Goal: Feedback & Contribution: Contribute content

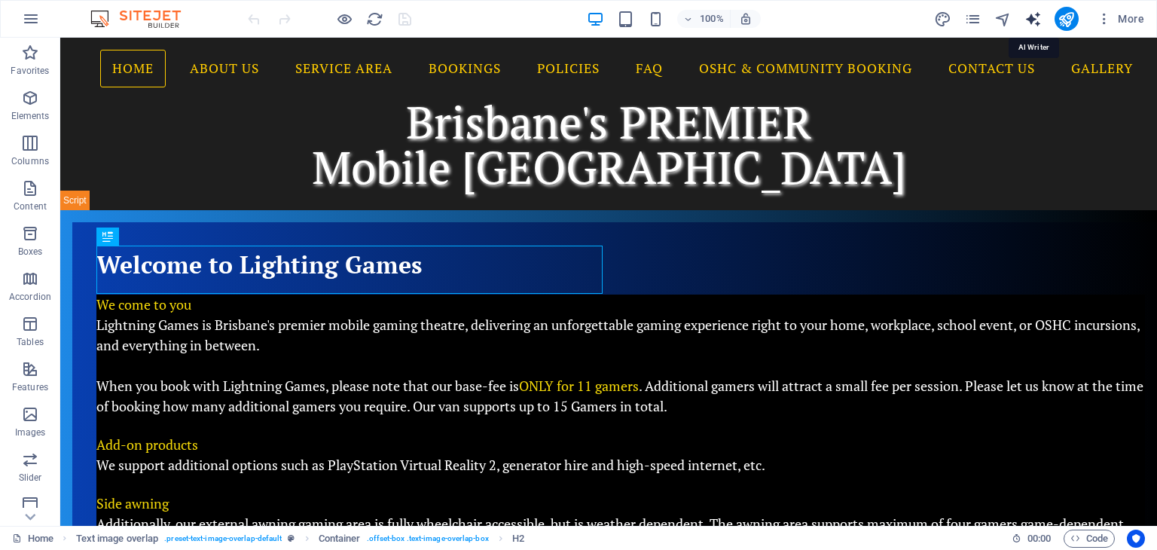
click at [1034, 13] on icon "text_generator" at bounding box center [1033, 19] width 17 height 17
select select "English"
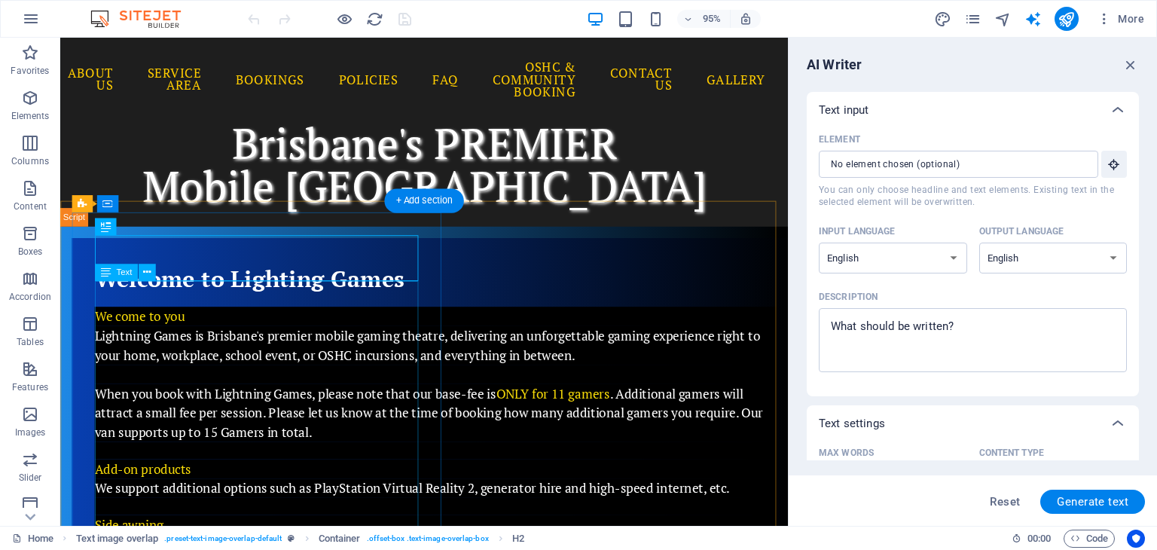
click at [308, 341] on p "Lightning Games is Brisbane's premier mobile gaming theatre, delivering an unfo…" at bounding box center [455, 361] width 718 height 41
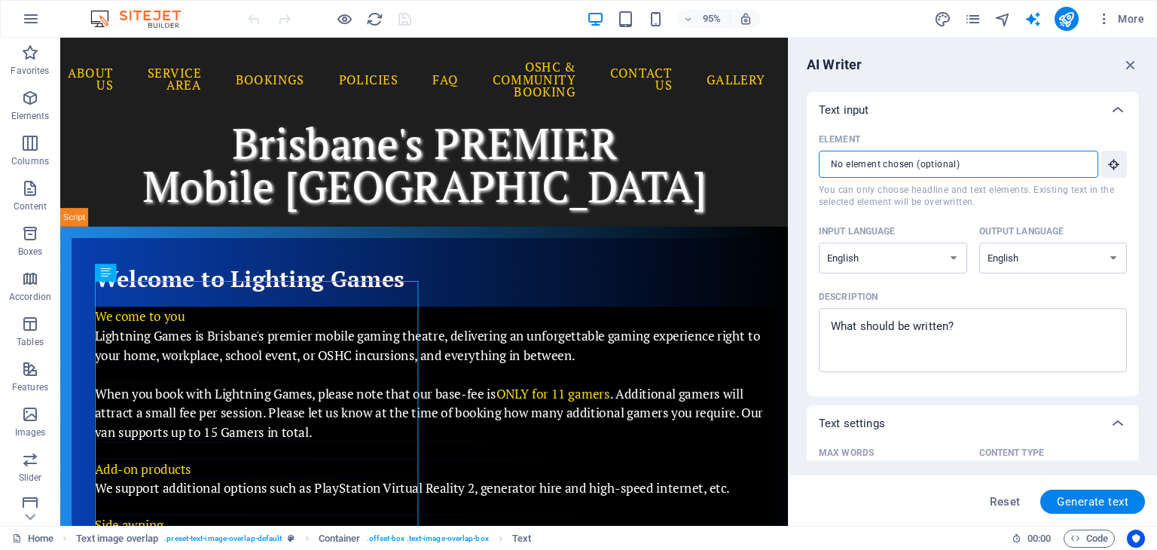
click at [1003, 168] on input "Element ​ You can only choose headline and text elements. Existing text in the …" at bounding box center [953, 164] width 269 height 27
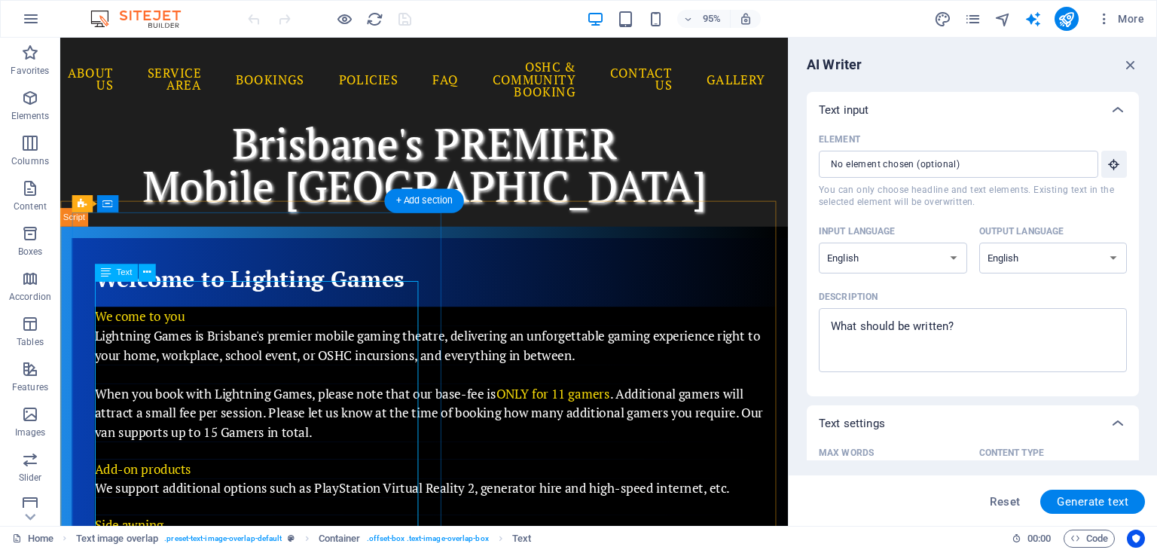
click at [208, 342] on span "Lightning Games is Brisbane's premier mobile gaming theatre, delivering an unfo…" at bounding box center [446, 361] width 701 height 38
click at [144, 278] on icon at bounding box center [147, 272] width 8 height 15
click at [857, 13] on div "95% More" at bounding box center [698, 19] width 906 height 24
click at [887, 60] on div "AI Writer" at bounding box center [973, 65] width 332 height 18
click at [1129, 61] on icon "button" at bounding box center [1130, 65] width 17 height 17
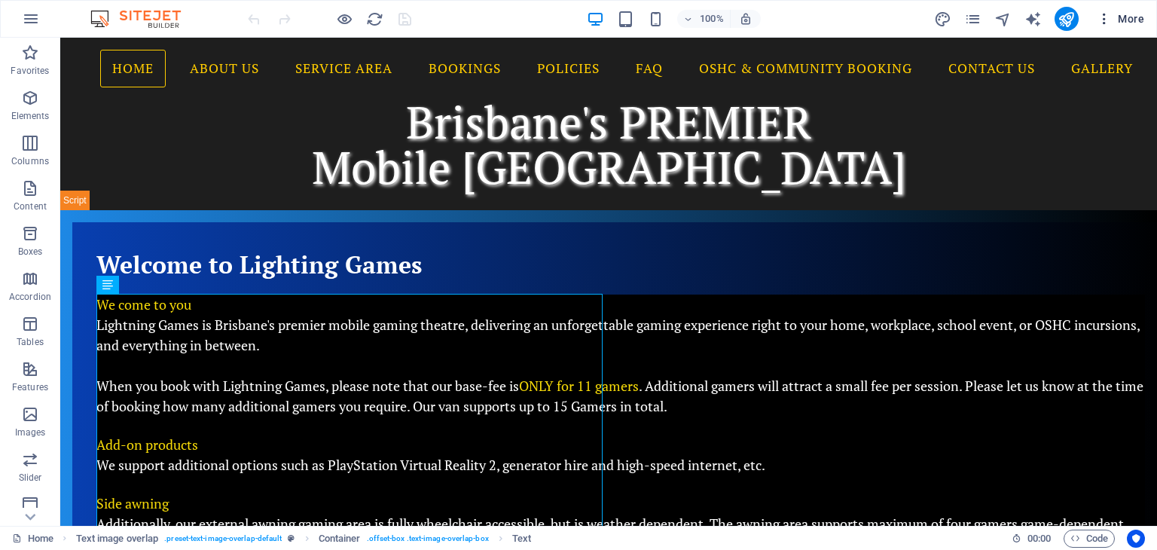
click at [1127, 17] on span "More" at bounding box center [1120, 18] width 47 height 15
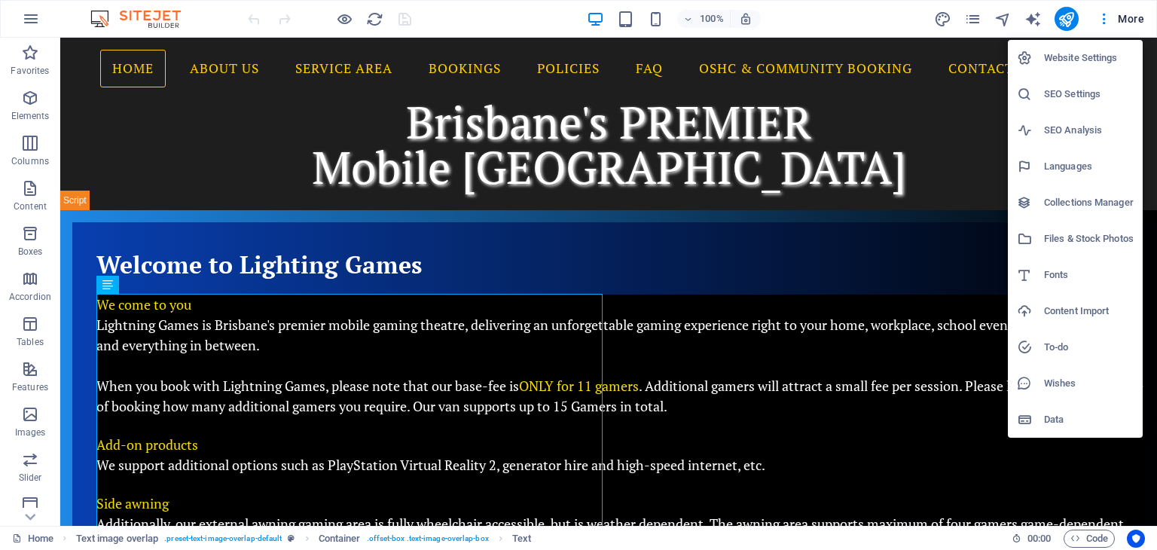
click at [1071, 125] on h6 "SEO Analysis" at bounding box center [1089, 130] width 90 height 18
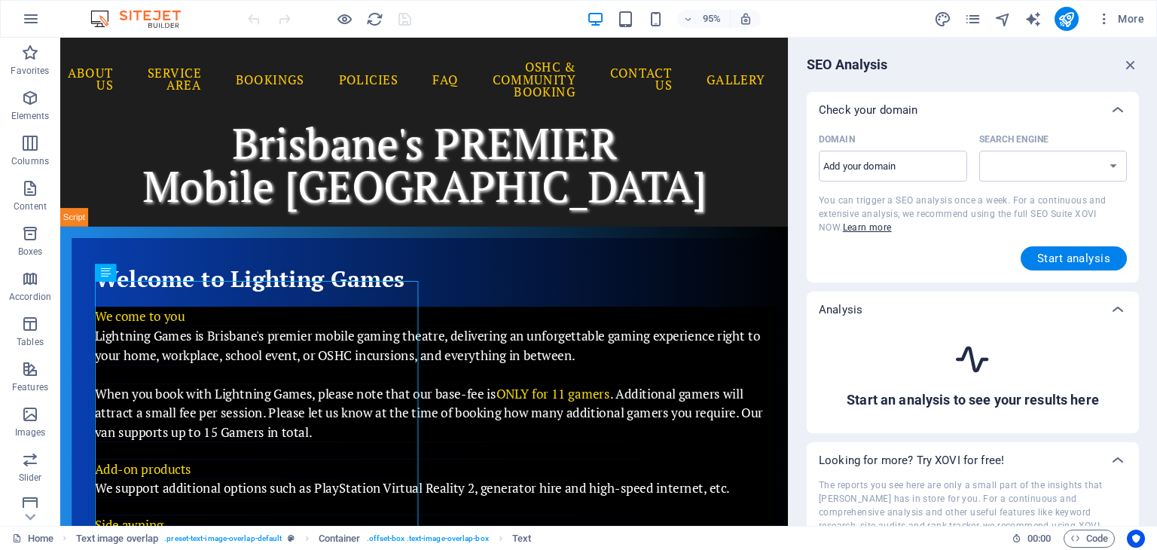
select select "[DOMAIN_NAME]"
click at [896, 170] on input "Domain ​" at bounding box center [893, 166] width 148 height 24
type input "[DOMAIN_NAME]"
click at [1069, 254] on span "Start analysis" at bounding box center [1073, 258] width 73 height 12
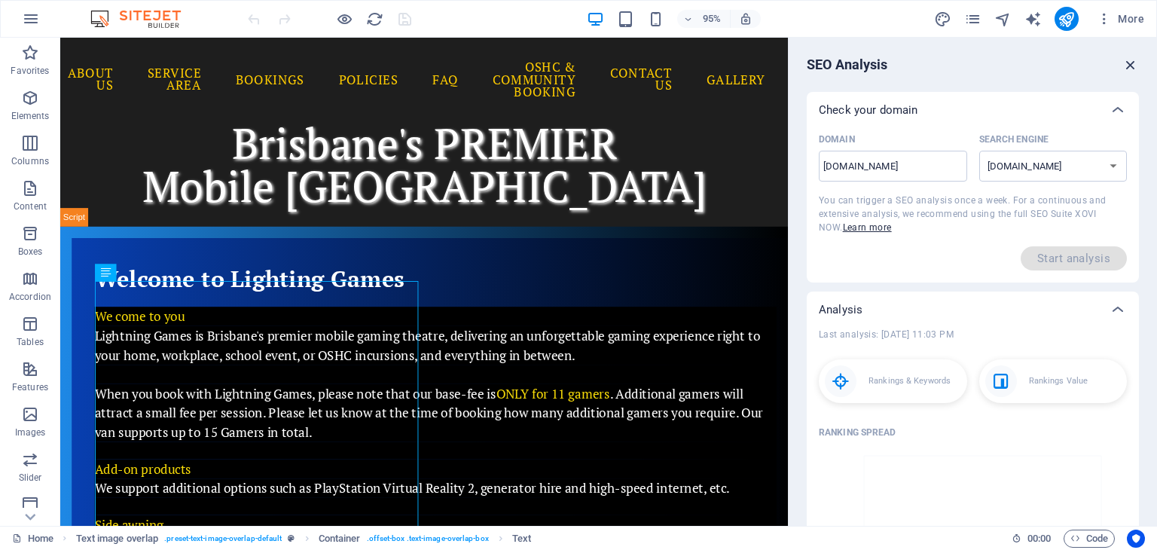
drag, startPoint x: 1126, startPoint y: 64, endPoint x: 1071, endPoint y: 11, distance: 76.7
click at [1126, 64] on icon "button" at bounding box center [1130, 65] width 17 height 17
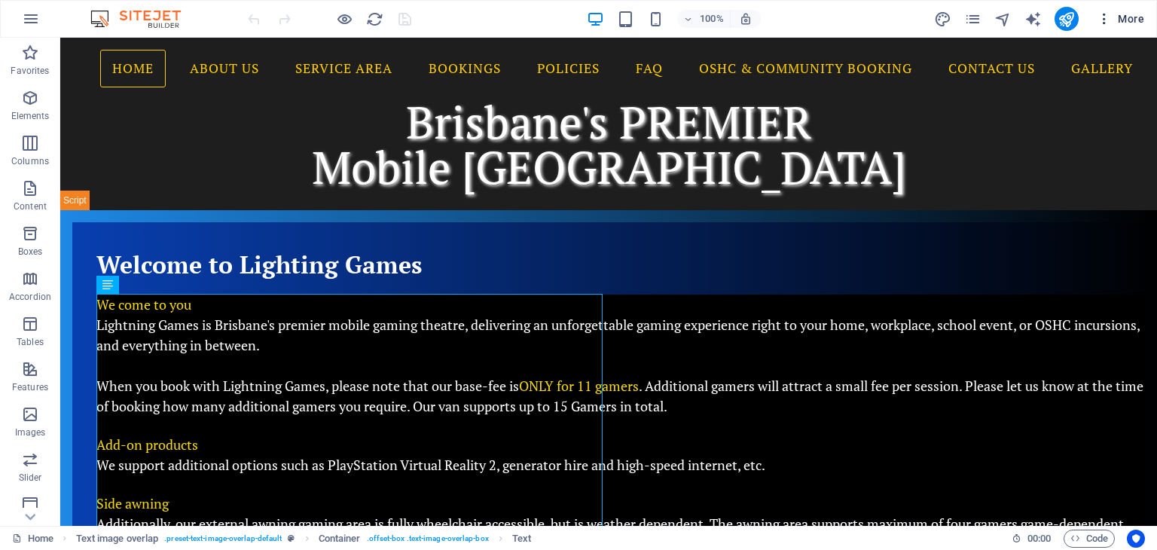
click at [1107, 20] on icon "button" at bounding box center [1104, 18] width 15 height 15
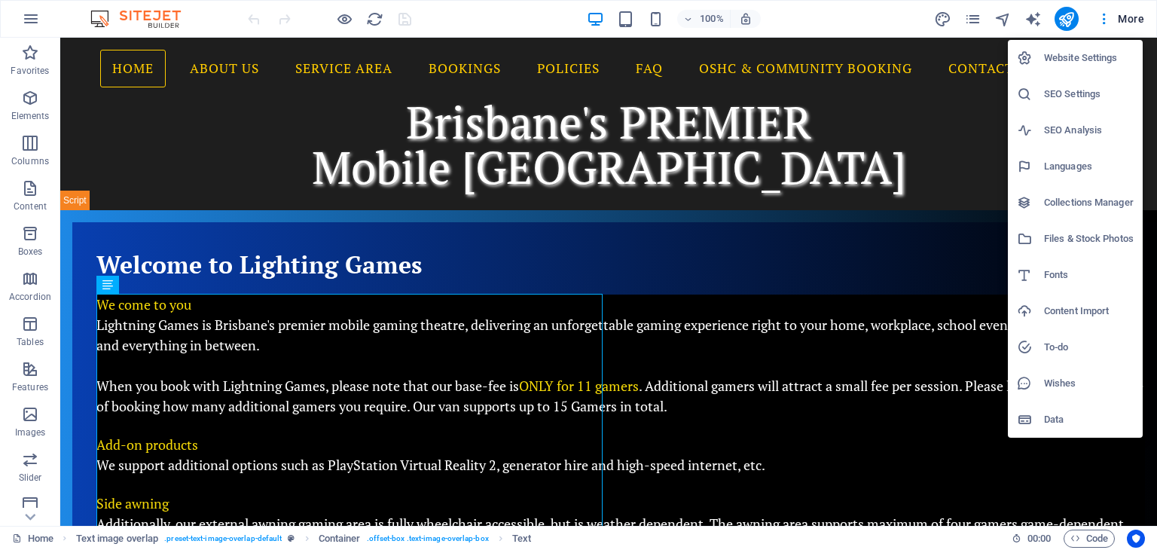
click at [1070, 88] on h6 "SEO Settings" at bounding box center [1089, 94] width 90 height 18
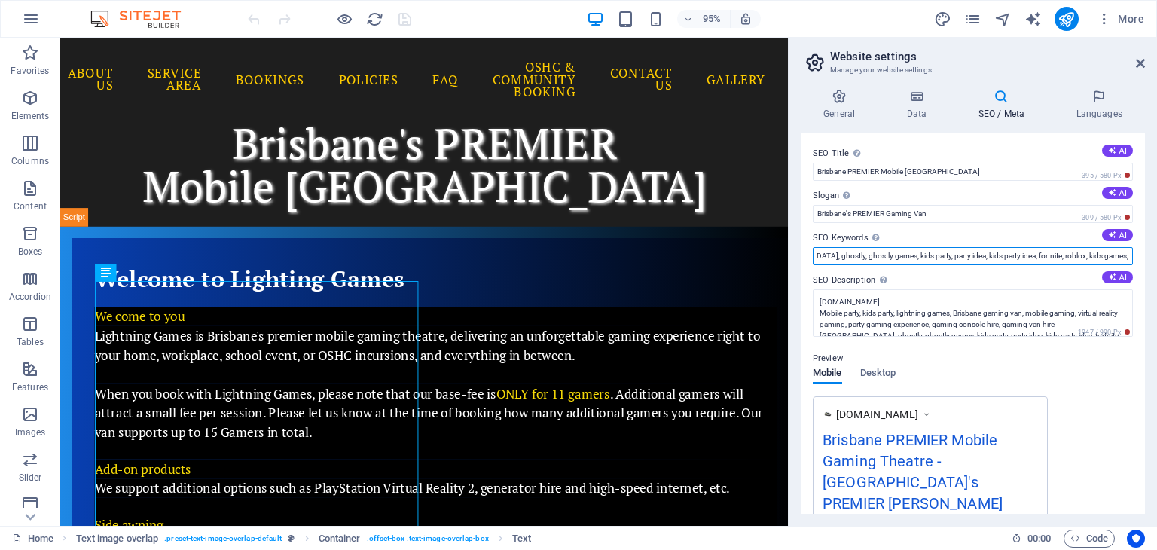
scroll to position [0, 630]
drag, startPoint x: 901, startPoint y: 253, endPoint x: 1123, endPoint y: 252, distance: 222.2
click at [1123, 252] on input "Mobile party, kids party, lightning games, Brisbane gaming van, mobile gaming, …" at bounding box center [973, 256] width 320 height 18
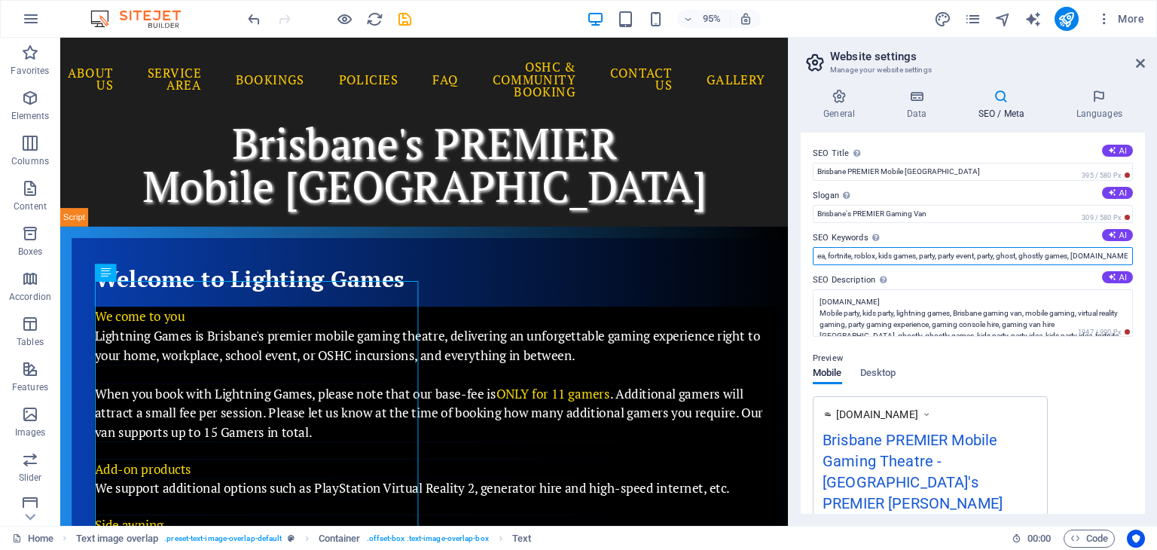
click at [1010, 258] on input "Mobile party, kids party, lightning games, Brisbane gaming van, mobile gaming, …" at bounding box center [973, 256] width 320 height 18
click at [1109, 234] on icon at bounding box center [1112, 235] width 8 height 8
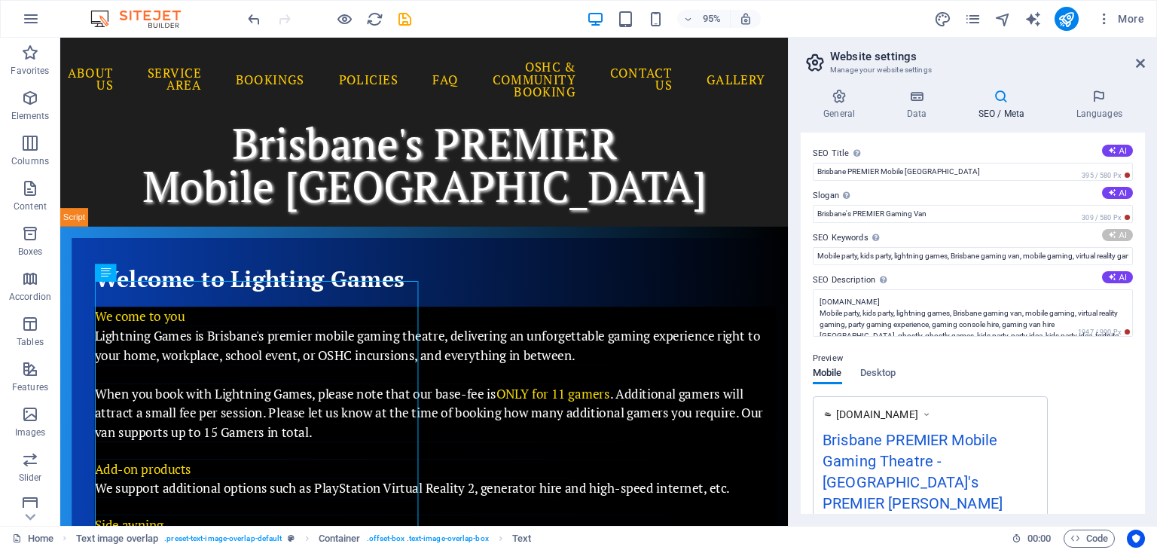
type input "mobile gaming theatre, [GEOGRAPHIC_DATA] gaming parties, videogame birthday par…"
click at [1112, 273] on icon at bounding box center [1112, 277] width 8 height 8
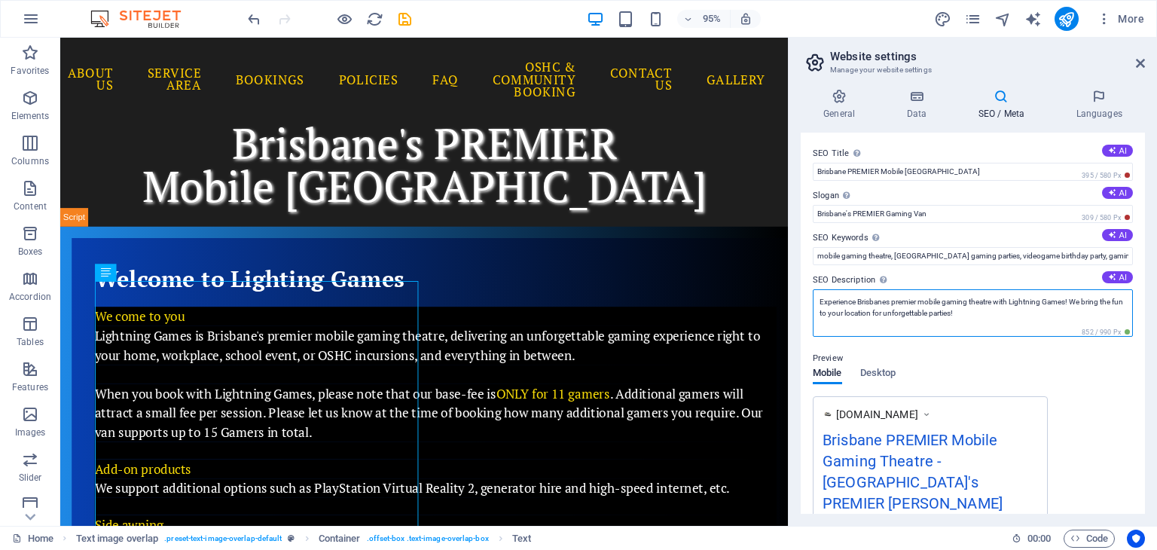
click at [985, 314] on textarea "Experience Brisbanes premier mobile gaming theatre with Lightning Games! We bri…" at bounding box center [973, 312] width 320 height 47
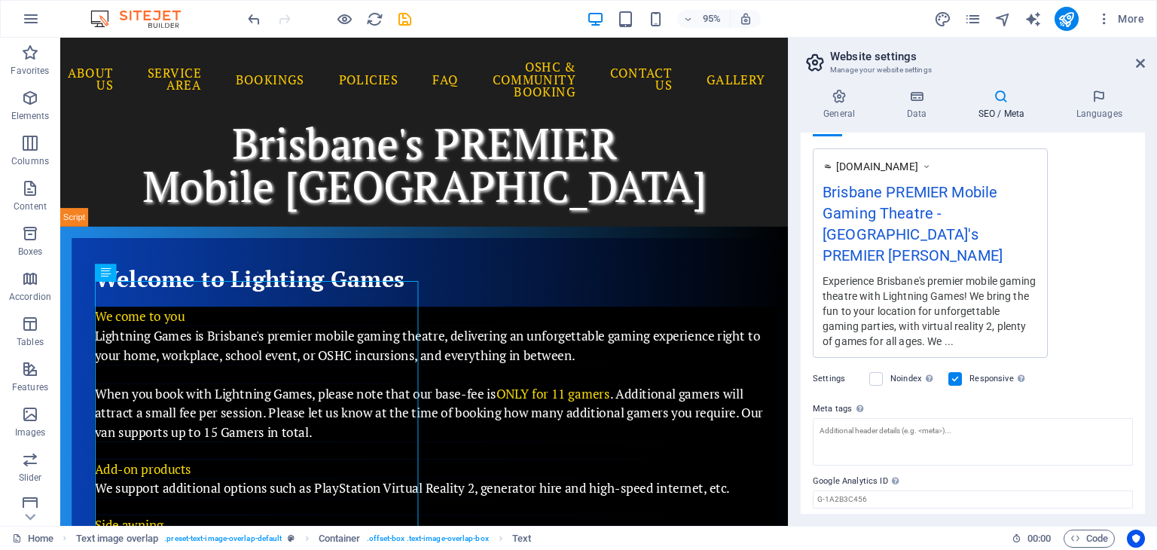
scroll to position [297, 0]
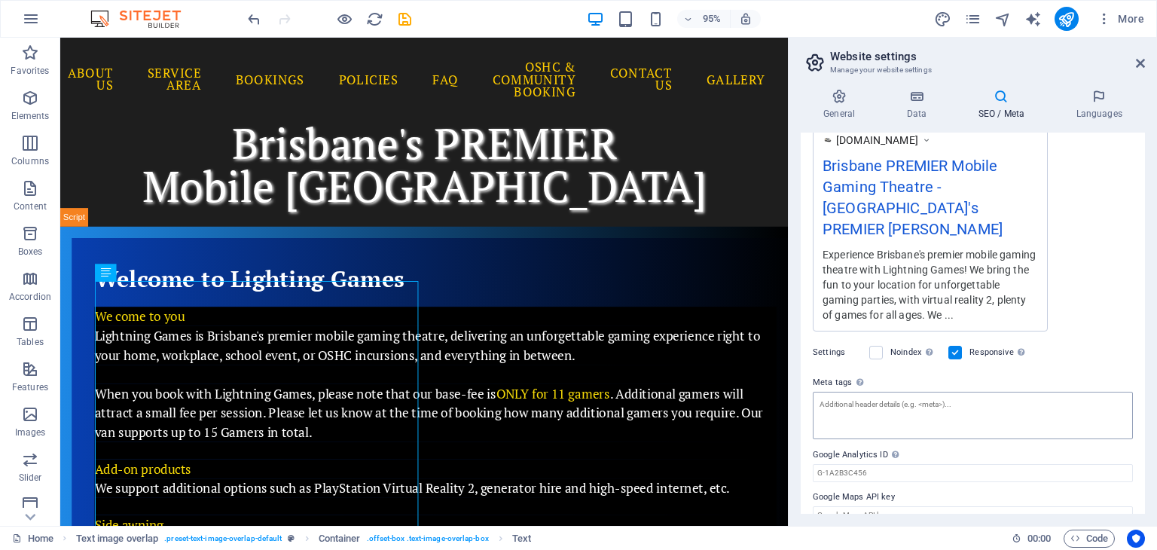
type textarea "Experience Brisbane's premier mobile gaming theatre with Lightning Games! We br…"
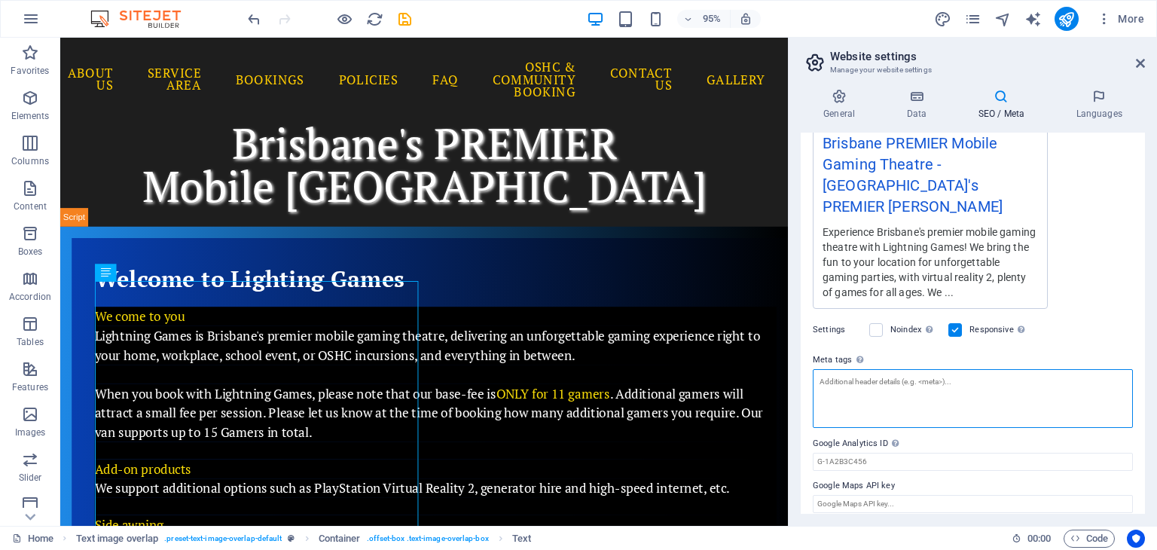
scroll to position [274, 0]
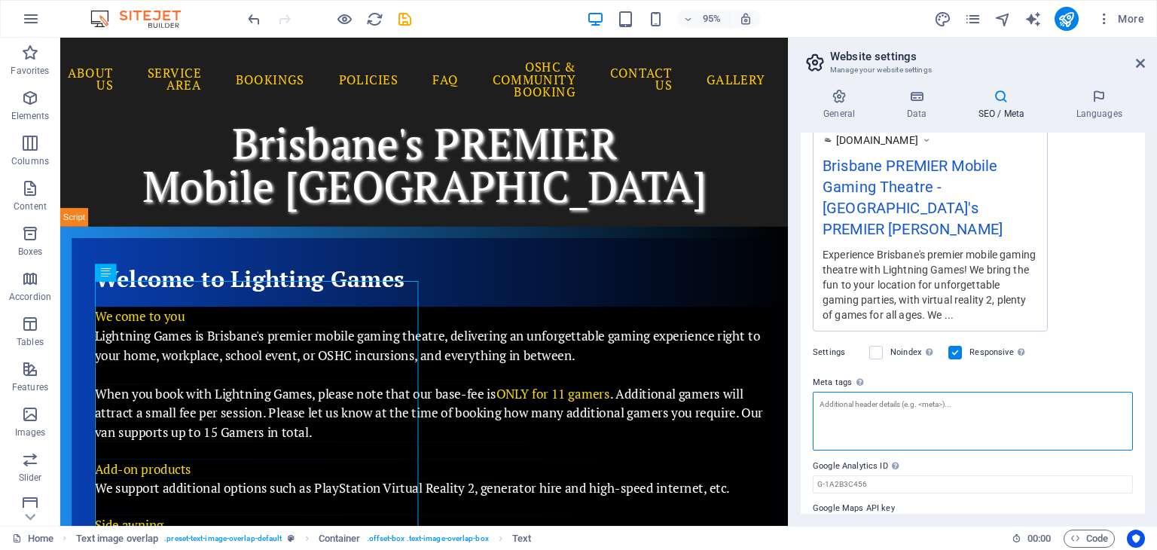
click at [863, 396] on textarea "Meta tags Enter HTML code here that will be placed inside the tags of your webs…" at bounding box center [973, 421] width 320 height 59
paste textarea "Mobile party, kids party, lightning games, Brisbane gaming van, mobile gaming, …"
type textarea "Mobile party, kids party, lightning games, Brisbane gaming van, mobile gaming, …"
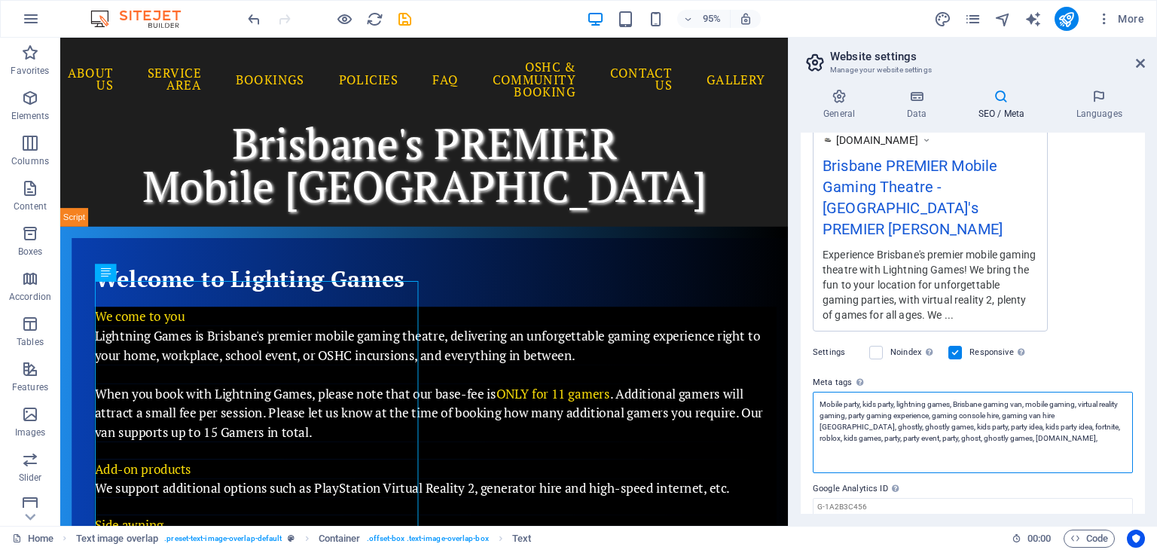
drag, startPoint x: 1043, startPoint y: 423, endPoint x: 808, endPoint y: 380, distance: 239.7
click at [808, 380] on div "SEO Title The title of your website - make it something that stands out in sear…" at bounding box center [973, 323] width 344 height 381
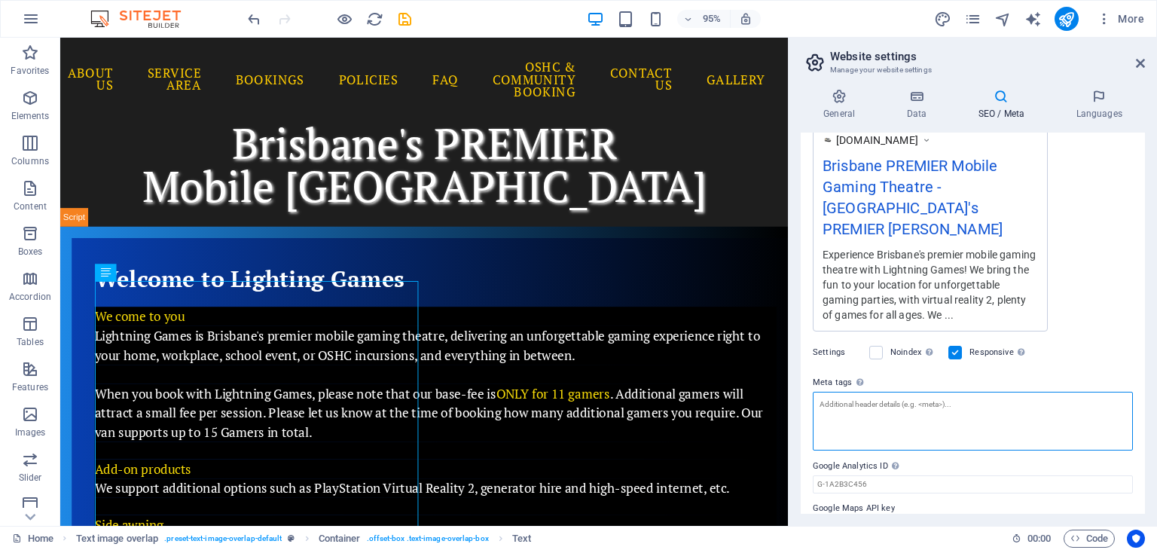
click at [853, 396] on textarea "Meta tags Enter HTML code here that will be placed inside the tags of your webs…" at bounding box center [973, 421] width 320 height 59
paste textarea "<head> <meta charset="UTF-8"> <meta name="description" content="Free Web tutori…"
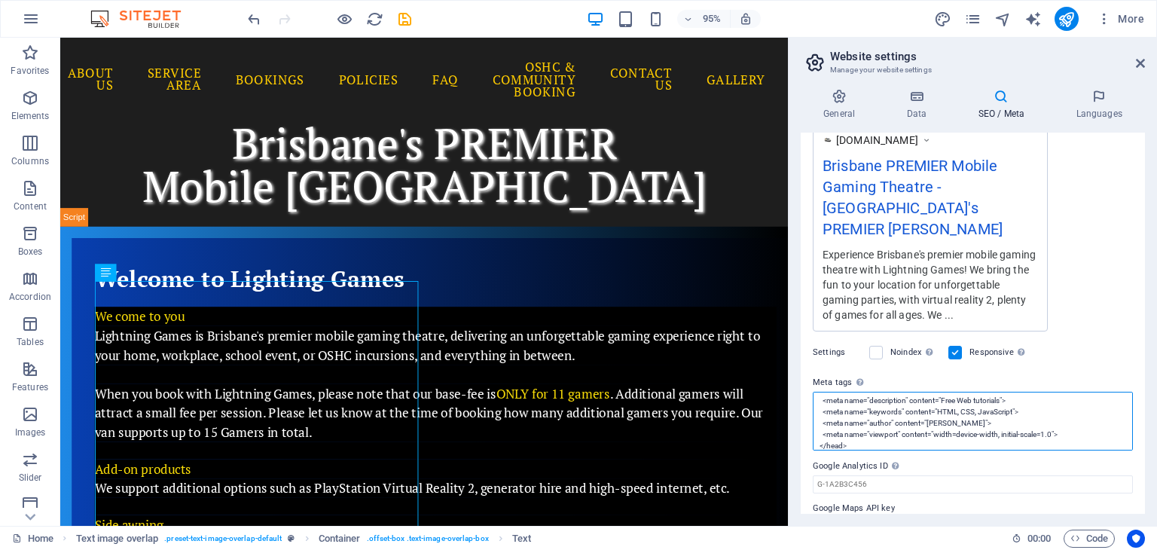
scroll to position [0, 0]
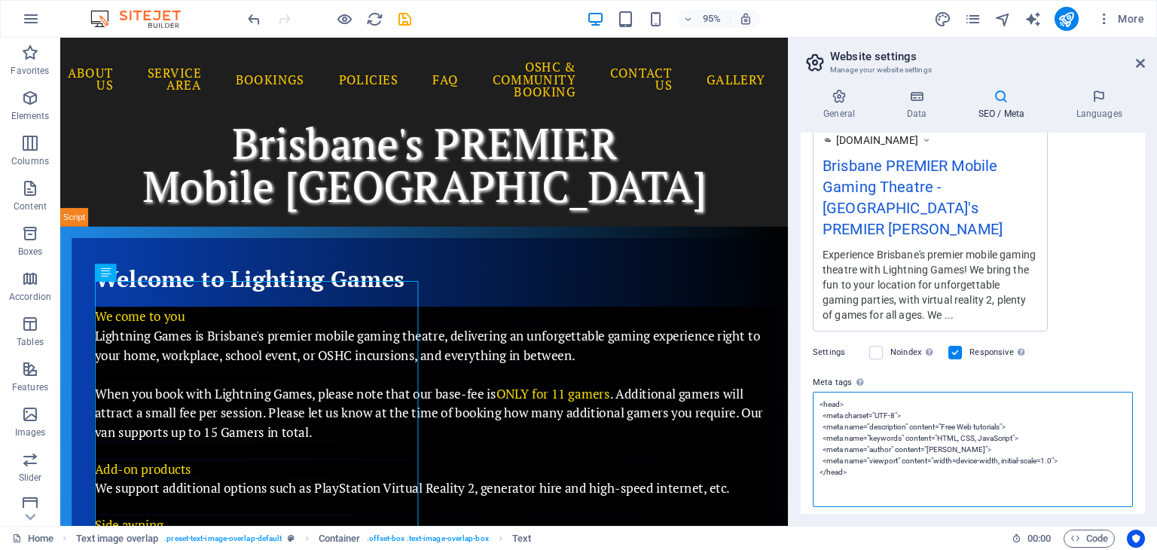
drag, startPoint x: 945, startPoint y: 405, endPoint x: 1003, endPoint y: 399, distance: 58.3
click at [1003, 399] on textarea "<head> <meta charset="UTF-8"> <meta name="description" content="Free Web tutori…" at bounding box center [973, 449] width 320 height 115
drag, startPoint x: 961, startPoint y: 426, endPoint x: 969, endPoint y: 420, distance: 10.1
click at [961, 426] on textarea "<head> <meta charset="UTF-8"> <meta name="description" content="Mobile Gaming V…" at bounding box center [973, 449] width 320 height 115
click at [888, 451] on textarea "<head> <meta charset="UTF-8"> <meta name="description" content="Mobile Gaming V…" at bounding box center [973, 449] width 320 height 115
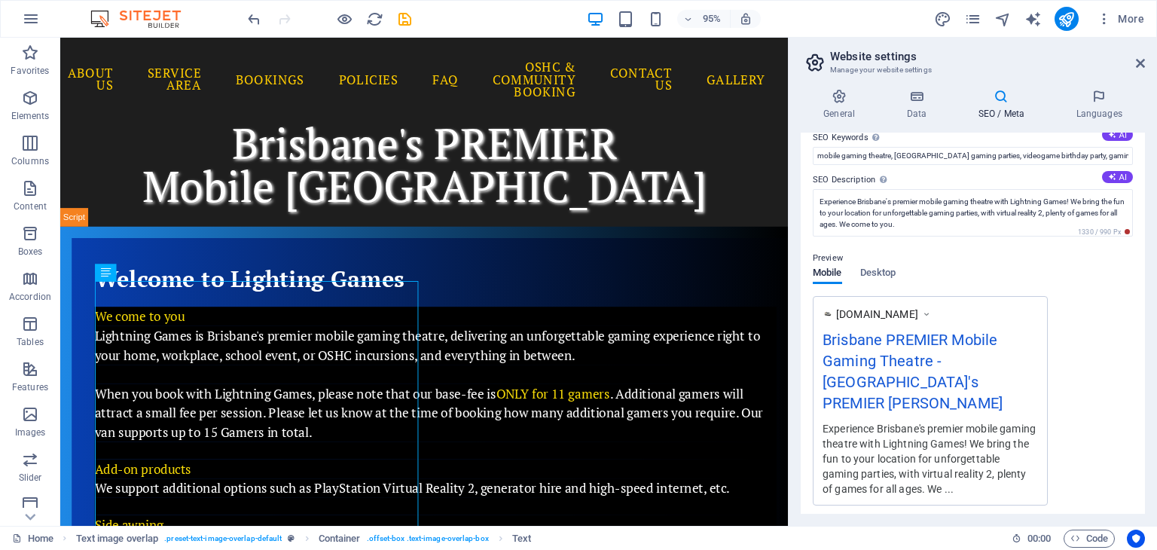
scroll to position [41, 0]
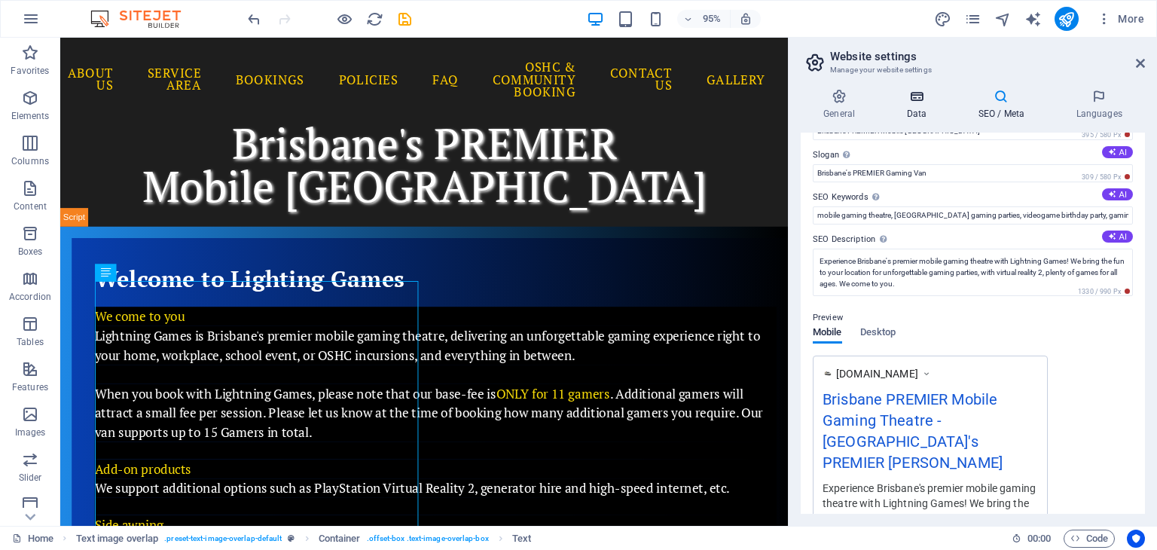
type textarea "<meta charset="UTF-8"> <meta name="description" content="Mobile Gaming Van Bris…"
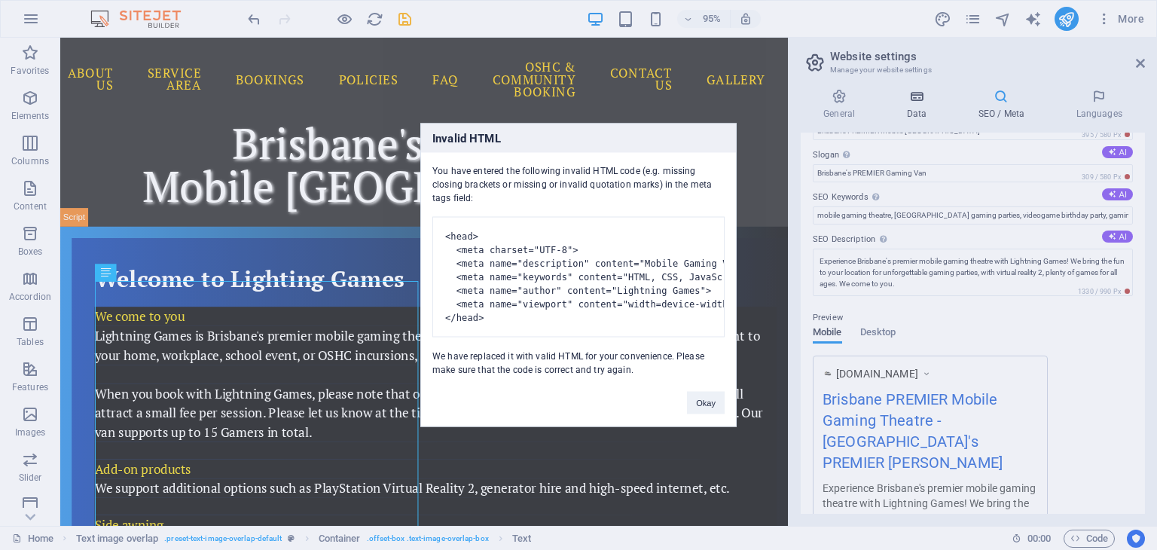
click at [915, 99] on body "Lightning Games Home Favorites Elements Columns Content Boxes Accordion Tables …" at bounding box center [578, 275] width 1157 height 550
click at [704, 405] on button "Okay" at bounding box center [706, 403] width 38 height 23
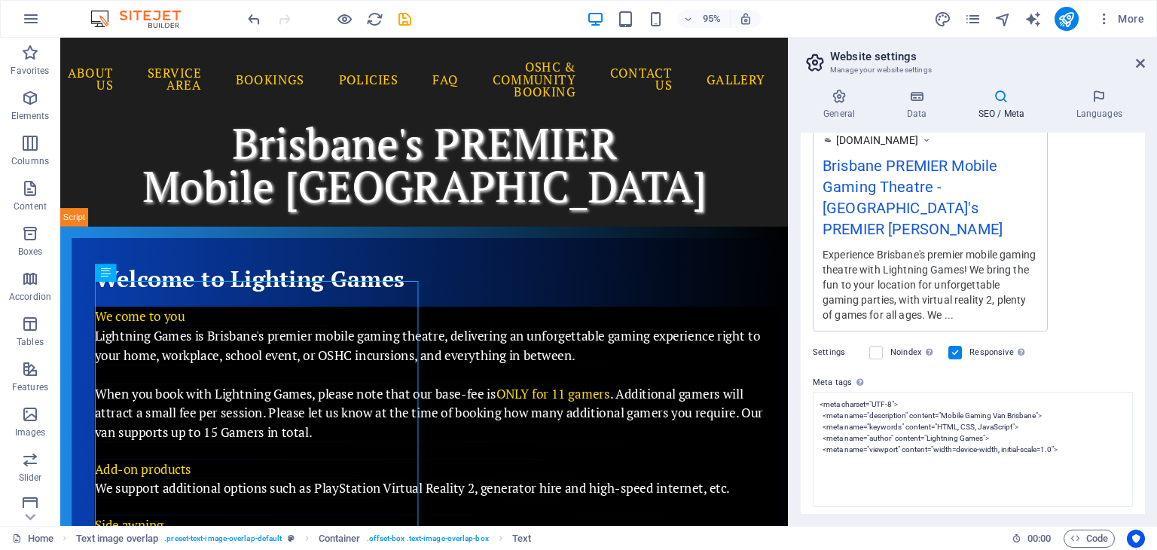
drag, startPoint x: 1060, startPoint y: 278, endPoint x: 1082, endPoint y: 264, distance: 26.1
click at [1061, 278] on div "[DOMAIN_NAME] Brisbane PREMIER Mobile Gaming Theatre - [GEOGRAPHIC_DATA]'s PREM…" at bounding box center [973, 226] width 320 height 209
click at [1089, 218] on div "[DOMAIN_NAME] Brisbane PREMIER Mobile Gaming Theatre - [GEOGRAPHIC_DATA]'s PREM…" at bounding box center [973, 226] width 320 height 209
click at [1095, 218] on div "[DOMAIN_NAME] Brisbane PREMIER Mobile Gaming Theatre - [GEOGRAPHIC_DATA]'s PREM…" at bounding box center [973, 226] width 320 height 209
click at [1095, 216] on div "[DOMAIN_NAME] Brisbane PREMIER Mobile Gaming Theatre - [GEOGRAPHIC_DATA]'s PREM…" at bounding box center [973, 226] width 320 height 209
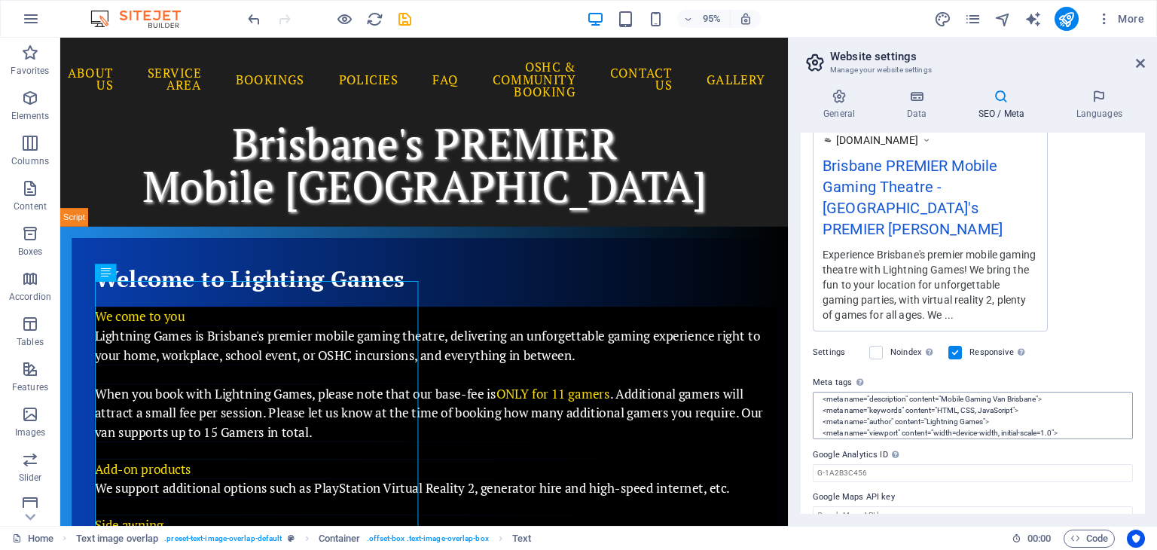
scroll to position [45, 0]
click at [835, 99] on icon at bounding box center [839, 96] width 77 height 15
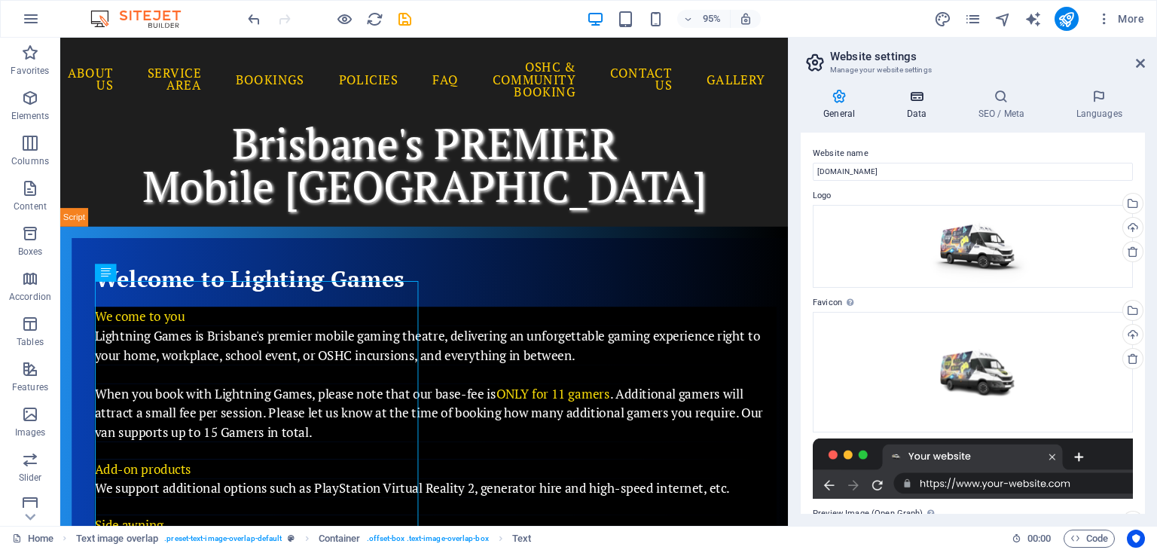
click at [918, 96] on icon at bounding box center [917, 96] width 66 height 15
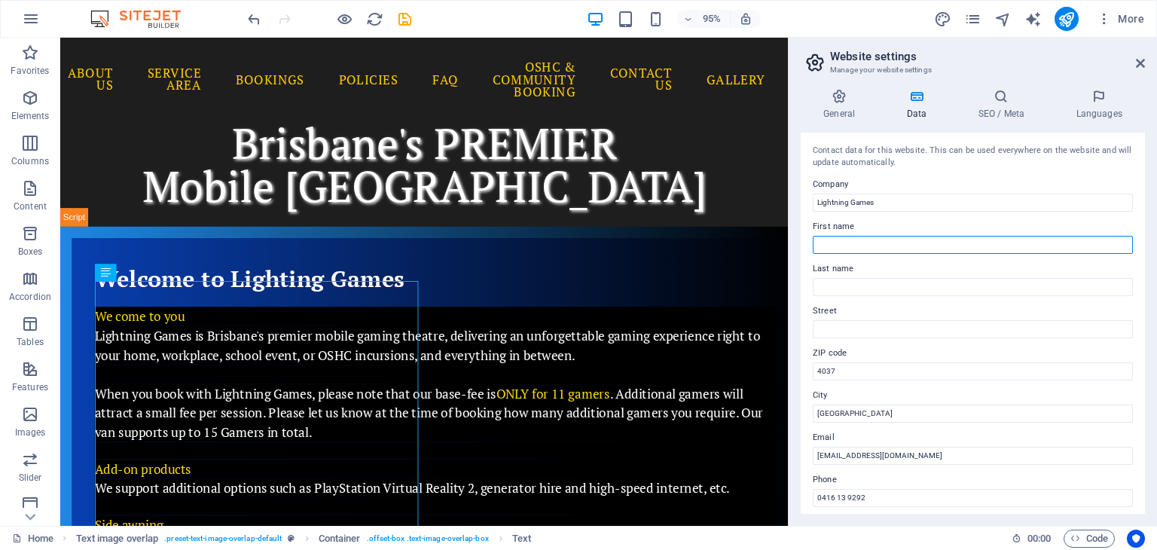
click at [892, 243] on input "First name" at bounding box center [973, 245] width 320 height 18
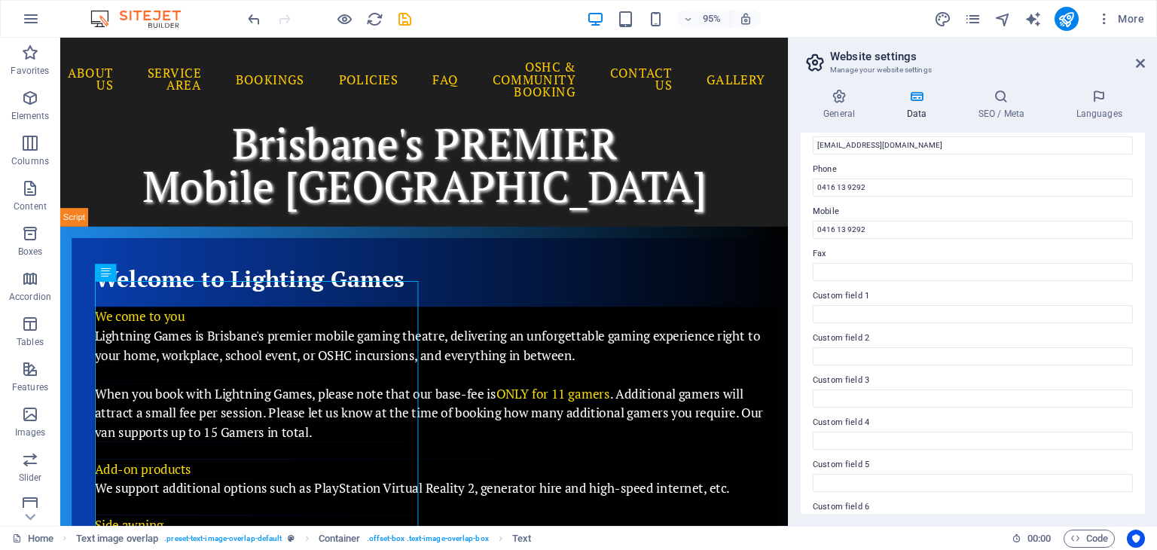
scroll to position [267, 0]
click at [1000, 94] on icon at bounding box center [1001, 96] width 92 height 15
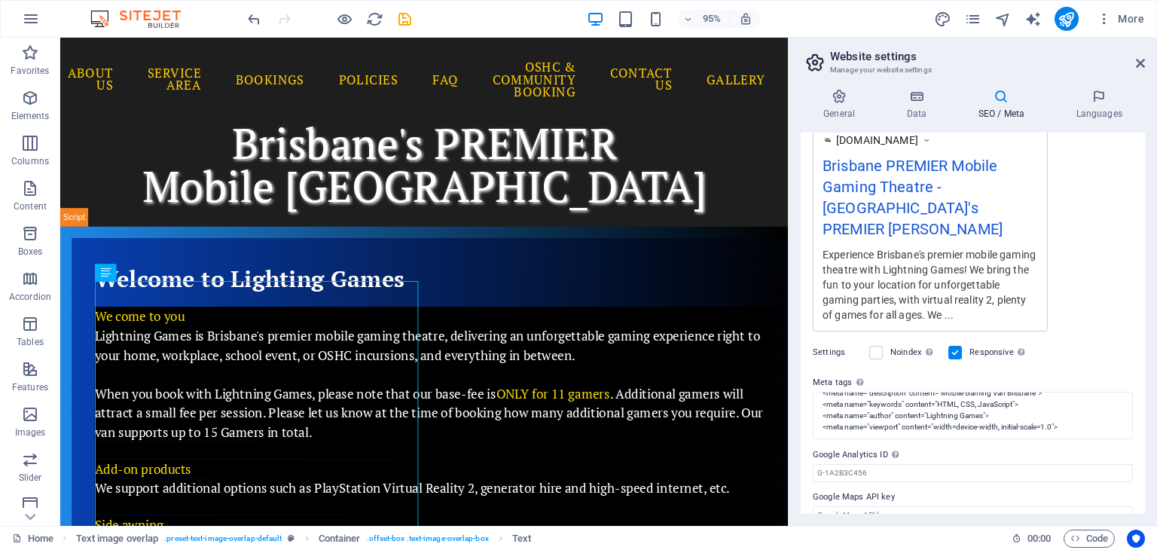
click at [998, 100] on icon at bounding box center [1001, 96] width 92 height 15
click at [1101, 99] on icon at bounding box center [1099, 96] width 92 height 15
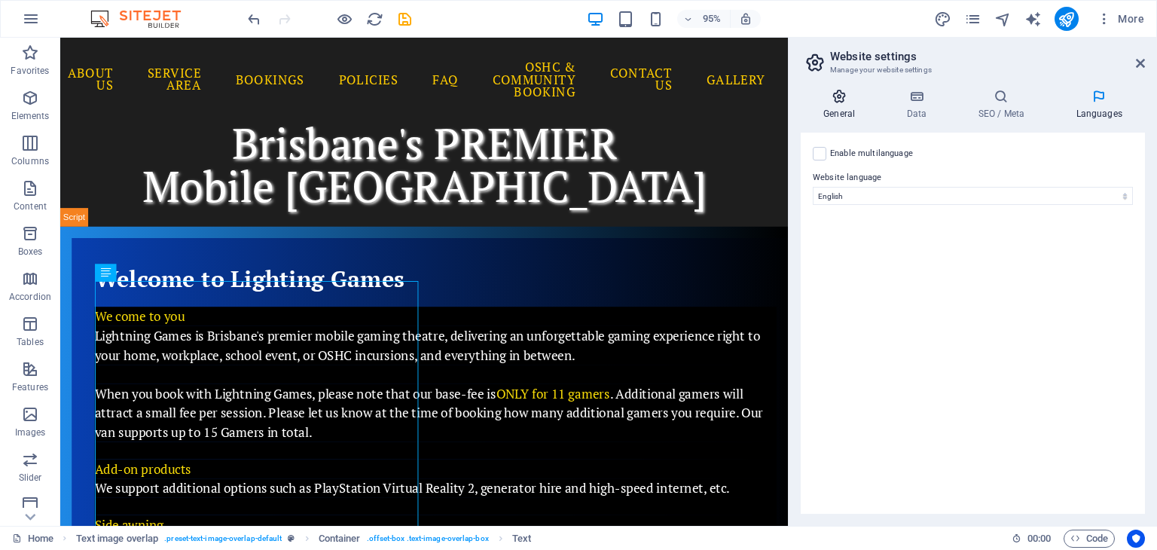
click at [840, 95] on icon at bounding box center [839, 96] width 77 height 15
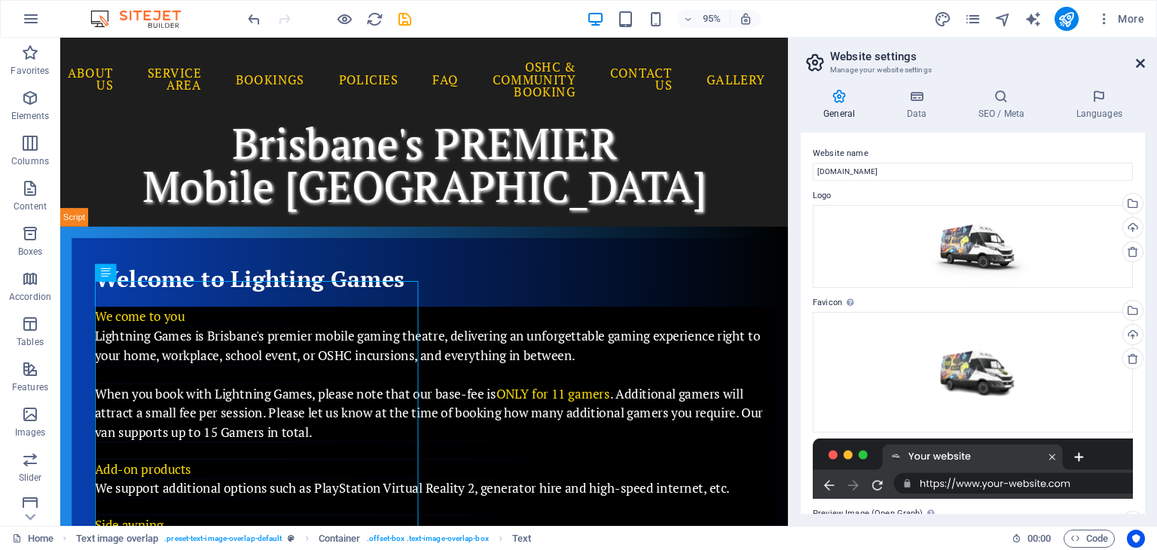
click at [1139, 63] on icon at bounding box center [1140, 63] width 9 height 12
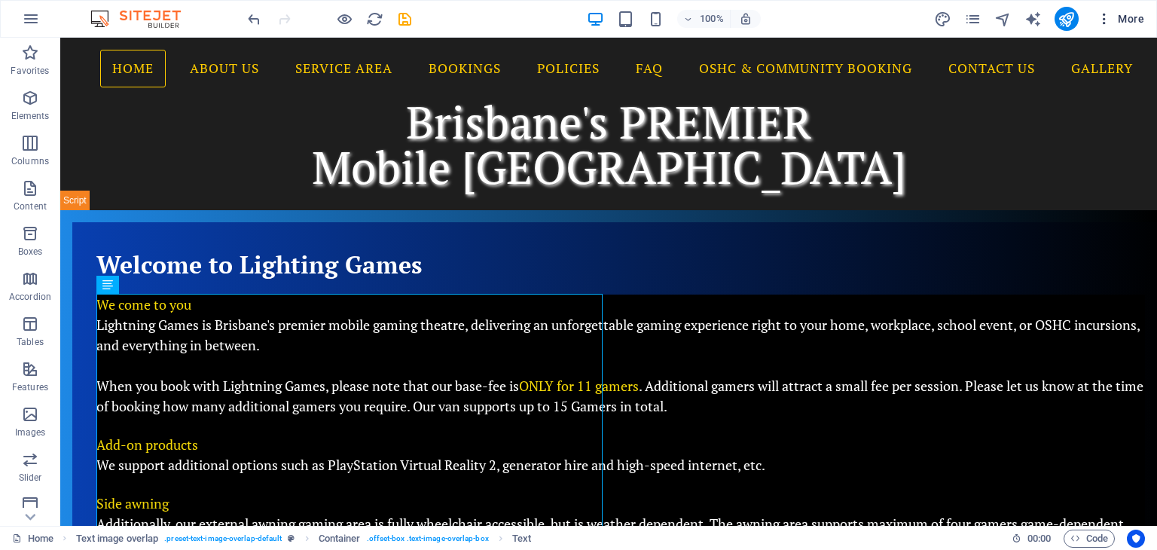
click at [1131, 14] on span "More" at bounding box center [1120, 18] width 47 height 15
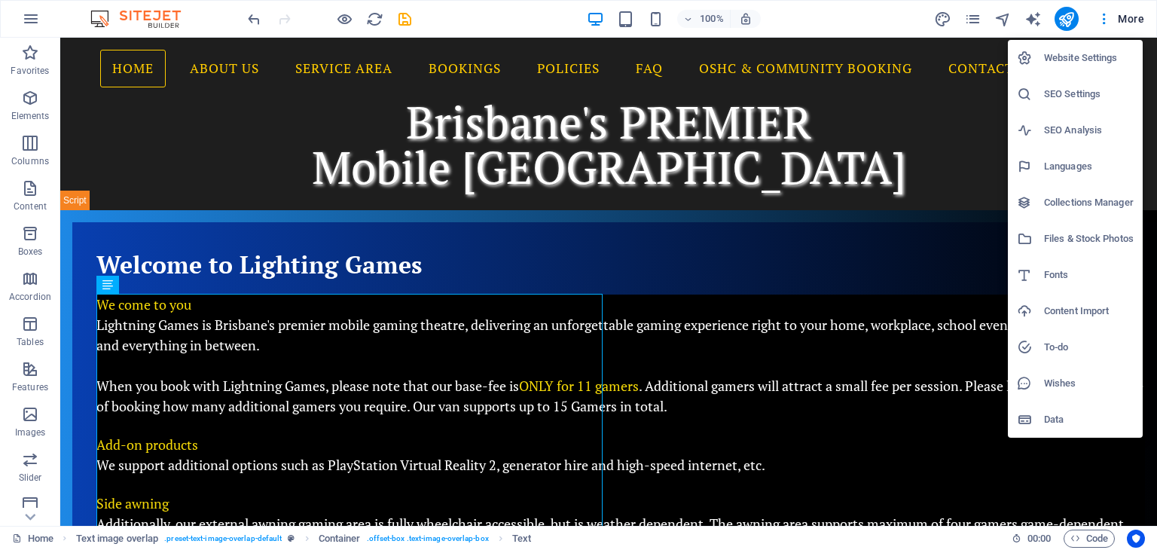
click at [1055, 411] on h6 "Data" at bounding box center [1089, 420] width 90 height 18
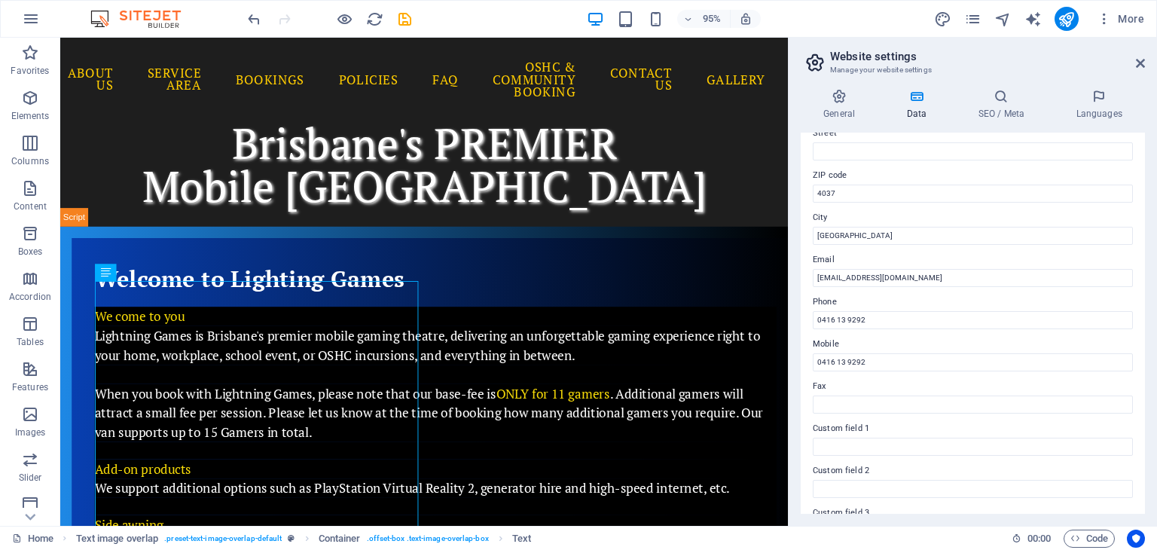
scroll to position [0, 0]
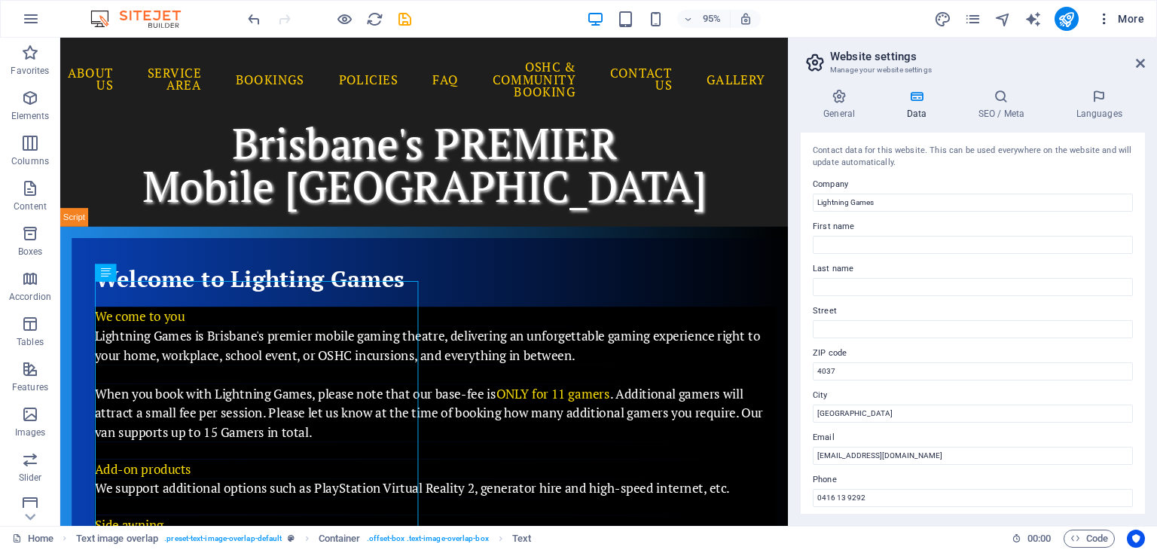
click at [1105, 17] on icon "button" at bounding box center [1104, 18] width 15 height 15
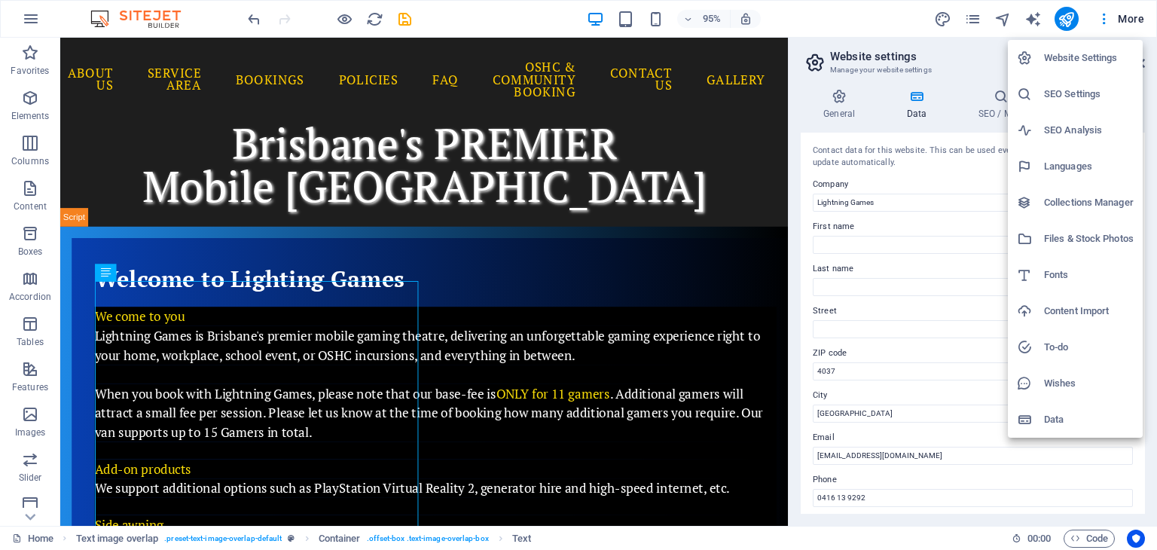
click at [1077, 53] on h6 "Website Settings" at bounding box center [1089, 58] width 90 height 18
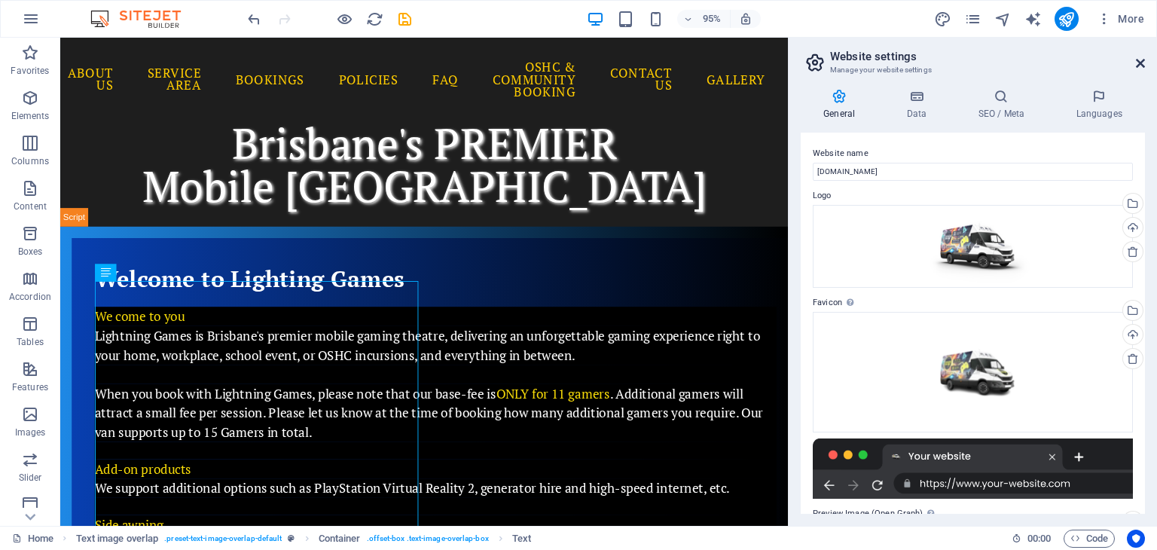
drag, startPoint x: 1141, startPoint y: 60, endPoint x: 1079, endPoint y: 23, distance: 72.4
click at [1141, 60] on icon at bounding box center [1140, 63] width 9 height 12
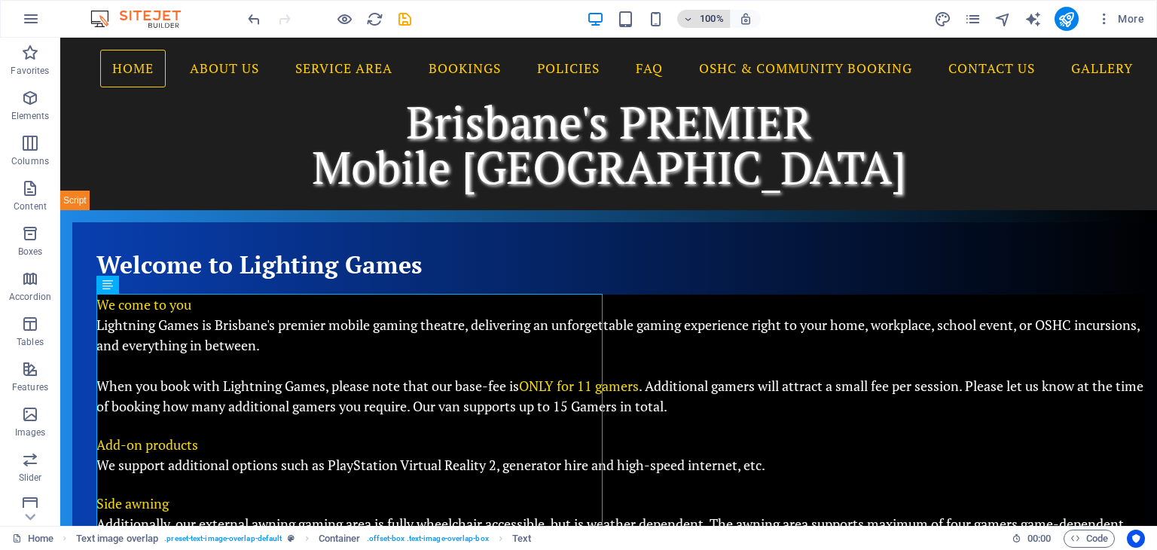
click at [688, 17] on icon "button" at bounding box center [688, 19] width 11 height 10
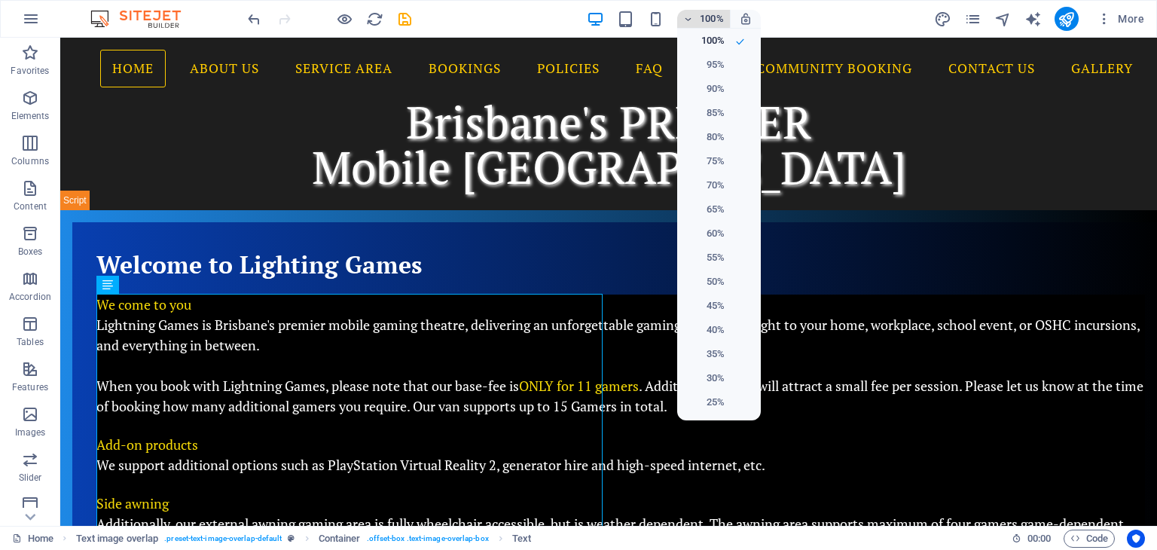
click at [688, 17] on div at bounding box center [578, 275] width 1157 height 550
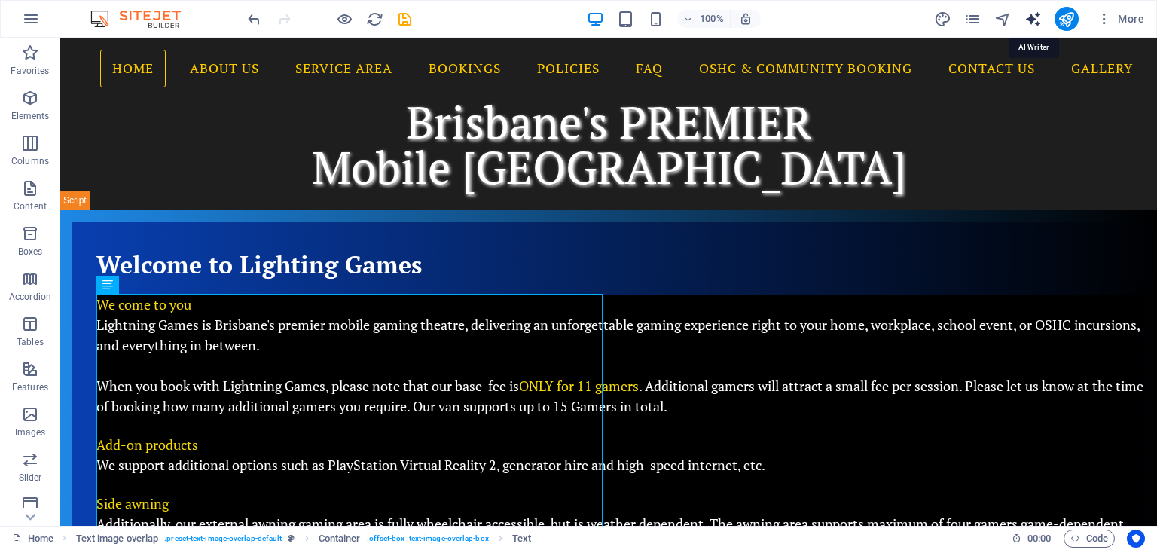
click at [1034, 16] on icon "text_generator" at bounding box center [1033, 19] width 17 height 17
select select "English"
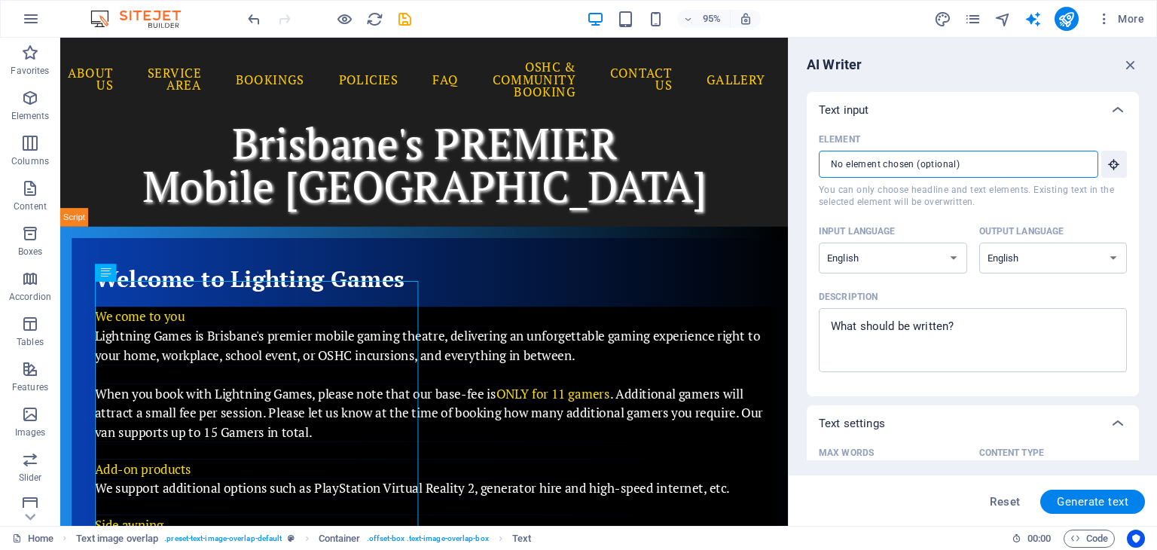
click at [913, 166] on input "Element ​ You can only choose headline and text elements. Existing text in the …" at bounding box center [953, 164] width 269 height 27
click at [1113, 160] on icon "button" at bounding box center [1114, 164] width 14 height 14
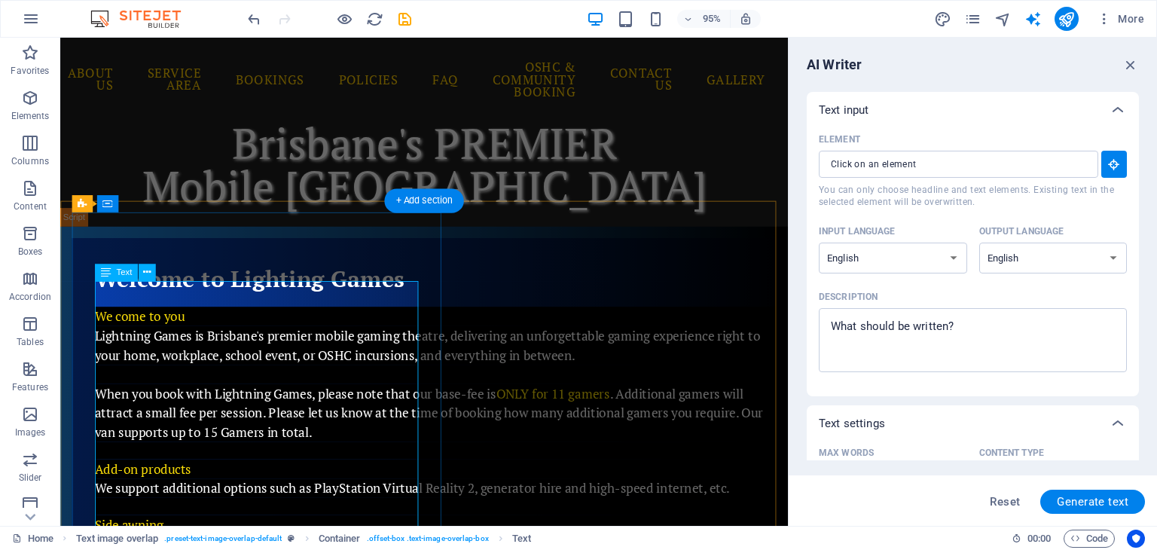
click at [169, 342] on span "Lightning Games is Brisbane's premier mobile gaming theatre, delivering an unfo…" at bounding box center [446, 361] width 701 height 38
type input "#ed-724515873"
type textarea "x"
type input "117"
type textarea "x"
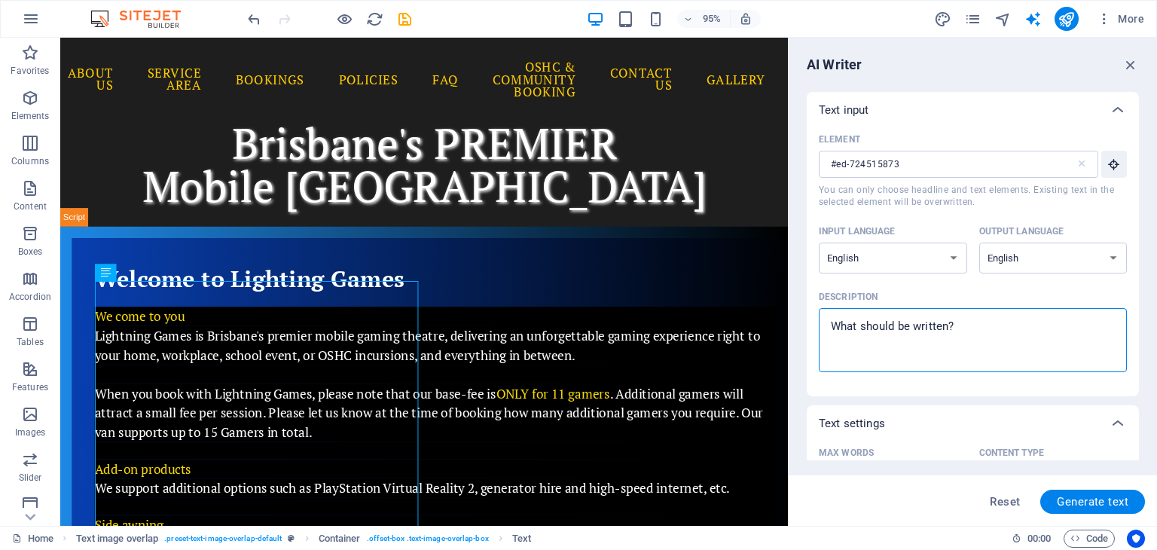
click at [1013, 325] on textarea "Description x ​" at bounding box center [972, 340] width 293 height 49
click at [146, 342] on span "Lightning Games is Brisbane's premier mobile gaming theatre, delivering an unfo…" at bounding box center [446, 361] width 701 height 38
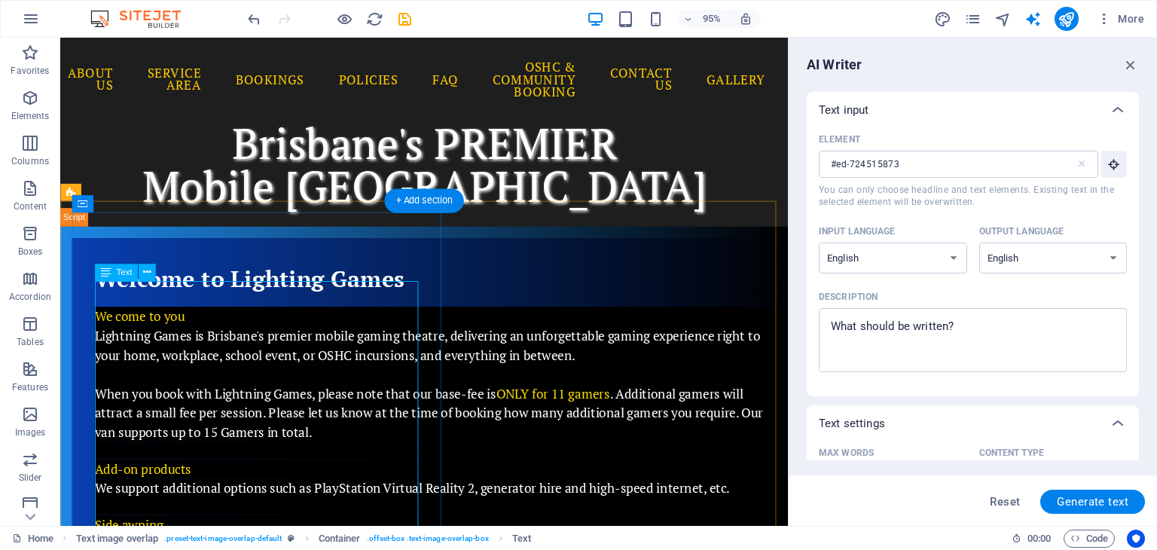
click at [146, 342] on span "Lightning Games is Brisbane's premier mobile gaming theatre, delivering an unfo…" at bounding box center [446, 361] width 701 height 38
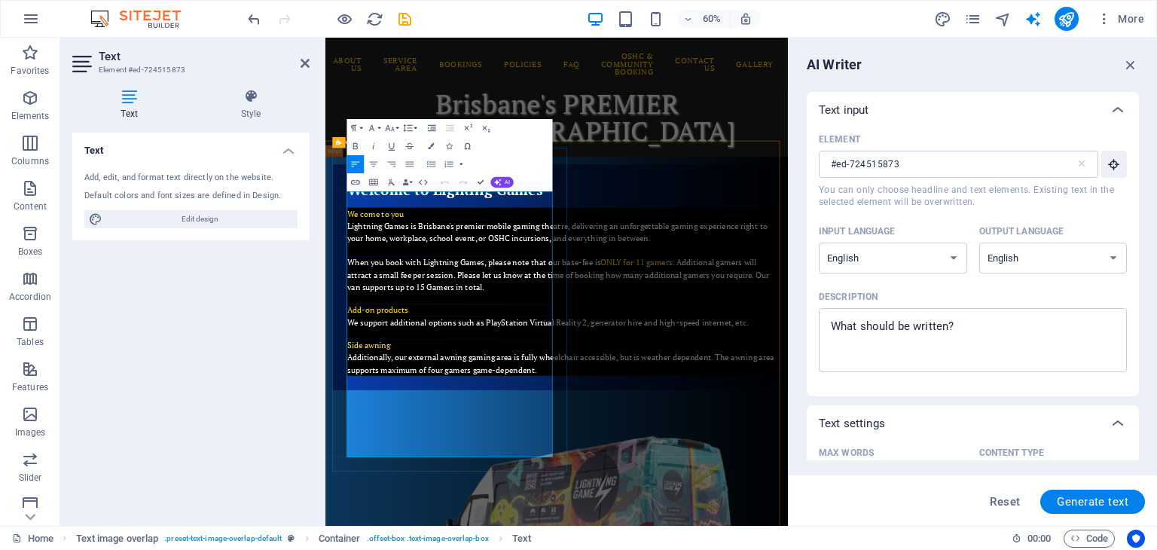
drag, startPoint x: 366, startPoint y: 305, endPoint x: 583, endPoint y: 747, distance: 492.6
click at [583, 549] on div "Welcome to Lighting Games We come to you Lightning Games is Brisbane's premier …" at bounding box center [722, 437] width 771 height 377
copy div "We come to you Lightning Games is Brisbane's premier mobile gaming theatre, del…"
click at [853, 11] on div "60% More" at bounding box center [698, 19] width 906 height 24
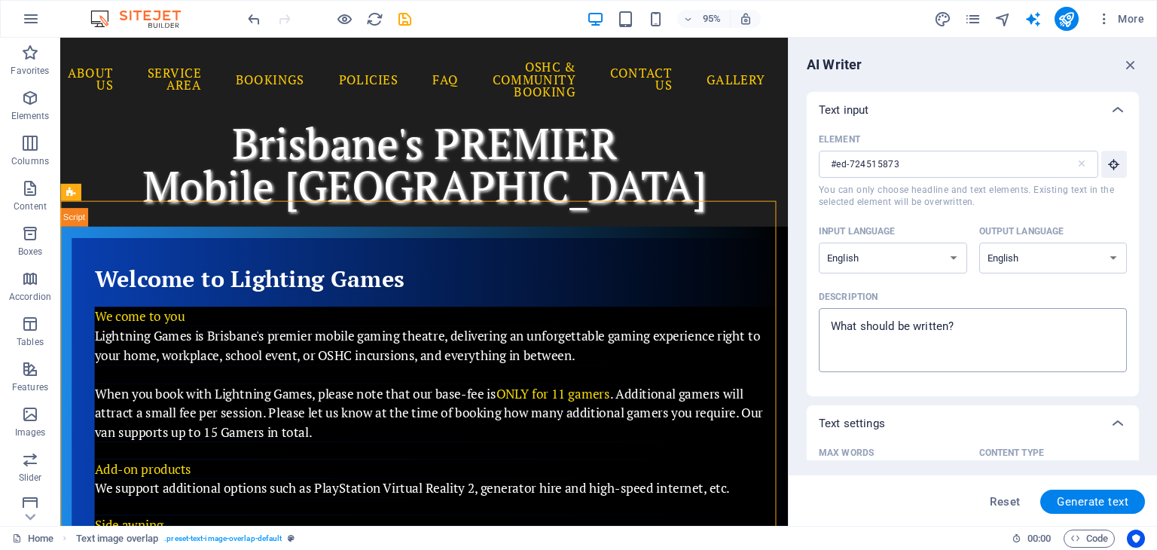
type textarea "x"
click at [896, 336] on textarea "Description x ​" at bounding box center [972, 340] width 293 height 49
paste textarea "We come to you Lightning Games is Brisbane's premier mobile gaming theatre, del…"
type textarea "We come to you Lightning Games is Brisbane's premier mobile gaming theatre, del…"
type textarea "x"
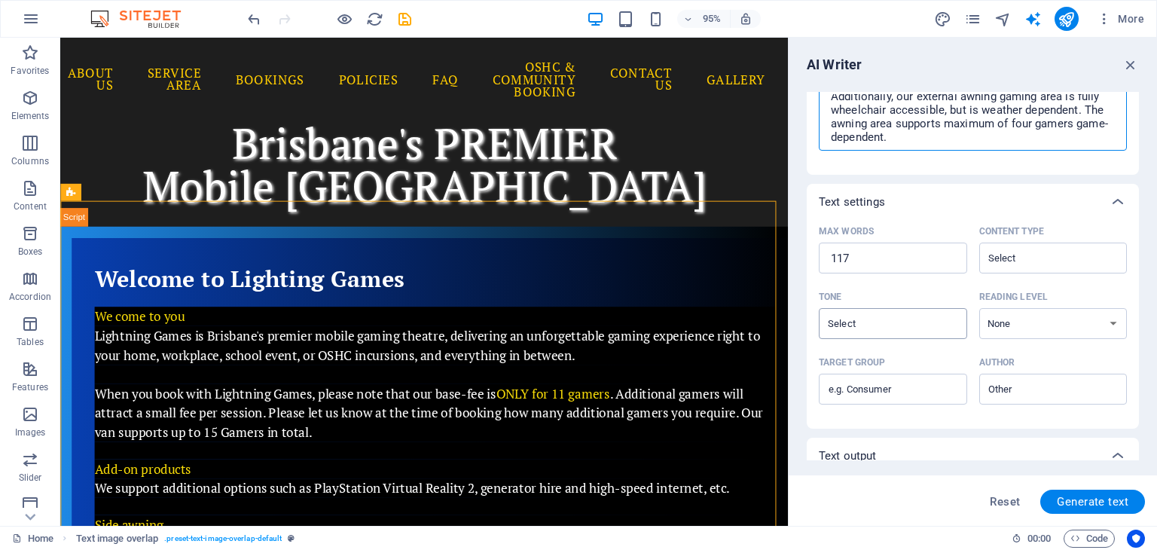
scroll to position [226, 0]
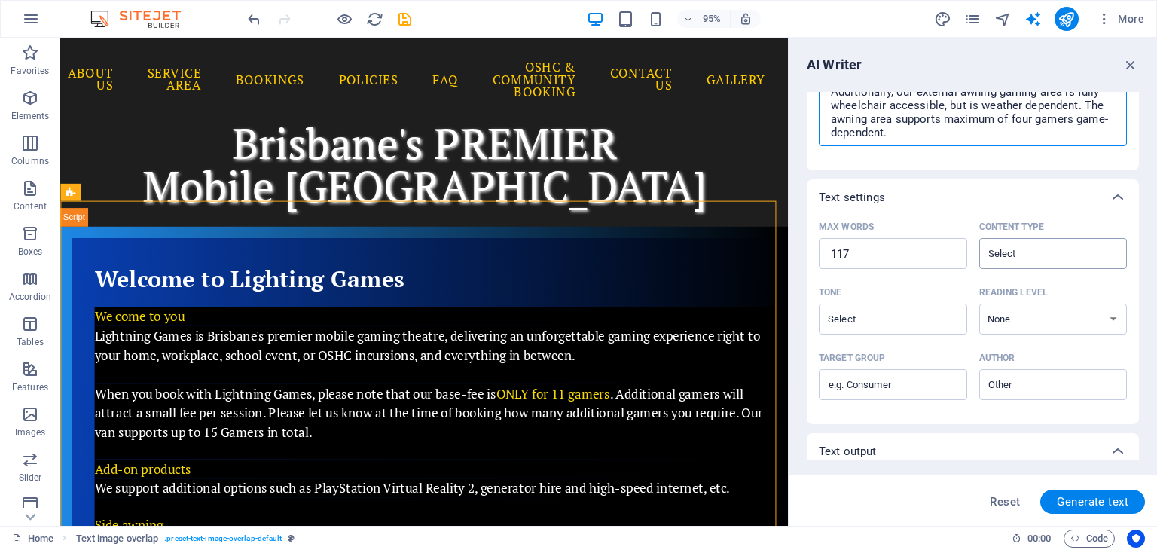
type textarea "We come to you Lightning Games is Brisbane's premier mobile gaming theatre, del…"
type textarea "x"
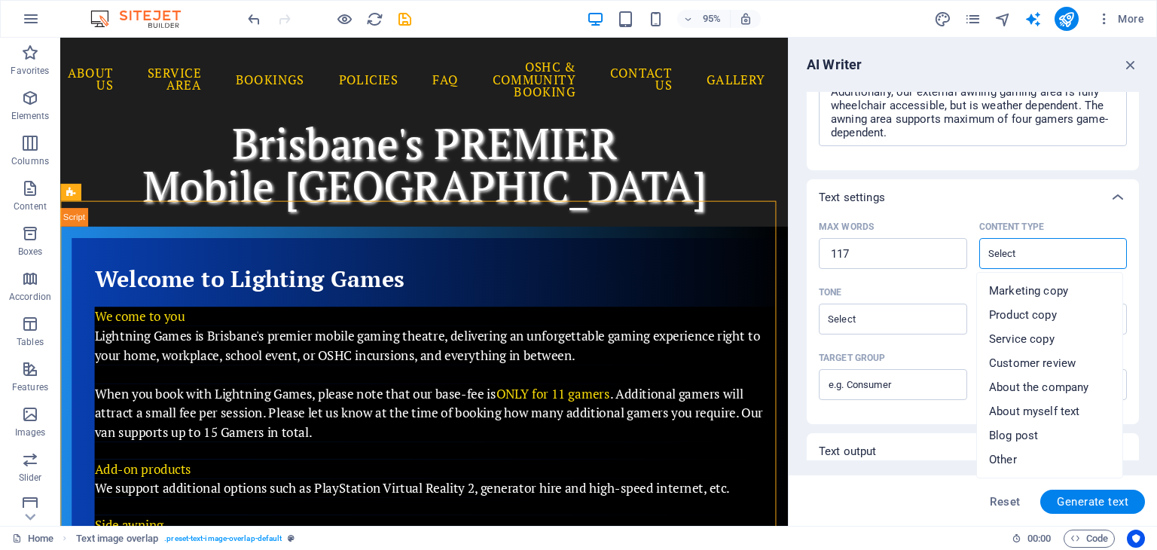
click at [1016, 257] on input "Content type ​" at bounding box center [1041, 254] width 115 height 22
click at [1028, 335] on span "Service copy" at bounding box center [1022, 338] width 66 height 15
type input "Service copy"
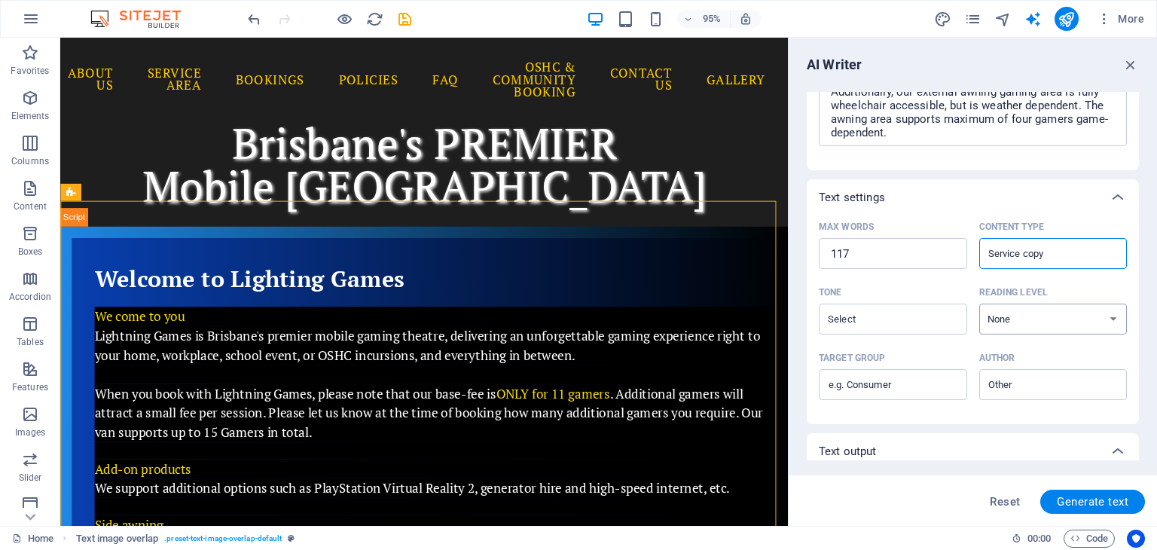
click at [1036, 311] on select "None Academic Adult Teen Child" at bounding box center [1053, 319] width 148 height 31
select select "Adult"
click at [979, 304] on select "None Academic Adult Teen Child" at bounding box center [1053, 319] width 148 height 31
click at [898, 314] on input "Tone ​" at bounding box center [880, 319] width 115 height 22
click at [871, 374] on span "Friendly" at bounding box center [851, 380] width 40 height 15
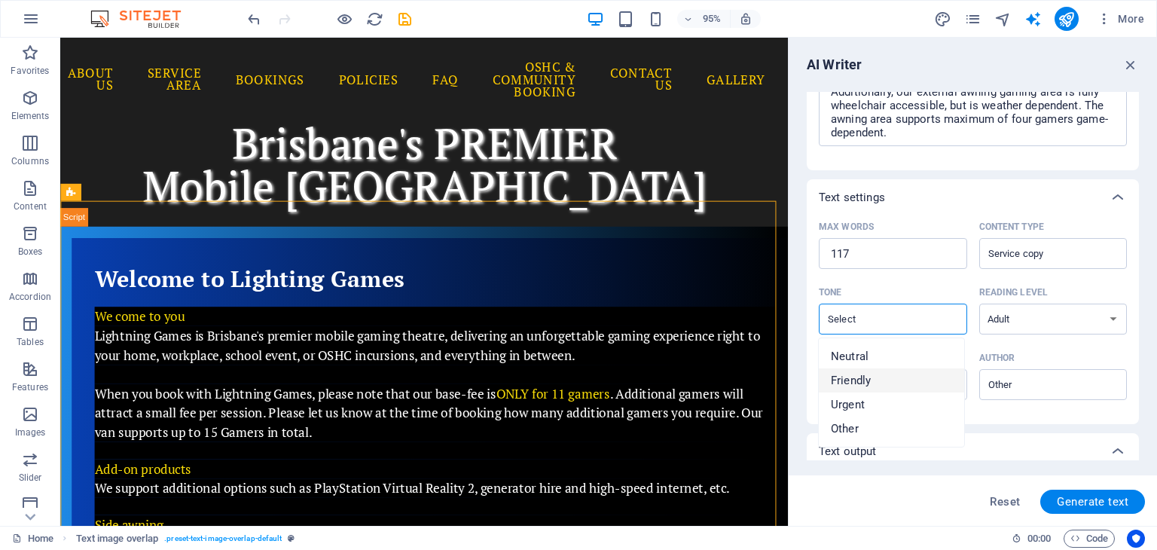
type input "Friendly"
click at [1034, 386] on input "Author ​" at bounding box center [1041, 385] width 115 height 22
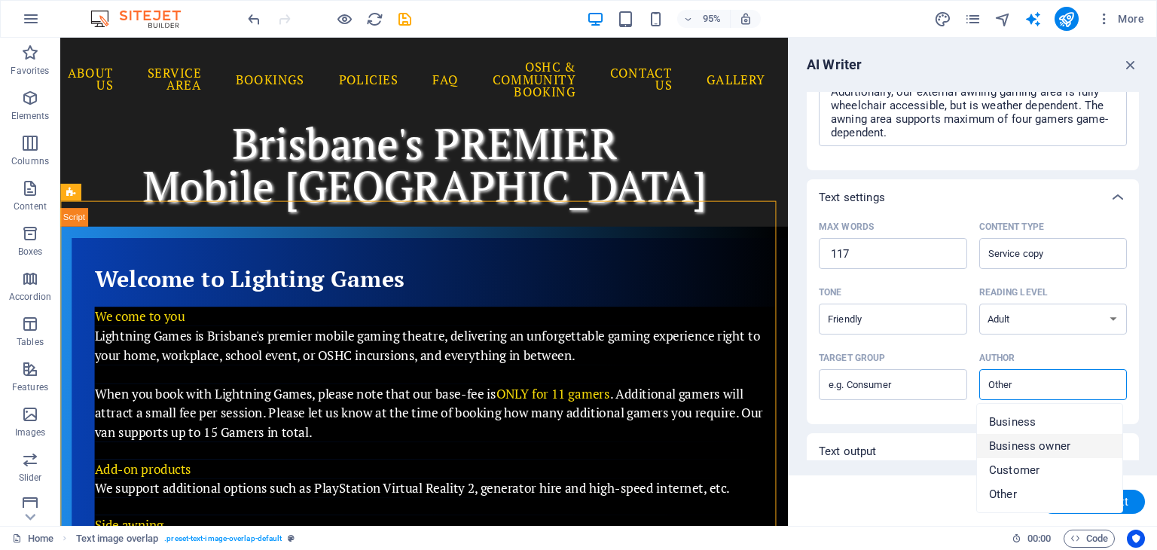
click at [1031, 444] on span "Business owner" at bounding box center [1029, 445] width 81 height 15
type input "Business owner"
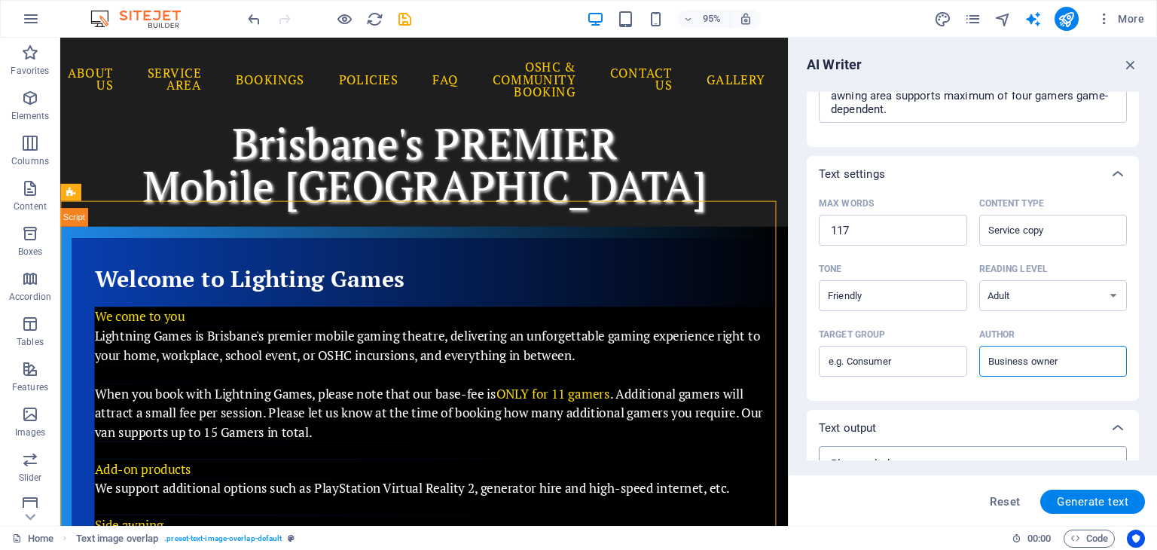
scroll to position [320, 0]
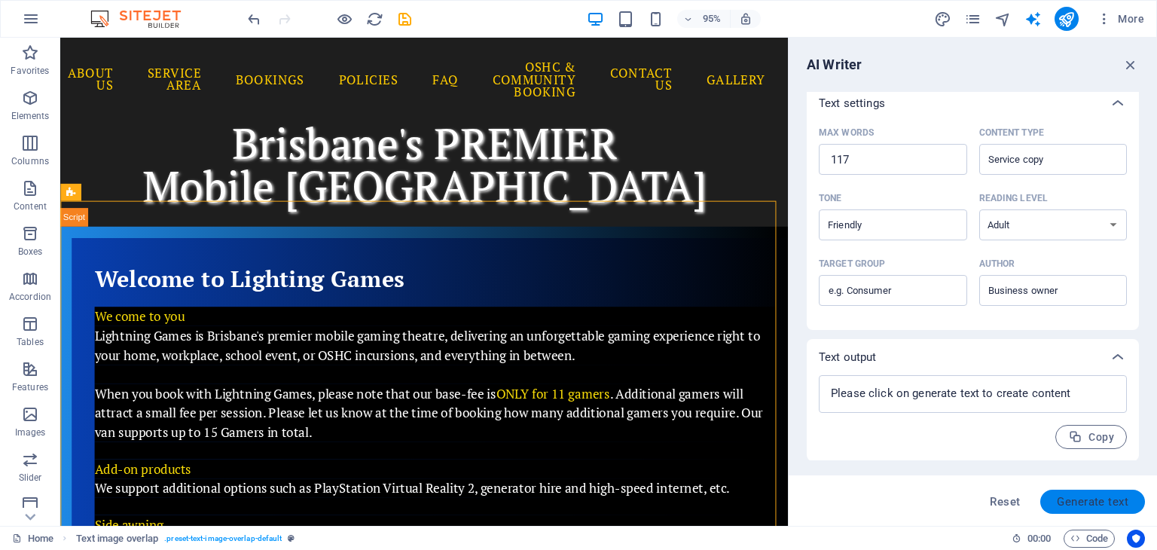
click at [1093, 498] on span "Generate text" at bounding box center [1093, 502] width 72 height 12
type textarea "x"
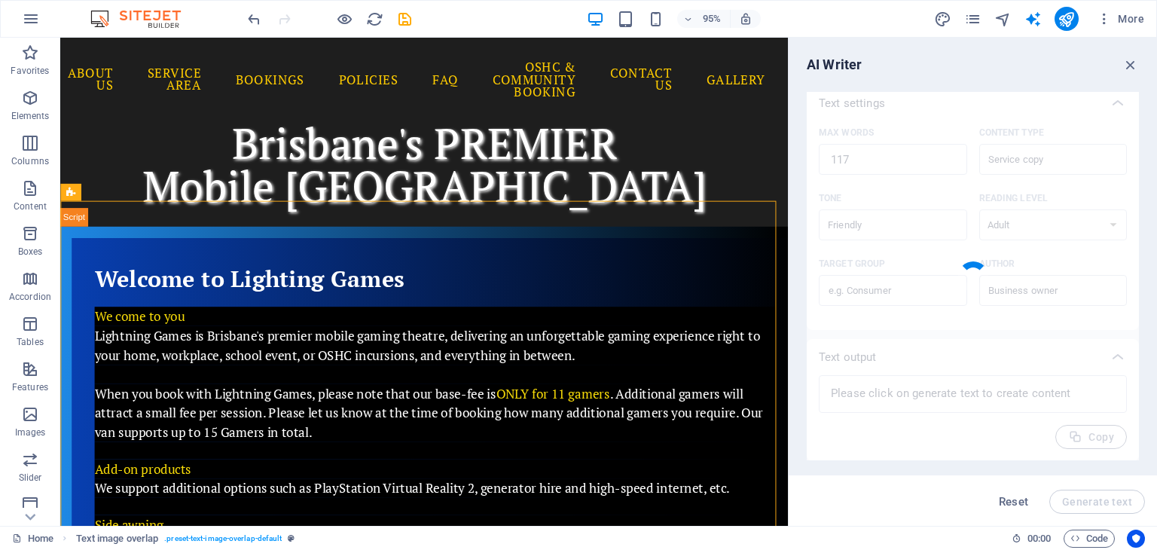
type textarea "x"
type textarea "Experience the thrill of gaming without leaving your space with Brisbane's top …"
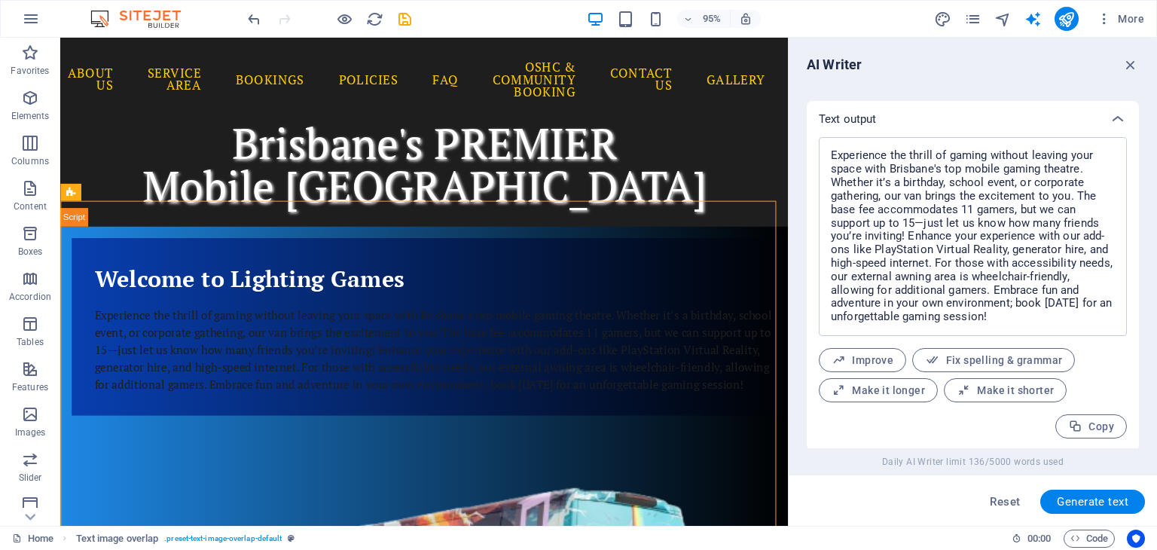
scroll to position [560, 0]
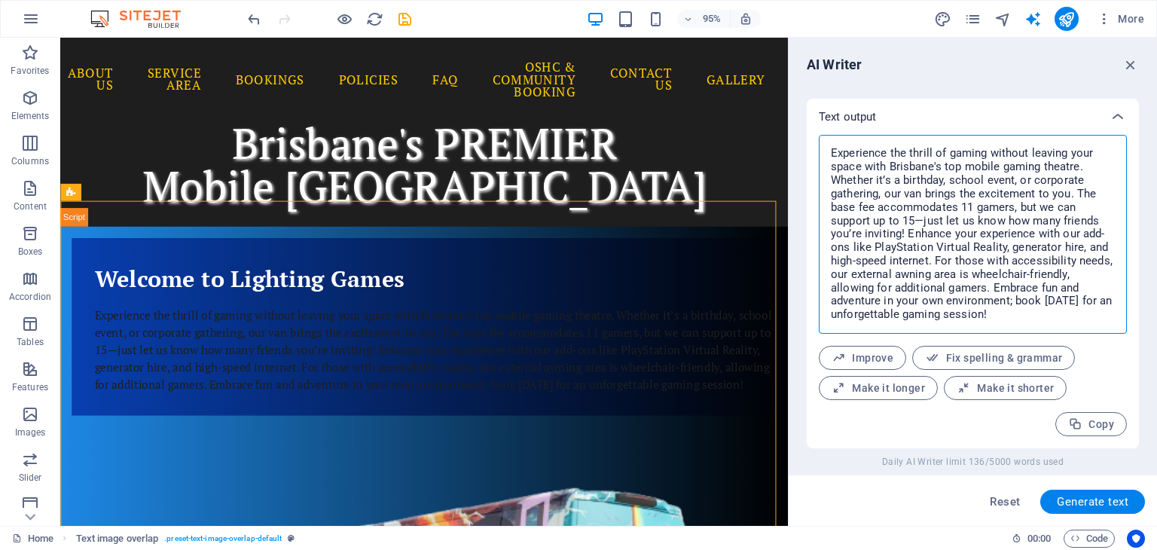
drag, startPoint x: 832, startPoint y: 153, endPoint x: 1055, endPoint y: 323, distance: 280.6
click at [1055, 323] on textarea "Experience the thrill of gaming without leaving your space with Brisbane's top …" at bounding box center [972, 234] width 293 height 184
type textarea "x"
click at [1075, 423] on icon "button" at bounding box center [1075, 424] width 14 height 14
type textarea "x"
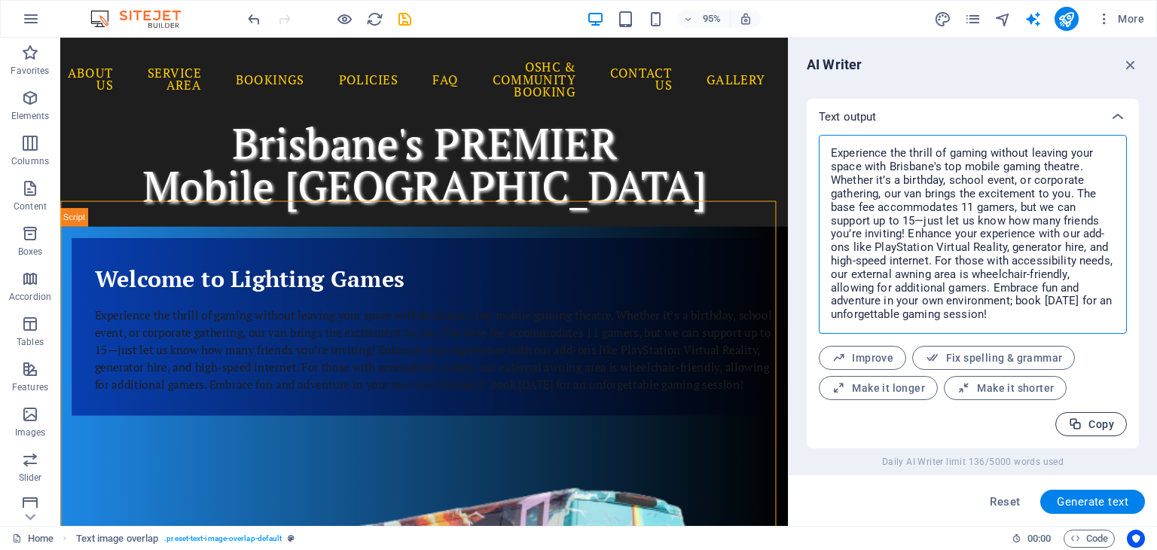
type textarea "x"
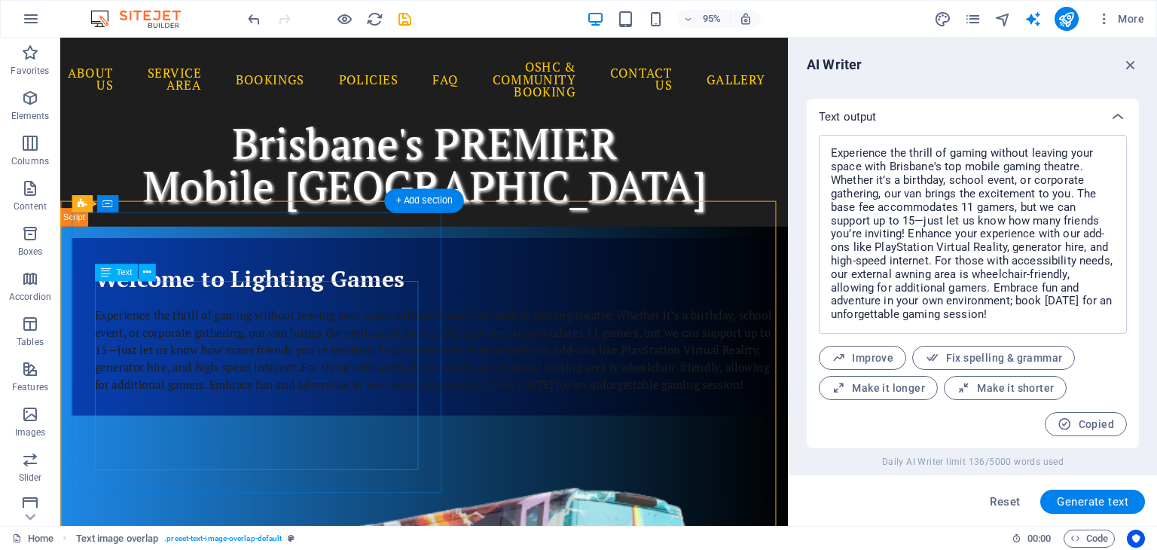
click at [331, 350] on div "Experience the thrill of gaming without leaving your space with Brisbane's top …" at bounding box center [455, 366] width 718 height 90
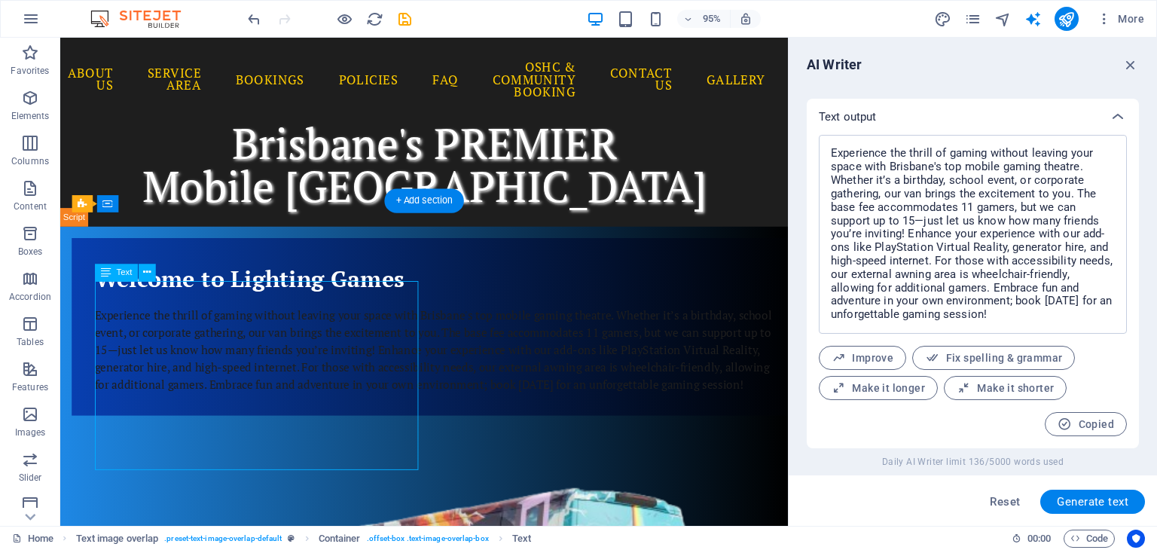
click at [329, 352] on div "Experience the thrill of gaming without leaving your space with Brisbane's top …" at bounding box center [455, 366] width 718 height 90
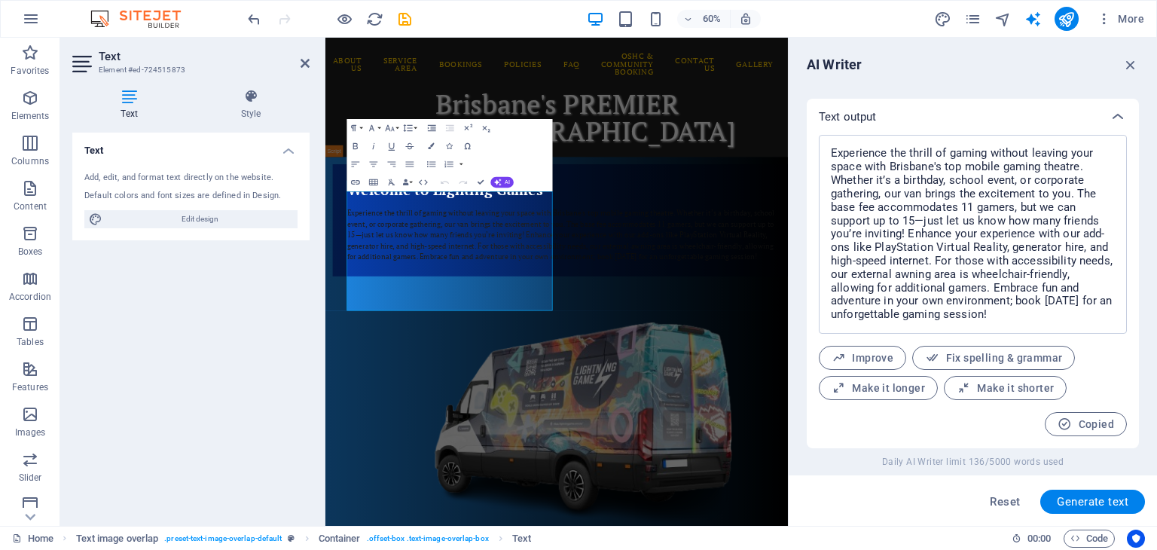
click at [316, 336] on div "Text Style Text Add, edit, and format text directly on the website. Default col…" at bounding box center [190, 301] width 261 height 449
click at [489, 404] on div "Experience the thrill of gaming without leaving your space with Brisbane's top …" at bounding box center [723, 366] width 722 height 90
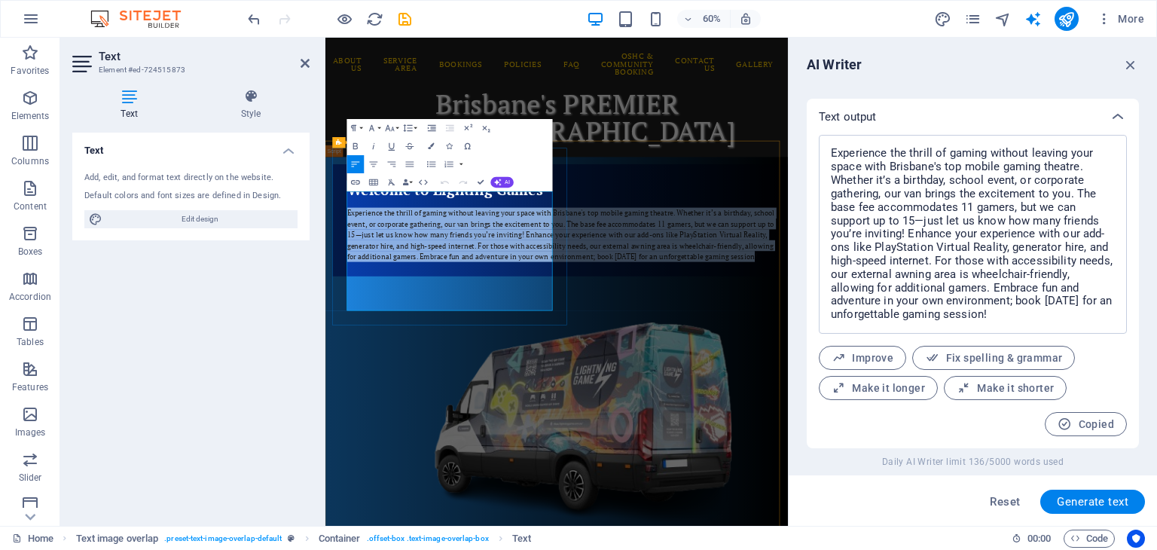
drag, startPoint x: 363, startPoint y: 305, endPoint x: 685, endPoint y: 492, distance: 372.0
click at [685, 435] on div "Welcome to Lighting Games Experience the thrill of gaming without leaving your …" at bounding box center [722, 342] width 771 height 187
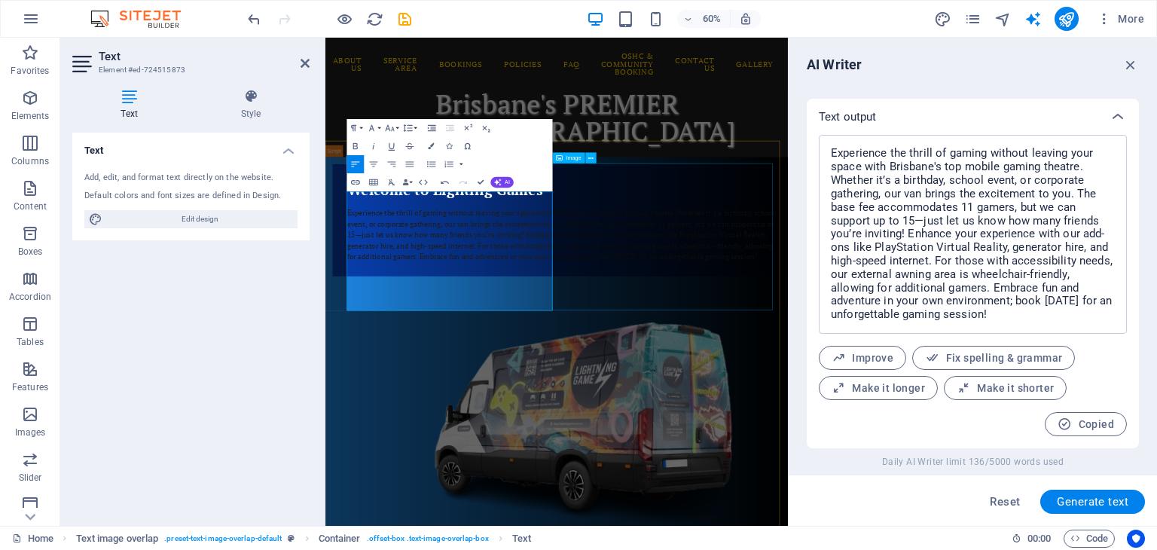
scroll to position [8547, 3]
drag, startPoint x: 1133, startPoint y: 65, endPoint x: 802, endPoint y: 30, distance: 333.3
click at [1133, 65] on icon "button" at bounding box center [1130, 65] width 17 height 17
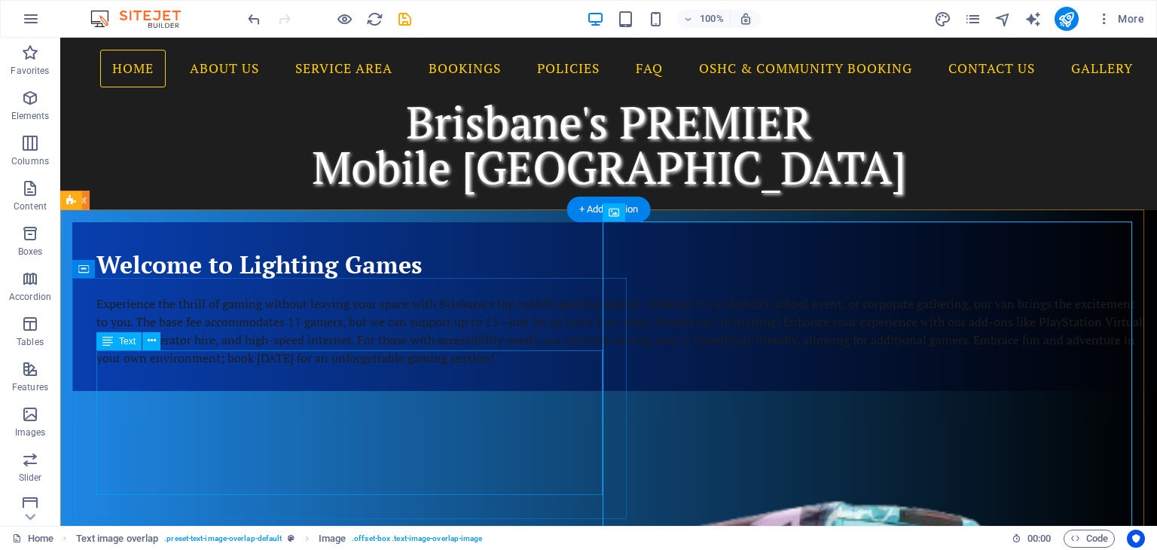
click at [408, 367] on div "Experience the thrill of gaming without leaving your space with Brisbane's top …" at bounding box center [620, 331] width 1049 height 72
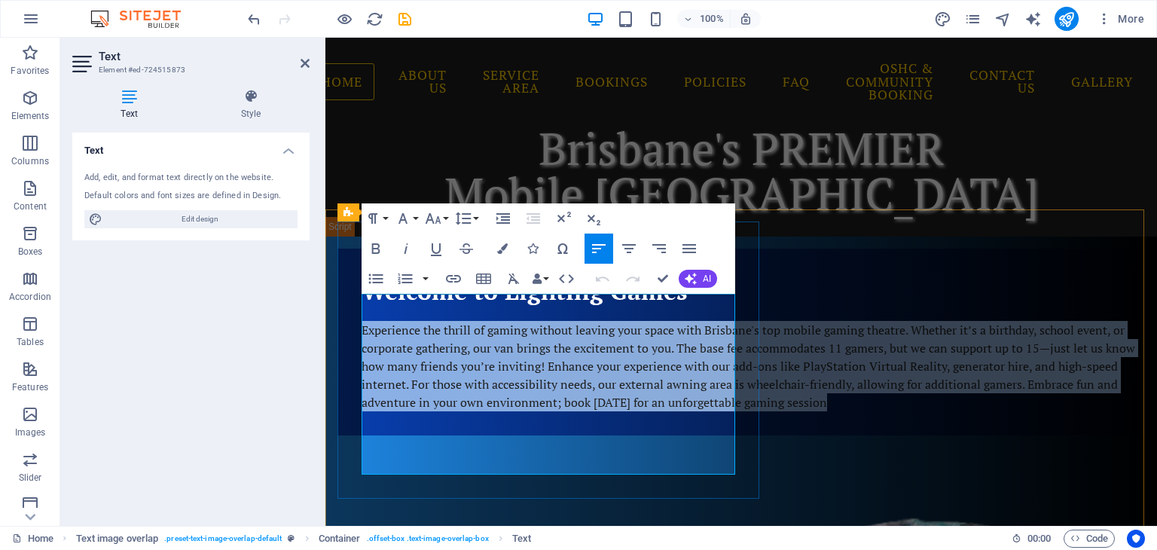
drag, startPoint x: 673, startPoint y: 378, endPoint x: 408, endPoint y: 378, distance: 265.9
click at [408, 378] on p "Experience the thrill of gaming without leaving your space with Brisbane's top …" at bounding box center [753, 366] width 783 height 90
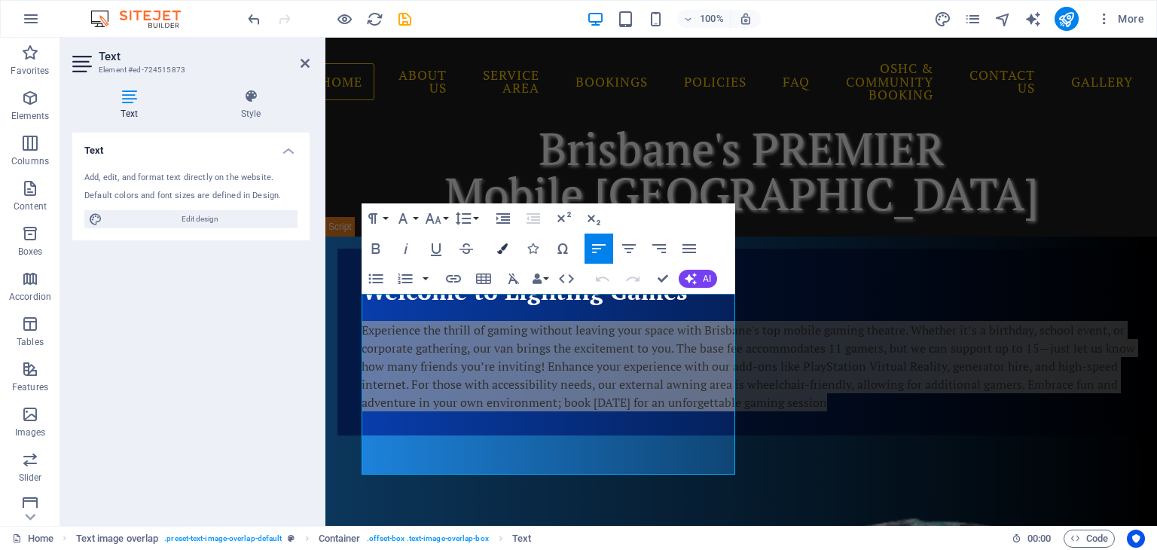
click at [503, 252] on icon "button" at bounding box center [502, 248] width 11 height 11
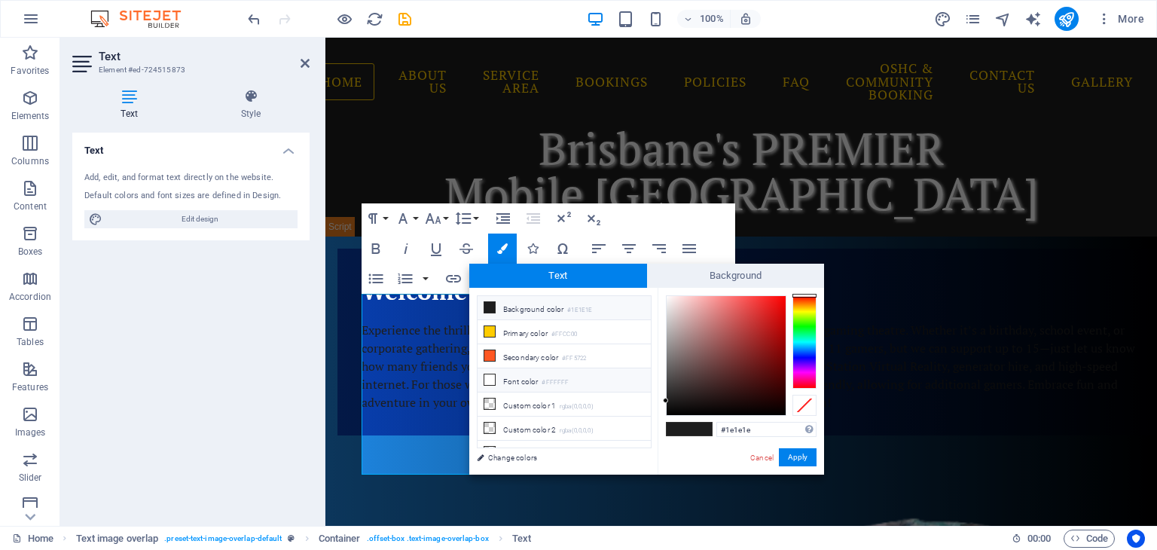
click at [489, 374] on icon at bounding box center [489, 379] width 11 height 11
type input "#ffffff"
click at [796, 454] on button "Apply" at bounding box center [798, 457] width 38 height 18
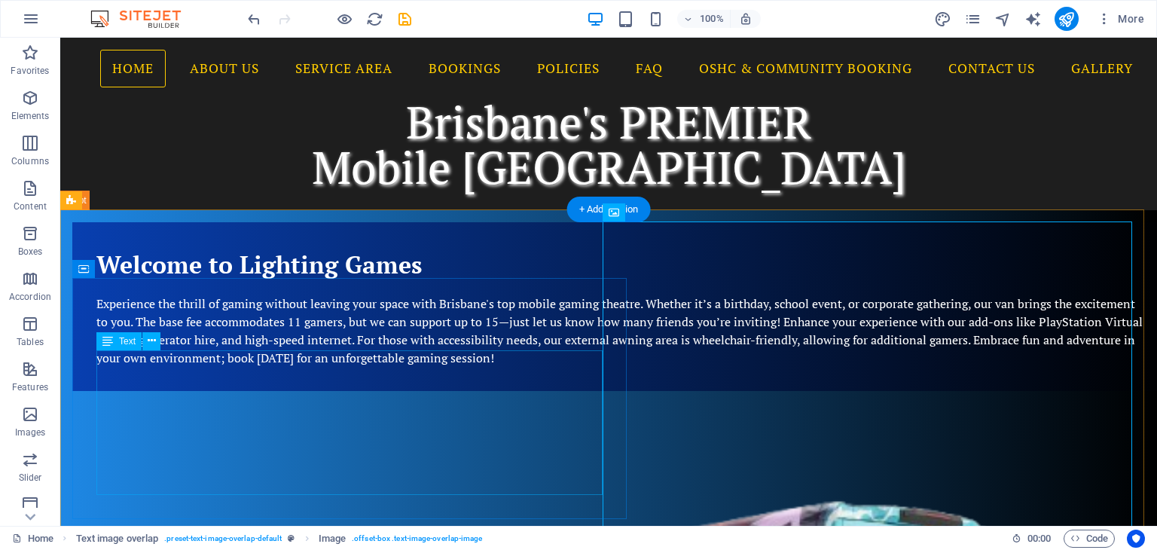
click at [240, 367] on div "Experience the thrill of gaming without leaving your space with Brisbane's top …" at bounding box center [620, 331] width 1049 height 72
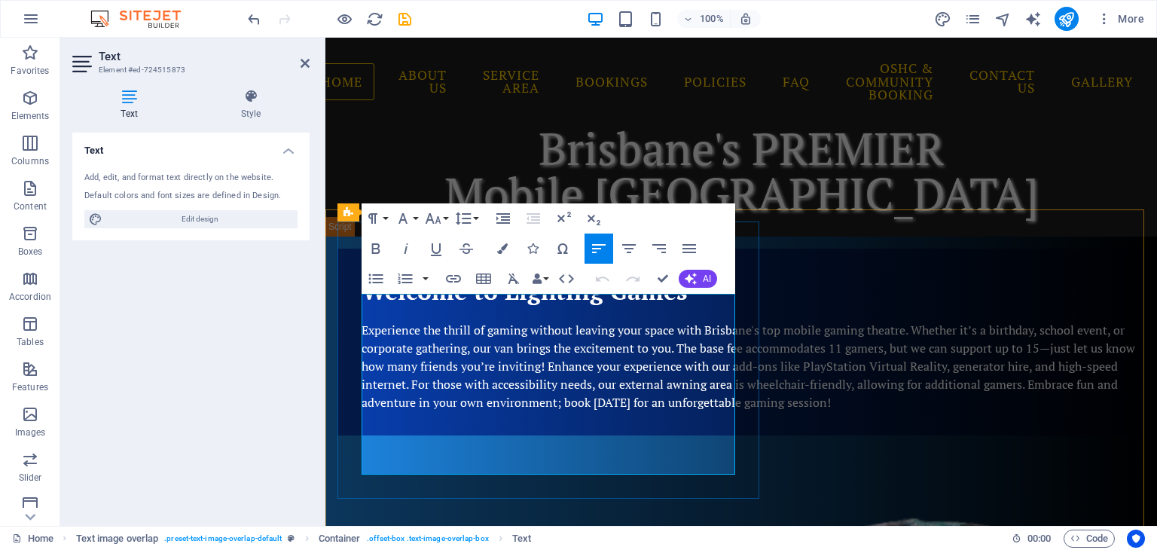
click at [682, 396] on span "Experience the thrill of gaming without leaving your space with Brisbane's top …" at bounding box center [749, 366] width 774 height 89
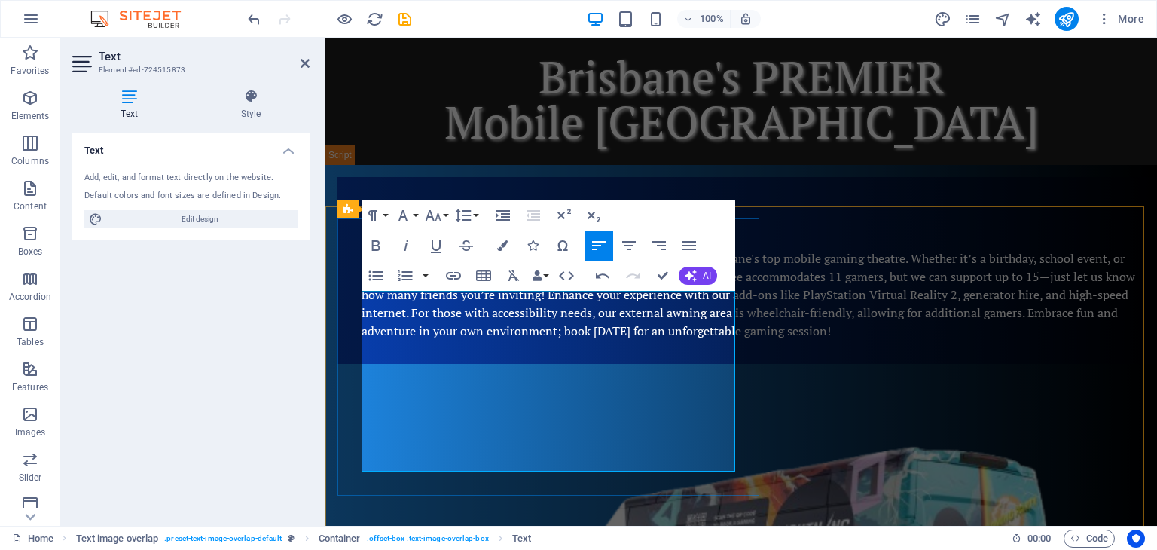
scroll to position [75, 0]
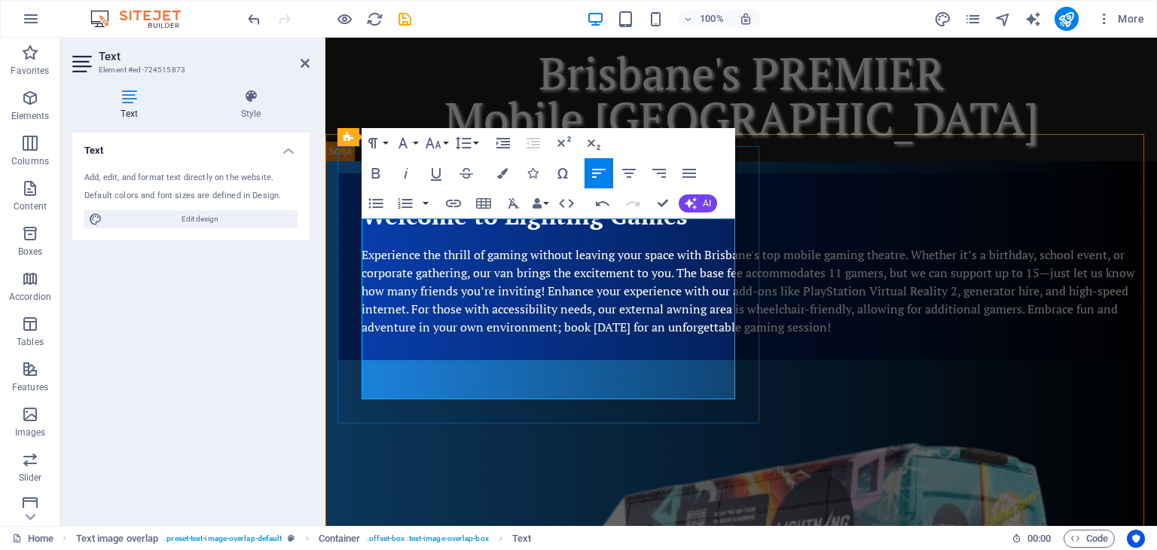
click at [525, 335] on span "Experience the thrill of gaming without leaving your space with Brisbane's top …" at bounding box center [749, 290] width 774 height 89
click at [716, 336] on p "Experience the thrill of gaming without leaving your space with Brisbane's top …" at bounding box center [753, 291] width 783 height 90
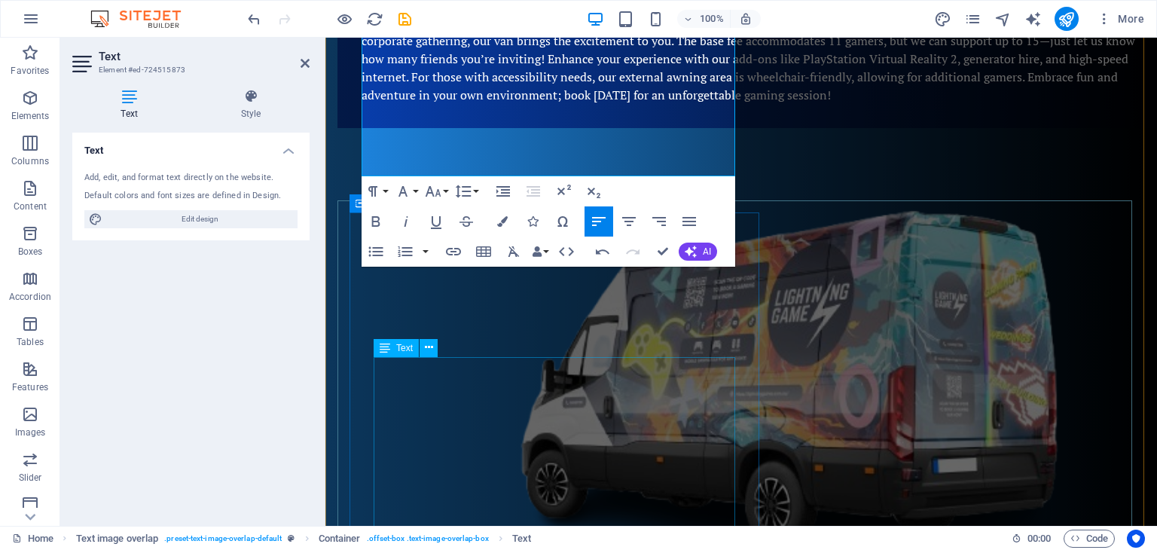
scroll to position [377, 0]
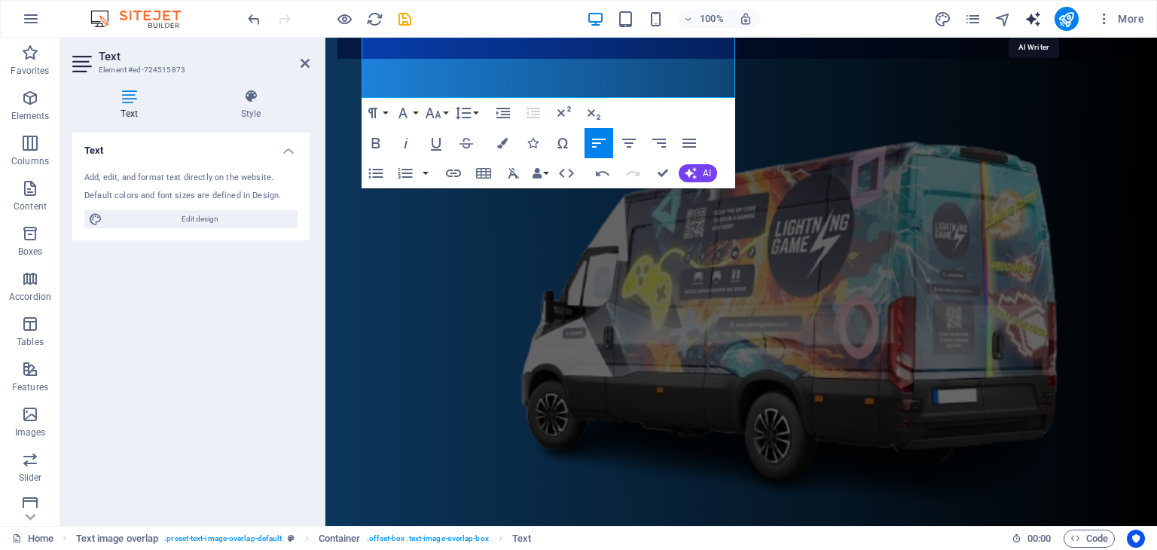
click at [1033, 17] on icon "text_generator" at bounding box center [1033, 19] width 17 height 17
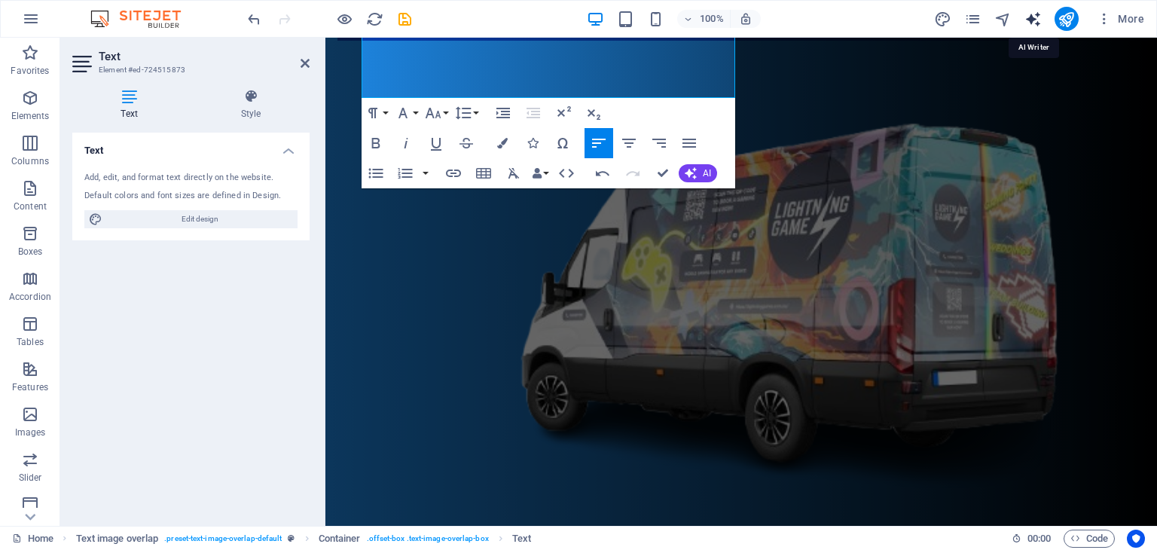
select select "English"
select select "Adult"
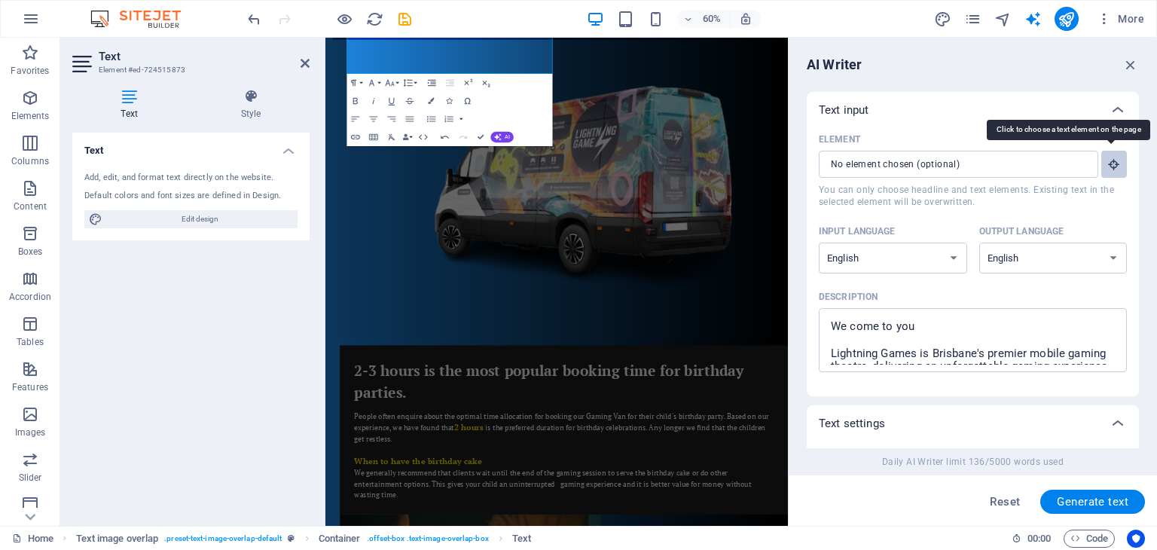
click at [1113, 159] on icon "button" at bounding box center [1114, 164] width 14 height 14
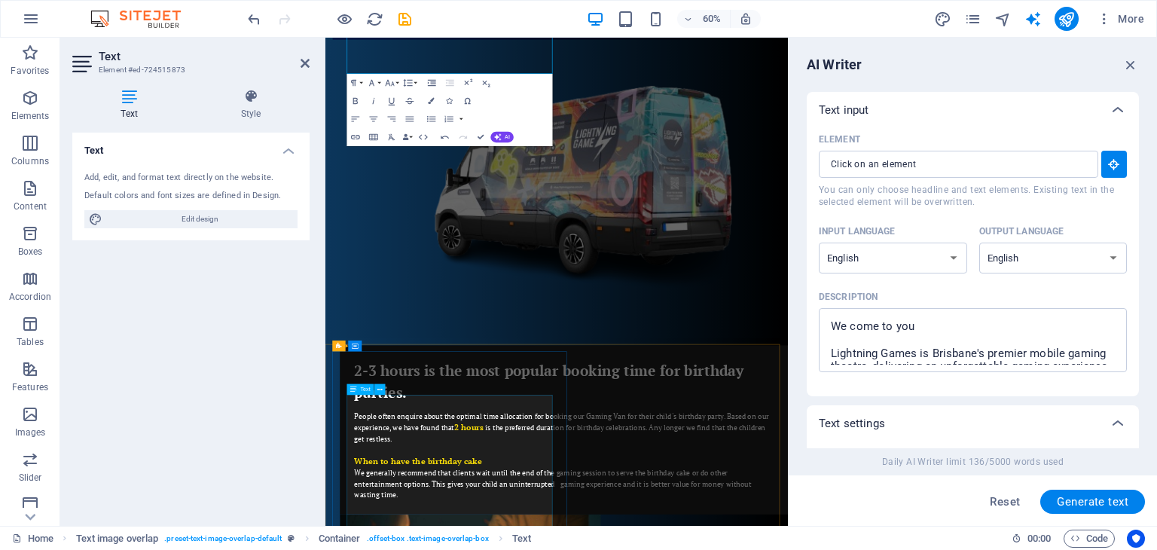
type input "#ed-724515912"
type textarea "x"
type input "218"
type textarea "x"
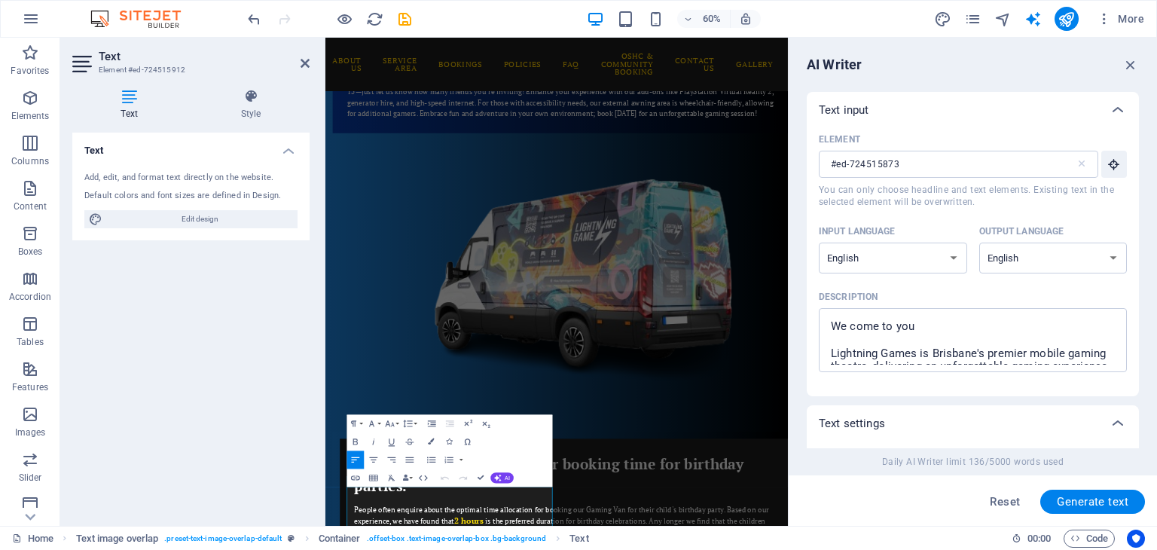
scroll to position [0, 0]
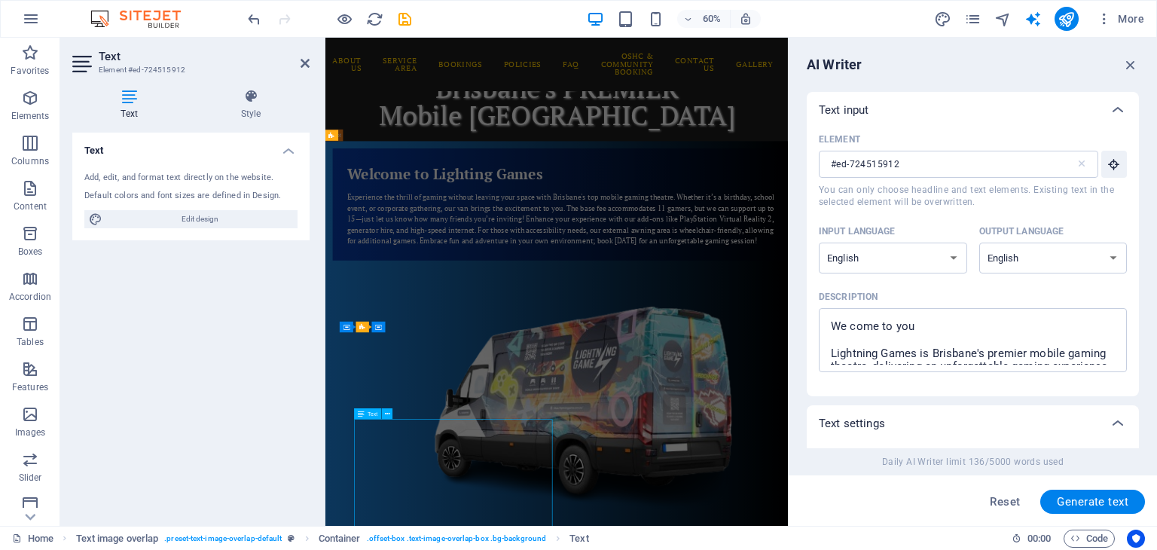
scroll to position [496, 0]
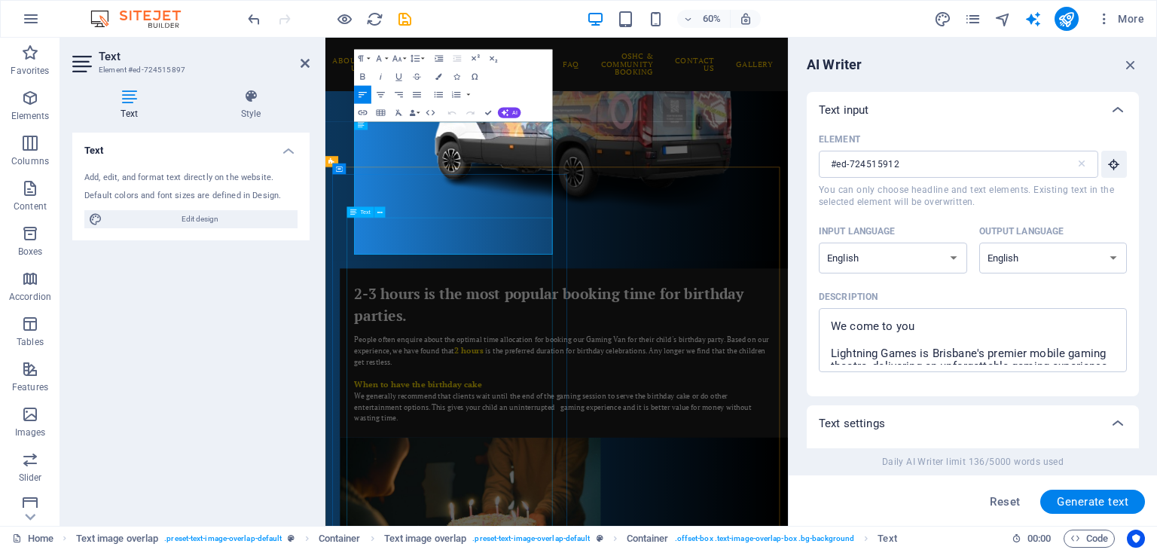
type input "#ed-724515897"
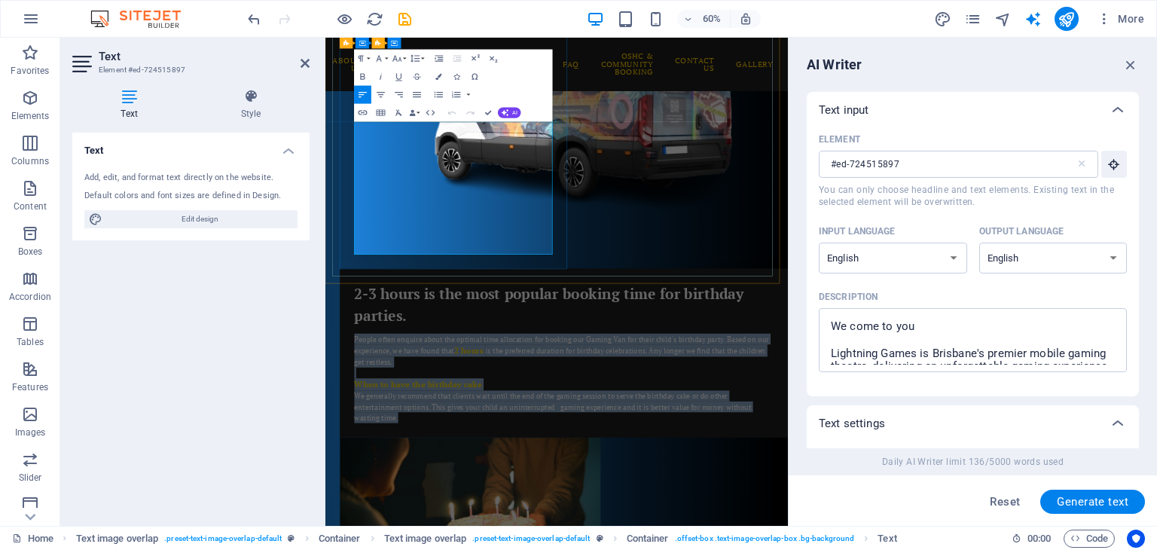
drag, startPoint x: 374, startPoint y: 188, endPoint x: 559, endPoint y: 390, distance: 273.5
copy div "People often enquire about the optimal time allocation for booking our Gaming V…"
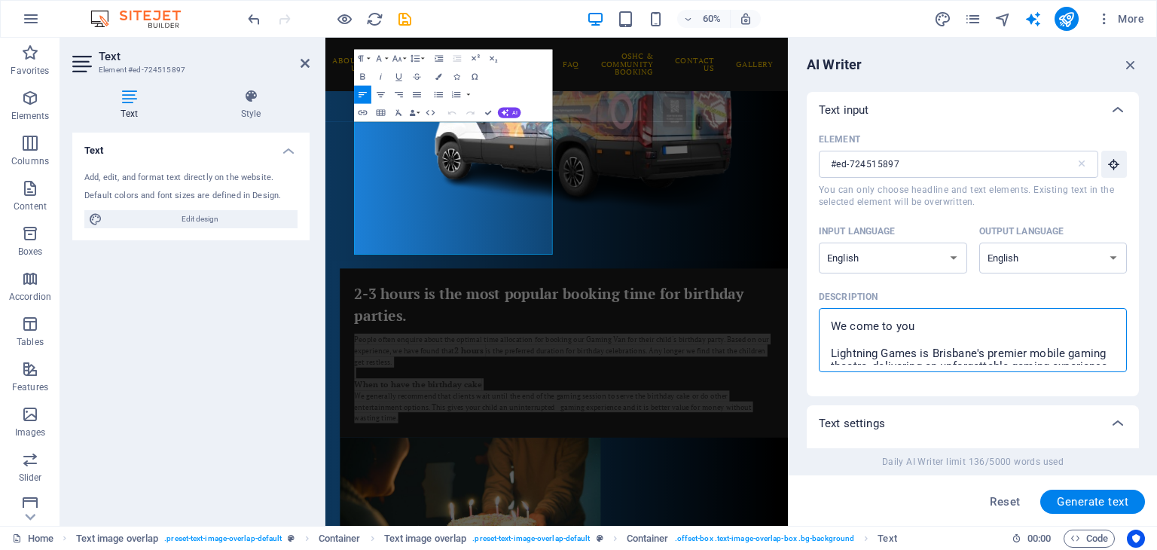
click at [1011, 338] on textarea "We come to you Lightning Games is Brisbane's premier mobile gaming theatre, del…" at bounding box center [972, 340] width 293 height 49
drag, startPoint x: 823, startPoint y: 320, endPoint x: 954, endPoint y: 347, distance: 133.9
click at [1054, 377] on div "Element #ed-724515897 ​ You can only choose headline and text elements. Existin…" at bounding box center [973, 256] width 308 height 256
type textarea "x"
drag, startPoint x: 831, startPoint y: 326, endPoint x: 1064, endPoint y: 417, distance: 250.7
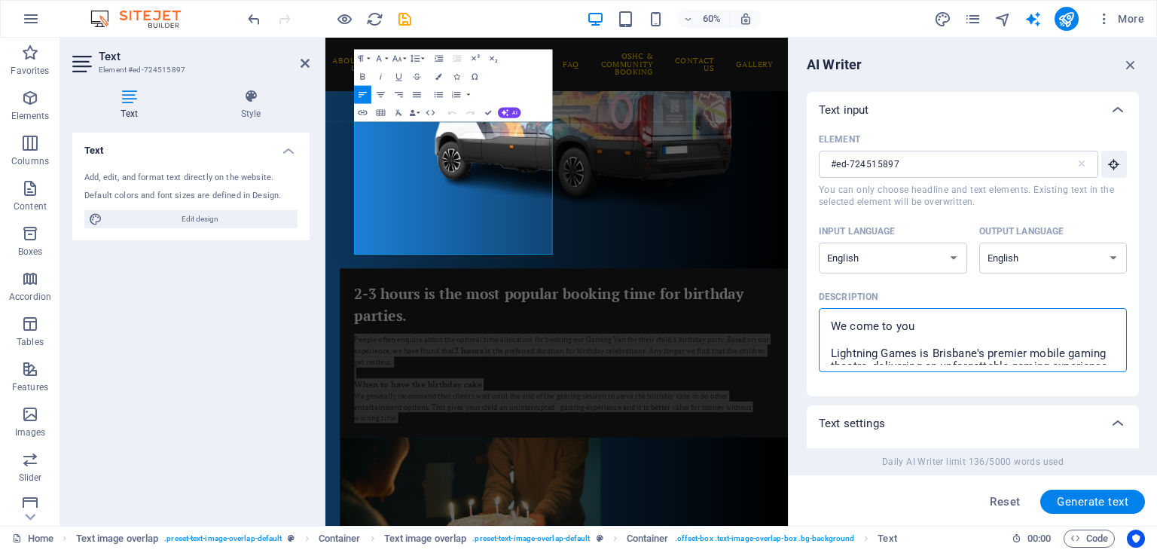
click at [1064, 417] on div "Text input Element #ed-724515897 ​ You can only choose headline and text elemen…" at bounding box center [973, 550] width 332 height 917
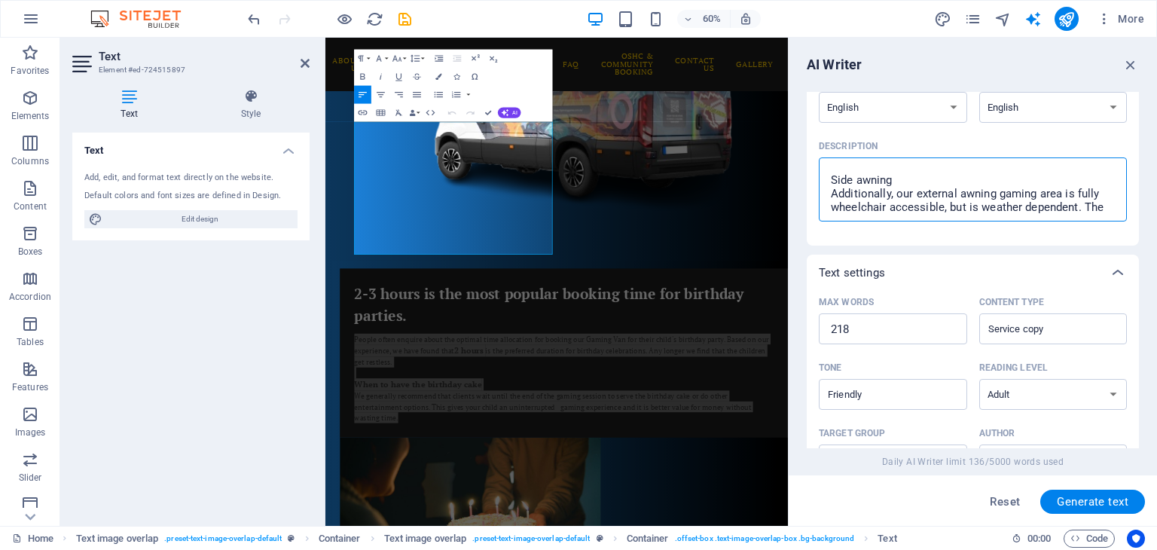
scroll to position [357, 0]
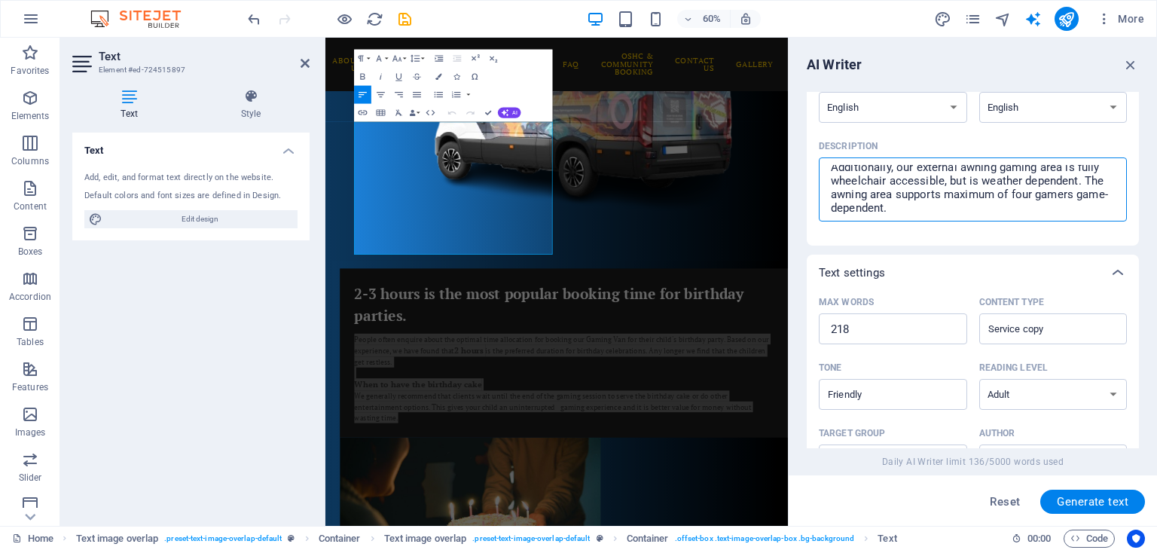
type textarea "x"
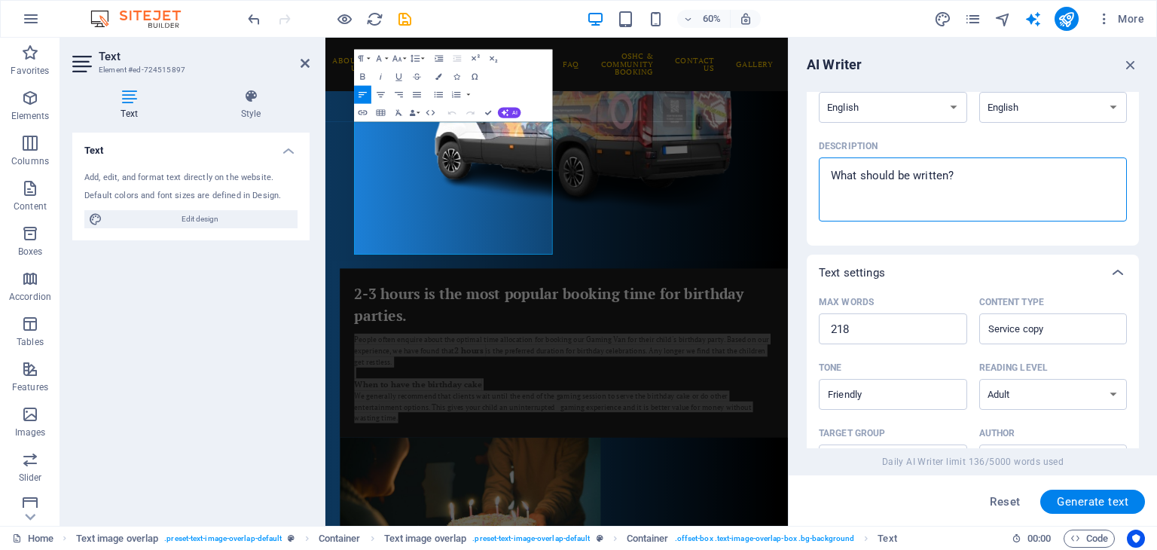
scroll to position [0, 0]
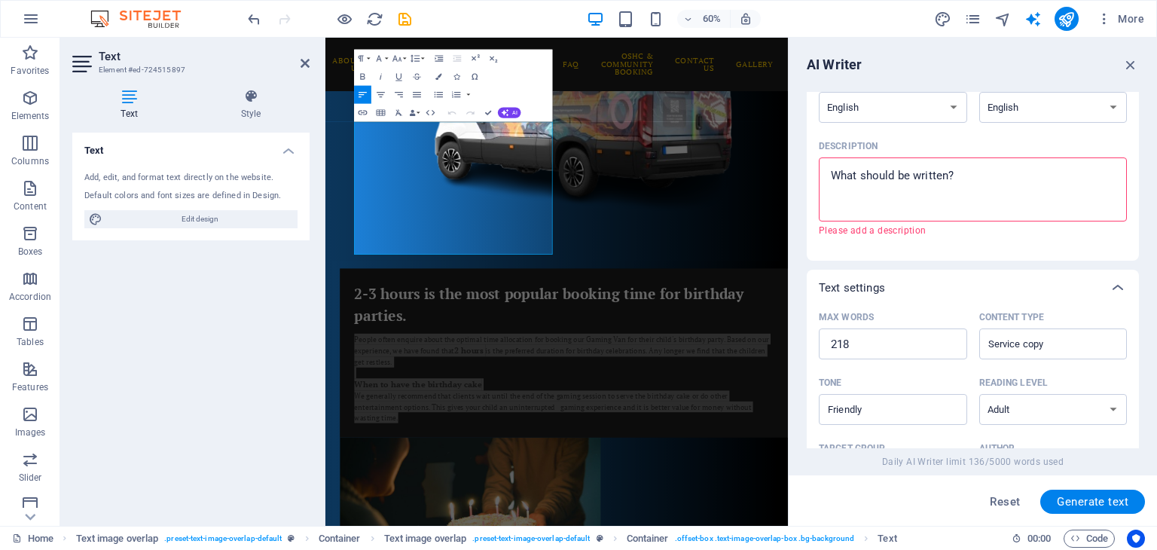
click at [859, 168] on textarea "Description x ​ Please add a description" at bounding box center [972, 189] width 293 height 49
paste textarea "People often enquire about the optimal time allocation for booking our Gaming V…"
type textarea "People often enquire about the optimal time allocation for booking our Gaming V…"
type textarea "x"
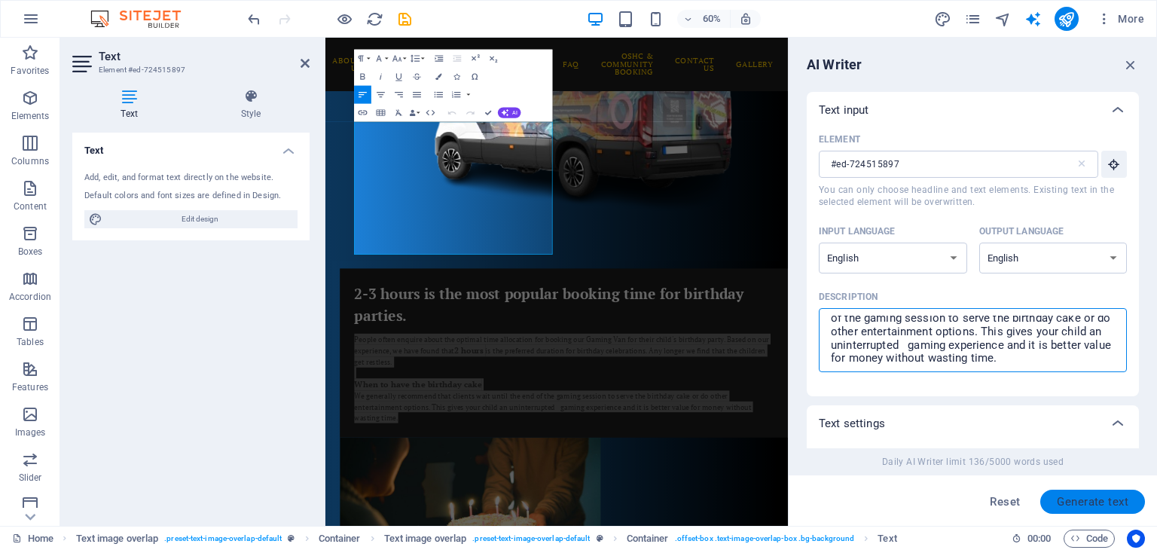
type textarea "People often enquire about the optimal time allocation for booking our Gaming V…"
click at [1095, 496] on span "Generate text" at bounding box center [1093, 502] width 72 height 12
type textarea "x"
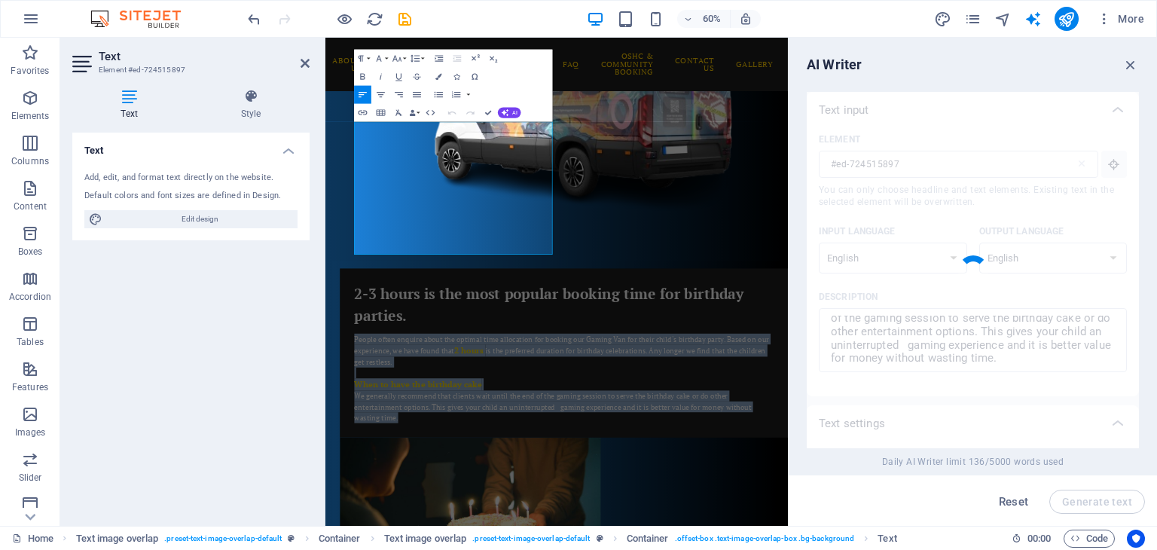
type textarea "x"
type textarea "Loremip dol Sitame Con adi elit seddo’e temporin utlab et do magnaali enimadmi!…"
type textarea "x"
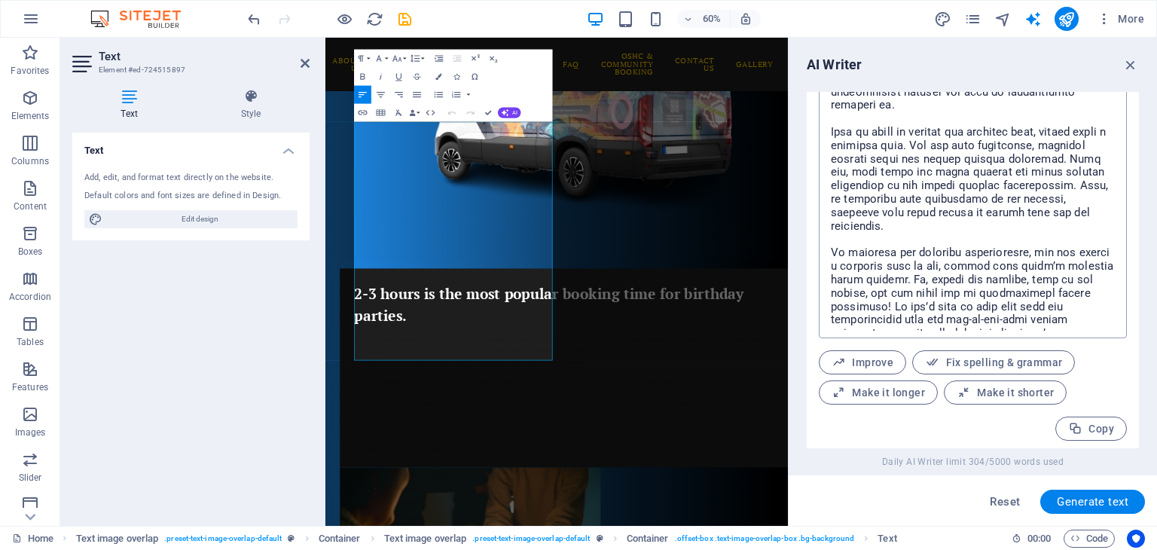
scroll to position [657, 0]
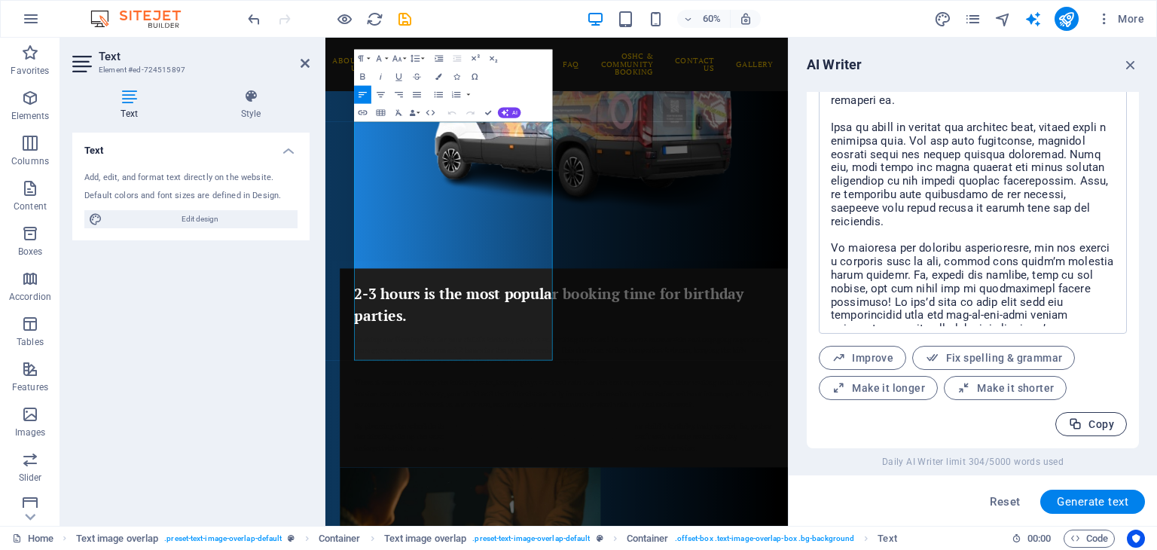
click at [1091, 422] on span "Copy" at bounding box center [1091, 424] width 46 height 14
type textarea "x"
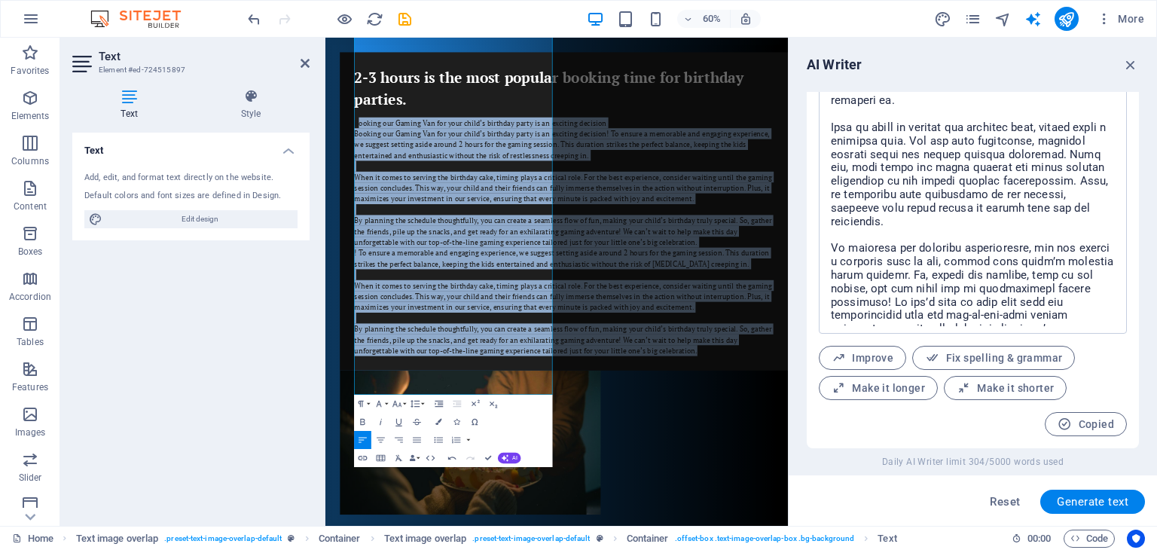
scroll to position [1468, 0]
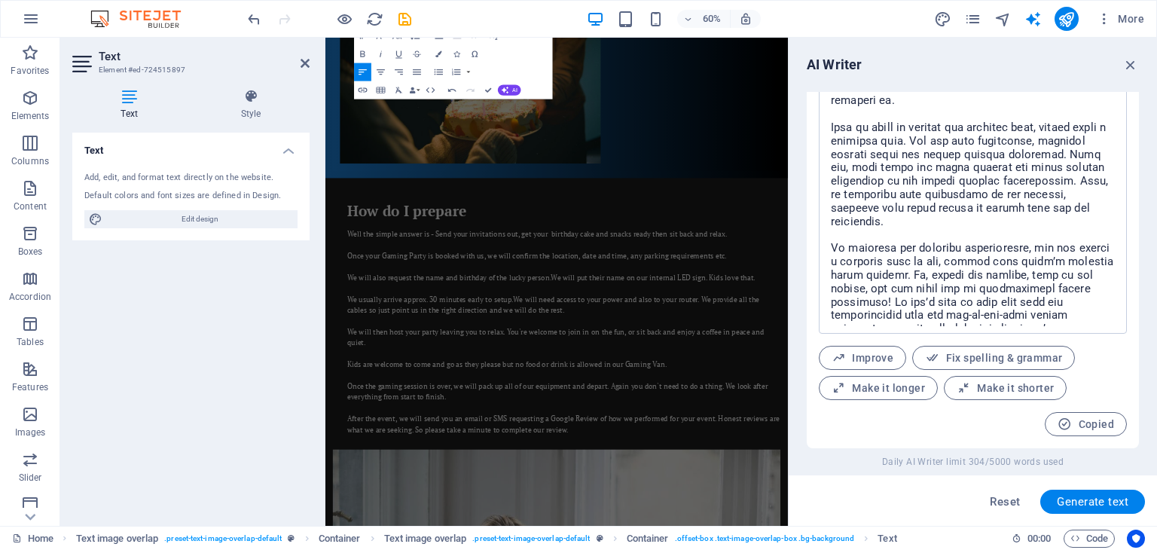
drag, startPoint x: 380, startPoint y: 191, endPoint x: 640, endPoint y: 739, distance: 605.9
click at [640, 549] on html "Home About Us Service Area Bookings Policies FAQ OSHC & Community Booking Conta…" at bounding box center [710, 24] width 771 height 2909
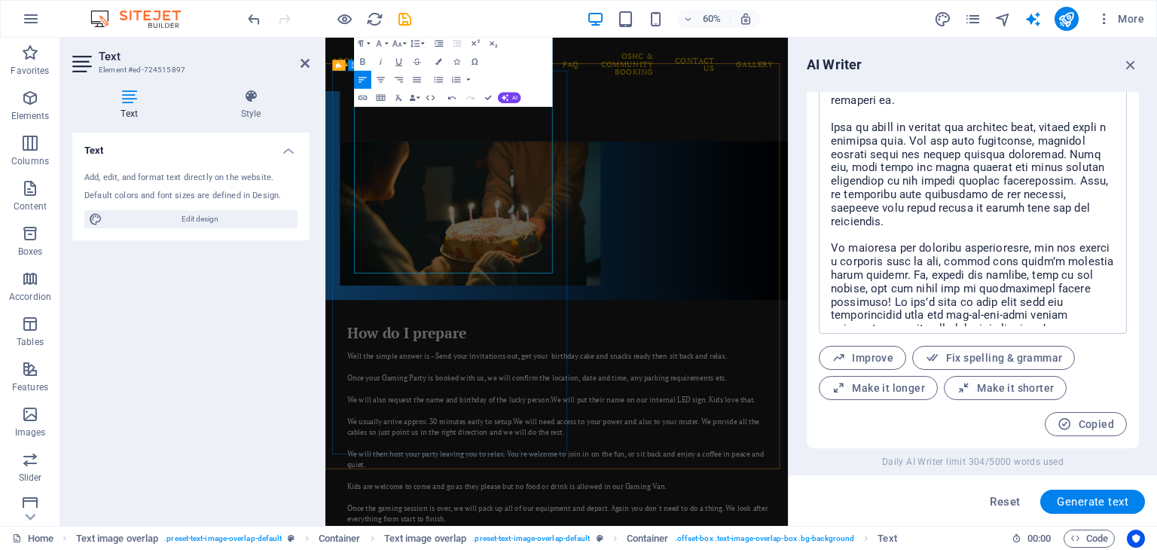
scroll to position [14307, 2]
click at [963, 87] on div "Home About Us Service Area Bookings Policies FAQ OSHC & Community Booking Conta…" at bounding box center [710, 359] width 771 height 2635
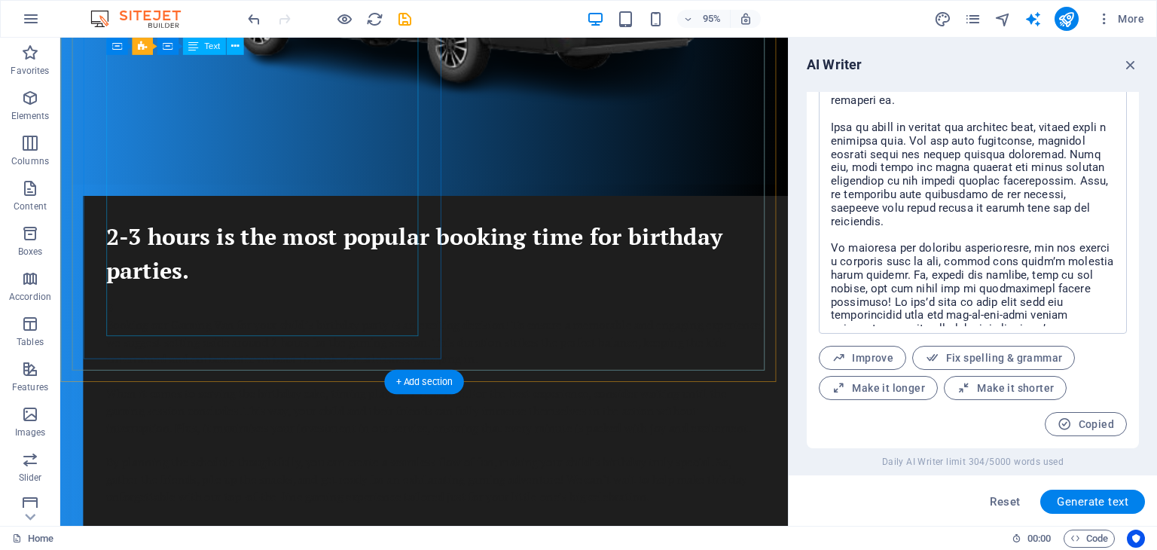
click at [304, 313] on div "B Booking our Gaming Van for your child’s birthday party is an exciting decisio…" at bounding box center [455, 421] width 694 height 217
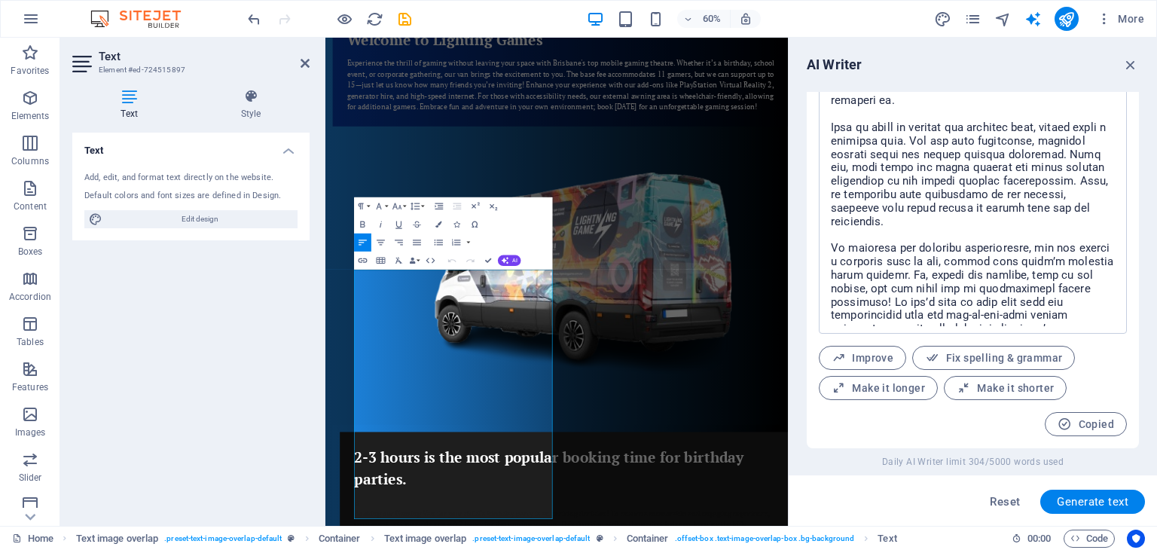
click at [292, 228] on div "Add, edit, and format text directly on the website. Default colors and font siz…" at bounding box center [190, 200] width 237 height 81
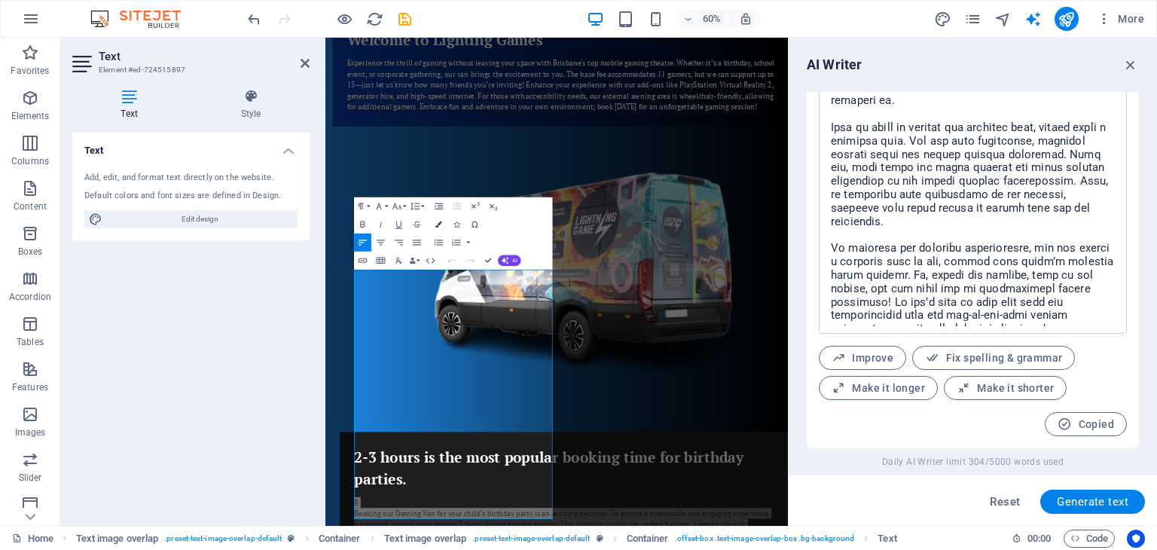
click at [437, 221] on icon "button" at bounding box center [438, 224] width 6 height 6
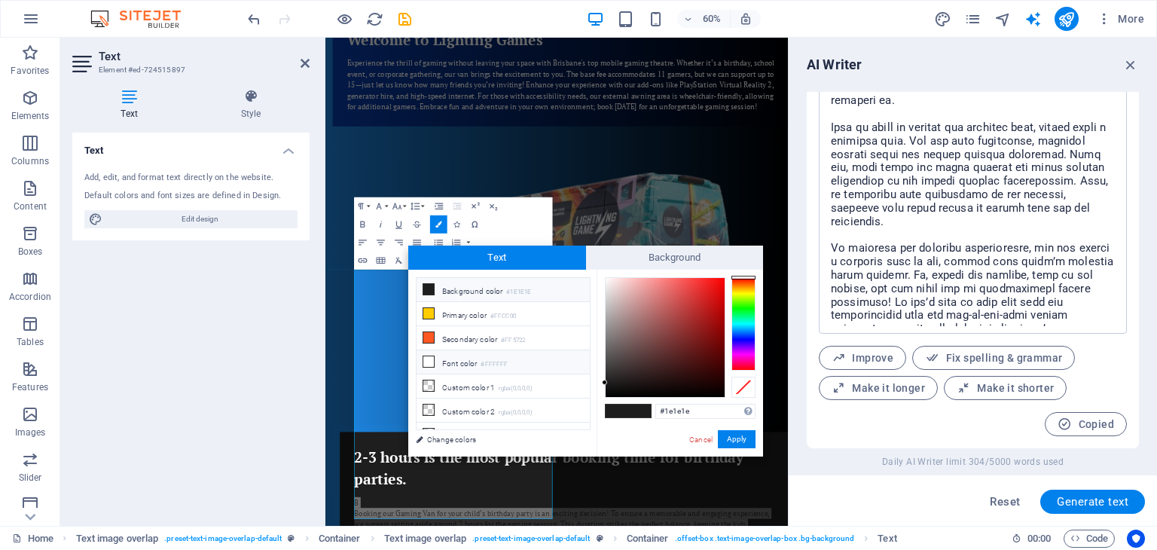
click at [428, 356] on icon at bounding box center [428, 361] width 11 height 11
type input "#ffffff"
drag, startPoint x: 735, startPoint y: 433, endPoint x: 682, endPoint y: 658, distance: 231.3
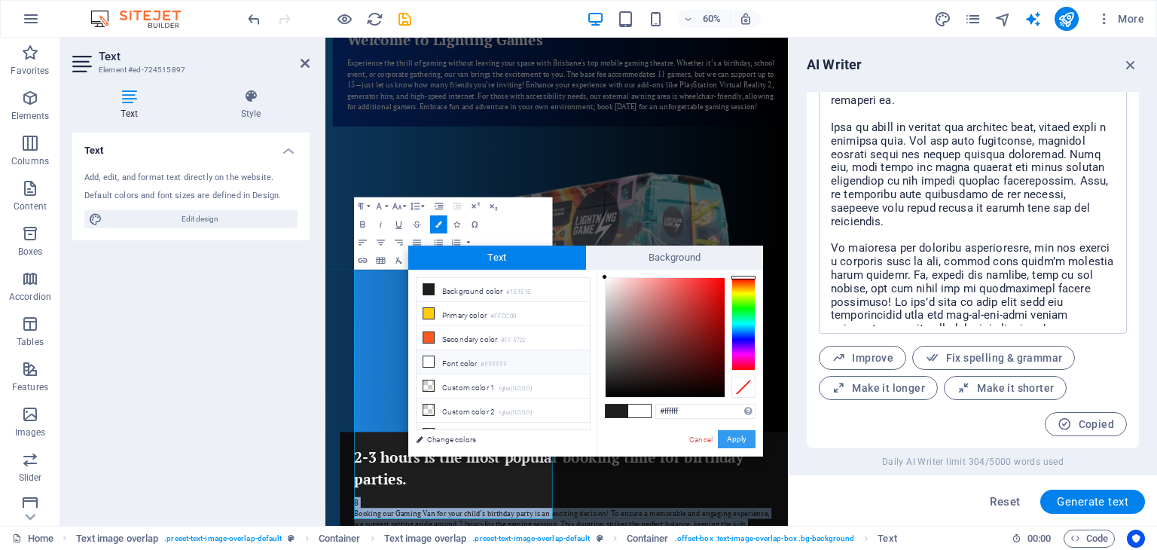
click at [735, 433] on button "Apply" at bounding box center [737, 439] width 38 height 18
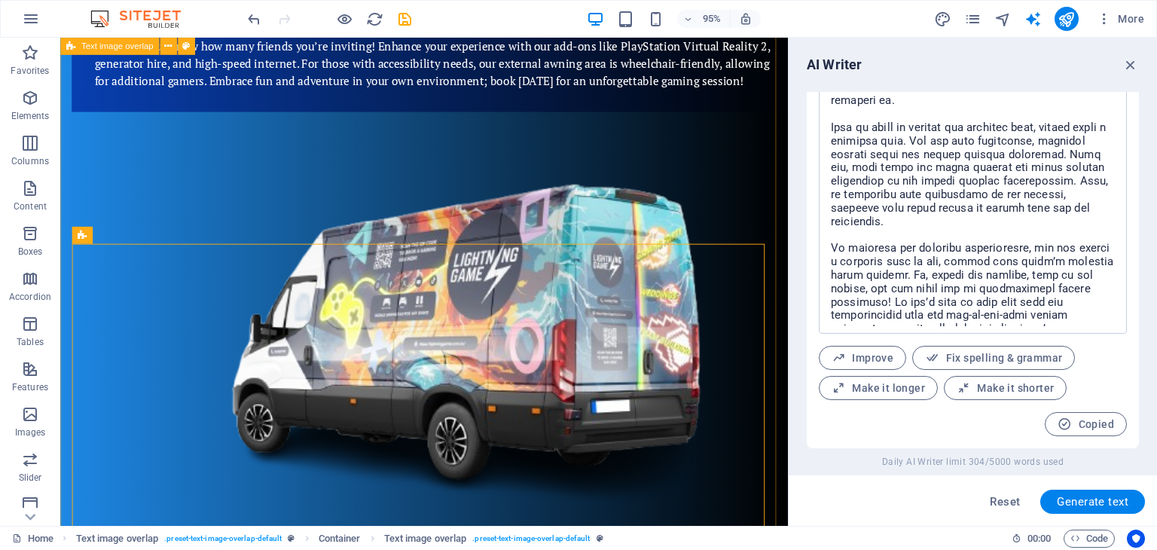
scroll to position [325, 0]
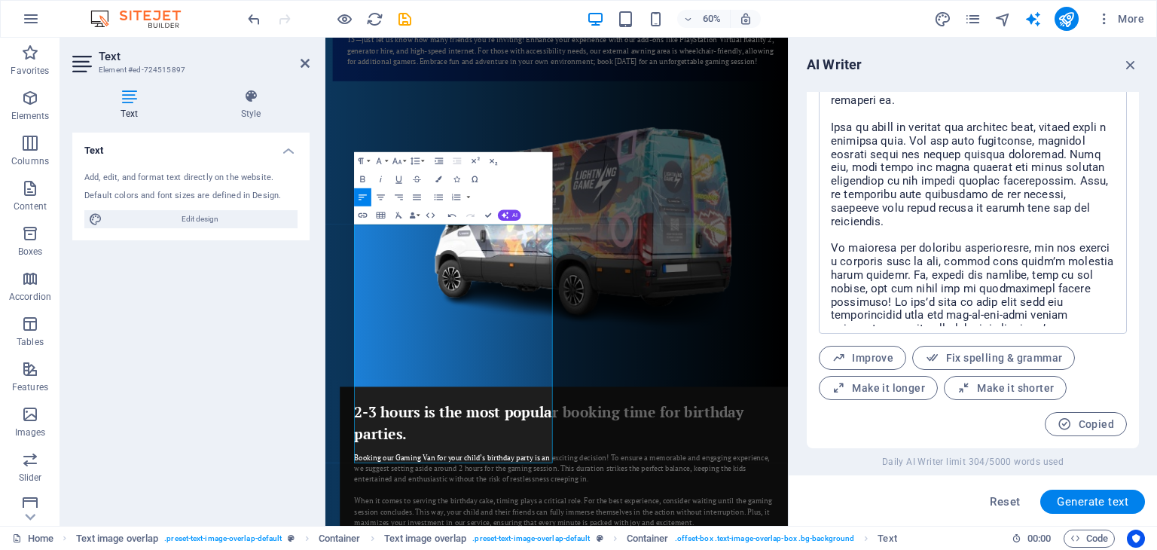
click at [948, 422] on div "Copied" at bounding box center [973, 424] width 308 height 24
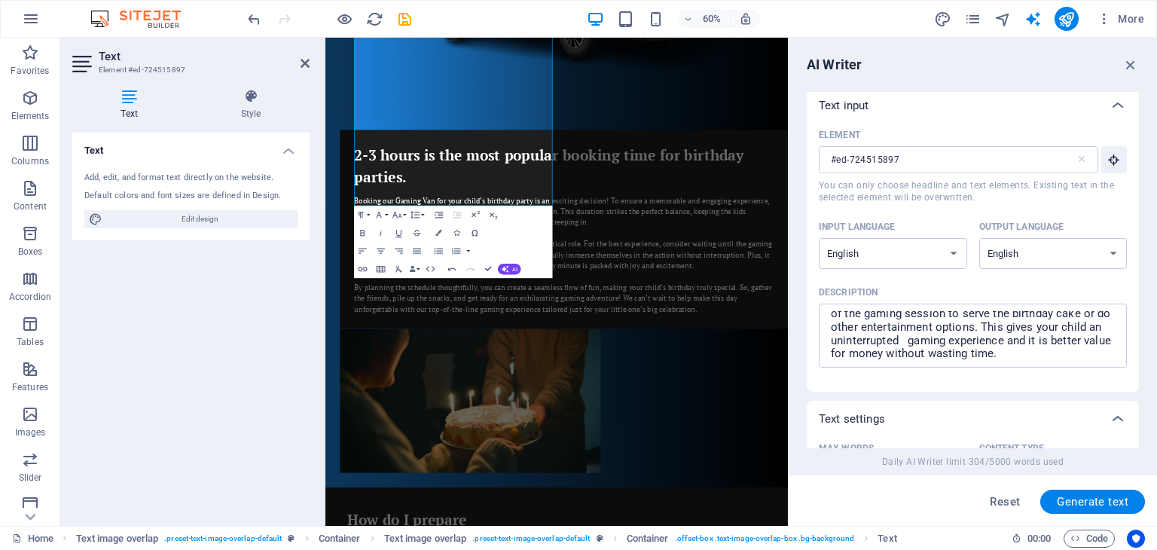
scroll to position [0, 0]
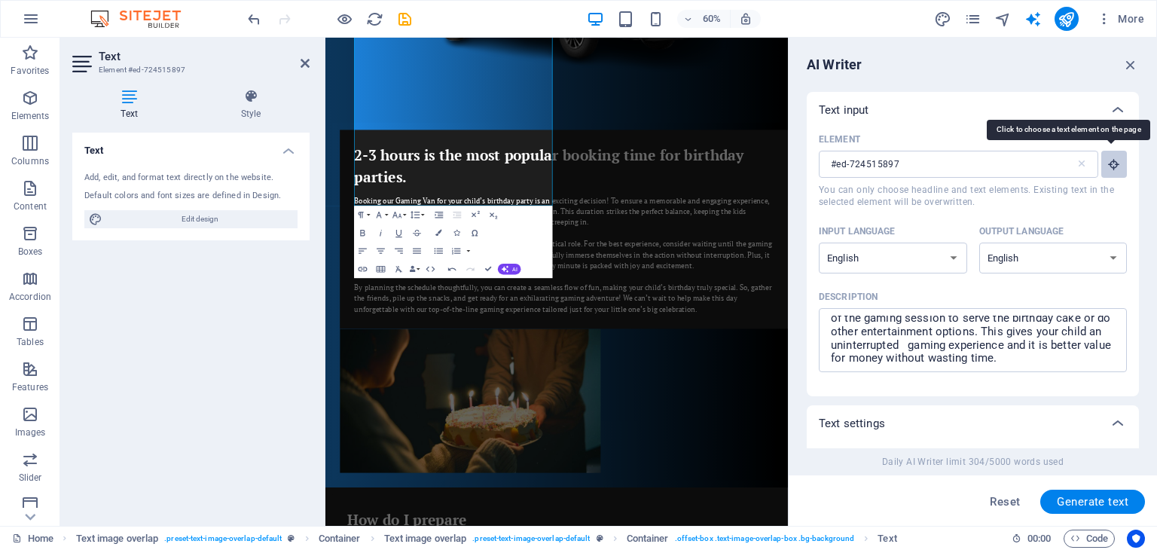
click at [1112, 161] on icon "button" at bounding box center [1114, 164] width 14 height 14
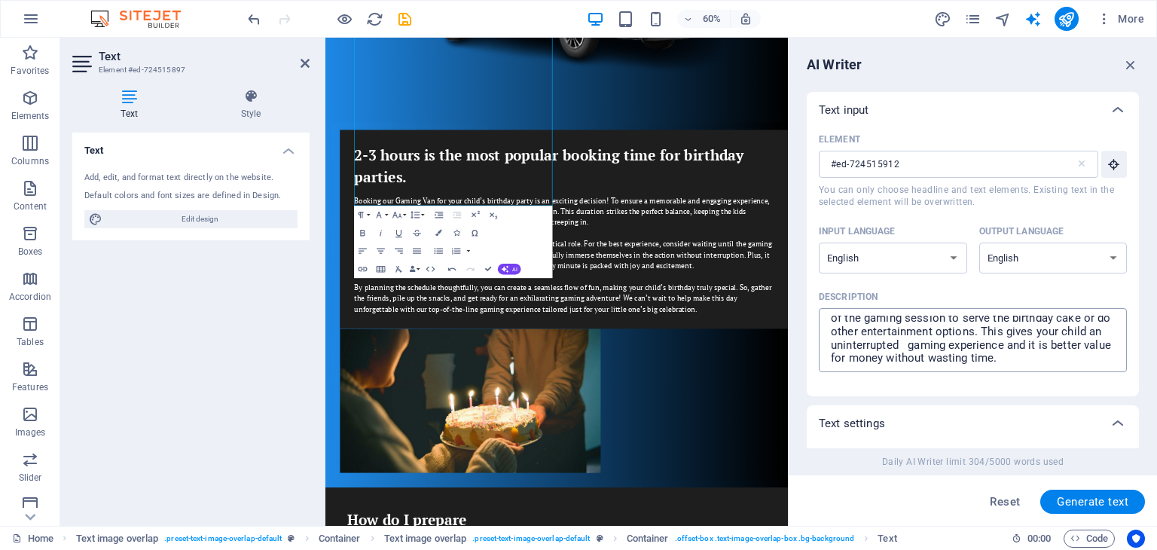
type input "#ed-724515897"
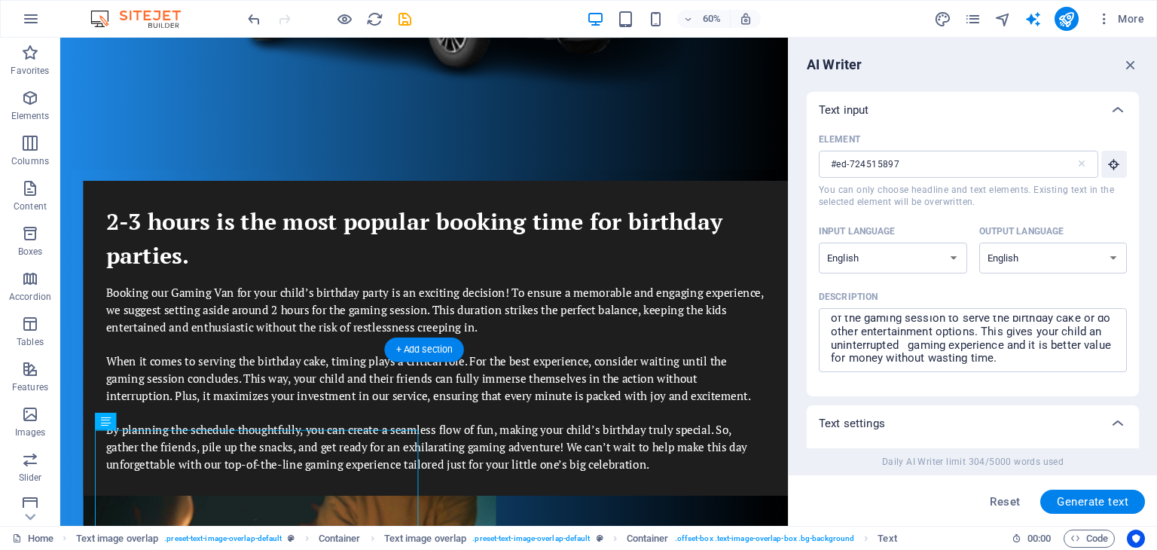
click at [365, 307] on div "Booking our Gaming Van for your child’s birthday party is an exciting decision!…" at bounding box center [455, 396] width 694 height 199
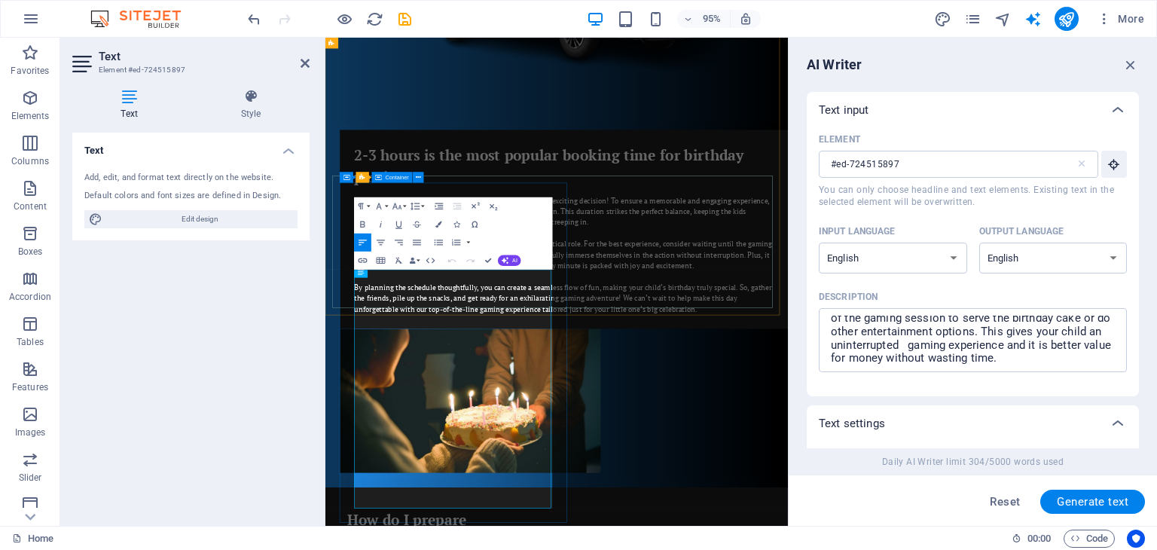
scroll to position [249, 0]
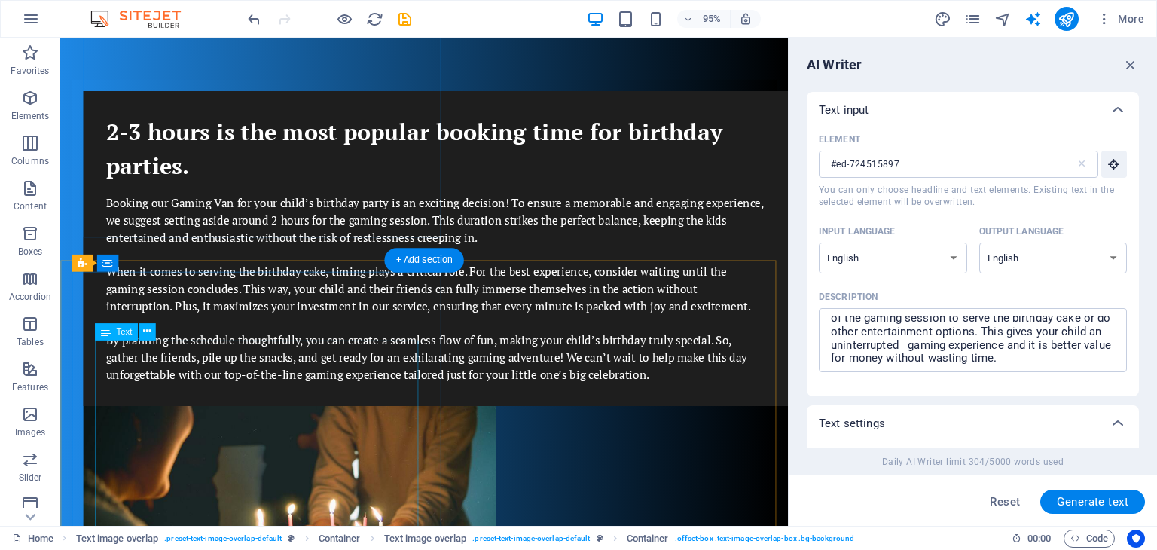
scroll to position [927, 0]
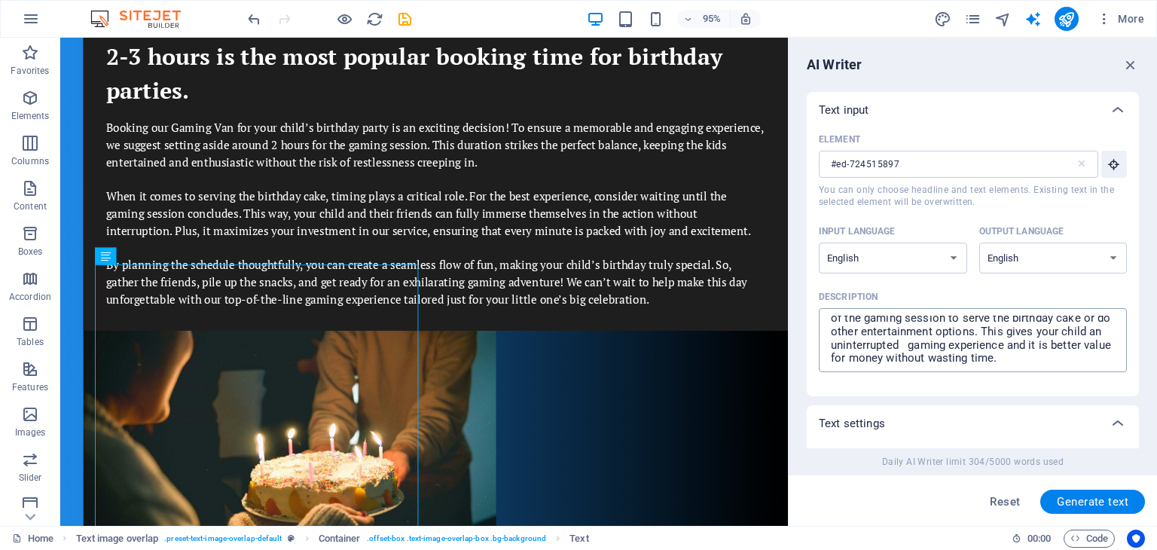
type textarea "x"
click at [906, 358] on textarea "People often enquire about the optimal time allocation for booking our Gaming V…" at bounding box center [972, 340] width 293 height 49
drag, startPoint x: 916, startPoint y: 347, endPoint x: 802, endPoint y: 295, distance: 125.8
click at [802, 295] on div "AI Writer Text input Element #ed-724515897 ​ You can only choose headline and t…" at bounding box center [973, 282] width 368 height 488
type textarea "People often enquire about the optimal time allocation for booking our Gaming V…"
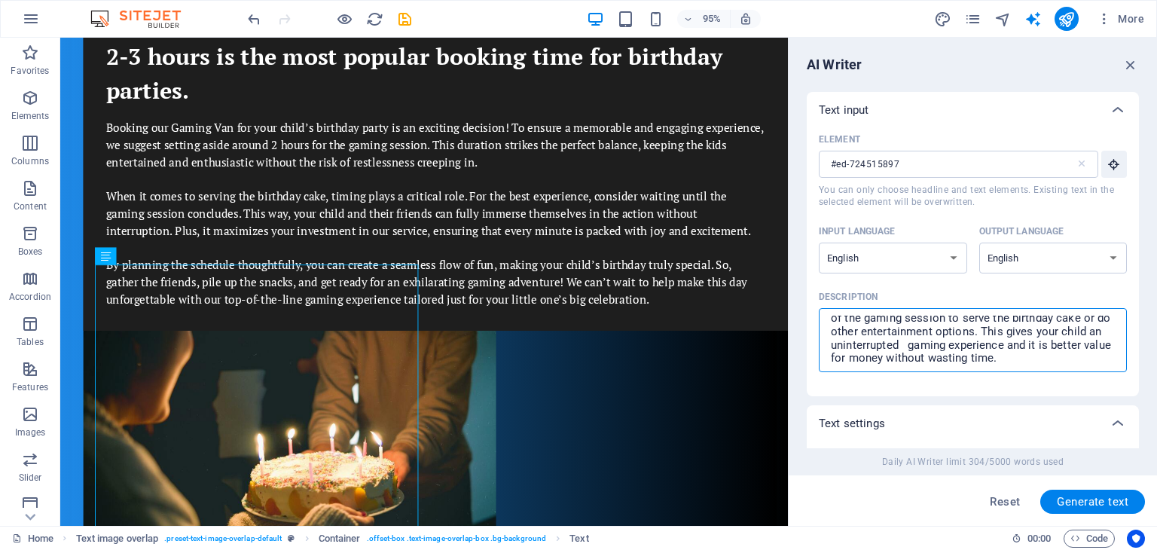
type textarea "x"
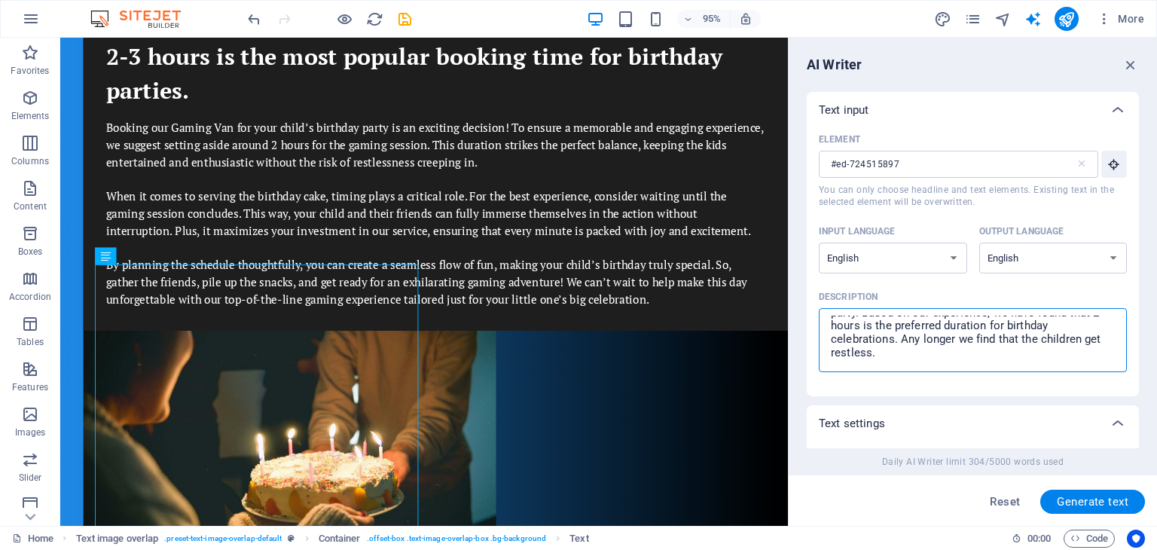
scroll to position [3, 0]
type textarea "x"
paste textarea "Loremip dol Sitame Con adi elit seddo’e temporin utlab et do magnaali enimadmi!…"
type textarea "Loremip dol Sitame Con adi elit seddo’e temporin utlab et do magnaali enimadmi!…"
type textarea "x"
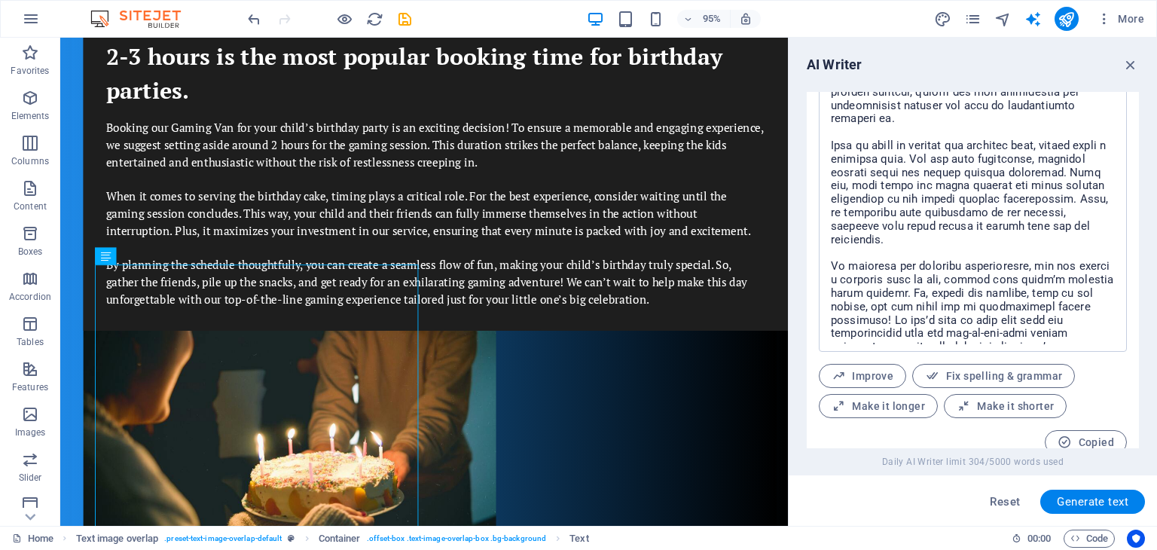
scroll to position [657, 0]
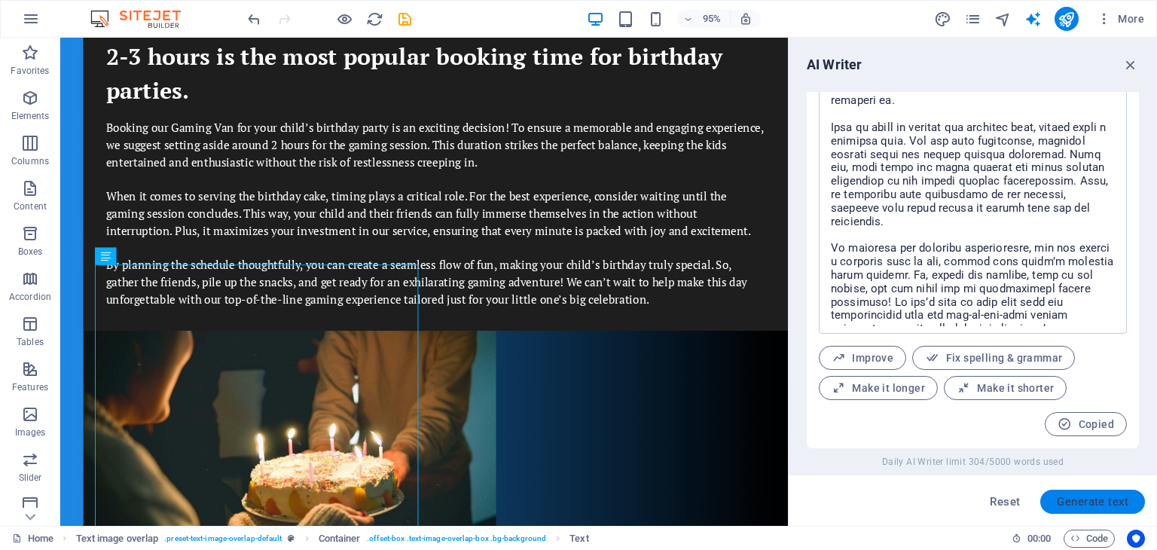
type textarea "Loremip dol Sitame Con adi elit seddo’e temporin utlab et do magnaali enimadmi!…"
click at [1088, 502] on span "Generate text" at bounding box center [1093, 502] width 72 height 12
type textarea "x"
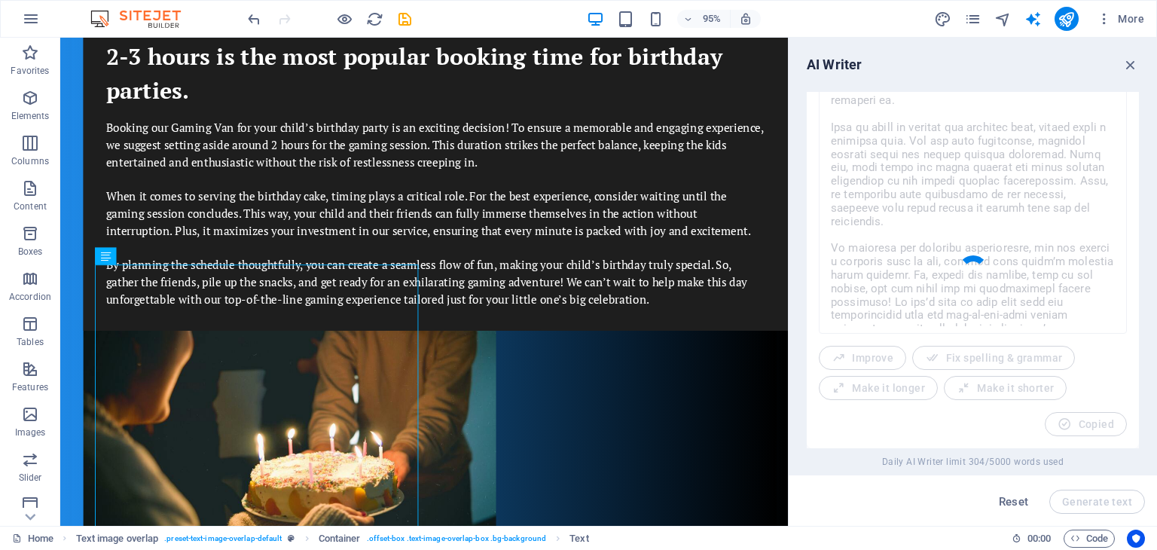
type textarea "x"
type textarea "Loremip dol Sitame Con adi elit seddo’e temporin utlab et d magnaaliq eni ad mi…"
type textarea "x"
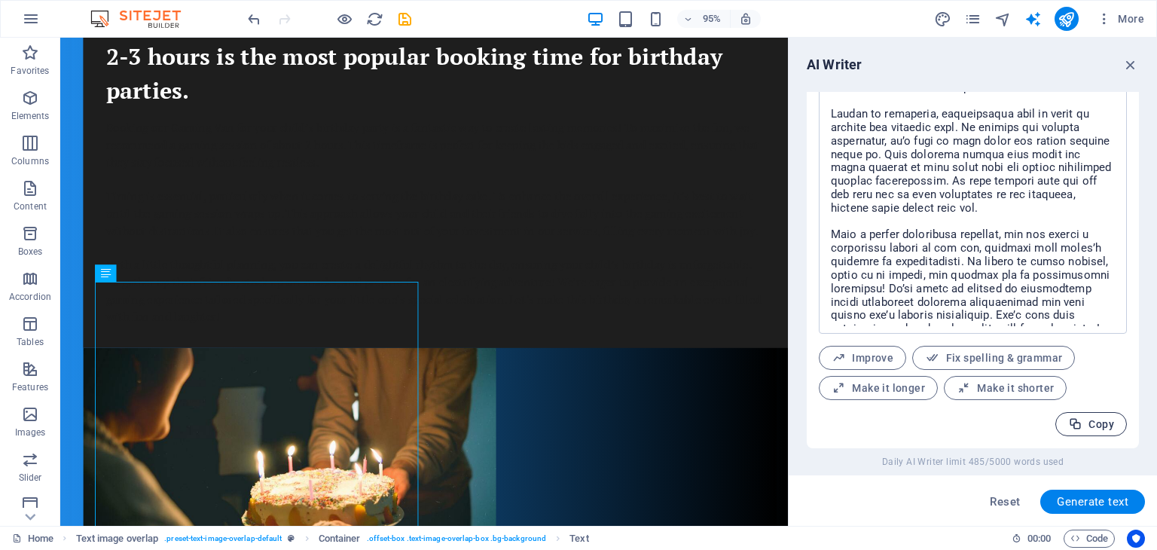
click at [1089, 423] on span "Copy" at bounding box center [1091, 424] width 46 height 14
type textarea "x"
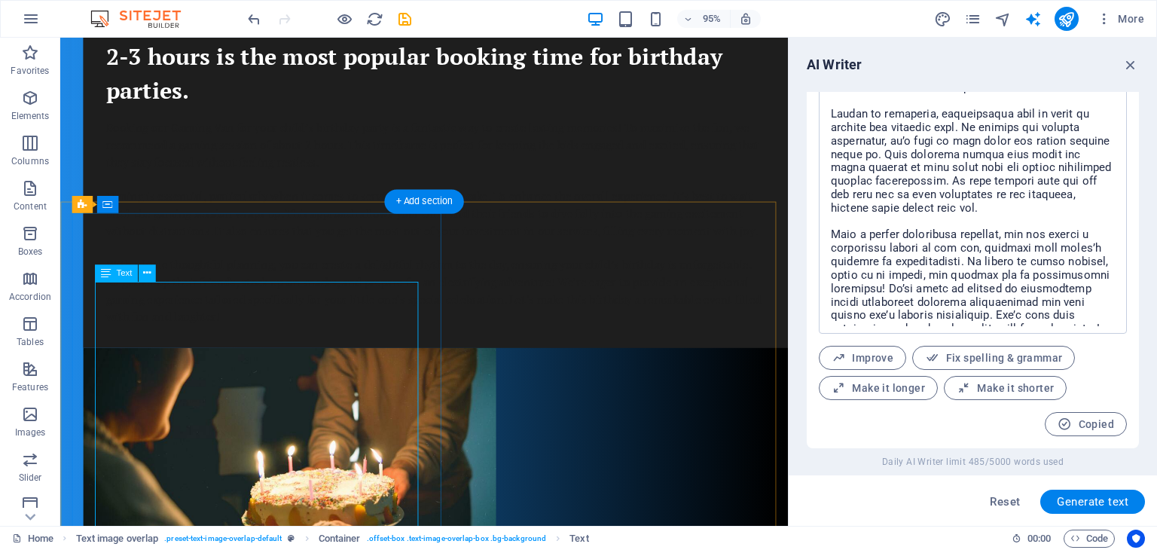
scroll to position [645, 0]
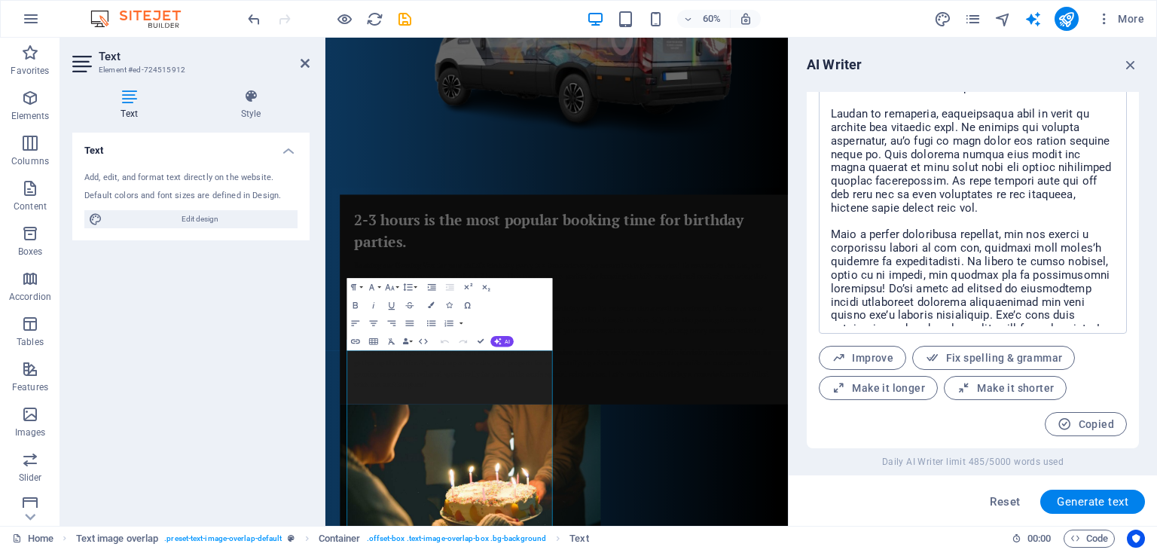
click at [247, 387] on div "Text Add, edit, and format text directly on the website. Default colors and fon…" at bounding box center [190, 323] width 237 height 381
type input "#ed-724515912"
drag, startPoint x: 364, startPoint y: 570, endPoint x: 555, endPoint y: 826, distance: 319.7
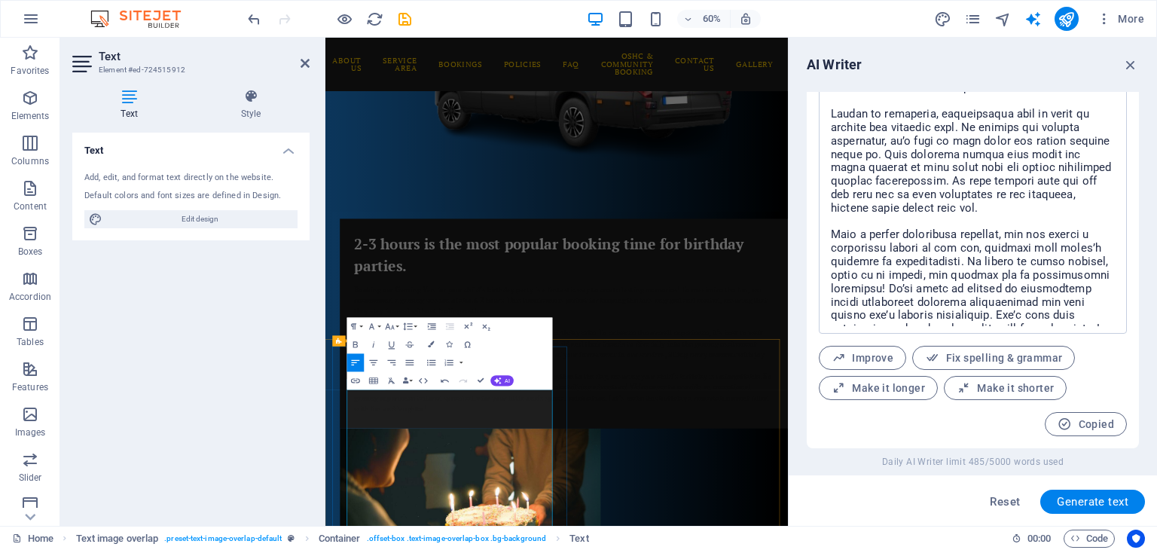
scroll to position [14847, 3]
drag, startPoint x: 406, startPoint y: 663, endPoint x: 393, endPoint y: 655, distance: 14.9
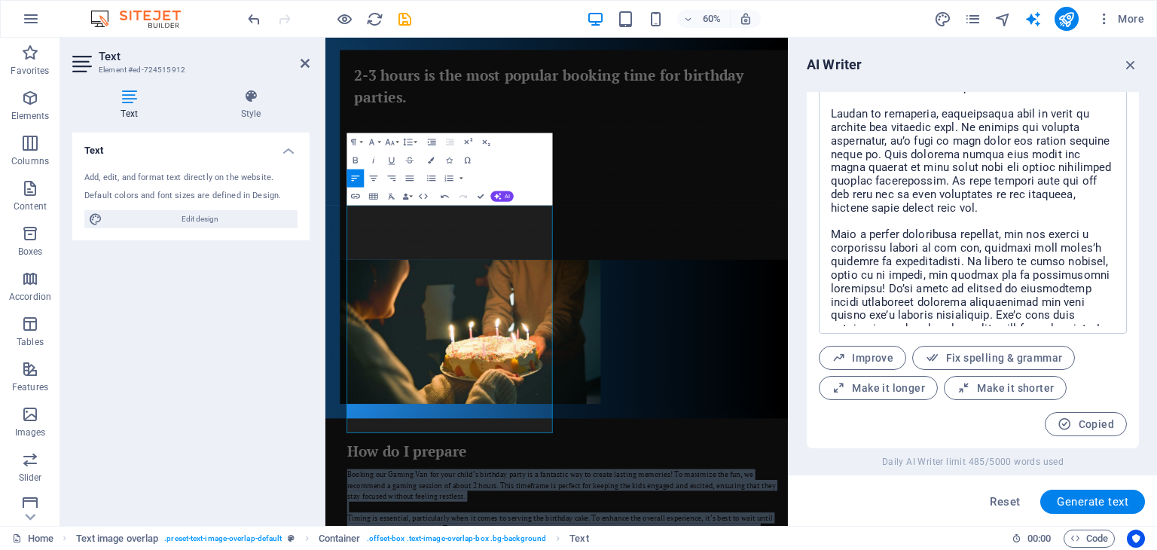
scroll to position [889, 0]
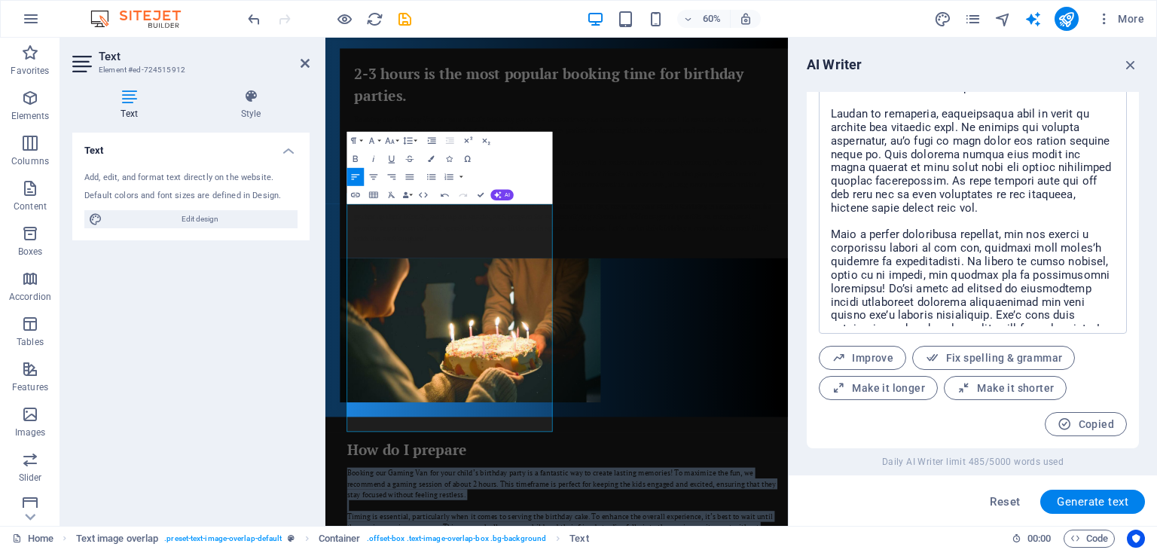
drag, startPoint x: 362, startPoint y: 633, endPoint x: 590, endPoint y: 790, distance: 276.3
click at [588, 549] on html "Home About Us Service Area Bookings Policies FAQ OSHC & Community Booking Conta…" at bounding box center [710, 450] width 771 height 2602
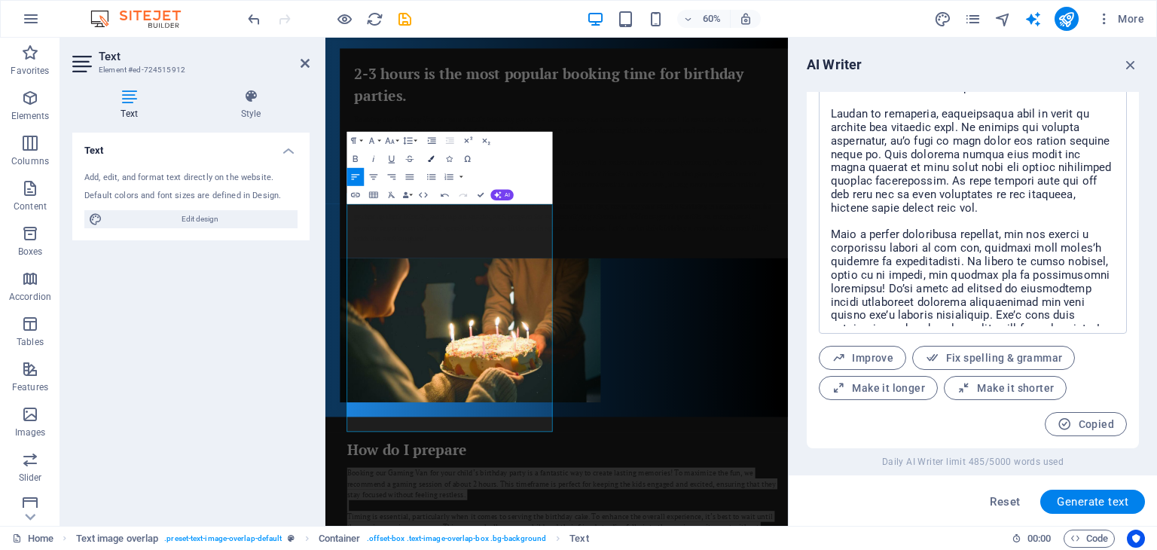
click at [429, 157] on icon "button" at bounding box center [432, 159] width 6 height 6
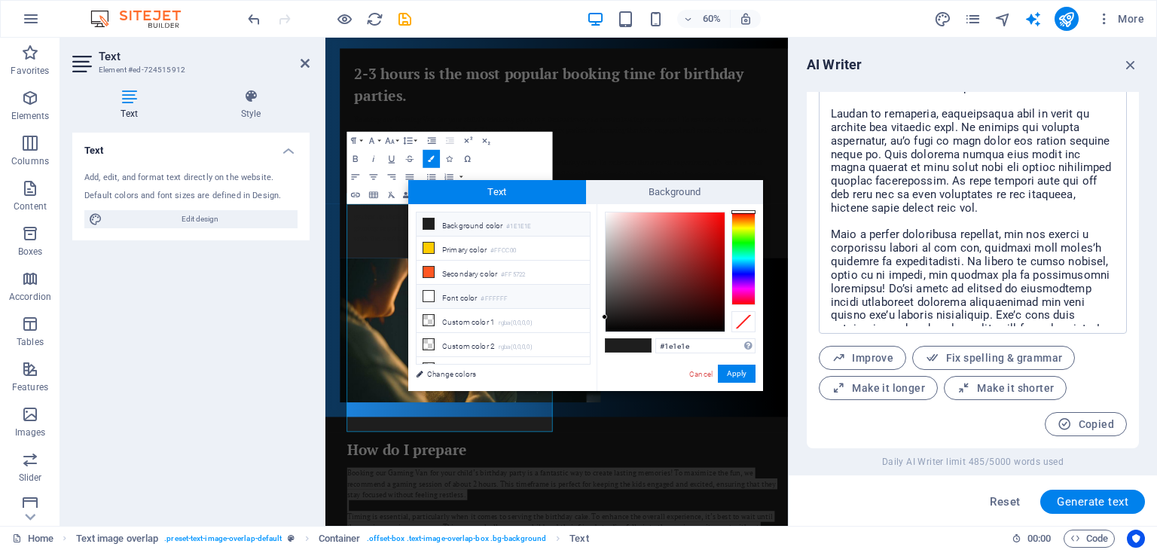
click at [428, 293] on icon at bounding box center [428, 296] width 11 height 11
type input "#ffffff"
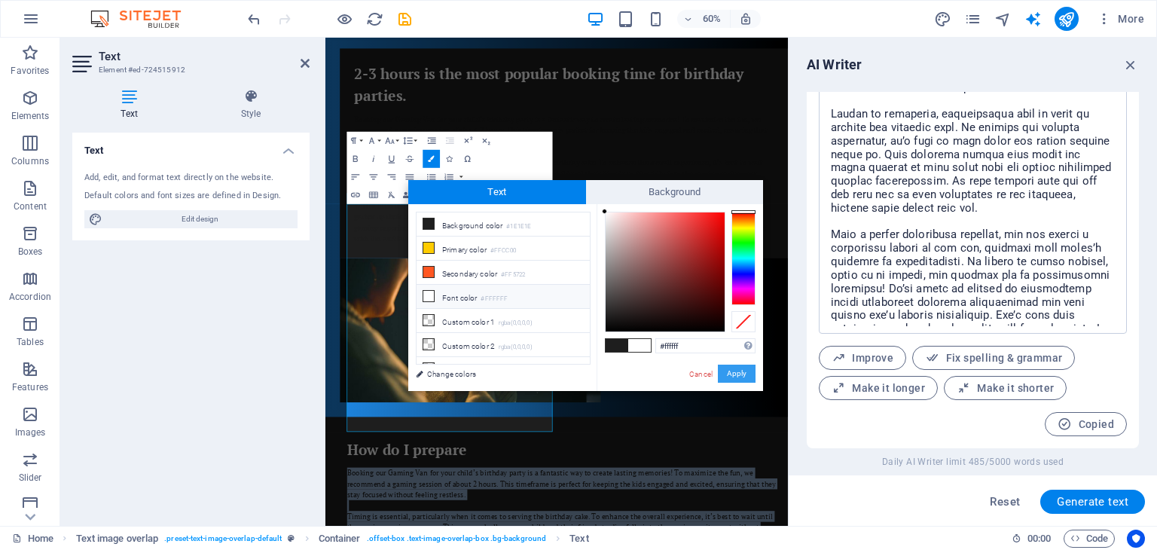
click at [728, 368] on button "Apply" at bounding box center [737, 374] width 38 height 18
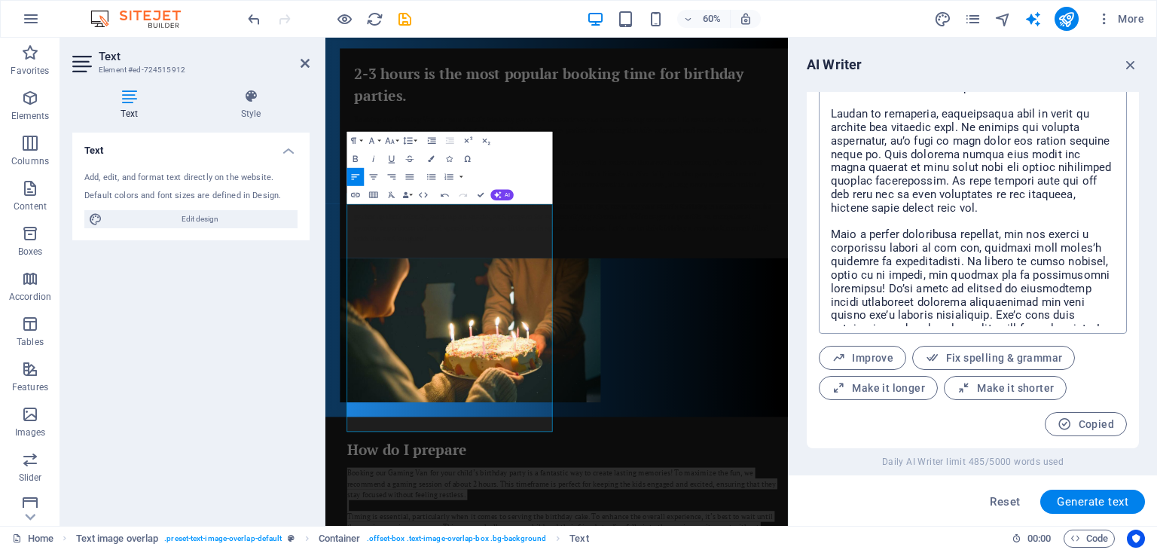
drag, startPoint x: 909, startPoint y: 196, endPoint x: 631, endPoint y: 370, distance: 328.6
click at [909, 196] on textarea at bounding box center [972, 186] width 293 height 280
click at [872, 164] on div "2-3 hours is the most popular booking time for birthday parties. Booking our Ga…" at bounding box center [710, 351] width 747 height 614
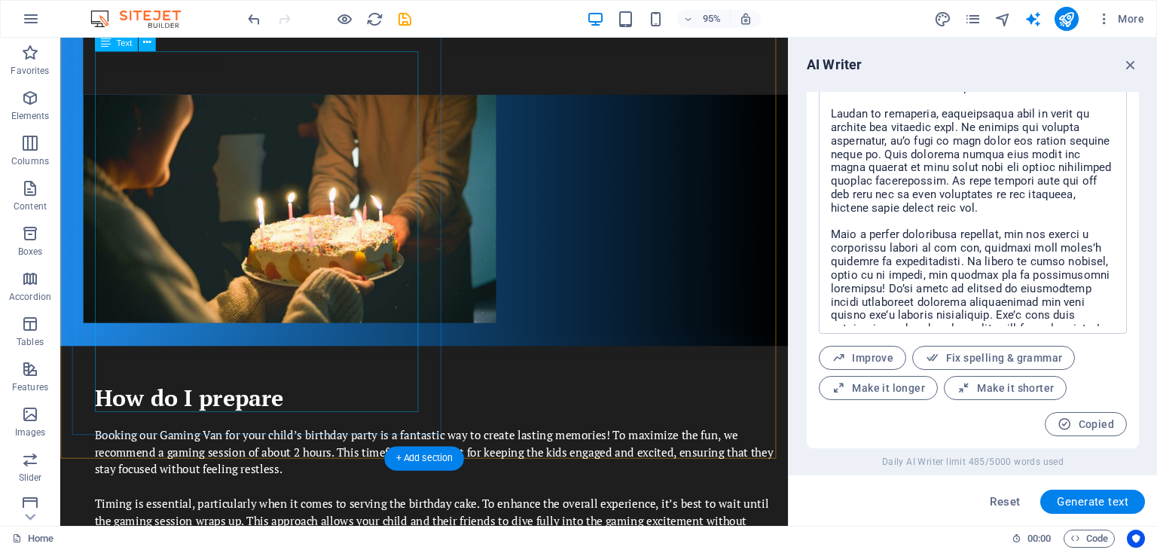
scroll to position [1206, 0]
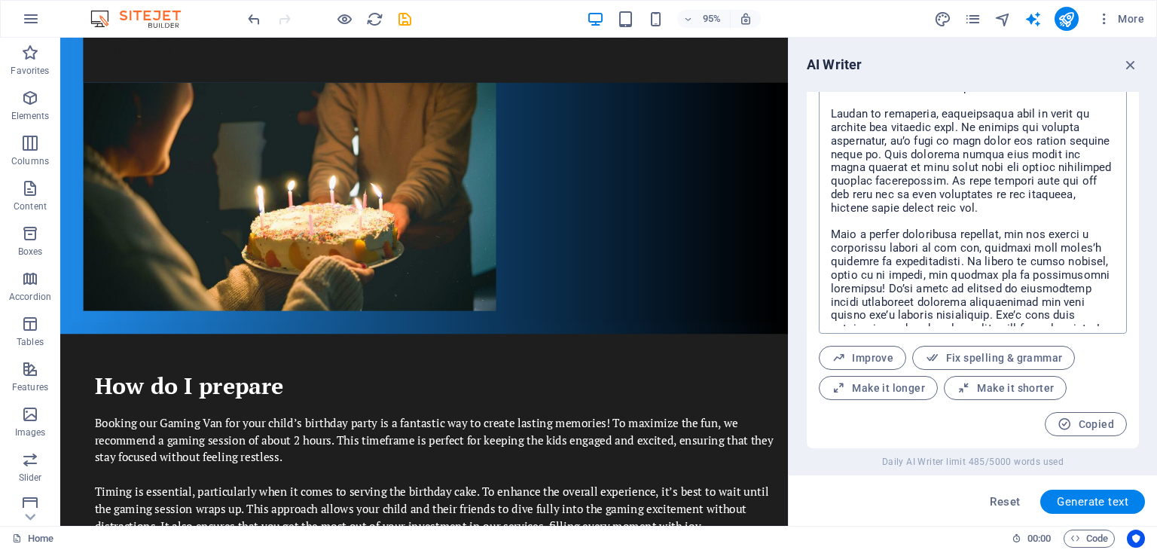
type textarea "x"
click at [1050, 249] on textarea at bounding box center [972, 186] width 293 height 280
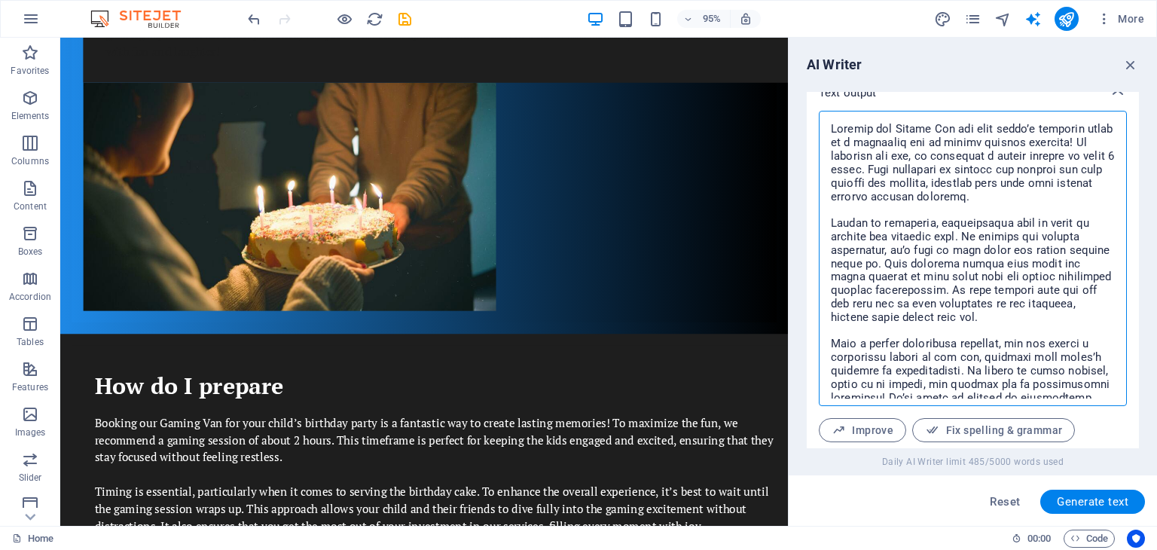
scroll to position [582, 0]
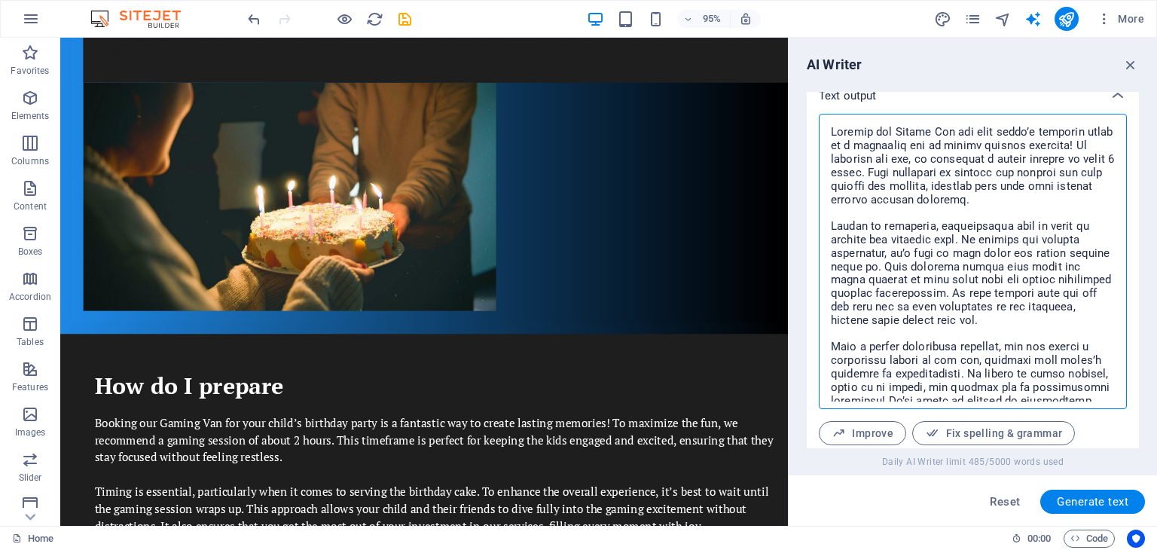
click at [829, 132] on textarea at bounding box center [972, 261] width 293 height 280
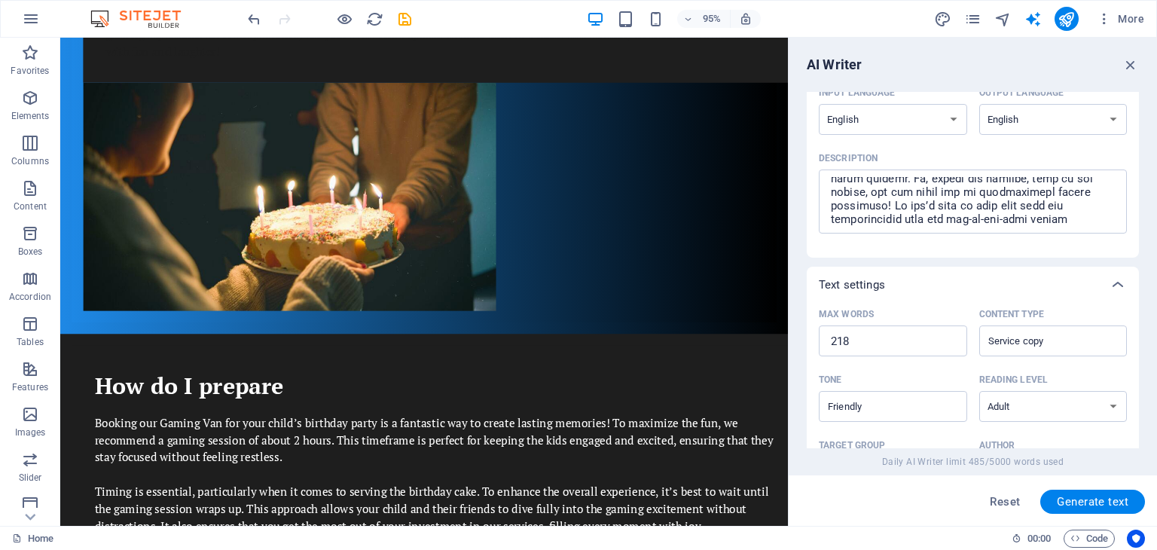
scroll to position [54, 0]
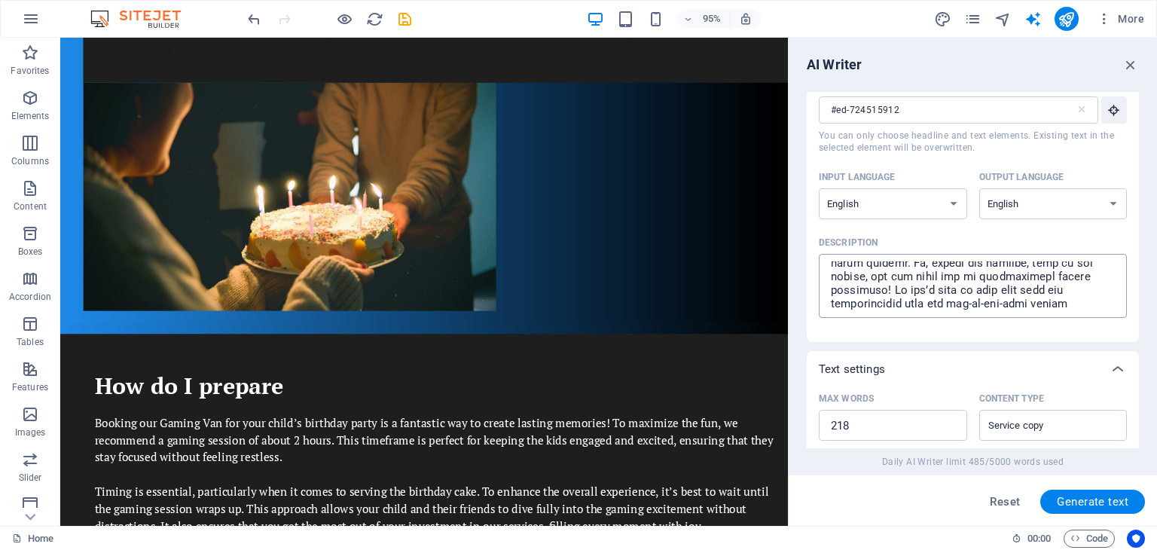
type textarea "x"
drag, startPoint x: 975, startPoint y: 306, endPoint x: 811, endPoint y: 224, distance: 183.6
click at [811, 224] on div "Element #ed-724515912 ​ You can only choose headline and text elements. Existin…" at bounding box center [973, 208] width 332 height 268
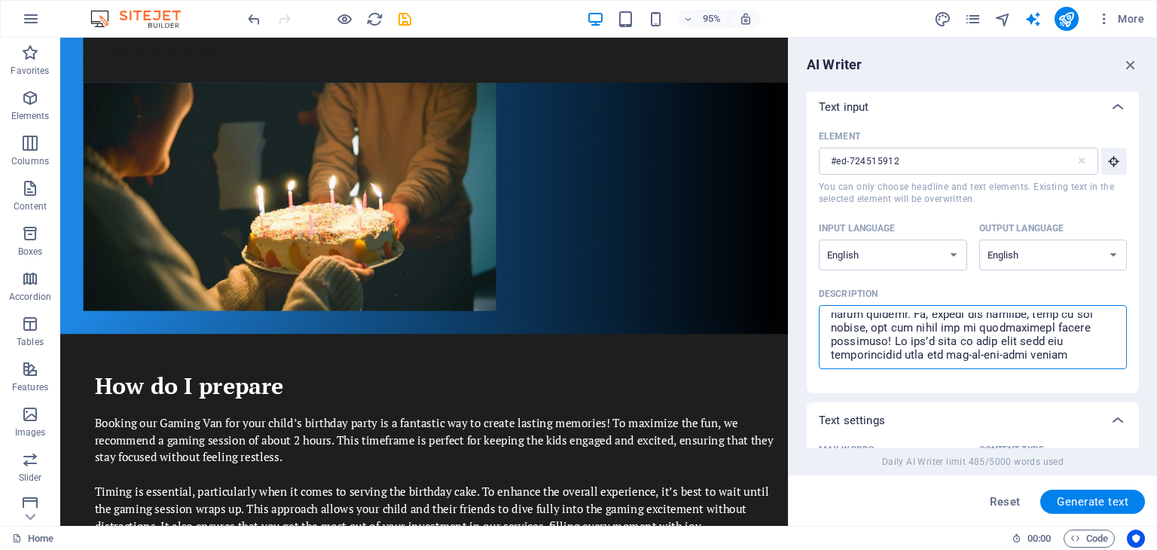
scroll to position [0, 0]
click at [973, 358] on textarea "Description x ​" at bounding box center [972, 340] width 293 height 49
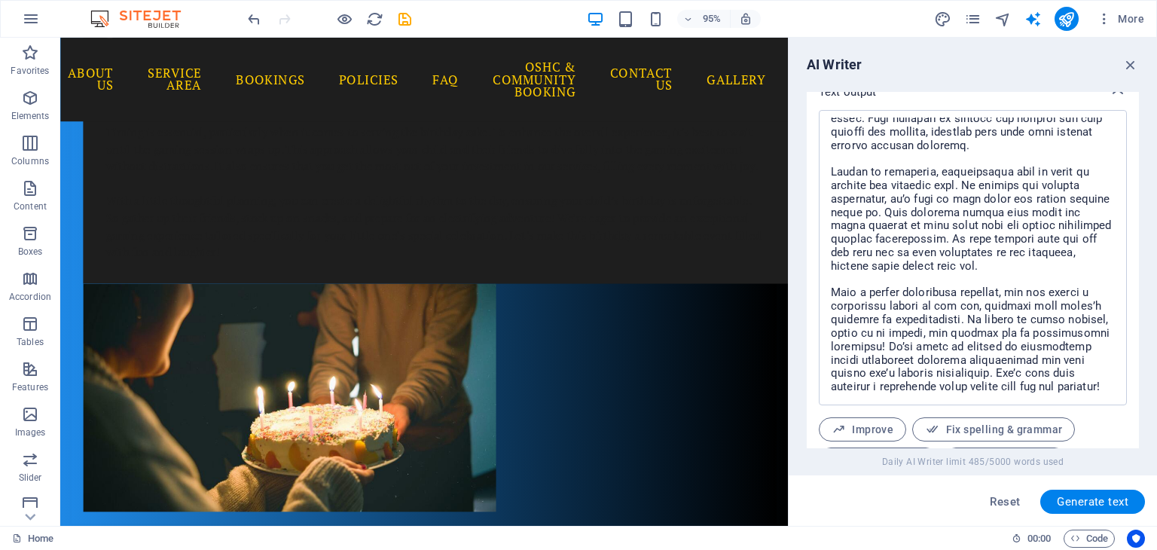
scroll to position [603, 0]
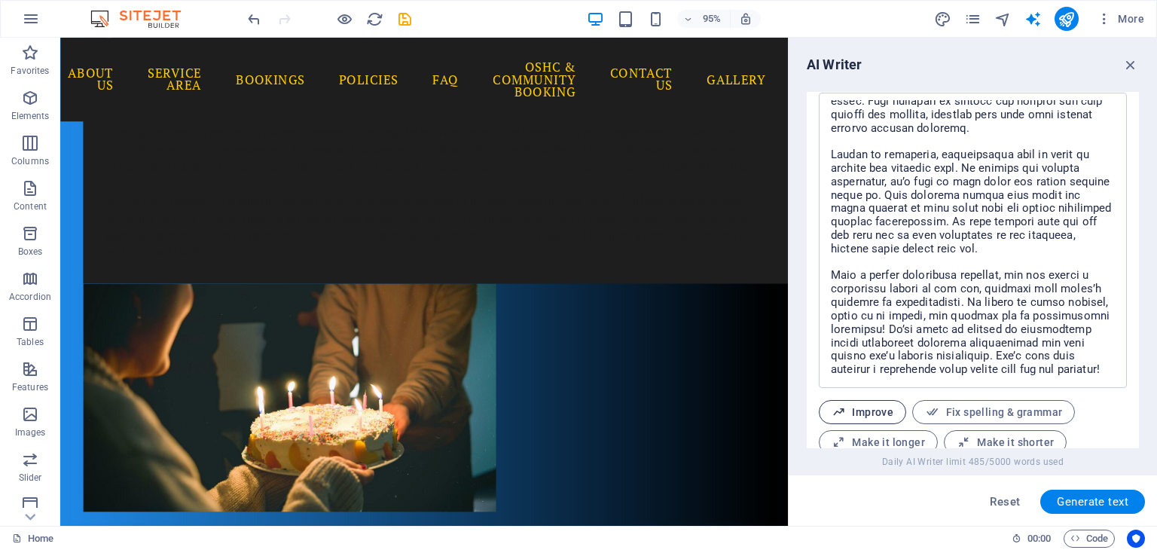
click at [862, 407] on span "Improve" at bounding box center [863, 412] width 62 height 14
type textarea "x"
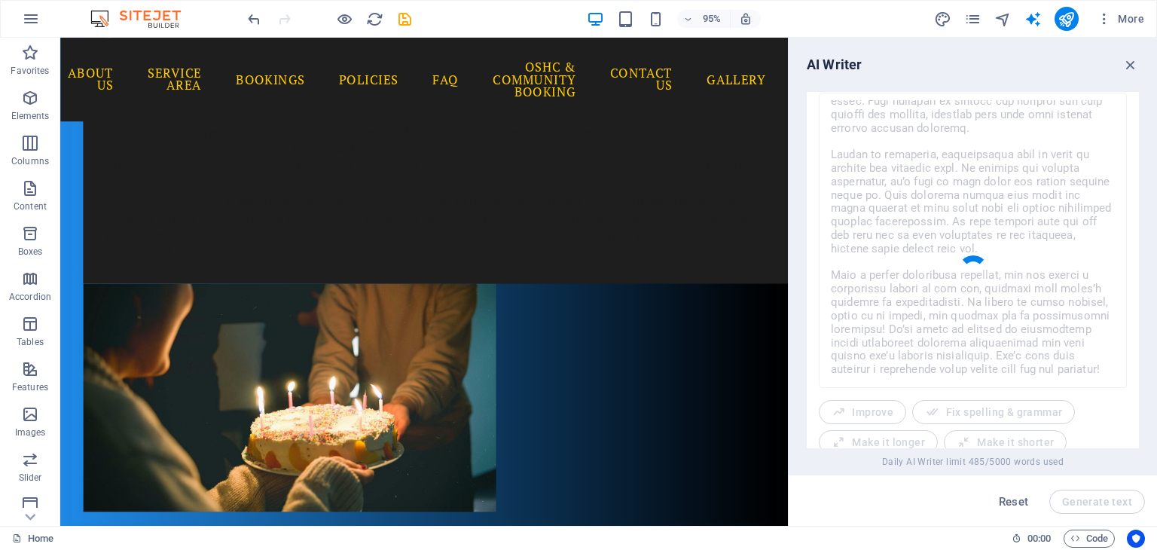
type textarea "x"
type textarea "Loremip dol Sitame Con adi elit seddo’e temporin utlab et d magnaaliq eni ad mi…"
type textarea "x"
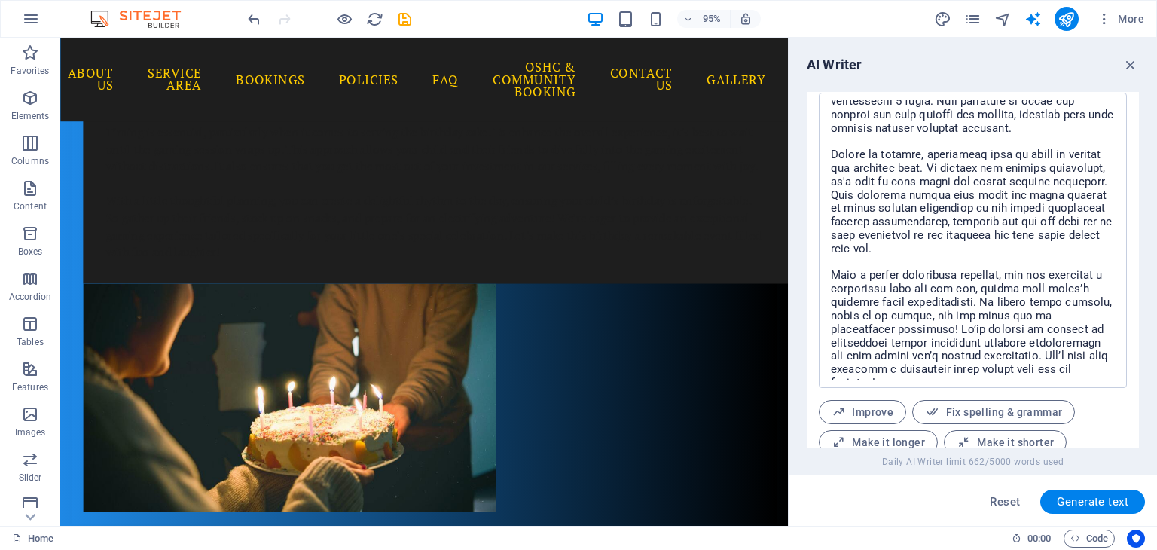
scroll to position [657, 0]
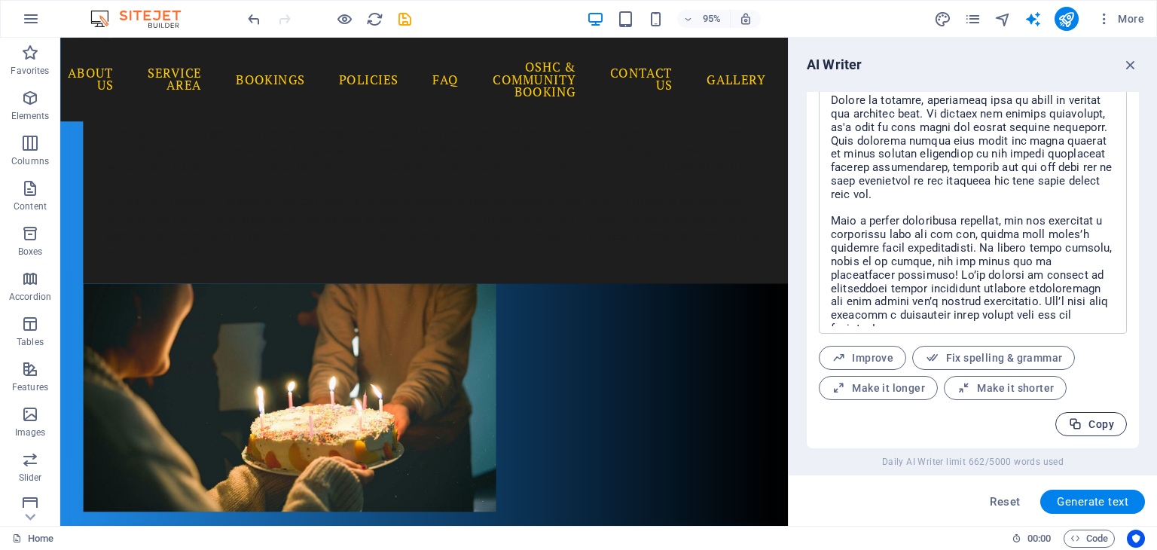
click at [1084, 424] on span "Copy" at bounding box center [1091, 424] width 46 height 14
type textarea "x"
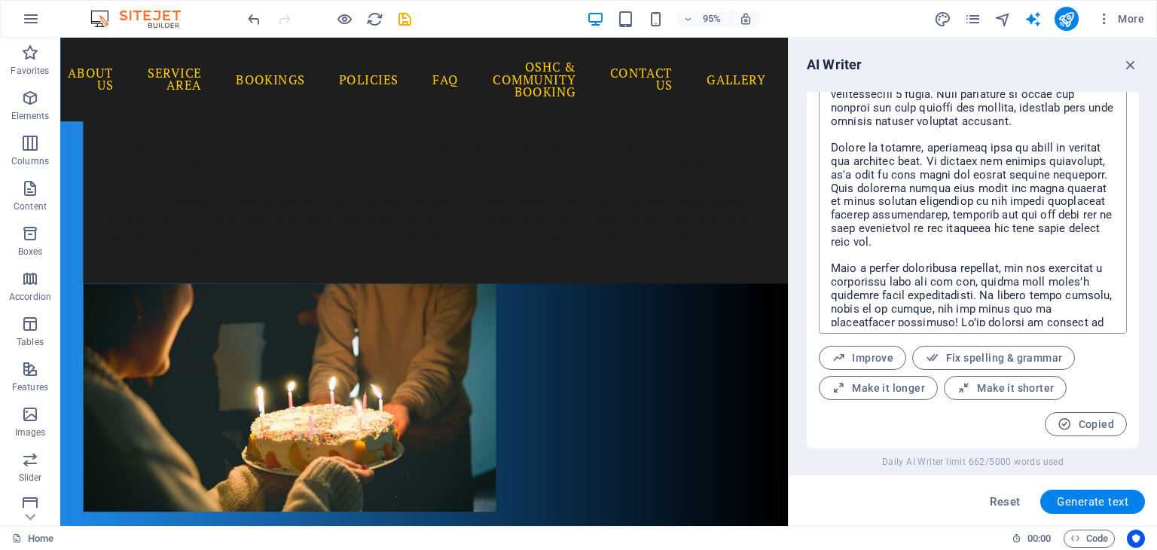
scroll to position [0, 0]
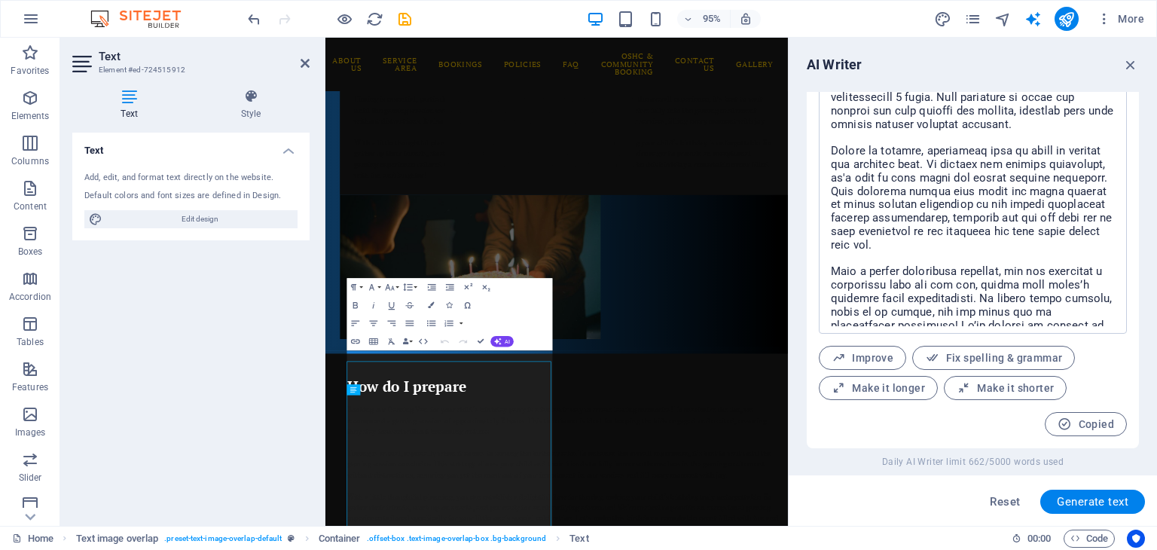
scroll to position [645, 0]
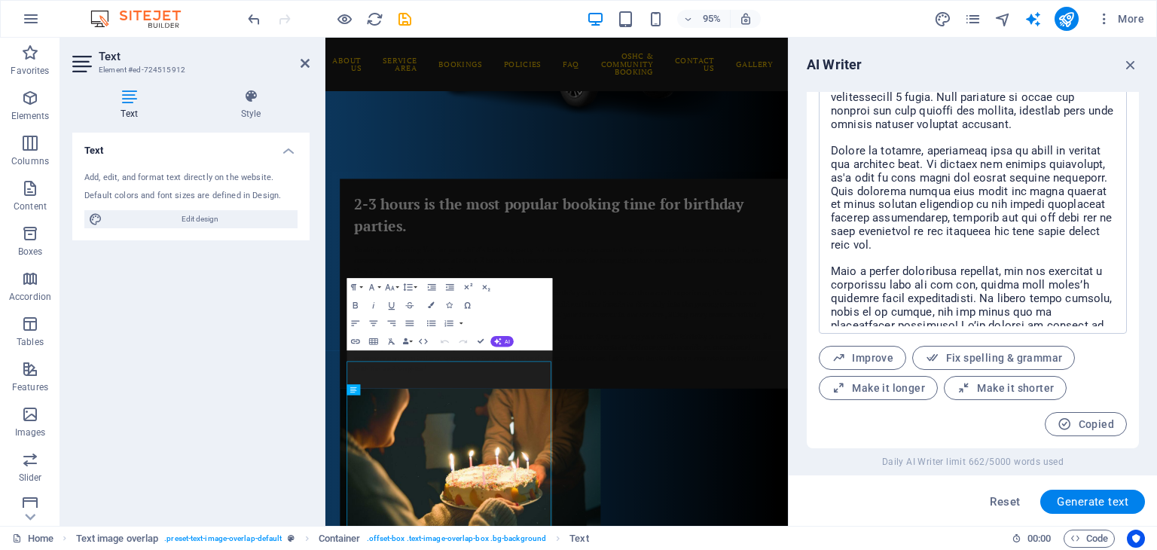
click at [193, 292] on div "Text Add, edit, and format text directly on the website. Default colors and fon…" at bounding box center [190, 323] width 237 height 381
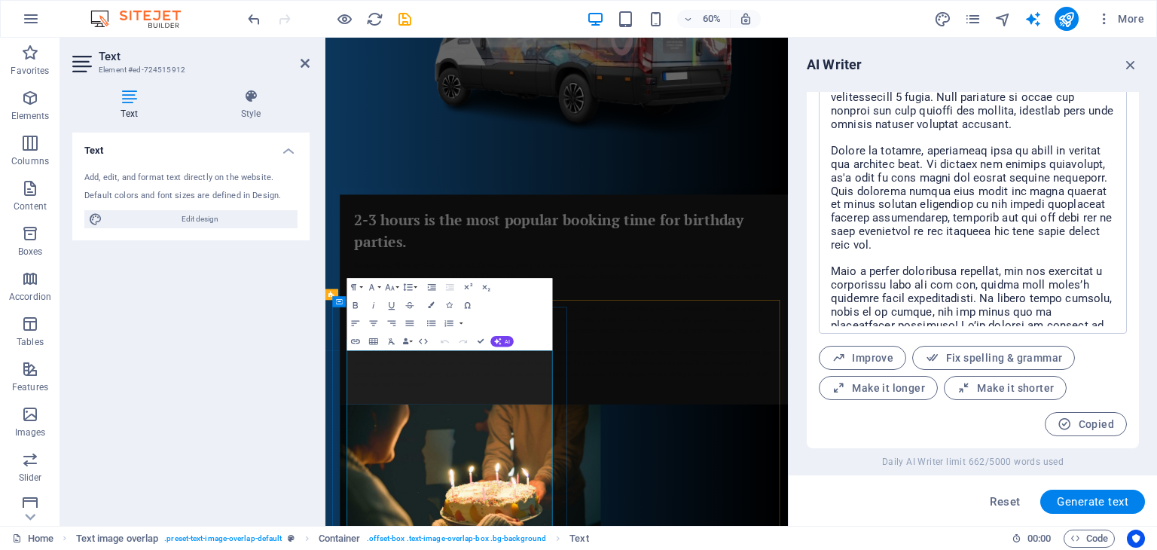
drag, startPoint x: 417, startPoint y: 570, endPoint x: 396, endPoint y: 570, distance: 20.3
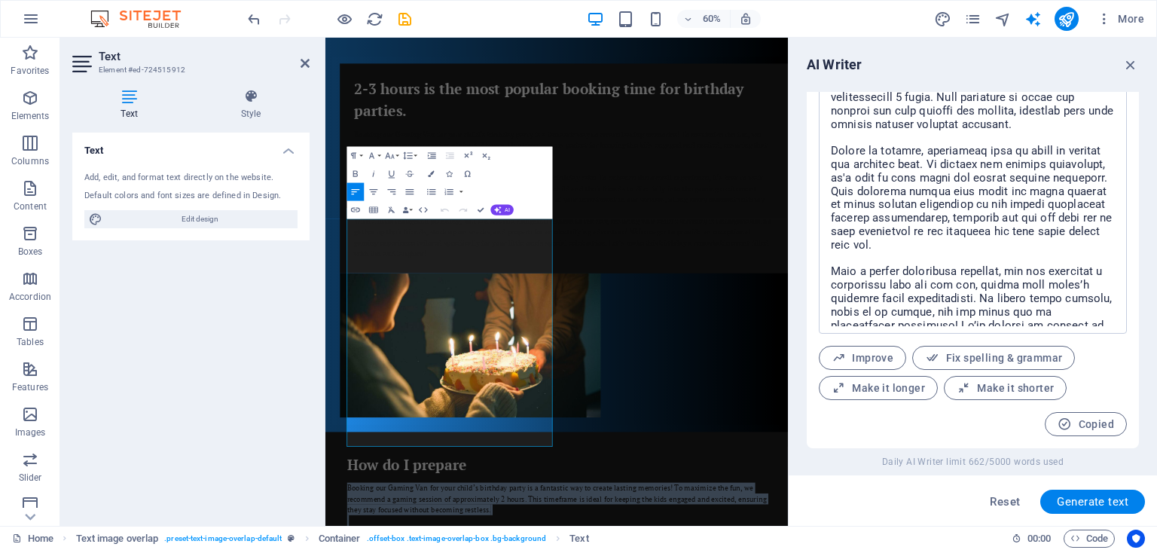
scroll to position [889, 0]
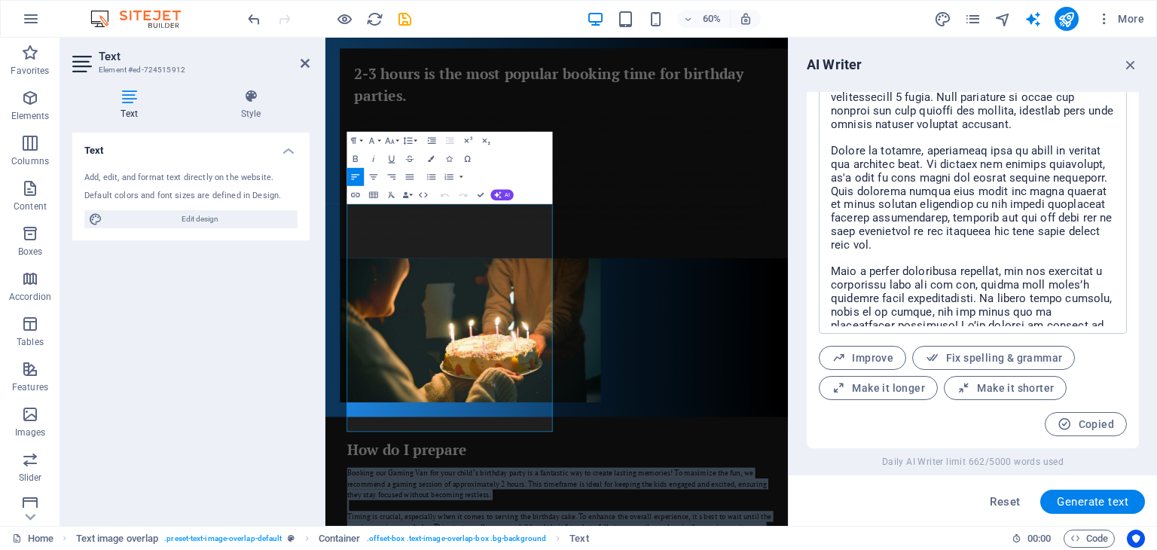
drag, startPoint x: 363, startPoint y: 568, endPoint x: 698, endPoint y: 853, distance: 439.3
click at [698, 549] on html "Home About Us Service Area Bookings Policies FAQ OSHC & Community Booking Conta…" at bounding box center [710, 450] width 771 height 2602
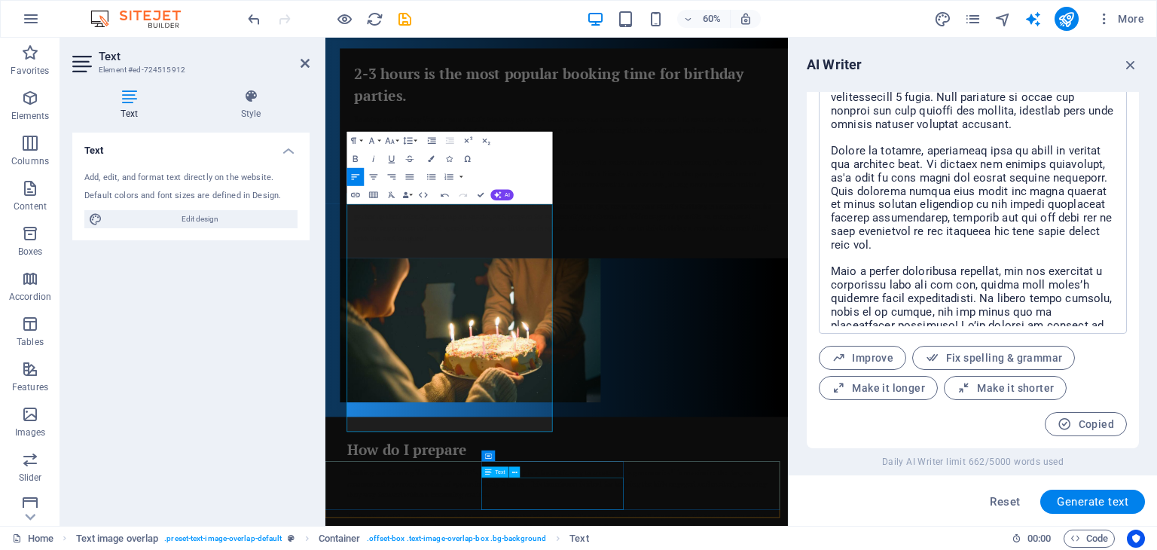
scroll to position [14960, 3]
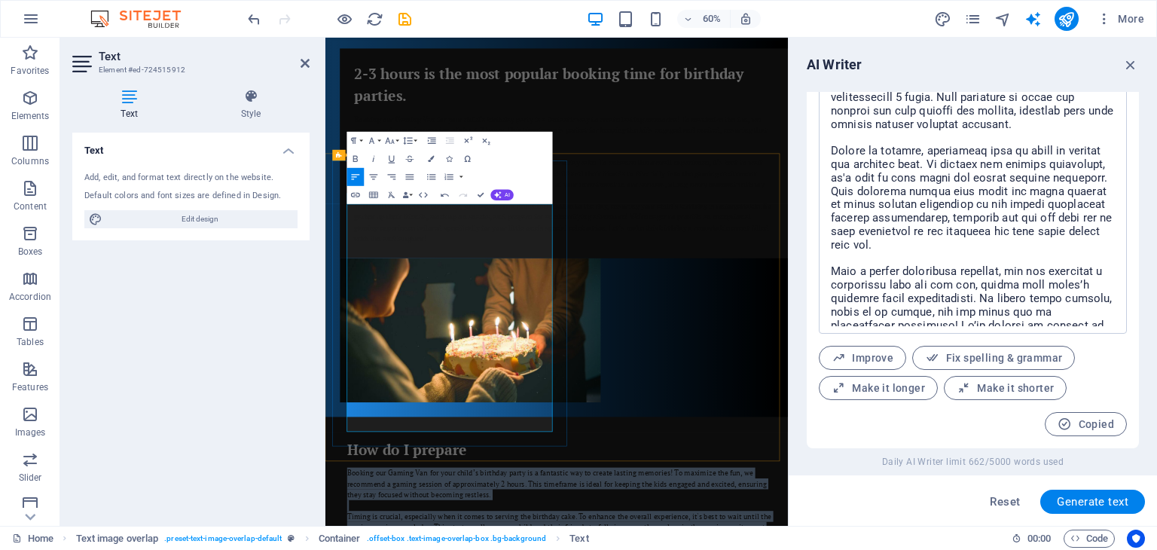
drag, startPoint x: 668, startPoint y: 687, endPoint x: 349, endPoint y: 306, distance: 497.3
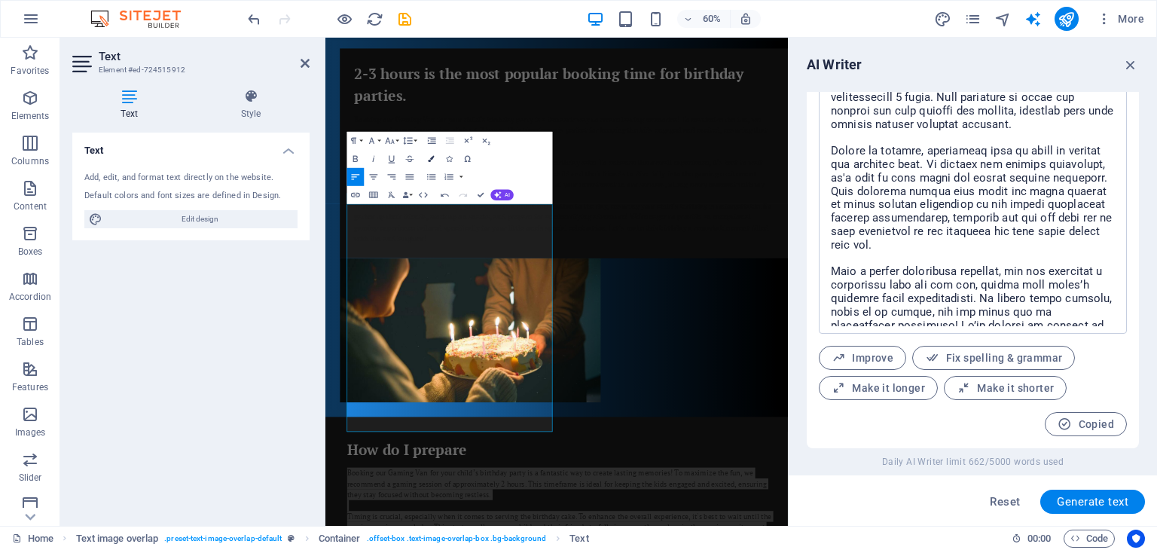
click at [429, 157] on icon "button" at bounding box center [432, 159] width 6 height 6
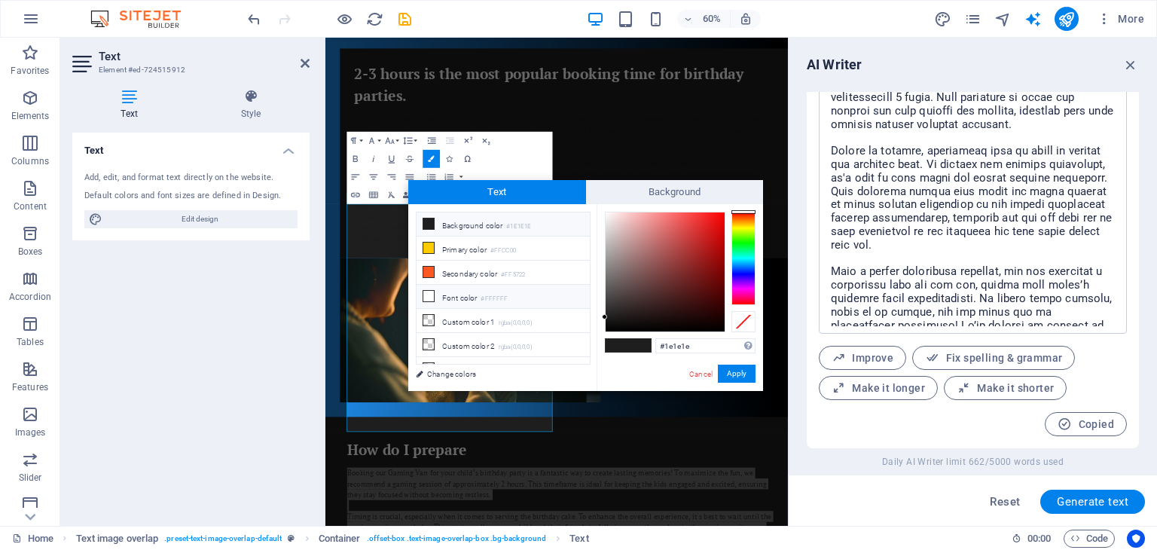
click at [426, 296] on icon at bounding box center [428, 296] width 11 height 11
type input "#ffffff"
drag, startPoint x: 731, startPoint y: 373, endPoint x: 679, endPoint y: 550, distance: 184.7
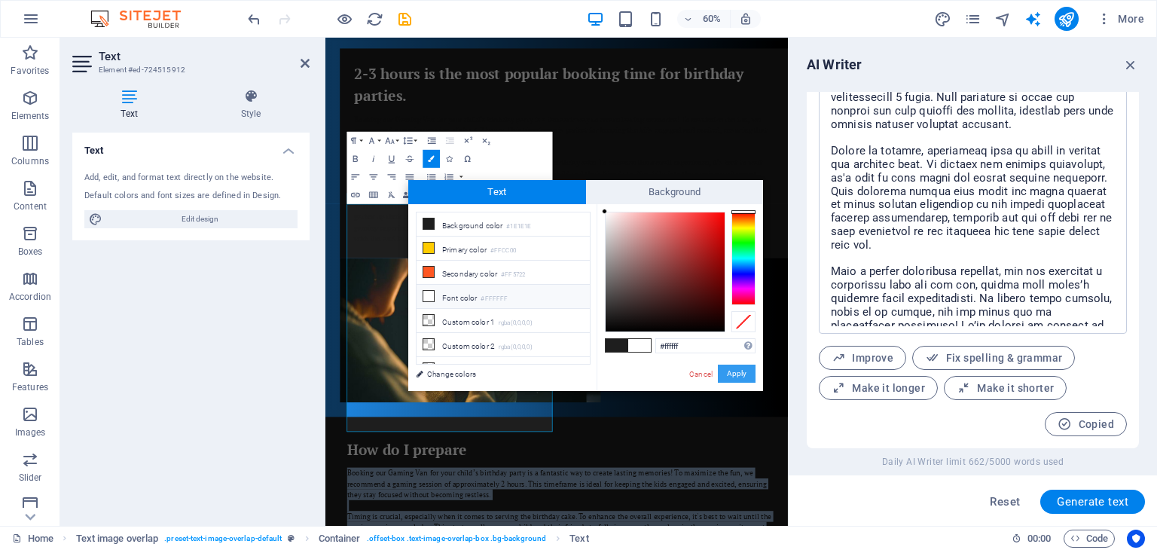
click at [731, 373] on button "Apply" at bounding box center [737, 374] width 38 height 18
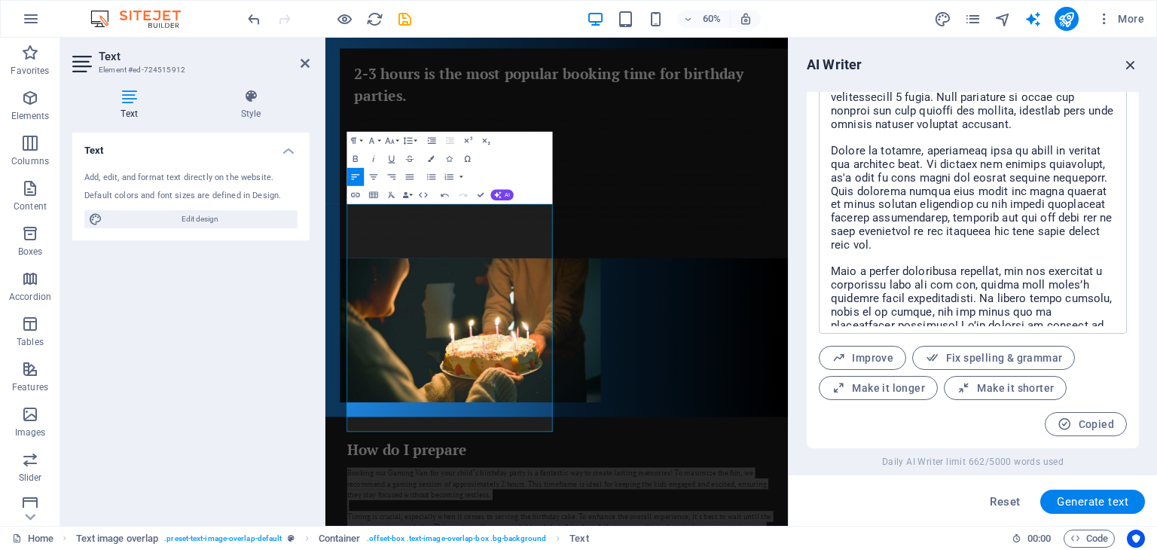
drag, startPoint x: 1127, startPoint y: 61, endPoint x: 802, endPoint y: 23, distance: 327.6
click at [1127, 61] on icon "button" at bounding box center [1130, 65] width 17 height 17
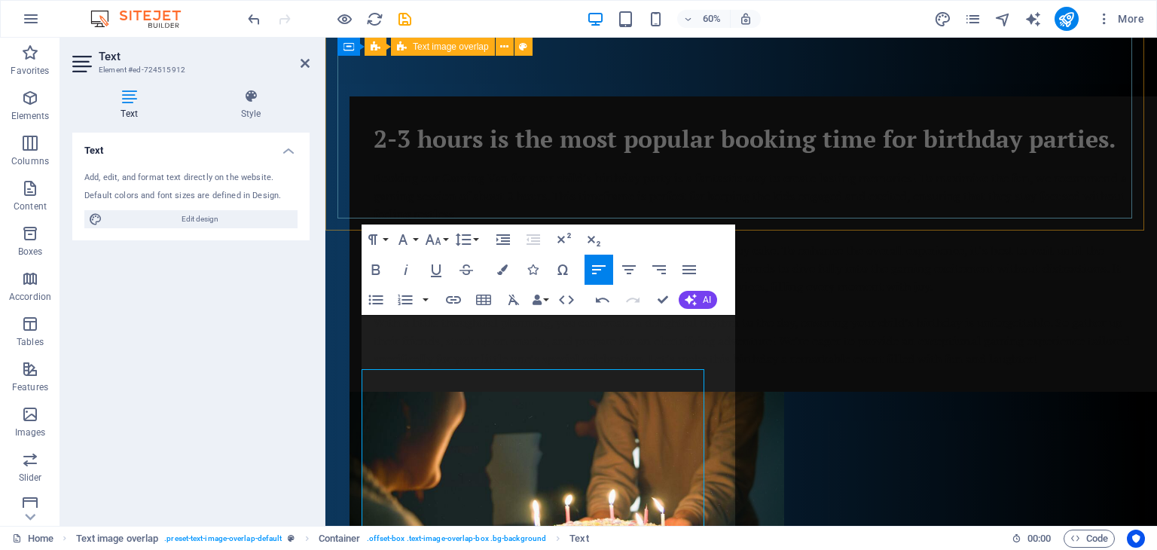
scroll to position [835, 0]
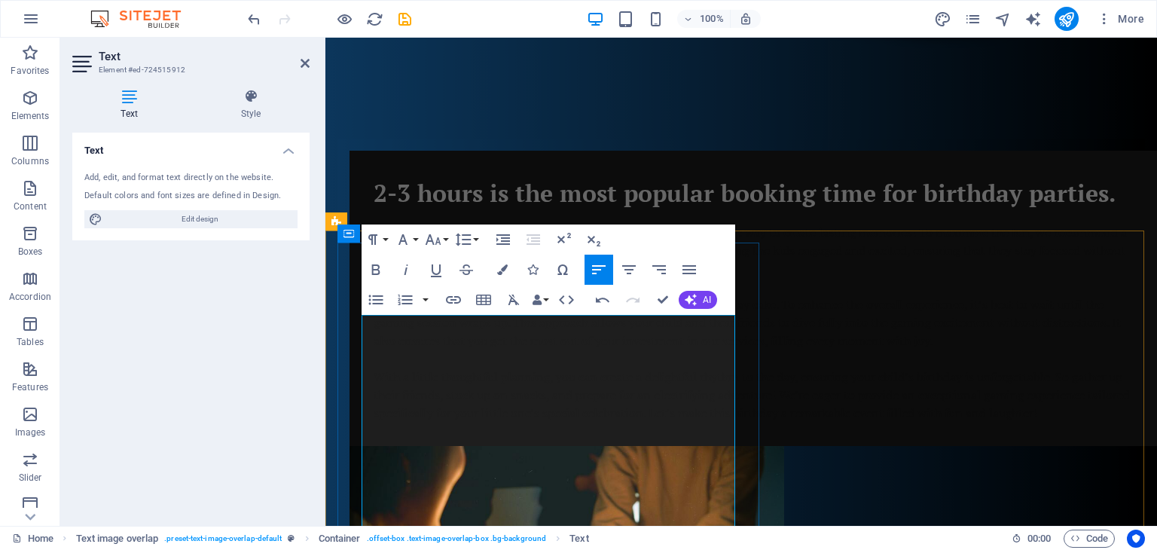
drag, startPoint x: 573, startPoint y: 324, endPoint x: 356, endPoint y: 324, distance: 217.7
click at [500, 268] on icon "button" at bounding box center [502, 269] width 11 height 11
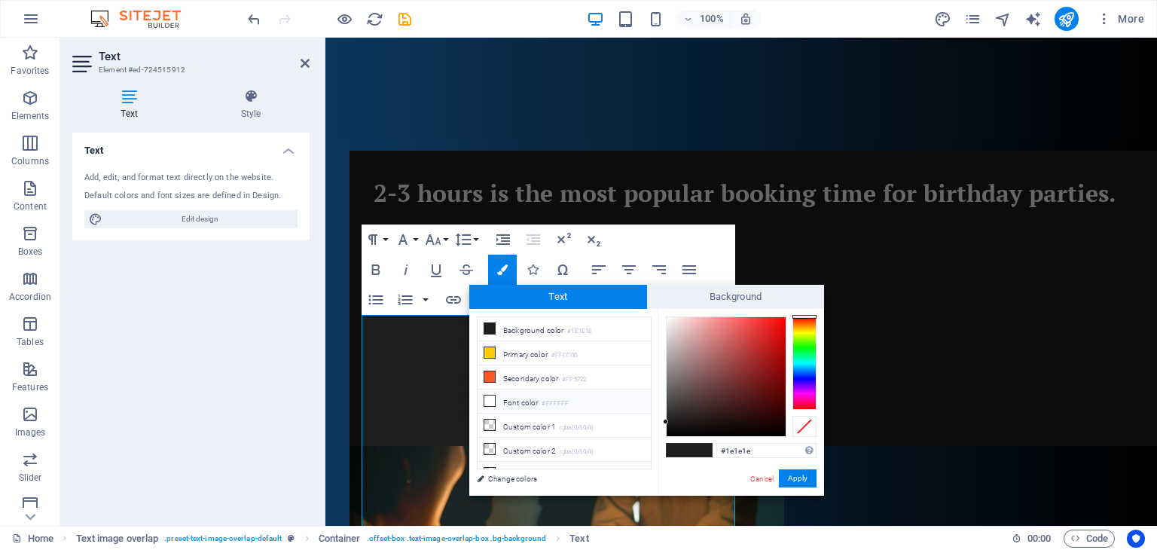
drag, startPoint x: 509, startPoint y: 397, endPoint x: 678, endPoint y: 435, distance: 173.1
click at [511, 396] on li "Font color #FFFFFF" at bounding box center [564, 401] width 173 height 24
type input "#ffffff"
click at [799, 476] on button "Apply" at bounding box center [798, 478] width 38 height 18
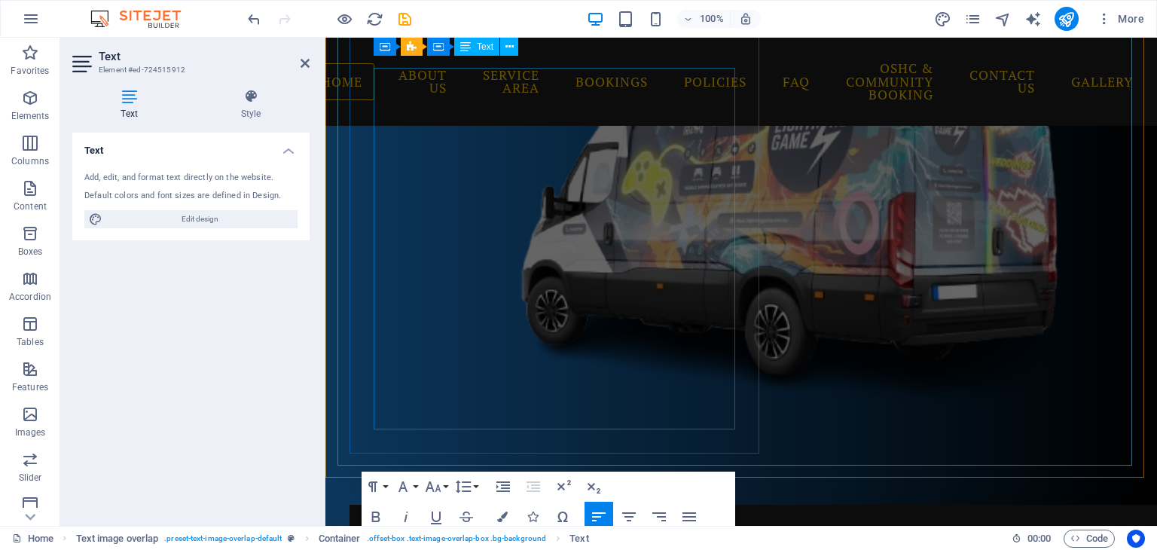
scroll to position [383, 0]
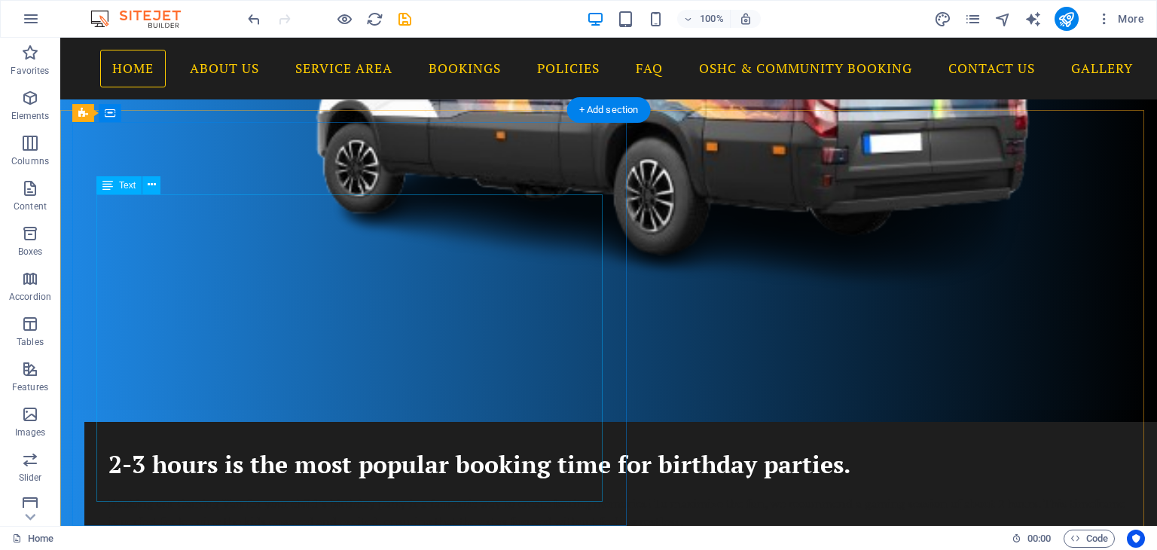
scroll to position [687, 0]
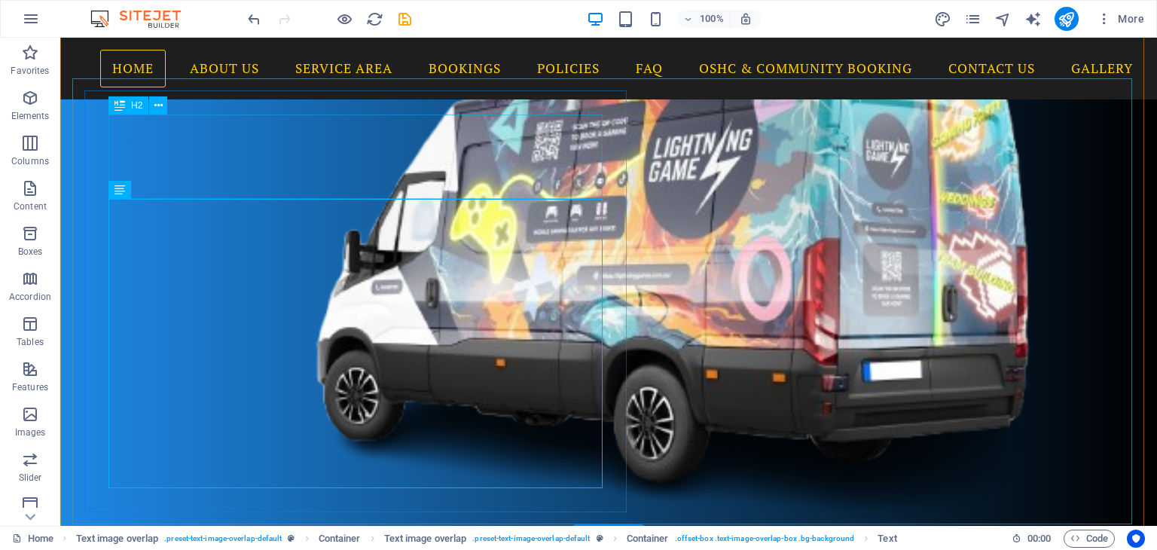
scroll to position [461, 0]
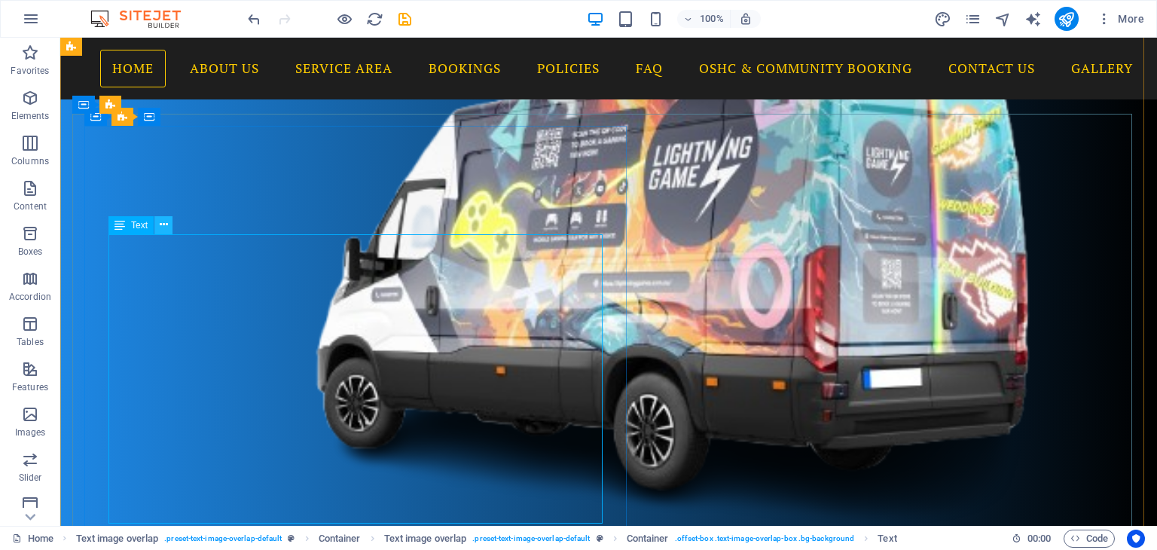
click at [164, 225] on icon at bounding box center [164, 225] width 8 height 16
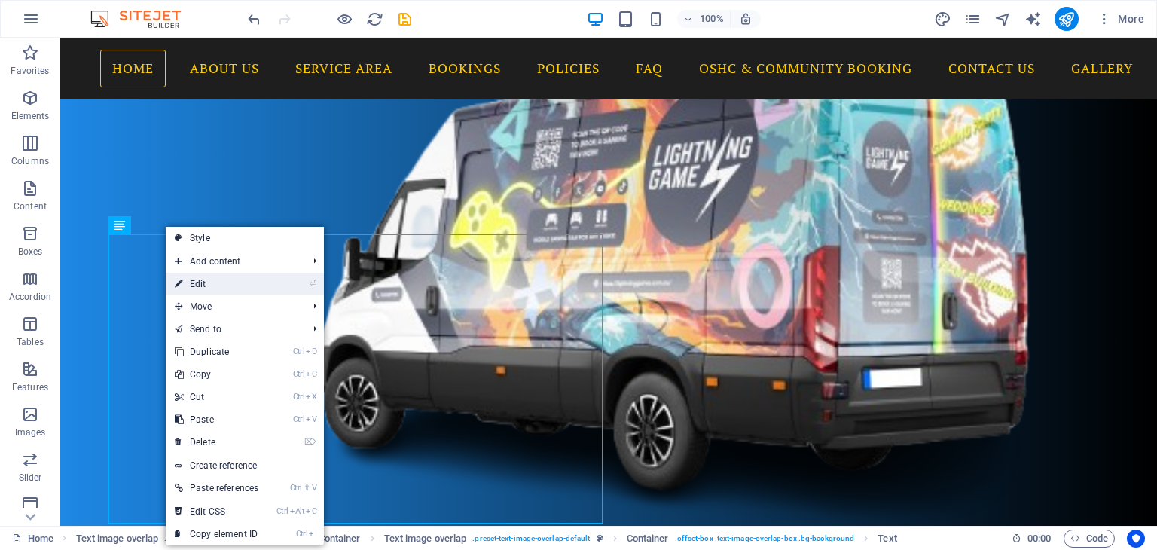
click at [181, 283] on icon at bounding box center [179, 284] width 8 height 23
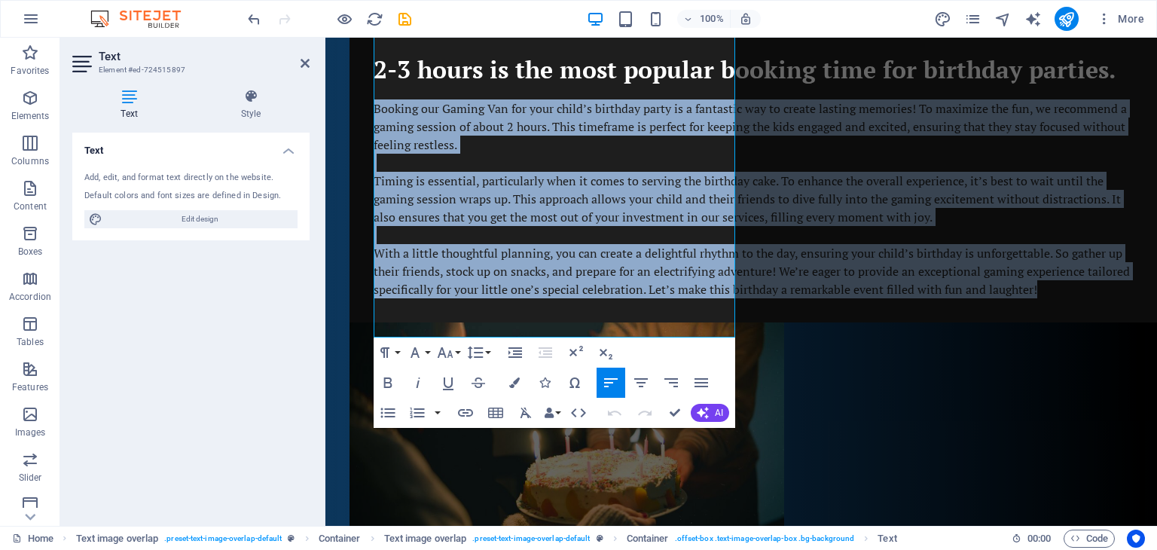
scroll to position [1159, 0]
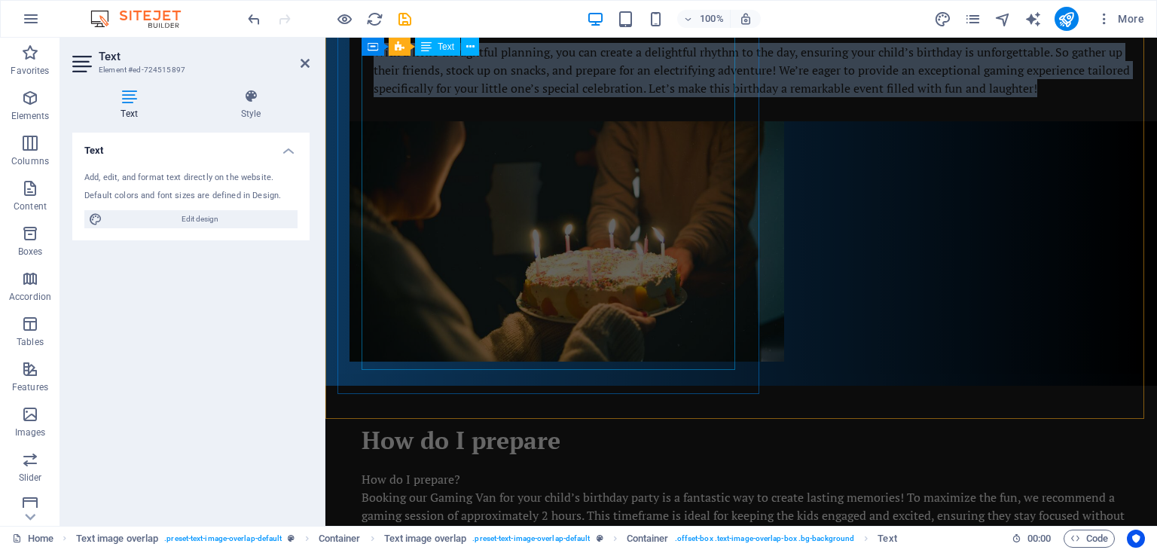
drag, startPoint x: 376, startPoint y: 256, endPoint x: 708, endPoint y: 350, distance: 345.3
click at [708, 350] on div "Home About Us Service Area Bookings Policies FAQ OSHC & Community Booking Conta…" at bounding box center [741, 189] width 832 height 2623
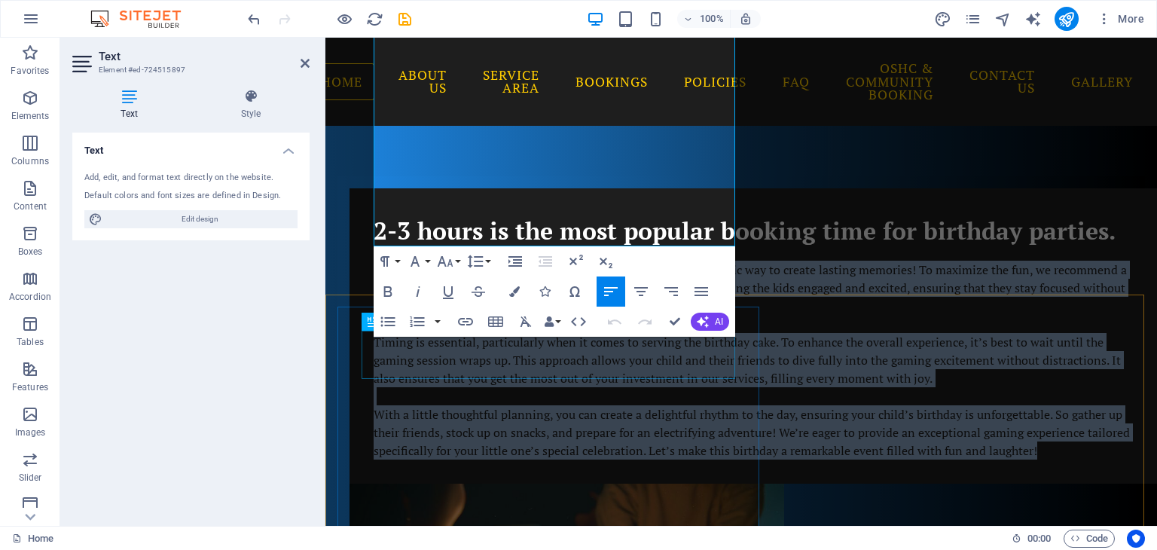
scroll to position [469, 0]
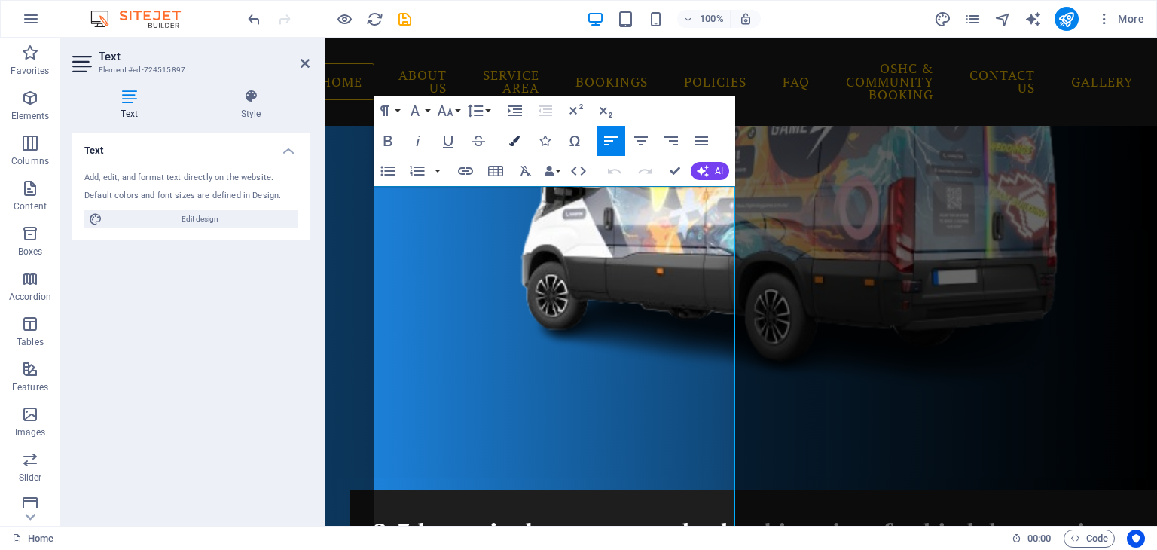
click at [511, 139] on icon "button" at bounding box center [514, 141] width 11 height 11
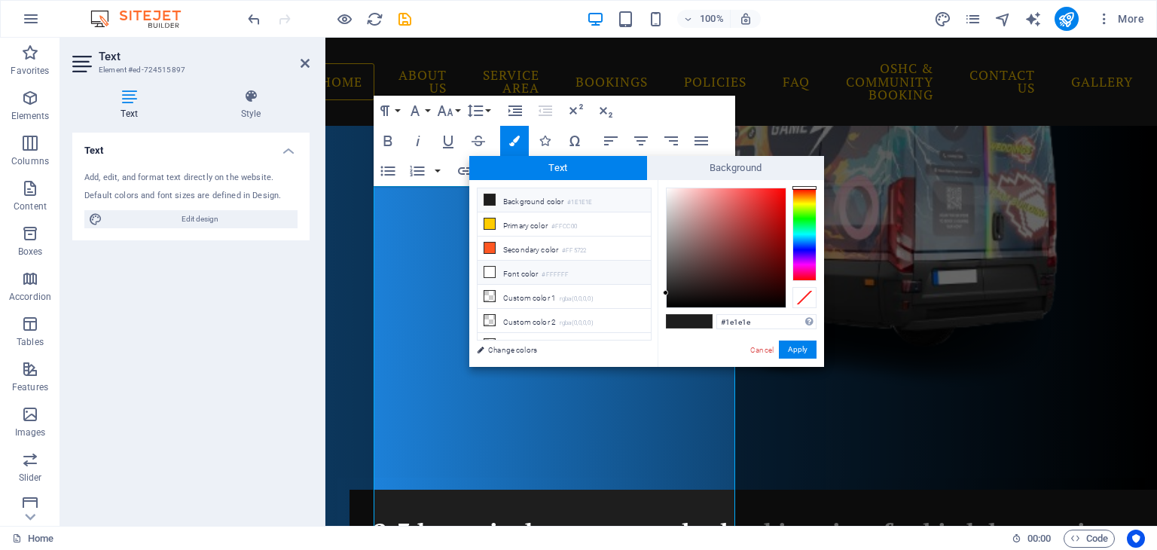
click at [506, 270] on li "Font color #FFFFFF" at bounding box center [564, 273] width 173 height 24
type input "#ffffff"
drag, startPoint x: 802, startPoint y: 348, endPoint x: 475, endPoint y: 310, distance: 329.1
click at [802, 348] on button "Apply" at bounding box center [798, 350] width 38 height 18
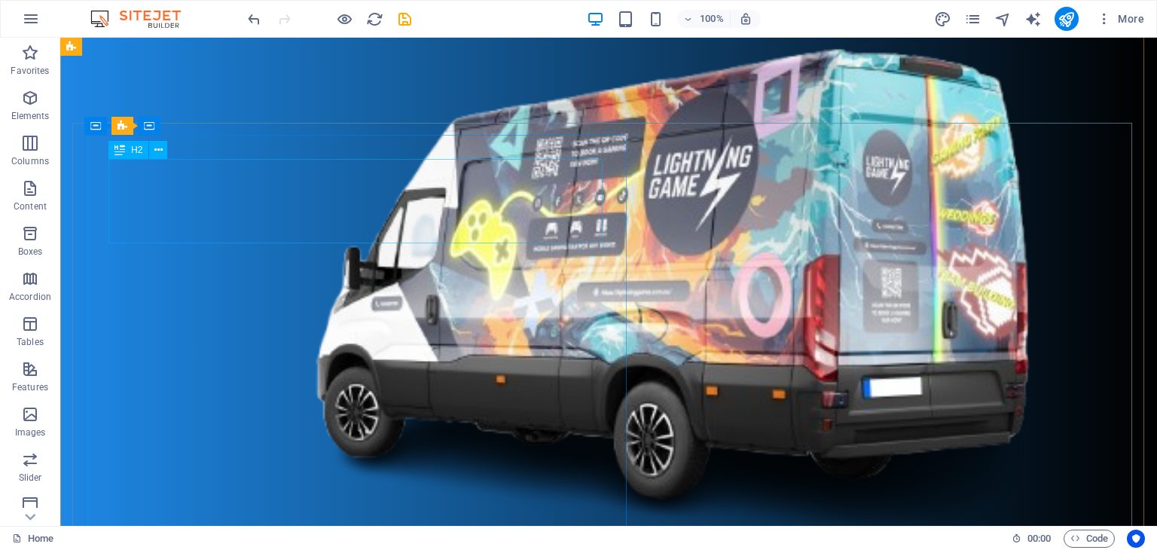
scroll to position [829, 0]
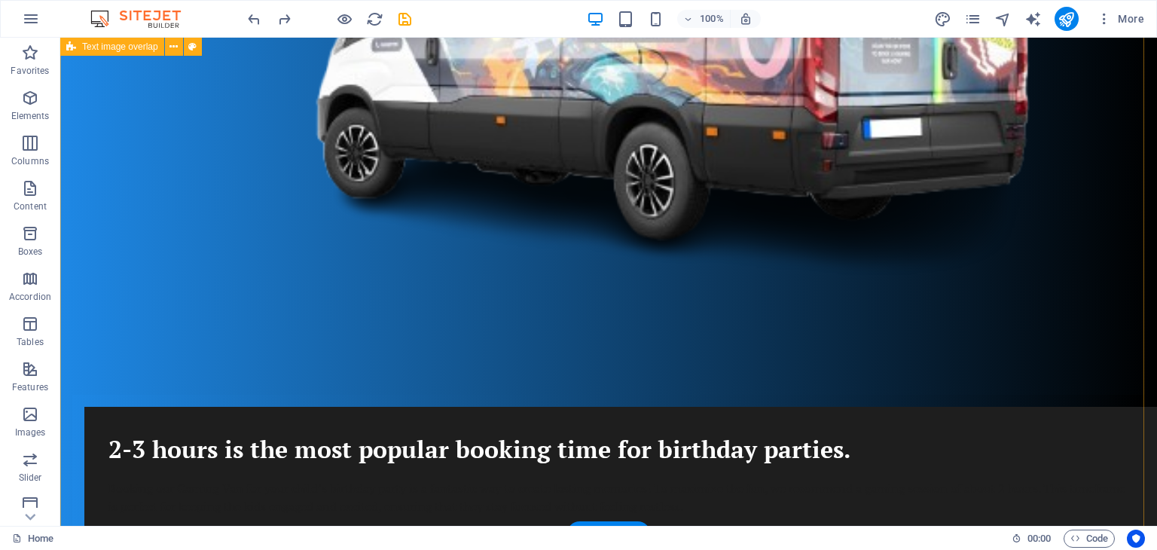
scroll to position [979, 0]
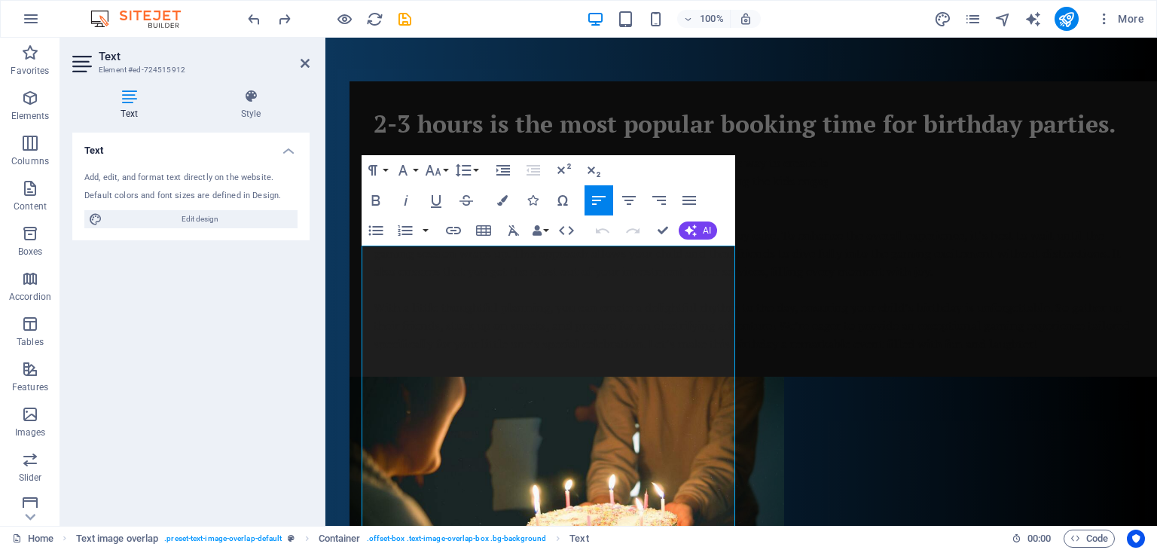
click at [184, 150] on h4 "Text" at bounding box center [190, 146] width 237 height 27
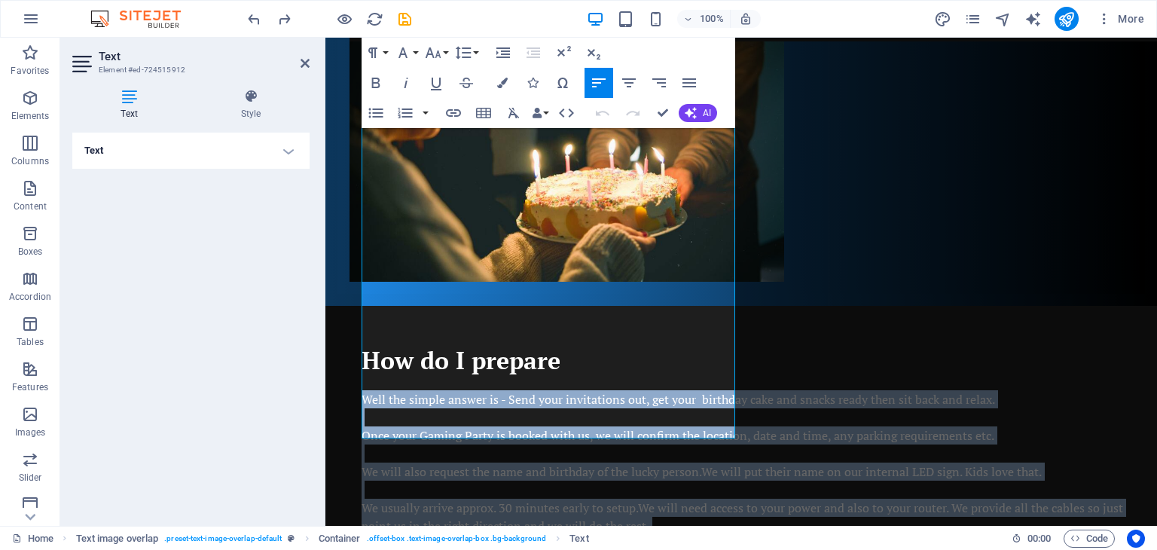
scroll to position [1250, 0]
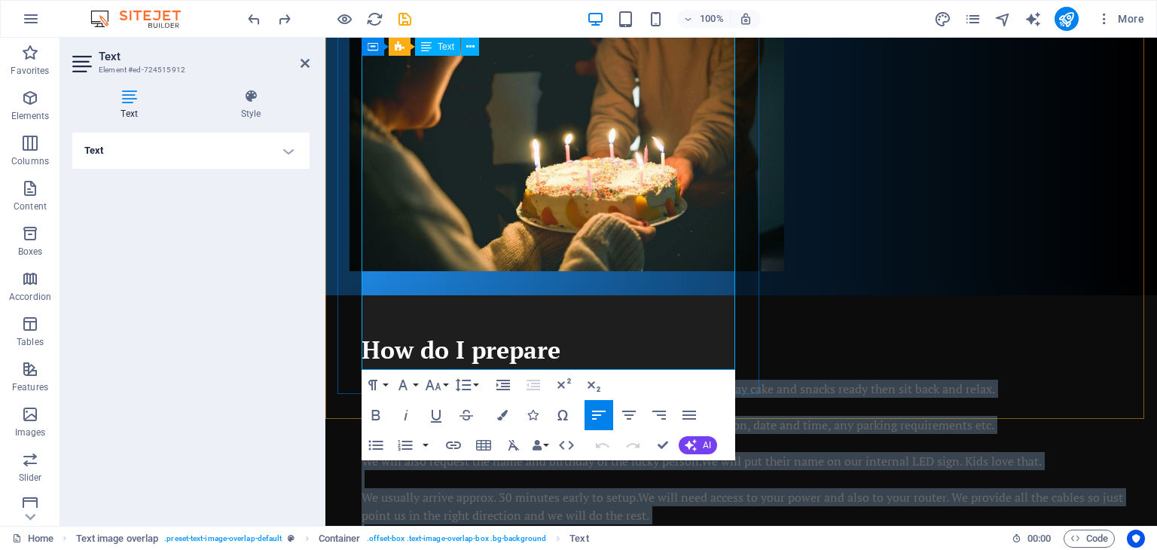
drag, startPoint x: 362, startPoint y: 325, endPoint x: 708, endPoint y: 365, distance: 348.1
click at [708, 380] on div "Well the simple answer is - Send your invitations out, get your birthday cake a…" at bounding box center [753, 542] width 783 height 325
copy div "Lore ips dolors ametco ad - Elit sedd eiusmodtemp inc, utl etdo magnaali enim a…"
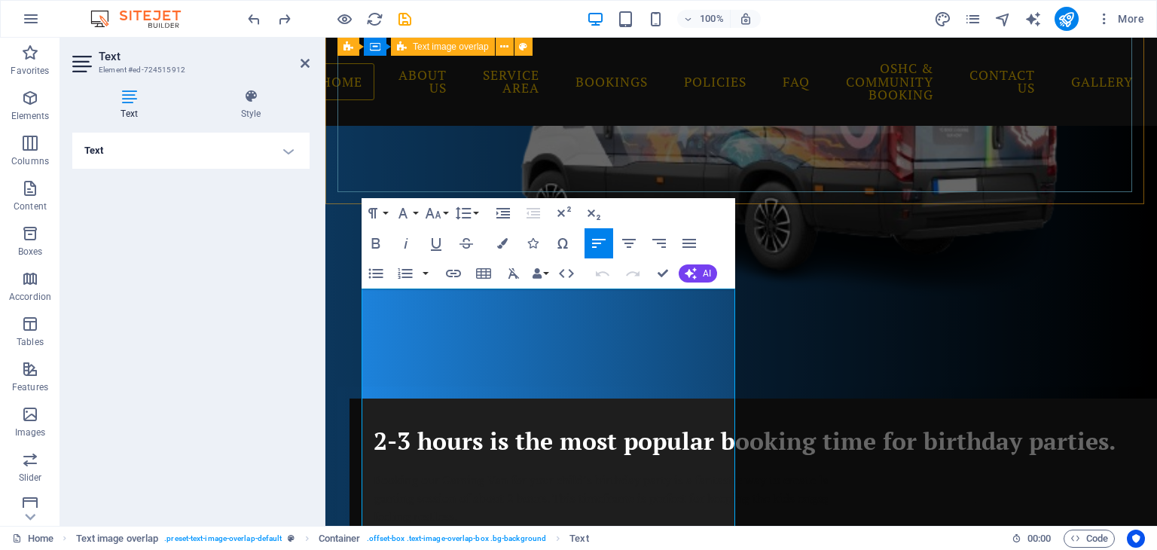
scroll to position [560, 0]
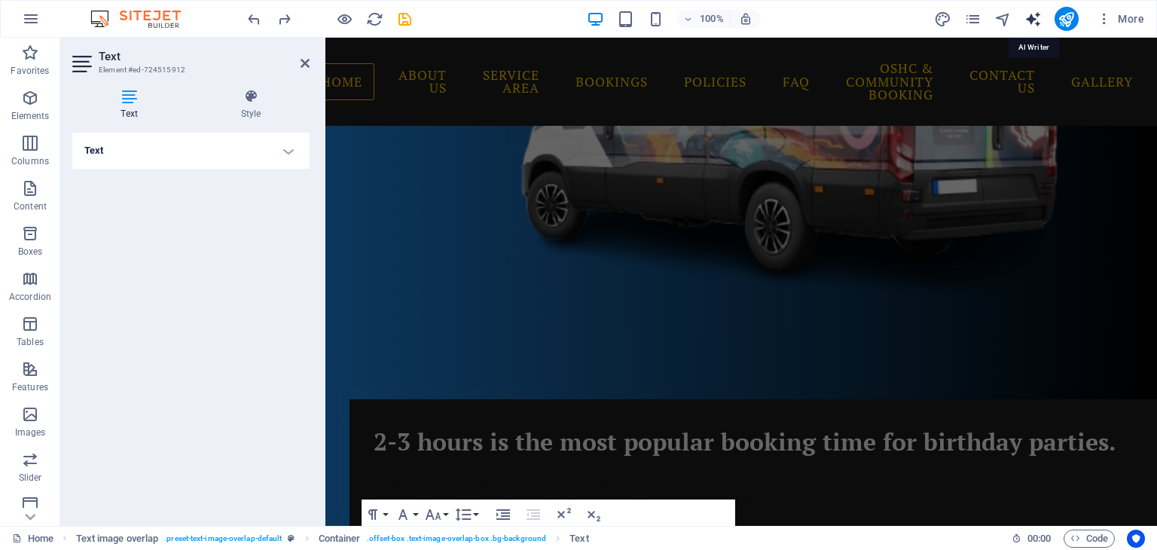
click at [1034, 14] on icon "text_generator" at bounding box center [1033, 19] width 17 height 17
select select "English"
select select "Adult"
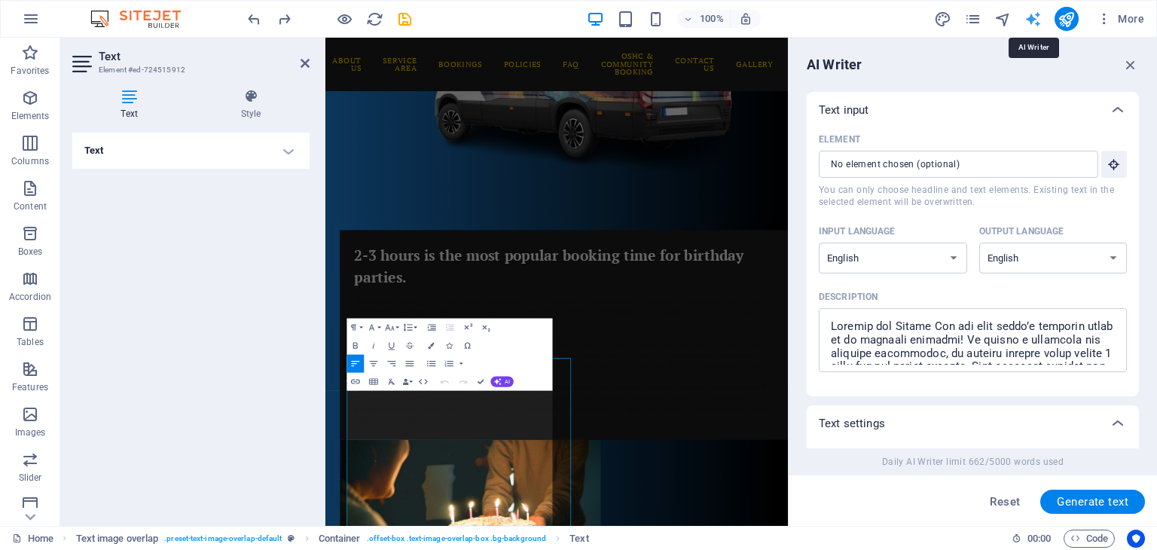
scroll to position [578, 0]
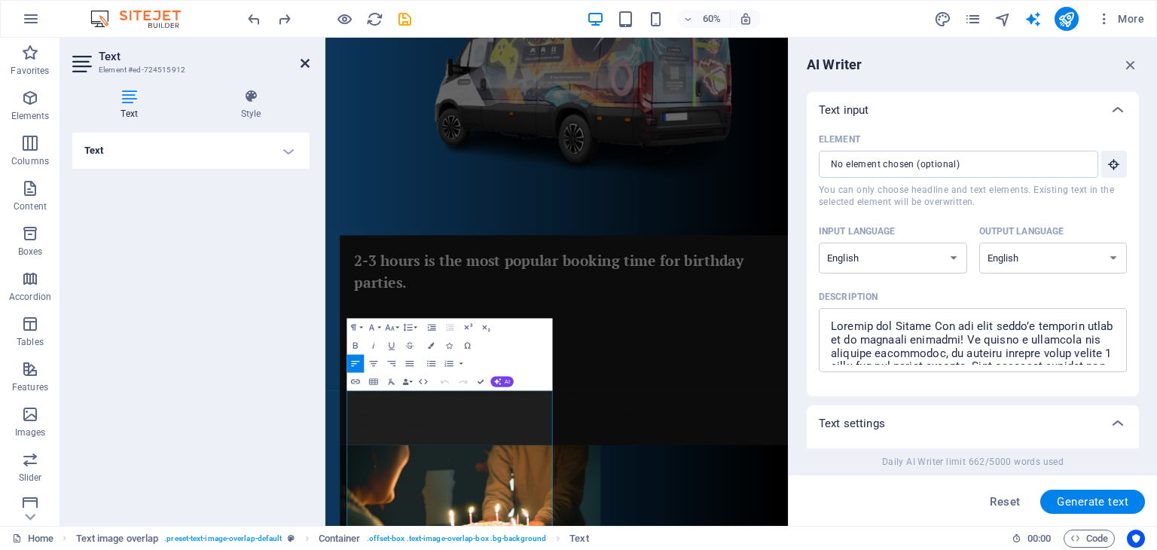
click at [301, 61] on icon at bounding box center [305, 63] width 9 height 12
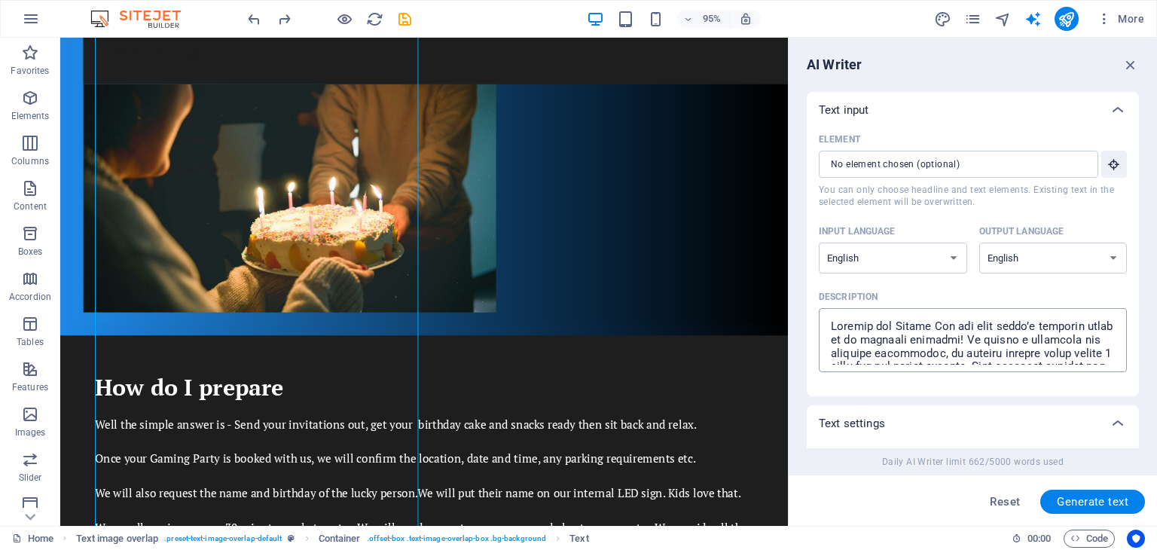
type textarea "x"
drag, startPoint x: 827, startPoint y: 319, endPoint x: 1010, endPoint y: 420, distance: 209.1
click at [1010, 420] on div "Text input Element ​ You can only choose headline and text elements. Existing t…" at bounding box center [973, 463] width 332 height 742
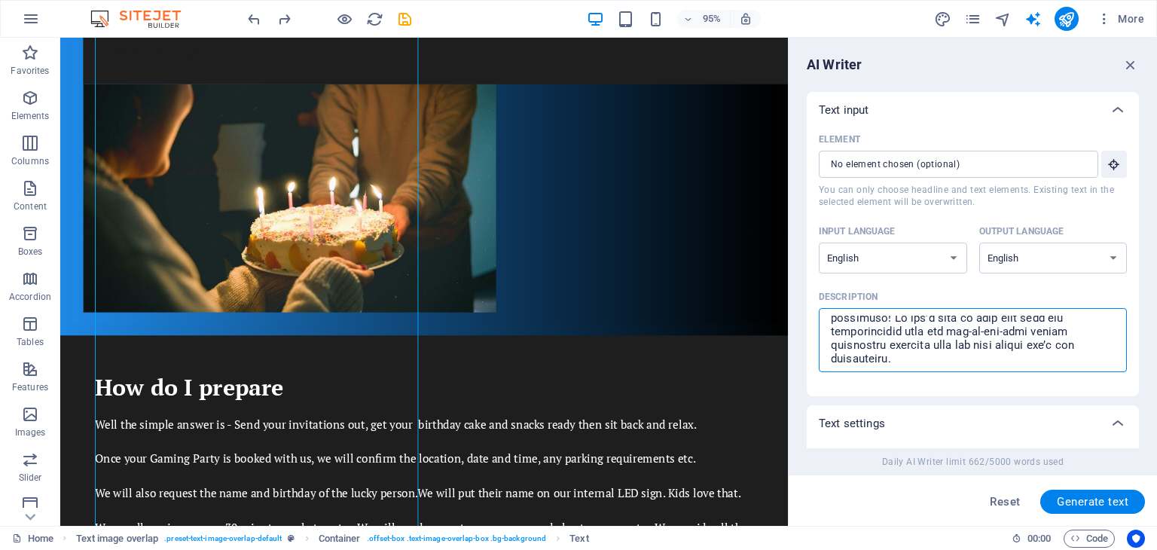
scroll to position [304, 0]
type textarea "x"
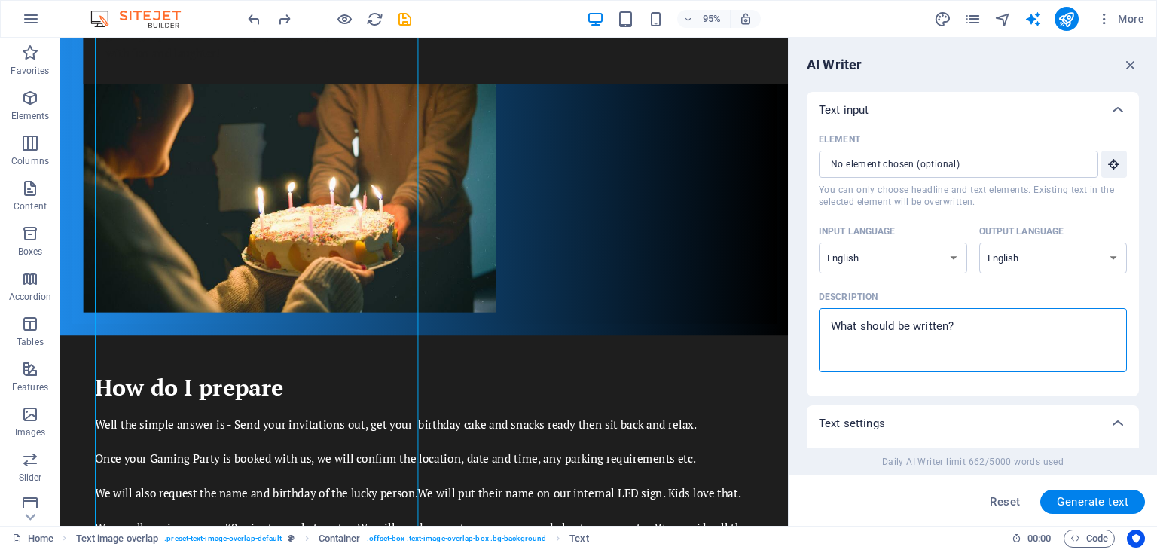
scroll to position [0, 0]
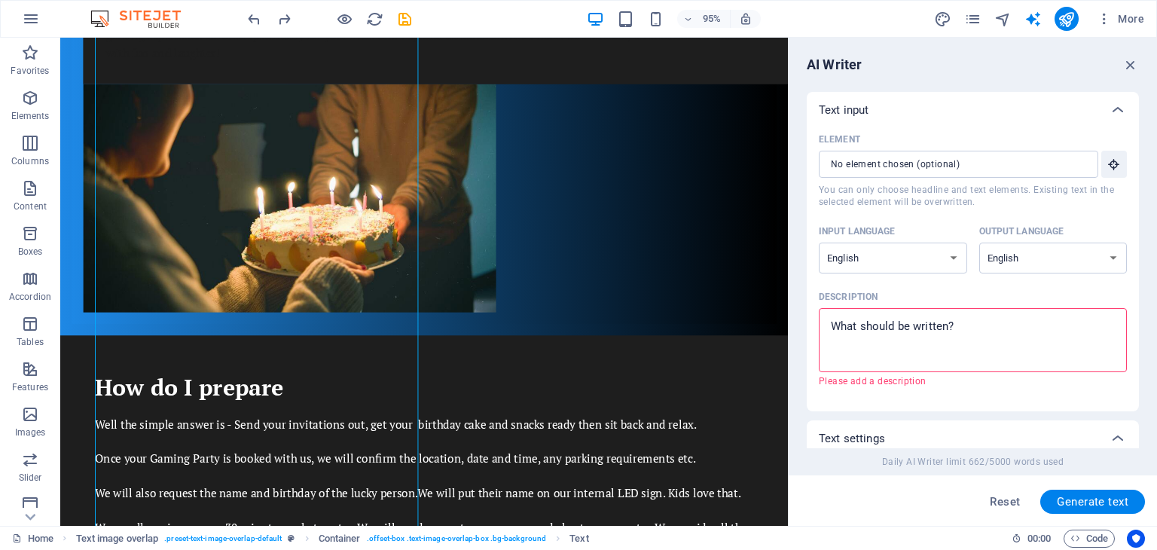
paste textarea "Well the simple answer is - Send your invitations out, get your birthday cake a…"
type textarea "Well the simple answer is - Send your invitations out, get your birthday cake a…"
type textarea "x"
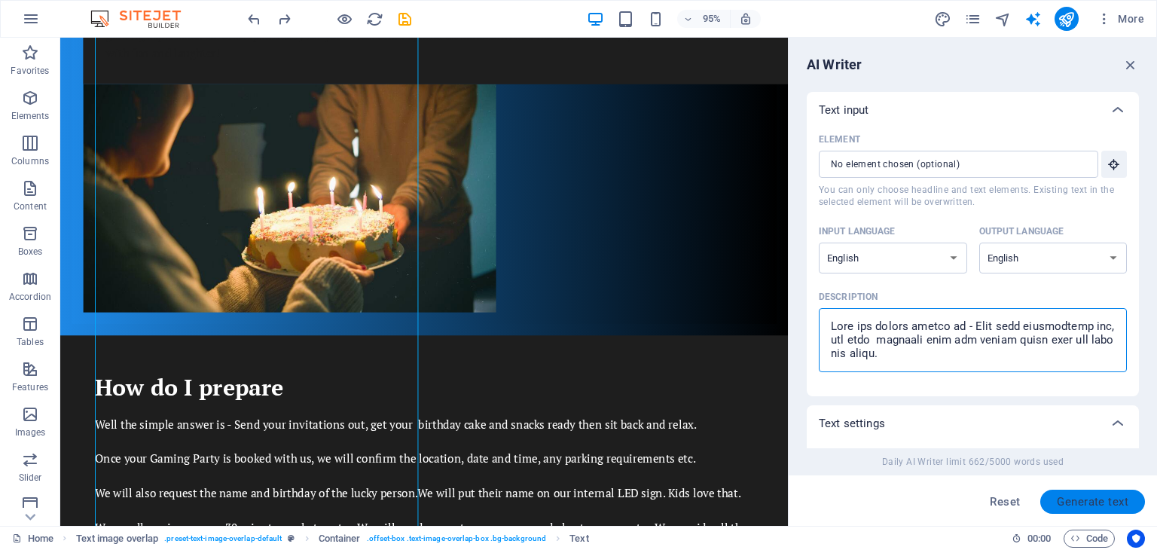
type textarea "Well the simple answer is - Send your invitations out, get your birthday cake a…"
click at [1097, 496] on span "Generate text" at bounding box center [1093, 502] width 72 height 12
type textarea "x"
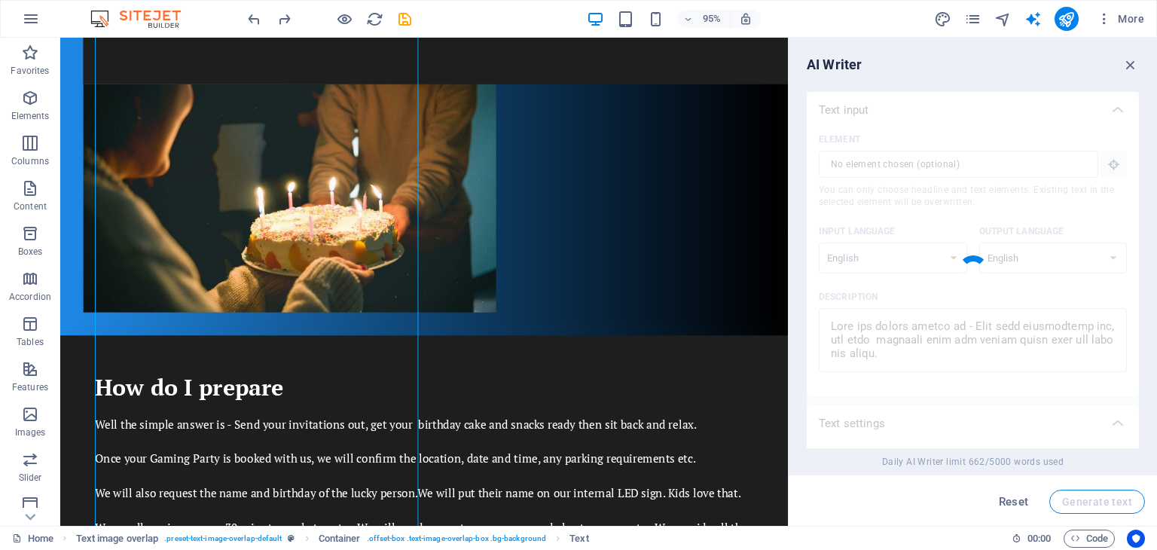
type textarea "x"
type textarea "Loremips dol sitamet consec adipi el se doei te incidid utl etdol magnaal, enim…"
type textarea "x"
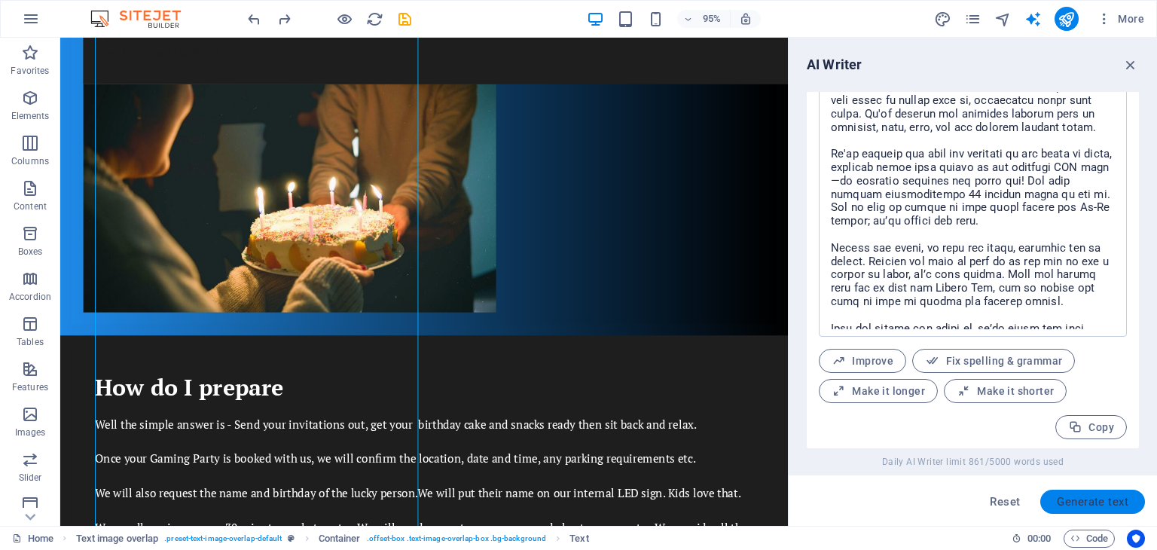
scroll to position [657, 0]
click at [1093, 422] on span "Copy" at bounding box center [1091, 424] width 46 height 14
type textarea "x"
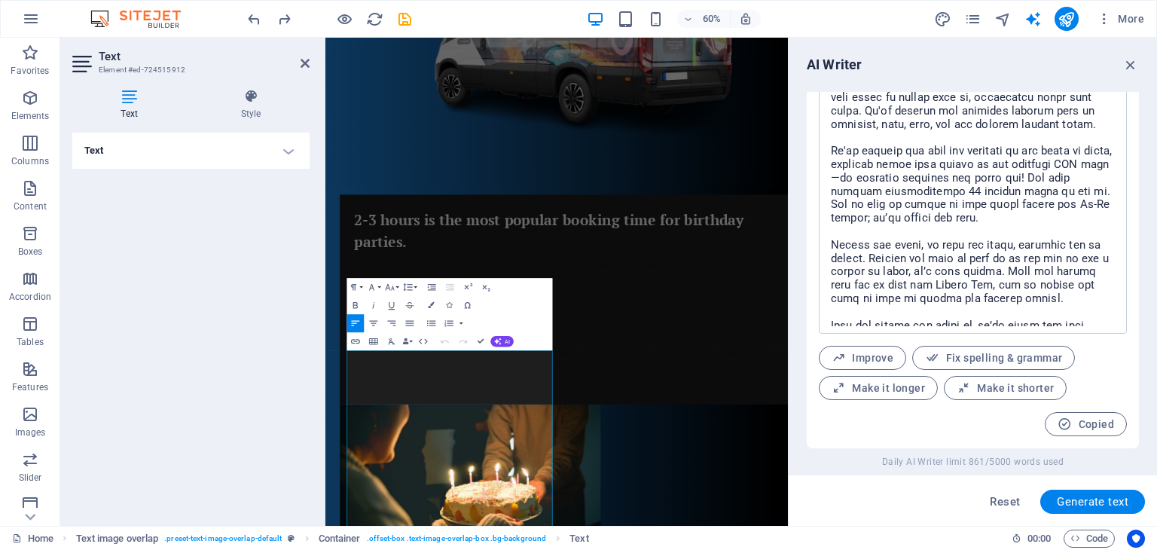
click at [273, 301] on div "Text Add, edit, and format text directly on the website. Default colors and fon…" at bounding box center [190, 323] width 237 height 381
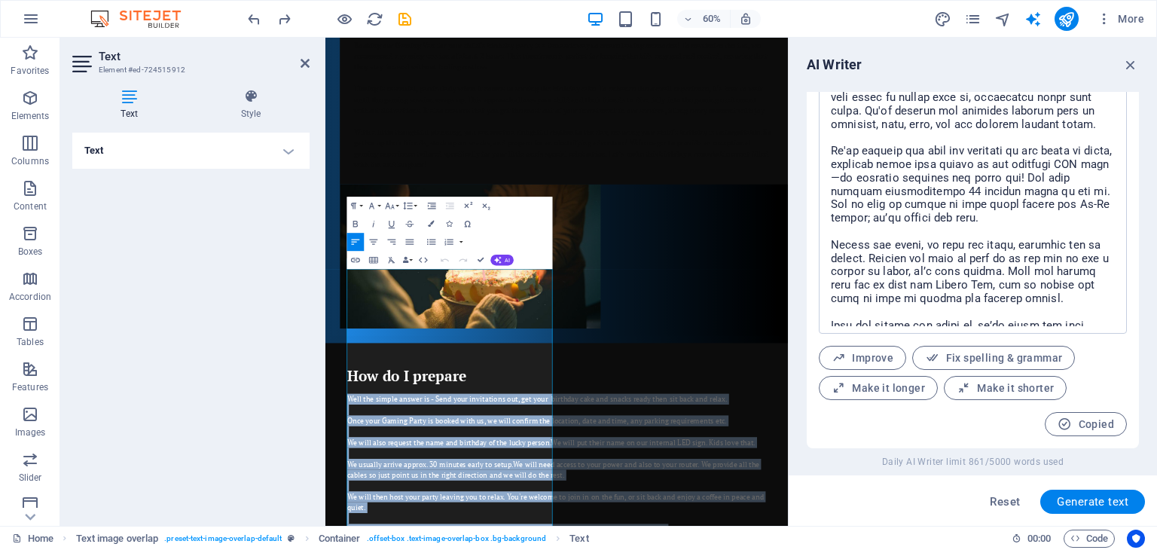
scroll to position [1052, 0]
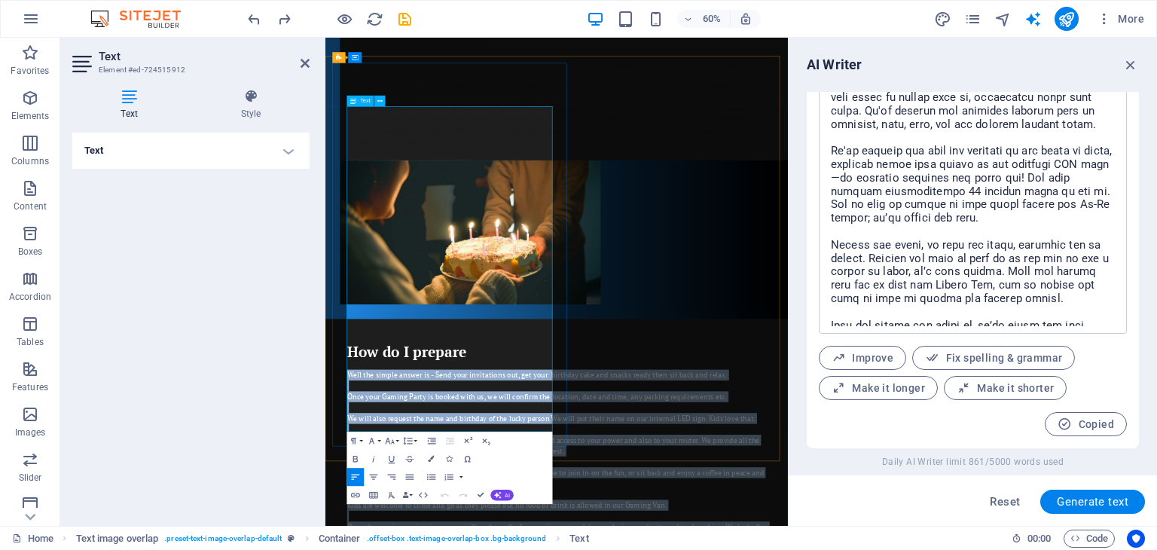
drag, startPoint x: 363, startPoint y: 567, endPoint x: 582, endPoint y: 681, distance: 247.0
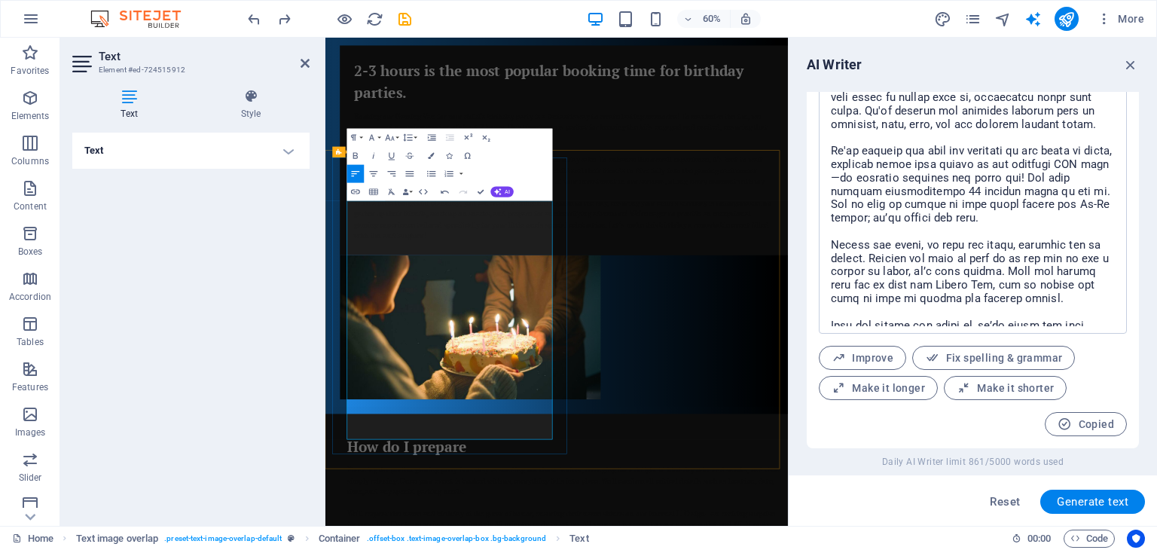
scroll to position [14357, 3]
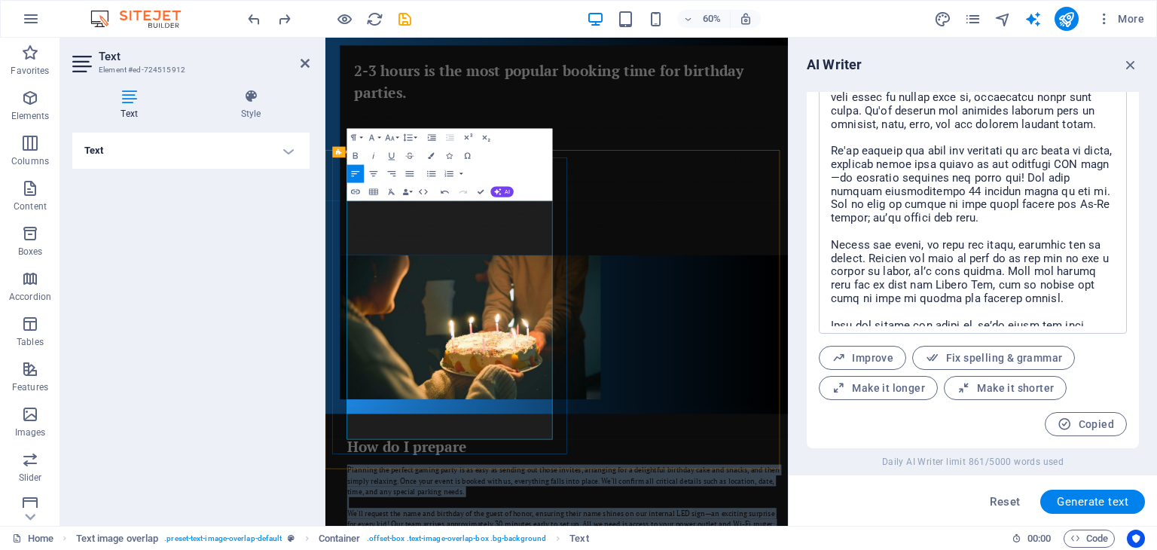
drag, startPoint x: 677, startPoint y: 700, endPoint x: 351, endPoint y: 296, distance: 518.6
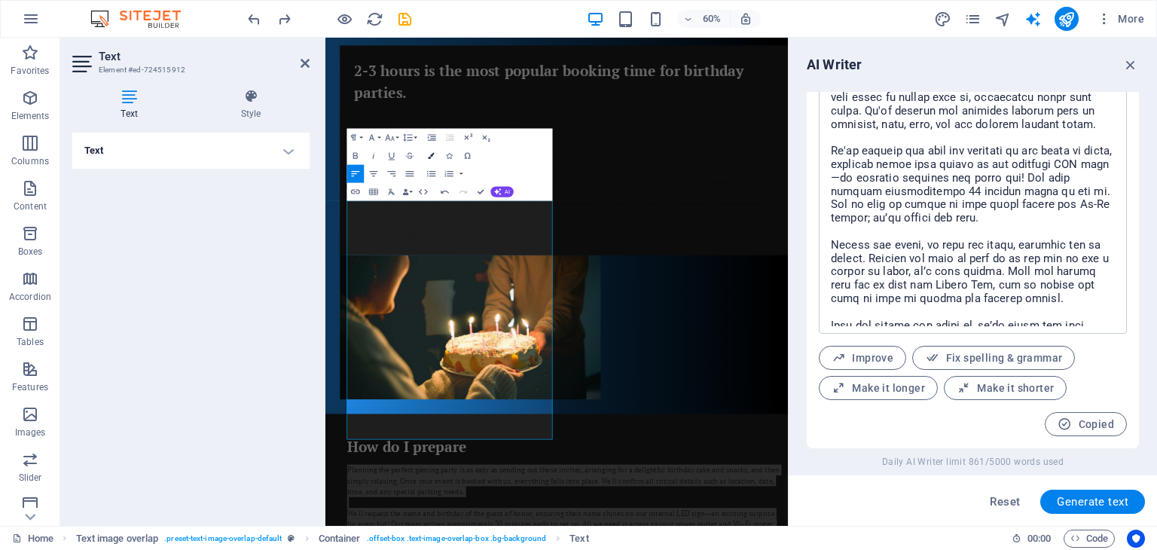
click at [429, 154] on icon "button" at bounding box center [432, 156] width 6 height 6
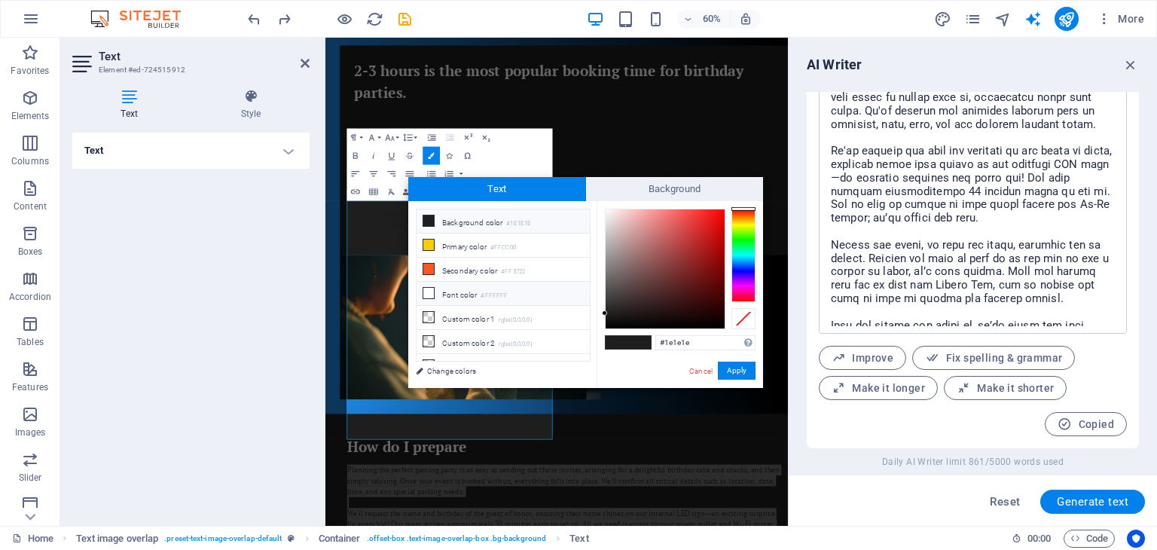
click at [427, 292] on icon at bounding box center [428, 293] width 11 height 11
type input "#ffffff"
drag, startPoint x: 729, startPoint y: 368, endPoint x: 680, endPoint y: 548, distance: 187.5
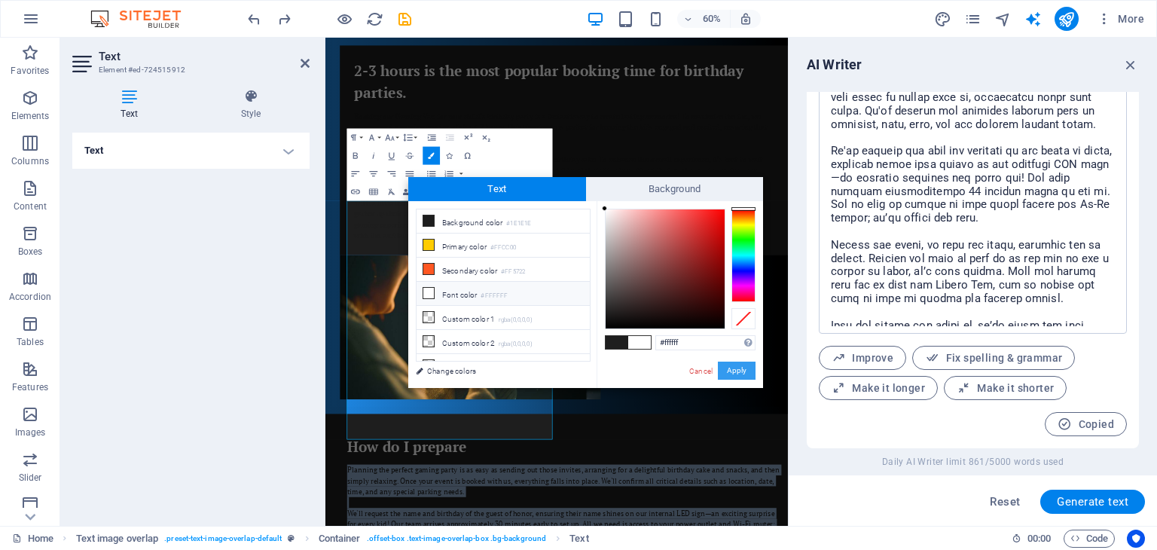
click at [729, 368] on button "Apply" at bounding box center [737, 371] width 38 height 18
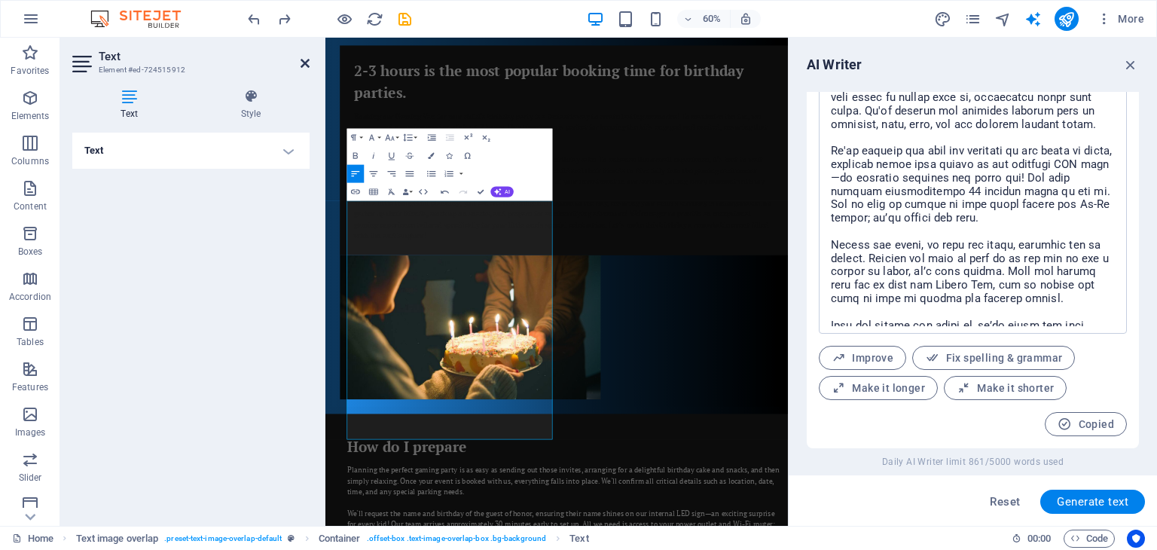
click at [303, 61] on icon at bounding box center [305, 63] width 9 height 12
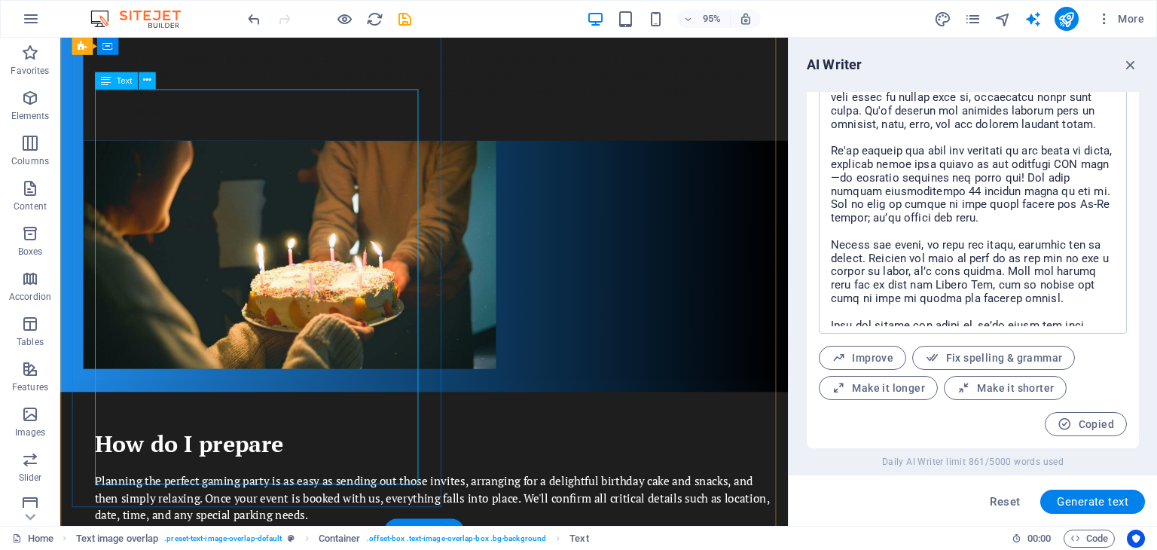
scroll to position [1196, 0]
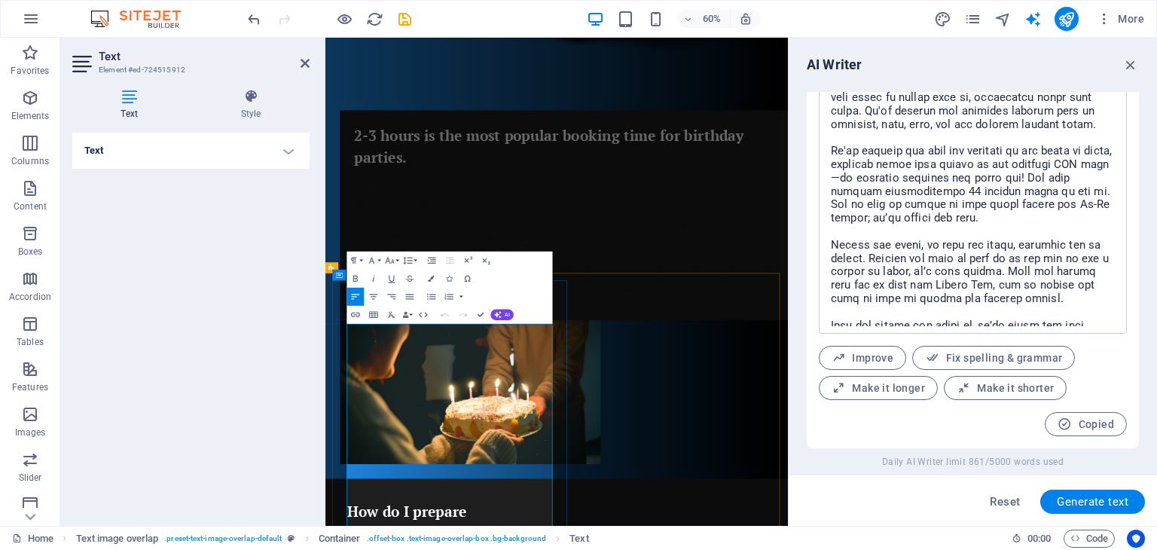
scroll to position [871, 0]
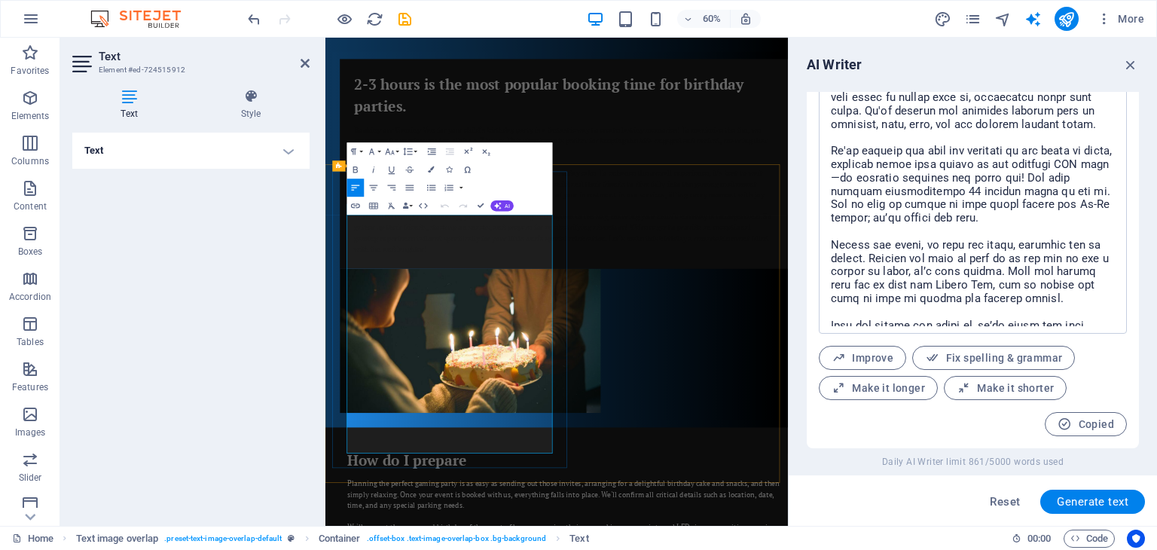
drag, startPoint x: 653, startPoint y: 520, endPoint x: 631, endPoint y: 525, distance: 23.2
click at [303, 61] on icon at bounding box center [305, 63] width 9 height 12
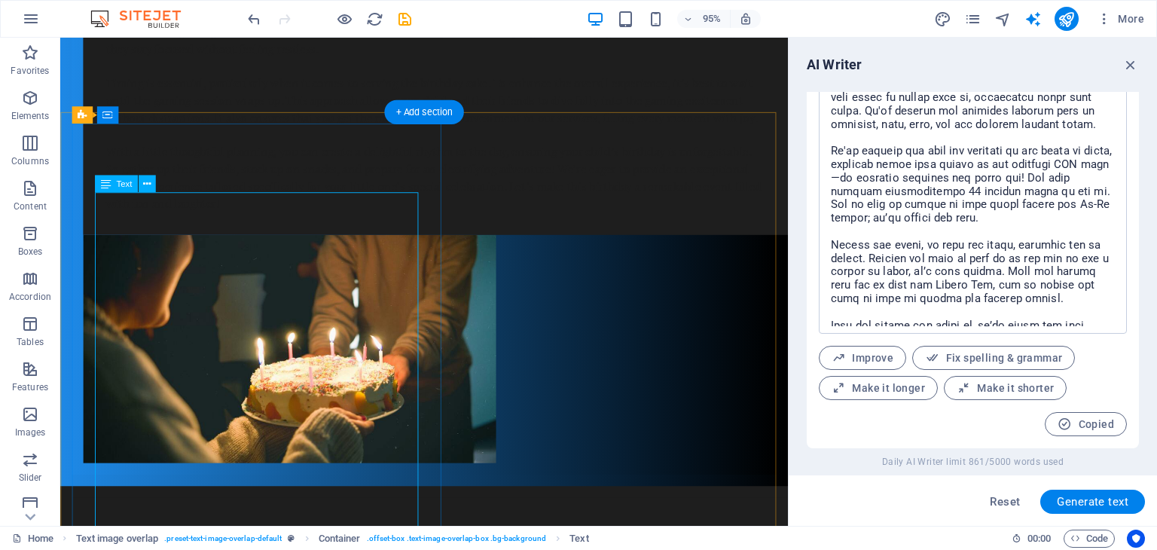
scroll to position [1097, 0]
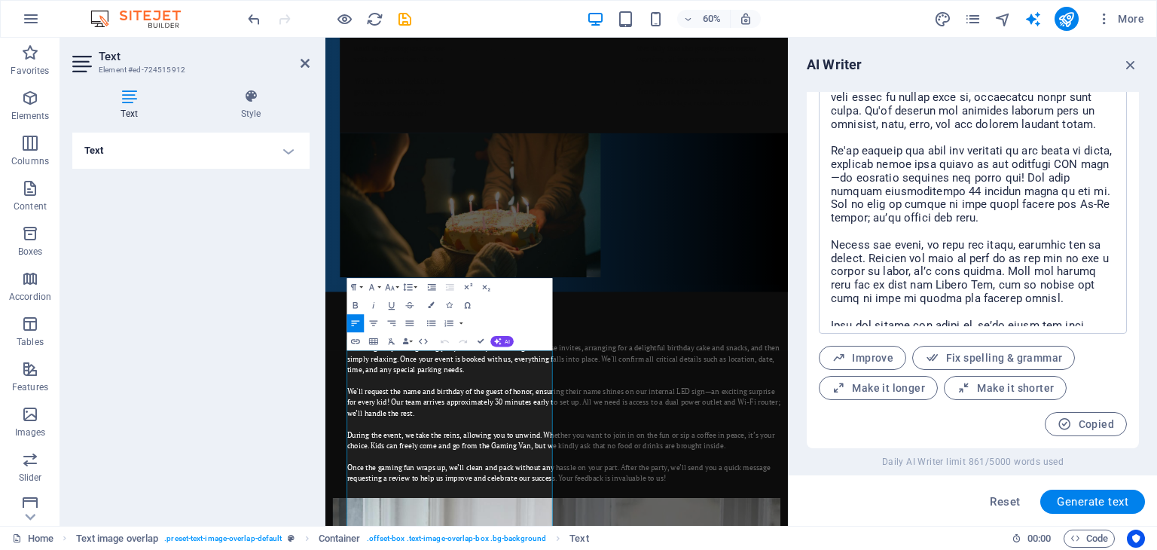
scroll to position [645, 0]
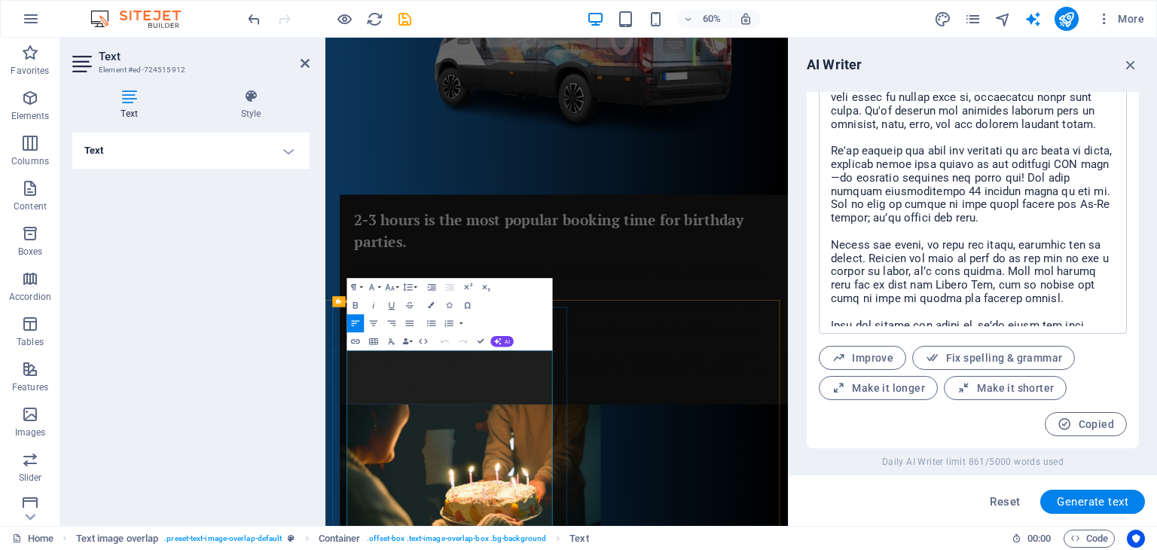
click at [303, 59] on icon at bounding box center [305, 63] width 9 height 12
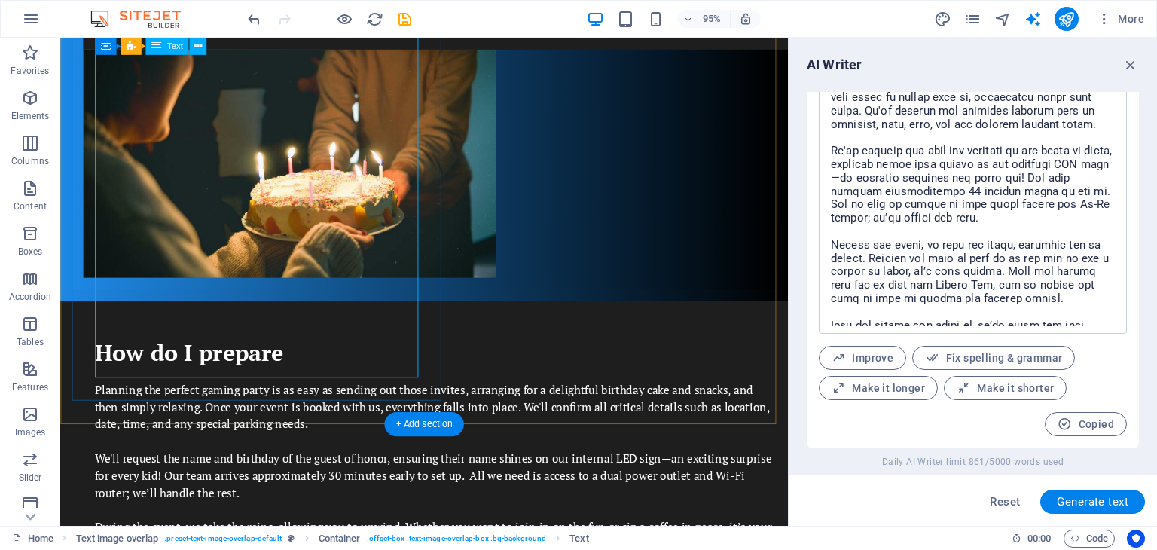
scroll to position [1242, 0]
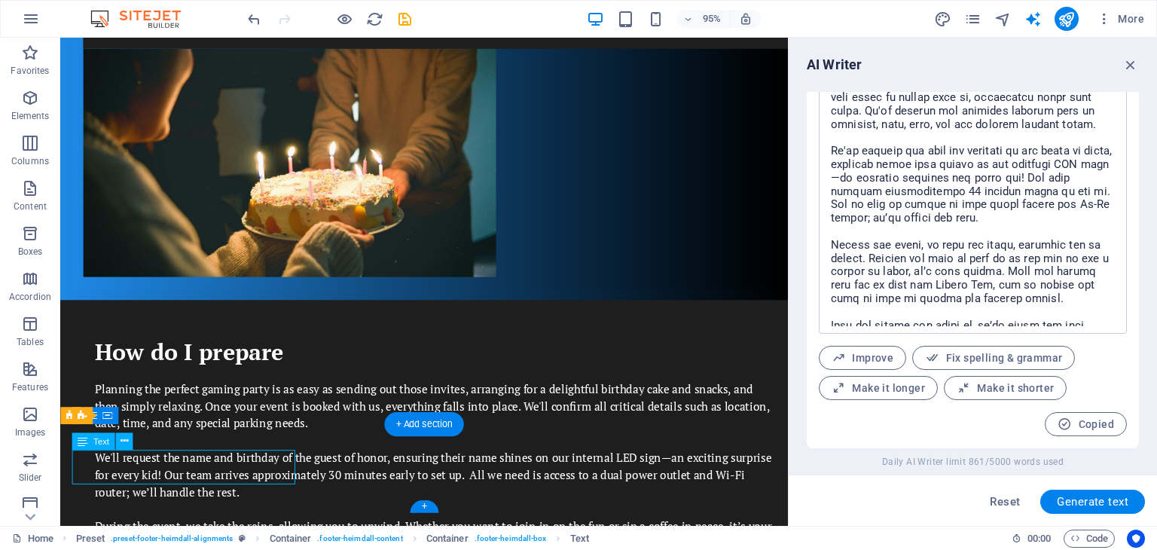
drag, startPoint x: 259, startPoint y: 498, endPoint x: 163, endPoint y: 497, distance: 96.4
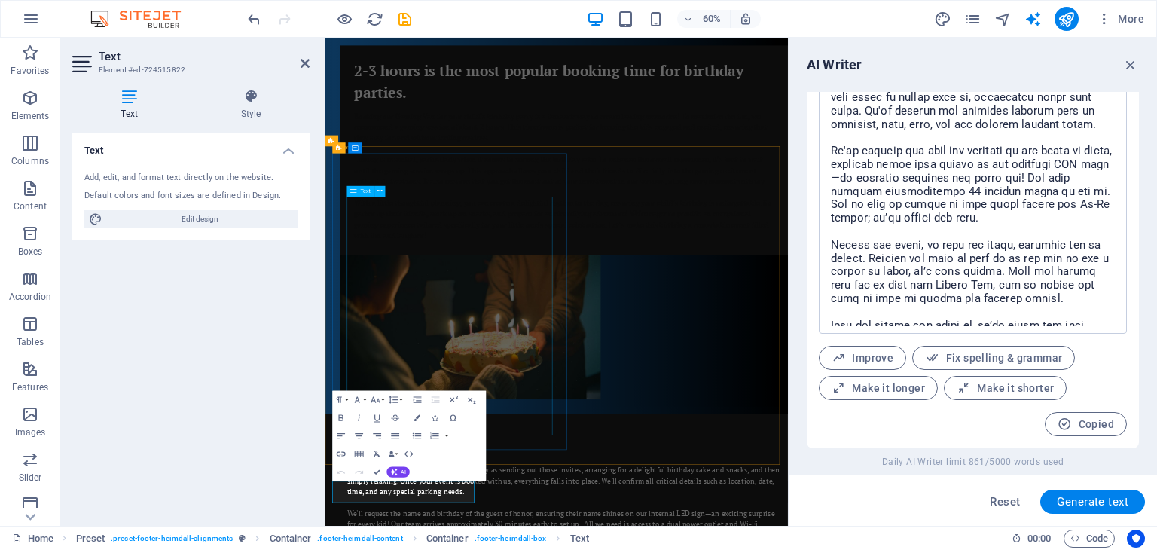
scroll to position [907, 0]
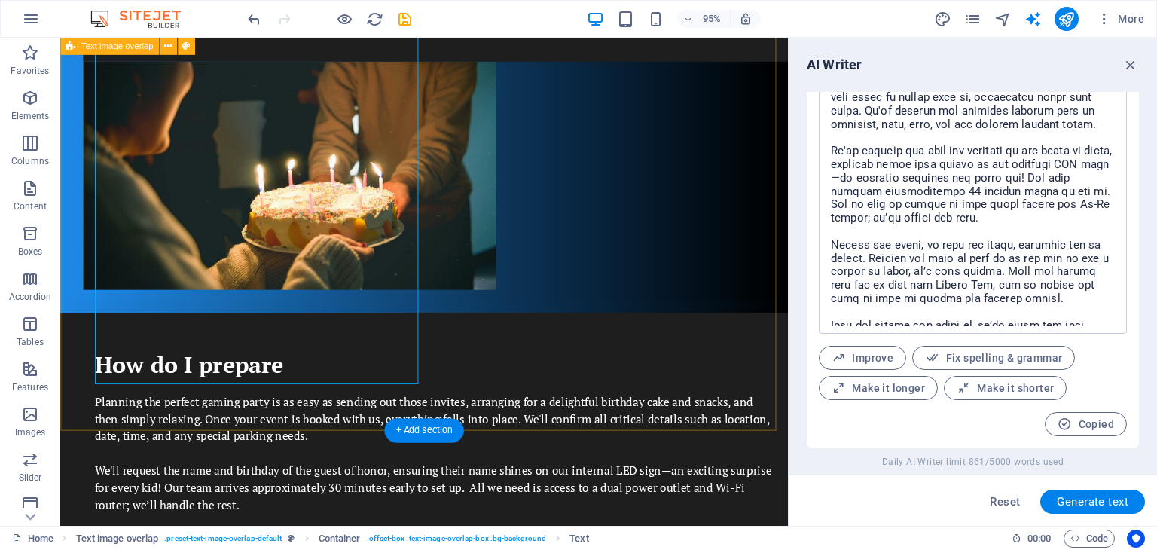
scroll to position [1242, 0]
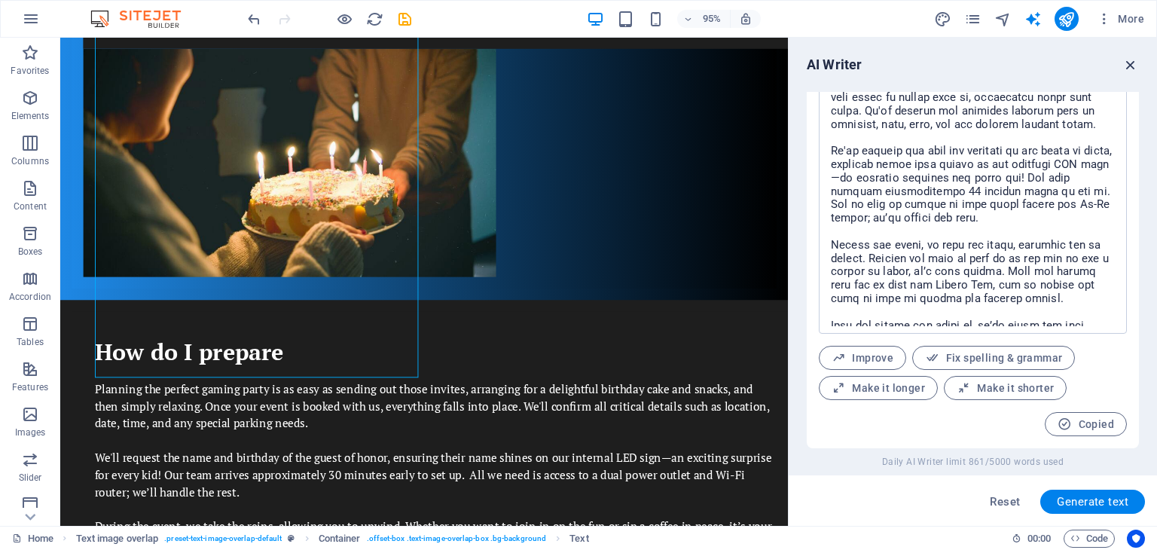
drag, startPoint x: 1132, startPoint y: 63, endPoint x: 474, endPoint y: 118, distance: 660.0
click at [1132, 63] on icon "button" at bounding box center [1130, 65] width 17 height 17
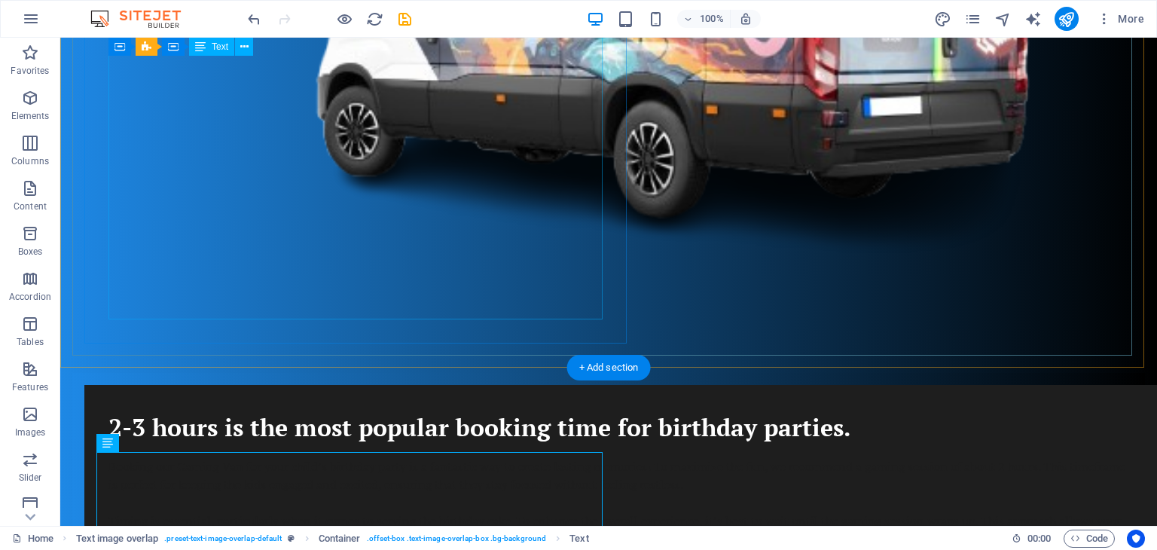
scroll to position [1042, 0]
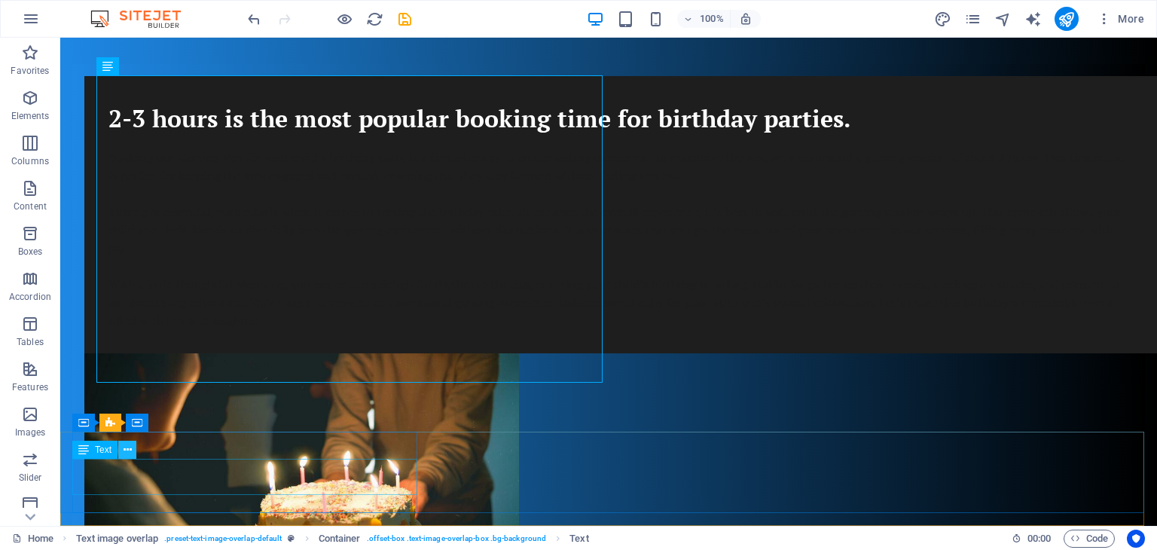
click at [126, 452] on icon at bounding box center [128, 450] width 8 height 16
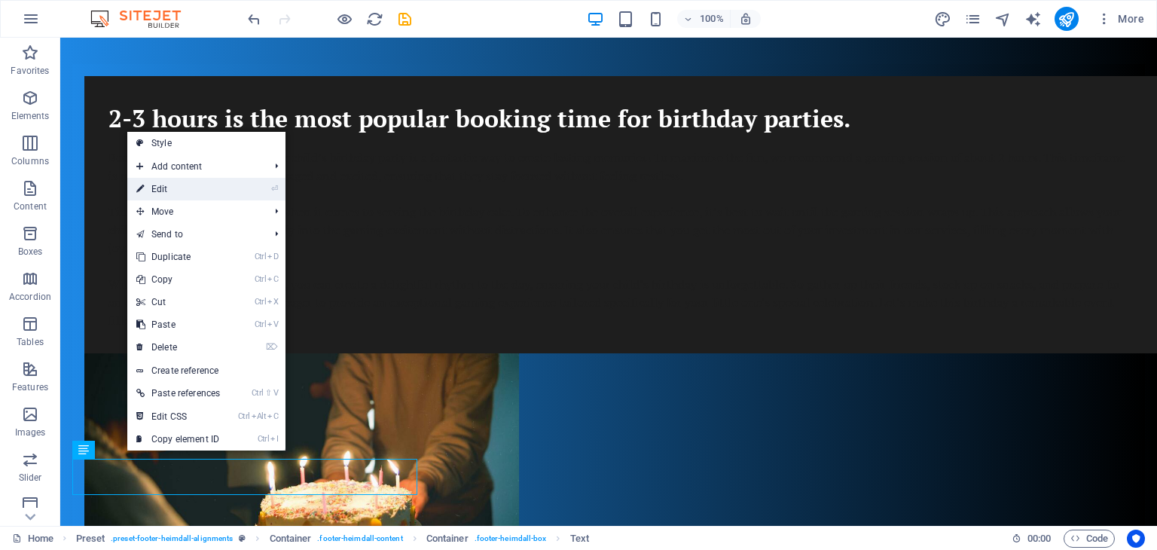
click at [191, 193] on link "⏎ Edit" at bounding box center [178, 189] width 102 height 23
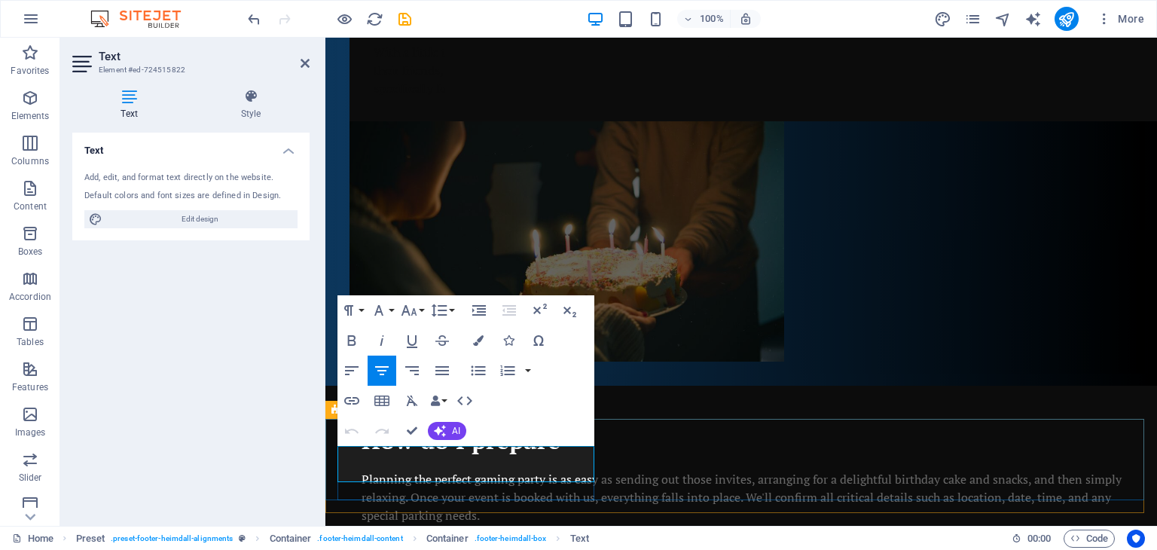
drag, startPoint x: 338, startPoint y: 456, endPoint x: 555, endPoint y: 475, distance: 217.8
click at [478, 332] on button "Colors" at bounding box center [478, 340] width 29 height 30
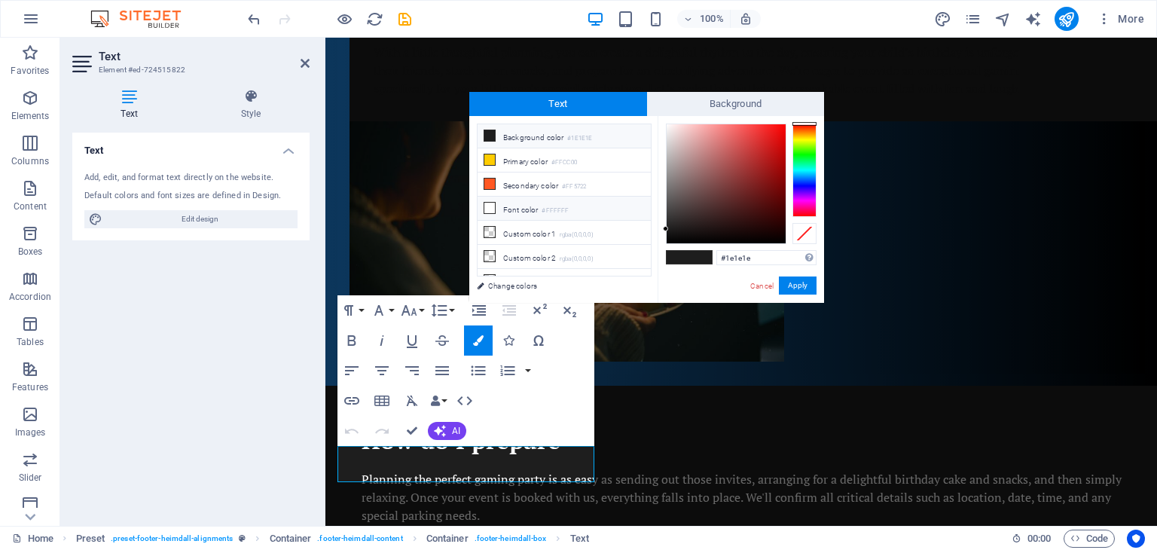
click at [490, 203] on icon at bounding box center [489, 208] width 11 height 11
type input "#ffffff"
drag, startPoint x: 791, startPoint y: 279, endPoint x: 460, endPoint y: 270, distance: 330.8
click at [791, 279] on button "Apply" at bounding box center [798, 285] width 38 height 18
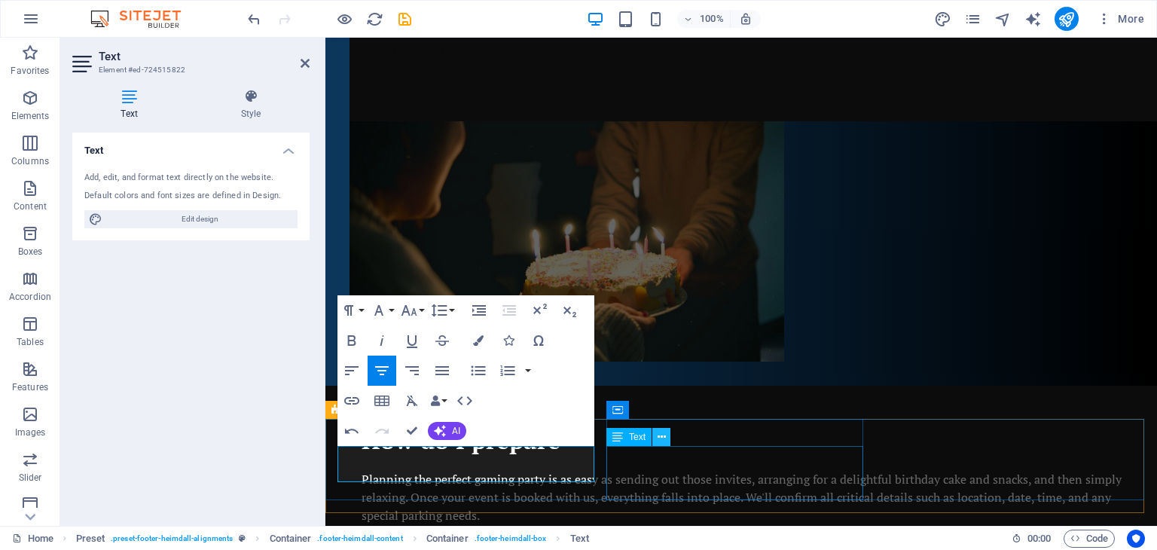
click at [663, 439] on icon at bounding box center [662, 437] width 8 height 16
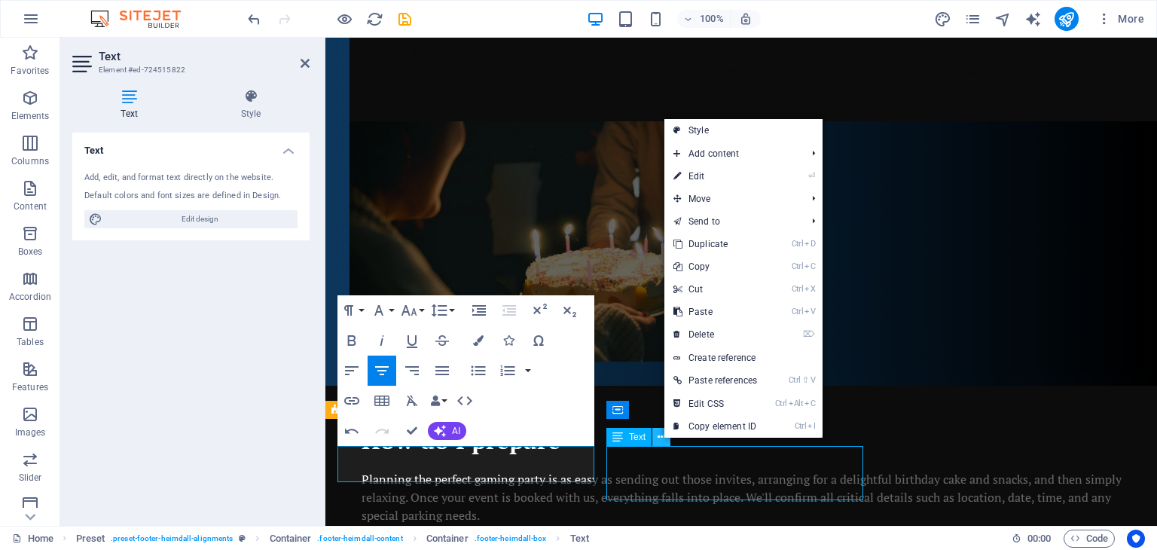
scroll to position [1042, 0]
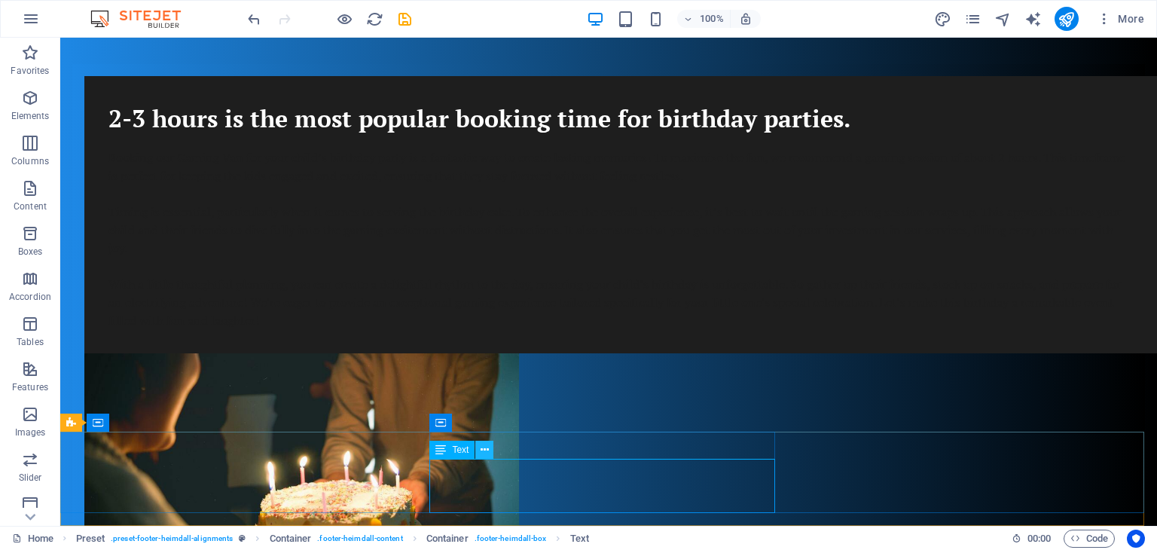
click at [484, 453] on icon at bounding box center [485, 450] width 8 height 16
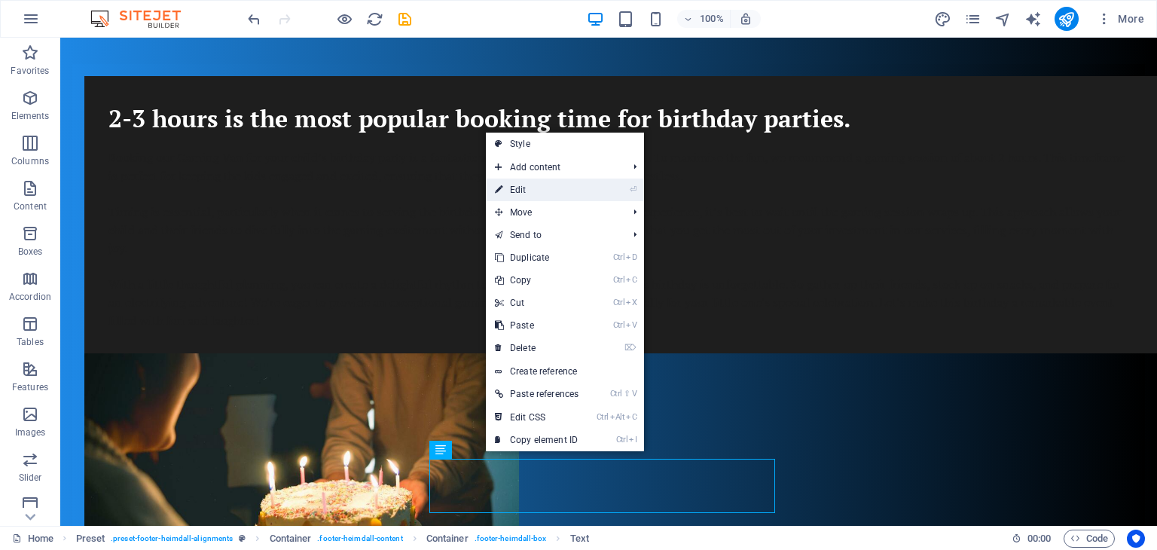
drag, startPoint x: 525, startPoint y: 188, endPoint x: 187, endPoint y: 328, distance: 366.1
click at [525, 188] on link "⏎ Edit" at bounding box center [537, 190] width 102 height 23
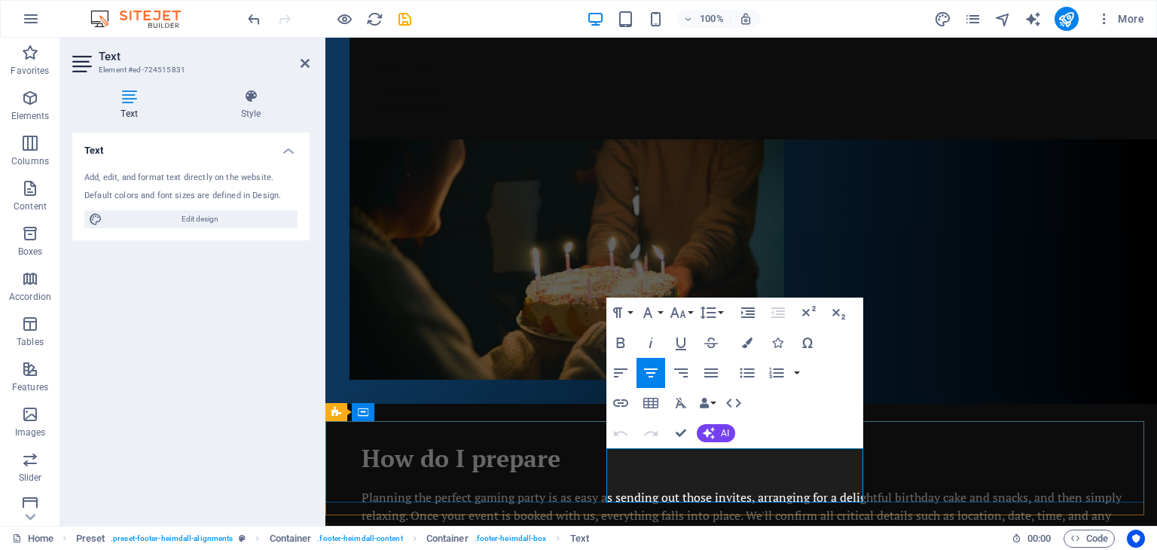
scroll to position [1159, 0]
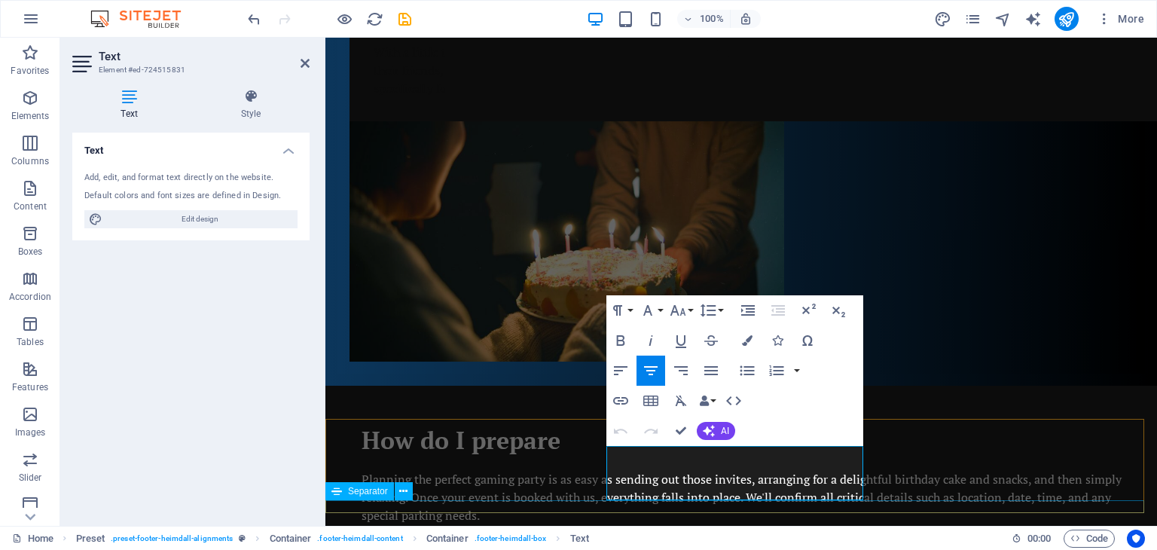
drag, startPoint x: 616, startPoint y: 475, endPoint x: 780, endPoint y: 510, distance: 168.0
click at [747, 335] on icon "button" at bounding box center [747, 340] width 11 height 11
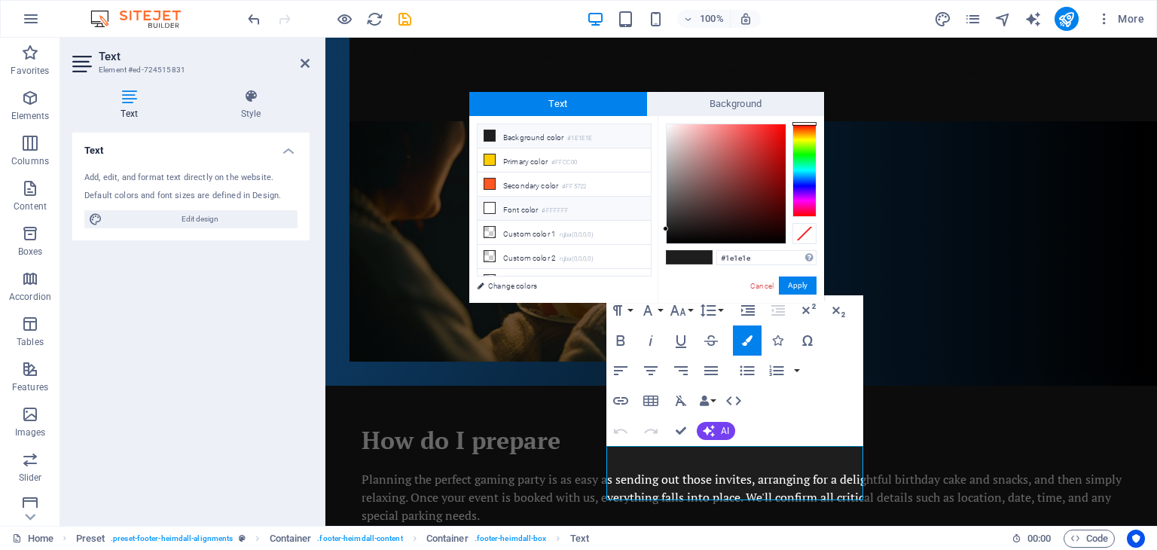
click at [521, 203] on li "Font color #FFFFFF" at bounding box center [564, 209] width 173 height 24
type input "#ffffff"
drag, startPoint x: 799, startPoint y: 287, endPoint x: 829, endPoint y: 299, distance: 33.2
click at [799, 286] on button "Apply" at bounding box center [798, 285] width 38 height 18
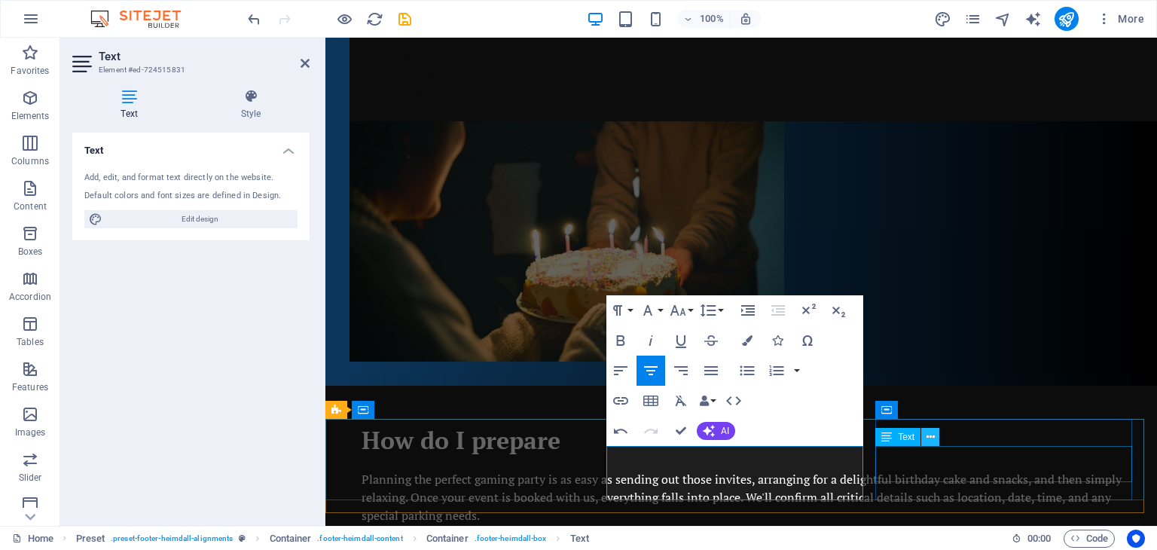
click at [931, 438] on icon at bounding box center [931, 437] width 8 height 16
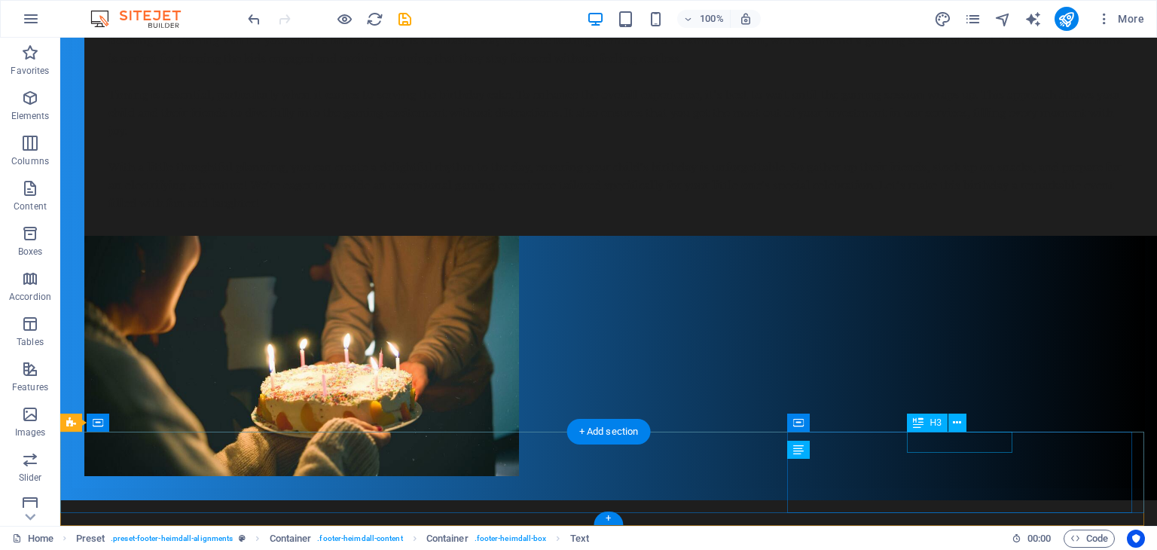
scroll to position [1042, 0]
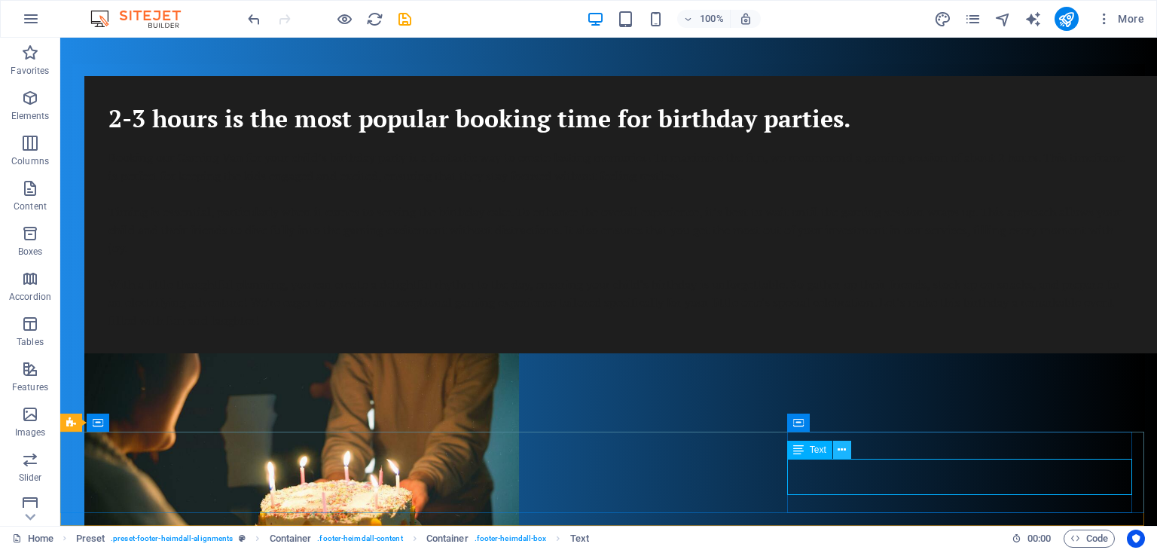
click at [843, 453] on icon at bounding box center [842, 450] width 8 height 16
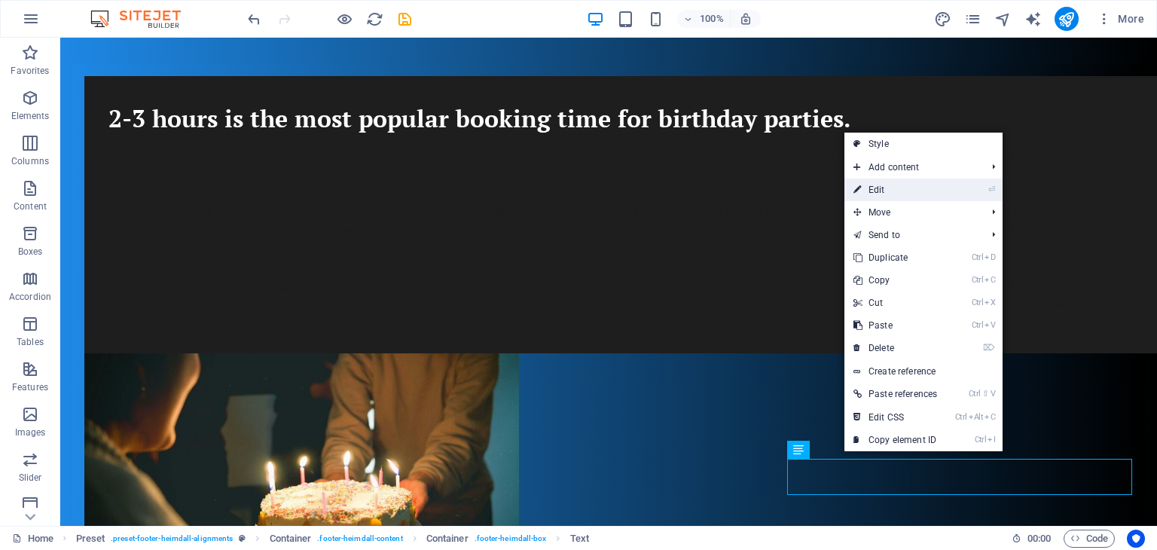
drag, startPoint x: 869, startPoint y: 179, endPoint x: 543, endPoint y: 146, distance: 327.1
click at [869, 179] on link "⏎ Edit" at bounding box center [895, 190] width 102 height 23
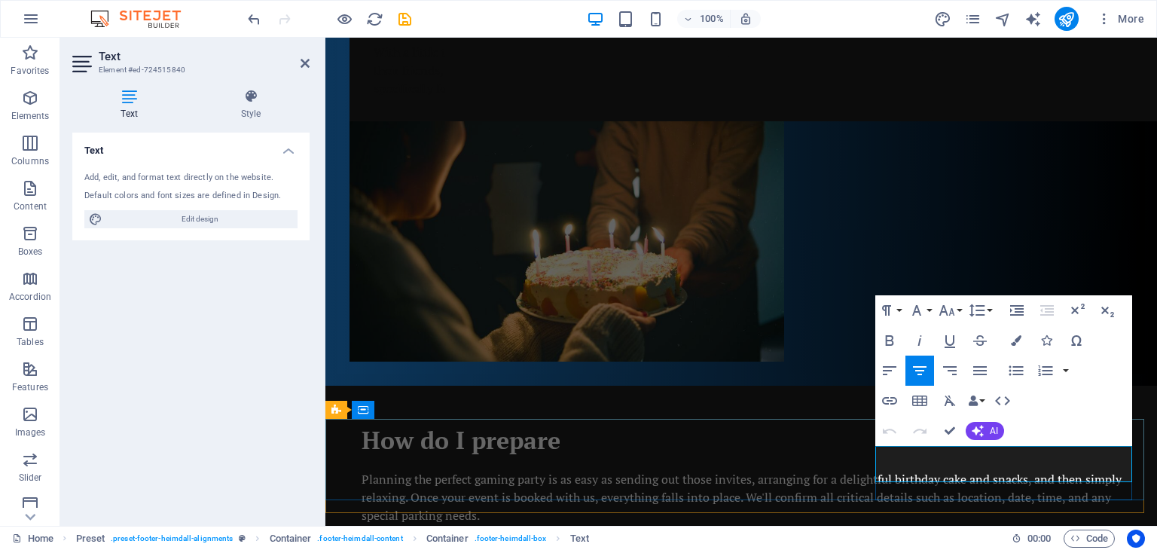
drag, startPoint x: 913, startPoint y: 454, endPoint x: 1096, endPoint y: 472, distance: 184.0
click at [1016, 337] on icon "button" at bounding box center [1016, 340] width 11 height 11
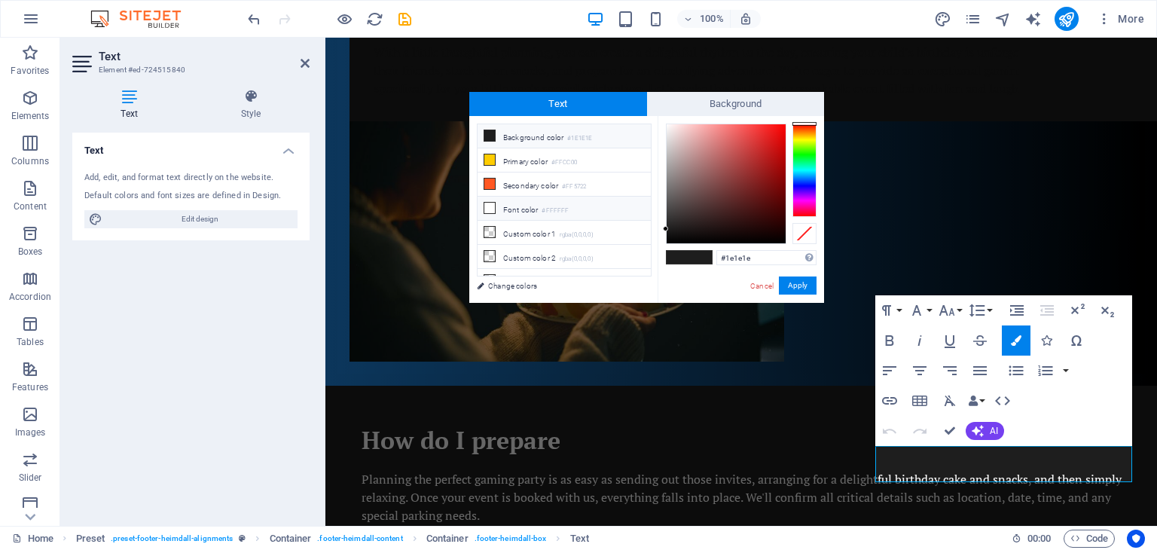
click at [494, 208] on li "Font color #FFFFFF" at bounding box center [564, 209] width 173 height 24
type input "#ffffff"
click at [796, 285] on button "Apply" at bounding box center [798, 285] width 38 height 18
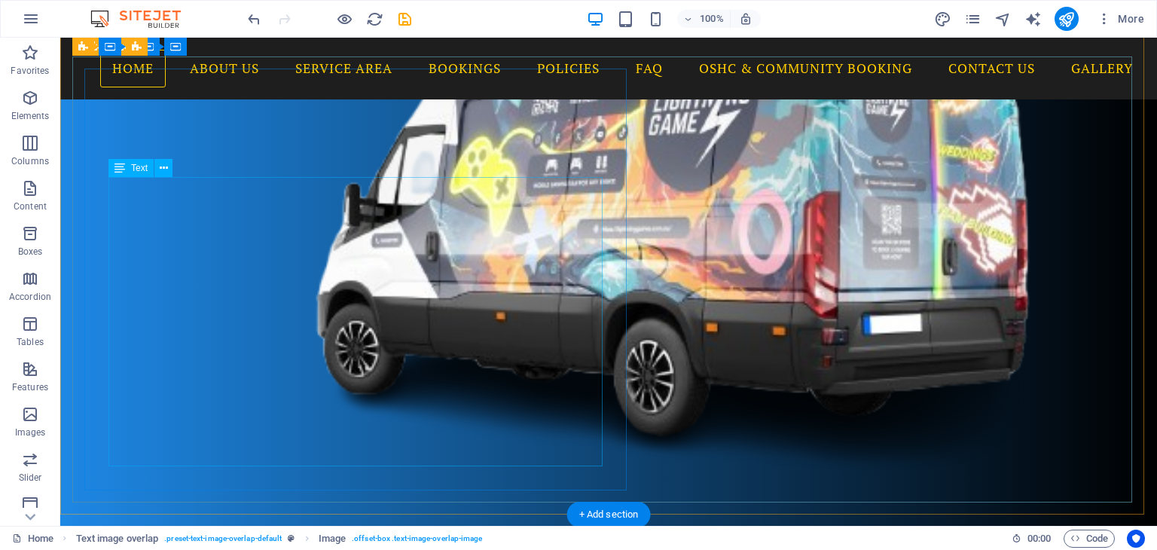
scroll to position [515, 0]
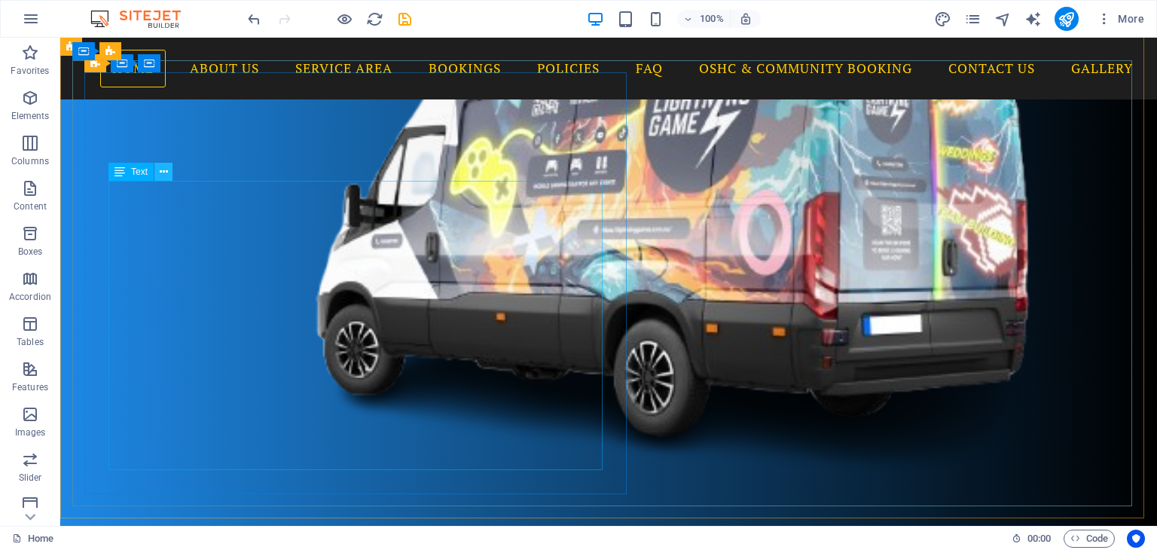
click at [163, 170] on icon at bounding box center [164, 172] width 8 height 16
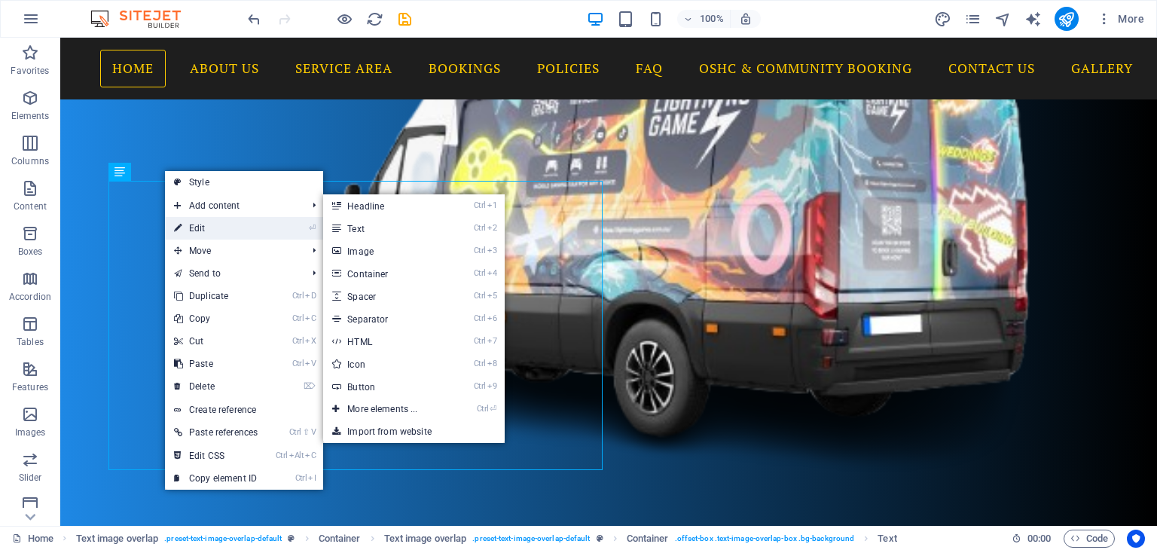
click at [194, 226] on link "⏎ Edit" at bounding box center [216, 228] width 102 height 23
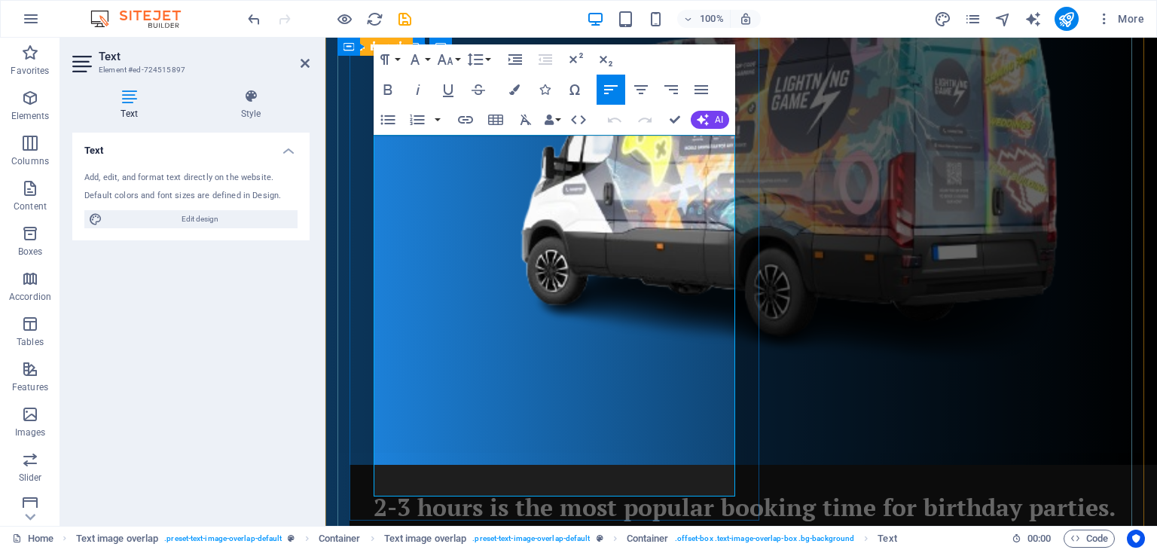
drag, startPoint x: 377, startPoint y: 142, endPoint x: 715, endPoint y: 485, distance: 481.6
drag, startPoint x: 689, startPoint y: 488, endPoint x: 375, endPoint y: 139, distance: 469.4
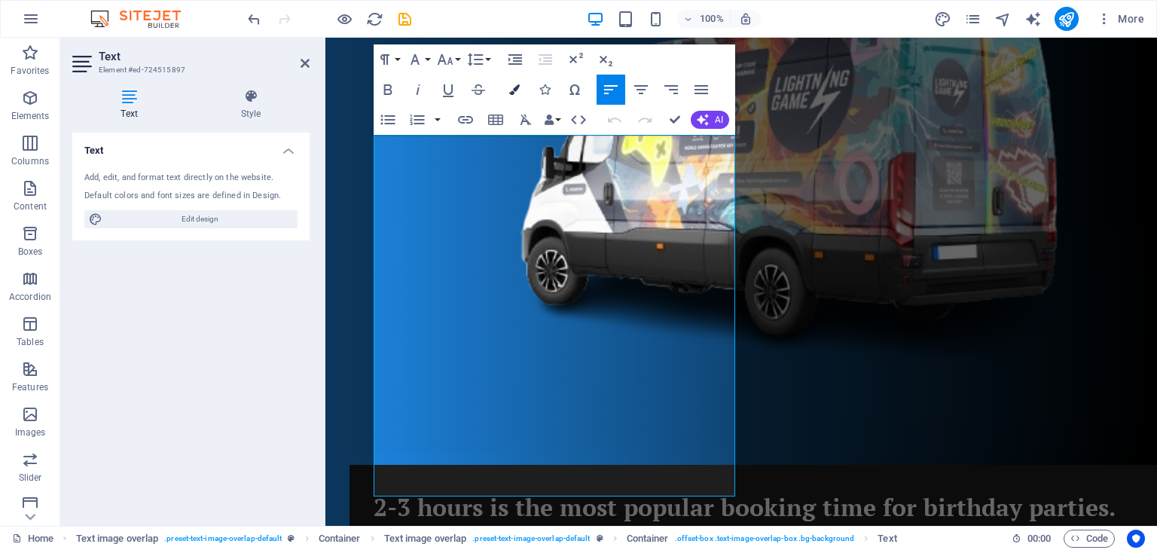
click at [515, 90] on icon "button" at bounding box center [514, 89] width 11 height 11
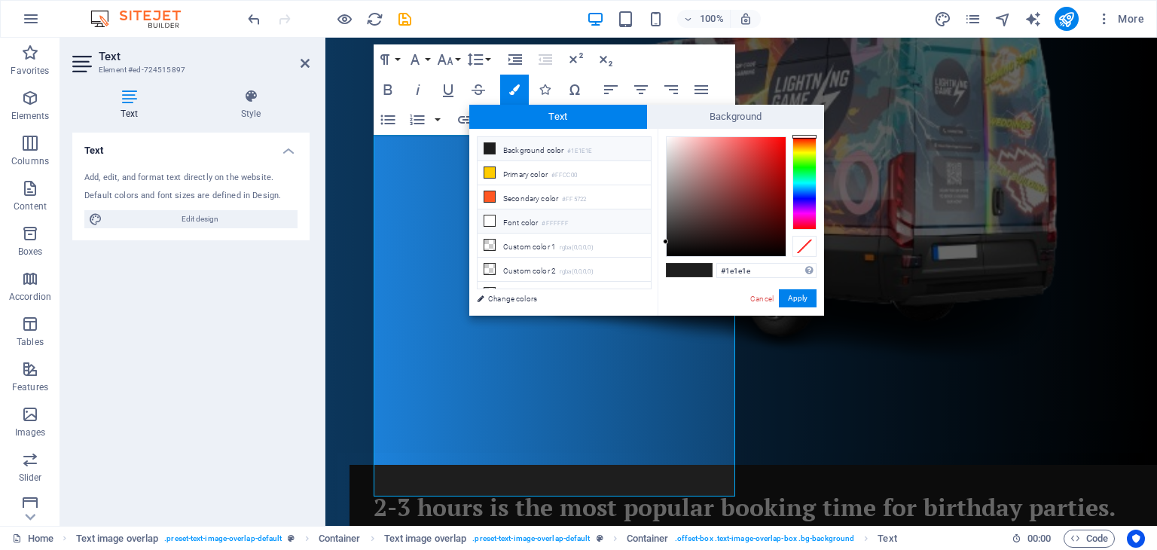
click at [509, 218] on li "Font color #FFFFFF" at bounding box center [564, 221] width 173 height 24
type input "#ffffff"
click at [801, 296] on button "Apply" at bounding box center [798, 298] width 38 height 18
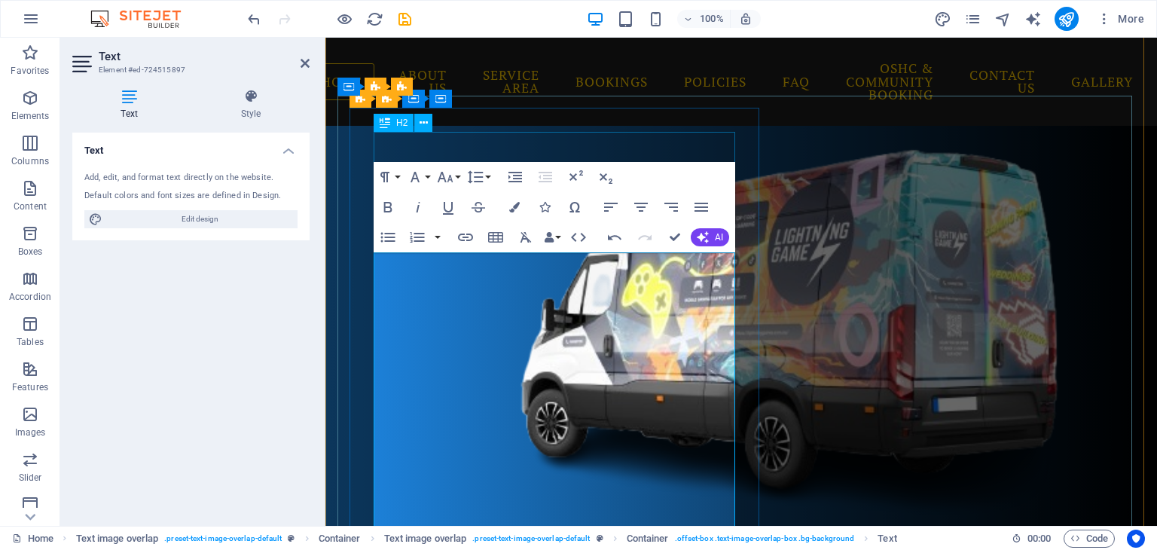
scroll to position [219, 0]
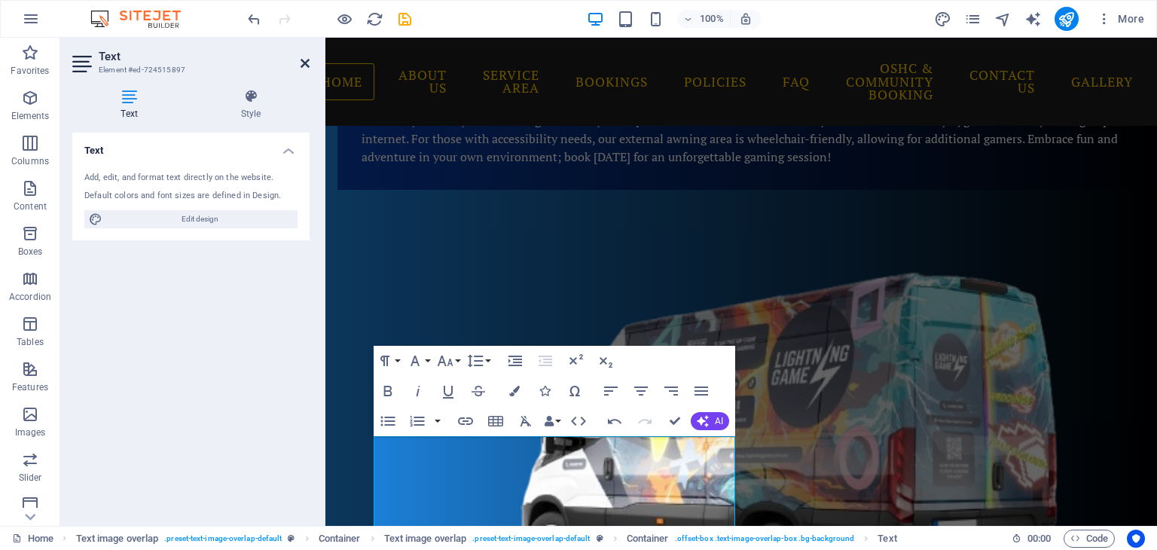
click at [306, 63] on icon at bounding box center [305, 63] width 9 height 12
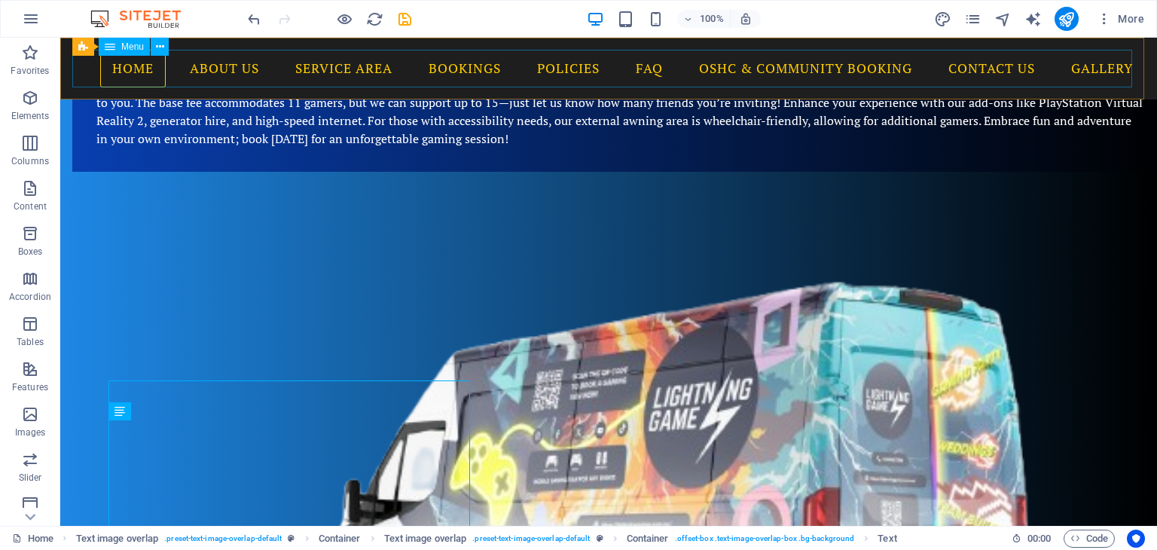
scroll to position [275, 0]
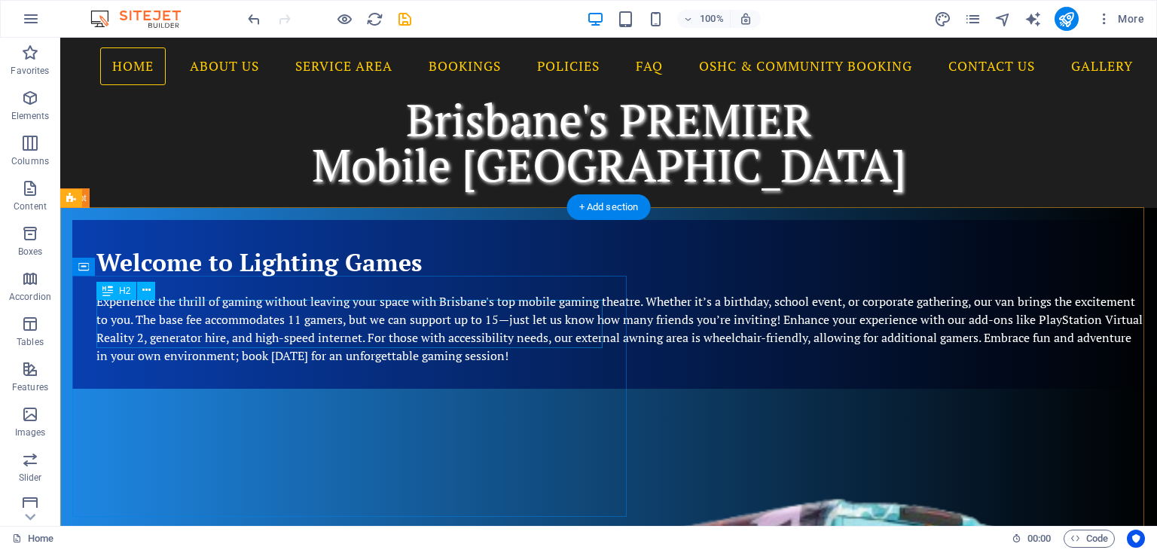
scroll to position [0, 0]
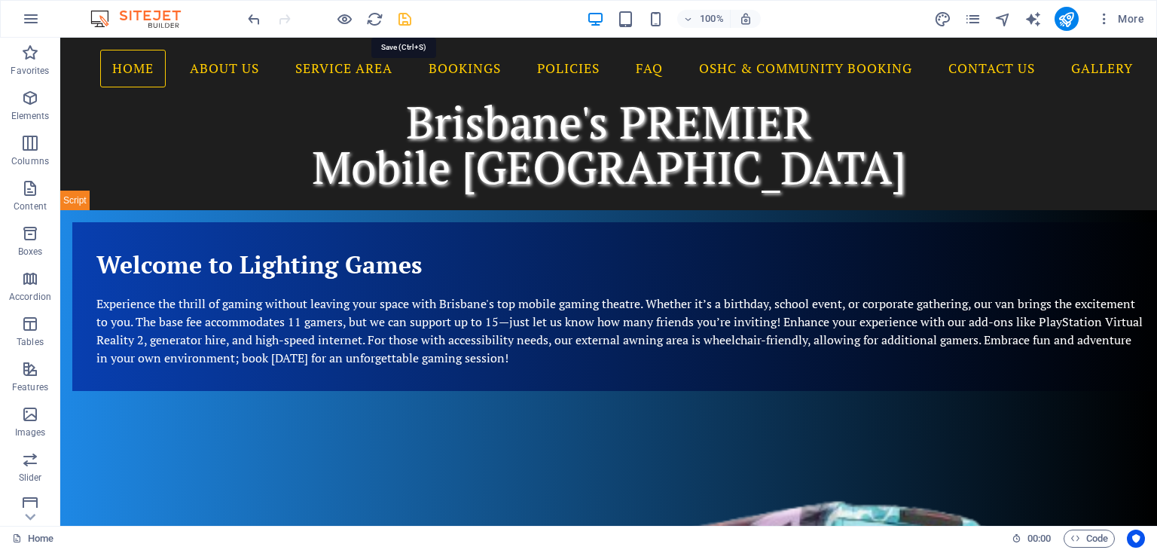
click at [406, 16] on icon "save" at bounding box center [404, 19] width 17 height 17
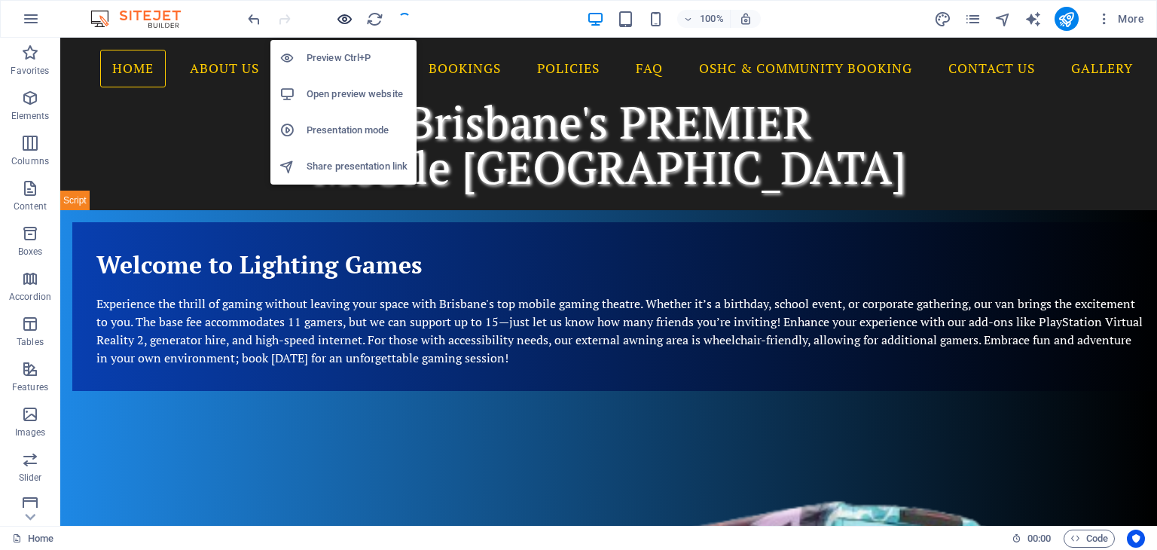
click at [341, 14] on icon "button" at bounding box center [344, 19] width 17 height 17
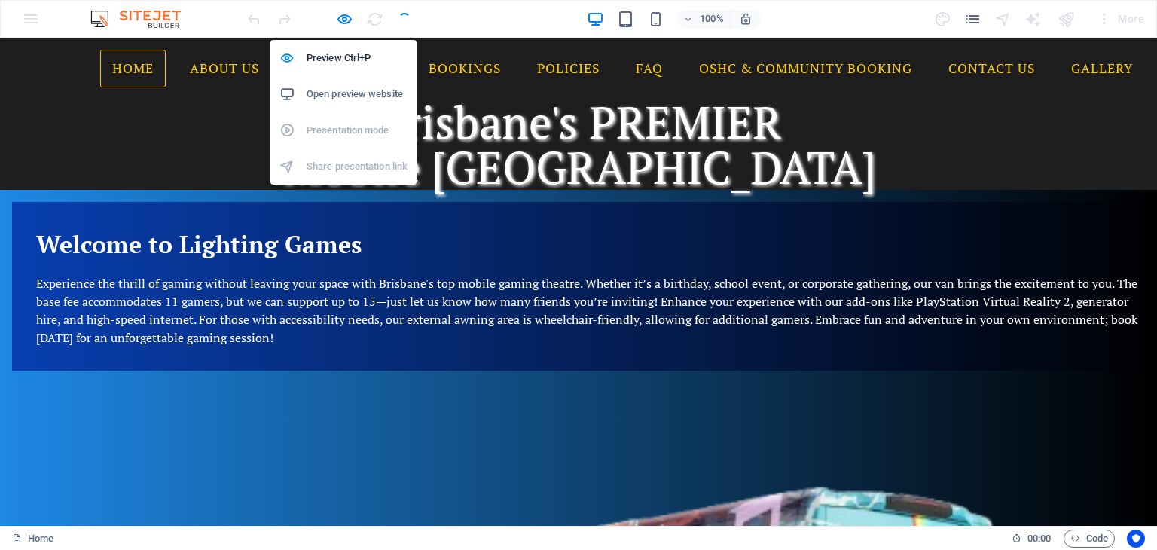
click at [334, 94] on h6 "Open preview website" at bounding box center [357, 94] width 101 height 18
click at [342, 23] on icon "button" at bounding box center [344, 19] width 17 height 17
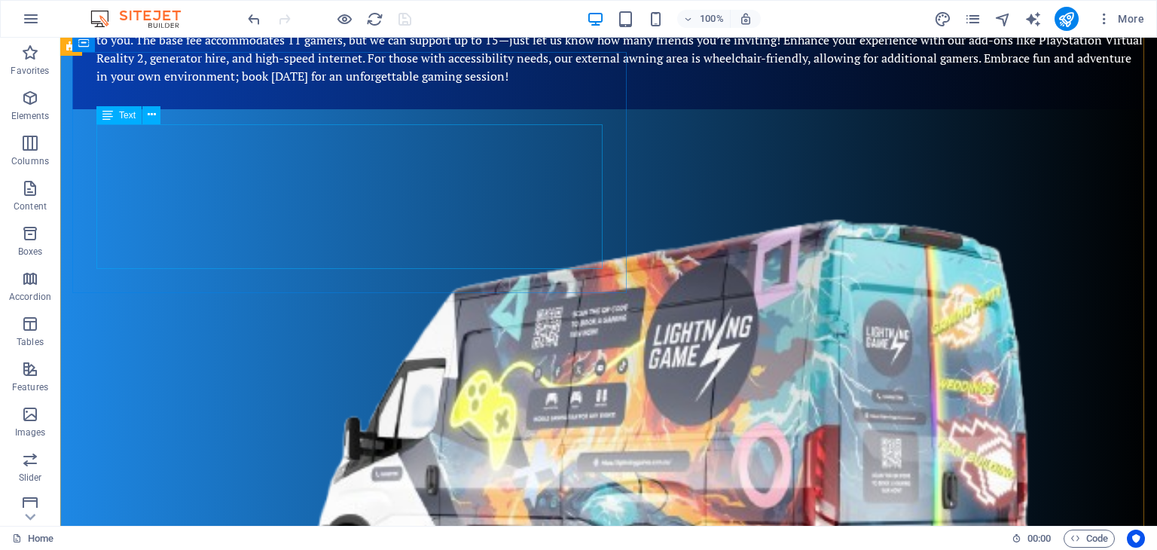
scroll to position [452, 0]
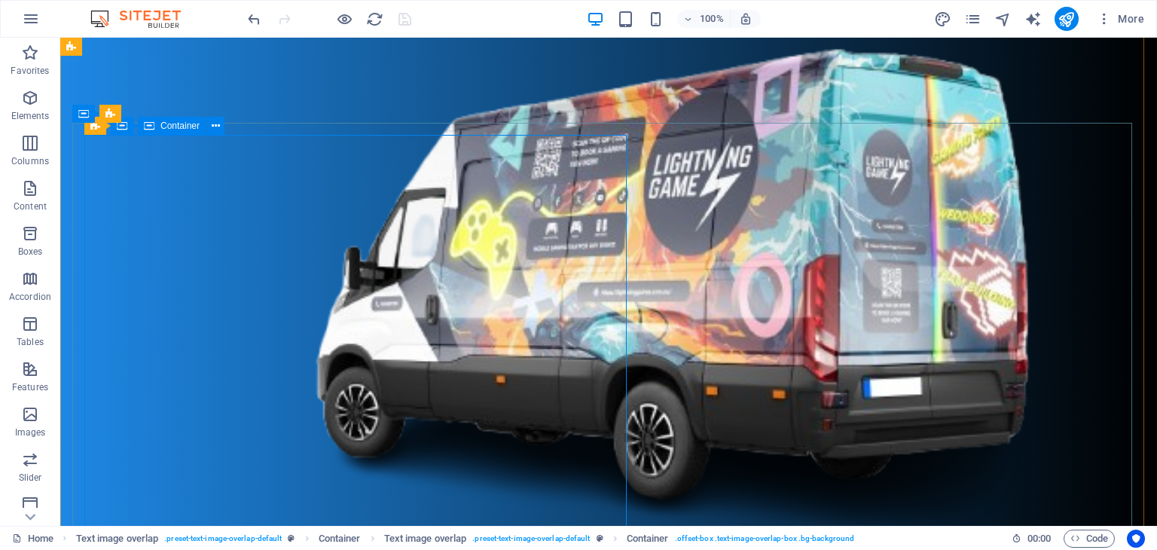
click at [212, 117] on icon at bounding box center [213, 114] width 8 height 16
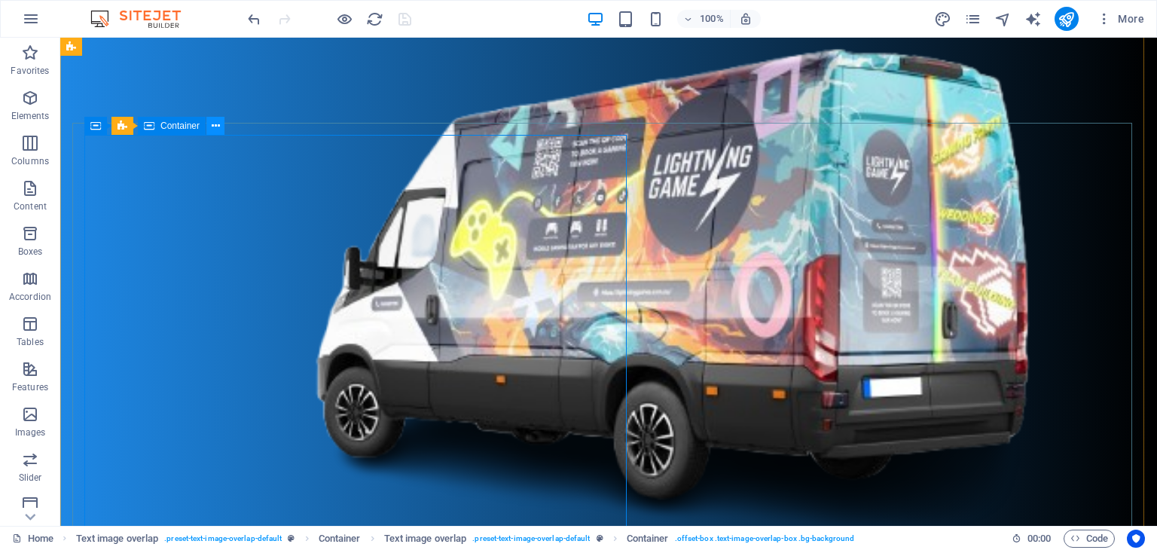
click at [212, 124] on icon at bounding box center [216, 126] width 8 height 16
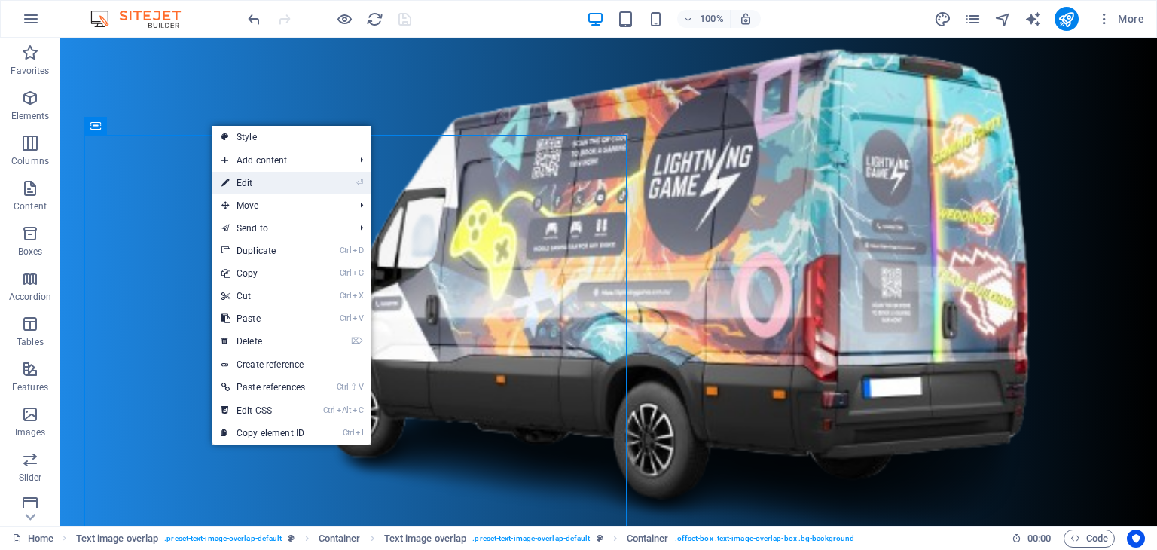
click at [241, 180] on link "⏎ Edit" at bounding box center [263, 183] width 102 height 23
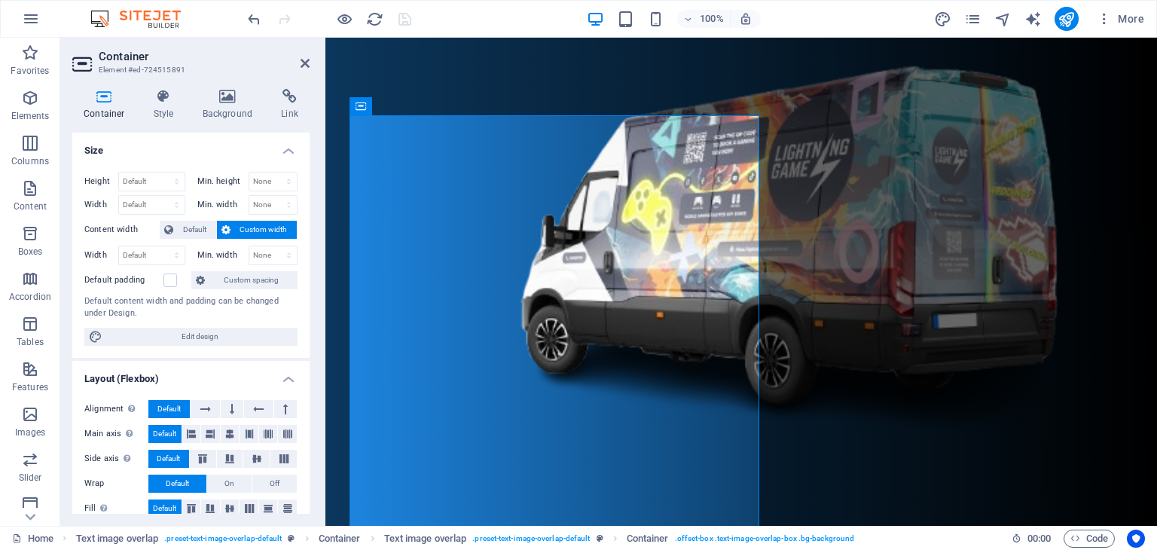
scroll to position [396, 0]
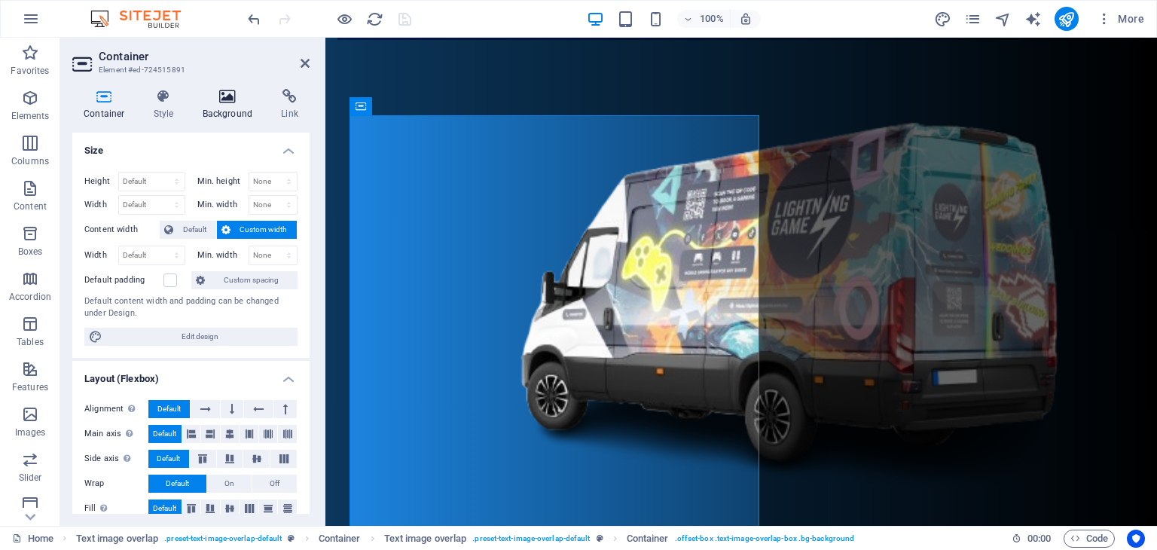
click at [232, 106] on h4 "Background" at bounding box center [230, 105] width 79 height 32
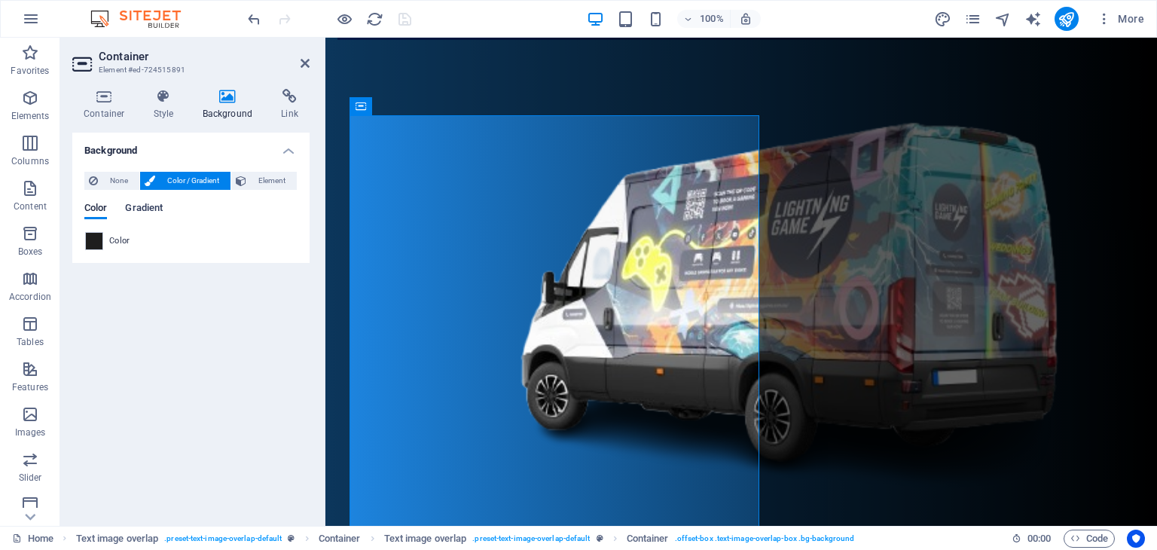
click at [141, 209] on span "Gradient" at bounding box center [144, 209] width 38 height 21
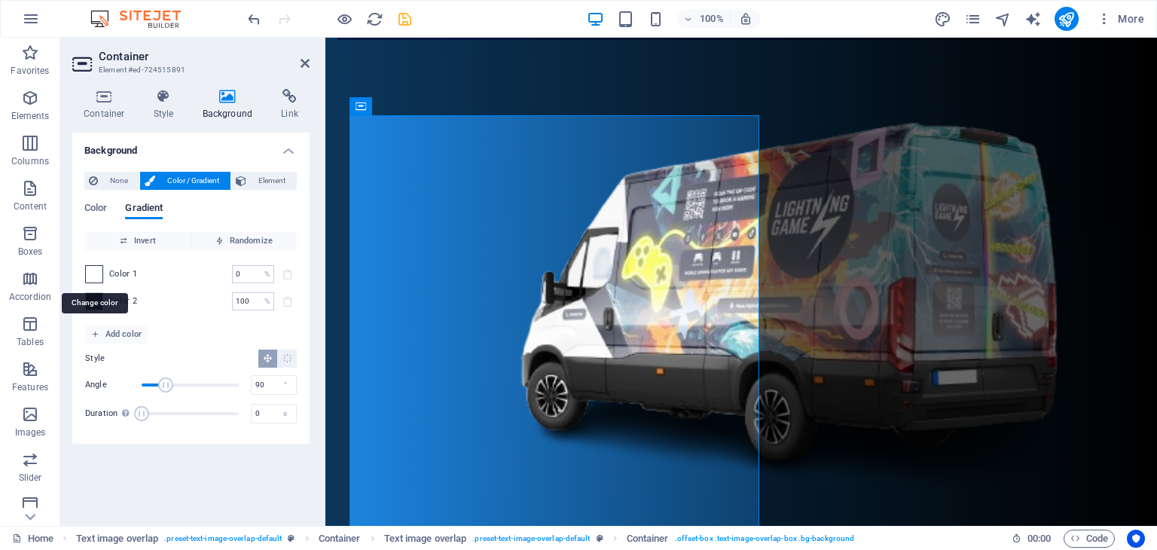
click at [95, 273] on span at bounding box center [94, 274] width 17 height 17
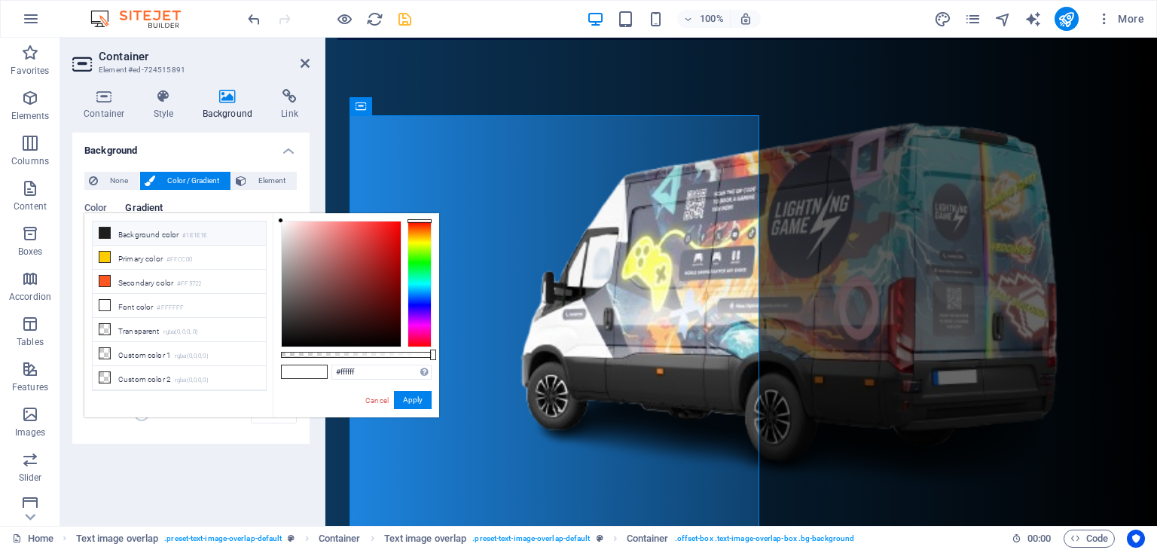
click at [102, 234] on icon at bounding box center [104, 233] width 11 height 11
click at [410, 399] on button "Apply" at bounding box center [413, 400] width 38 height 18
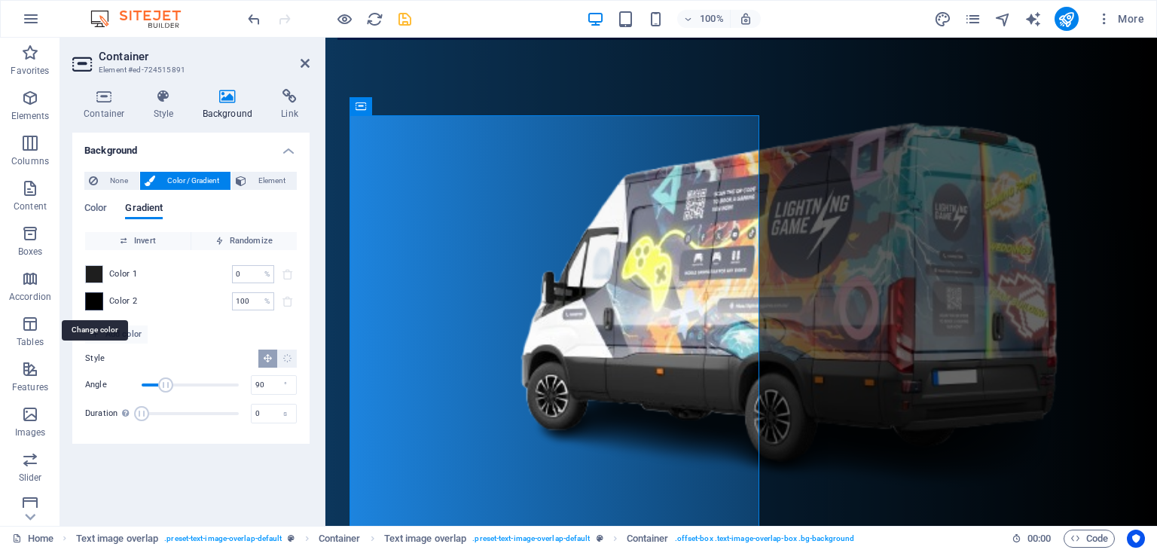
click at [100, 297] on span at bounding box center [94, 301] width 17 height 17
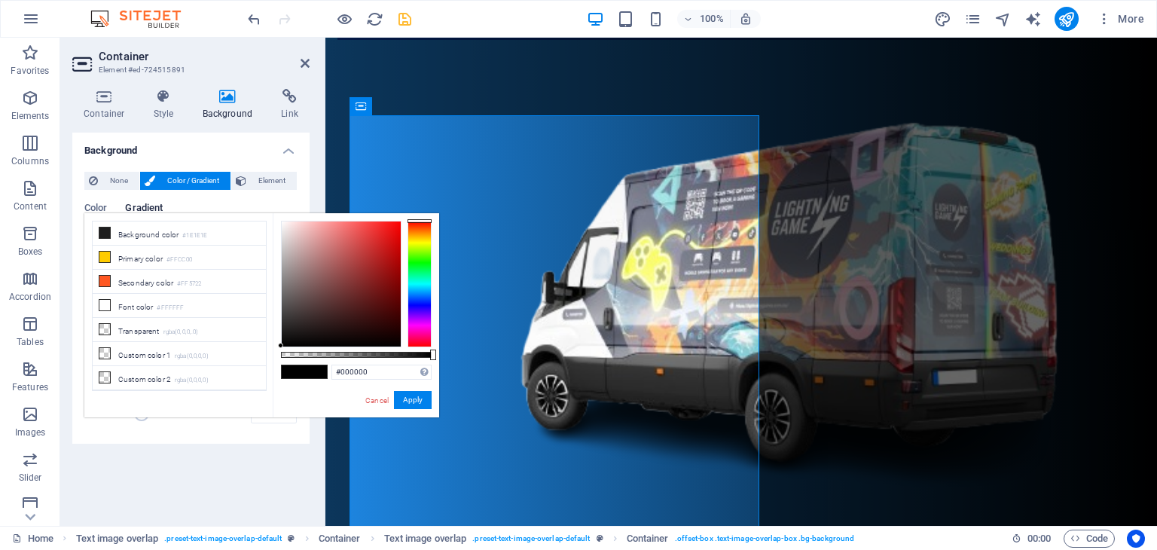
click at [426, 291] on div at bounding box center [420, 284] width 24 height 127
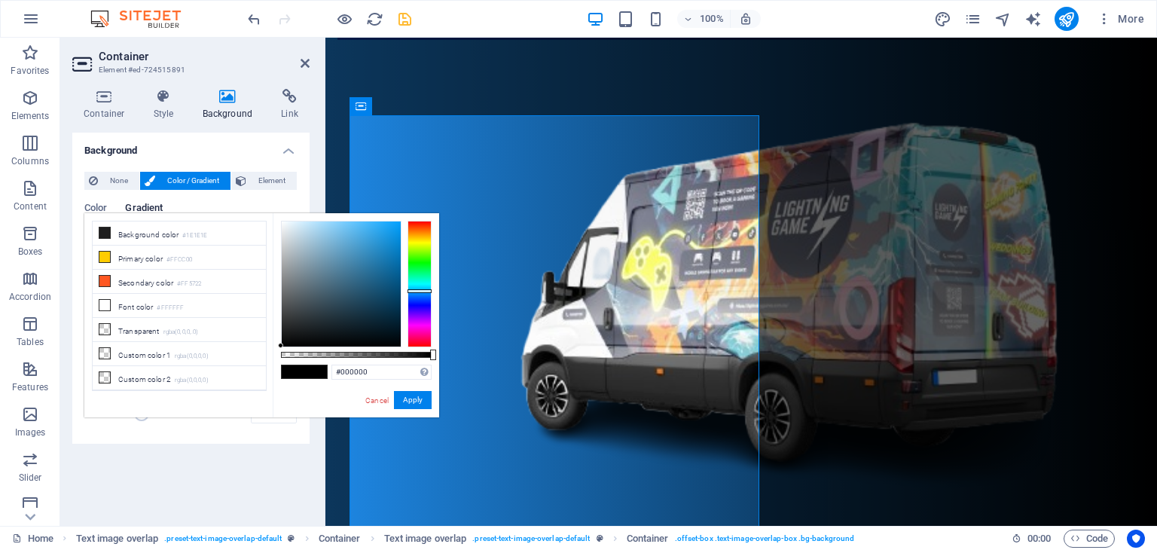
type input "#04a1fd"
click at [399, 221] on div at bounding box center [341, 283] width 119 height 125
click at [415, 400] on button "Apply" at bounding box center [413, 400] width 38 height 18
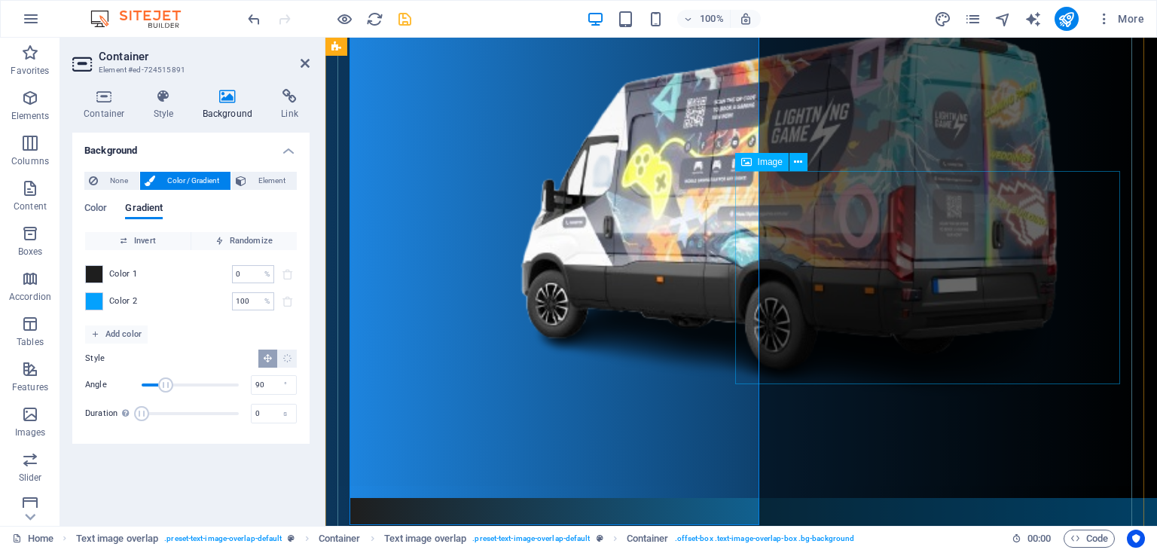
scroll to position [546, 0]
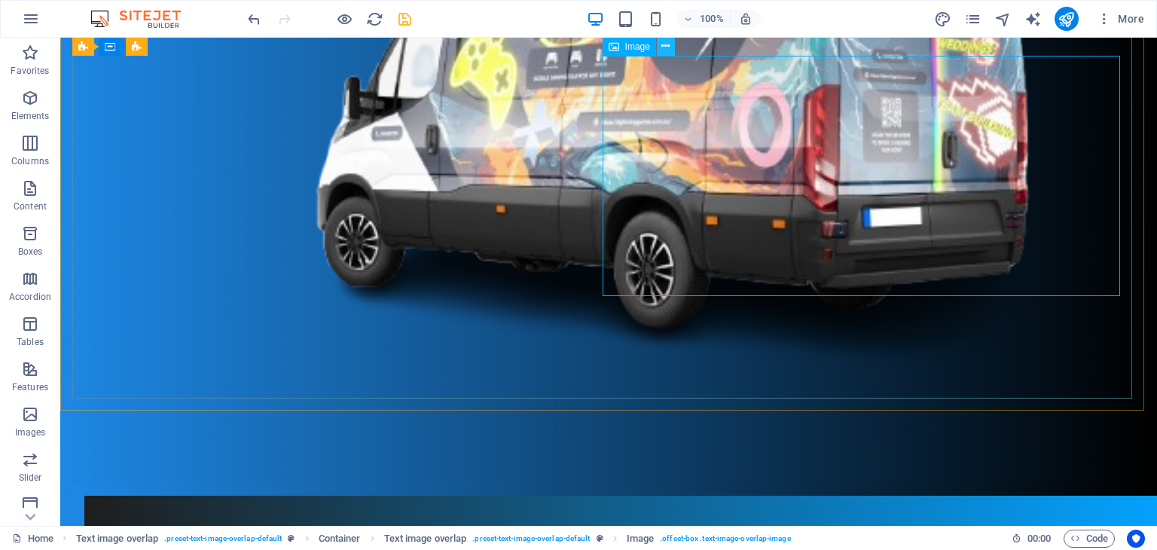
click at [664, 46] on icon at bounding box center [665, 46] width 8 height 16
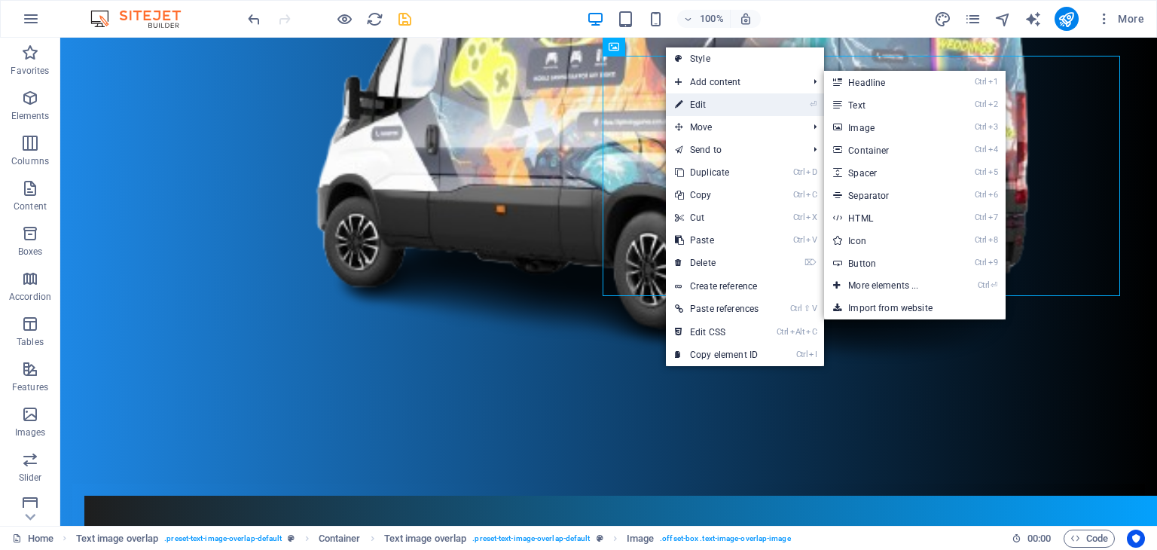
drag, startPoint x: 692, startPoint y: 107, endPoint x: 383, endPoint y: 79, distance: 310.1
click at [692, 107] on link "⏎ Edit" at bounding box center [717, 104] width 102 height 23
select select "px"
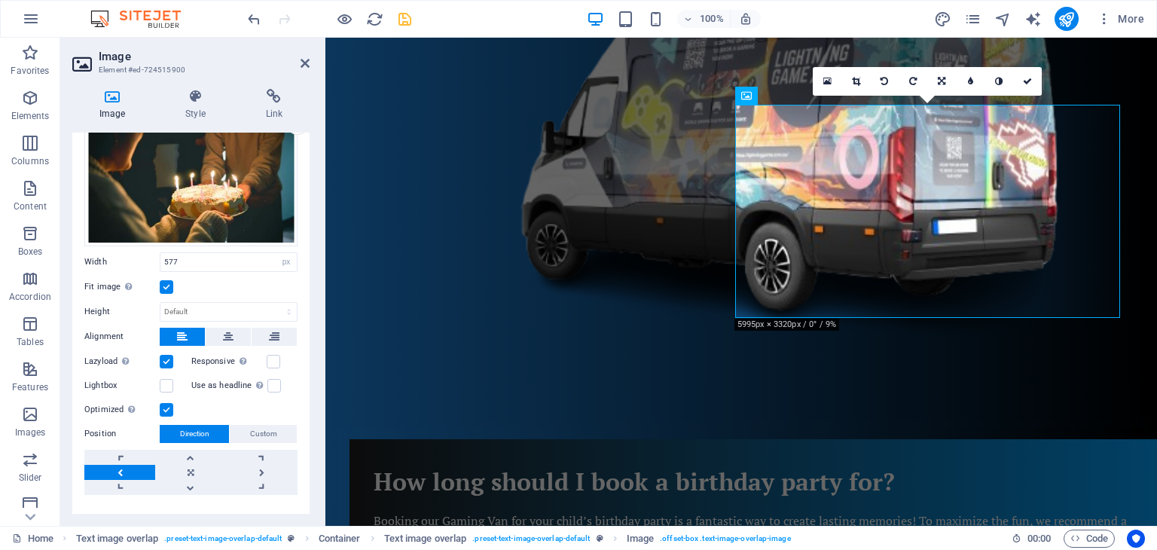
scroll to position [96, 0]
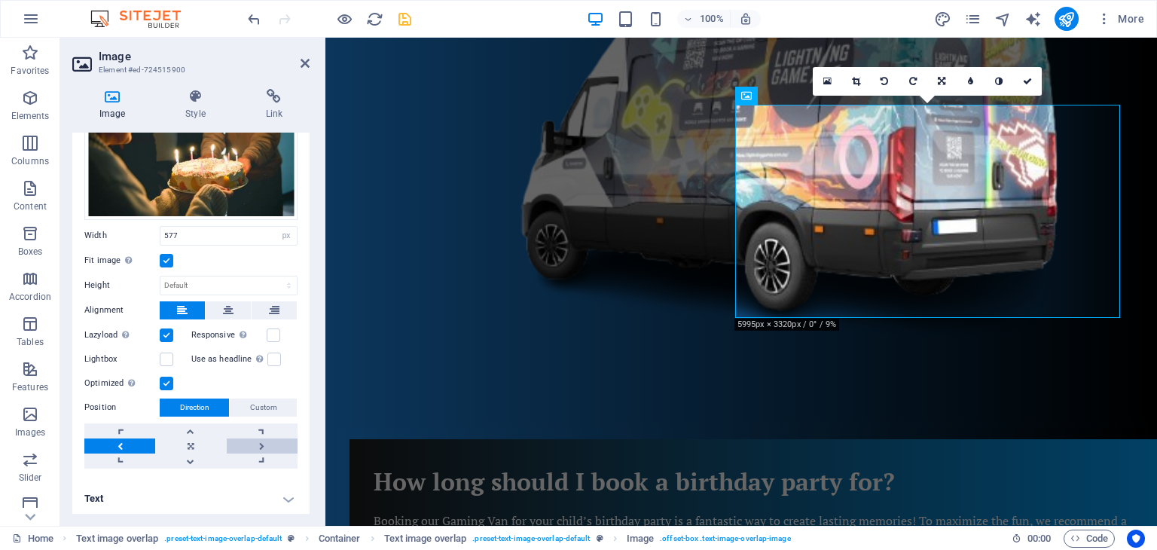
click at [258, 438] on link at bounding box center [262, 445] width 71 height 15
click at [261, 441] on link at bounding box center [262, 445] width 71 height 15
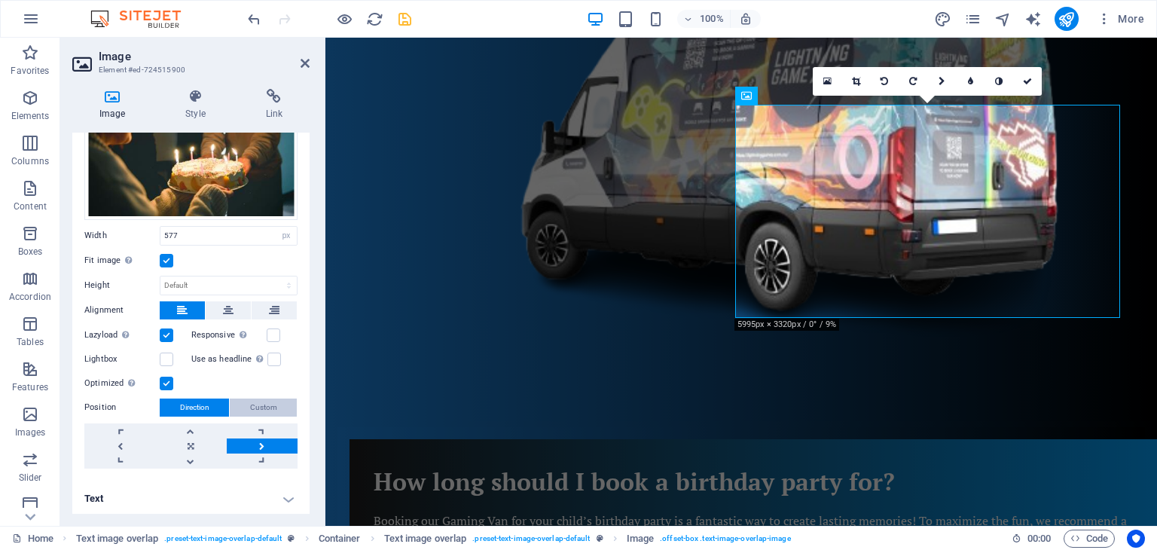
click at [261, 402] on span "Custom" at bounding box center [263, 408] width 27 height 18
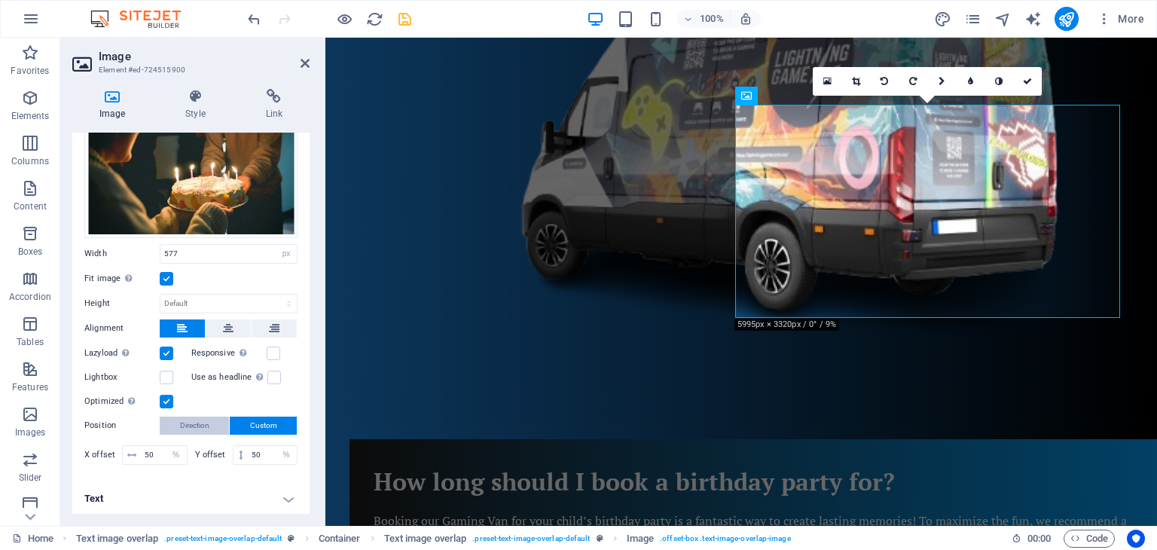
click at [196, 419] on span "Direction" at bounding box center [194, 426] width 29 height 18
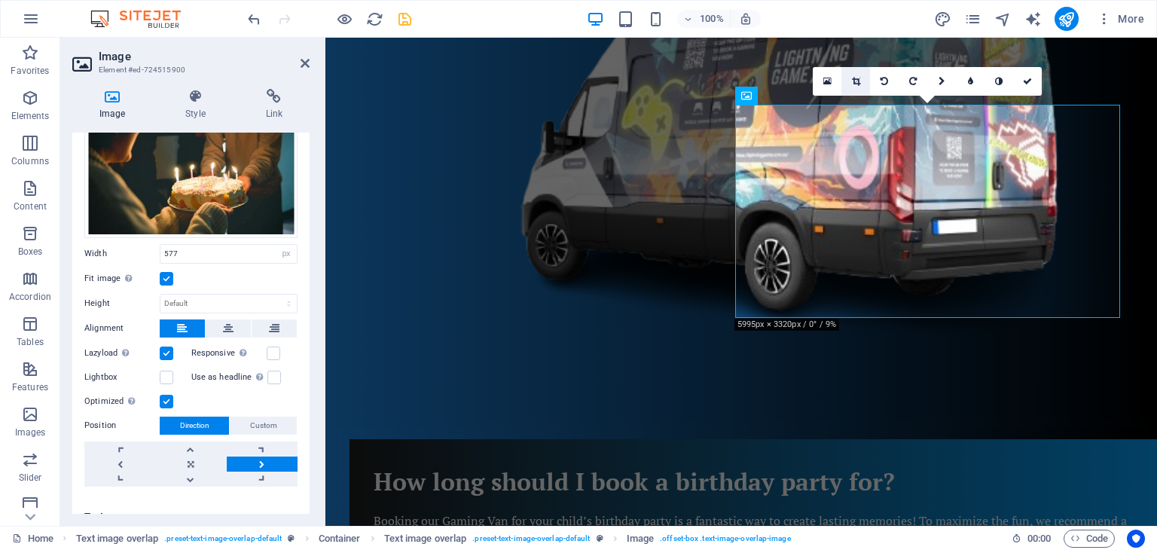
click at [854, 79] on icon at bounding box center [856, 81] width 8 height 9
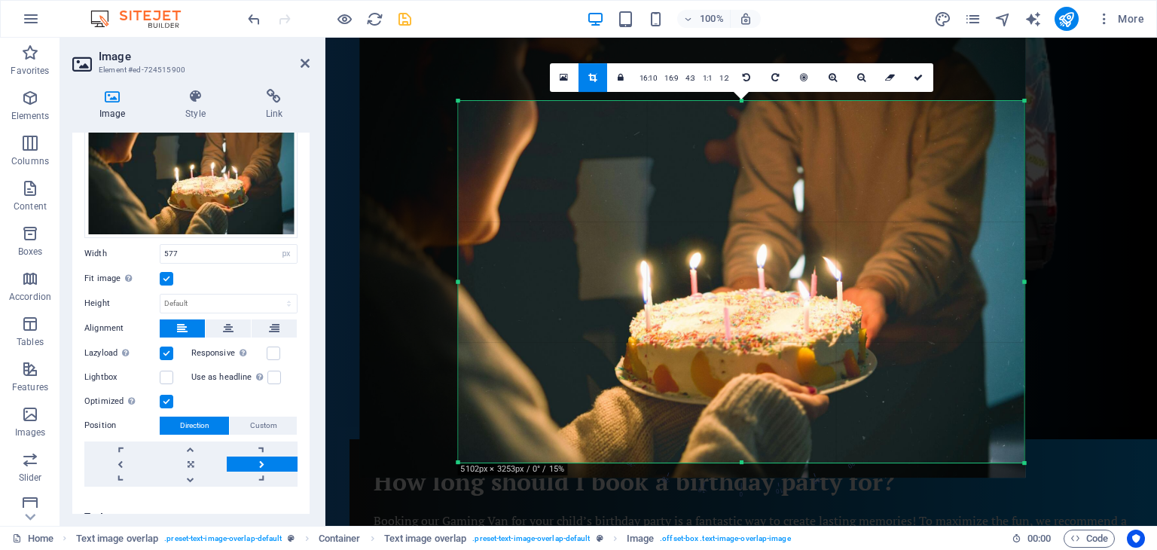
drag, startPoint x: 408, startPoint y: 95, endPoint x: 507, endPoint y: 101, distance: 98.9
click at [507, 101] on div "180 170 160 150 140 130 120 110 100 90 80 70 60 50 40 30 20 10 0 -10 -20 -30 -4…" at bounding box center [741, 282] width 566 height 362
click at [1119, 160] on div at bounding box center [741, 308] width 832 height 540
click at [1151, 133] on div at bounding box center [741, 308] width 832 height 540
click at [921, 77] on icon at bounding box center [918, 77] width 9 height 9
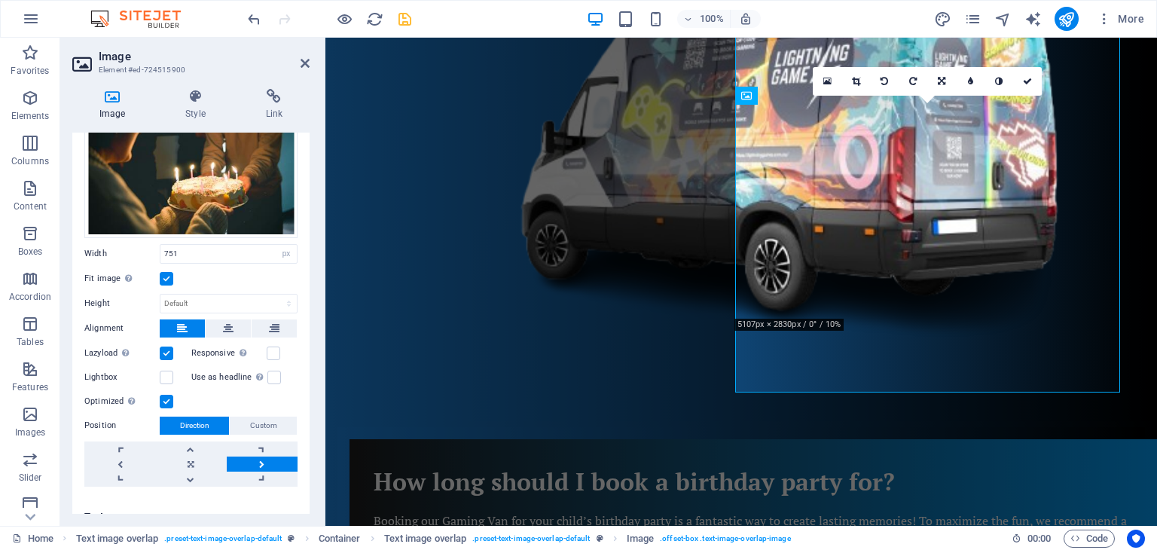
type input "751"
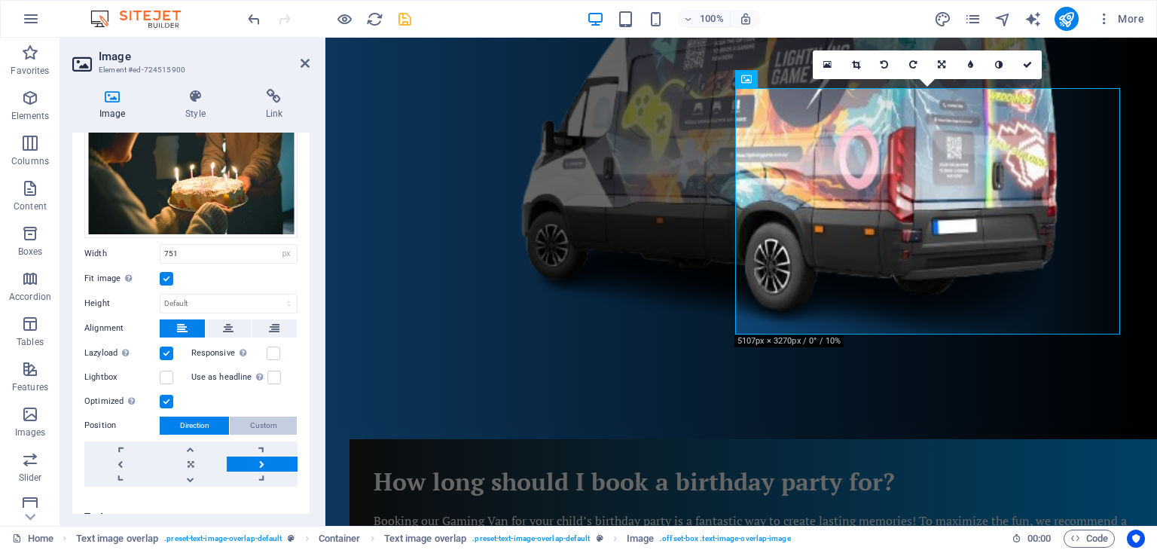
click at [256, 420] on span "Custom" at bounding box center [263, 426] width 27 height 18
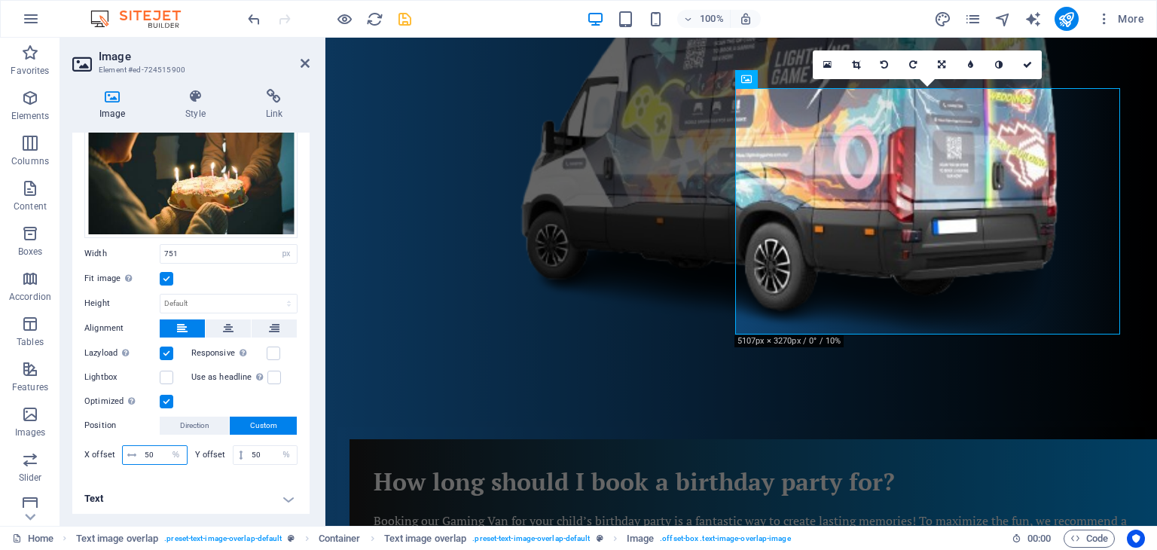
drag, startPoint x: 156, startPoint y: 449, endPoint x: 140, endPoint y: 450, distance: 15.9
click at [141, 450] on input "50" at bounding box center [164, 455] width 46 height 18
drag, startPoint x: 157, startPoint y: 450, endPoint x: 145, endPoint y: 453, distance: 12.4
click at [145, 453] on input "55" at bounding box center [164, 455] width 46 height 18
click at [144, 426] on label "Position" at bounding box center [121, 426] width 75 height 18
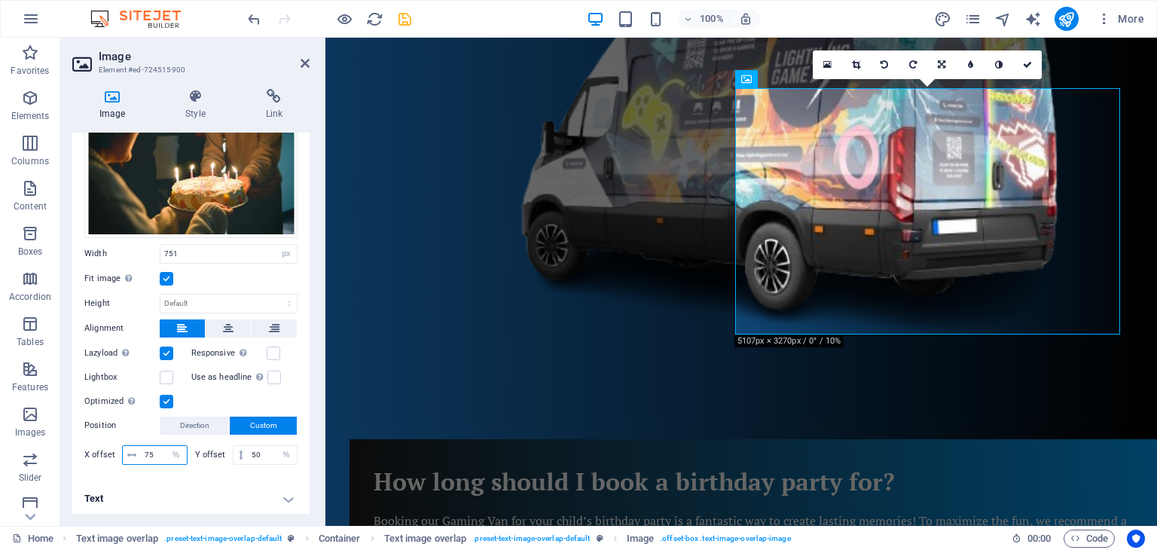
click at [144, 450] on input "75" at bounding box center [164, 455] width 46 height 18
type input "175"
click at [142, 420] on label "Position" at bounding box center [121, 426] width 75 height 18
click at [176, 450] on select "px rem % vh vw" at bounding box center [176, 455] width 21 height 18
click at [166, 446] on select "px rem % vh vw" at bounding box center [176, 455] width 21 height 18
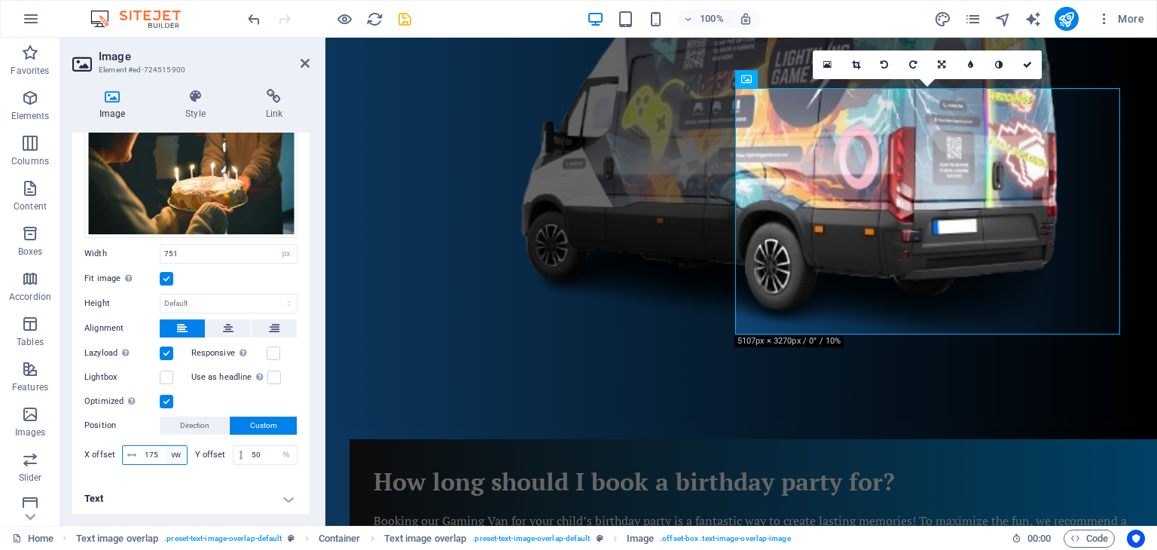
click at [173, 448] on select "px rem % vh vw" at bounding box center [176, 455] width 21 height 18
select select "px"
click at [166, 446] on select "px rem % vh vw" at bounding box center [176, 455] width 21 height 18
type input "2520"
click at [173, 450] on select "px rem % vh vw" at bounding box center [176, 455] width 21 height 18
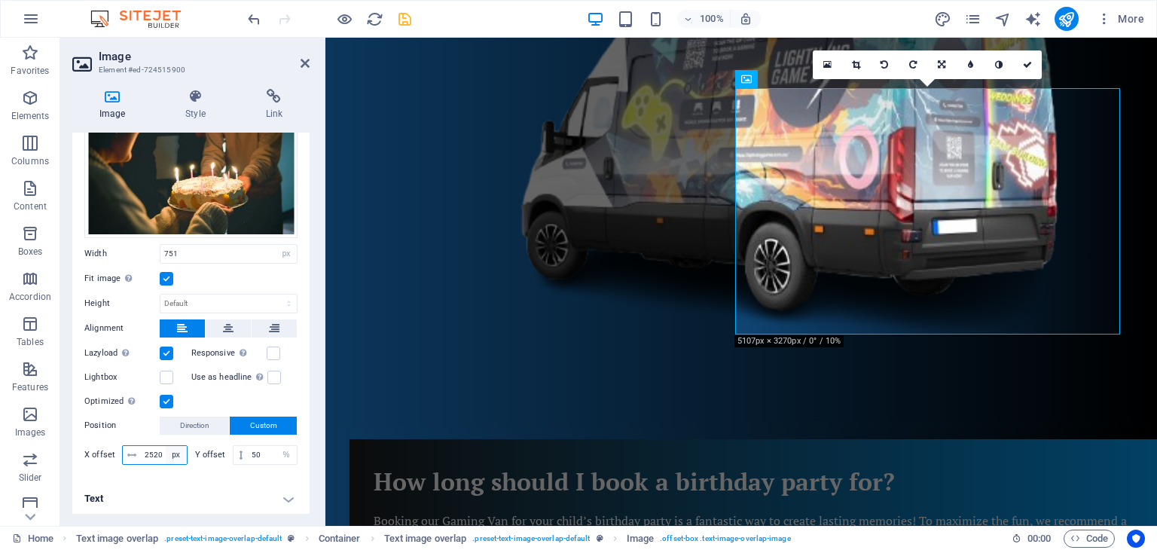
select select "rem"
click at [166, 446] on select "px rem % vh vw" at bounding box center [176, 455] width 21 height 18
type input "157.5"
click at [176, 452] on select "px rem % vh vw" at bounding box center [176, 455] width 21 height 18
select select "%"
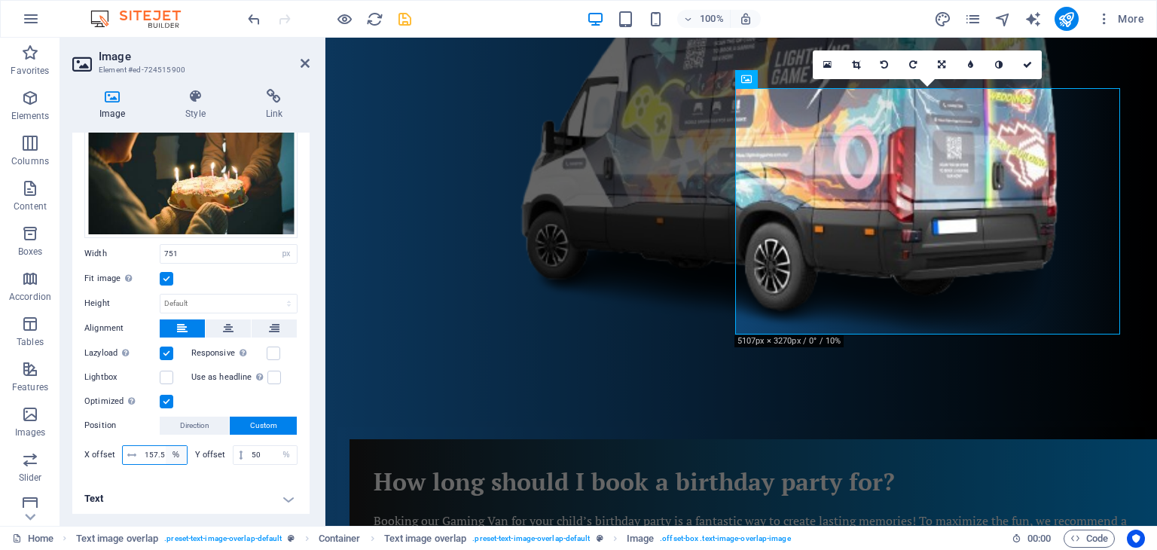
click at [166, 446] on select "px rem % vh vw" at bounding box center [176, 455] width 21 height 18
type input "100"
click at [171, 481] on h4 "Text" at bounding box center [190, 499] width 237 height 36
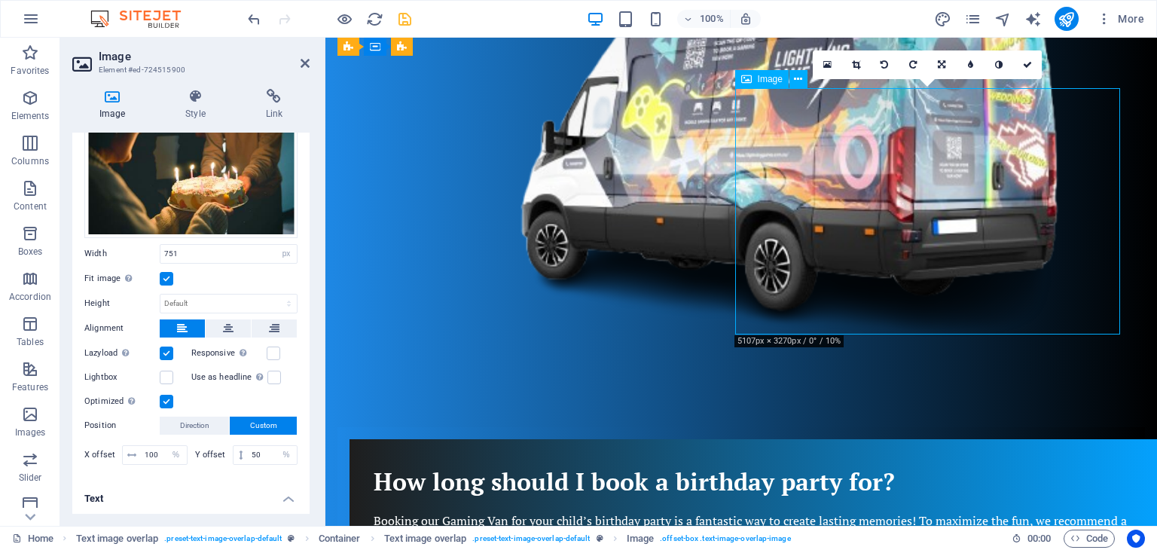
drag, startPoint x: 860, startPoint y: 189, endPoint x: 885, endPoint y: 186, distance: 25.8
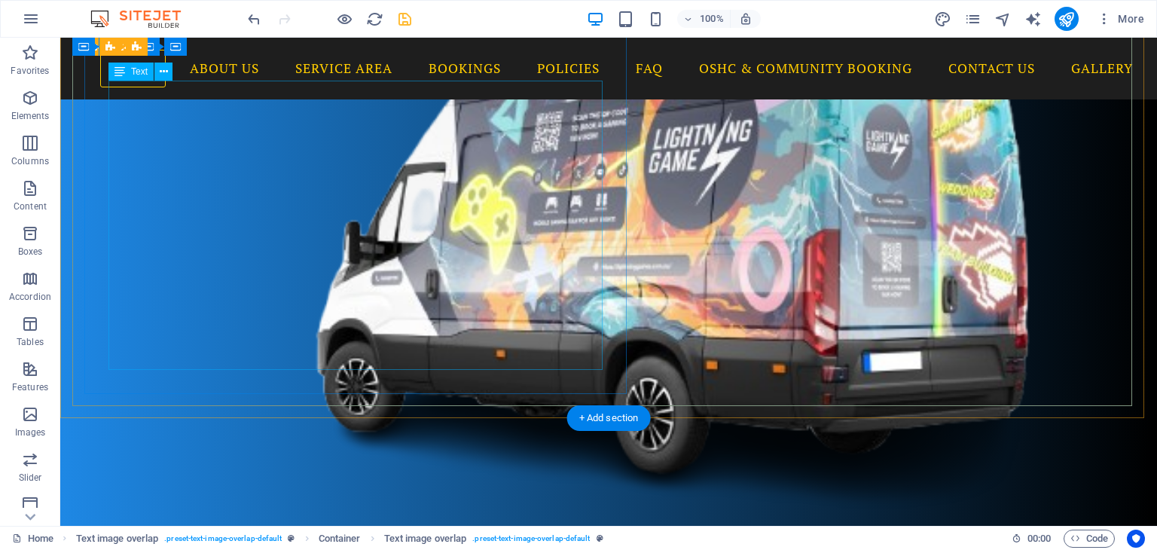
scroll to position [396, 0]
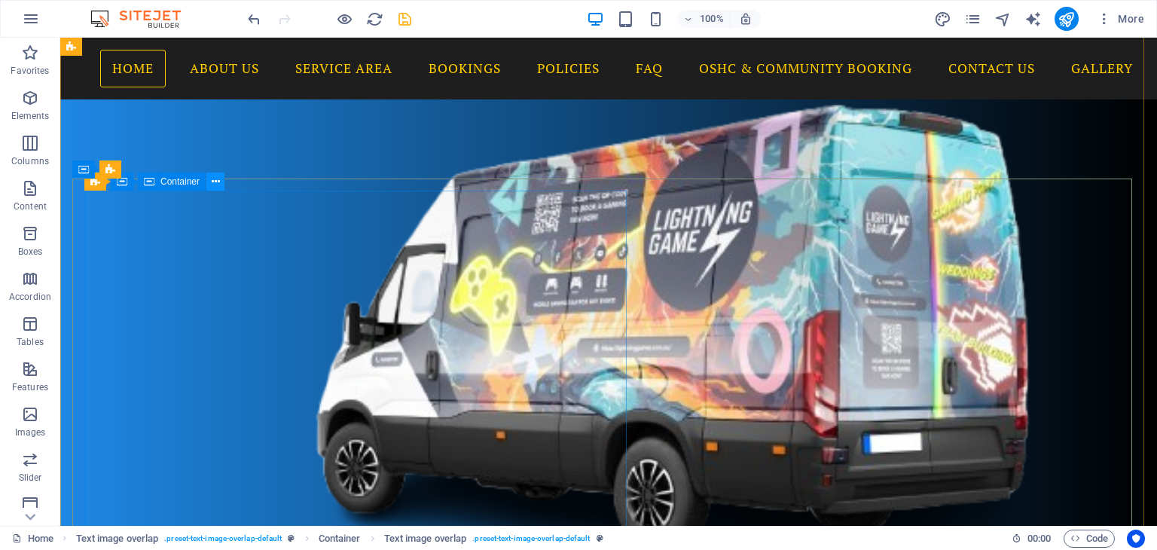
click at [215, 180] on icon at bounding box center [216, 182] width 8 height 16
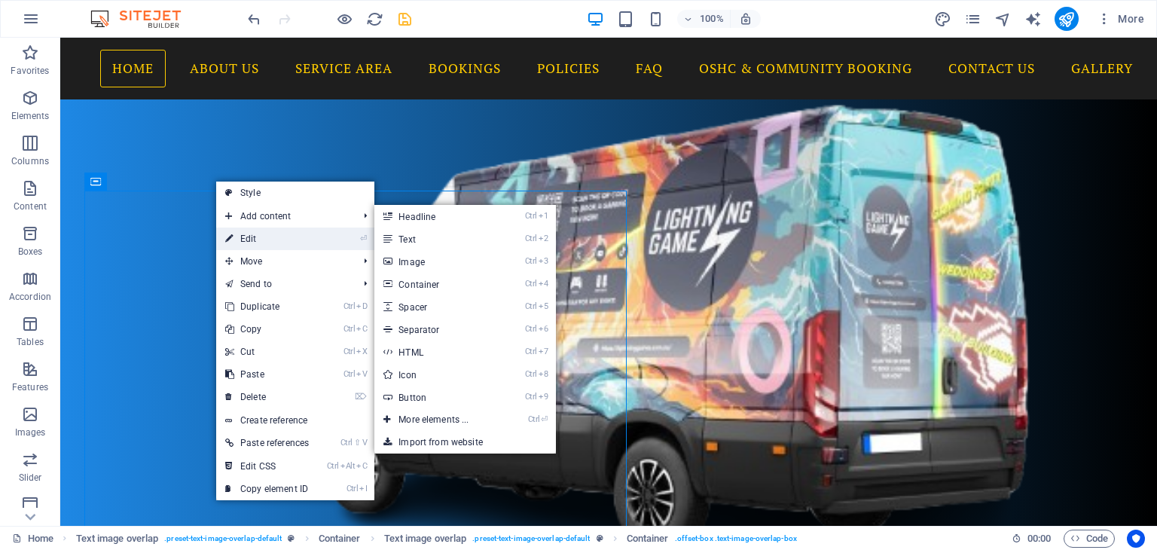
click at [241, 238] on link "⏎ Edit" at bounding box center [267, 239] width 102 height 23
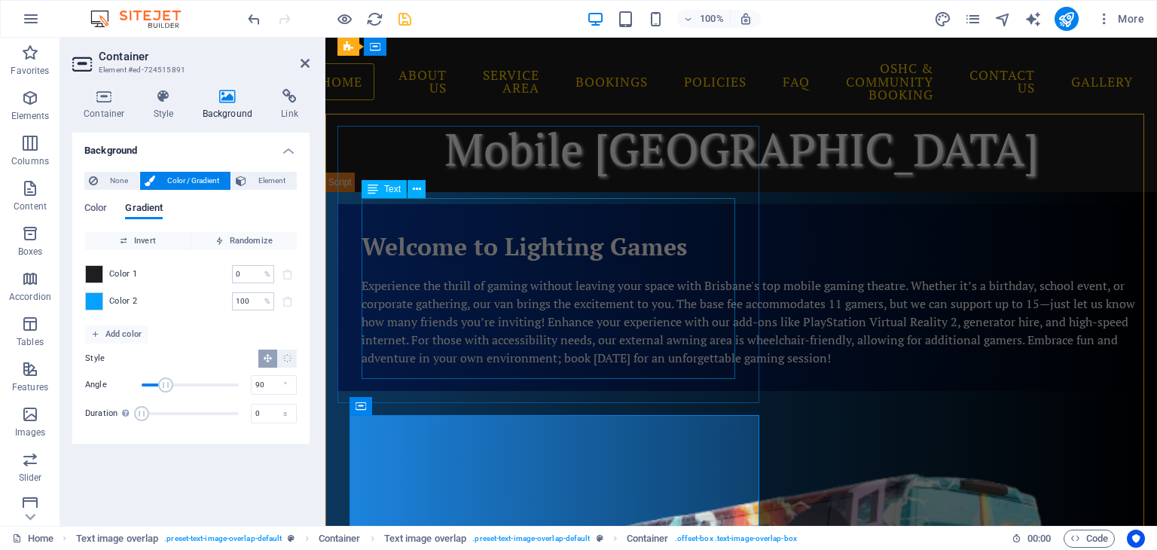
scroll to position [0, 0]
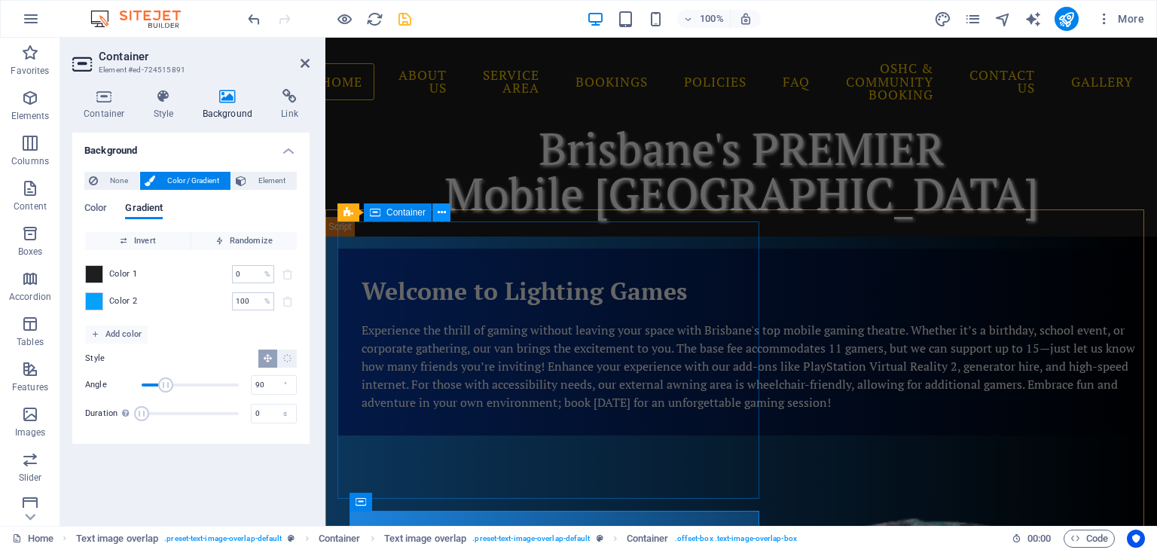
click at [446, 215] on button at bounding box center [441, 212] width 18 height 18
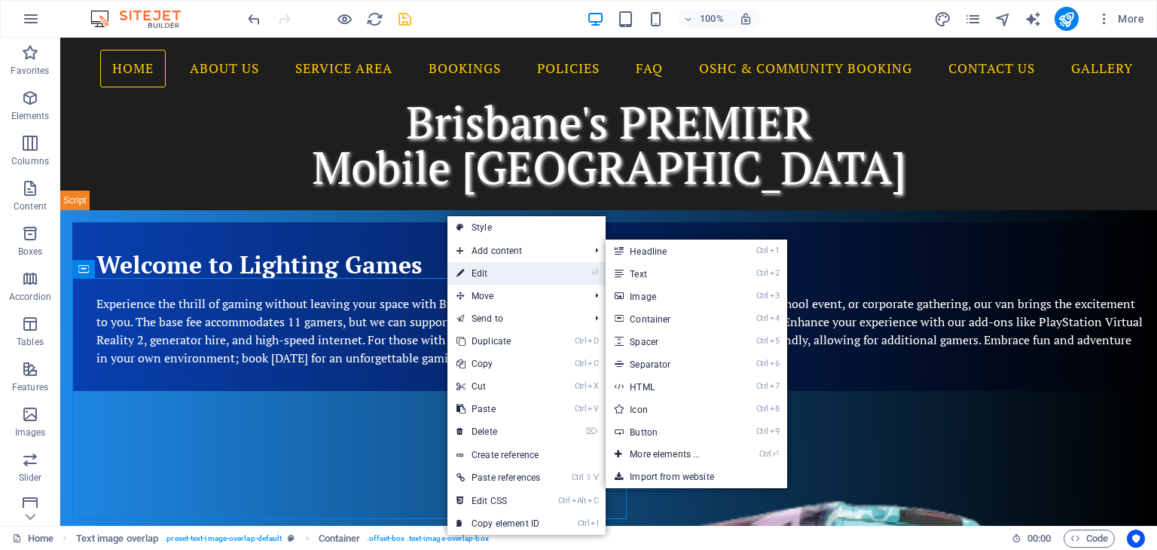
click at [482, 270] on link "⏎ Edit" at bounding box center [498, 273] width 102 height 23
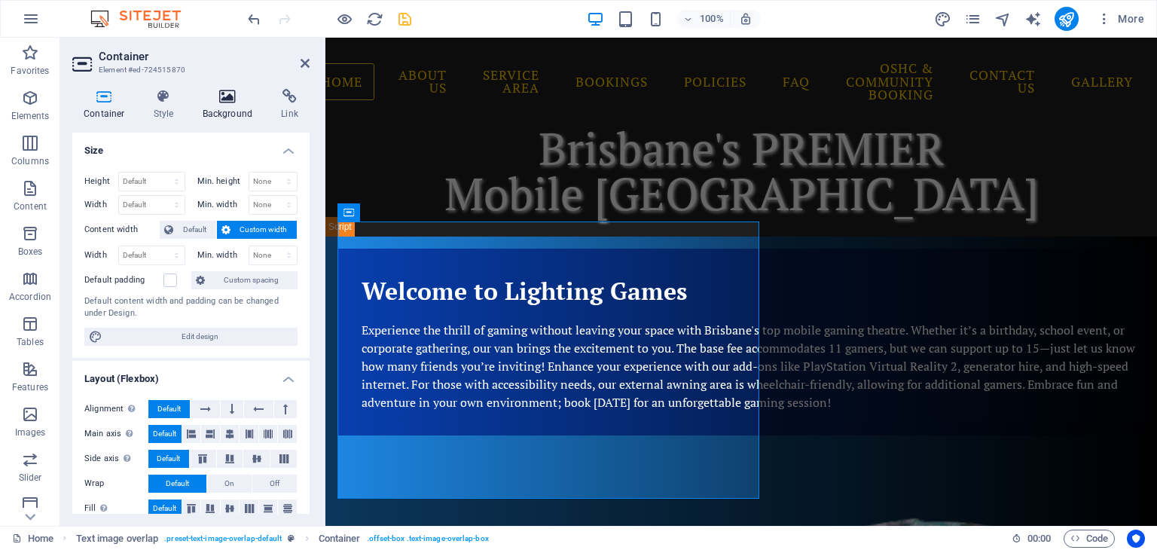
drag, startPoint x: 232, startPoint y: 113, endPoint x: 231, endPoint y: 122, distance: 9.1
click at [233, 113] on h4 "Background" at bounding box center [230, 105] width 79 height 32
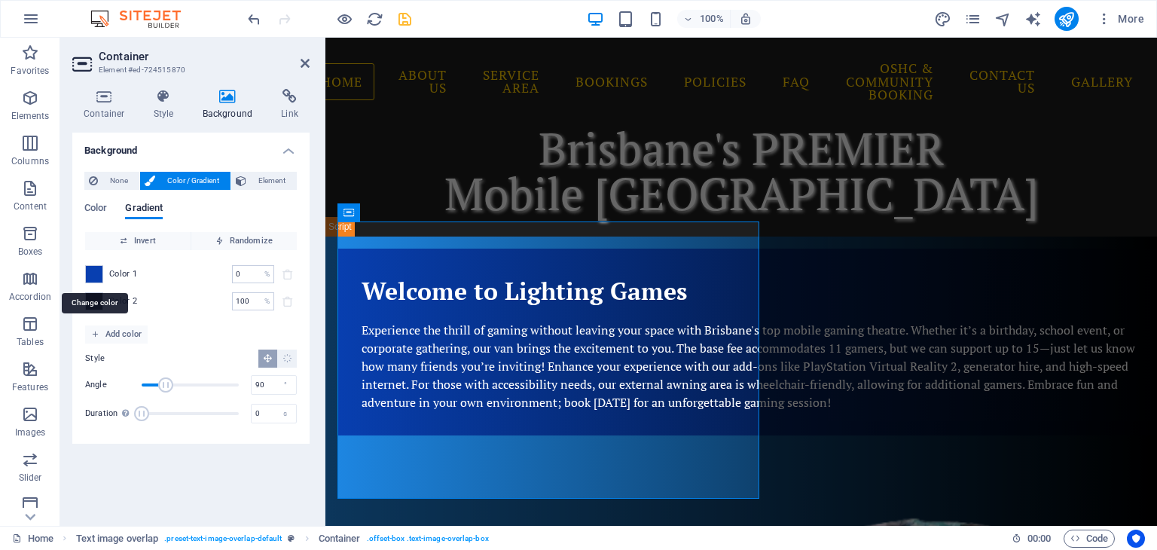
click at [90, 267] on span at bounding box center [94, 274] width 17 height 17
type input "#083fb0"
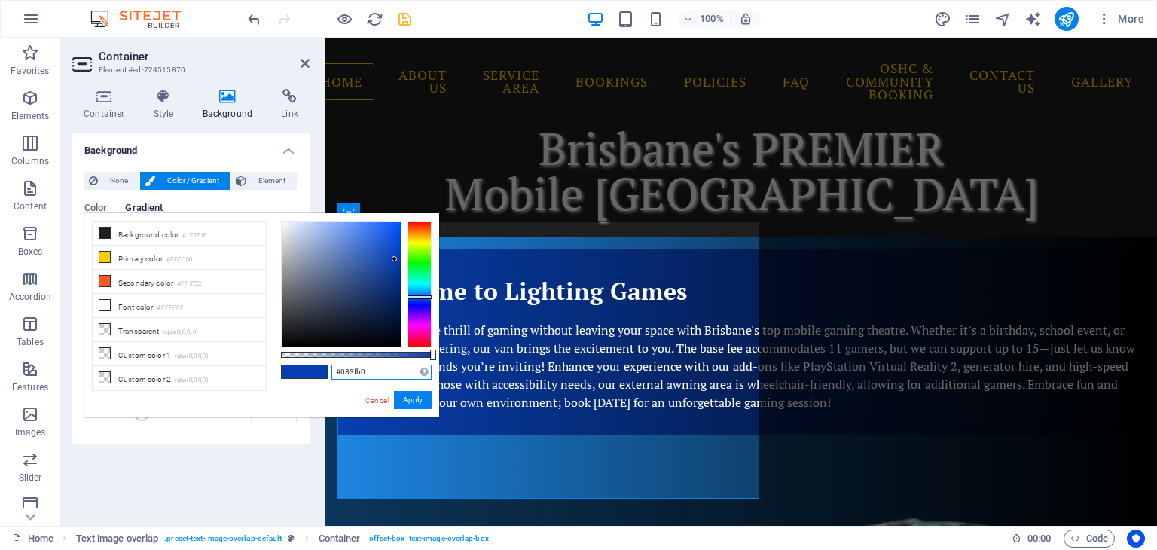
drag, startPoint x: 374, startPoint y: 377, endPoint x: 331, endPoint y: 376, distance: 42.9
click at [331, 376] on input "#083fb0" at bounding box center [381, 372] width 100 height 15
drag, startPoint x: 404, startPoint y: 405, endPoint x: 46, endPoint y: 355, distance: 361.3
click at [404, 405] on button "Apply" at bounding box center [413, 400] width 38 height 18
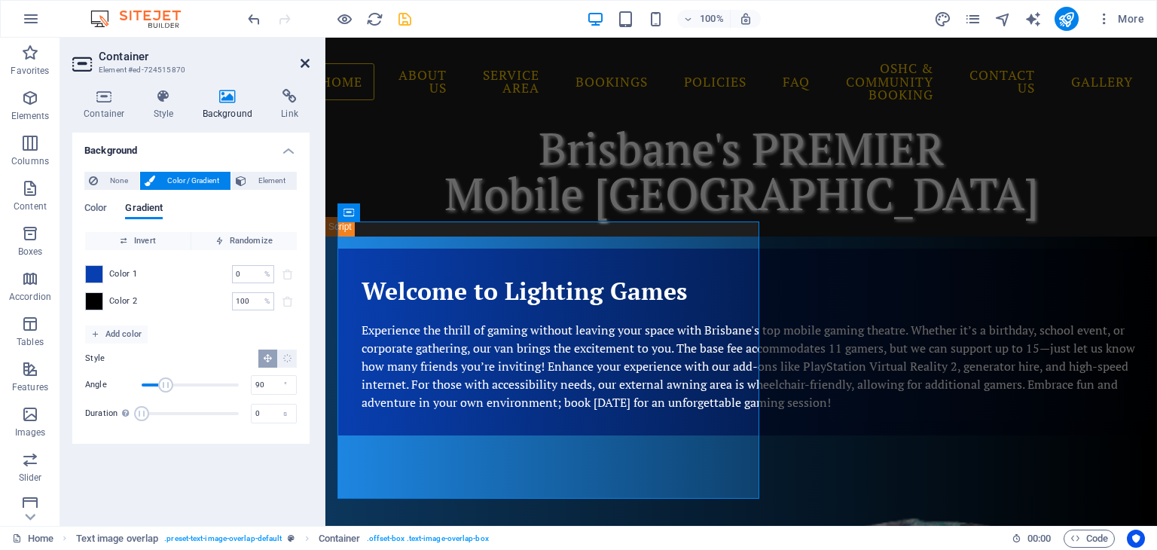
drag, startPoint x: 246, startPoint y: 20, endPoint x: 307, endPoint y: 58, distance: 71.1
click at [307, 58] on icon at bounding box center [305, 63] width 9 height 12
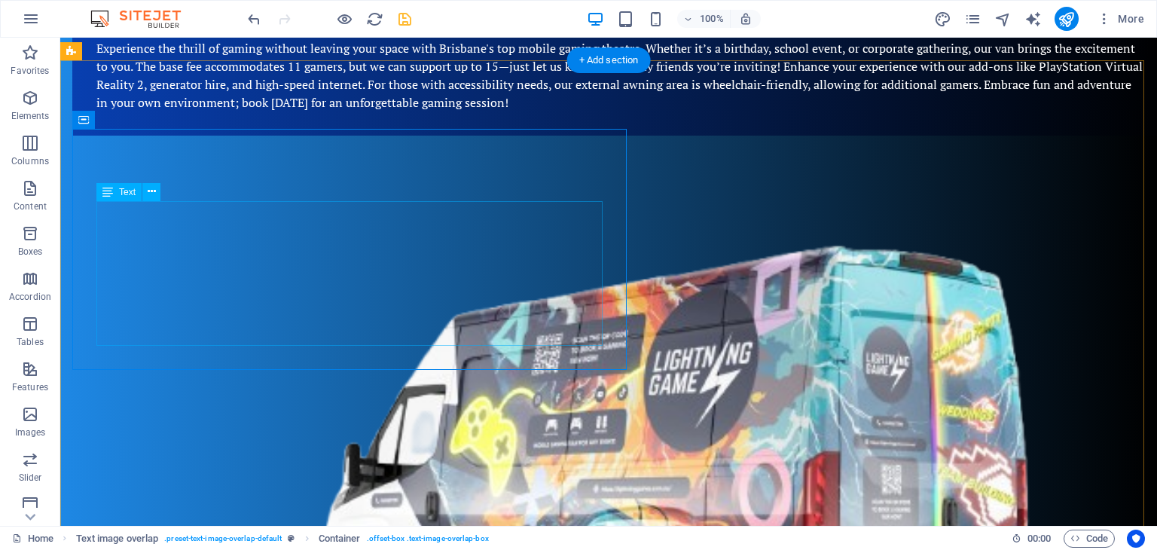
scroll to position [301, 0]
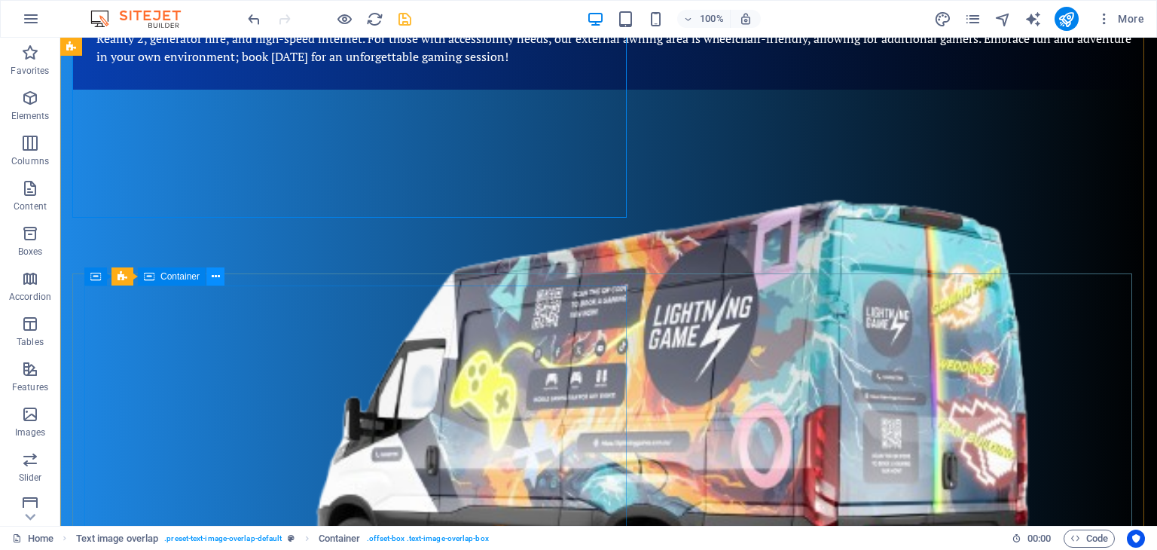
click at [215, 278] on icon at bounding box center [216, 277] width 8 height 16
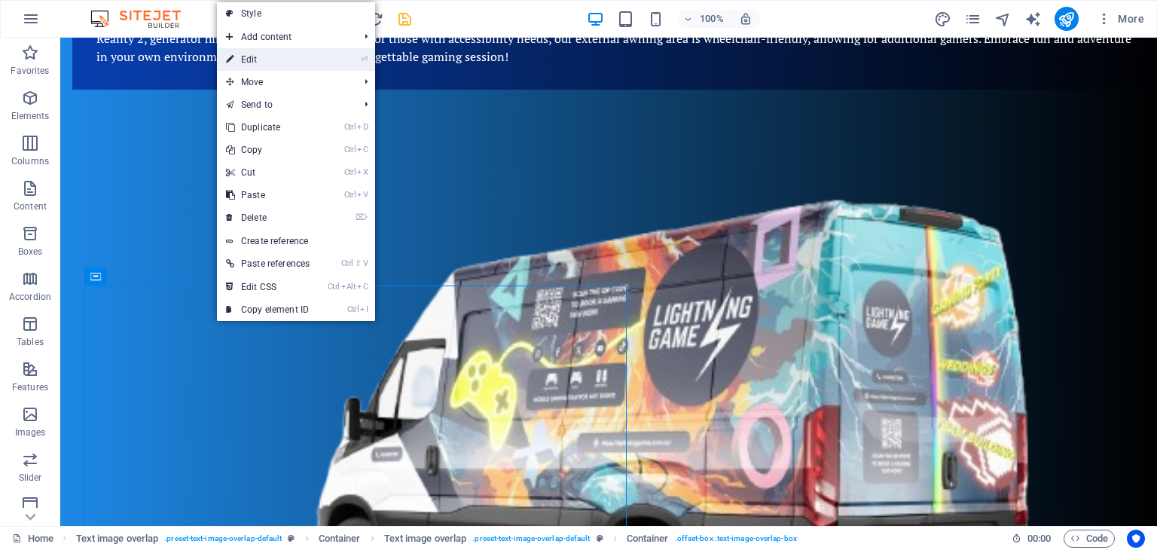
click at [283, 60] on link "⏎ Edit" at bounding box center [268, 59] width 102 height 23
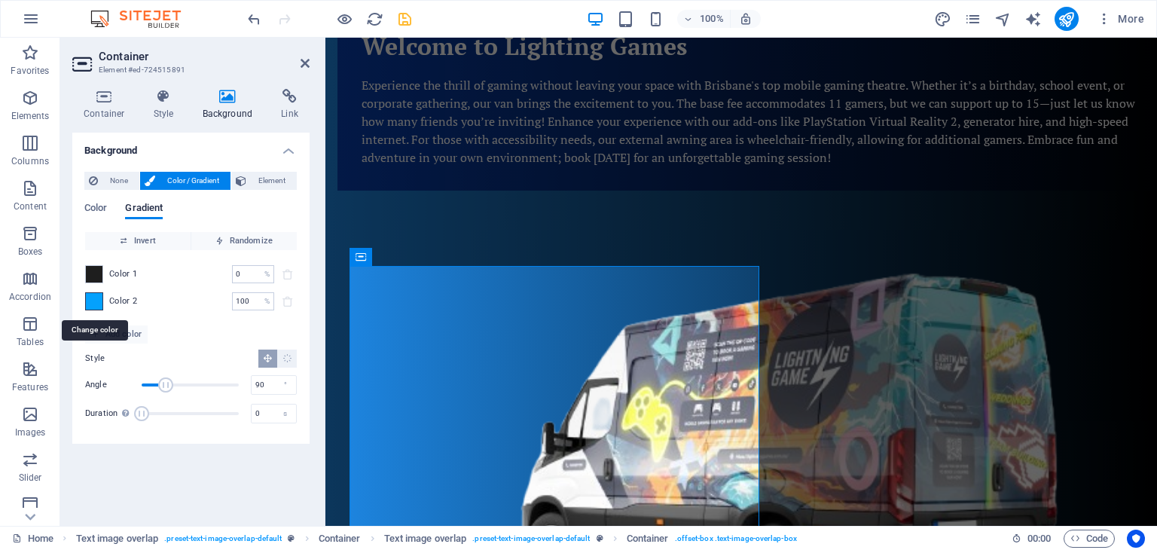
click at [97, 302] on span at bounding box center [94, 301] width 17 height 17
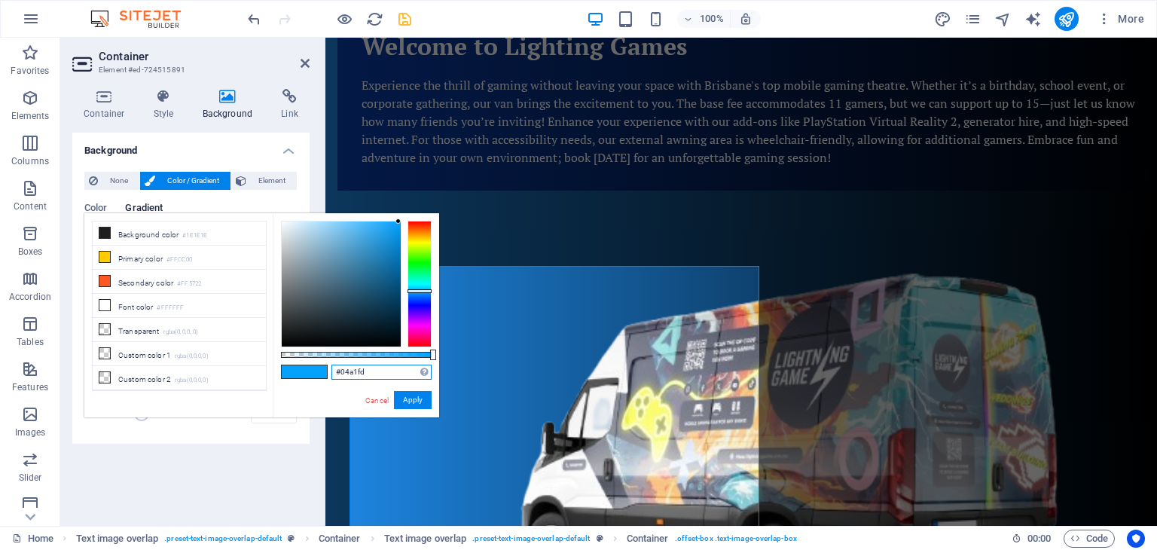
drag, startPoint x: 336, startPoint y: 370, endPoint x: 325, endPoint y: 369, distance: 11.3
click at [325, 369] on div "#04a1fd Supported formats #0852ed rgb(8, 82, 237) rgba(8, 82, 237, 90%) hsv(221…" at bounding box center [356, 424] width 166 height 423
paste input "83fb0"
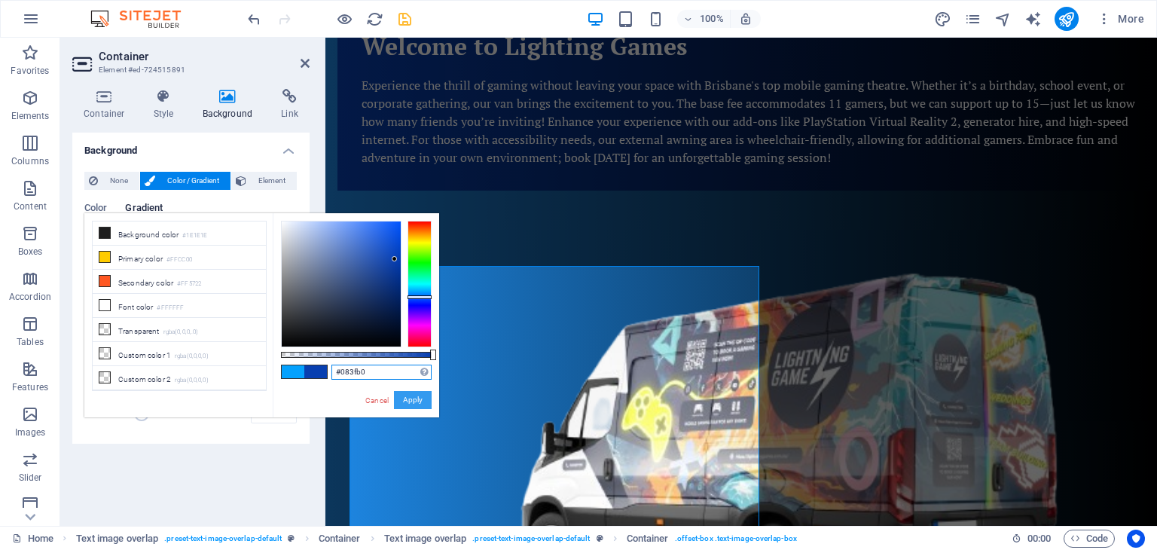
type input "#083fb0"
click at [405, 399] on button "Apply" at bounding box center [413, 400] width 38 height 18
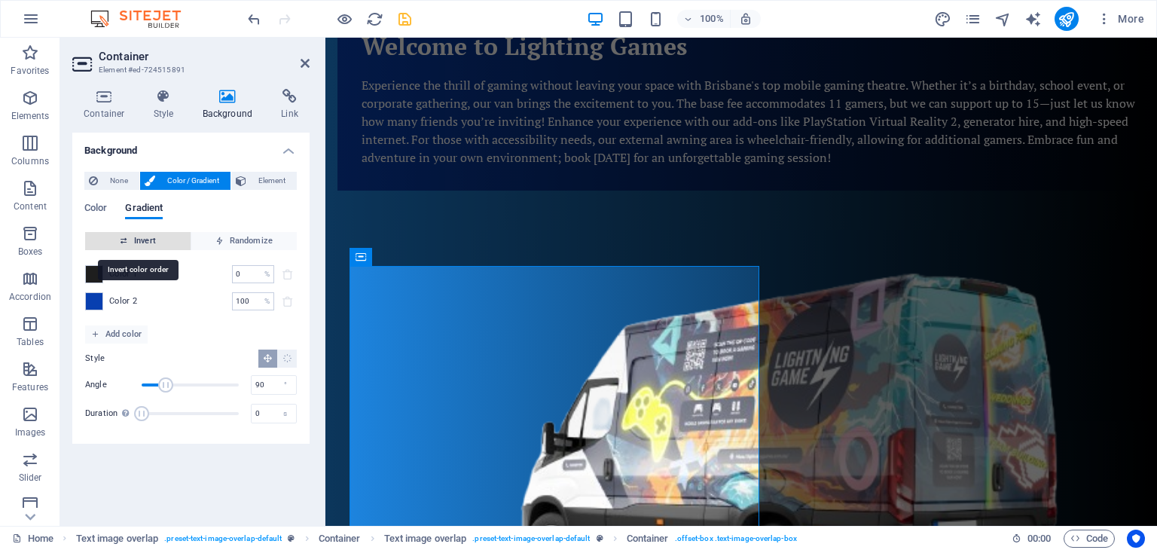
click at [130, 236] on span "Invert" at bounding box center [137, 241] width 93 height 18
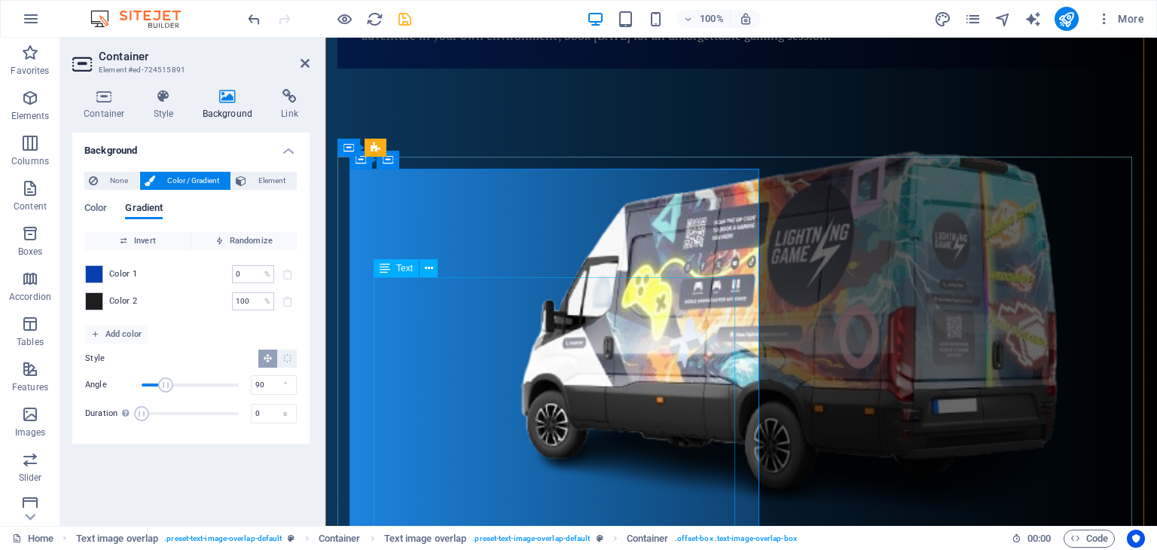
scroll to position [377, 0]
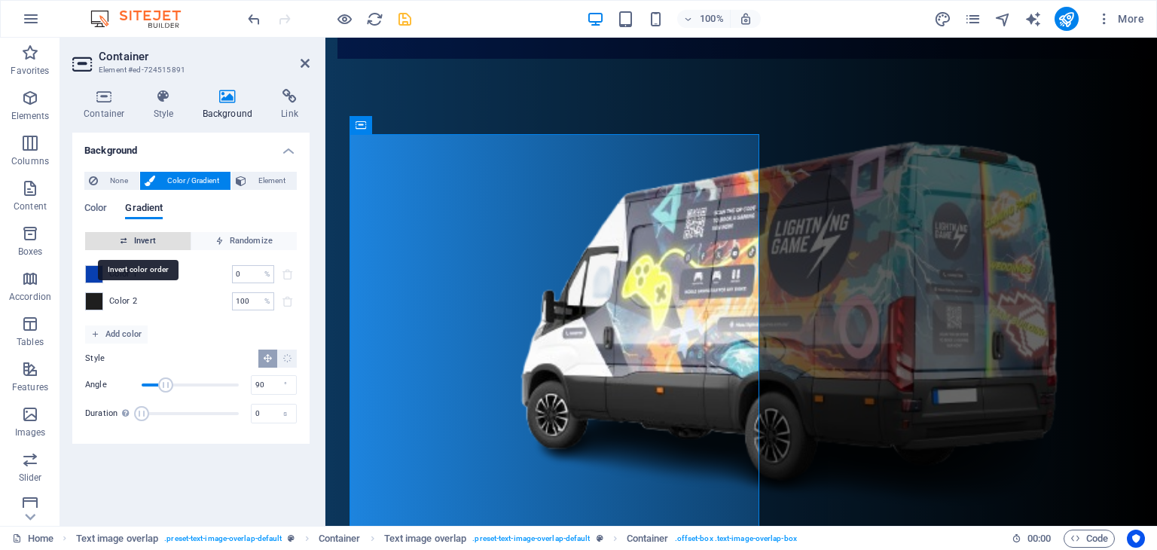
click at [153, 236] on span "Invert" at bounding box center [137, 241] width 93 height 18
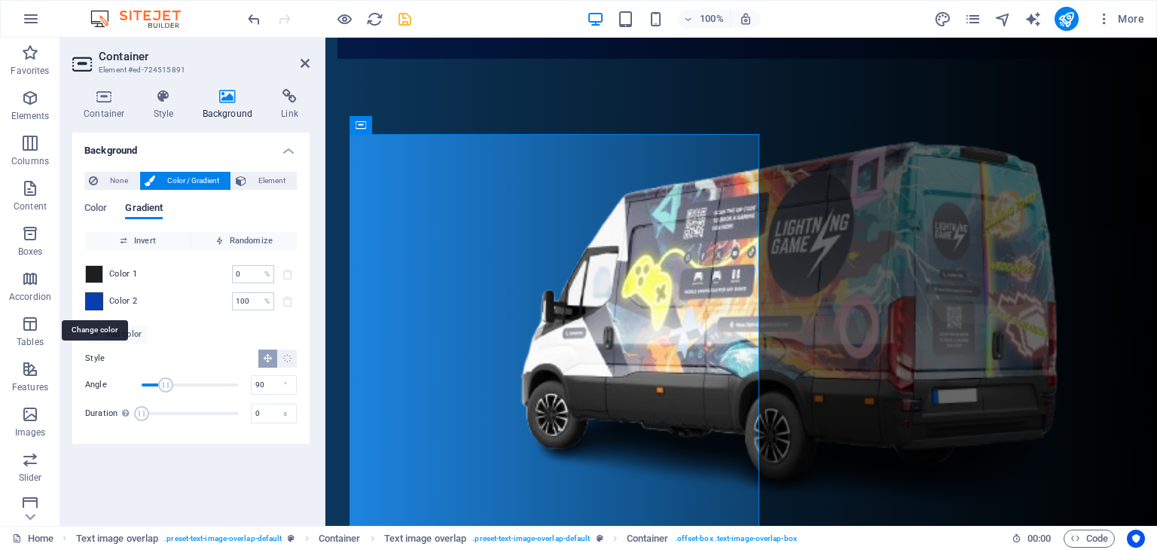
click at [94, 301] on span at bounding box center [94, 301] width 17 height 17
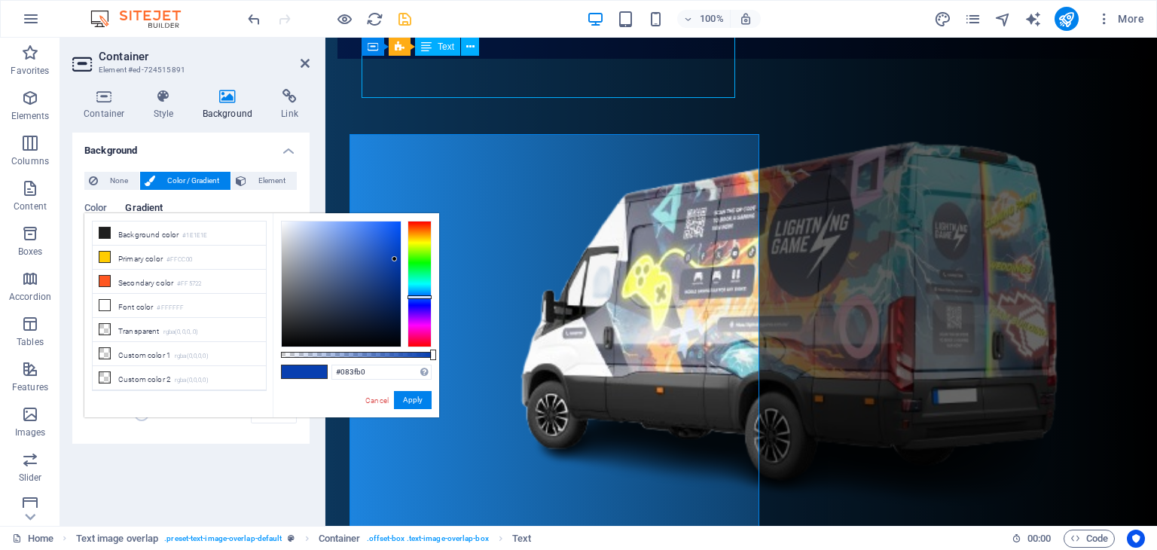
scroll to position [432, 0]
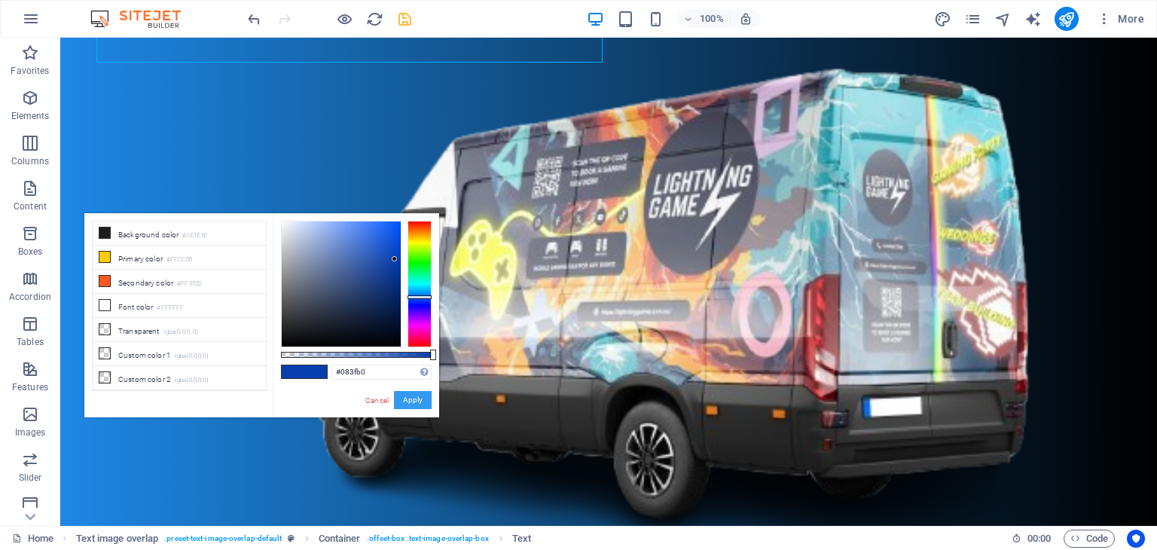
drag, startPoint x: 411, startPoint y: 394, endPoint x: 353, endPoint y: 356, distance: 69.8
click at [411, 394] on button "Apply" at bounding box center [413, 400] width 38 height 18
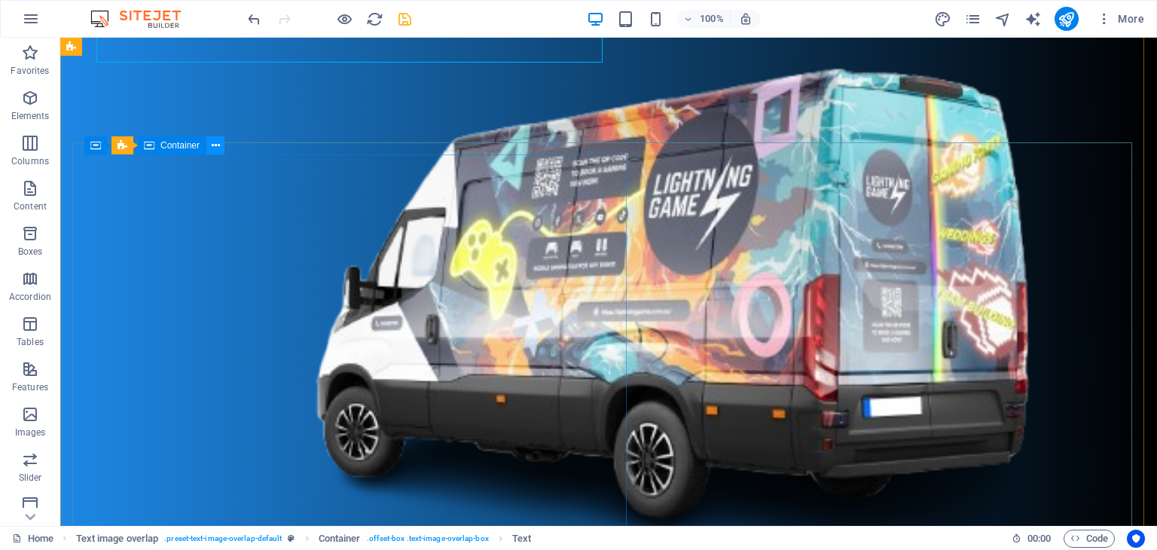
click at [222, 145] on button at bounding box center [215, 145] width 18 height 18
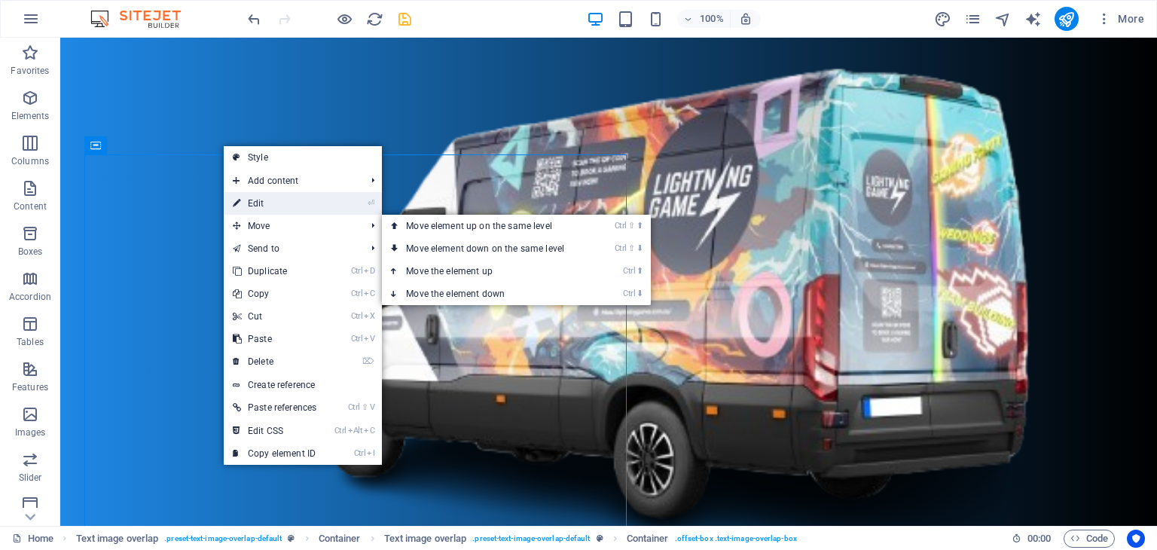
click at [255, 200] on link "⏎ Edit" at bounding box center [275, 203] width 102 height 23
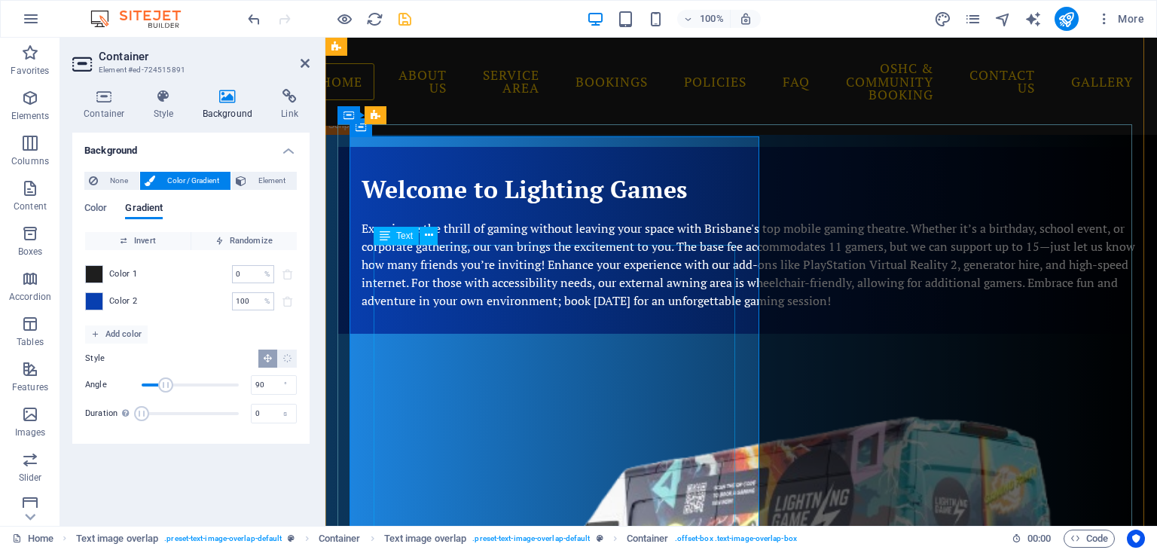
scroll to position [75, 0]
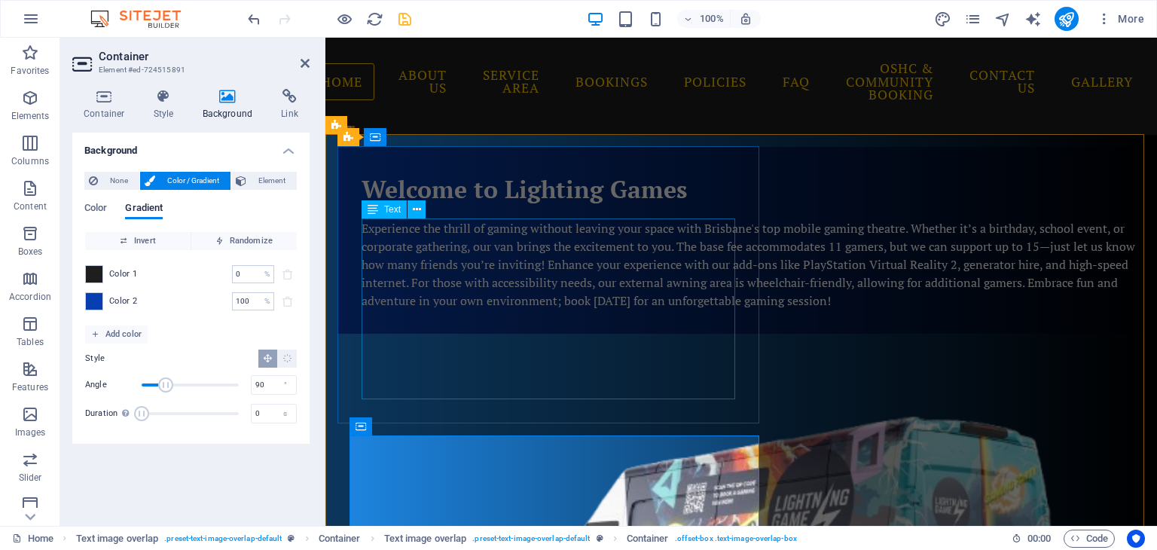
click at [517, 271] on div "Experience the thrill of gaming without leaving your space with Brisbane's top …" at bounding box center [753, 264] width 783 height 90
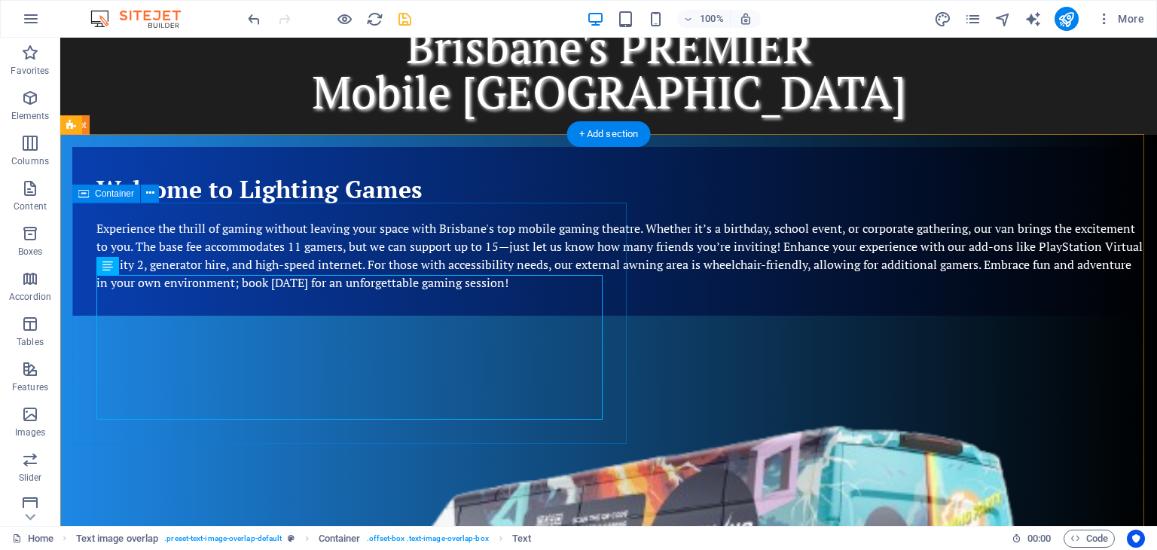
click at [417, 211] on div "Welcome to Lighting Games Experience the thrill of gaming without leaving your …" at bounding box center [620, 231] width 1097 height 169
click at [148, 188] on icon at bounding box center [150, 193] width 8 height 16
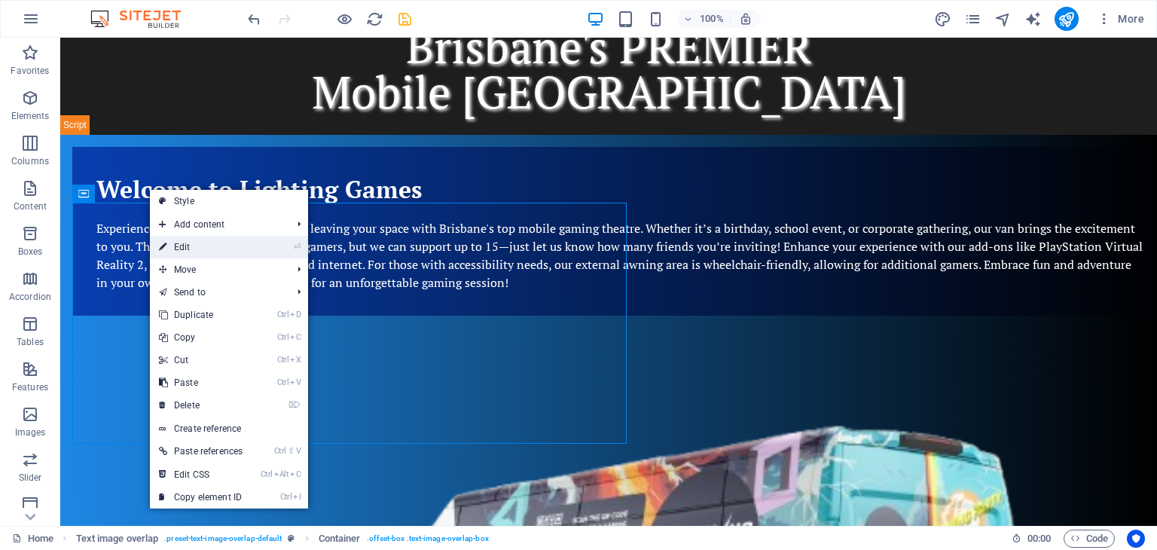
click at [181, 246] on link "⏎ Edit" at bounding box center [201, 247] width 102 height 23
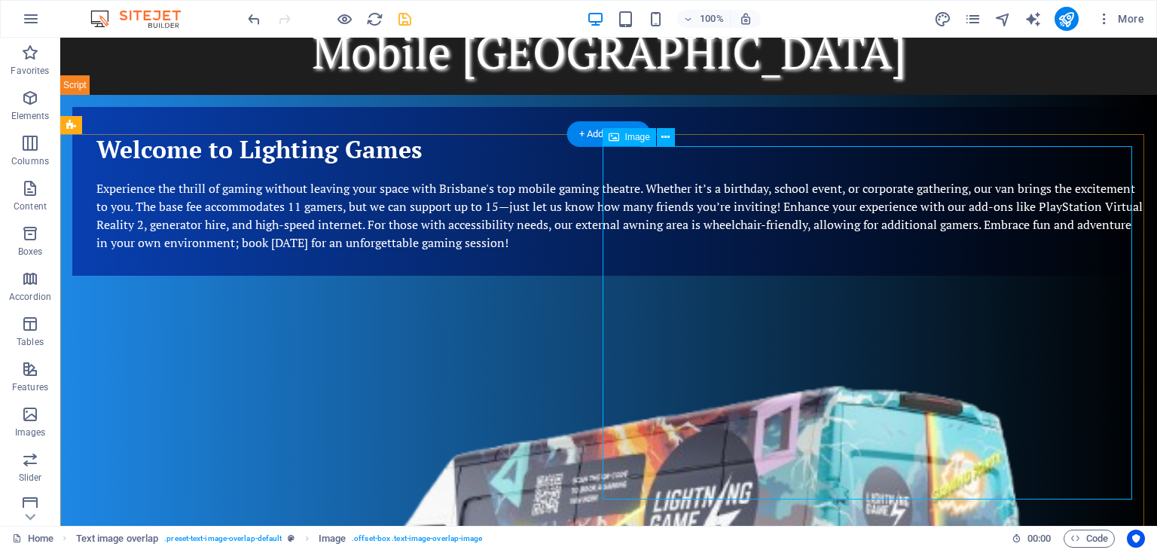
scroll to position [301, 0]
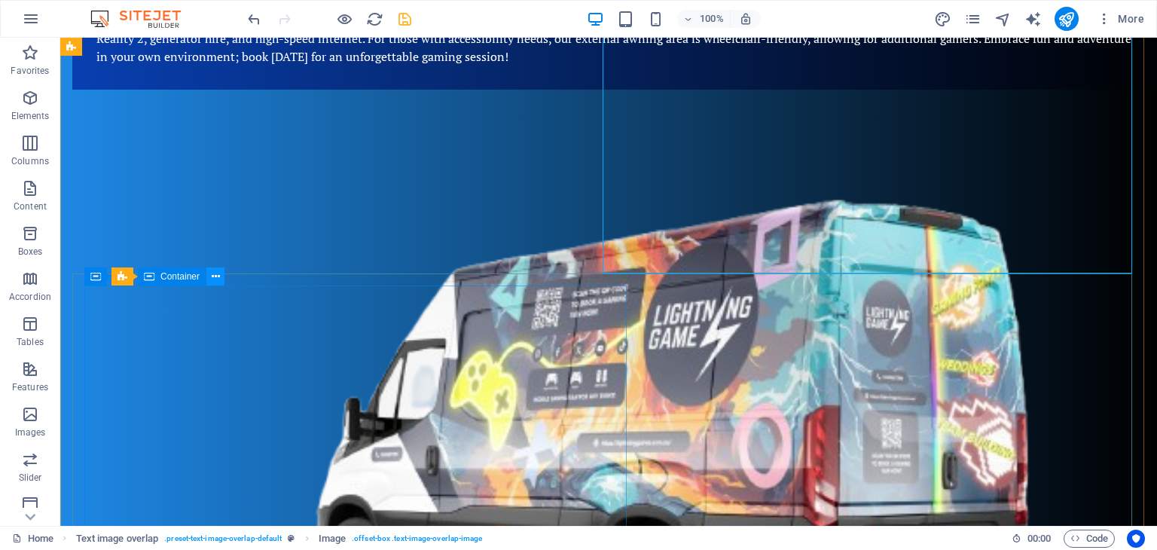
click at [215, 275] on icon at bounding box center [216, 277] width 8 height 16
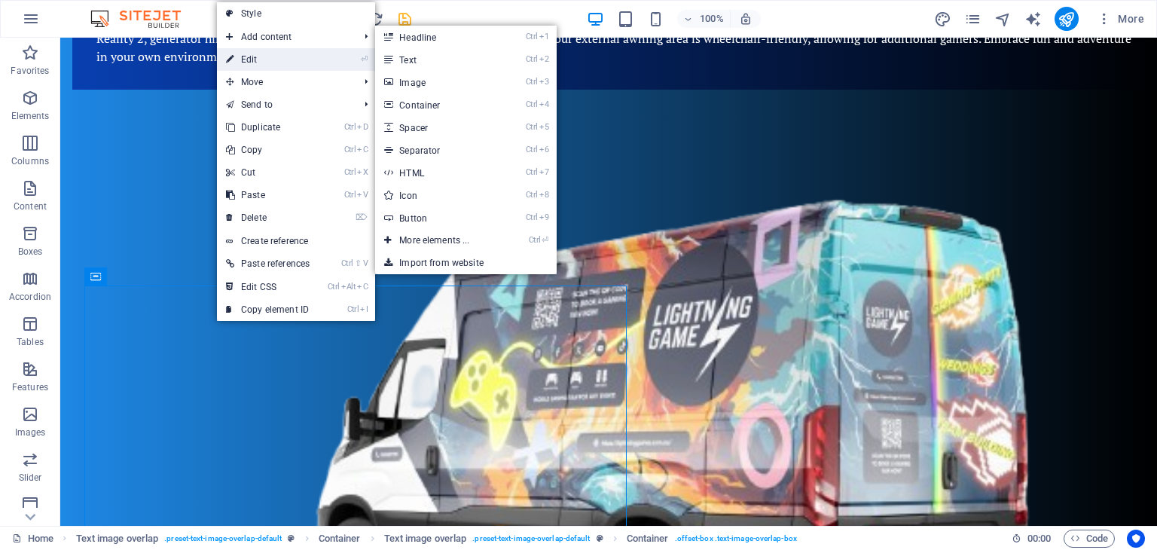
click at [270, 59] on link "⏎ Edit" at bounding box center [268, 59] width 102 height 23
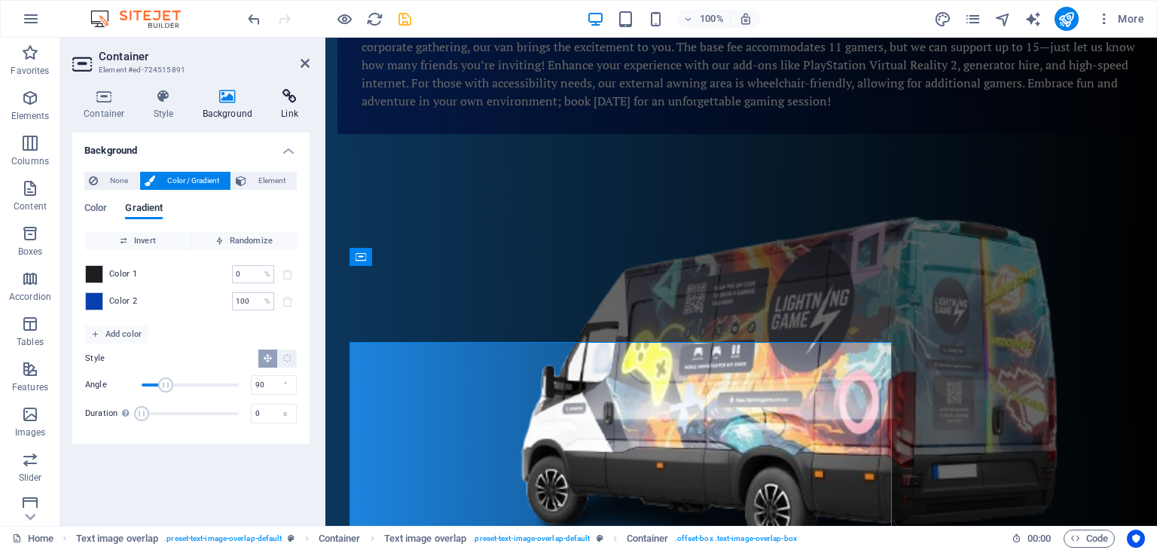
scroll to position [245, 0]
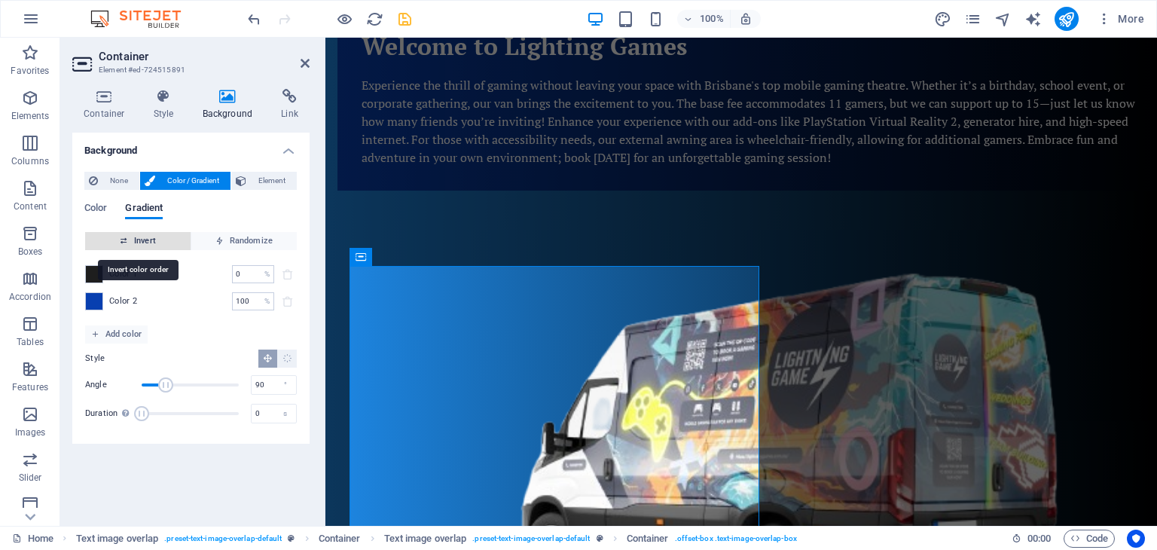
click at [165, 241] on span "Invert" at bounding box center [137, 241] width 93 height 18
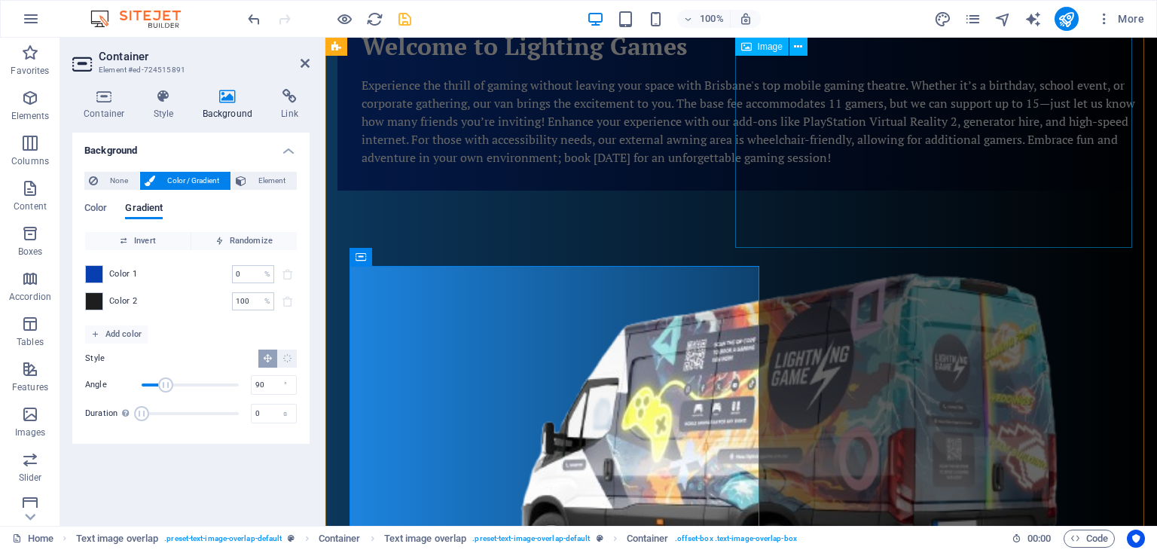
click at [851, 194] on figure at bounding box center [741, 460] width 808 height 539
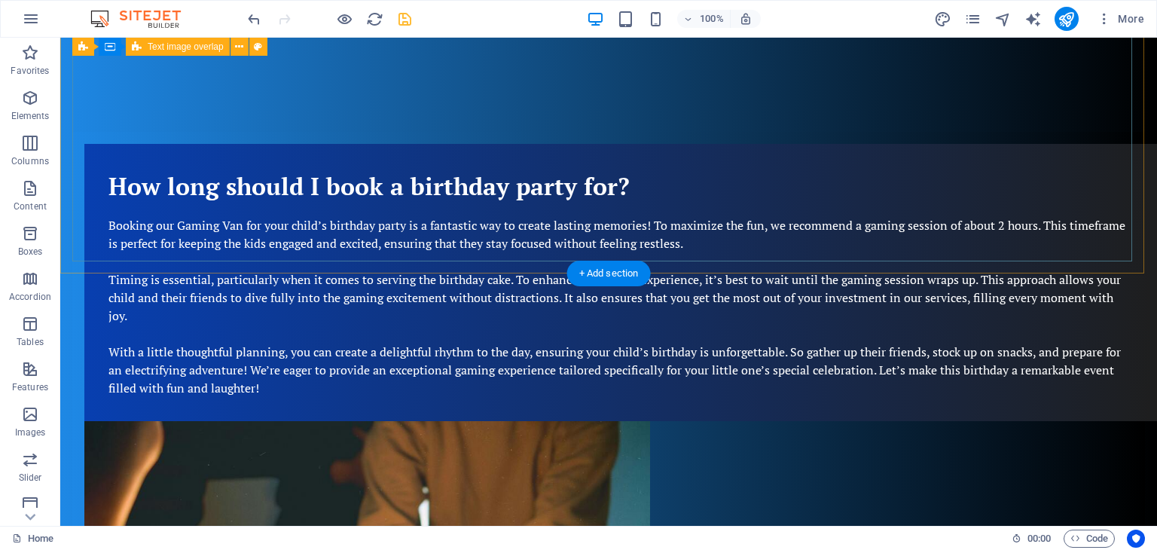
scroll to position [979, 0]
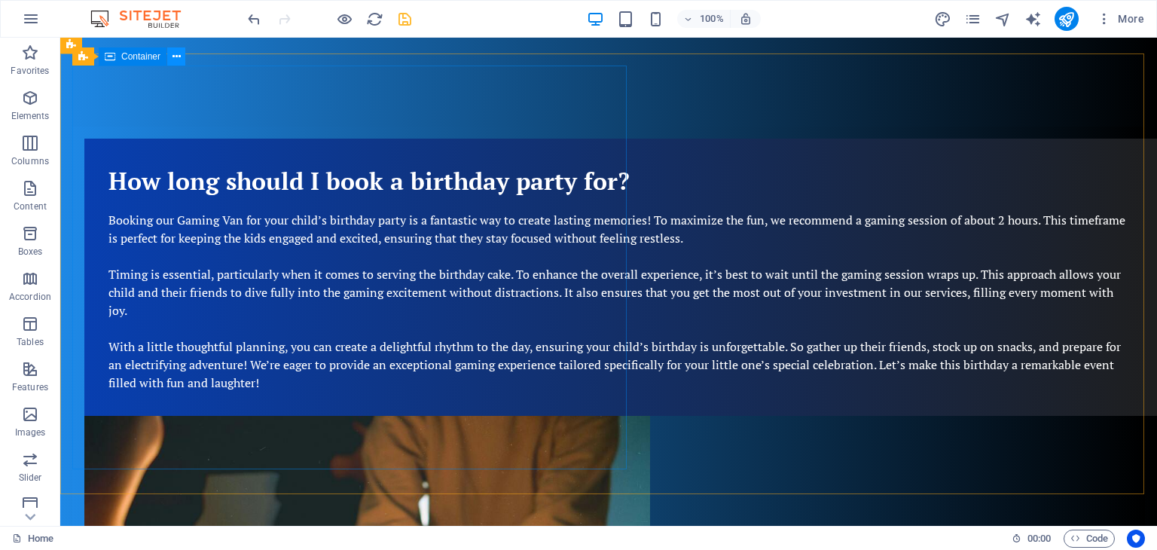
click at [173, 59] on icon at bounding box center [177, 57] width 8 height 16
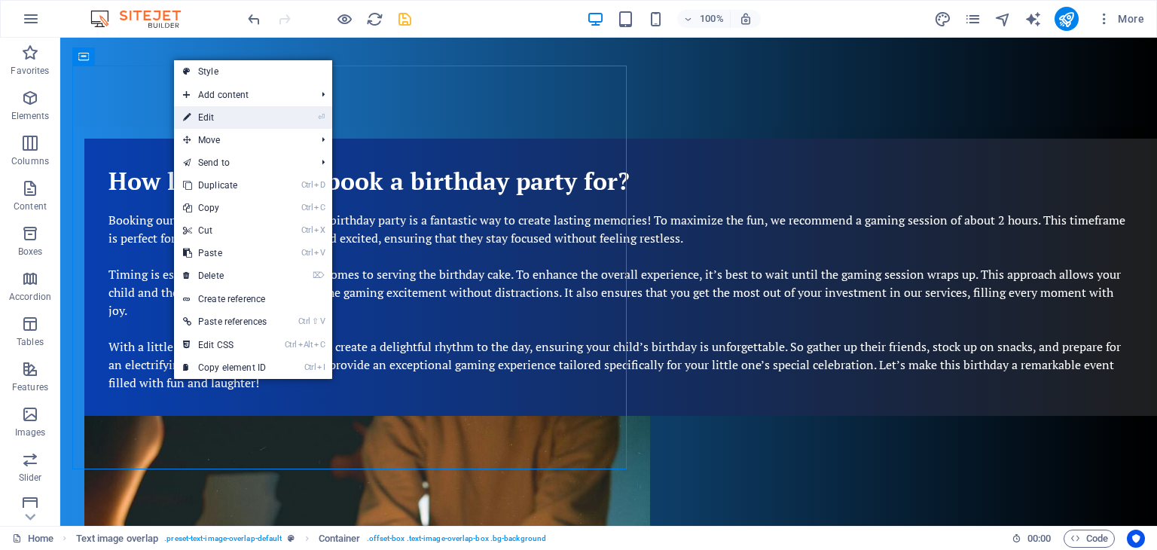
click at [200, 123] on link "⏎ Edit" at bounding box center [225, 117] width 102 height 23
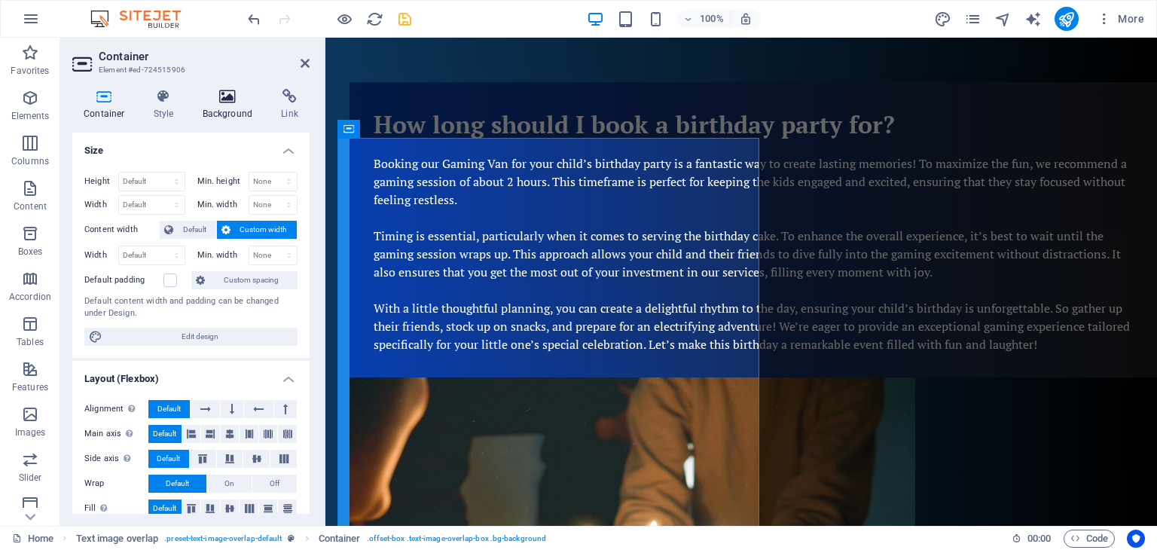
click at [239, 102] on icon at bounding box center [227, 96] width 73 height 15
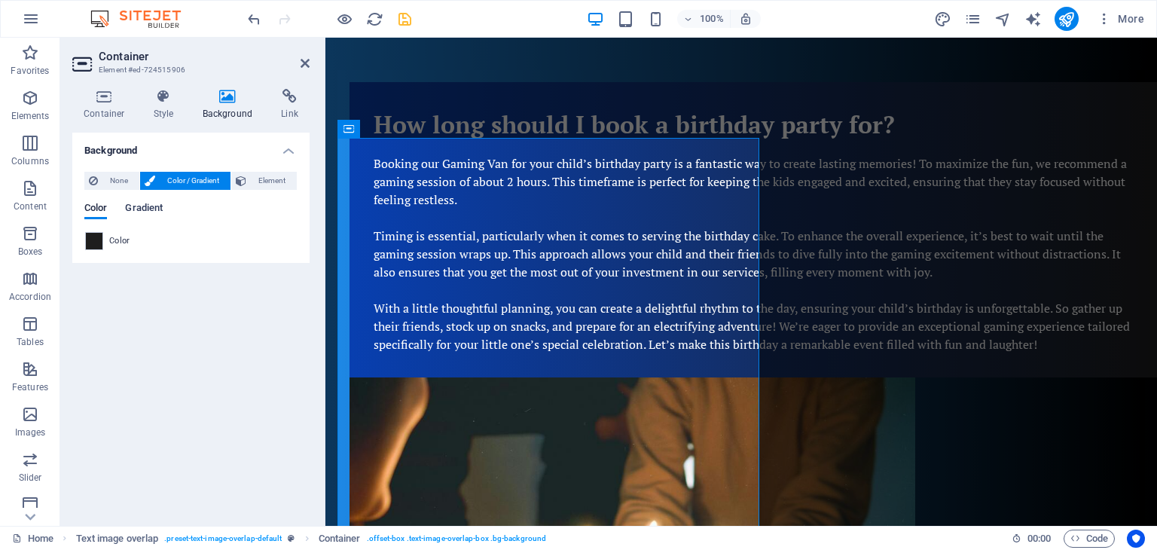
click at [139, 210] on span "Gradient" at bounding box center [144, 209] width 38 height 21
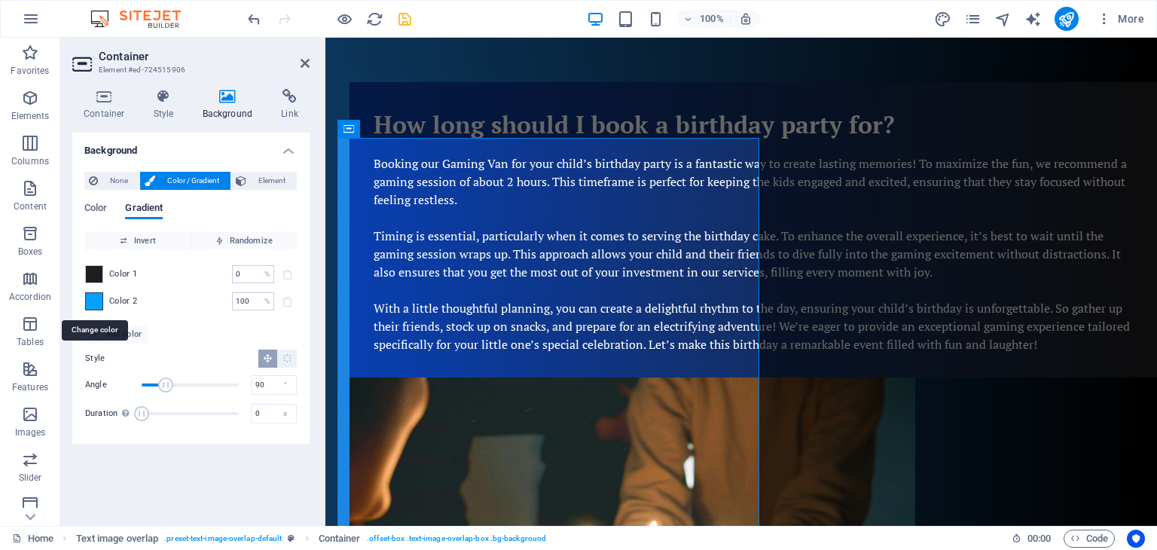
click at [90, 303] on span at bounding box center [94, 301] width 17 height 17
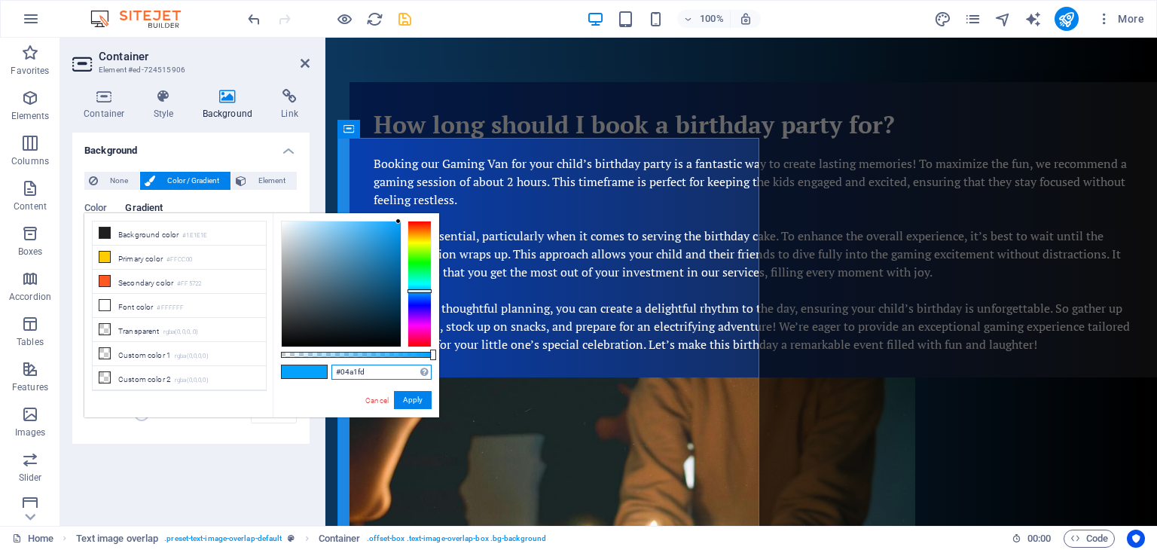
drag, startPoint x: 371, startPoint y: 368, endPoint x: 333, endPoint y: 365, distance: 37.7
click at [334, 367] on input "#04a1fd" at bounding box center [381, 372] width 100 height 15
paste input "83fb0"
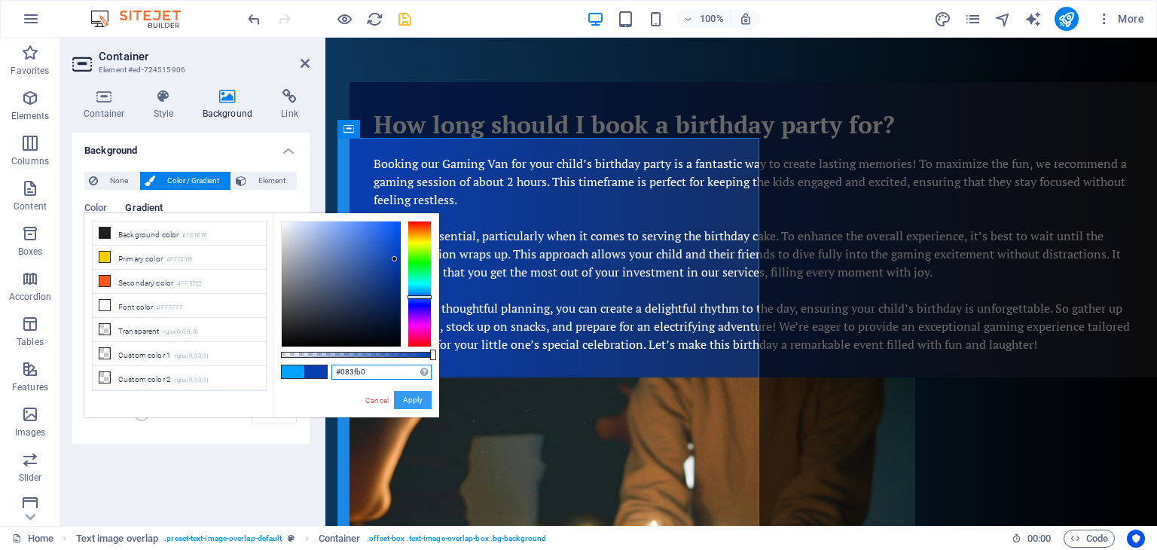
type input "#083fb0"
drag, startPoint x: 413, startPoint y: 397, endPoint x: 87, endPoint y: 359, distance: 327.6
click at [413, 397] on button "Apply" at bounding box center [413, 400] width 38 height 18
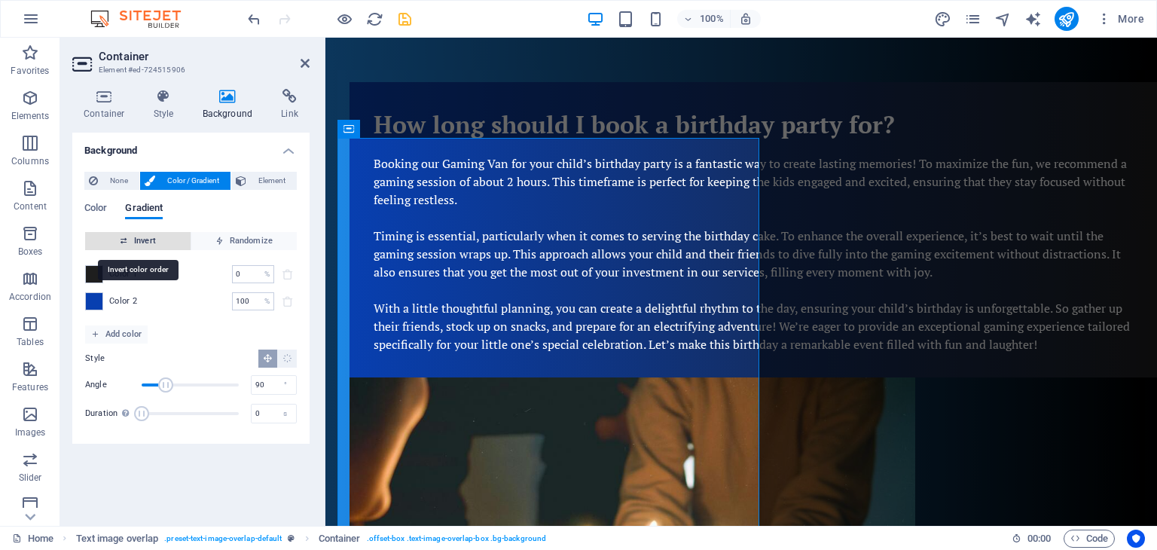
click at [146, 240] on span "Invert" at bounding box center [137, 241] width 93 height 18
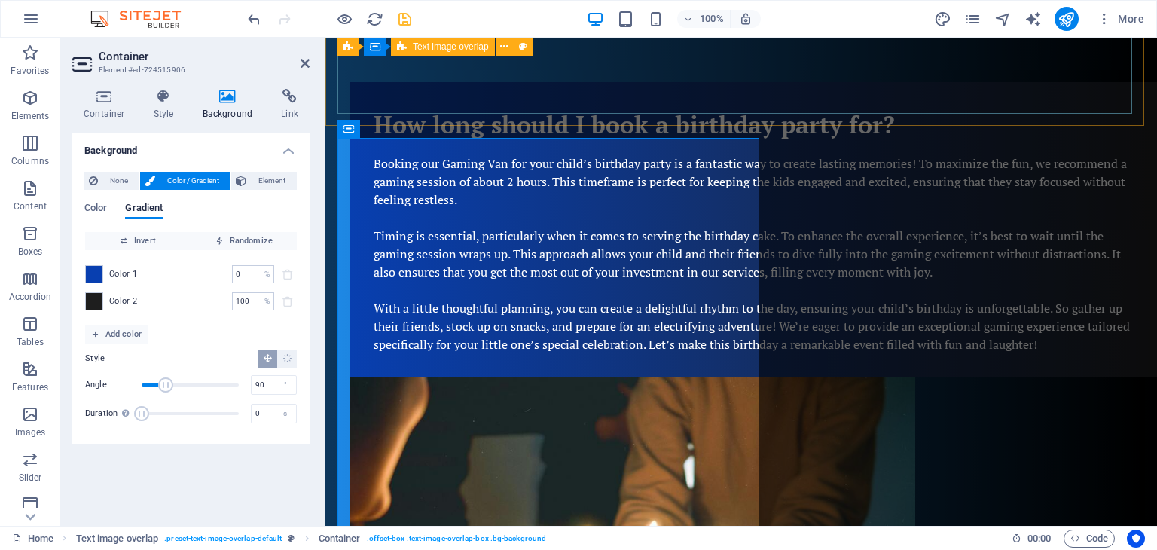
click at [915, 90] on div "How long should I book a birthday party for? Booking our Gaming Van for your ch…" at bounding box center [741, 410] width 808 height 681
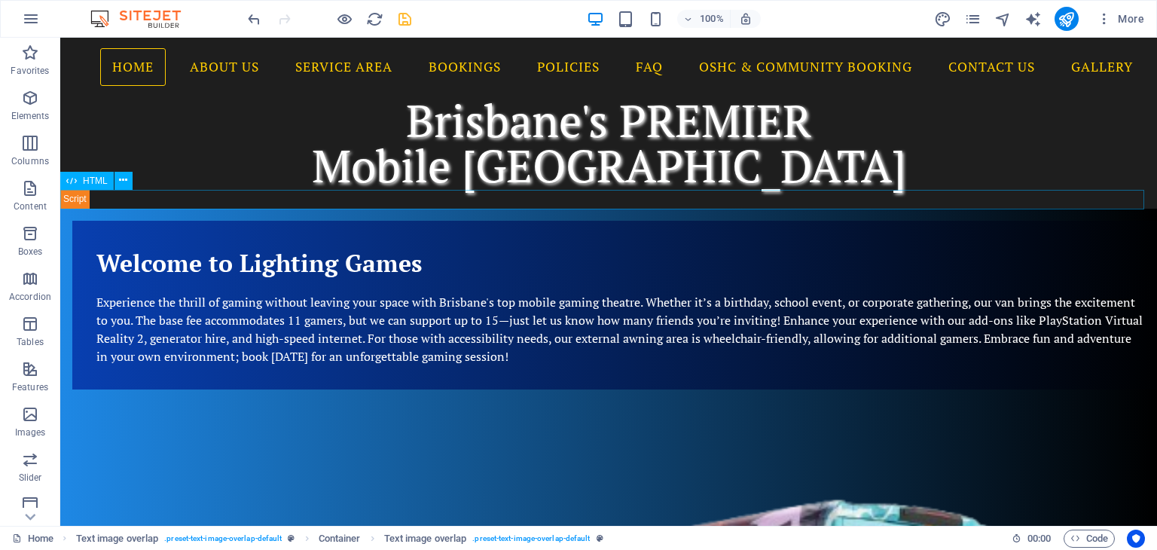
scroll to position [0, 0]
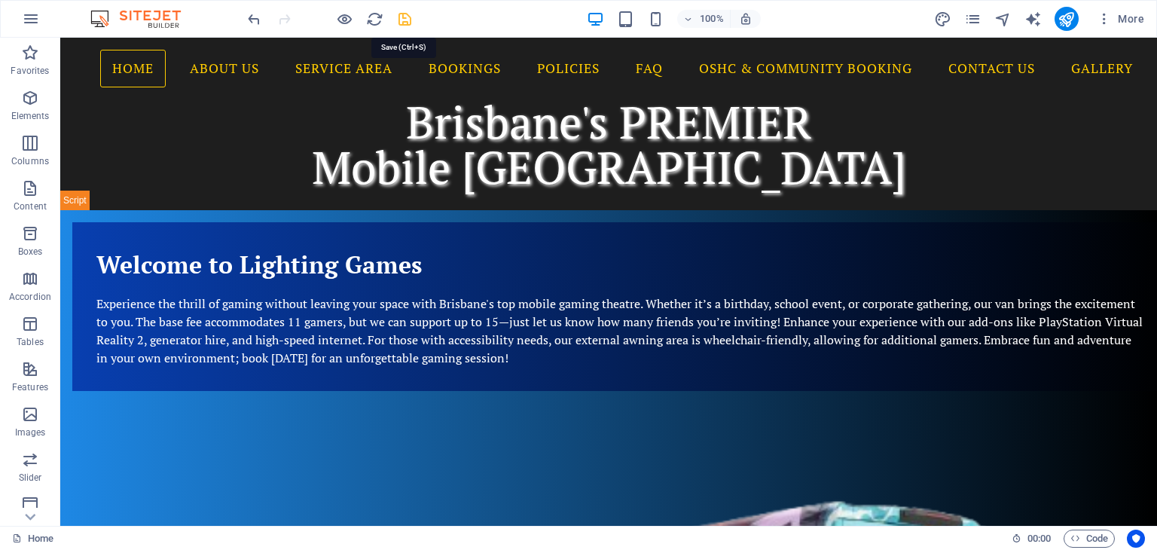
click at [405, 11] on icon "save" at bounding box center [404, 19] width 17 height 17
click at [1006, 17] on icon "navigator" at bounding box center [1002, 19] width 17 height 17
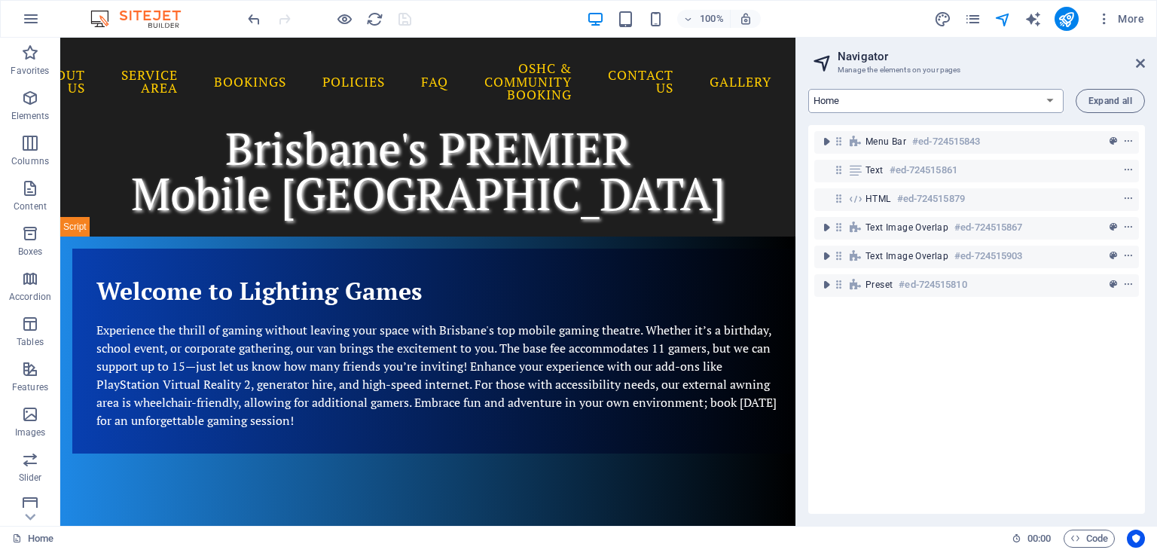
click at [919, 103] on select "Home About Us Service Area Bookings Policies FAQ OSHC & Community Booking Conta…" at bounding box center [935, 101] width 255 height 24
select select "14075859-en"
click at [808, 89] on select "Home About Us Service Area Bookings Policies FAQ OSHC & Community Booking Conta…" at bounding box center [935, 101] width 255 height 24
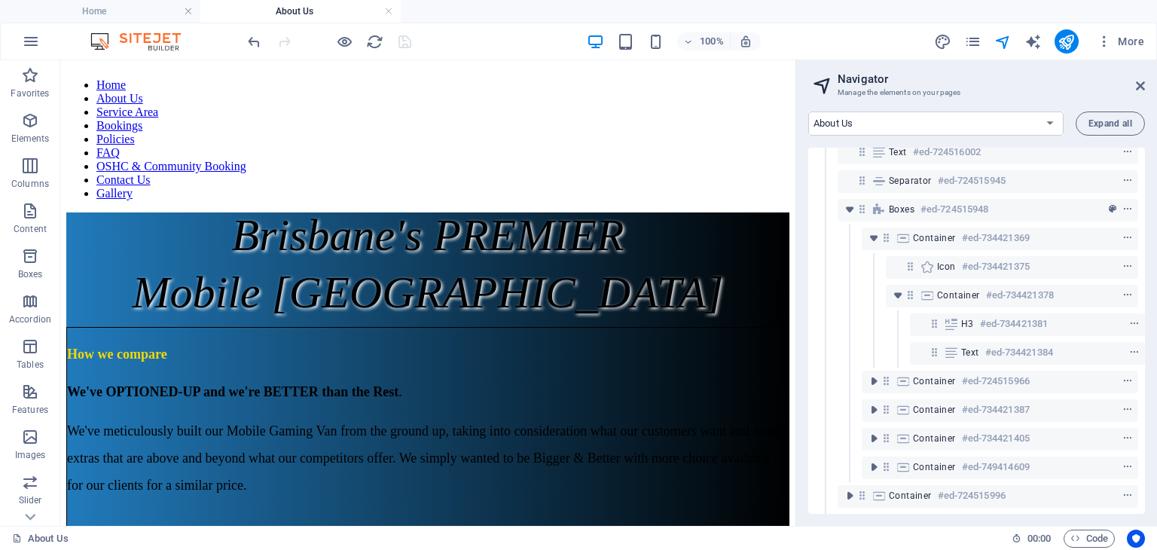
click at [1045, 32] on div "More" at bounding box center [1042, 41] width 216 height 24
click at [1037, 40] on icon "text_generator" at bounding box center [1033, 41] width 17 height 17
select select "English"
select select "Adult"
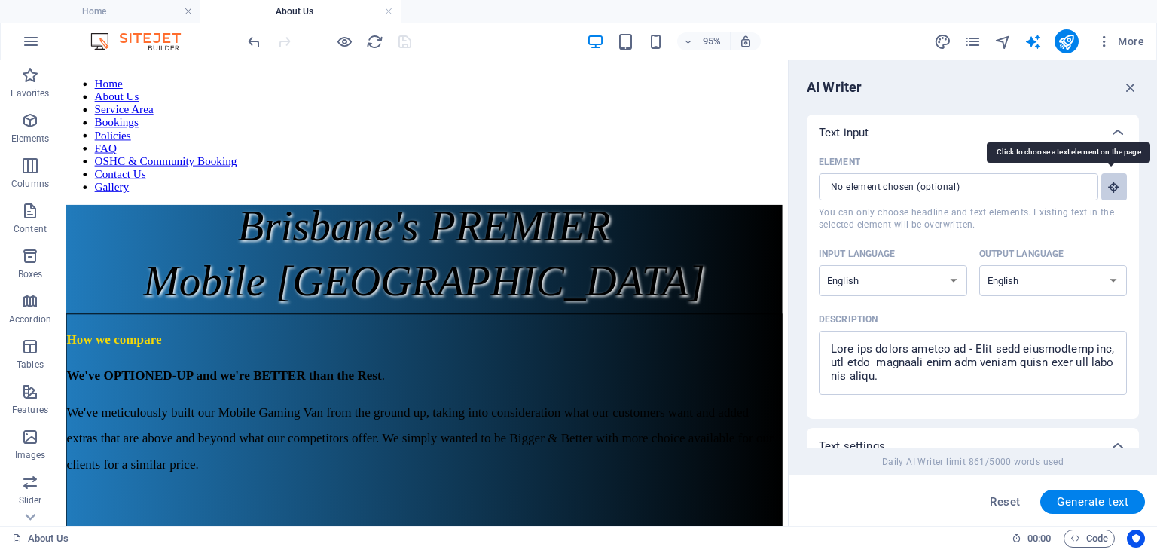
click at [1118, 185] on button "Element ​ You can only choose headline and text elements. Existing text in the …" at bounding box center [1114, 186] width 26 height 27
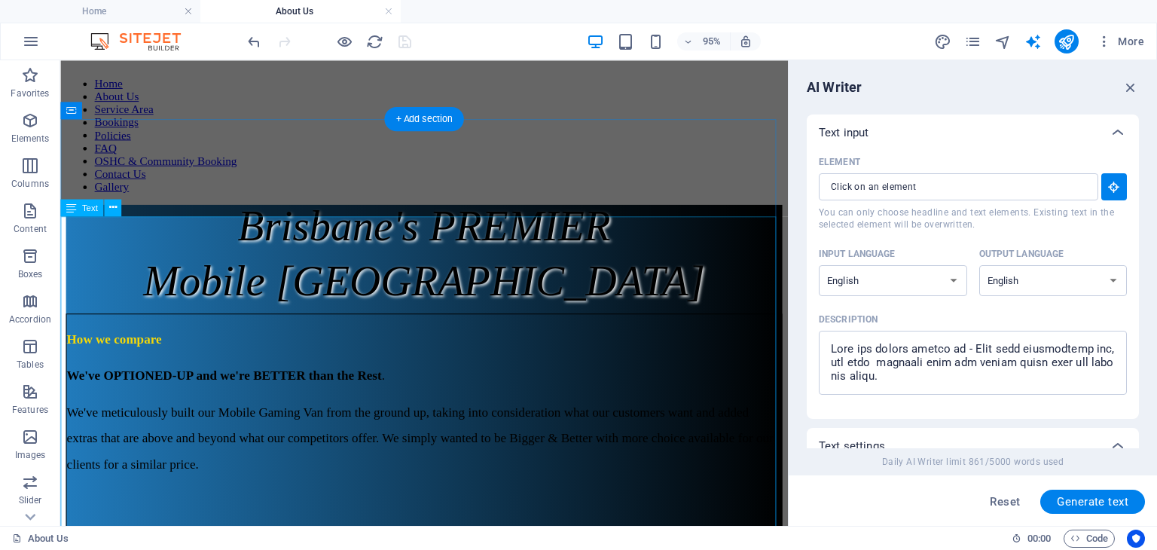
type input "#ed-724516002"
type textarea "x"
type input "213"
type textarea "x"
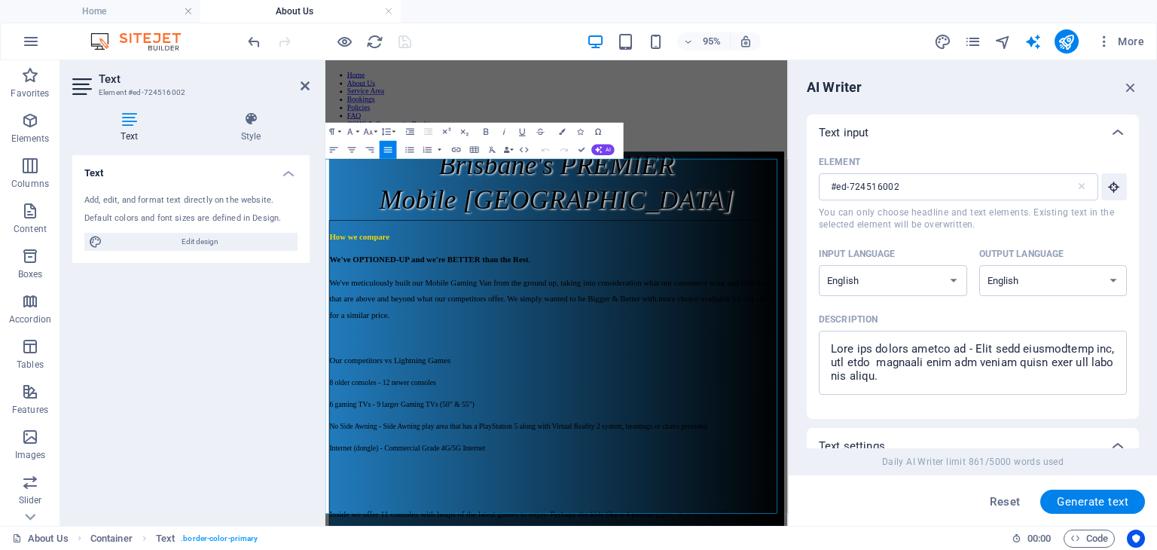
click at [79, 239] on div "Add, edit, and format text directly on the website. Default colors and font siz…" at bounding box center [190, 222] width 237 height 81
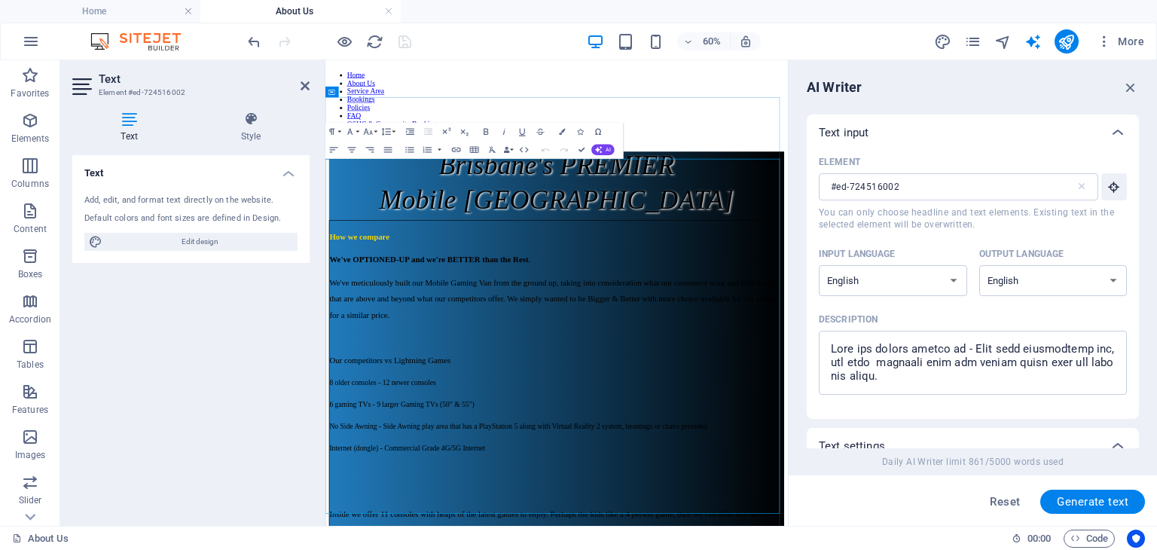
drag, startPoint x: 326, startPoint y: 245, endPoint x: 728, endPoint y: 753, distance: 648.4
click at [399, 347] on span "How we compare" at bounding box center [382, 354] width 100 height 15
drag, startPoint x: 331, startPoint y: 248, endPoint x: 884, endPoint y: 790, distance: 774.6
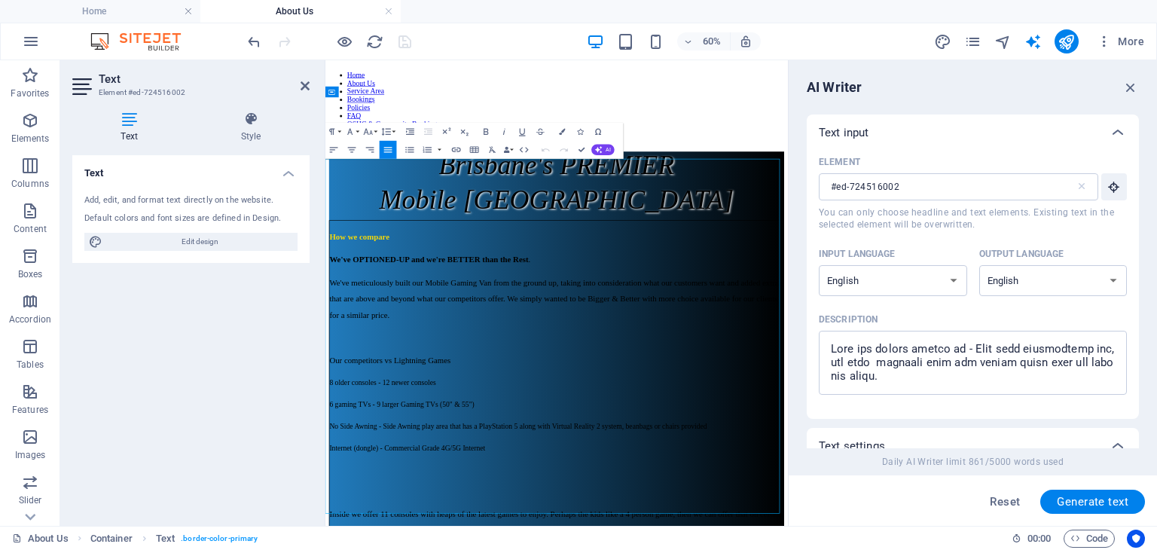
copy div "Lor ip dolorsi Am'co ADIPISCI-EL sed do'ei TEMPOR inci utl Etdo . Ma'al enimadm…"
type textarea "x"
click at [1000, 385] on textarea "Description x ​" at bounding box center [972, 362] width 293 height 49
drag, startPoint x: 910, startPoint y: 385, endPoint x: 790, endPoint y: 327, distance: 133.8
click at [790, 327] on aside "AI Writer Text input Element #ed-724516002 ​ You can only choose headline and t…" at bounding box center [972, 293] width 369 height 466
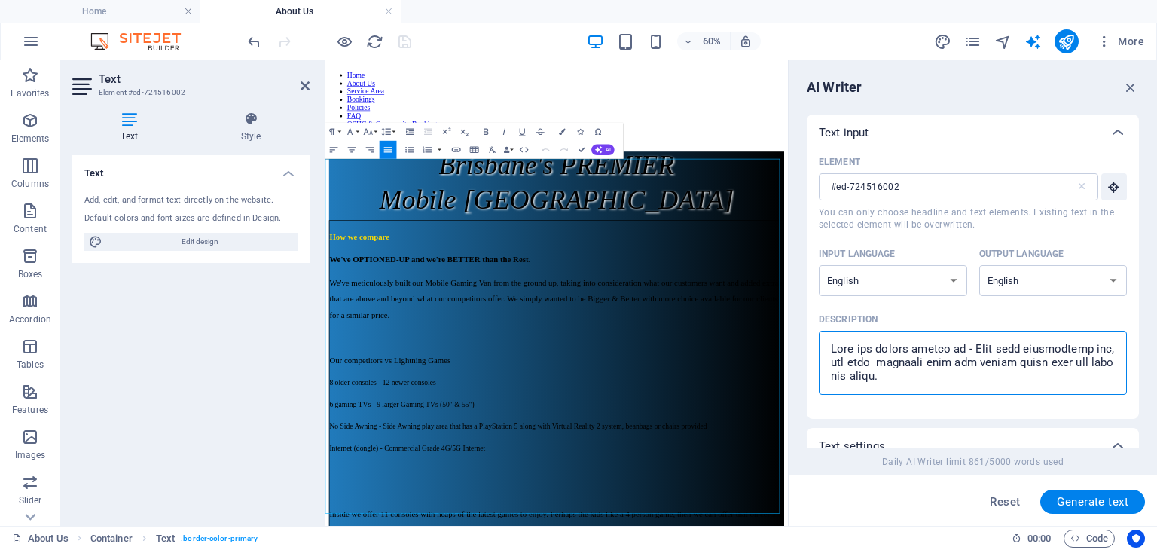
type textarea "Once your Gaming Party is booked with us, we will confirm the location, date an…"
type textarea "x"
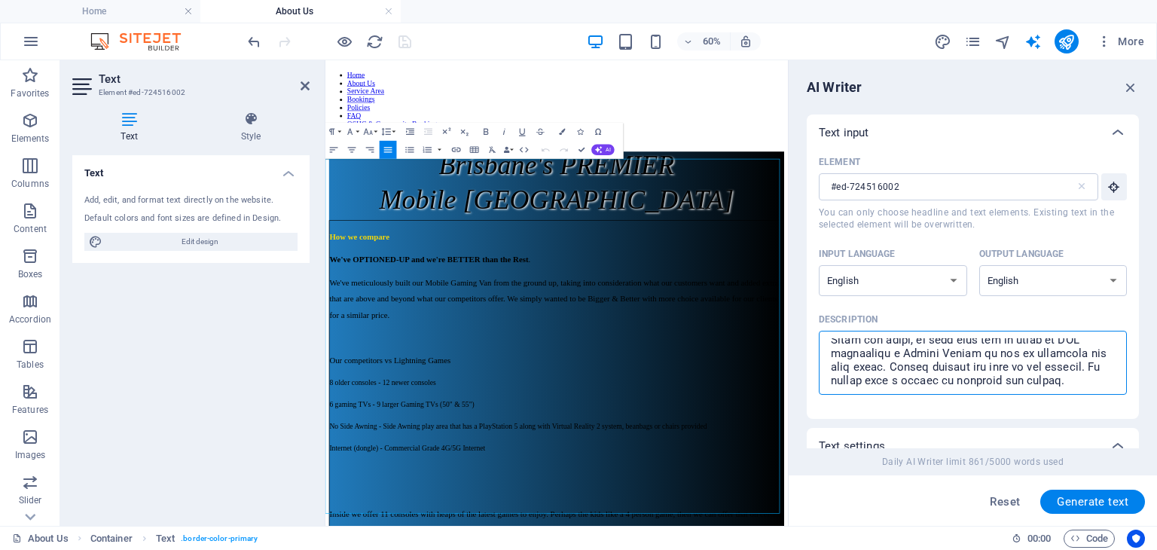
scroll to position [532, 0]
type textarea "x"
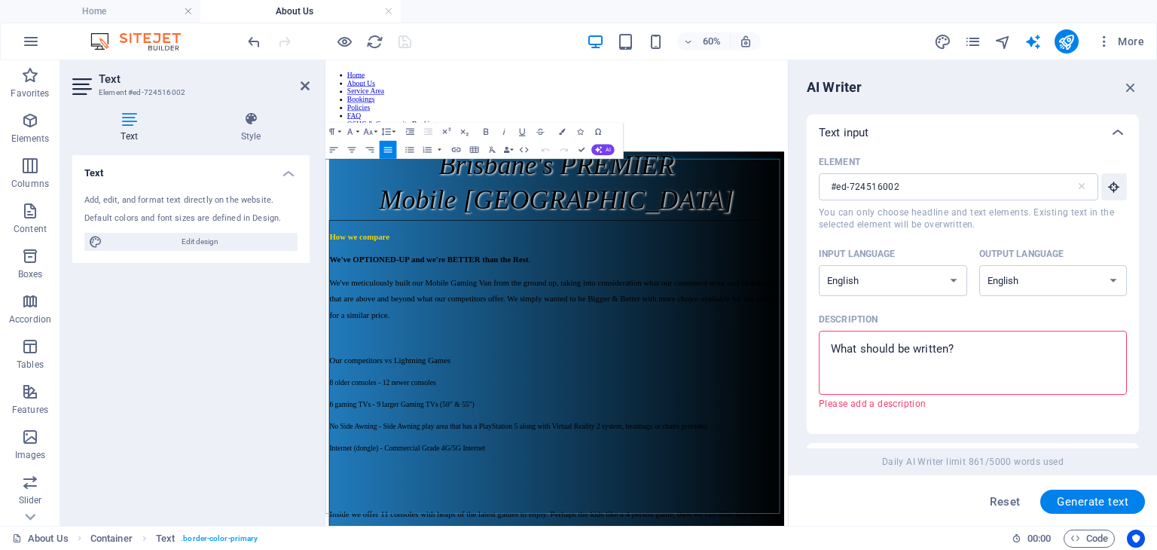
scroll to position [0, 0]
type textarea "How we compare We've OPTIONED-UP and we're BETTER than the Rest. We've meticulo…"
type textarea "x"
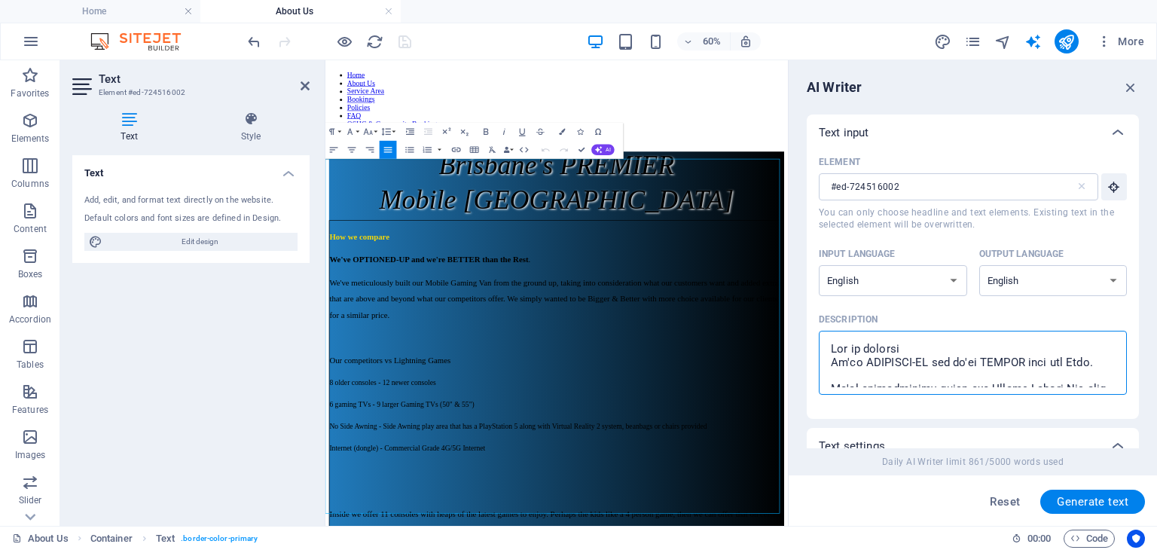
scroll to position [585, 0]
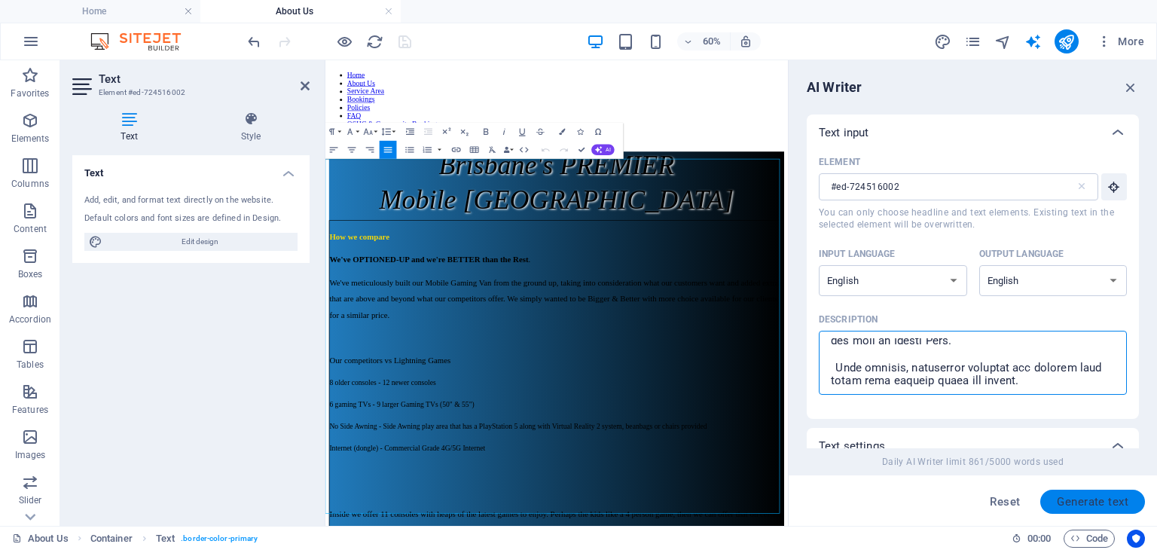
type textarea "How we compare We've OPTIONED-UP and we're BETTER than the Rest. We've meticulo…"
click at [1093, 501] on span "Generate text" at bounding box center [1093, 502] width 72 height 12
type textarea "x"
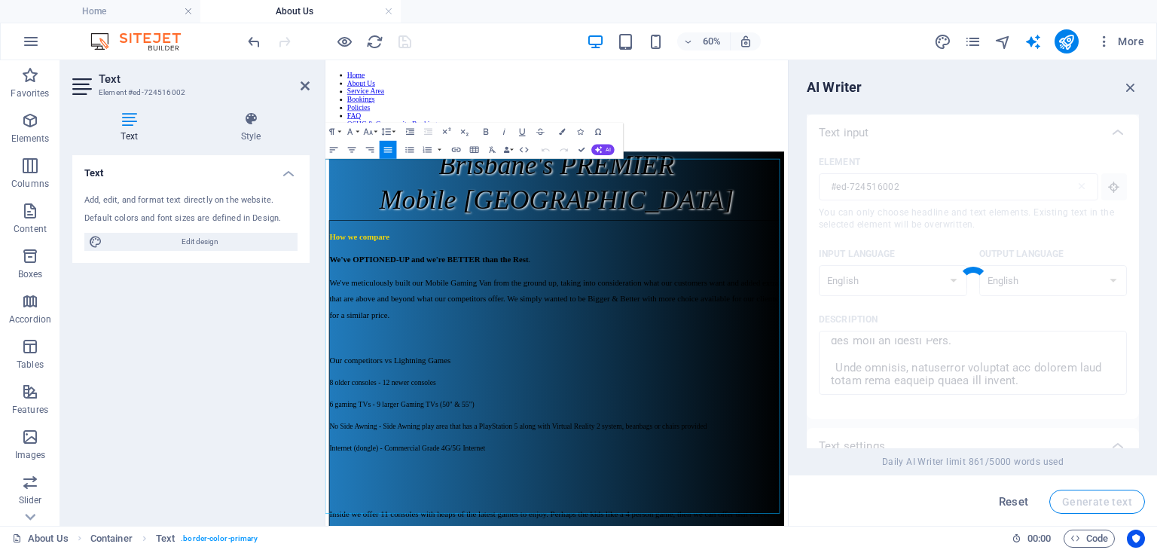
scroll to position [576, 0]
type textarea "x"
type textarea "Lo Ipsumdolo Sitam, co adipi elitseddo ei temporincididun utl etdolo magnaa eni…"
type textarea "x"
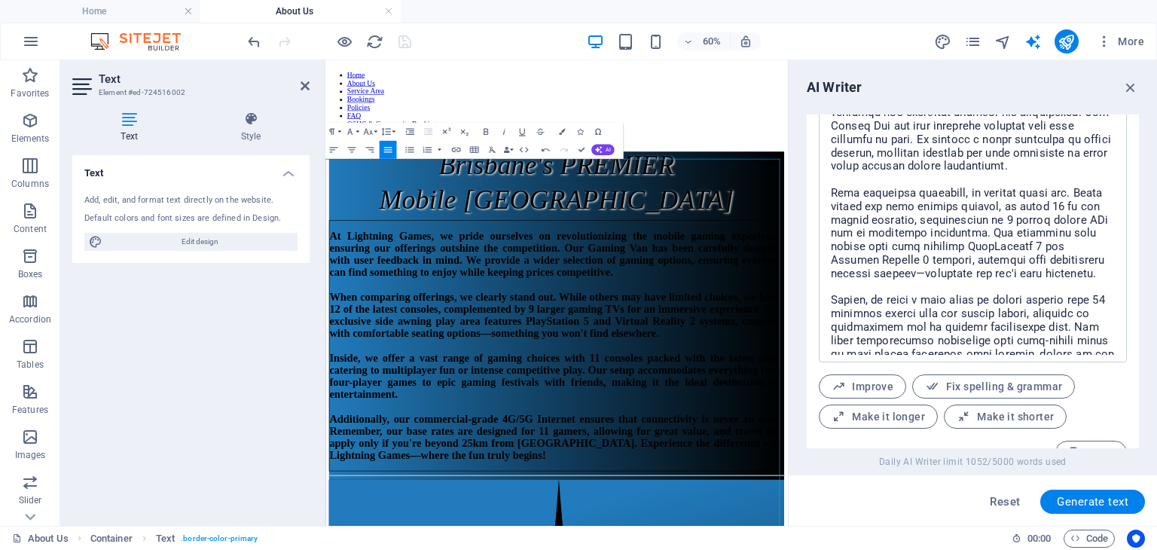
scroll to position [680, 0]
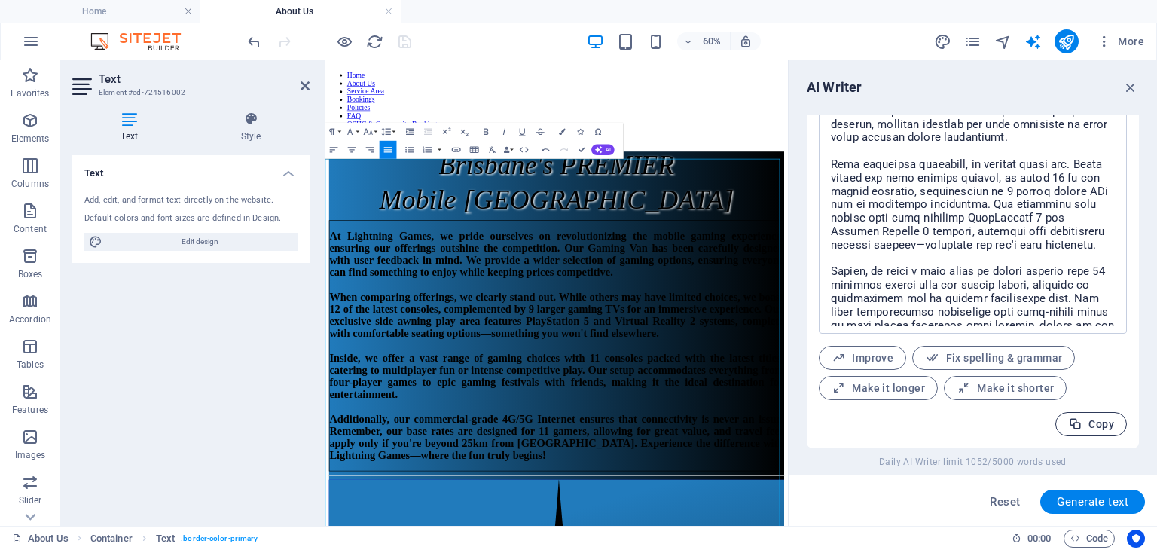
click at [1090, 420] on span "Copy" at bounding box center [1091, 424] width 46 height 14
type textarea "x"
click at [574, 356] on h2 "At Lightning Games, we pride ourselves on revolutionizing the mobile gaming exp…" at bounding box center [710, 536] width 757 height 386
drag, startPoint x: 302, startPoint y: 79, endPoint x: 256, endPoint y: 29, distance: 67.7
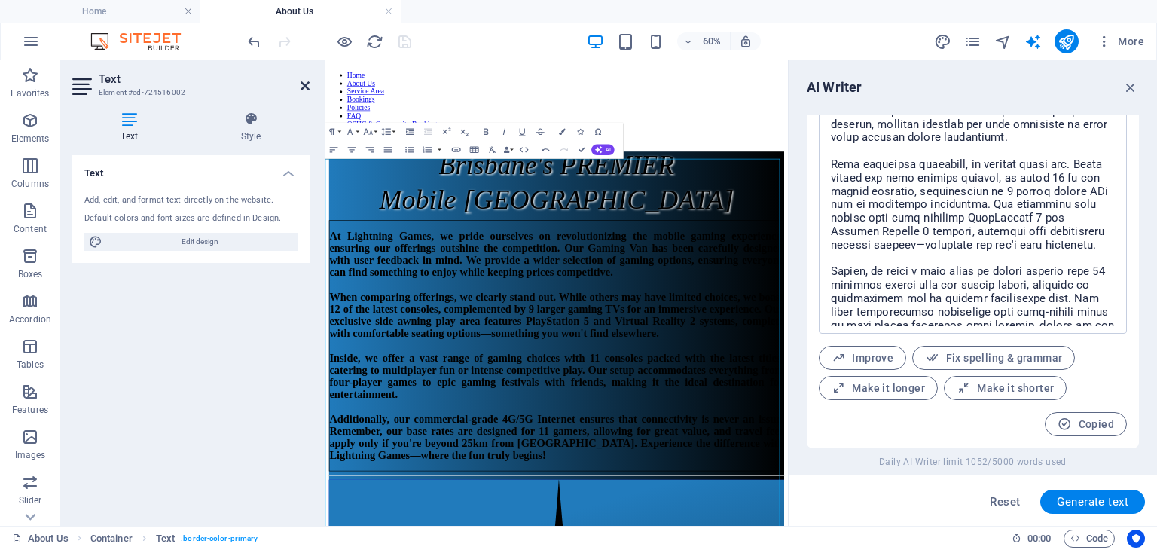
click at [302, 80] on icon at bounding box center [305, 86] width 9 height 12
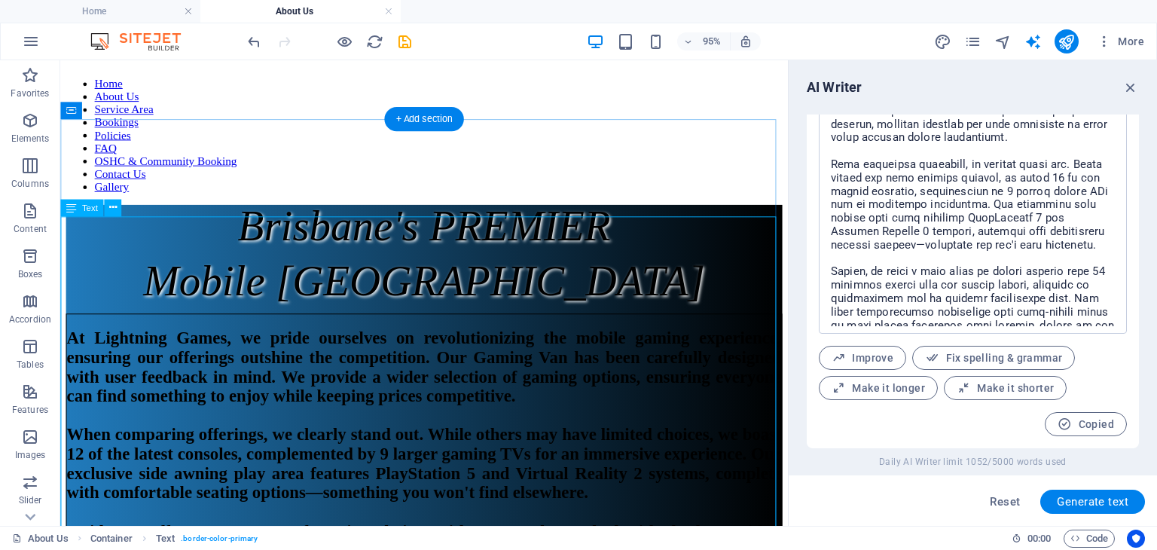
click at [75, 327] on div "At Lightning Games, we pride ourselves on revolutionizing the mobile gaming exp…" at bounding box center [443, 536] width 754 height 418
click at [76, 327] on div "At Lightning Games, we pride ourselves on revolutionizing the mobile gaming exp…" at bounding box center [443, 536] width 754 height 418
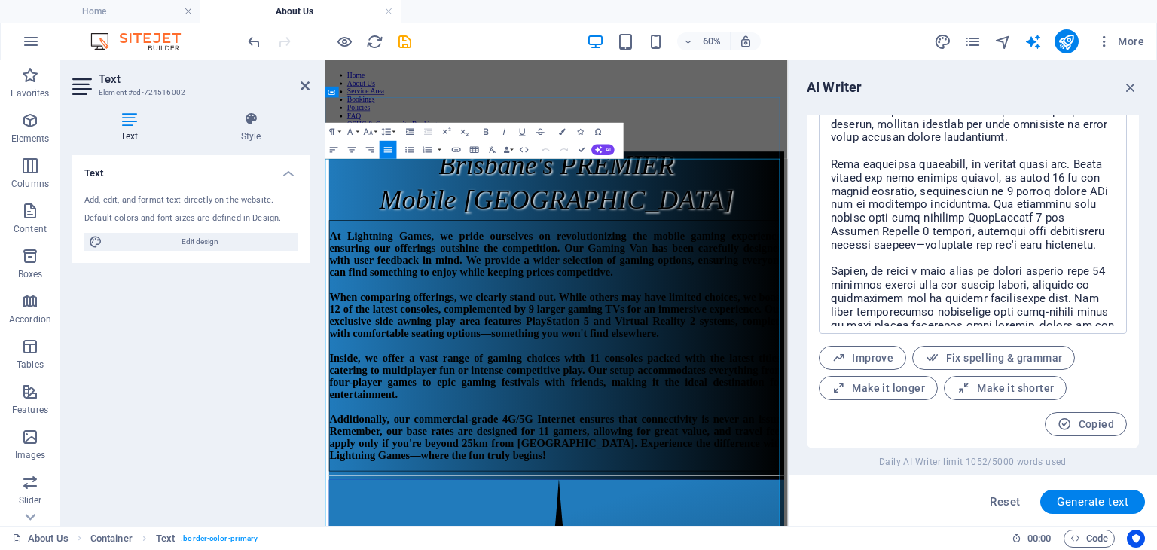
click at [423, 343] on h2 "At Lightning Games, we pride ourselves on revolutionizing the mobile gaming exp…" at bounding box center [710, 536] width 757 height 386
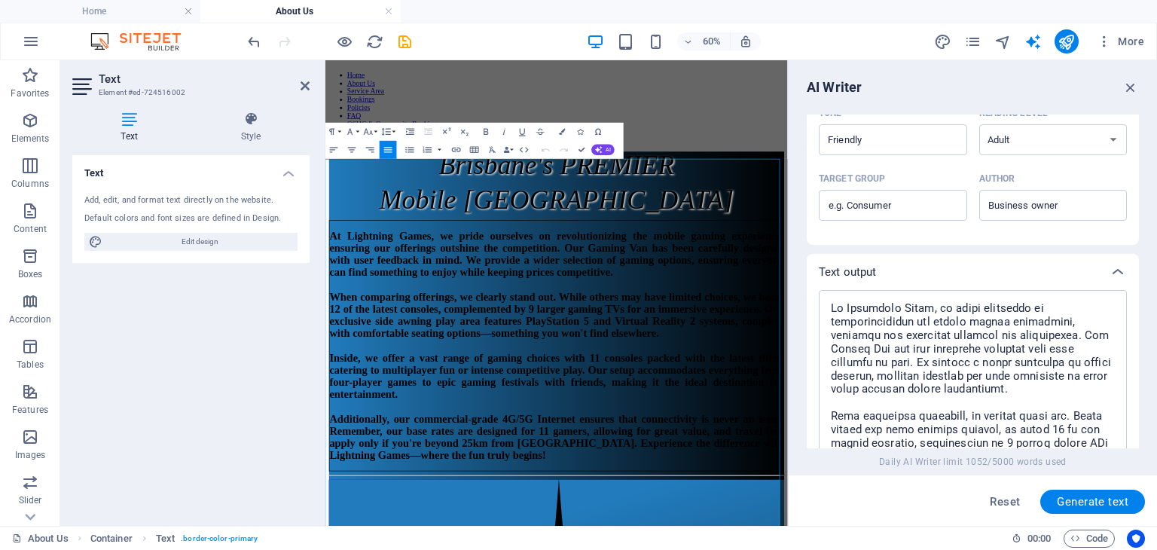
scroll to position [454, 0]
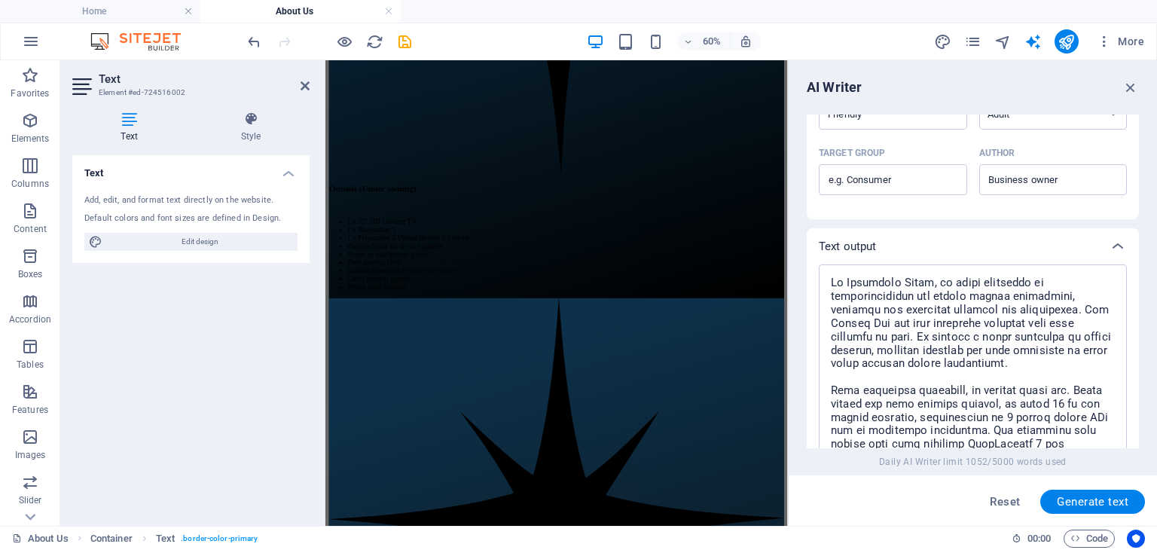
drag, startPoint x: 329, startPoint y: 245, endPoint x: 984, endPoint y: 857, distance: 896.5
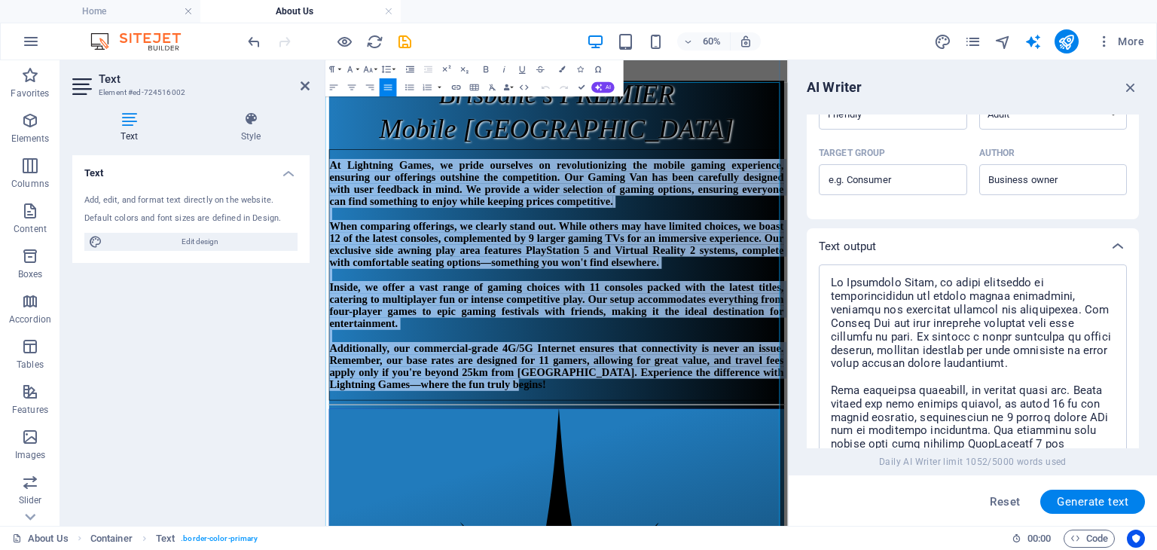
scroll to position [0, 0]
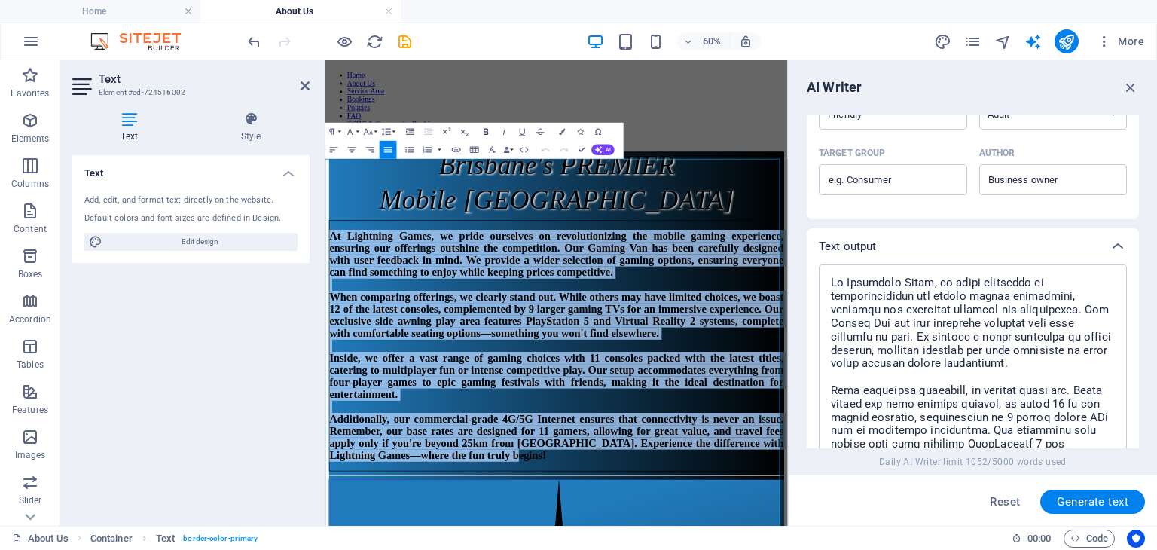
click at [488, 130] on icon "button" at bounding box center [486, 131] width 5 height 6
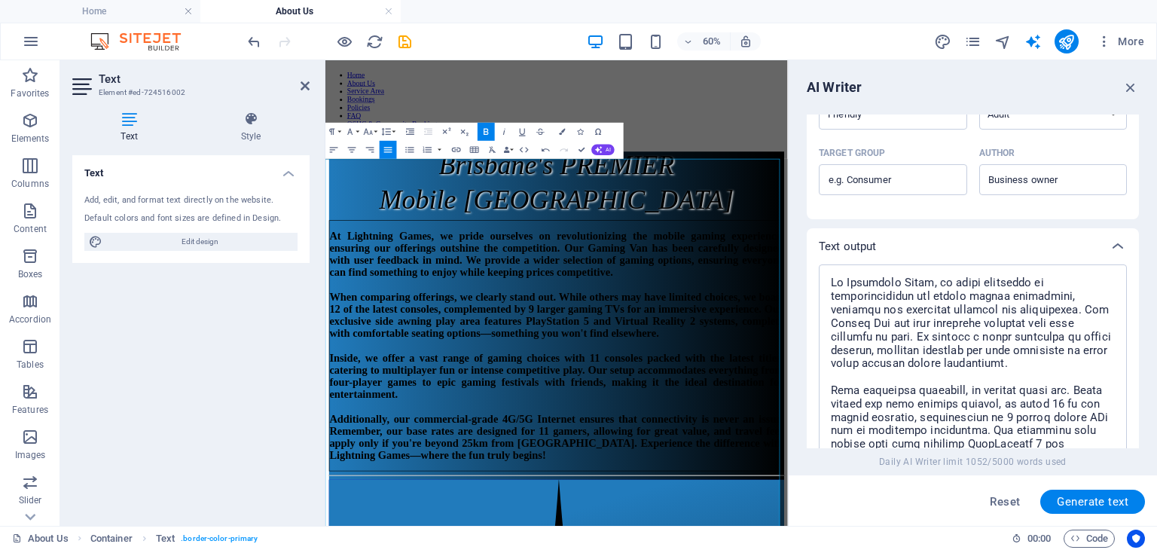
click at [488, 130] on icon "button" at bounding box center [486, 131] width 5 height 6
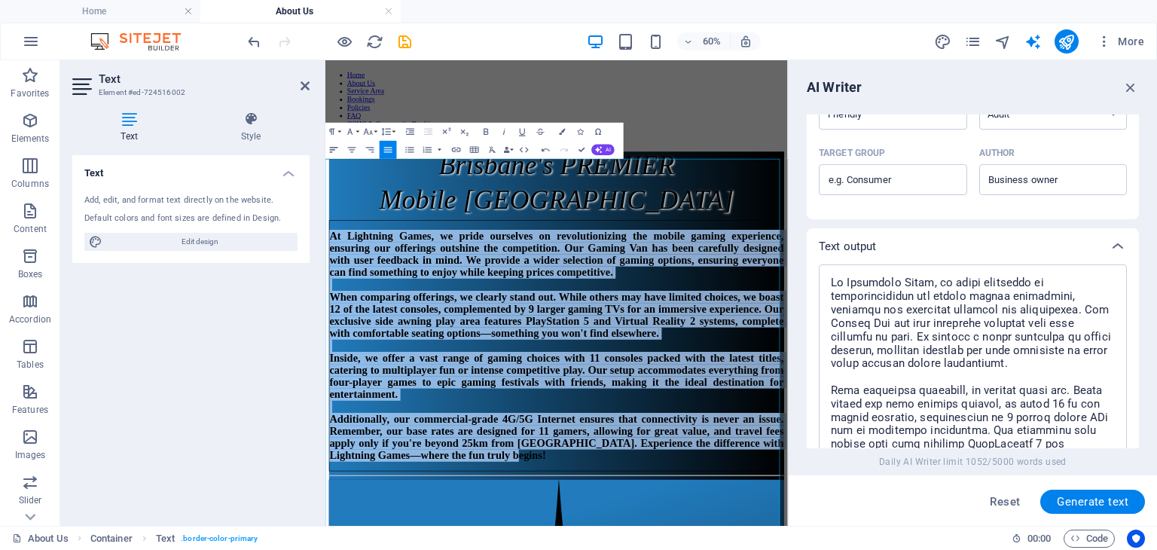
click at [332, 148] on icon "button" at bounding box center [333, 149] width 11 height 11
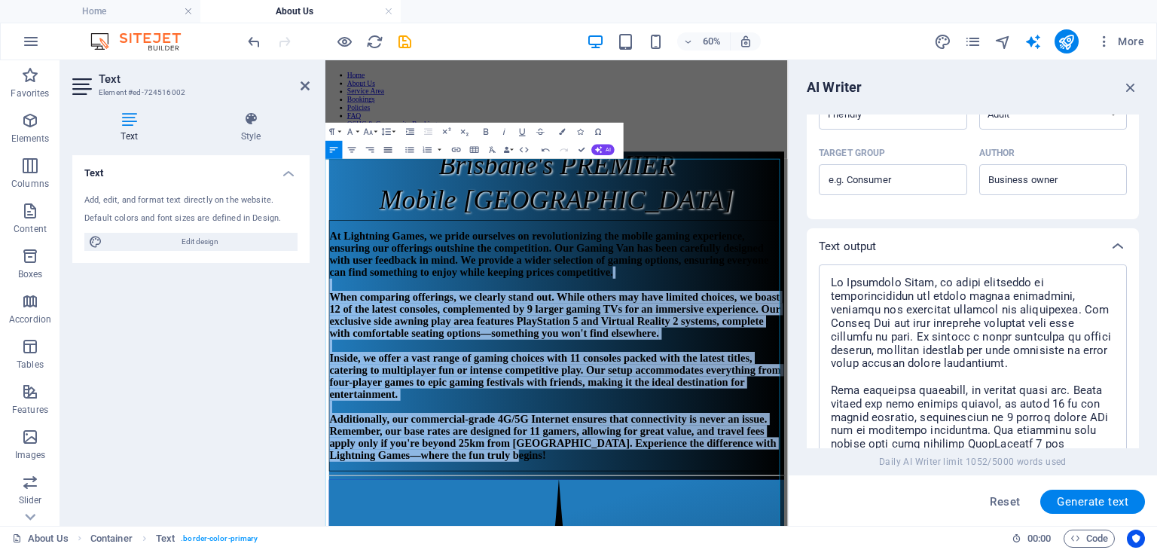
click at [388, 146] on icon "button" at bounding box center [388, 149] width 11 height 11
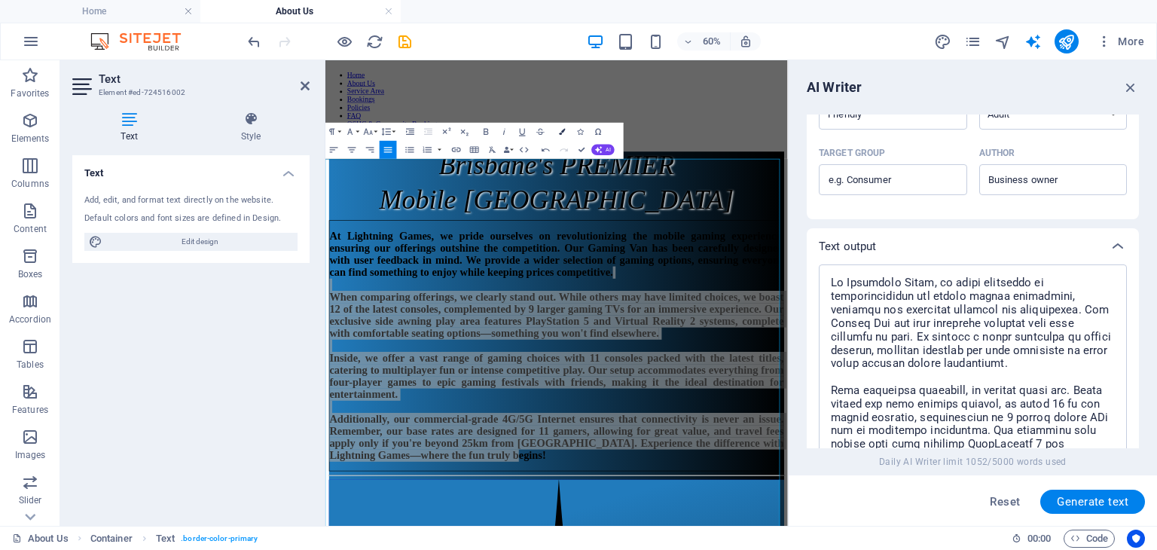
click at [565, 133] on icon "button" at bounding box center [562, 131] width 6 height 6
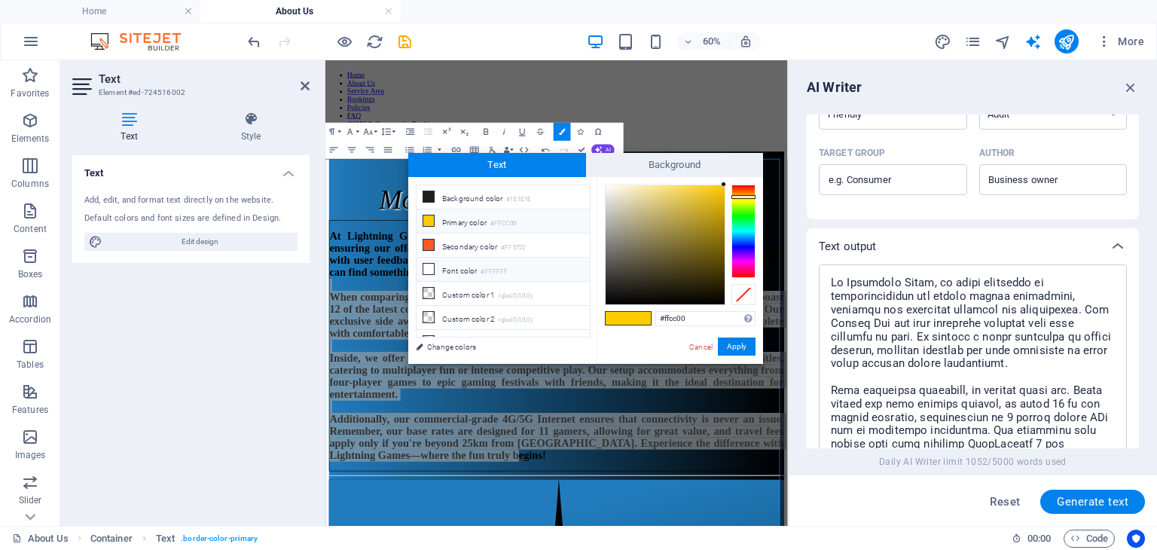
click at [432, 265] on icon at bounding box center [428, 269] width 11 height 11
type input "#ffffff"
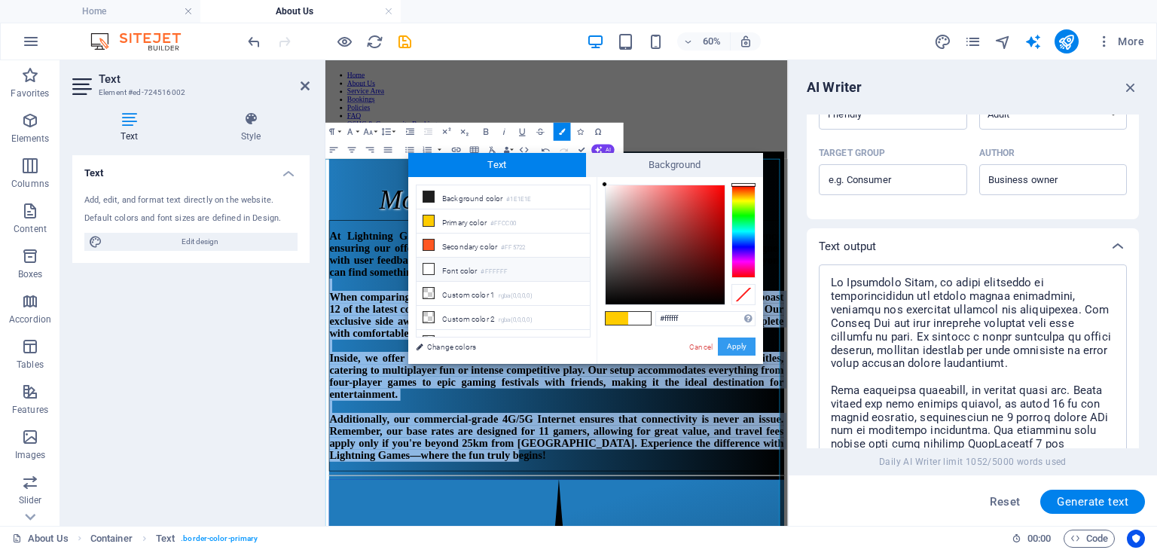
click at [728, 344] on button "Apply" at bounding box center [737, 346] width 38 height 18
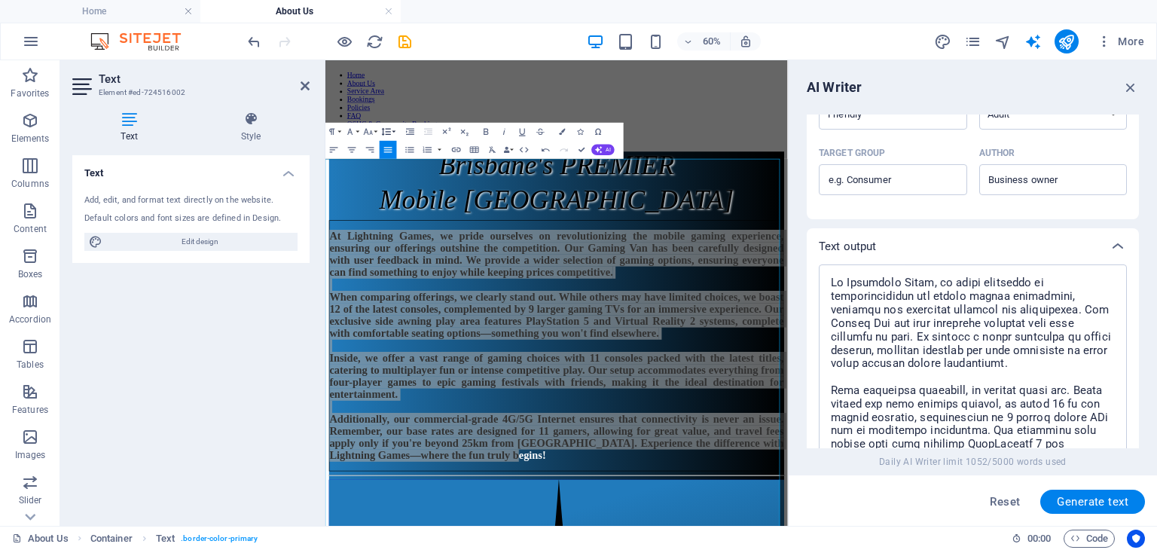
click at [386, 130] on icon "button" at bounding box center [386, 131] width 11 height 11
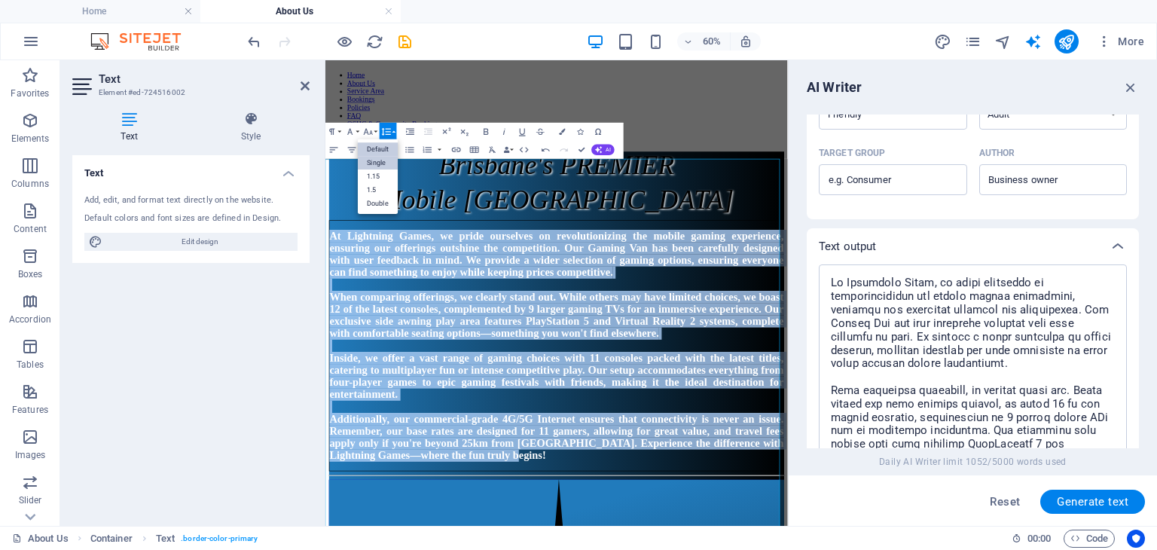
click at [379, 157] on link "Single" at bounding box center [378, 163] width 40 height 14
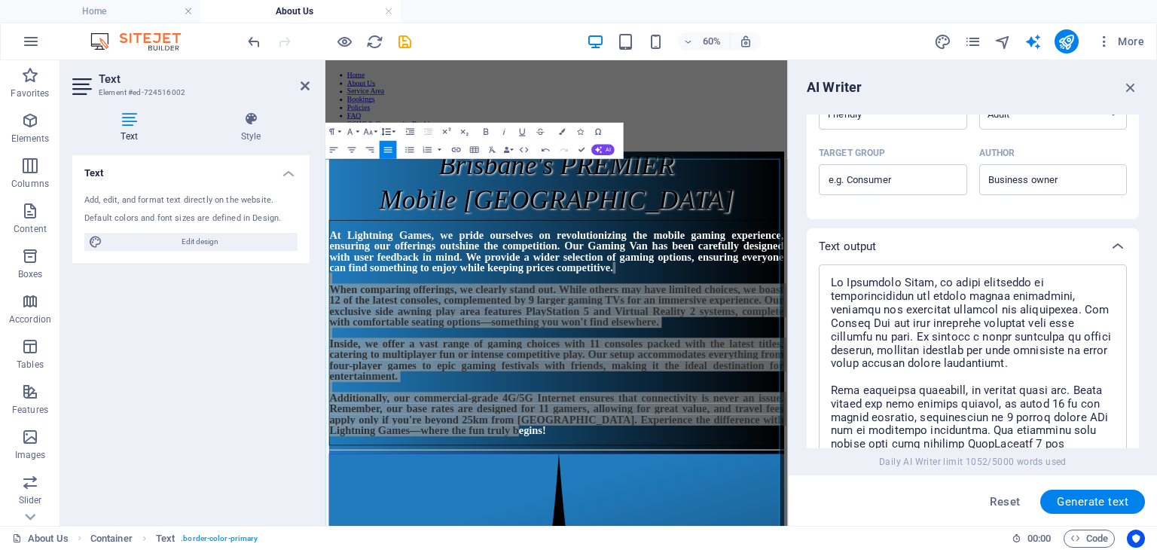
click at [386, 130] on icon "button" at bounding box center [386, 131] width 11 height 11
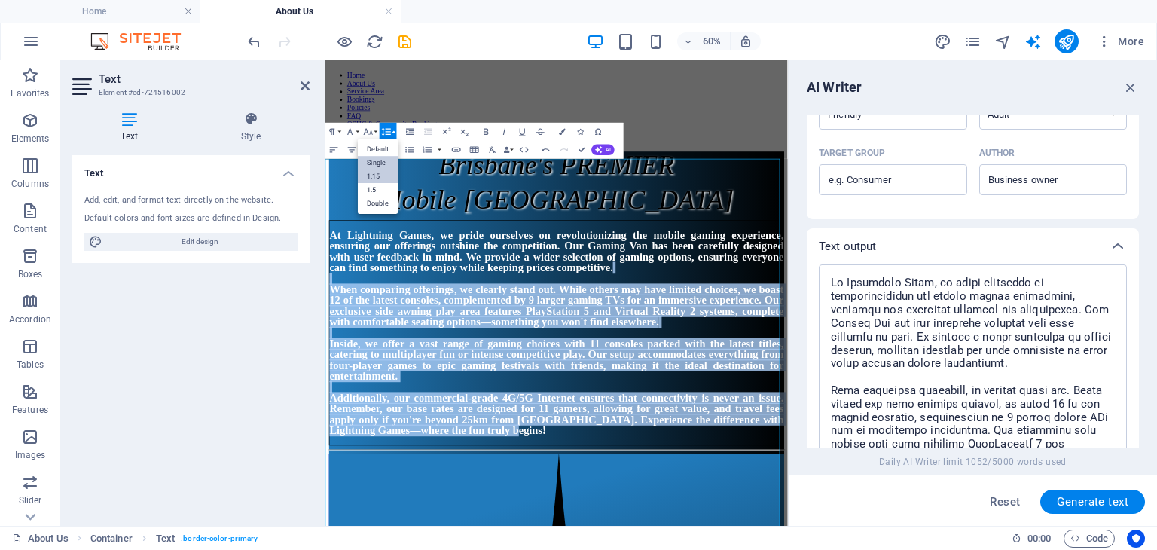
click at [376, 173] on link "1.15" at bounding box center [378, 177] width 40 height 14
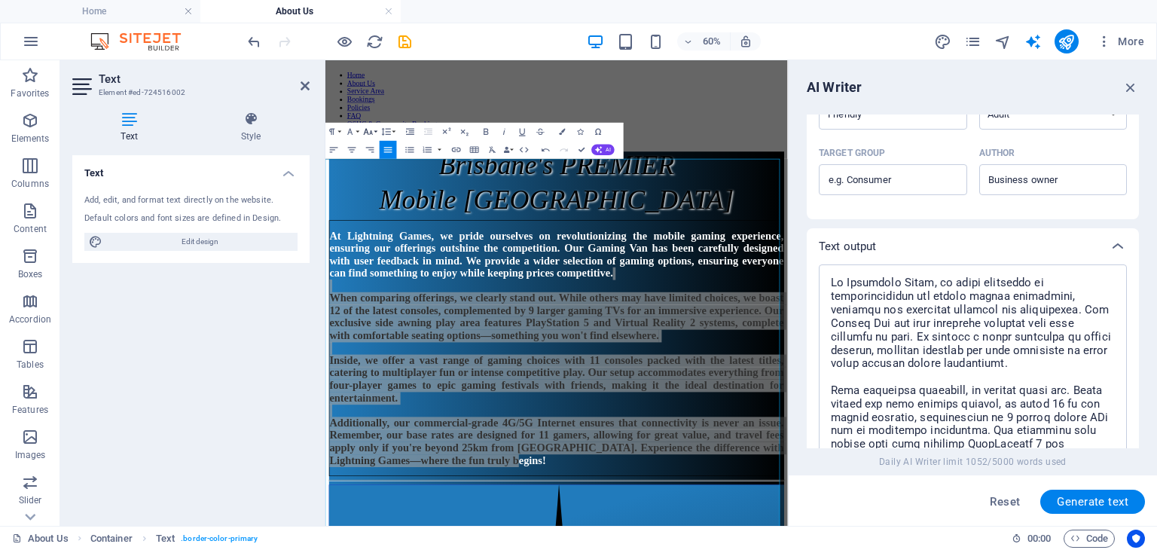
click at [368, 130] on icon "button" at bounding box center [368, 131] width 9 height 6
click at [350, 130] on icon "button" at bounding box center [349, 131] width 5 height 6
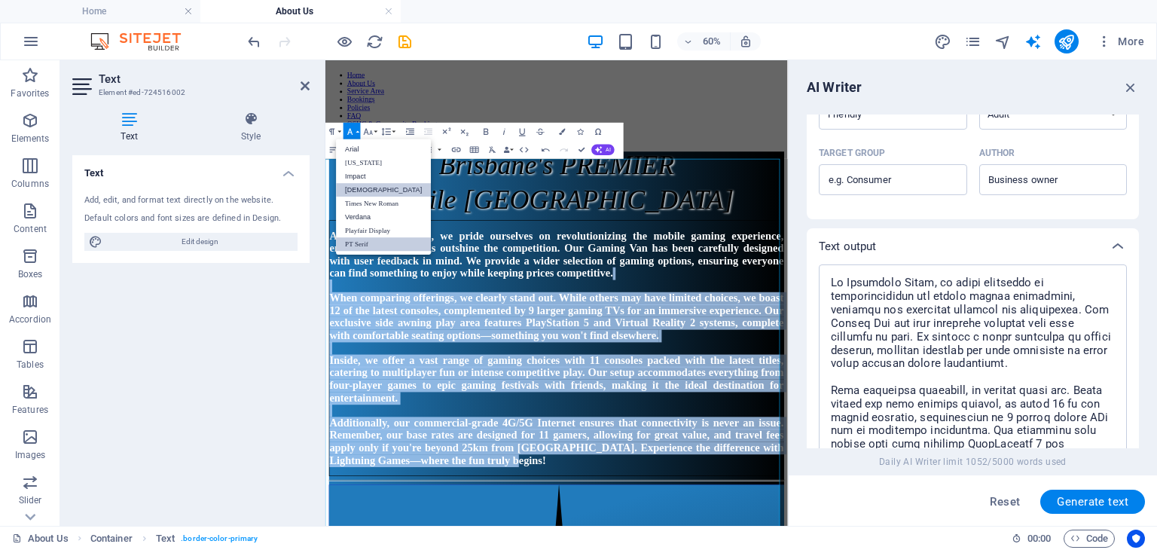
click at [362, 185] on link "[DEMOGRAPHIC_DATA]" at bounding box center [383, 190] width 95 height 14
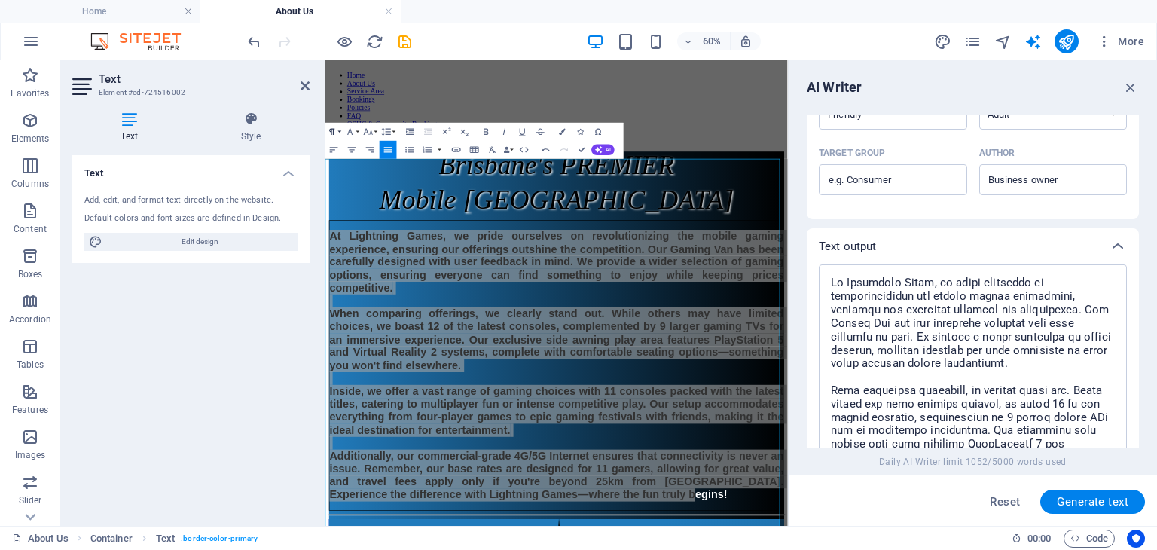
click at [333, 131] on icon "button" at bounding box center [331, 131] width 5 height 6
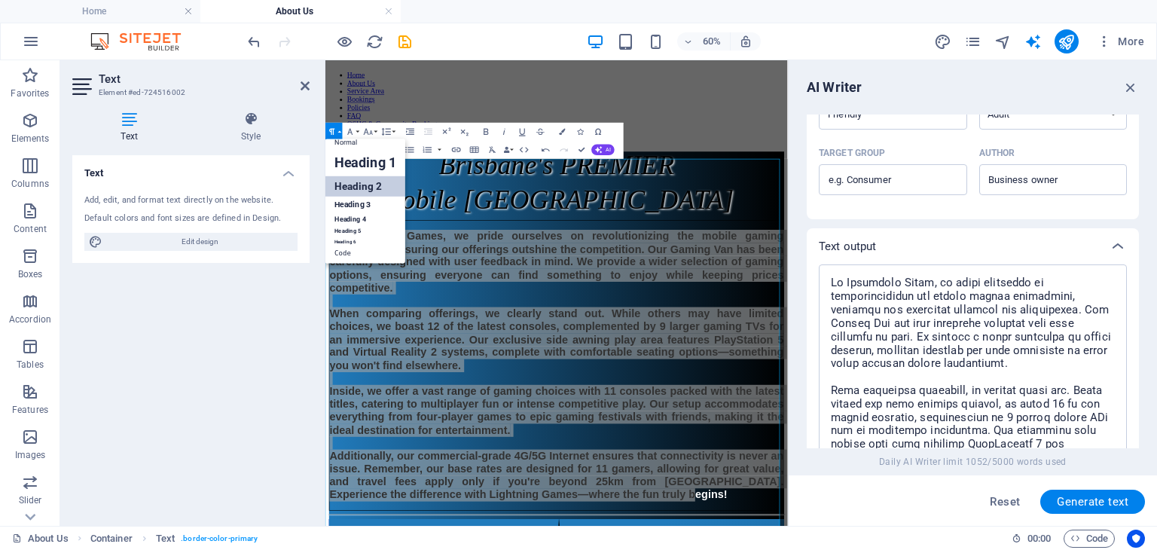
scroll to position [12, 0]
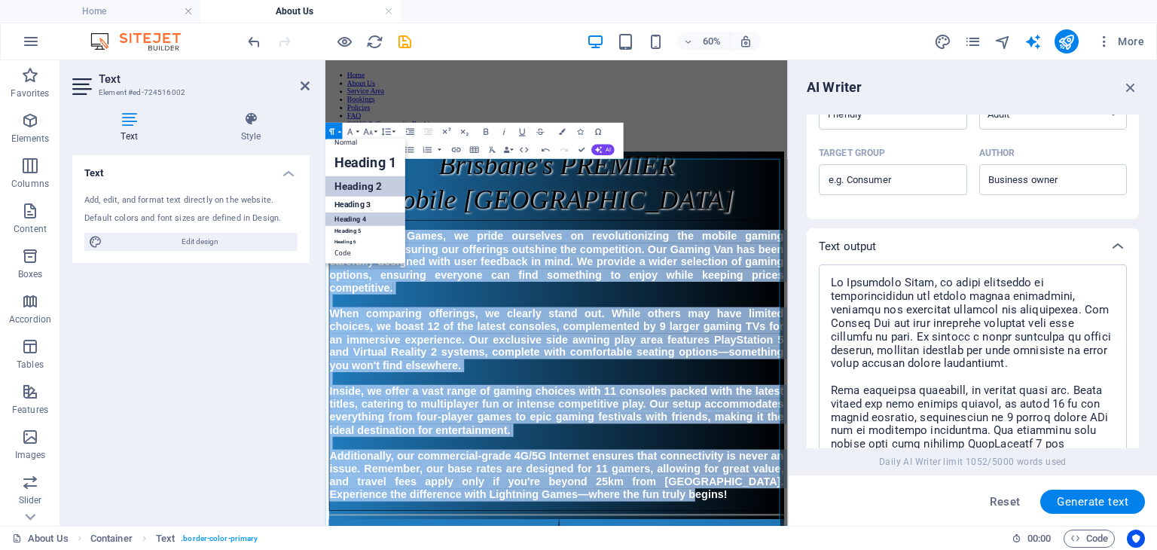
click at [353, 216] on link "Heading 4" at bounding box center [365, 219] width 80 height 14
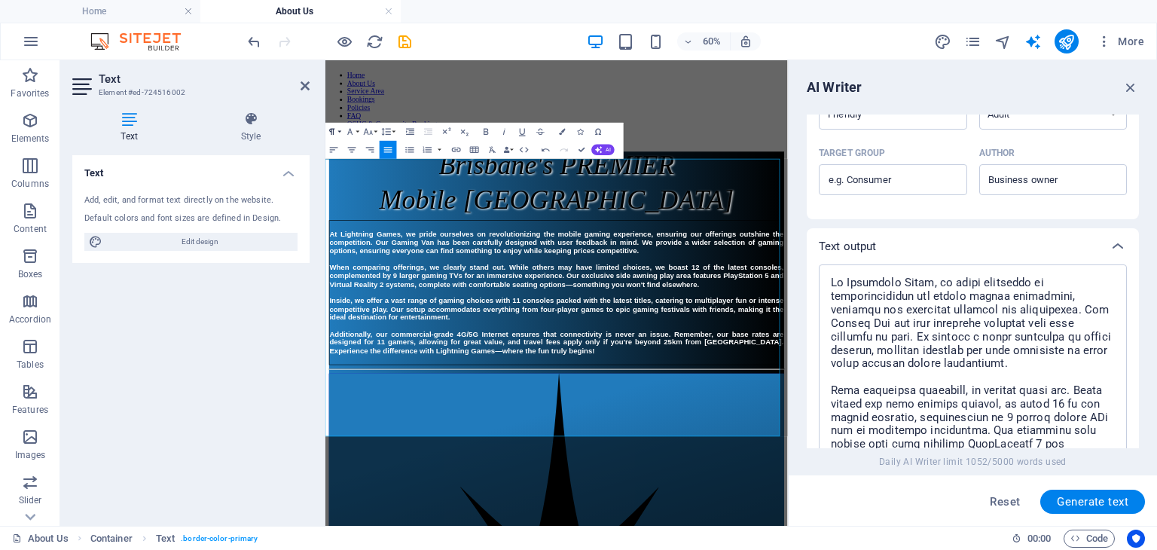
click at [338, 128] on button "Paragraph Format" at bounding box center [333, 132] width 17 height 18
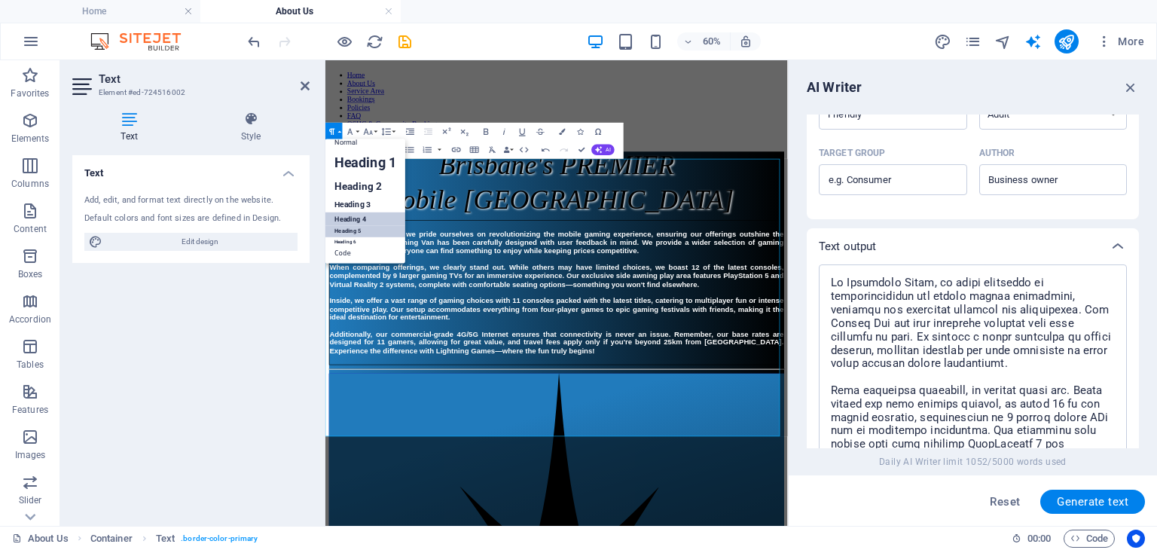
click at [344, 230] on link "Heading 5" at bounding box center [365, 230] width 80 height 11
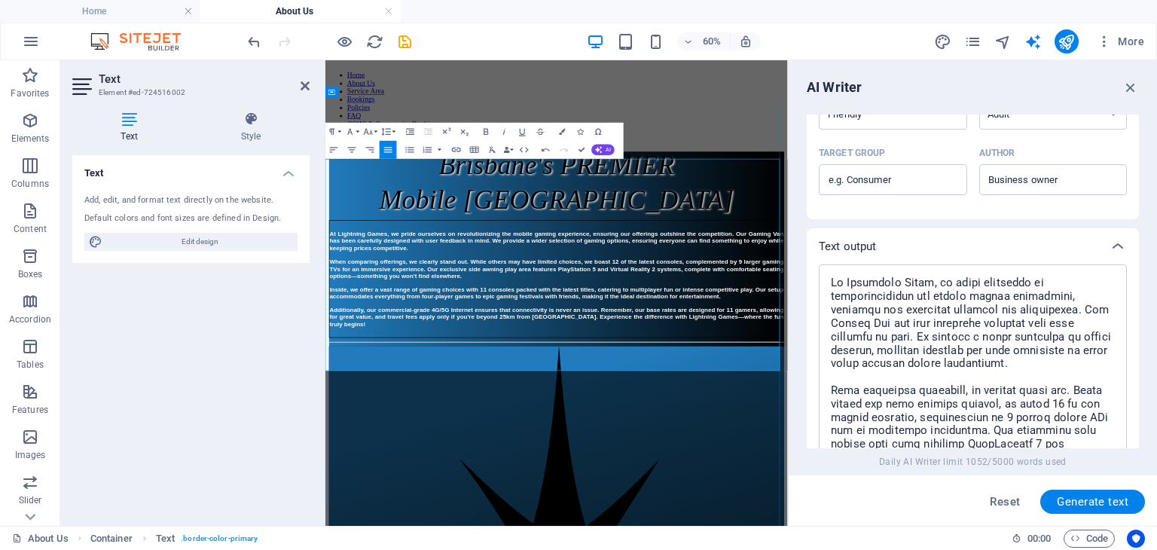
click at [451, 344] on h5 "At Lightning Games, we pride ourselves on revolutionizing the mobile gaming exp…" at bounding box center [710, 424] width 757 height 161
click at [303, 86] on icon at bounding box center [305, 86] width 9 height 12
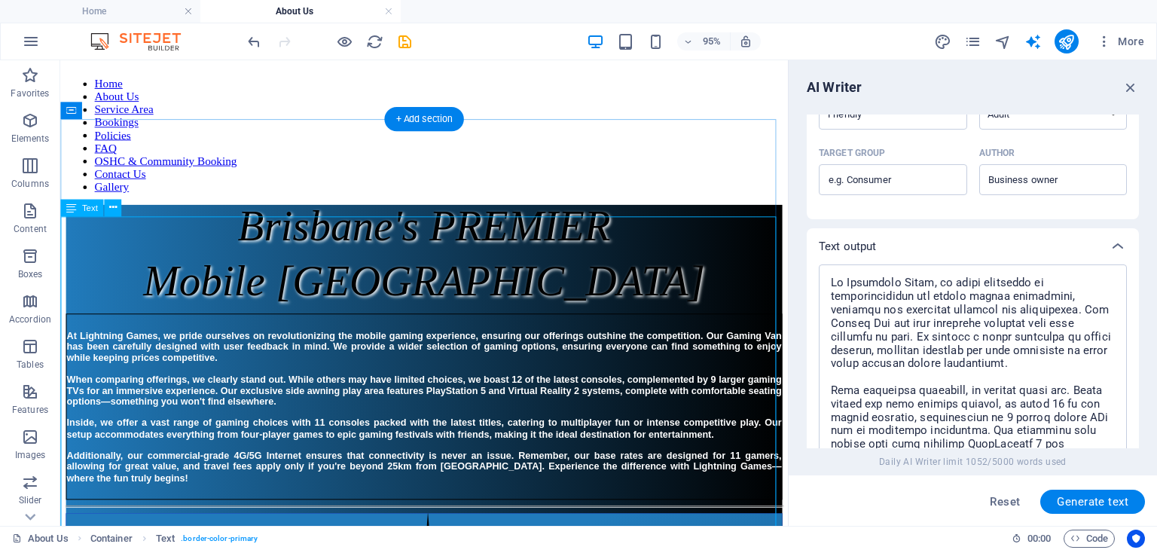
click at [514, 327] on div "At Lightning Games, we pride ourselves on revolutionizing the mobile gaming exp…" at bounding box center [443, 425] width 754 height 196
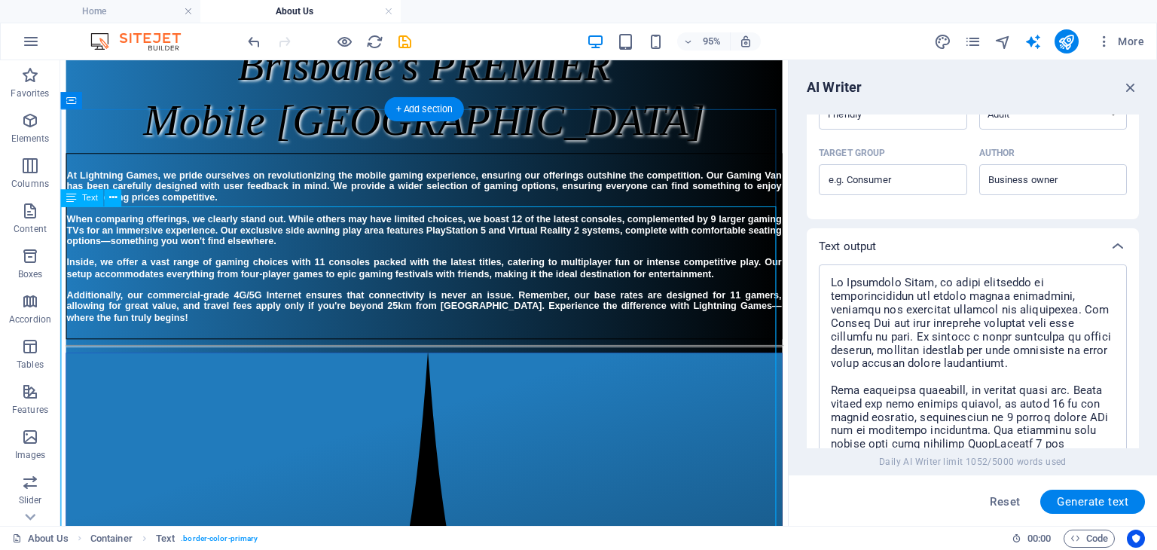
scroll to position [226, 0]
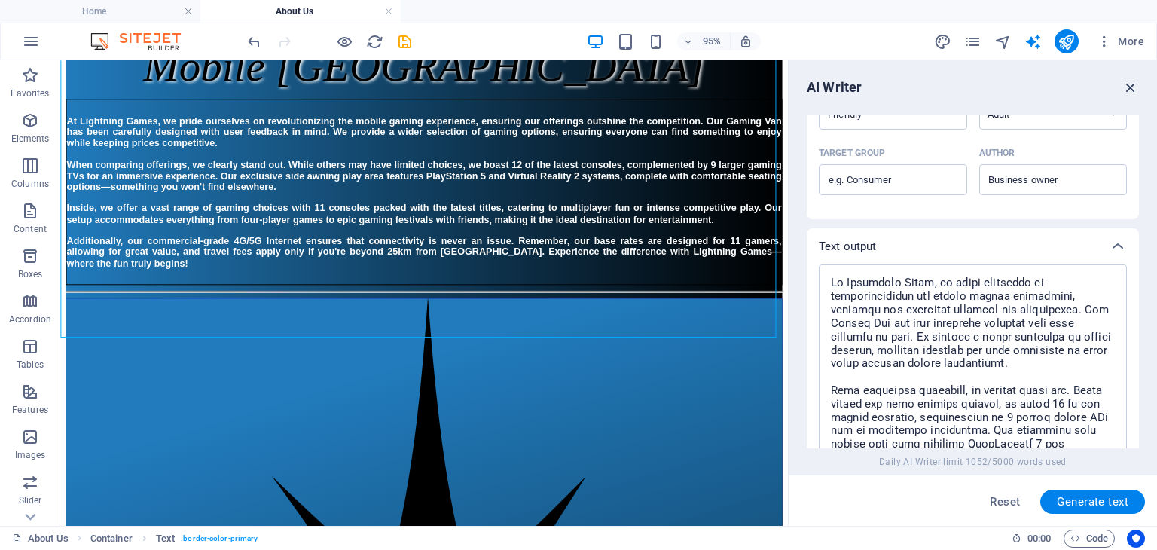
click at [1128, 85] on icon "button" at bounding box center [1130, 87] width 17 height 17
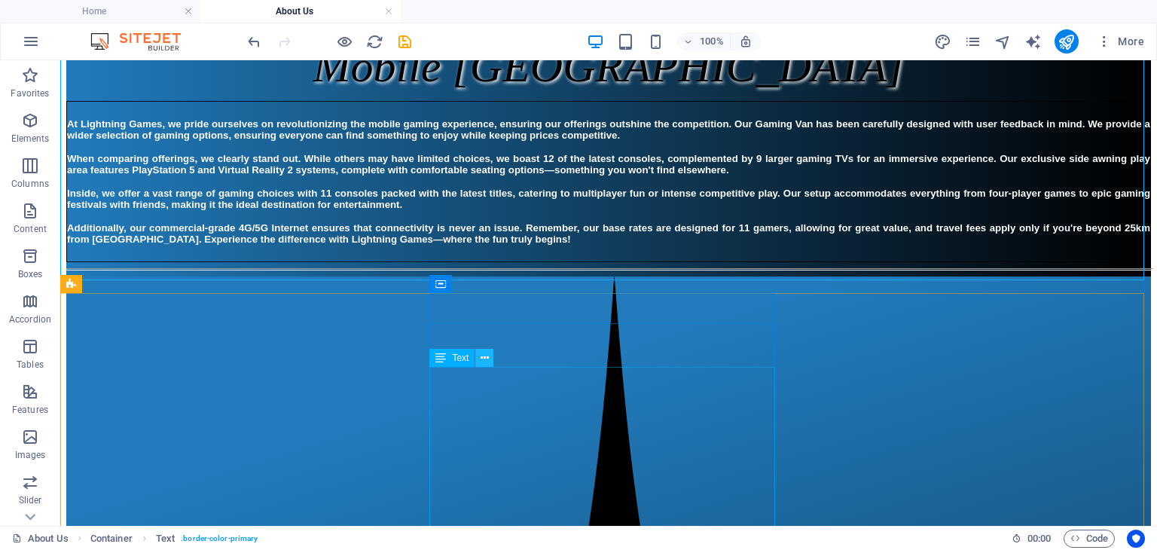
click at [483, 356] on icon at bounding box center [485, 358] width 8 height 16
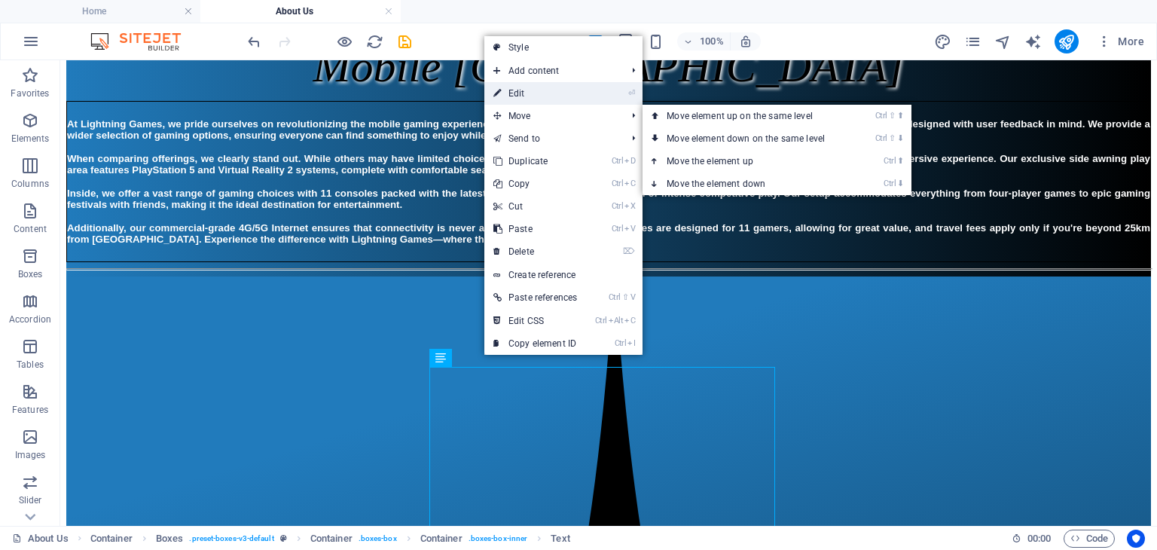
click at [533, 90] on link "⏎ Edit" at bounding box center [535, 93] width 102 height 23
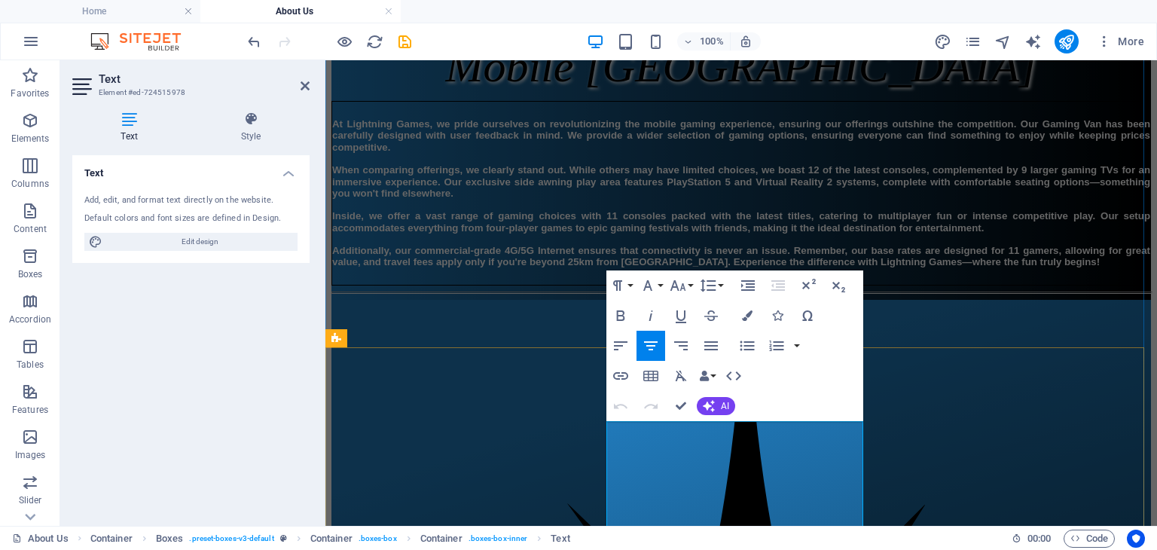
drag, startPoint x: 657, startPoint y: 442, endPoint x: 707, endPoint y: 445, distance: 49.8
click at [687, 282] on button "Font Size" at bounding box center [681, 285] width 29 height 30
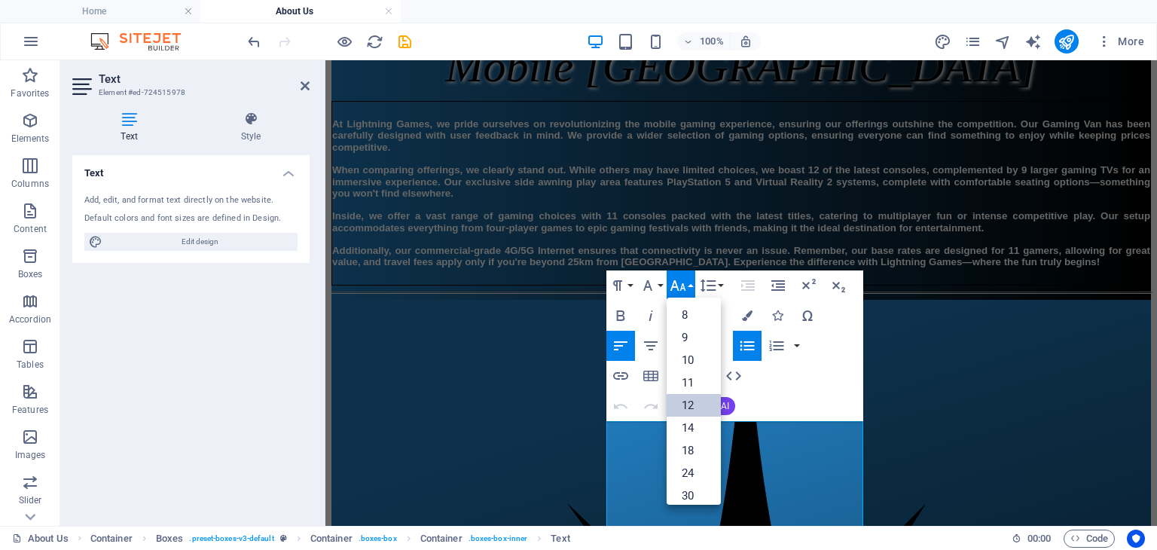
click at [692, 401] on link "12" at bounding box center [694, 405] width 54 height 23
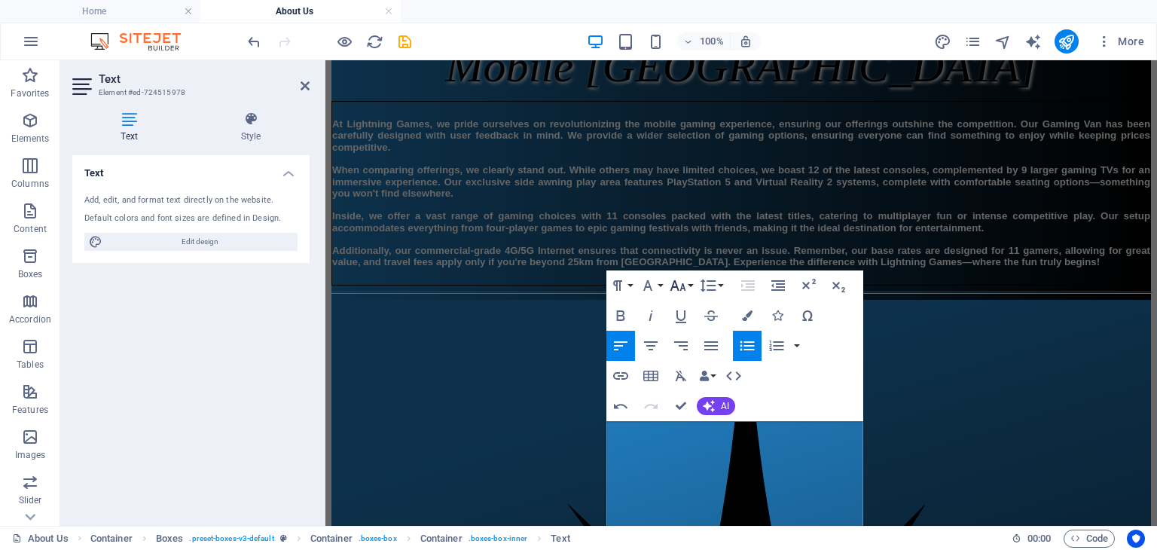
click at [684, 288] on icon "button" at bounding box center [678, 285] width 16 height 11
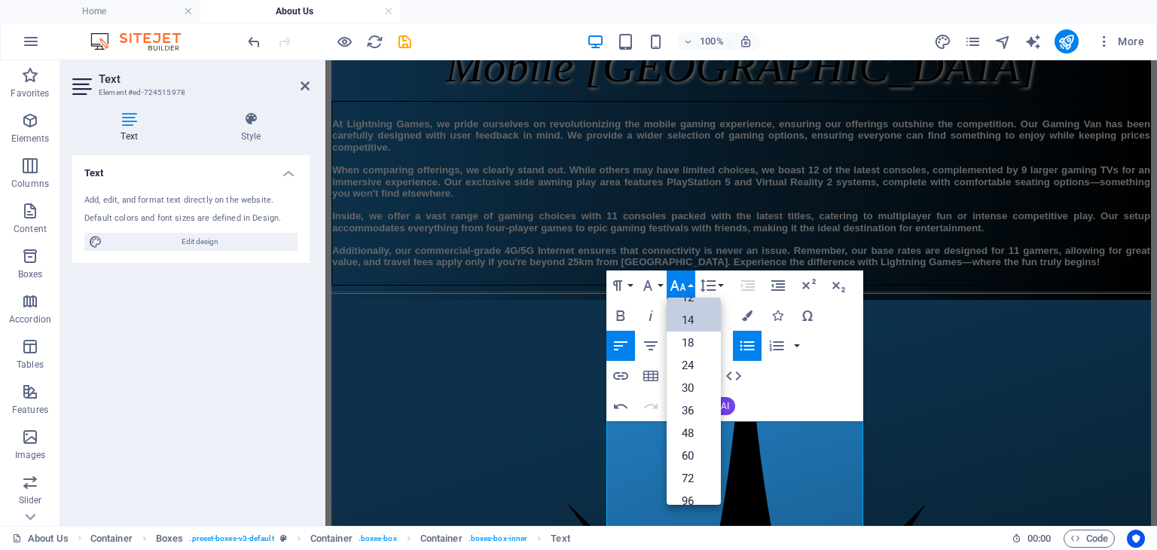
click at [698, 316] on link "14" at bounding box center [694, 320] width 54 height 23
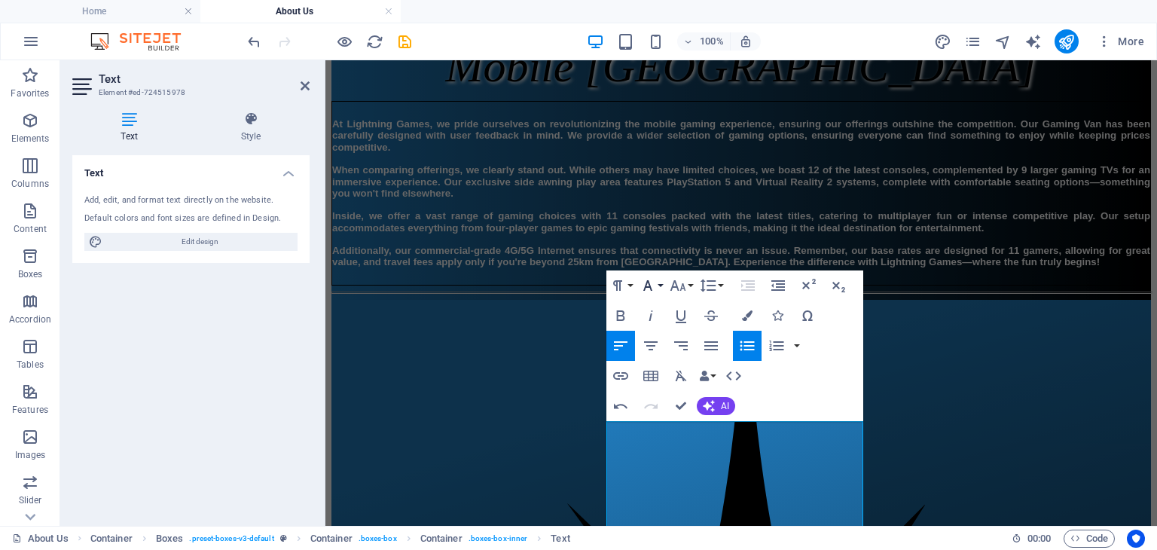
click at [656, 284] on icon "button" at bounding box center [648, 285] width 18 height 18
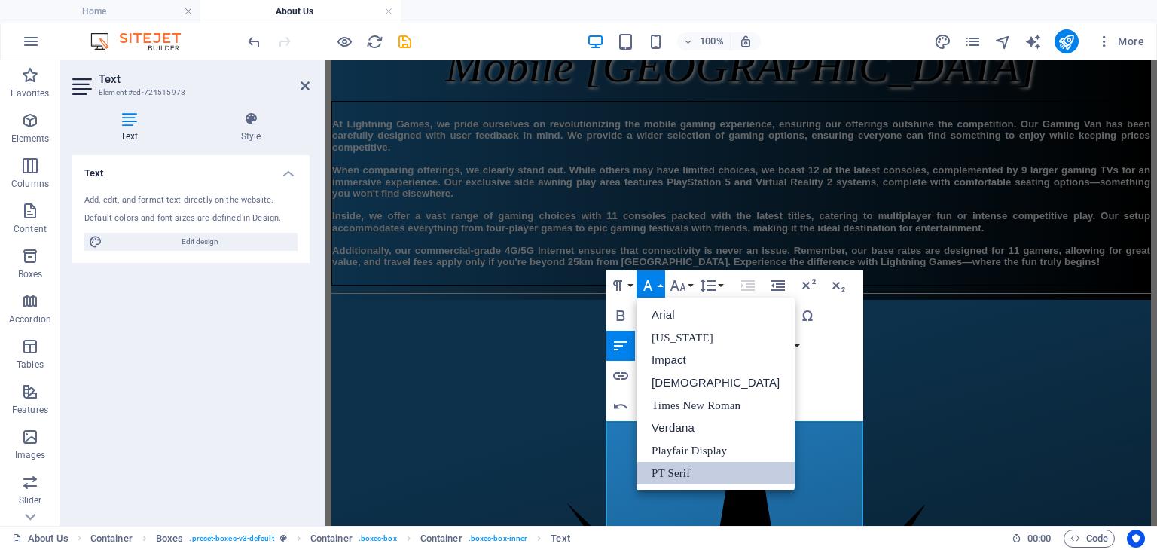
scroll to position [0, 0]
click at [656, 284] on icon "button" at bounding box center [648, 285] width 18 height 18
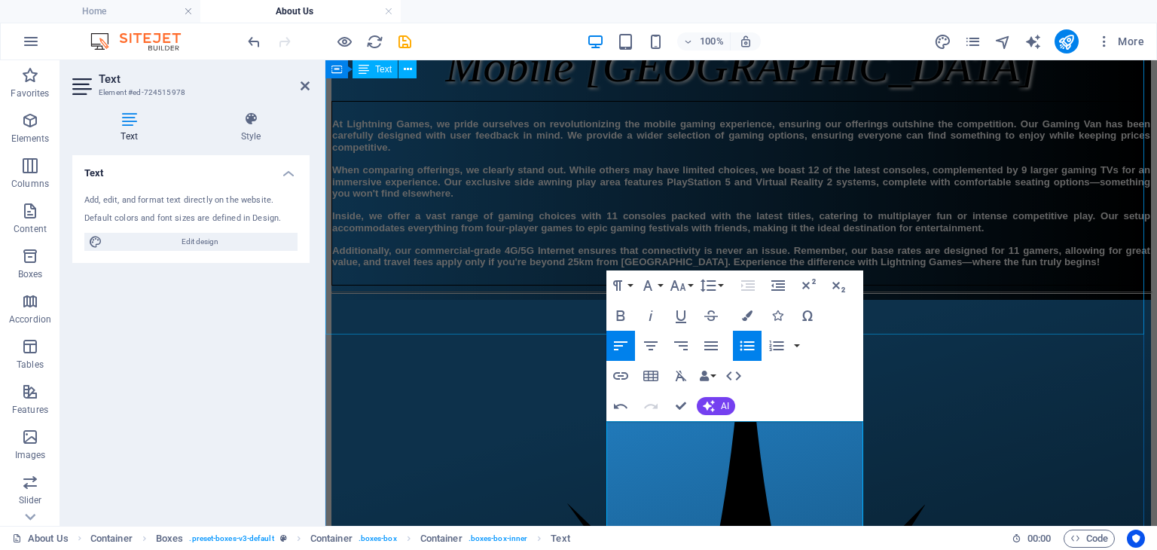
click at [676, 212] on div "At Lightning Games, we pride ourselves on revolutionizing the mobile gaming exp…" at bounding box center [741, 193] width 820 height 185
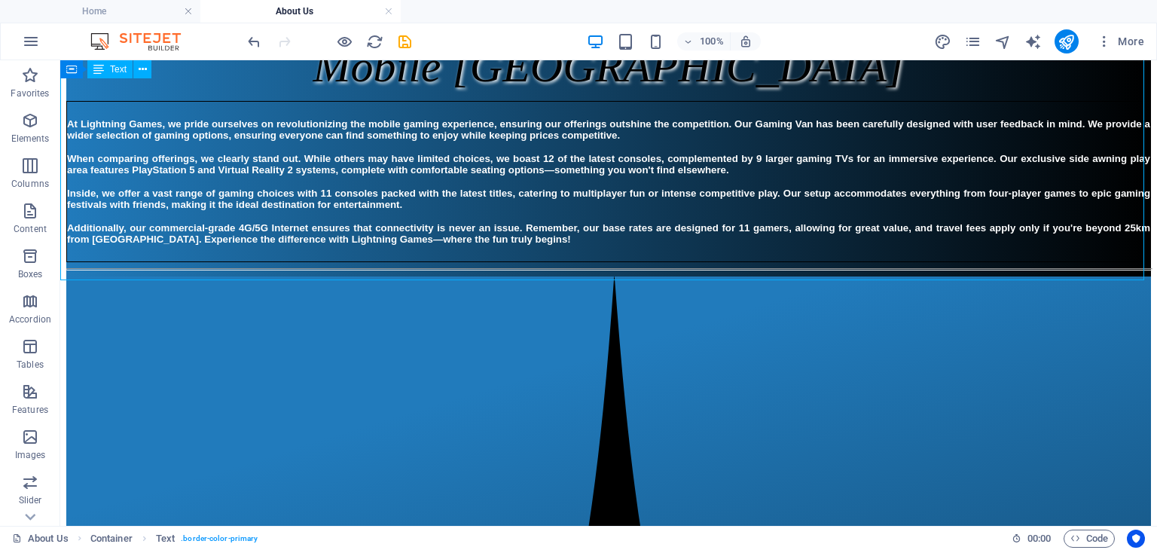
click at [667, 212] on div "At Lightning Games, we pride ourselves on revolutionizing the mobile gaming exp…" at bounding box center [608, 181] width 1085 height 161
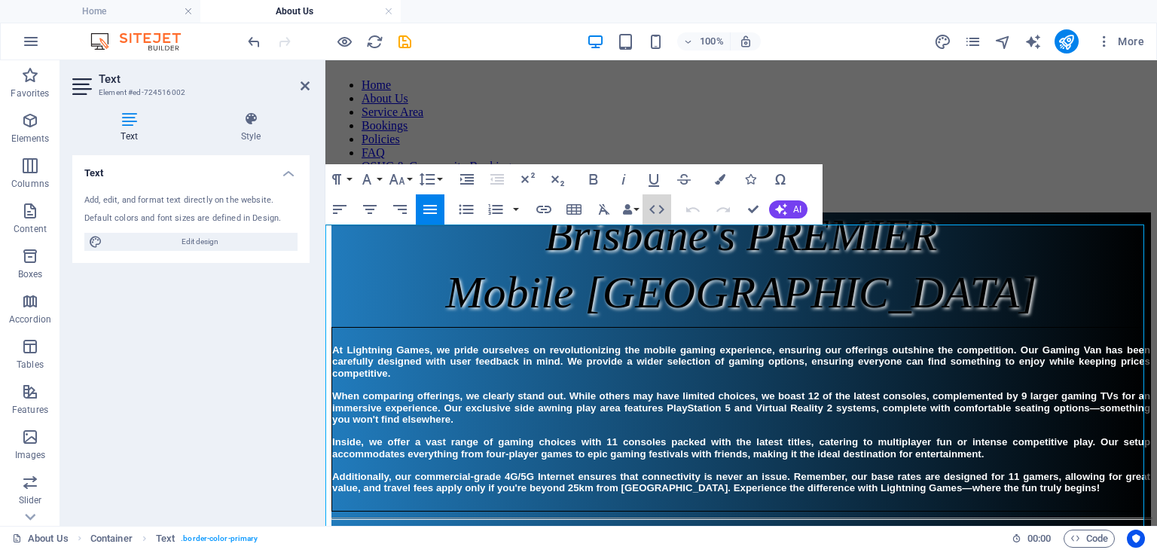
click at [667, 211] on button "HTML" at bounding box center [657, 209] width 29 height 30
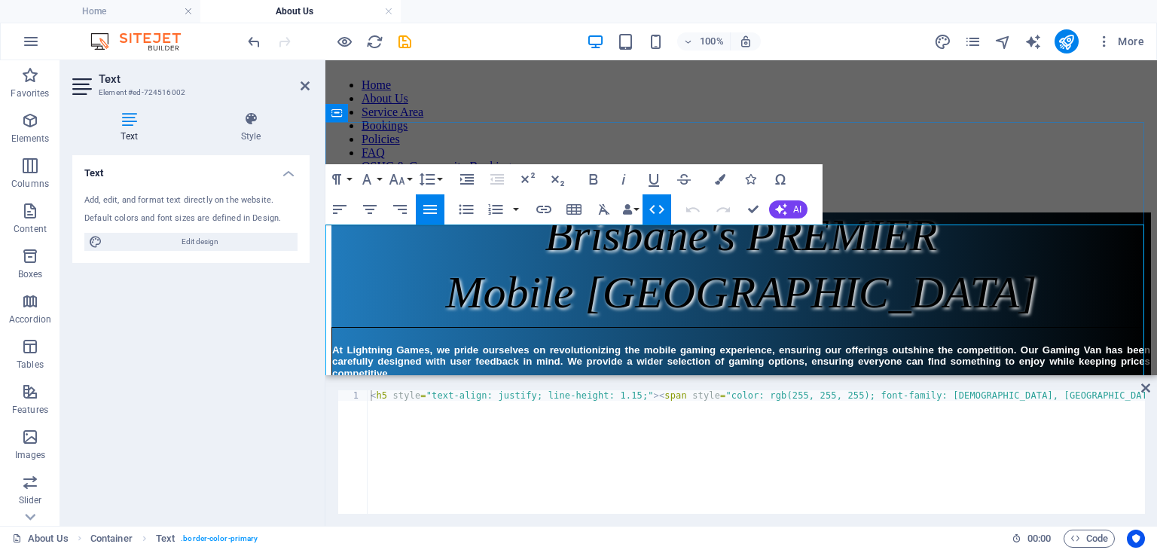
click at [651, 344] on span "At Lightning Games, we pride ourselves on revolutionizing the mobile gaming exp…" at bounding box center [741, 418] width 818 height 149
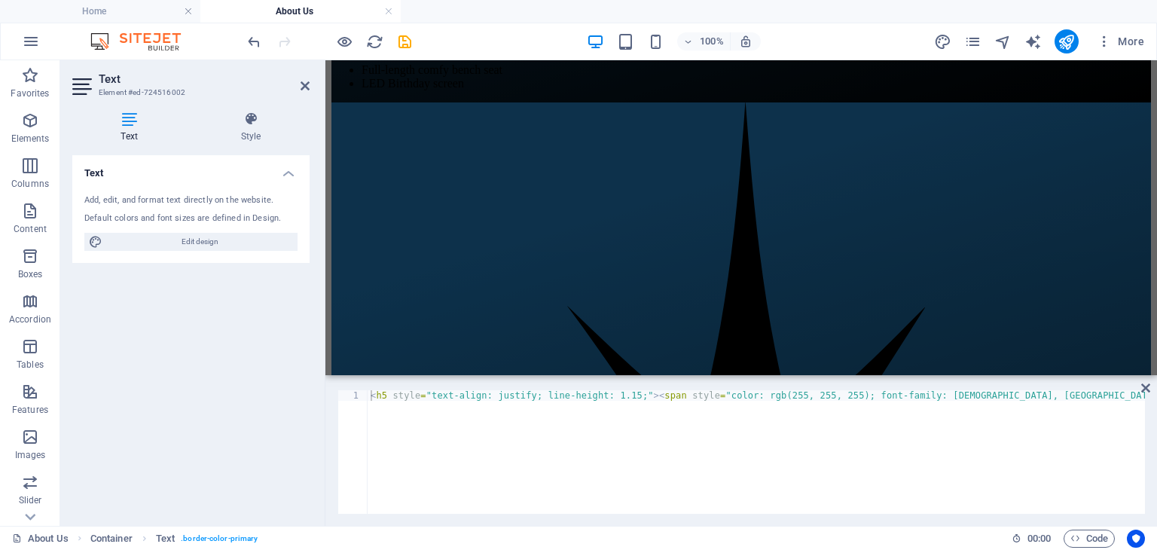
scroll to position [1481, 0]
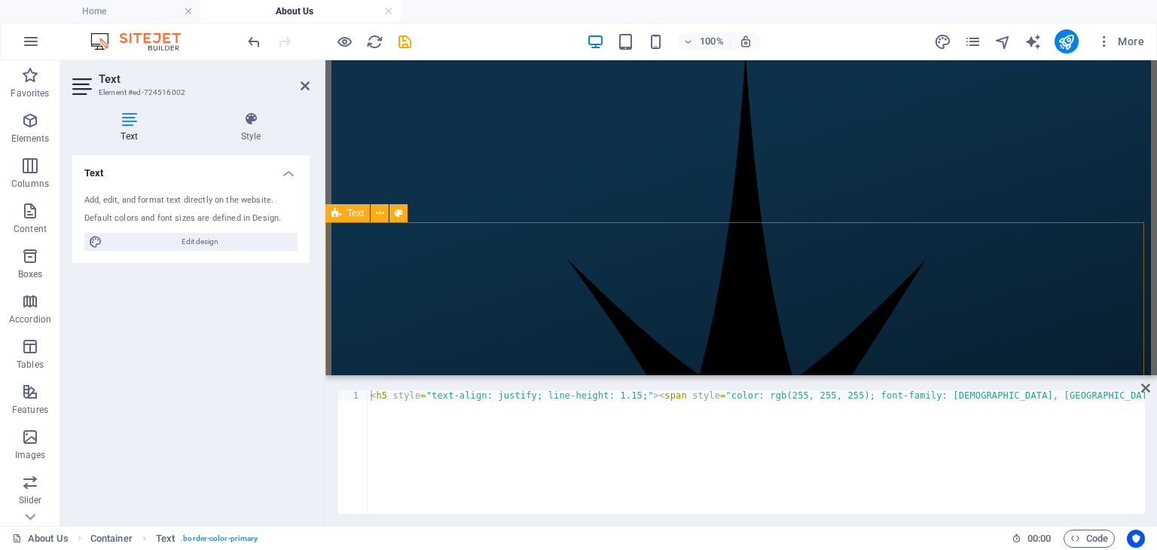
drag, startPoint x: 326, startPoint y: 231, endPoint x: 703, endPoint y: 231, distance: 376.7
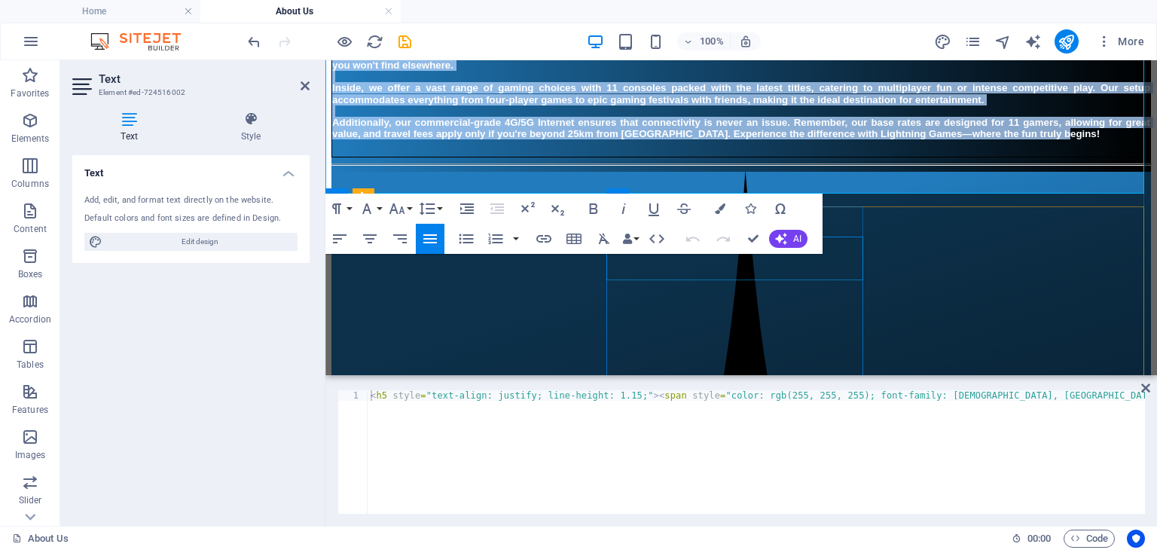
scroll to position [351, 0]
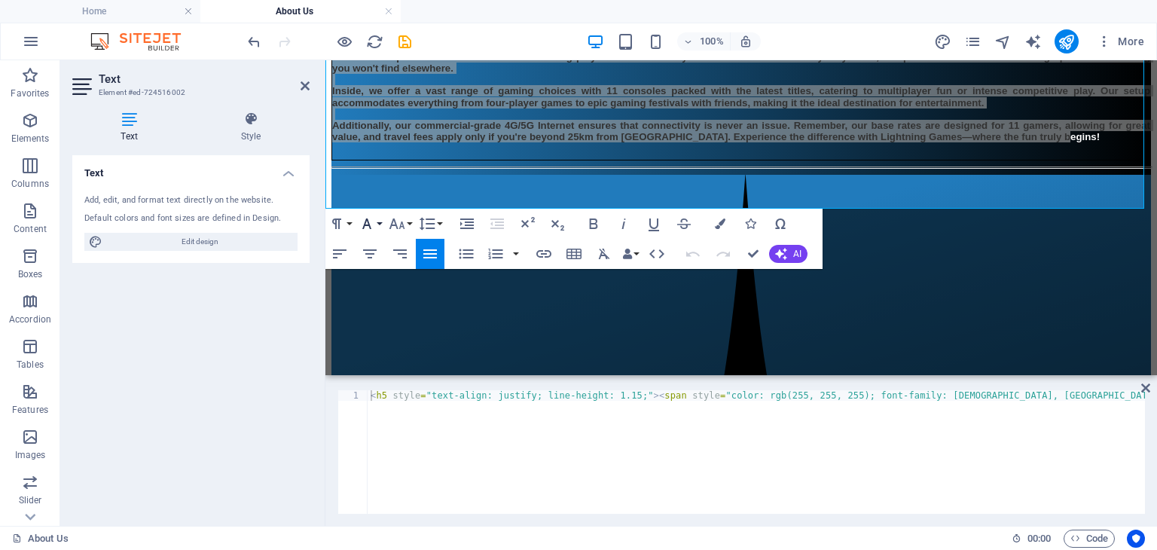
click at [372, 224] on icon "button" at bounding box center [367, 224] width 18 height 18
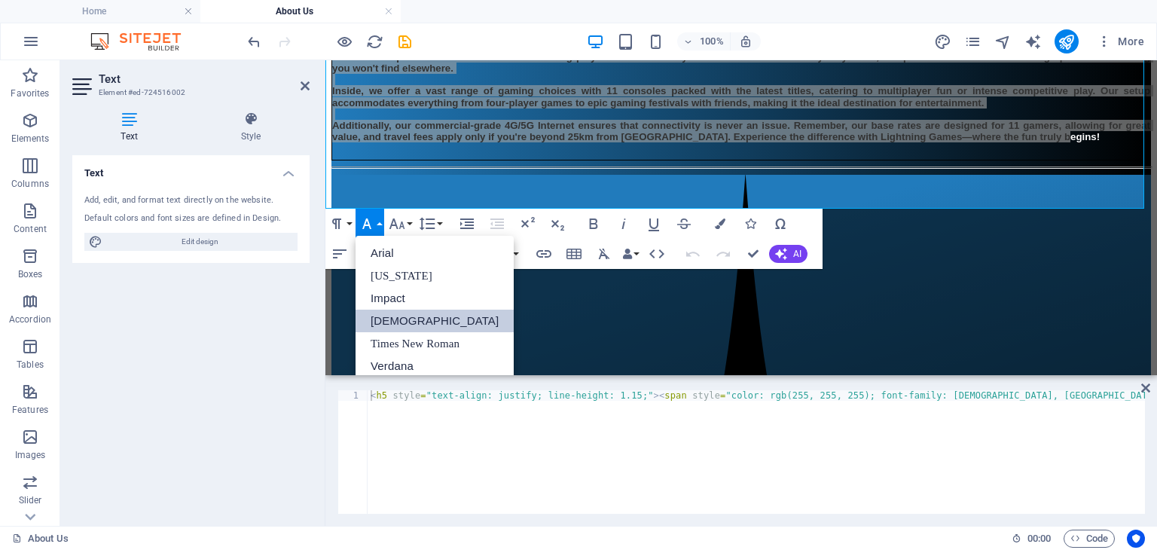
scroll to position [0, 0]
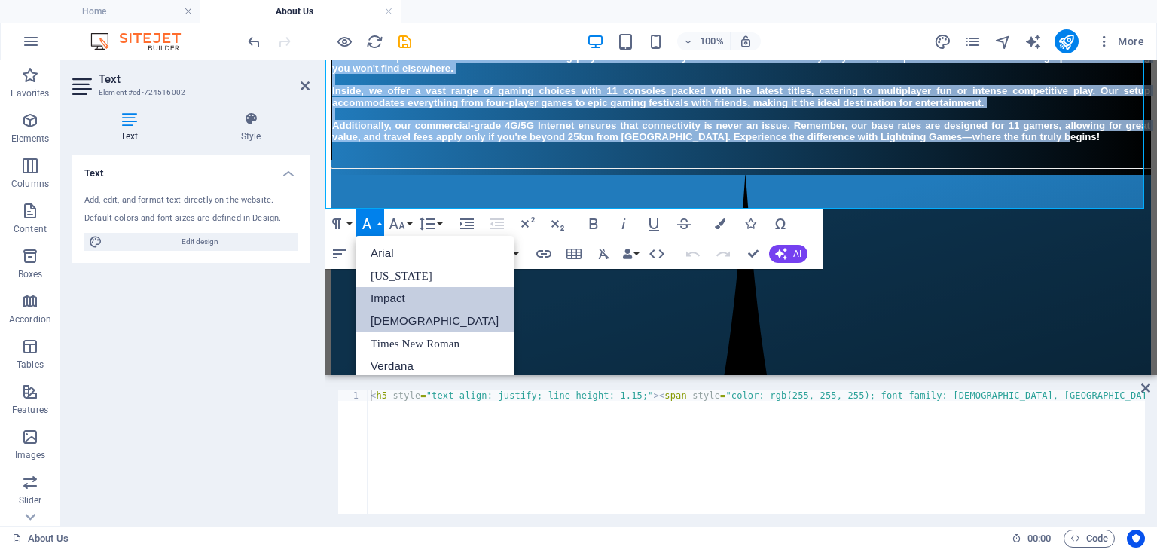
click at [392, 292] on link "Impact" at bounding box center [435, 298] width 158 height 23
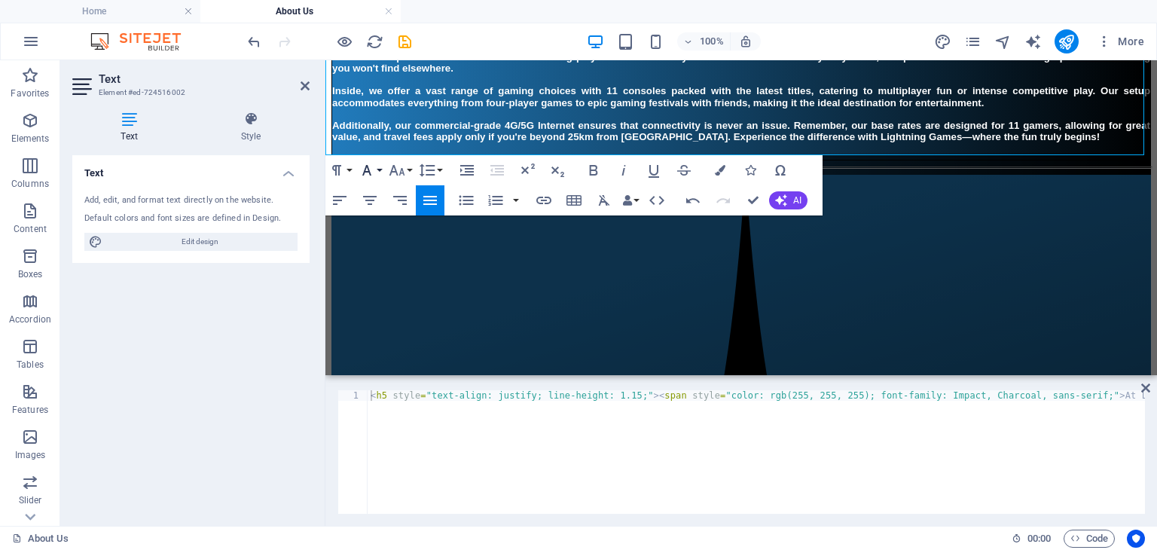
click at [380, 169] on button "Font Family" at bounding box center [370, 170] width 29 height 30
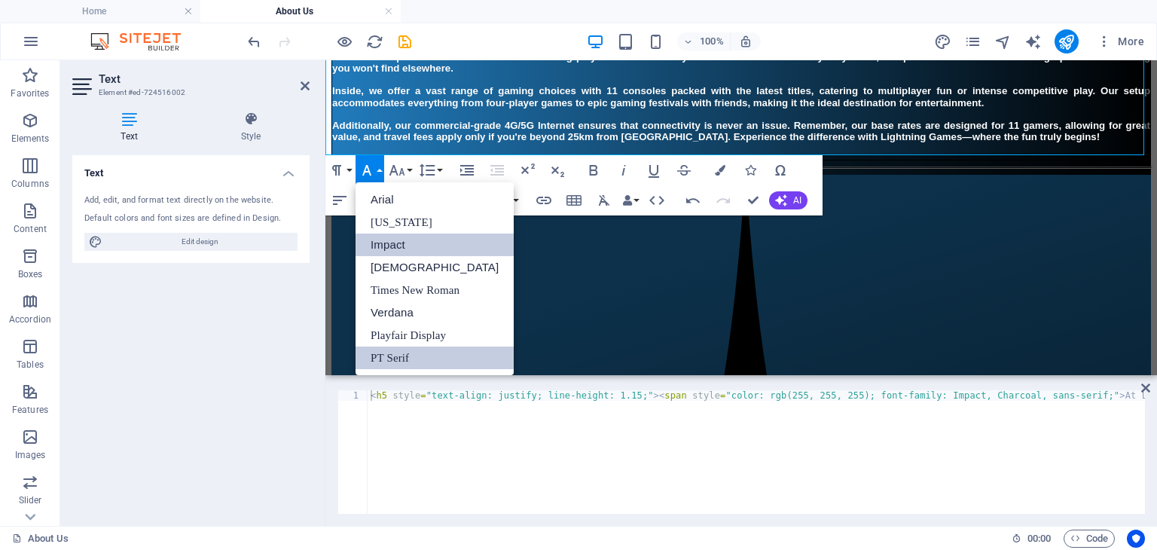
click at [395, 356] on link "PT Serif" at bounding box center [435, 358] width 158 height 23
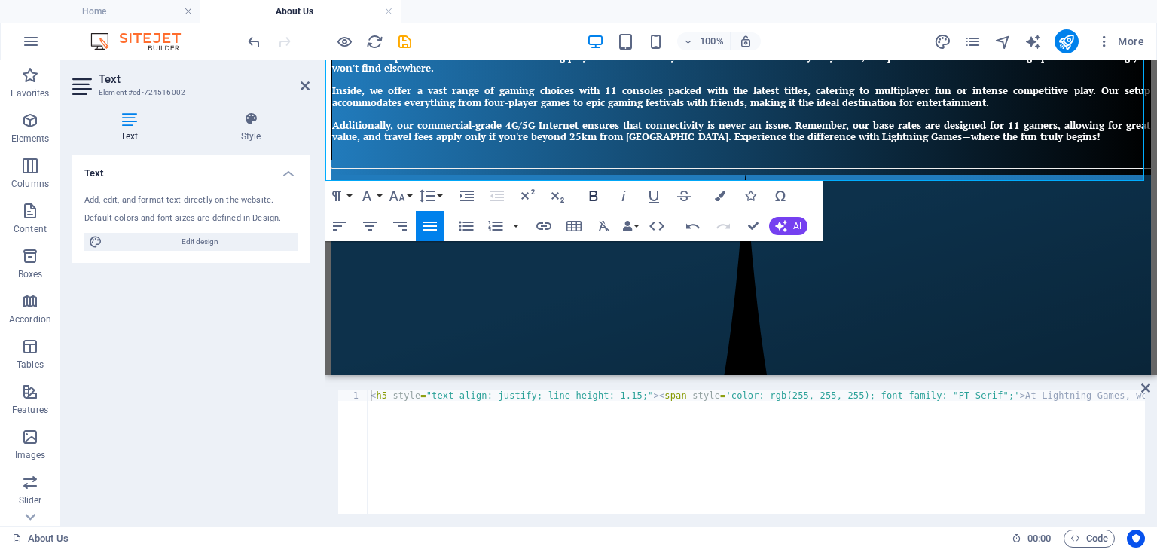
click at [597, 194] on icon "button" at bounding box center [594, 196] width 8 height 11
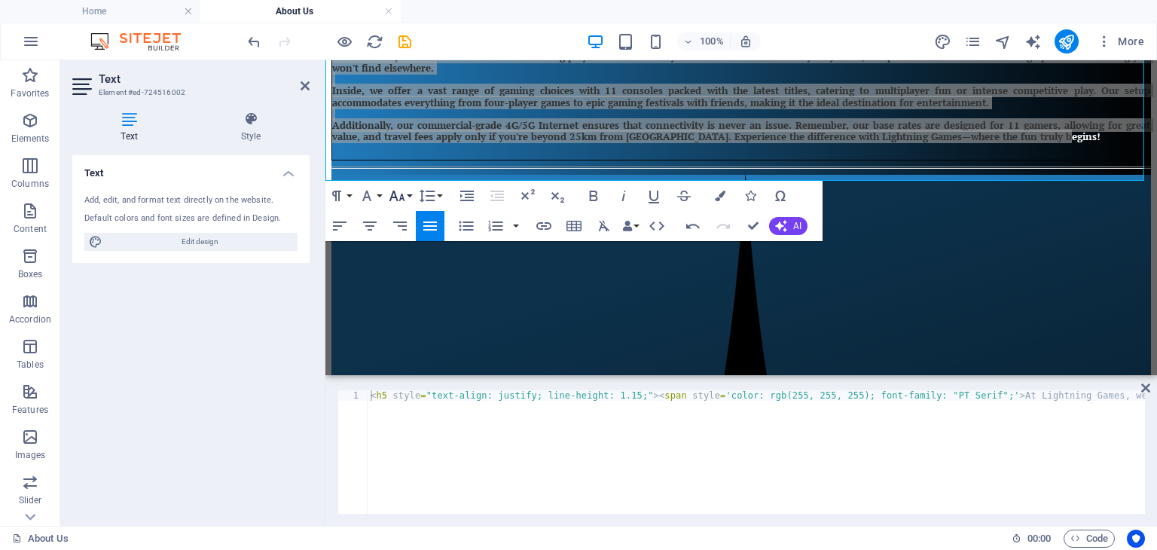
click at [405, 191] on icon "button" at bounding box center [397, 196] width 18 height 18
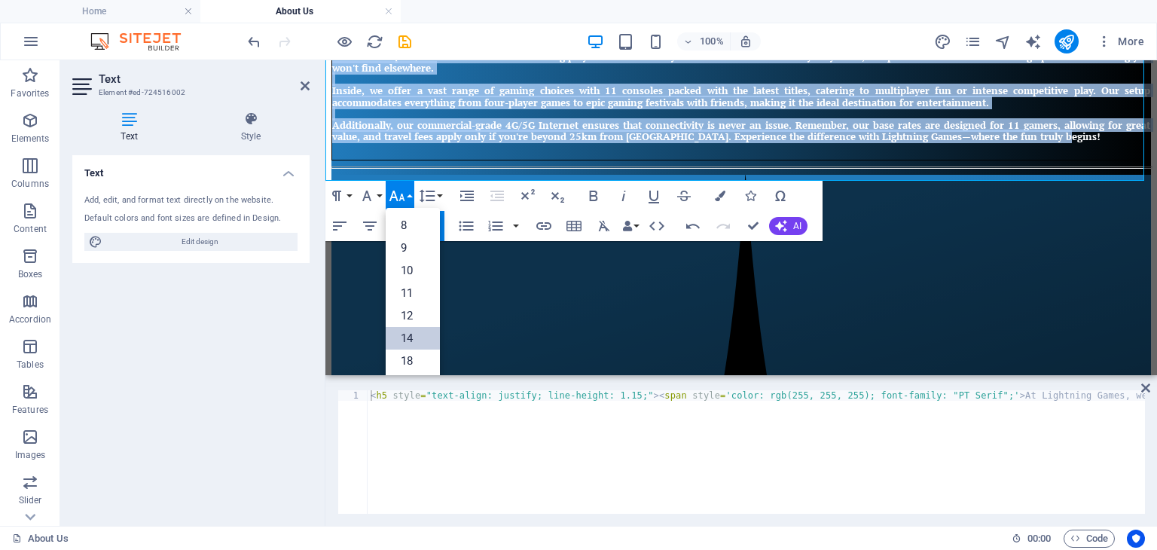
click at [405, 227] on link "8" at bounding box center [413, 225] width 54 height 23
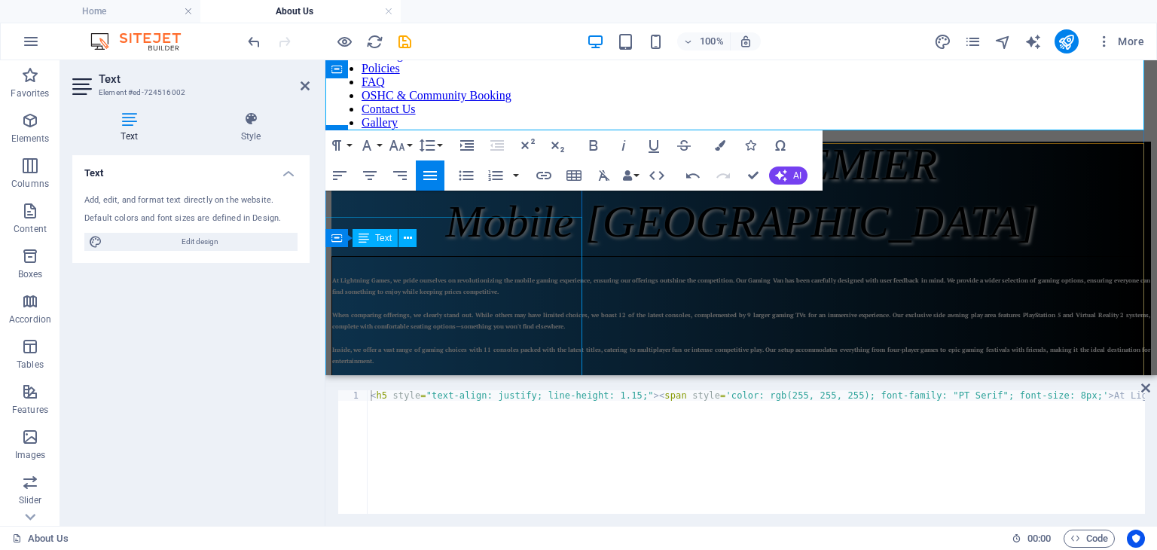
scroll to position [50, 0]
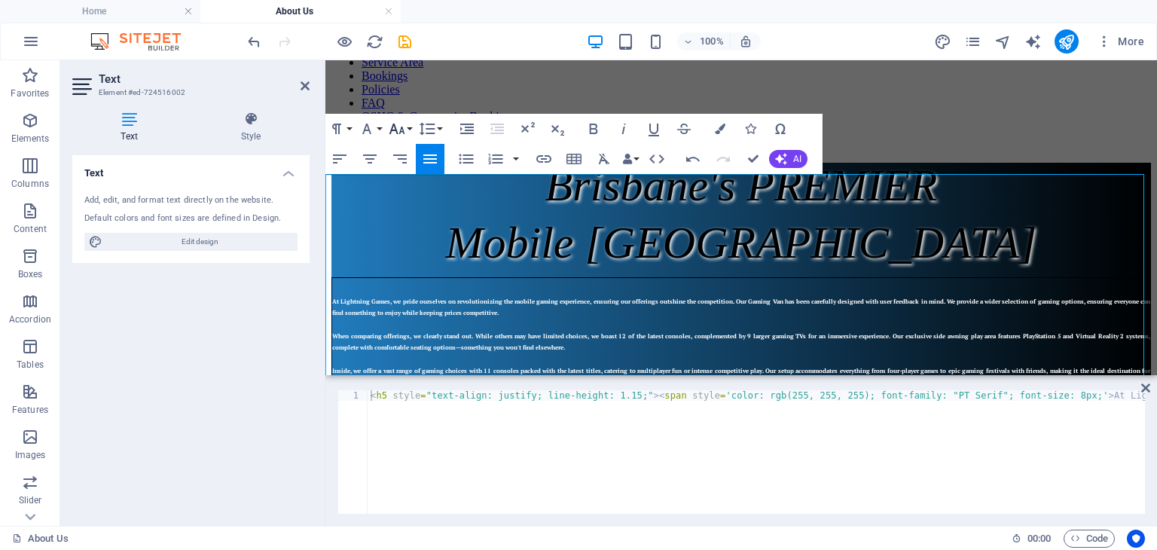
click at [405, 128] on icon "button" at bounding box center [397, 129] width 18 height 18
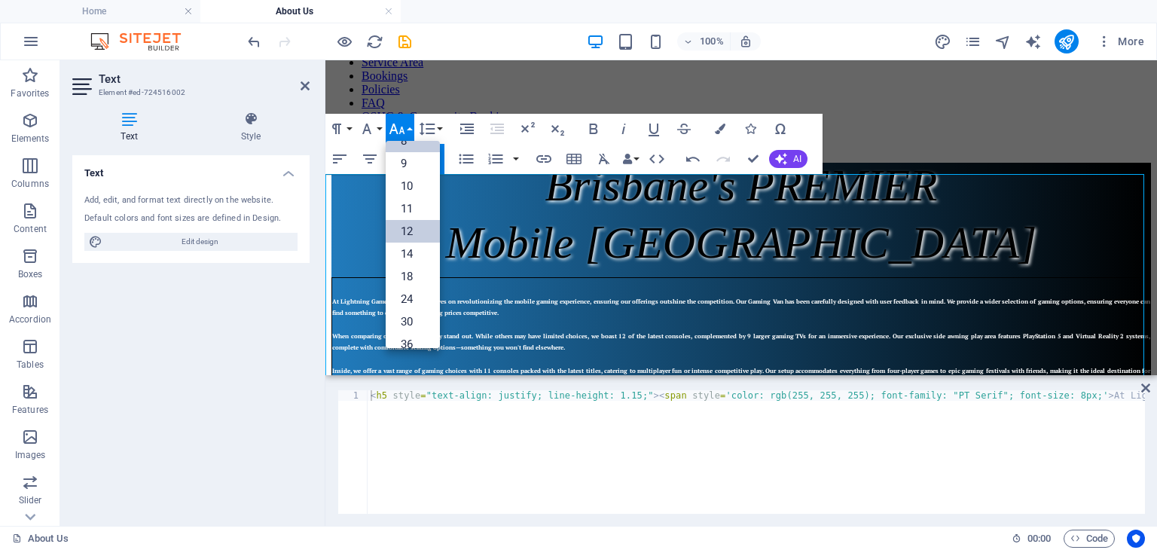
click at [409, 229] on link "12" at bounding box center [413, 231] width 54 height 23
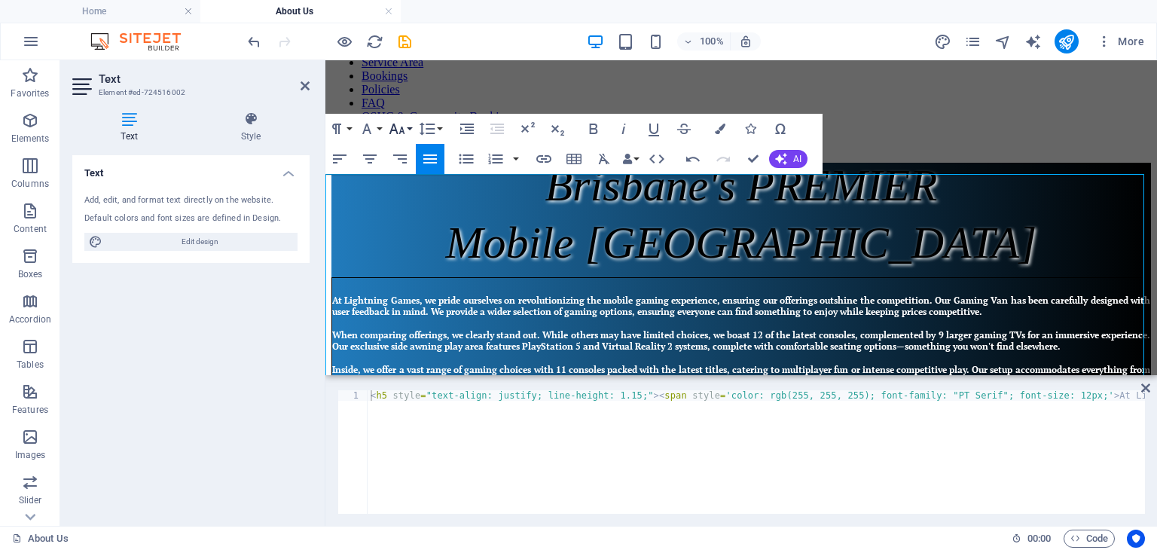
click at [402, 130] on icon "button" at bounding box center [397, 129] width 18 height 18
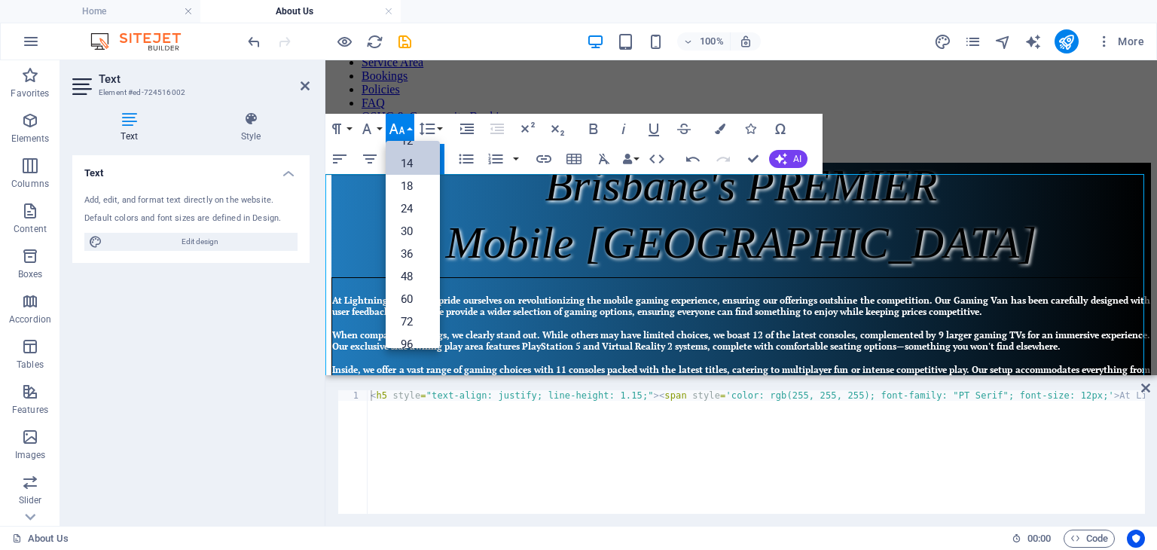
click at [409, 161] on link "14" at bounding box center [413, 163] width 54 height 23
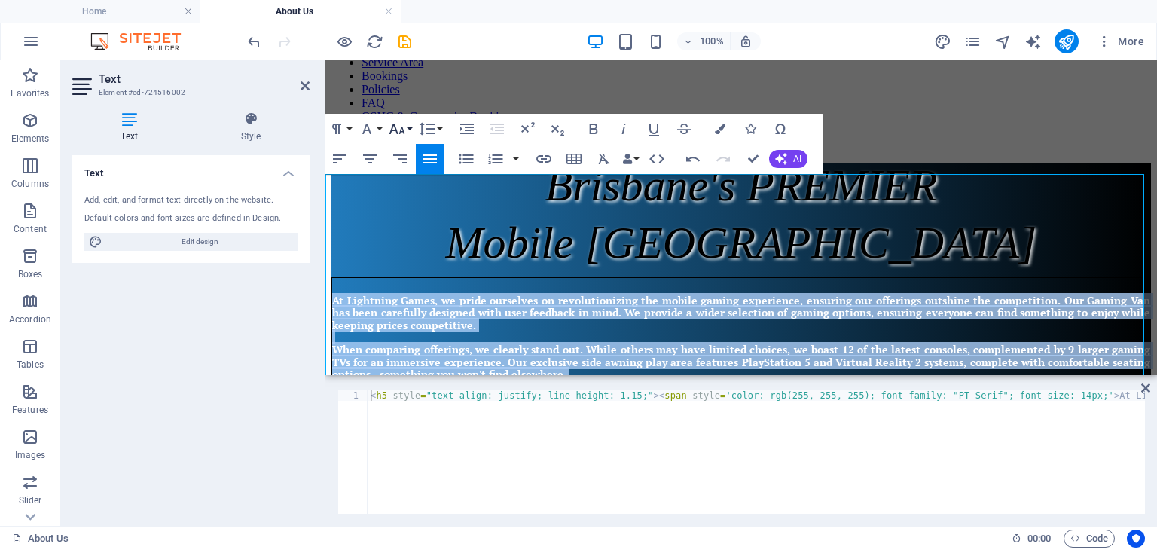
click at [403, 132] on icon "button" at bounding box center [397, 129] width 16 height 11
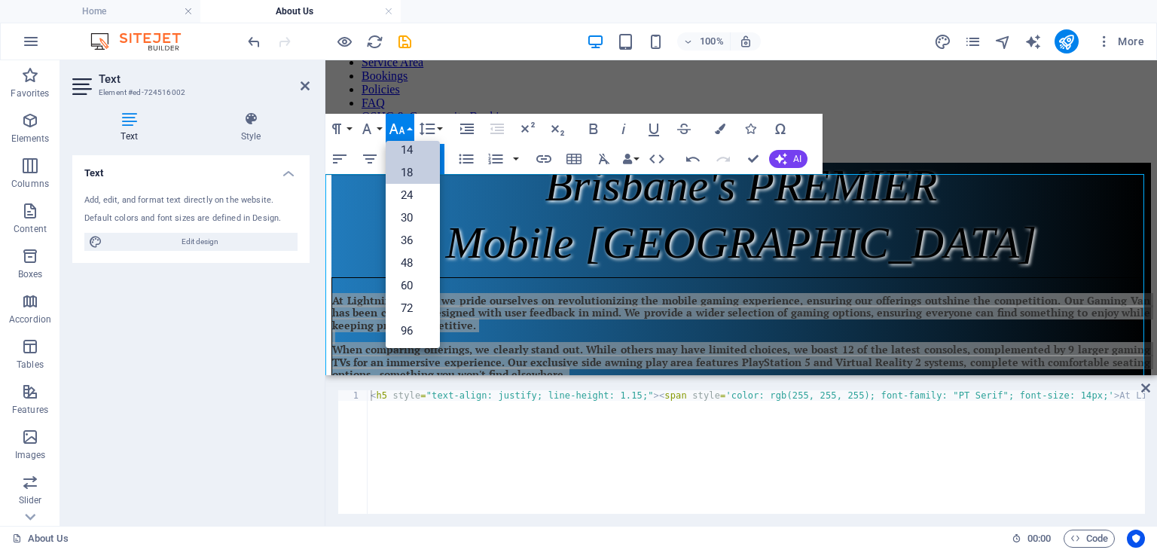
scroll to position [121, 0]
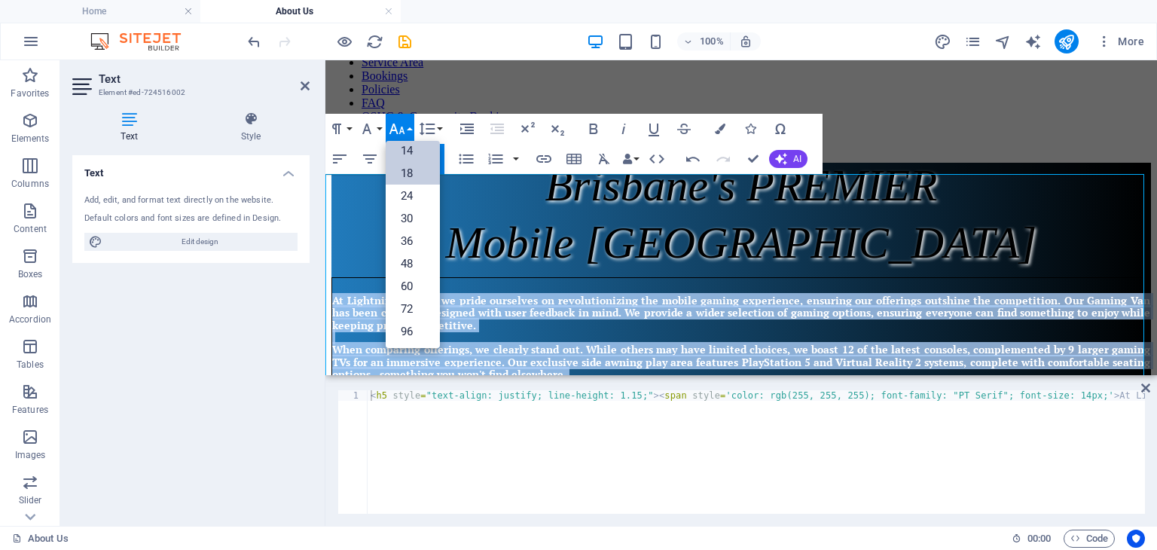
click at [407, 176] on link "18" at bounding box center [413, 173] width 54 height 23
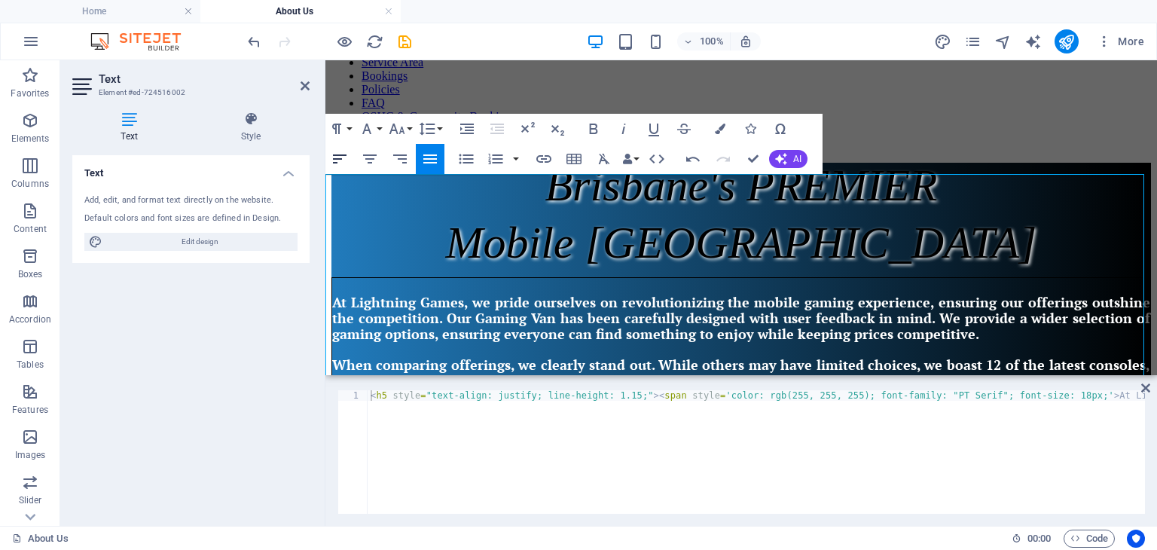
click at [344, 160] on icon "button" at bounding box center [340, 159] width 18 height 18
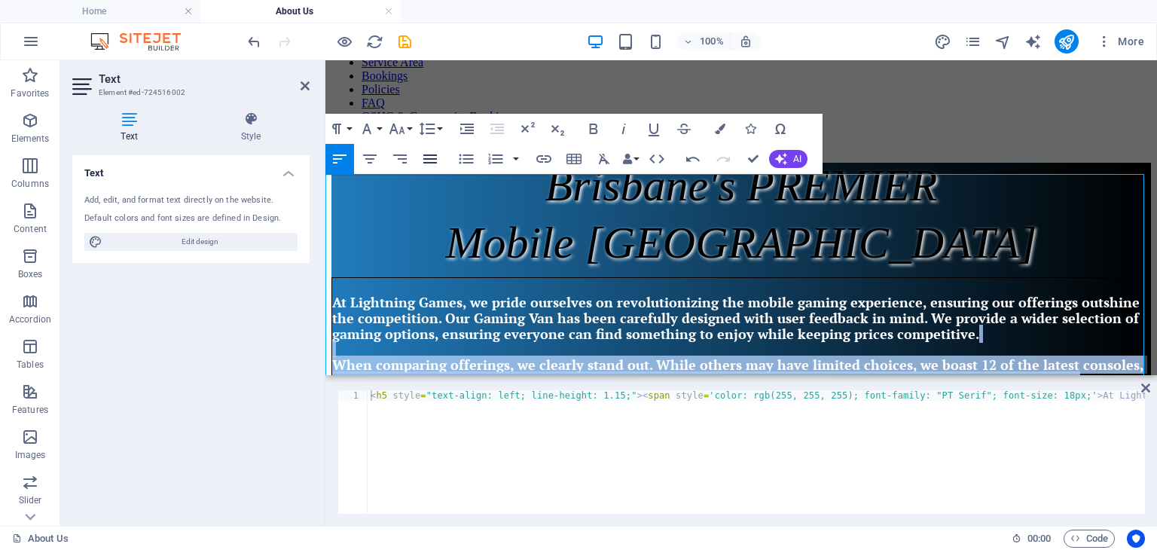
click at [432, 155] on icon "button" at bounding box center [430, 158] width 14 height 9
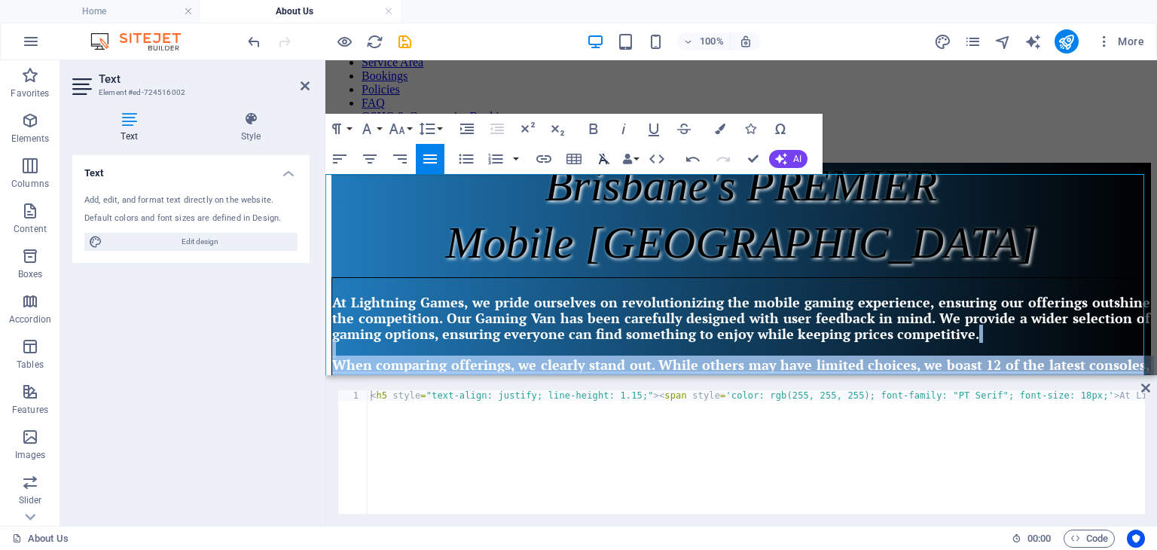
click at [605, 154] on icon "button" at bounding box center [604, 159] width 18 height 18
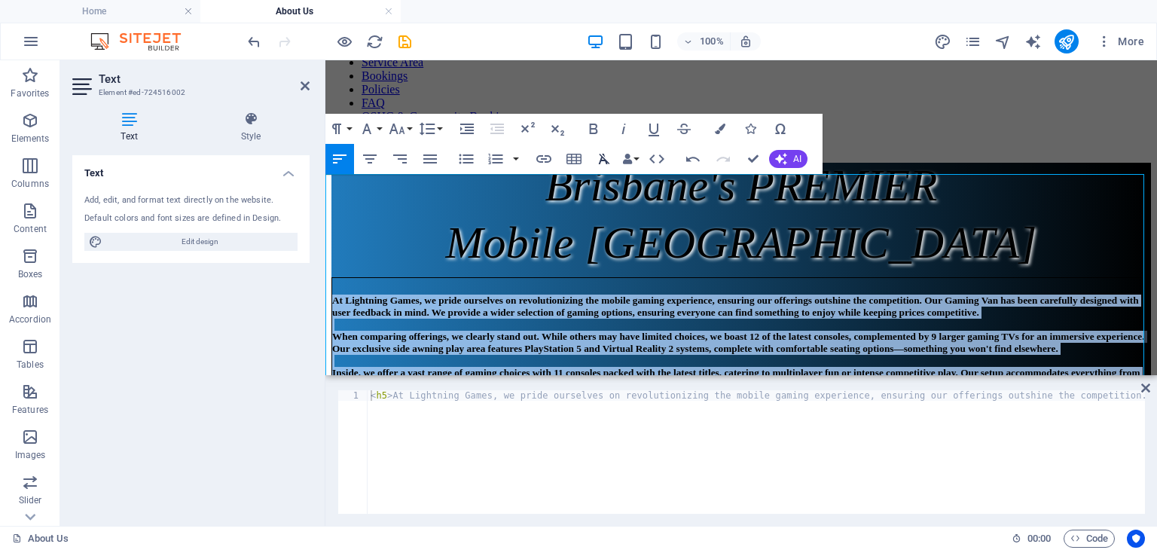
click at [605, 154] on icon "button" at bounding box center [604, 159] width 18 height 18
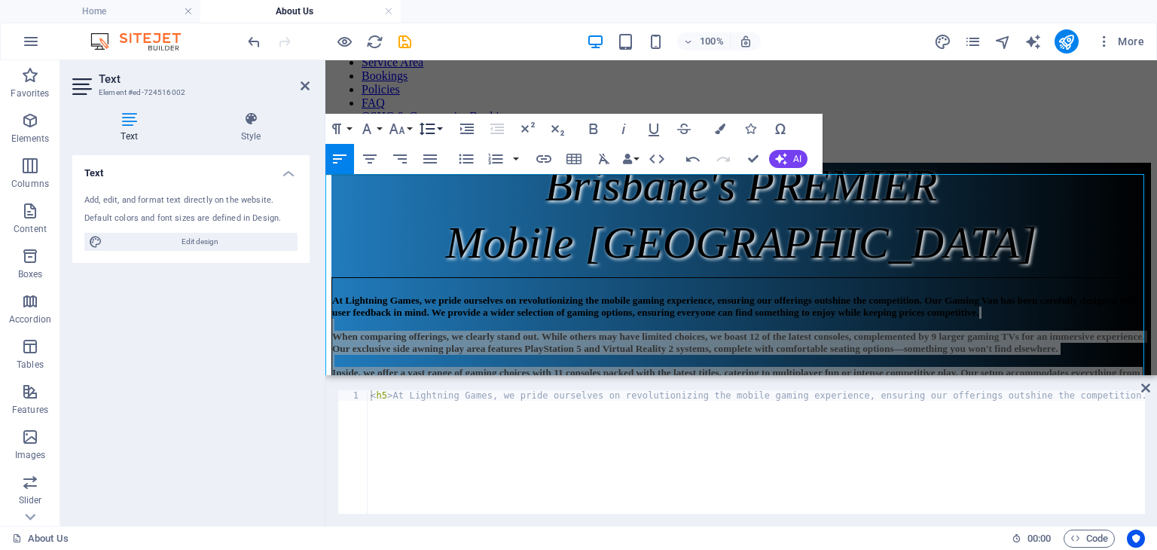
click at [437, 127] on button "Line Height" at bounding box center [430, 129] width 29 height 30
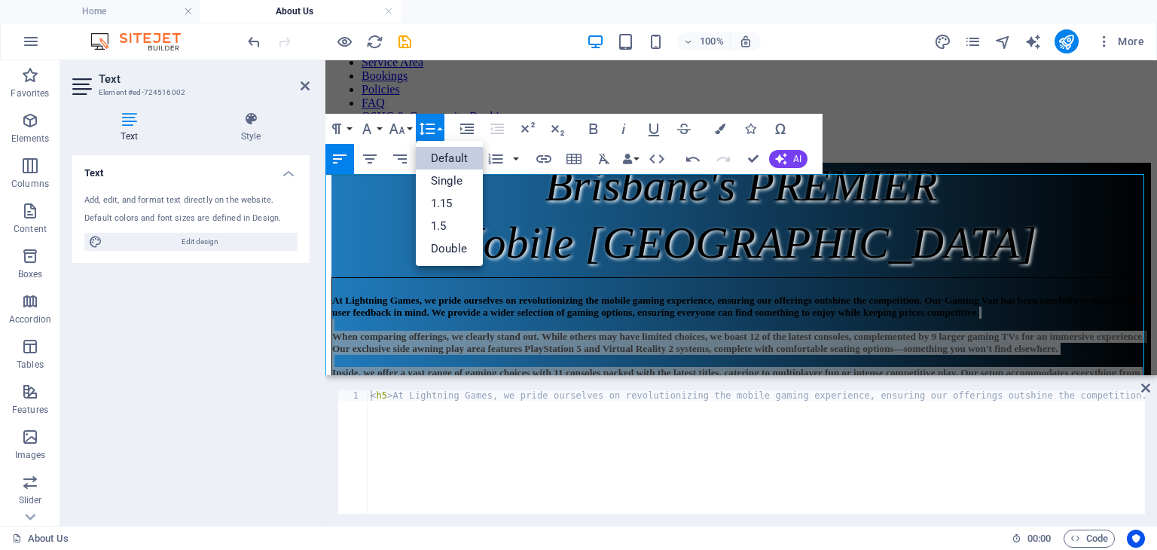
scroll to position [0, 0]
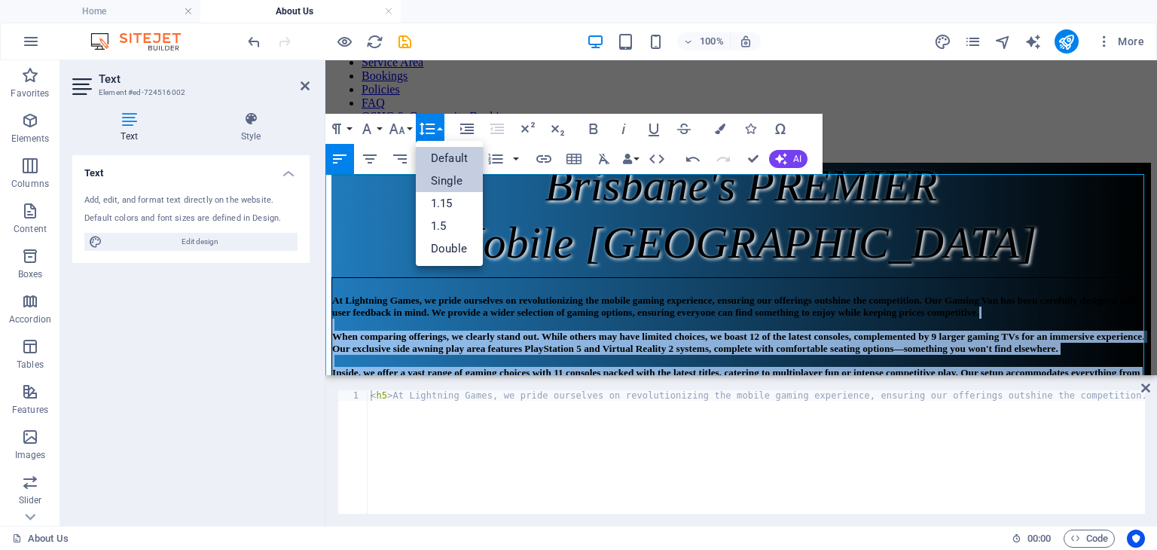
click at [446, 182] on link "Single" at bounding box center [449, 181] width 67 height 23
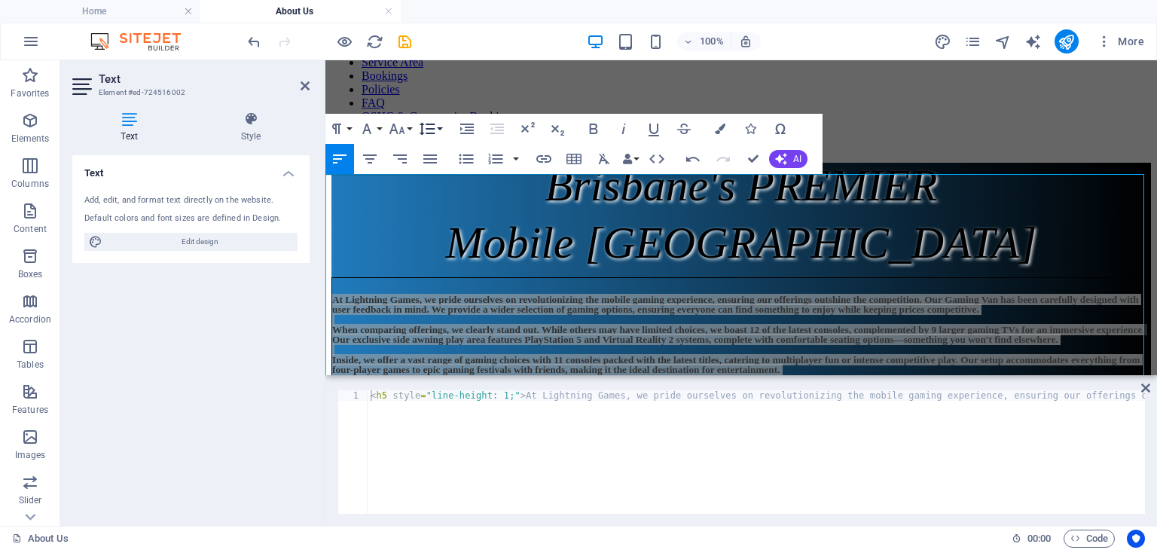
click at [442, 132] on button "Line Height" at bounding box center [430, 129] width 29 height 30
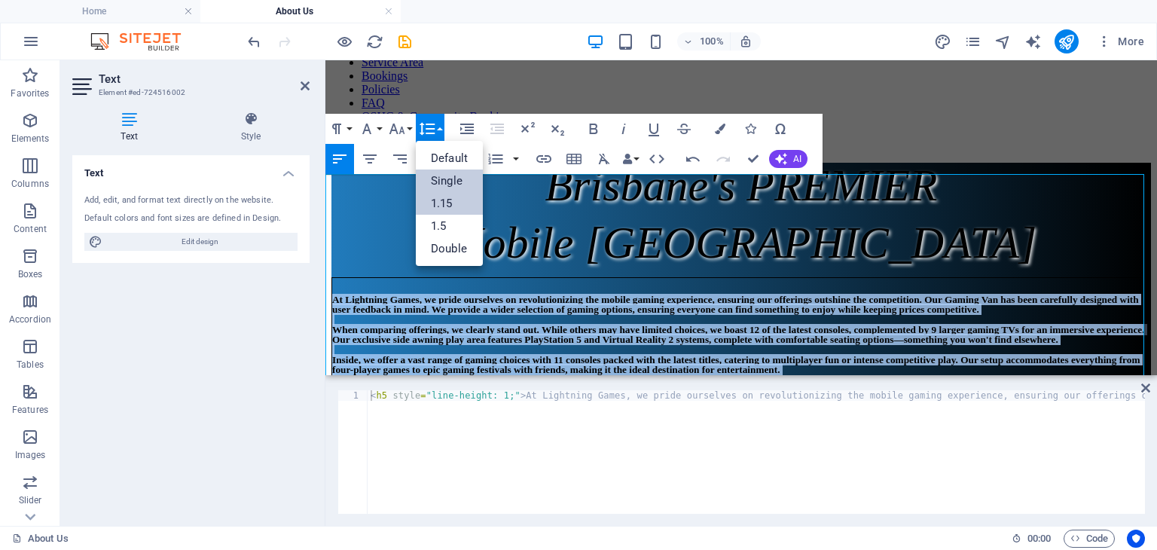
click at [442, 201] on link "1.15" at bounding box center [449, 203] width 67 height 23
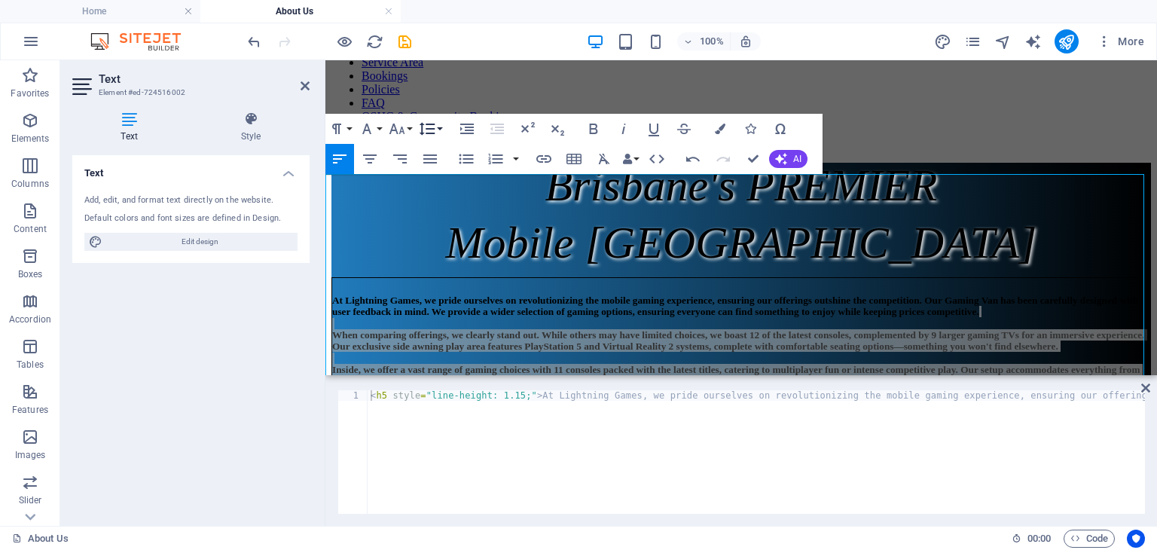
click at [439, 130] on button "Line Height" at bounding box center [430, 129] width 29 height 30
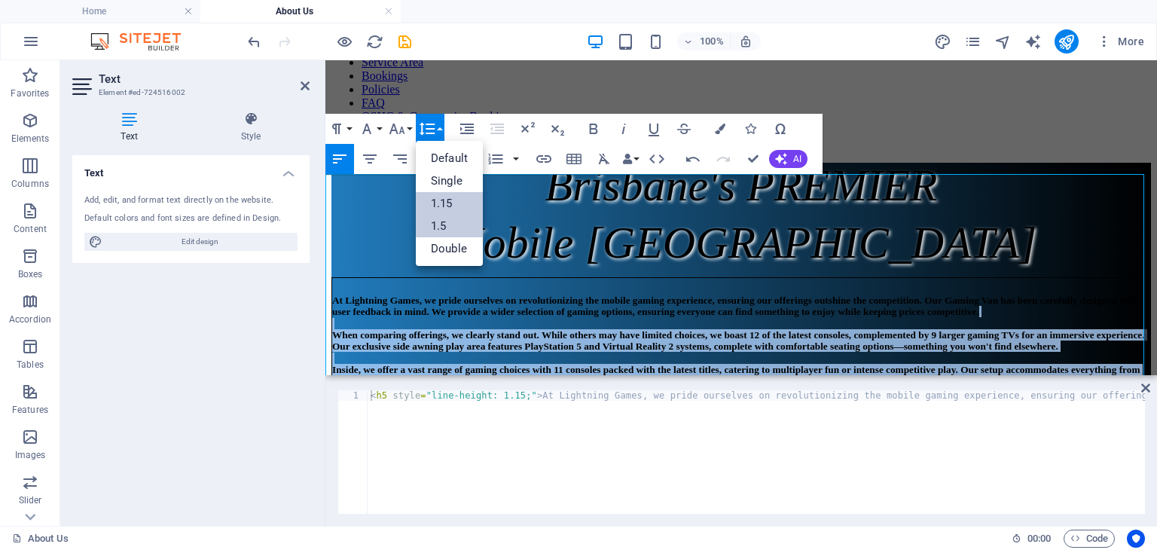
click at [441, 221] on link "1.5" at bounding box center [449, 226] width 67 height 23
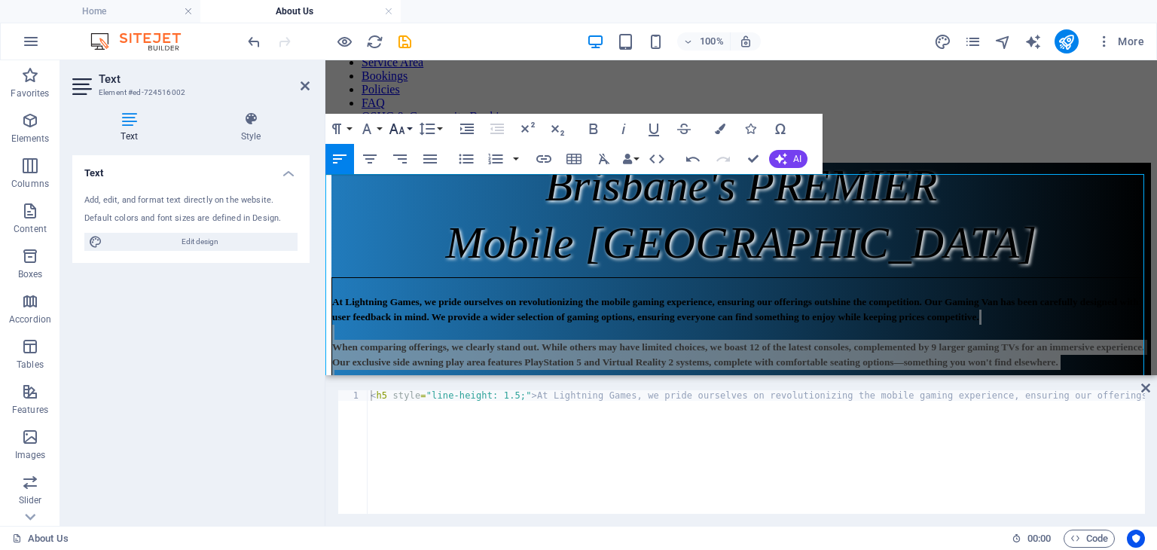
click at [402, 127] on icon "button" at bounding box center [397, 129] width 16 height 11
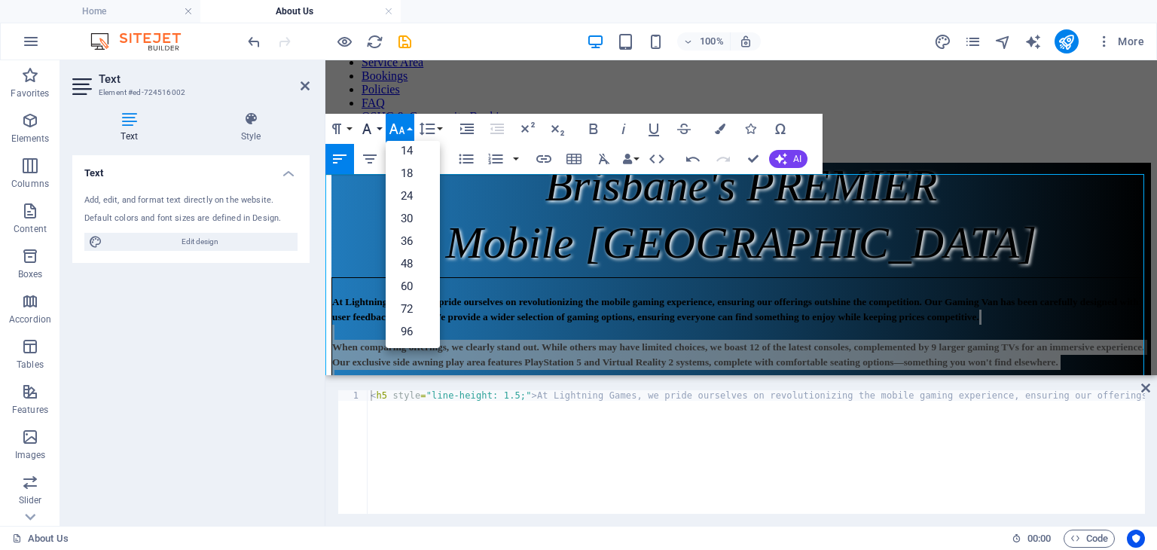
click at [374, 126] on icon "button" at bounding box center [367, 129] width 18 height 18
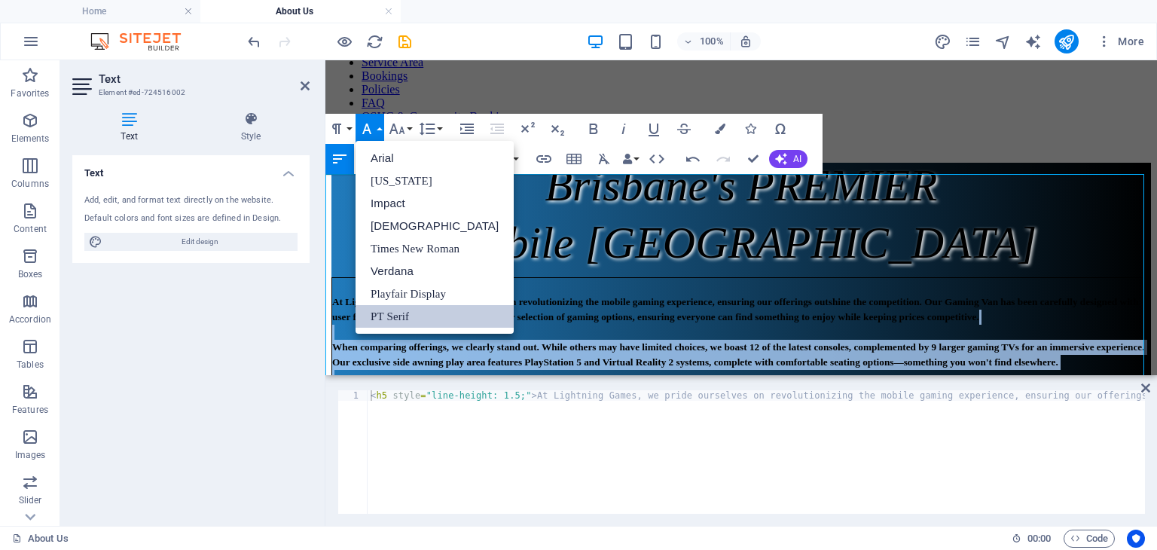
click at [407, 311] on link "PT Serif" at bounding box center [435, 316] width 158 height 23
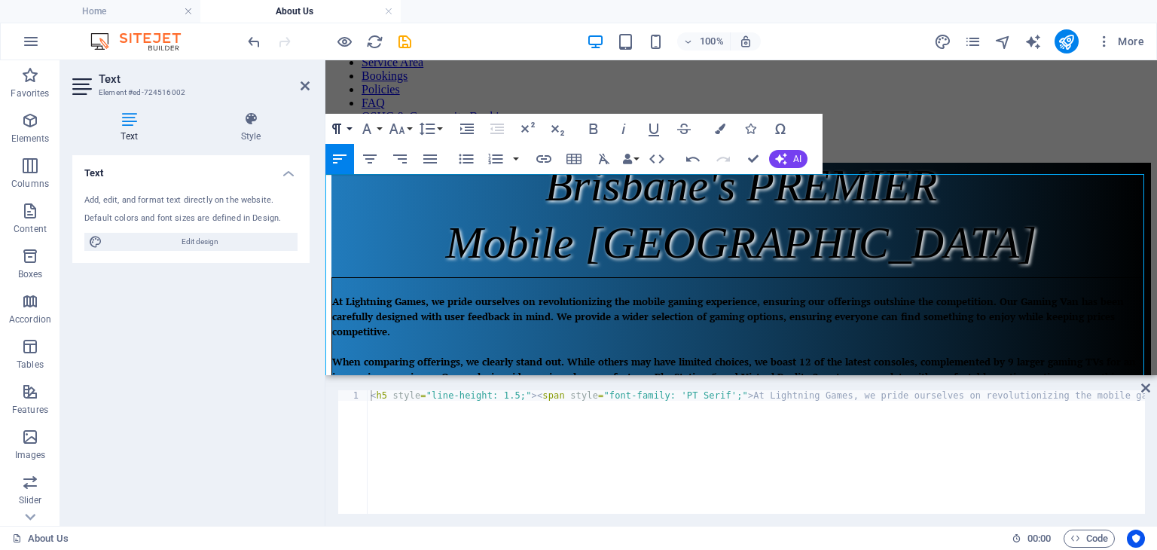
click at [349, 126] on button "Paragraph Format" at bounding box center [339, 129] width 29 height 30
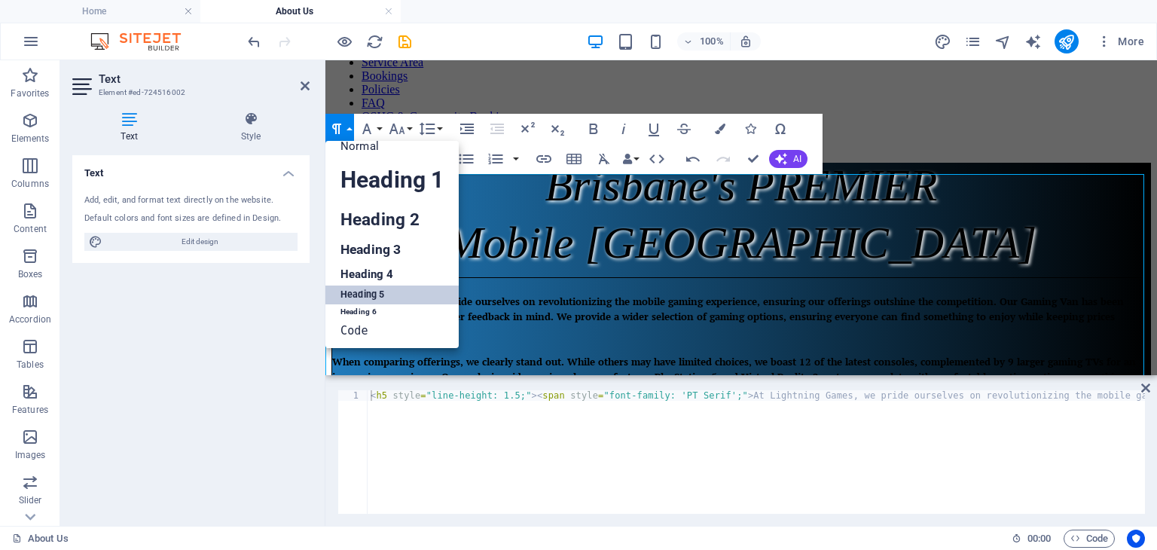
scroll to position [12, 0]
click at [368, 311] on link "Heading 6" at bounding box center [391, 311] width 133 height 15
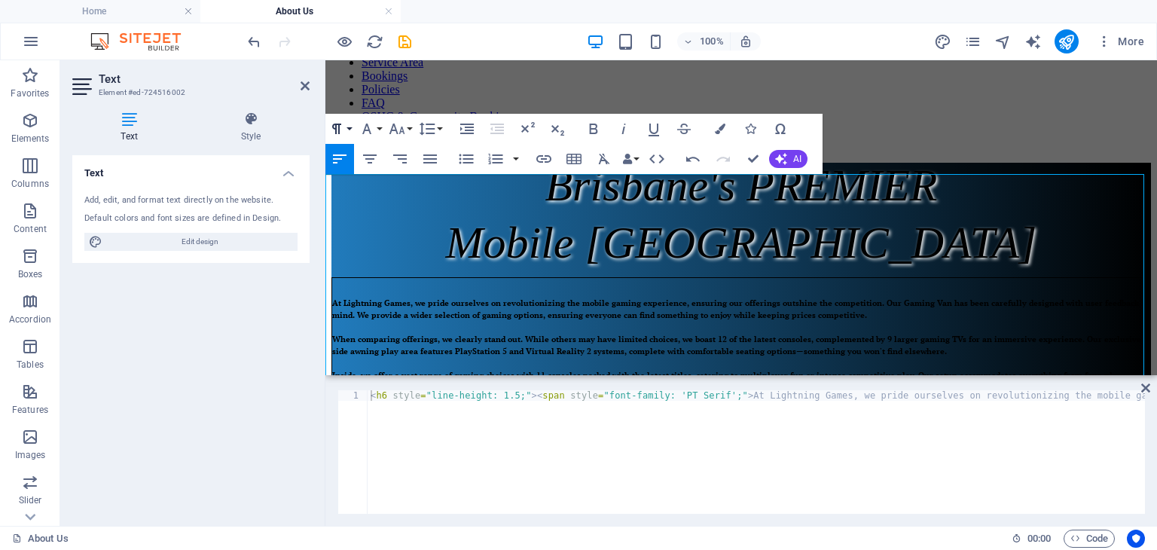
click at [341, 128] on icon "button" at bounding box center [337, 129] width 18 height 18
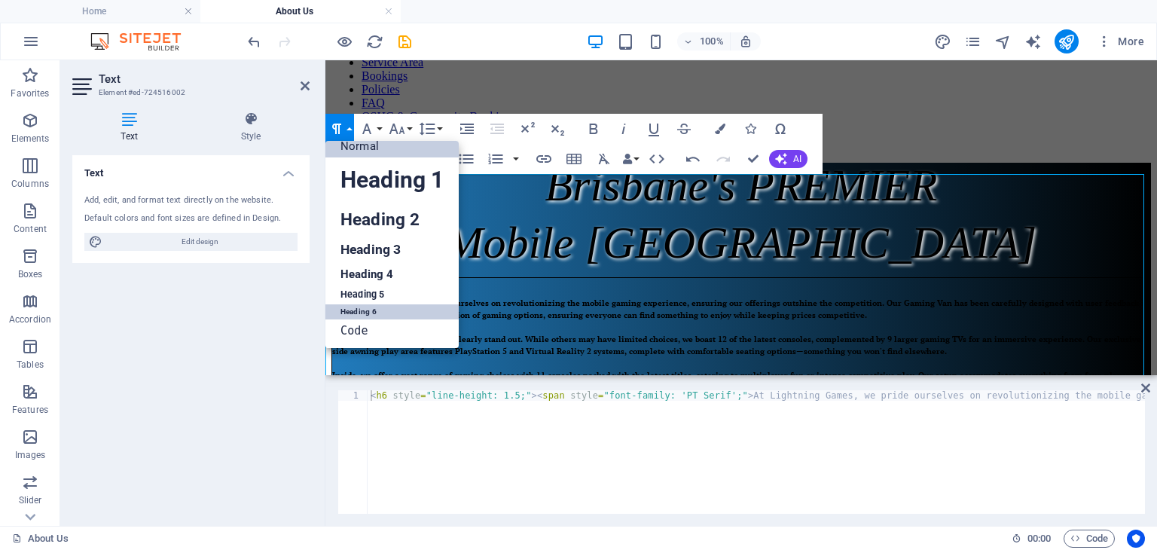
click at [368, 148] on link "Normal" at bounding box center [391, 146] width 133 height 23
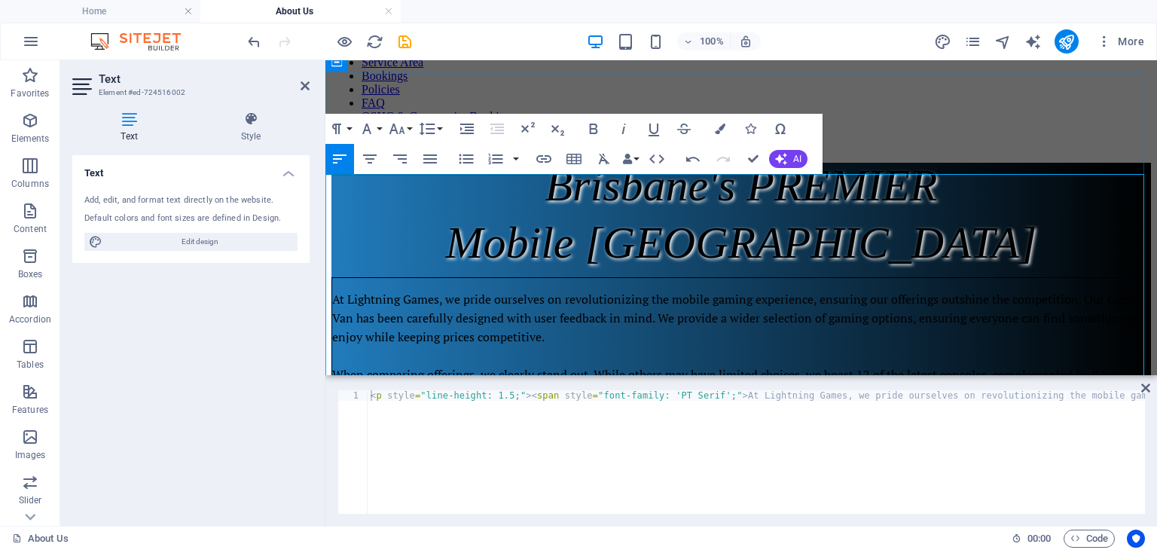
click at [385, 290] on p "At Lightning Games, we pride ourselves on revolutionizing the mobile gaming exp…" at bounding box center [741, 422] width 818 height 264
click at [301, 80] on icon at bounding box center [305, 86] width 9 height 12
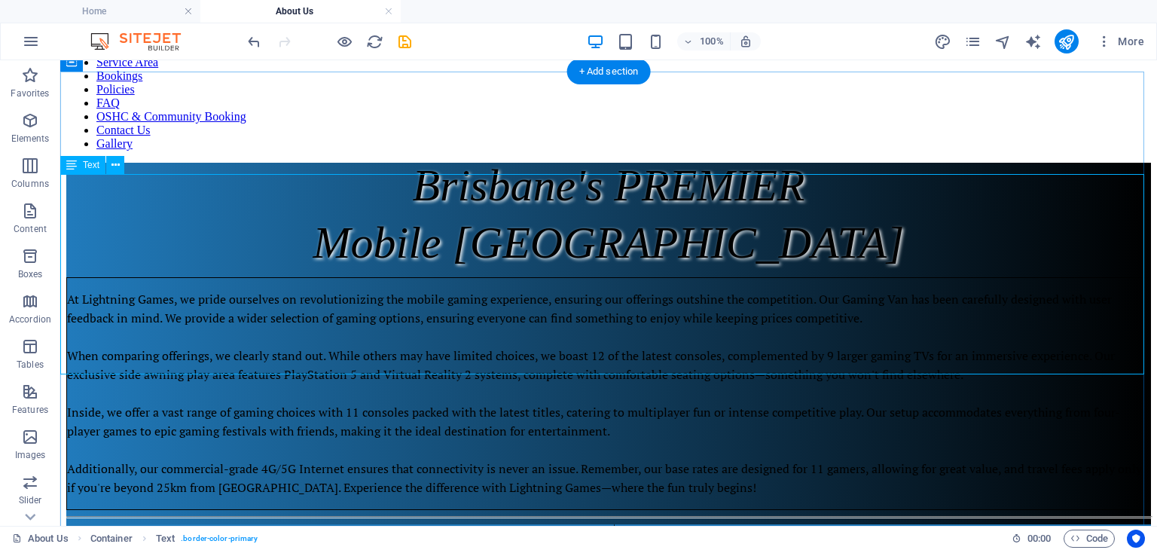
click at [460, 277] on div "At Lightning Games, we pride ourselves on revolutionizing the mobile gaming exp…" at bounding box center [608, 393] width 1085 height 233
click at [322, 163] on div "Brisbane's PREMIER Mobile Gaming Theatre" at bounding box center [608, 214] width 1085 height 102
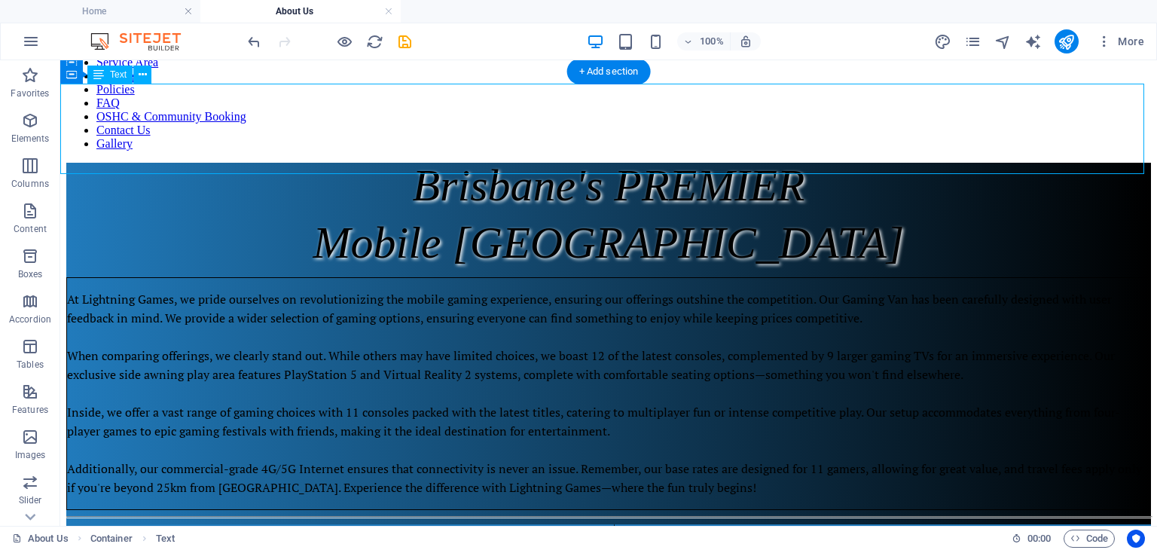
click at [322, 163] on div "Brisbane's PREMIER Mobile Gaming Theatre" at bounding box center [608, 214] width 1085 height 102
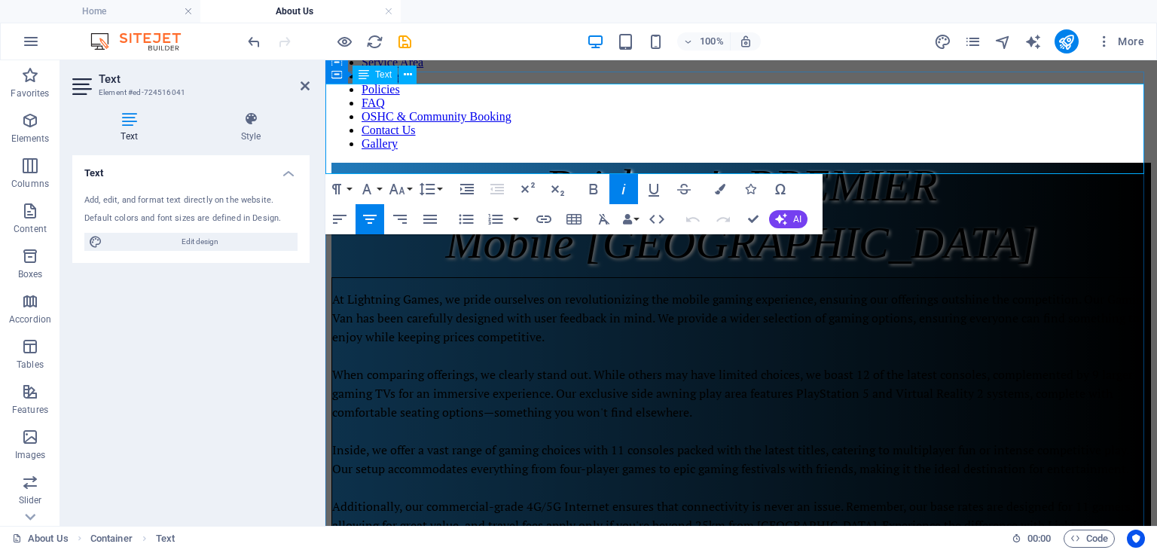
click at [1012, 220] on p "Mobile [GEOGRAPHIC_DATA]" at bounding box center [741, 242] width 820 height 45
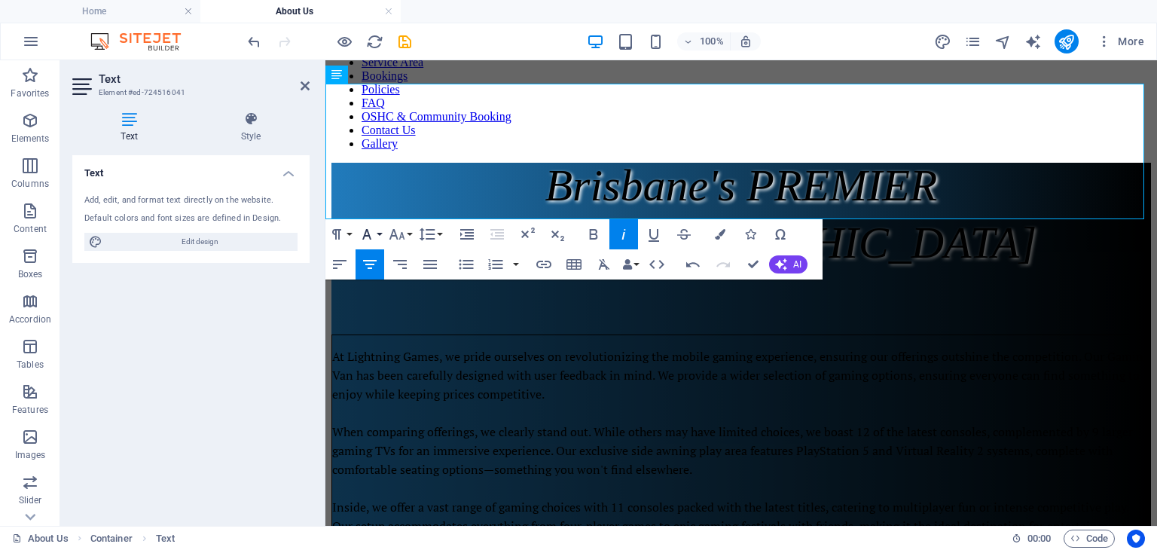
click at [367, 231] on icon "button" at bounding box center [366, 234] width 9 height 11
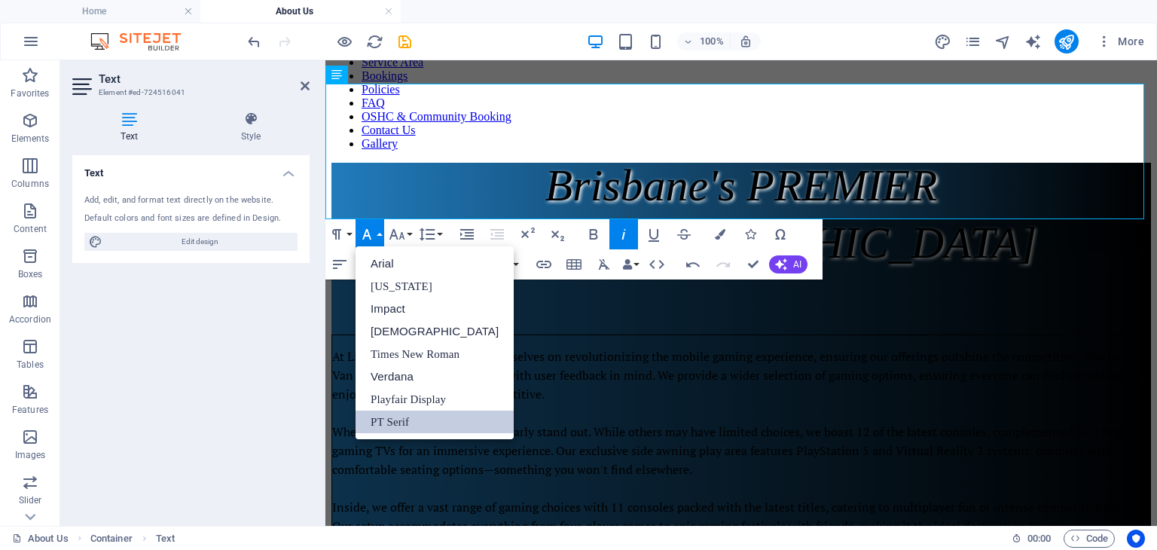
scroll to position [0, 0]
click at [406, 230] on button "Font Size" at bounding box center [400, 234] width 29 height 30
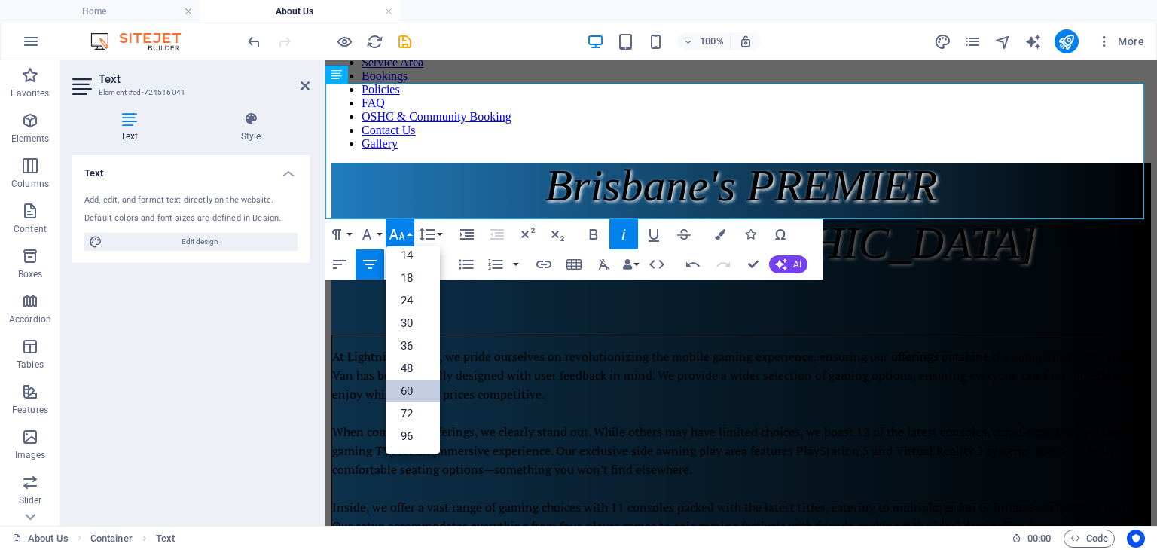
scroll to position [121, 0]
click at [408, 254] on link "14" at bounding box center [413, 256] width 54 height 23
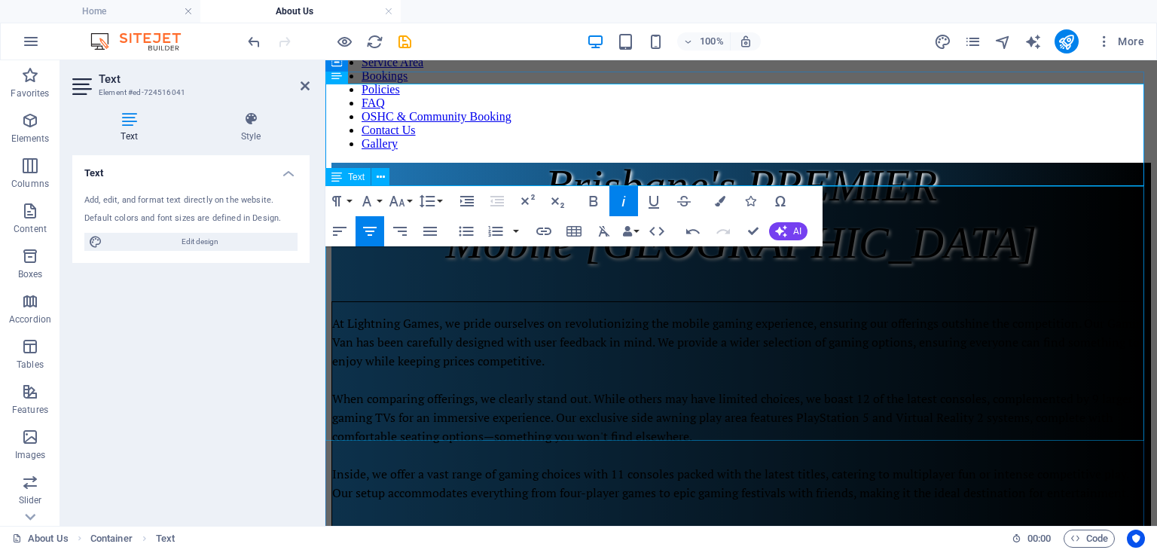
click at [1032, 301] on div "At Lightning Games, we pride ourselves on revolutionizing the mobile gaming exp…" at bounding box center [741, 445] width 820 height 289
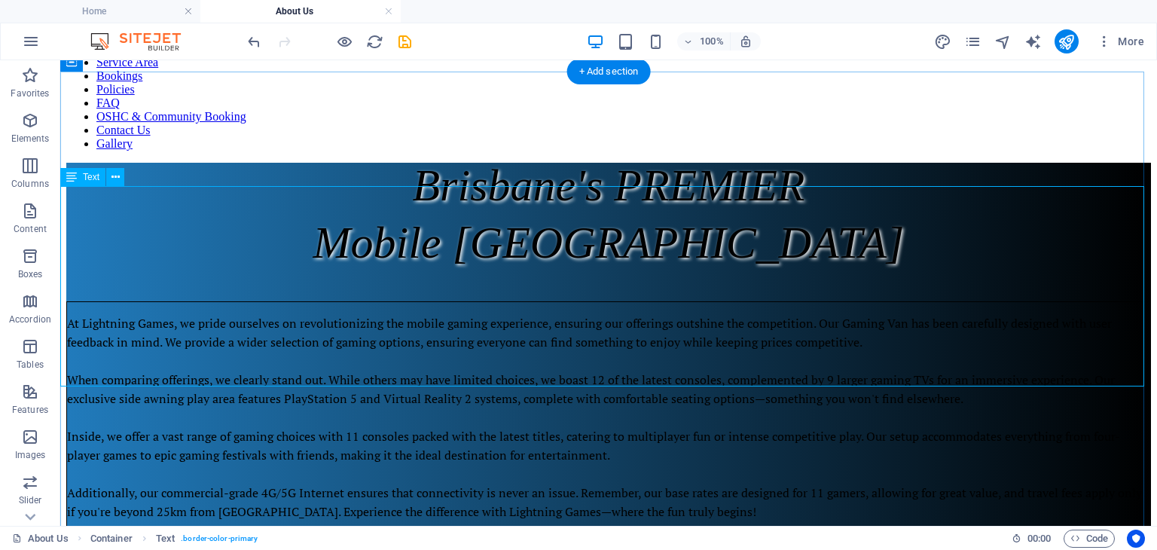
click at [513, 301] on div "At Lightning Games, we pride ourselves on revolutionizing the mobile gaming exp…" at bounding box center [608, 417] width 1085 height 233
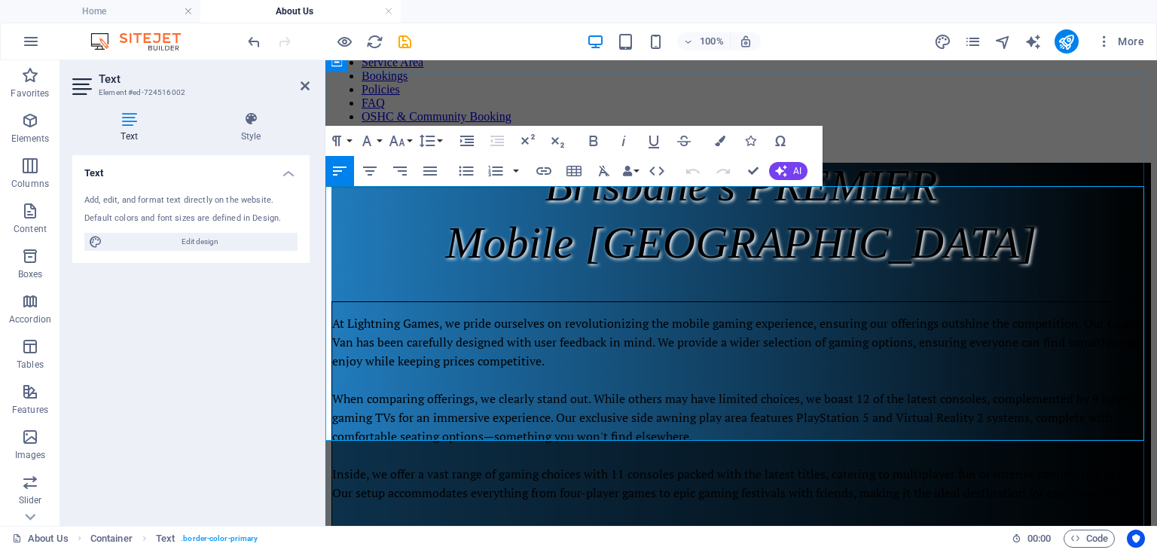
click at [659, 315] on span "At Lightning Games, we pride ourselves on revolutionizing the mobile gaming exp…" at bounding box center [741, 445] width 818 height 261
click at [1014, 315] on span "At Lightning Games, we pride ourselves on revolutionizing the mobile gaming exp…" at bounding box center [741, 445] width 818 height 261
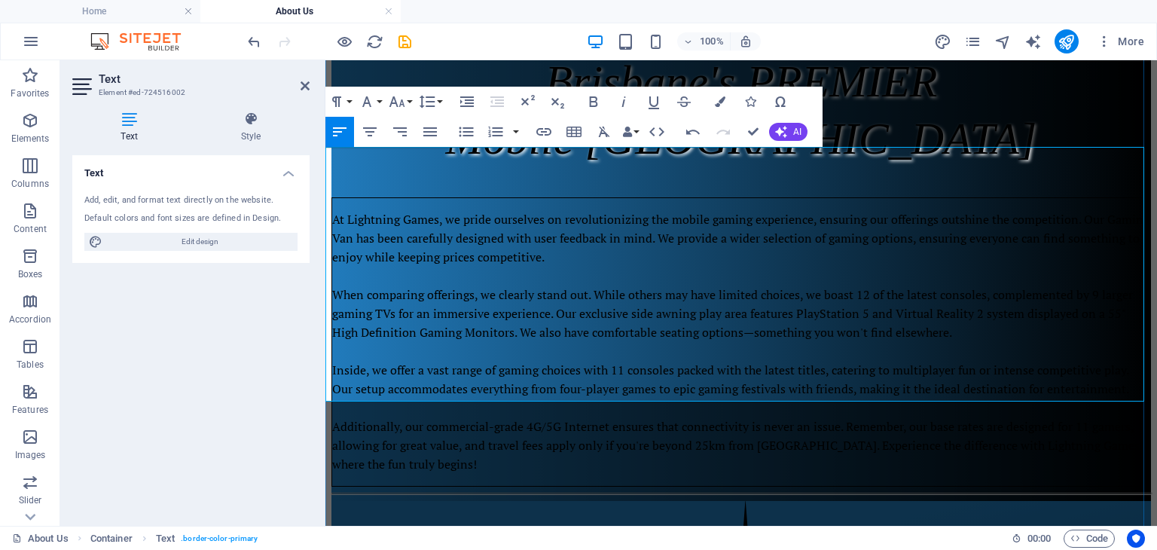
scroll to position [200, 0]
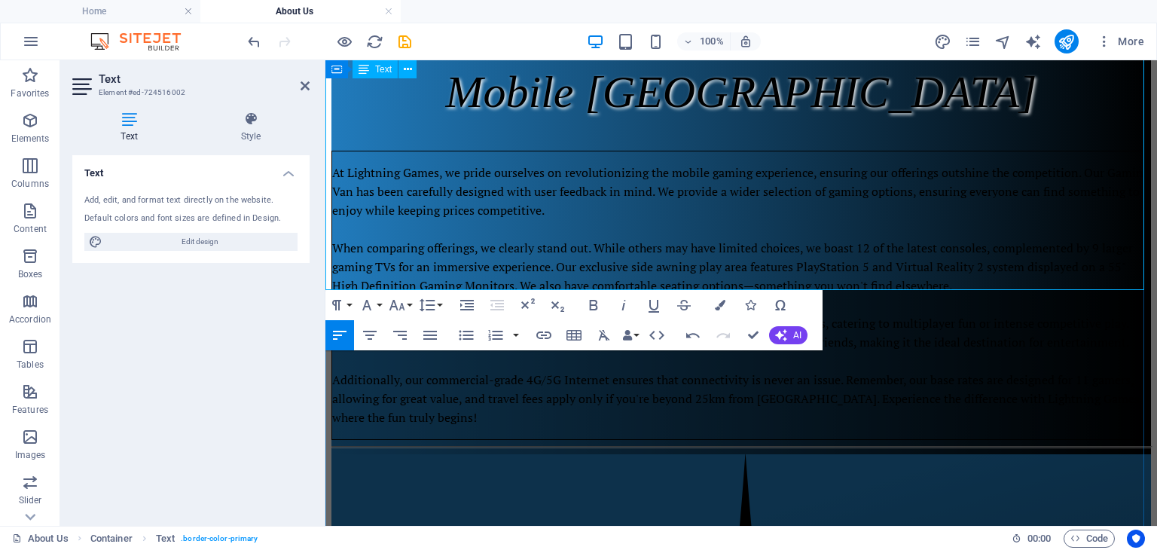
click at [880, 187] on span "At Lightning Games, we pride ourselves on revolutionizing the mobile gaming exp…" at bounding box center [741, 294] width 818 height 261
click at [835, 244] on span "At Lightning Games, we pride ourselves on revolutionizing the mobile gaming exp…" at bounding box center [741, 294] width 818 height 261
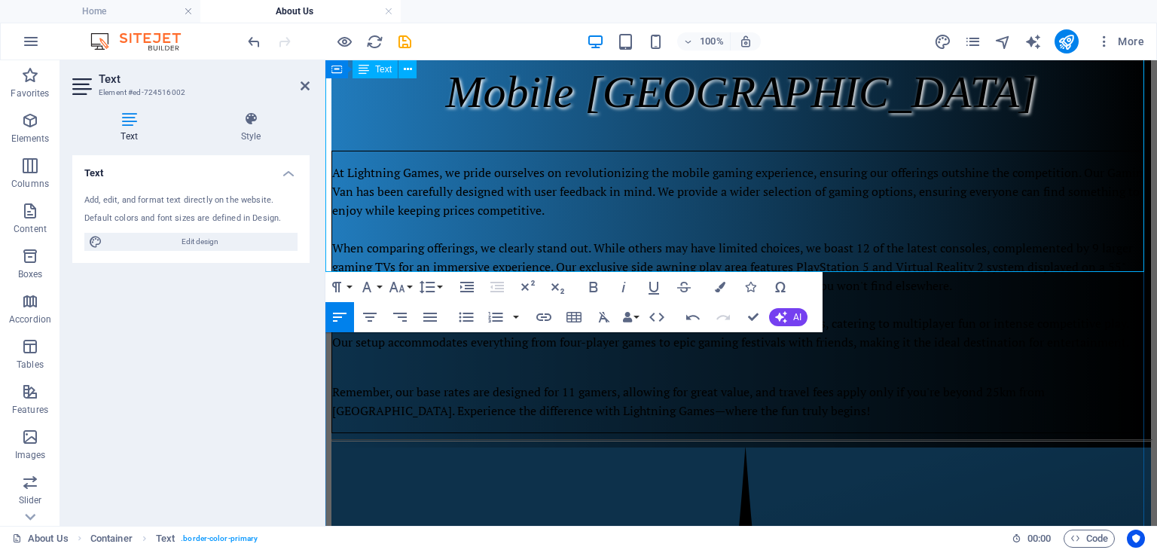
click at [768, 383] on span "Remember, our base rates are designed for 11 gamers, allowing for great value, …" at bounding box center [688, 400] width 713 height 35
click at [829, 383] on span "Remember, our base rates are designed for 11 gamers, allowing for great value, …" at bounding box center [688, 400] width 713 height 35
click at [771, 383] on span "Remember, our base rates are designed for 11 gamers, allowing for great value, …" at bounding box center [688, 400] width 713 height 35
click at [753, 383] on p "Remember, our base rates are designed for 11 gamers, allowing for great value a…" at bounding box center [741, 402] width 818 height 38
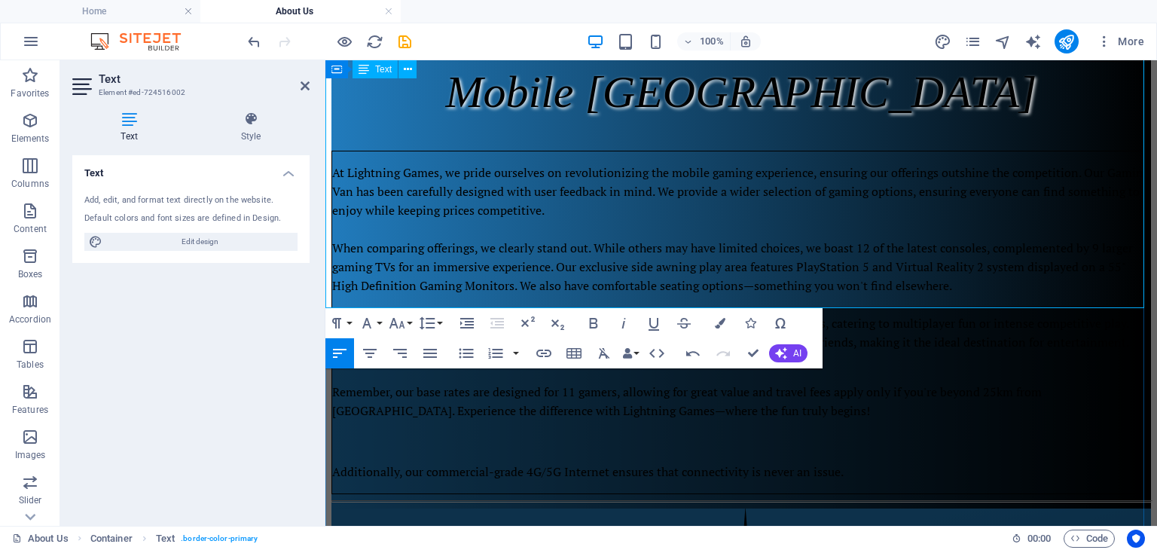
click at [829, 463] on span "Additionally, our commercial-grade 4G/5G Internet ensures that connectivity is …" at bounding box center [588, 471] width 512 height 17
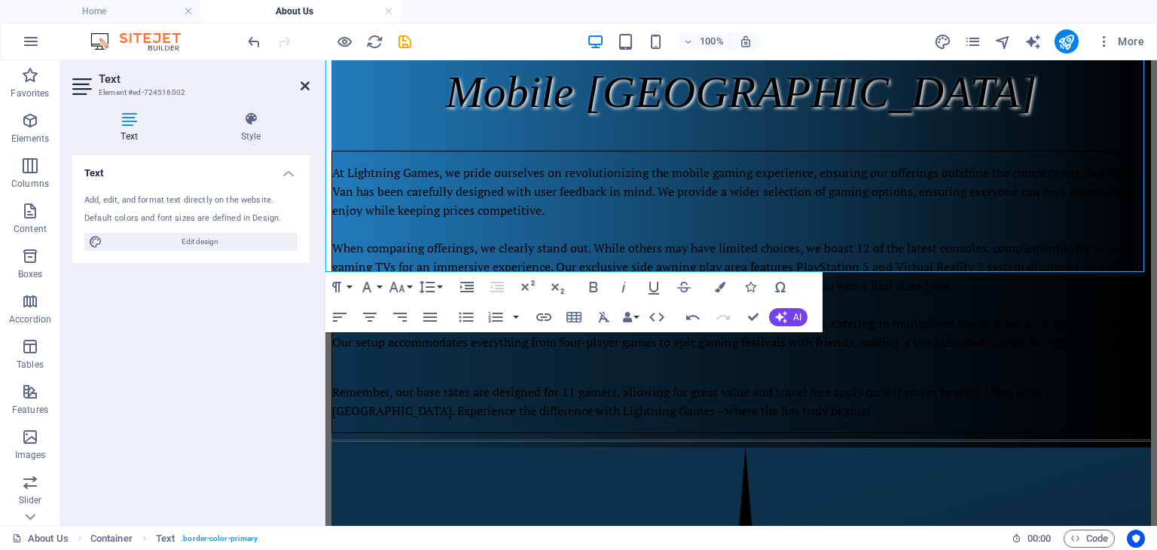
click at [301, 82] on icon at bounding box center [305, 86] width 9 height 12
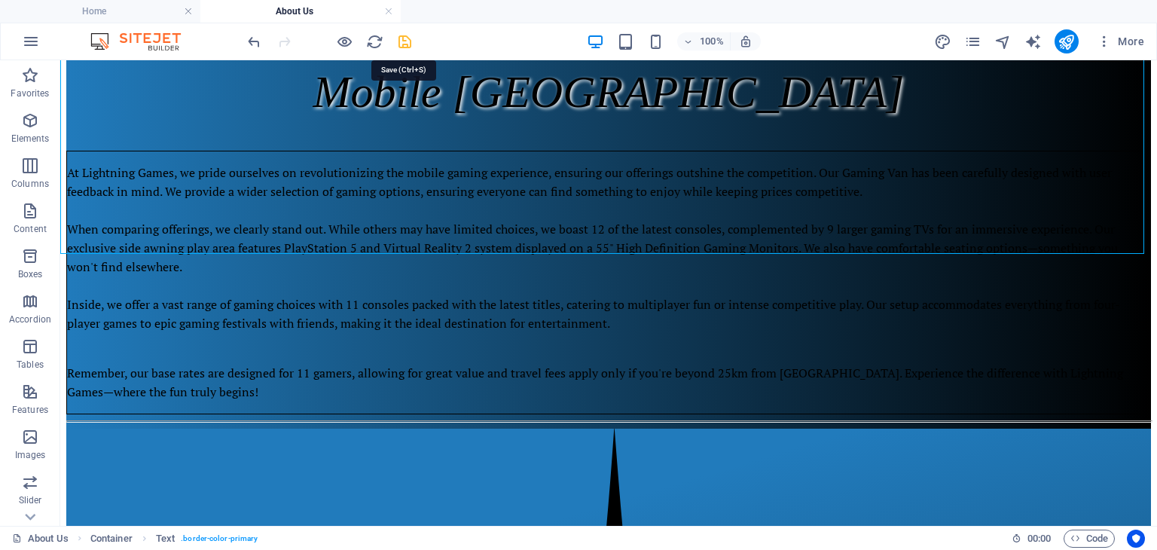
click at [402, 35] on icon "save" at bounding box center [404, 41] width 17 height 17
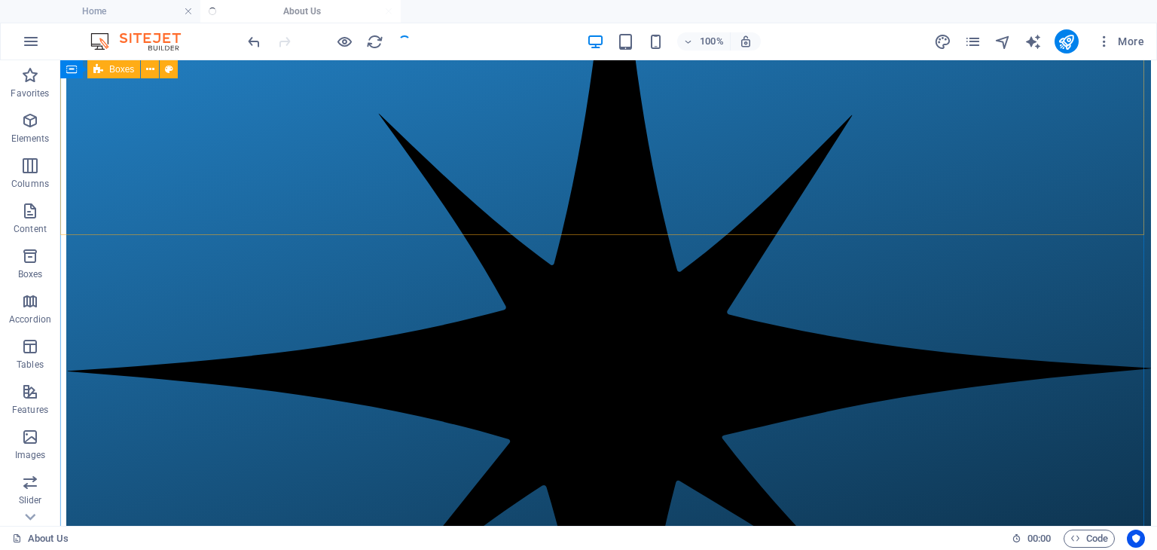
scroll to position [803, 0]
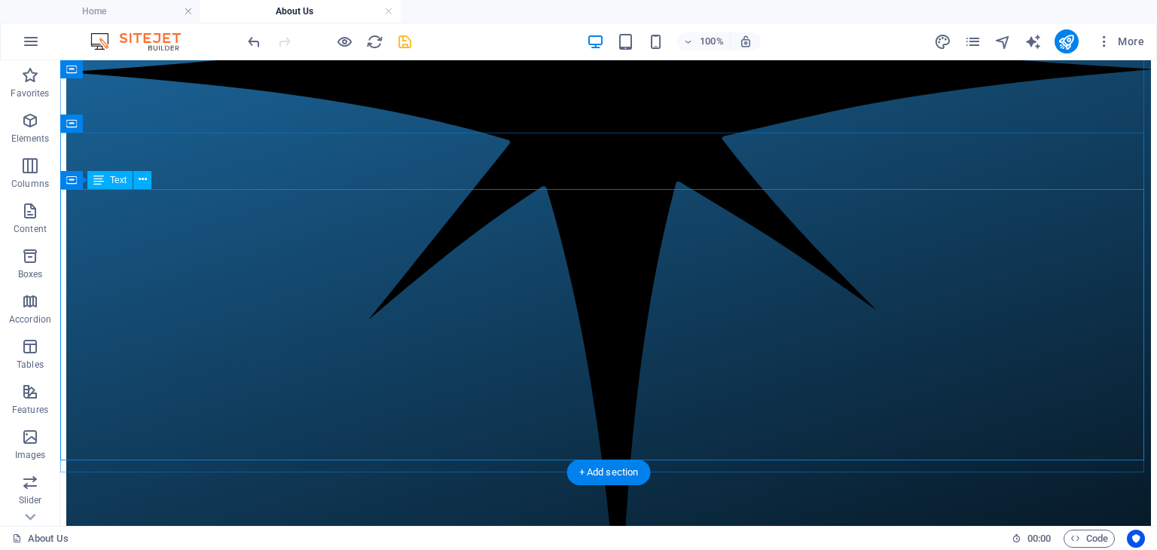
scroll to position [1104, 0]
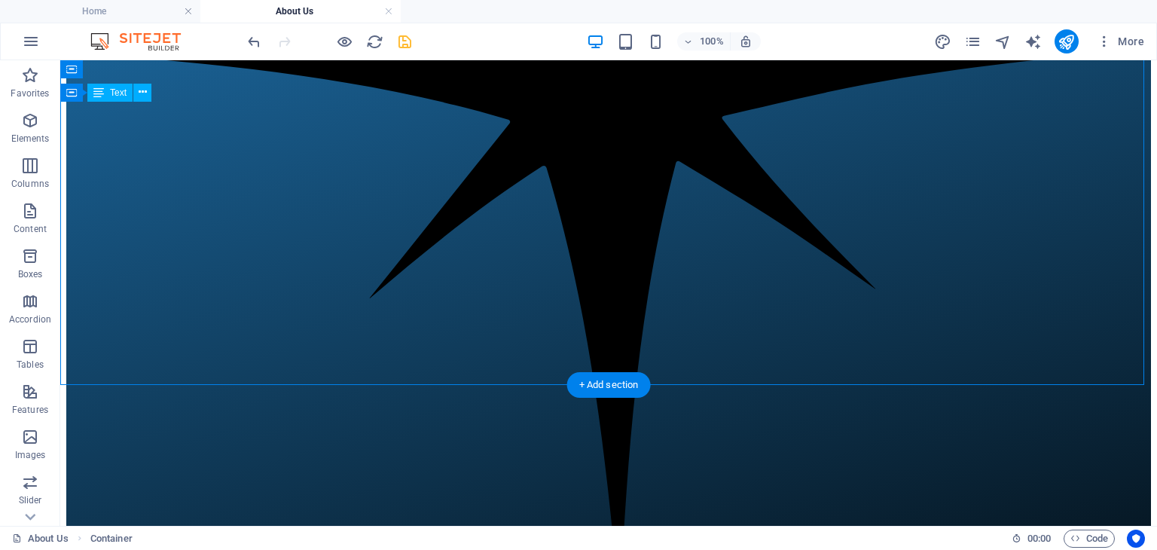
drag, startPoint x: 905, startPoint y: 328, endPoint x: 321, endPoint y: 253, distance: 588.7
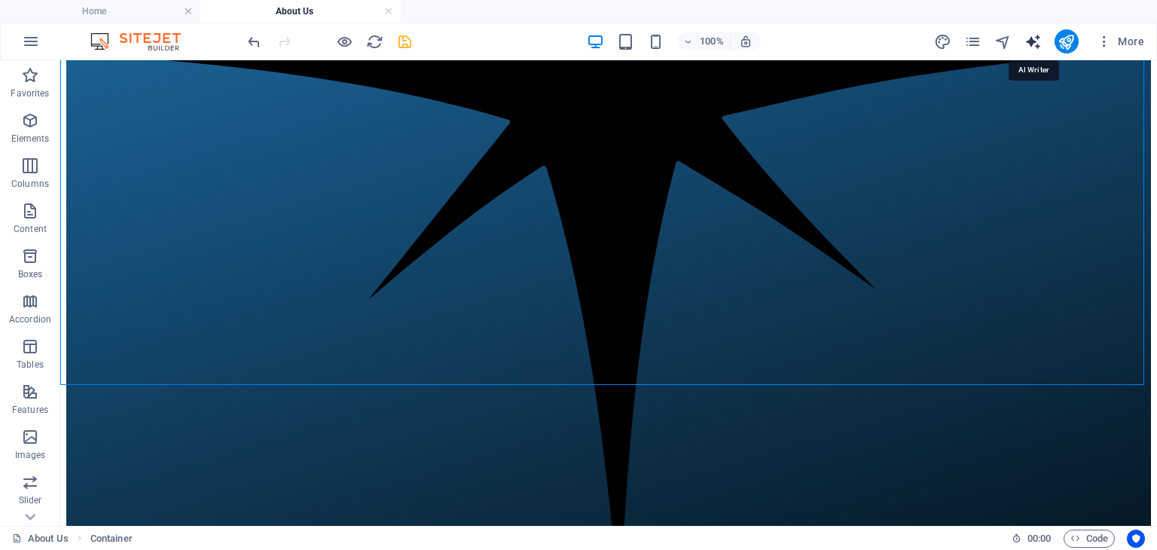
click at [1034, 34] on icon "text_generator" at bounding box center [1033, 41] width 17 height 17
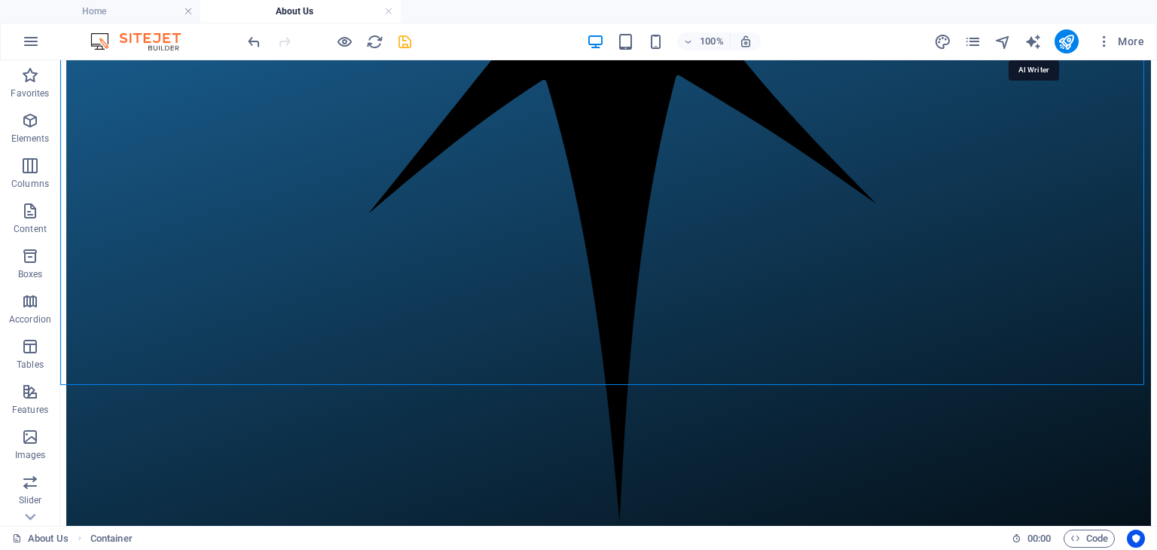
select select "English"
select select "Adult"
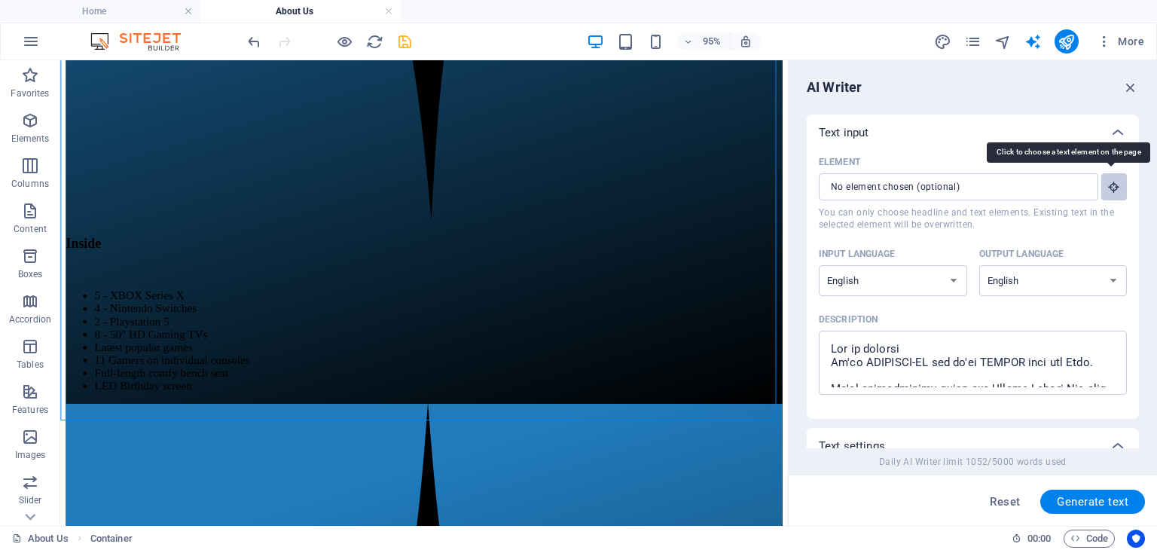
click at [1114, 182] on icon "button" at bounding box center [1114, 187] width 14 height 14
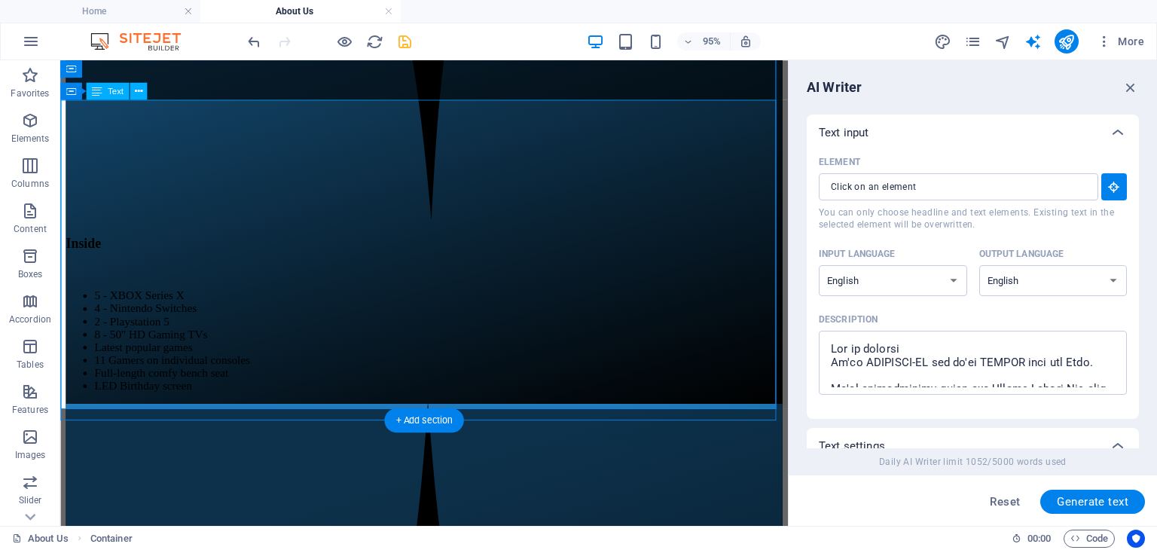
type input "#ed-892394788"
type textarea "x"
type input "180"
type textarea "x"
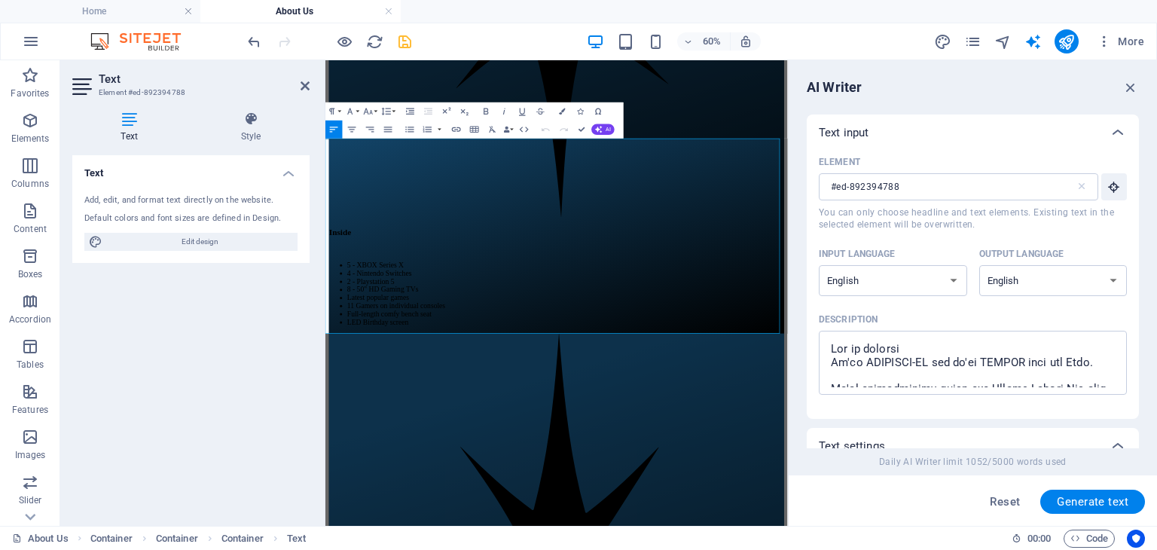
click at [160, 197] on div "Add, edit, and format text directly on the website." at bounding box center [190, 200] width 213 height 13
drag, startPoint x: 326, startPoint y: 203, endPoint x: 851, endPoint y: 495, distance: 600.6
copy div "Lor-Ip dolorsit ame co adipisci el seddoe temp Incidi Utl etdolor Magn Aliqu 1E…"
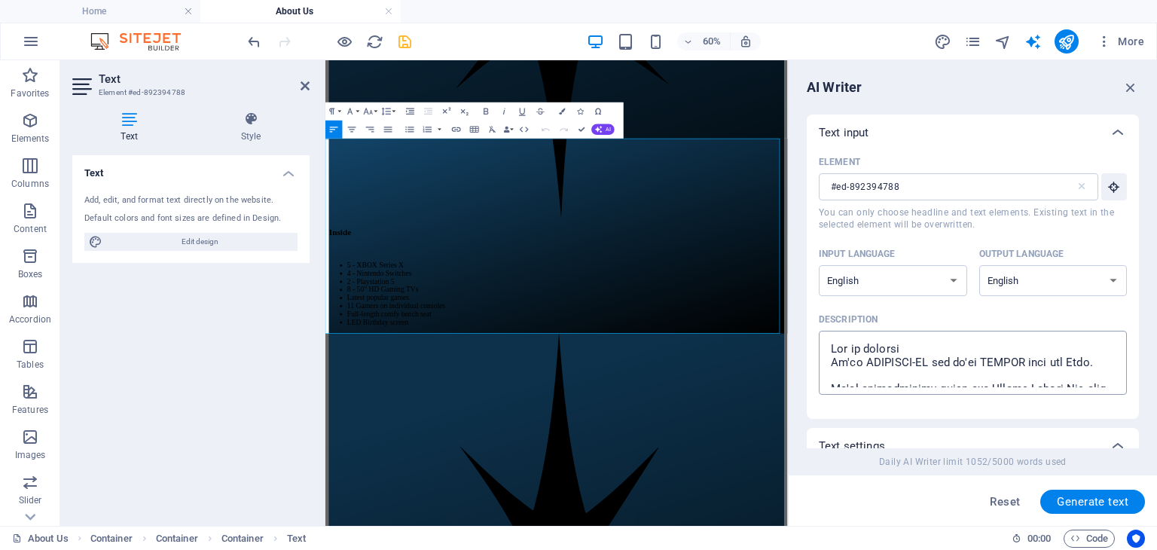
drag, startPoint x: 927, startPoint y: 356, endPoint x: 900, endPoint y: 363, distance: 28.0
click at [925, 362] on textarea "Description x ​" at bounding box center [972, 362] width 293 height 49
drag, startPoint x: 829, startPoint y: 335, endPoint x: 946, endPoint y: 377, distance: 124.9
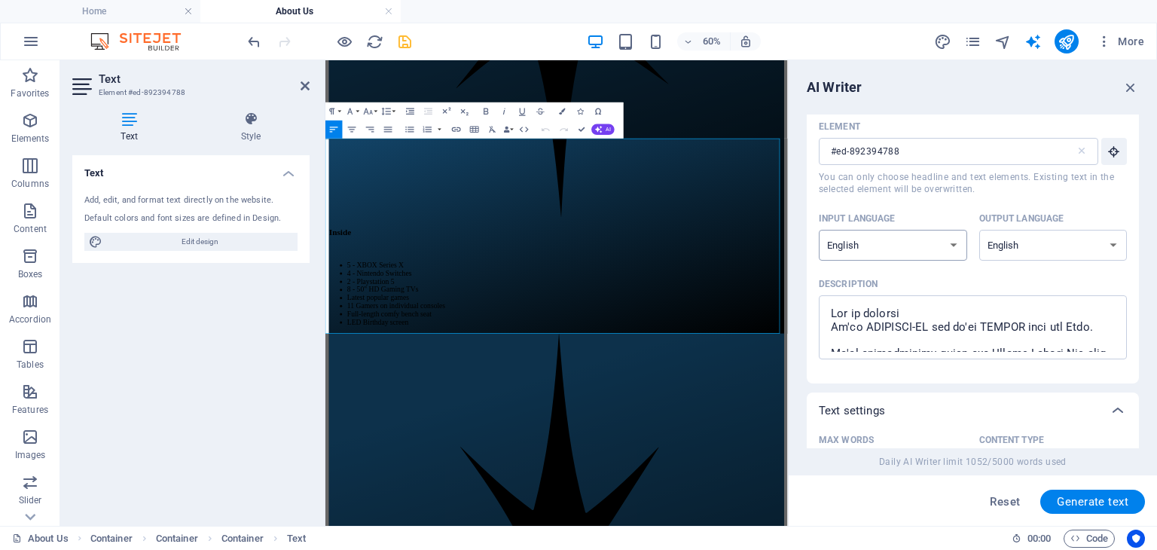
scroll to position [0, 0]
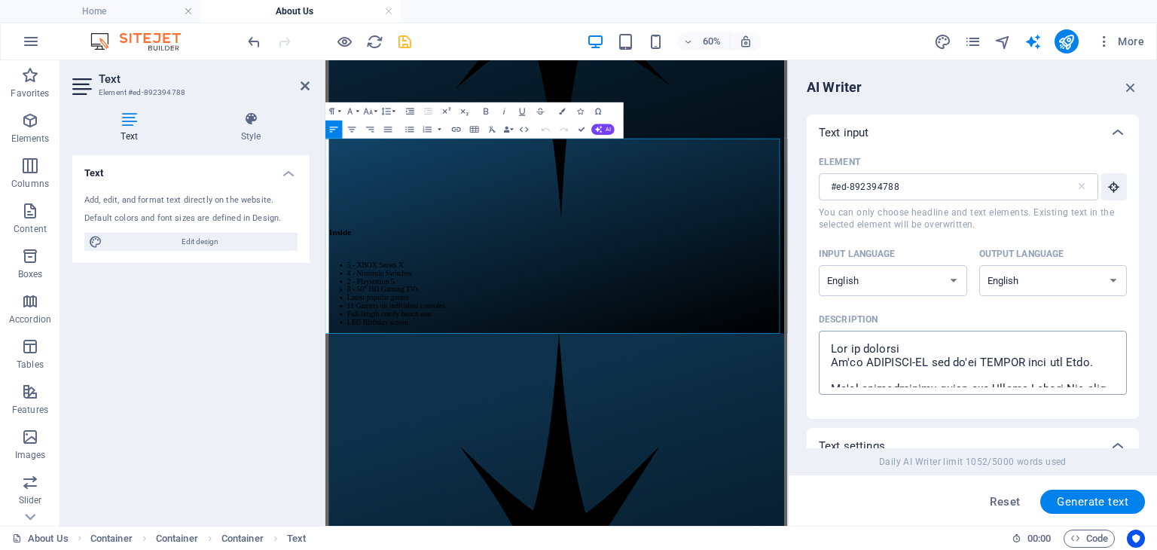
type textarea "x"
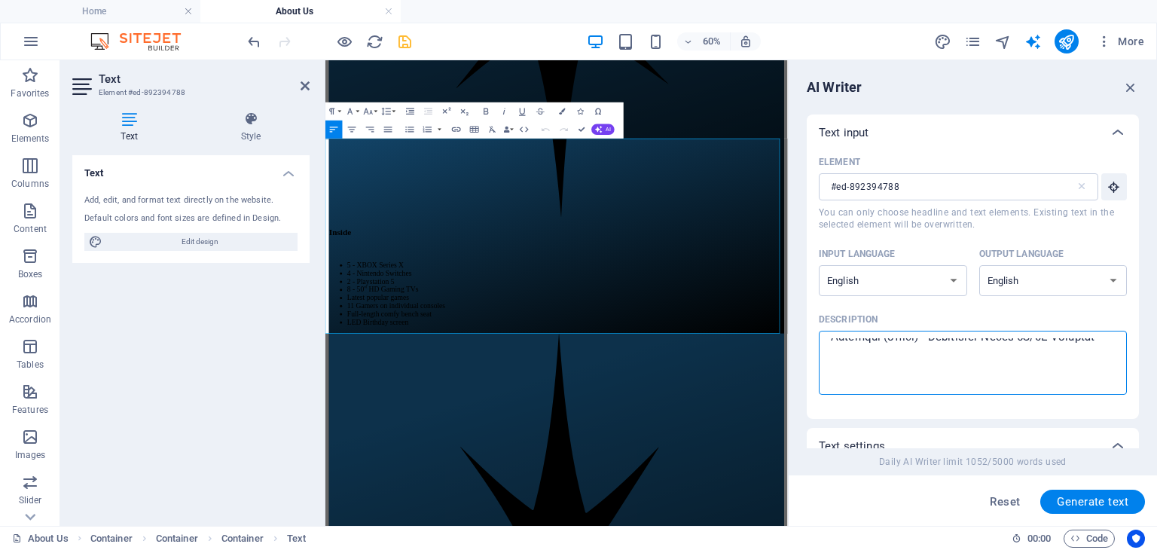
scroll to position [590, 0]
drag, startPoint x: 826, startPoint y: 349, endPoint x: 1049, endPoint y: 404, distance: 228.9
click at [1049, 405] on div "Element #ed-892394788 ​ You can only choose headline and text elements. Existin…" at bounding box center [973, 279] width 308 height 256
paste textarea "Add-On products may be required to enable your Gaming Van booking High Speed 5G…"
type textarea "Add-On products may be required to enable your Gaming Van booking High Speed 5G…"
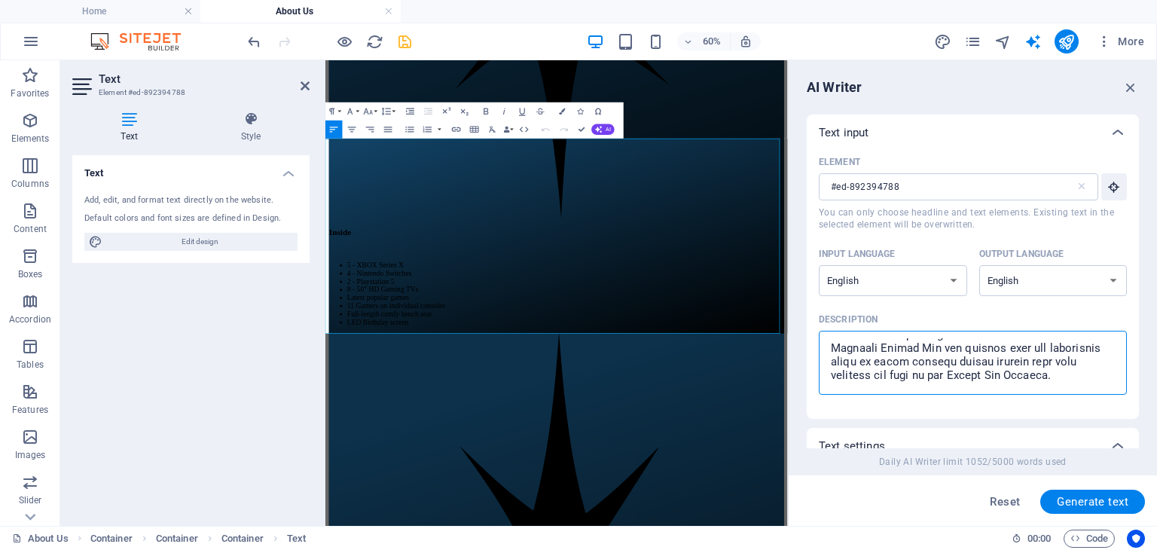
type textarea "x"
type textarea "Add-On products may be required to enable your Gaming Van booking High Speed 5G…"
click at [1092, 496] on span "Generate text" at bounding box center [1093, 502] width 72 height 12
type textarea "x"
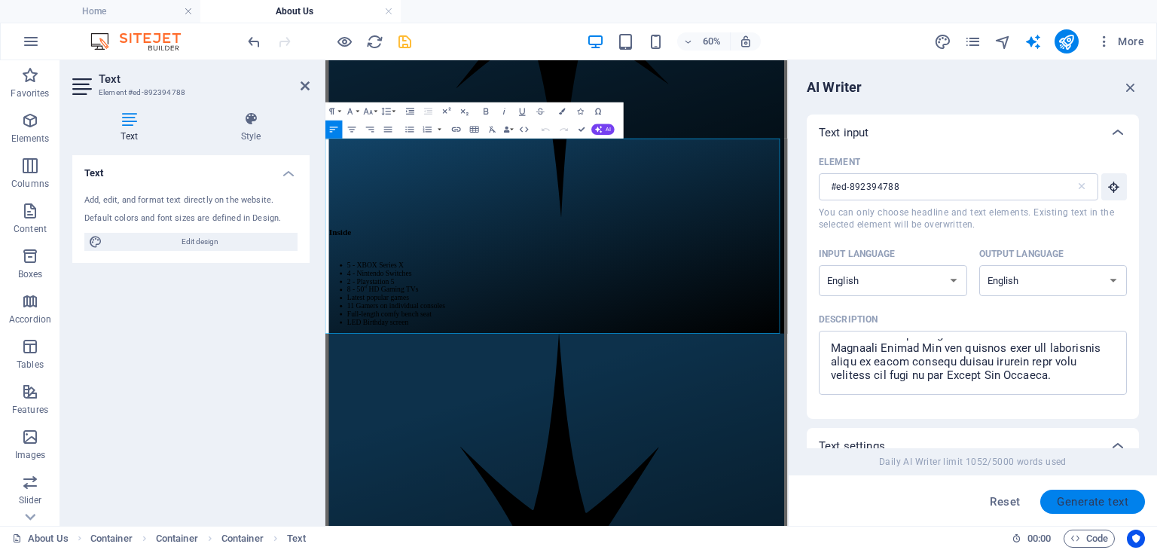
type textarea "x"
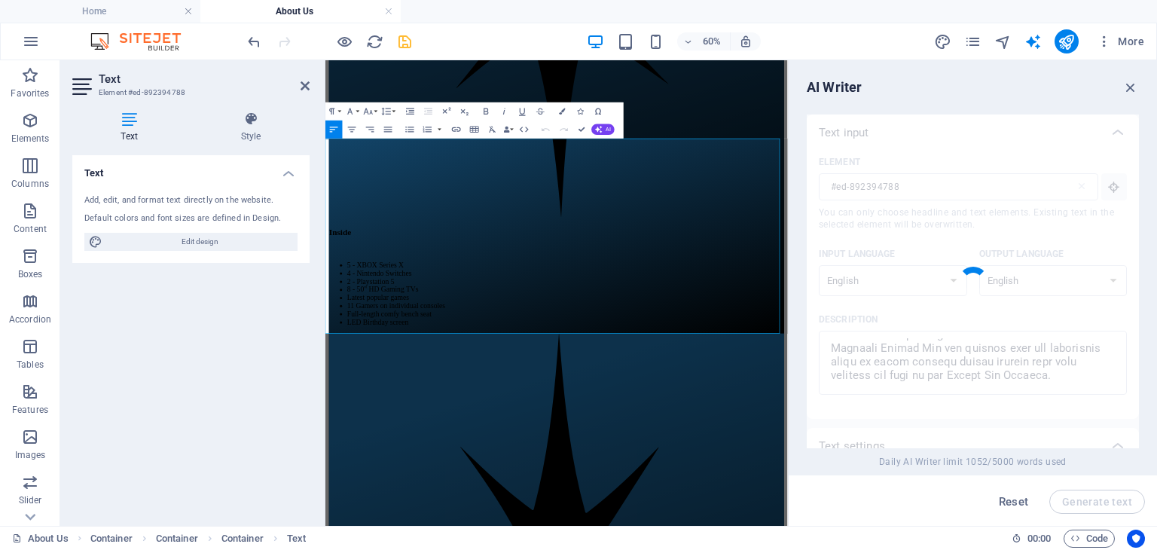
type textarea "x"
type textarea "To enhance your experience with our Gaming Van, consider a few add-on options t…"
type textarea "x"
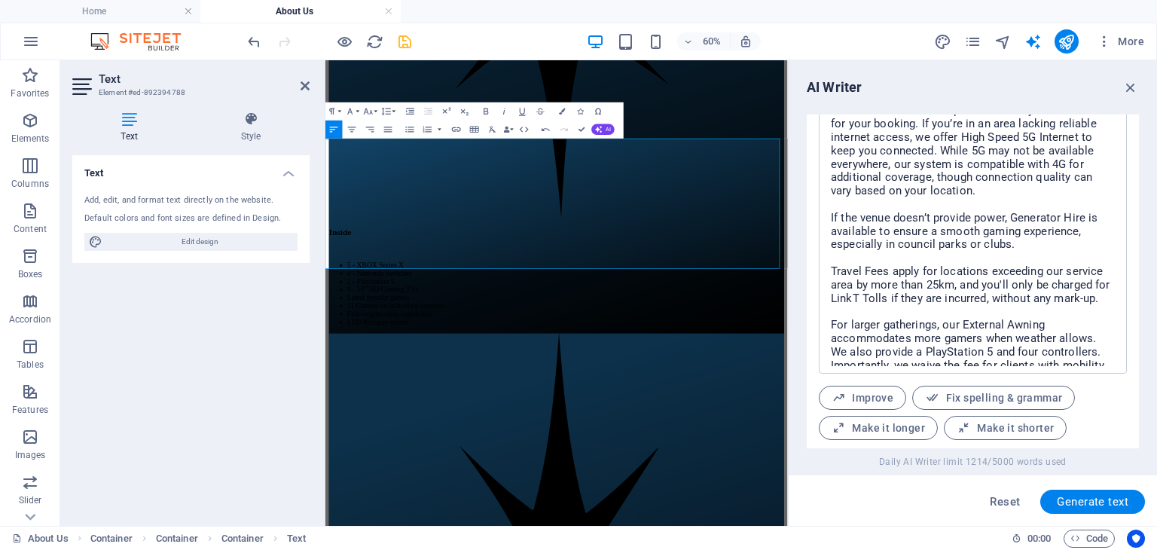
scroll to position [680, 0]
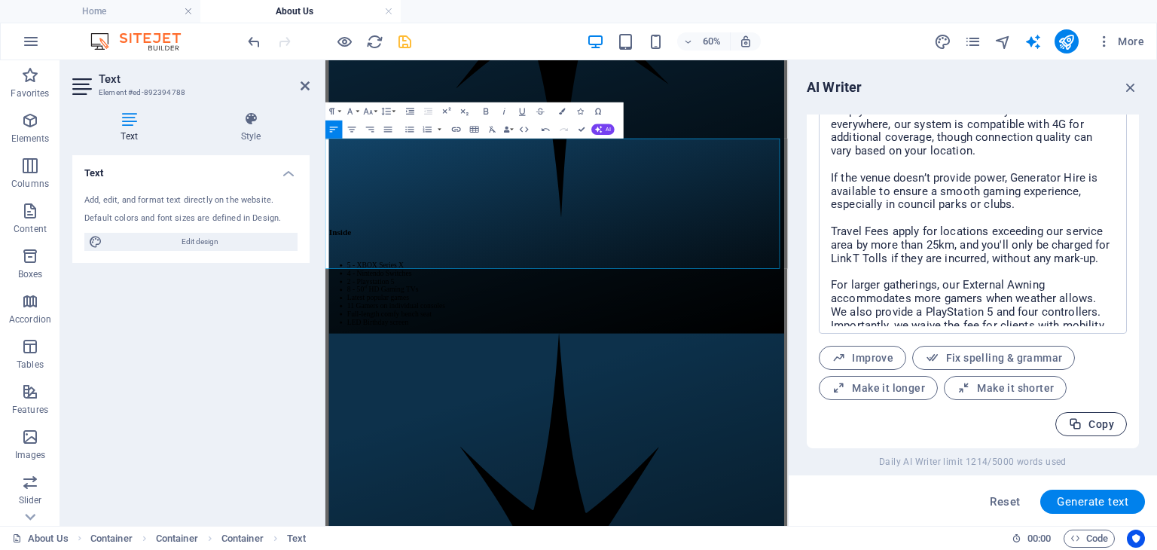
click at [1086, 420] on span "Copy" at bounding box center [1091, 424] width 46 height 14
type textarea "x"
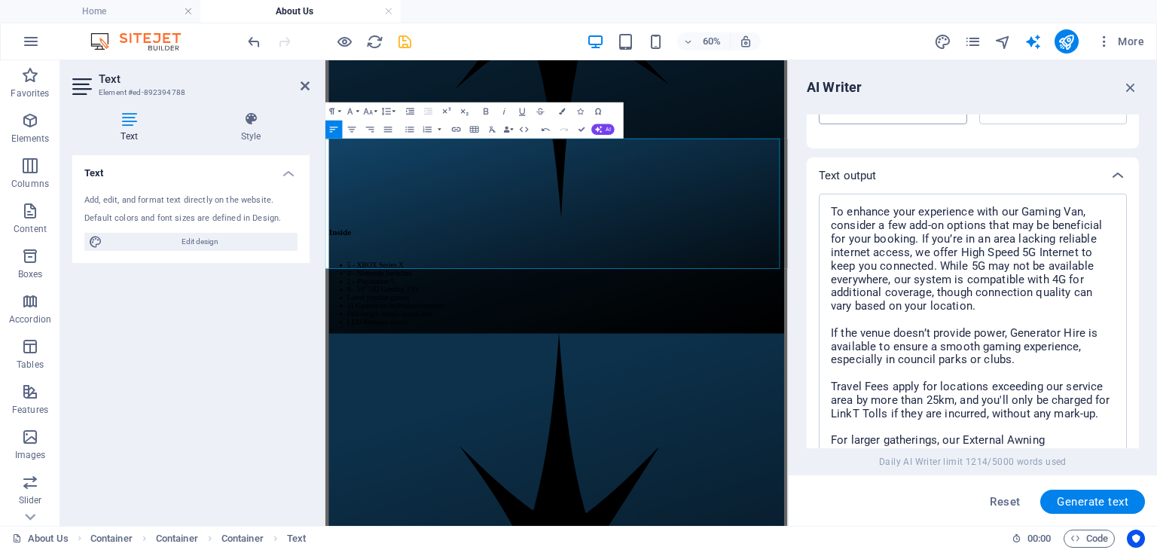
scroll to position [529, 0]
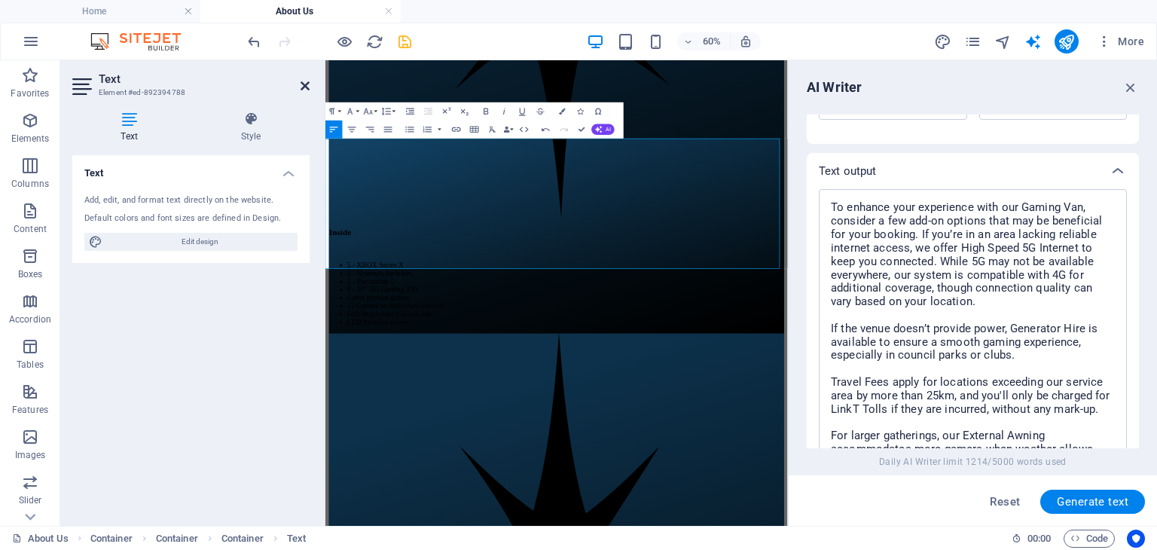
drag, startPoint x: 301, startPoint y: 83, endPoint x: 253, endPoint y: 24, distance: 76.0
click at [301, 83] on icon at bounding box center [305, 86] width 9 height 12
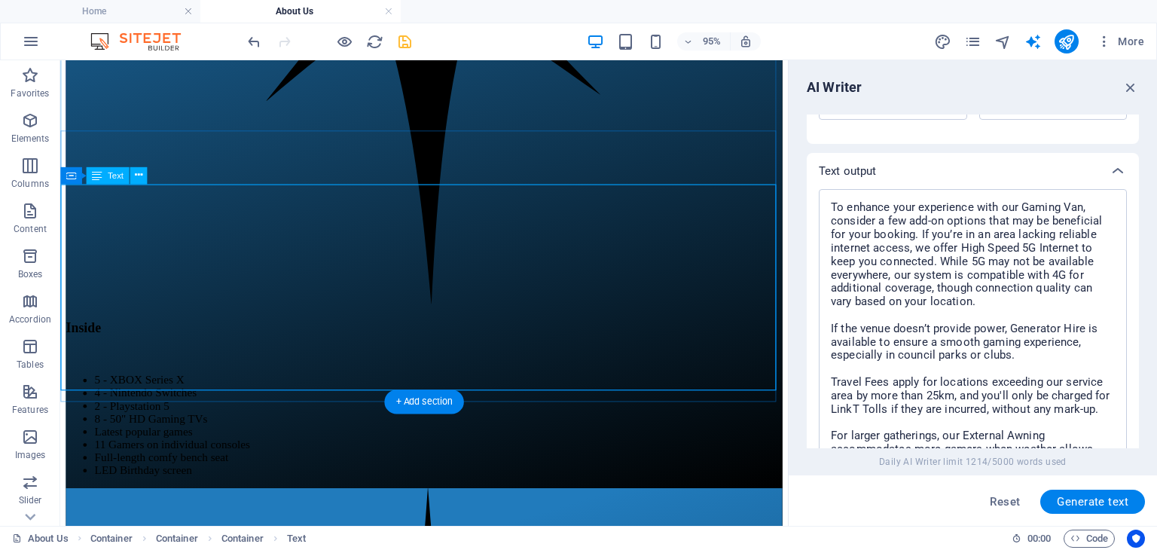
click at [1132, 83] on icon "button" at bounding box center [1130, 87] width 17 height 17
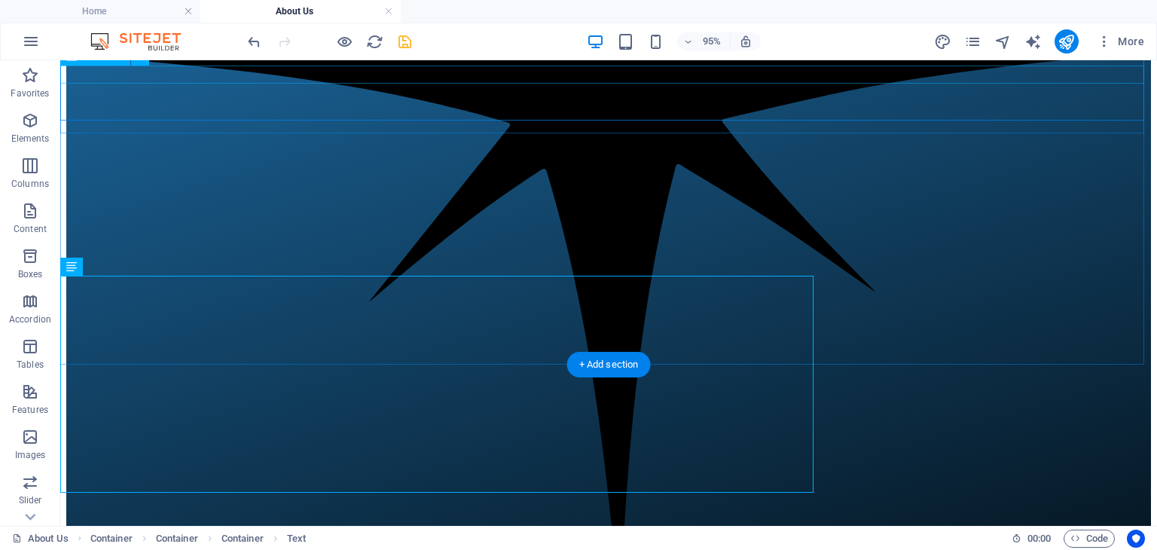
scroll to position [1016, 0]
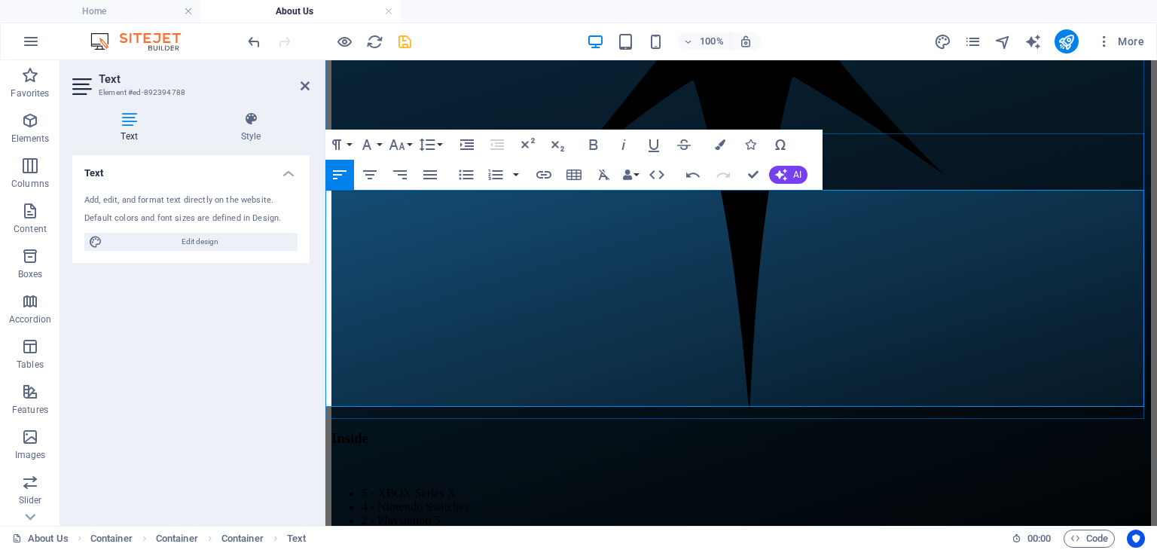
drag, startPoint x: 493, startPoint y: 308, endPoint x: 565, endPoint y: 305, distance: 72.4
click at [304, 85] on icon at bounding box center [305, 86] width 9 height 12
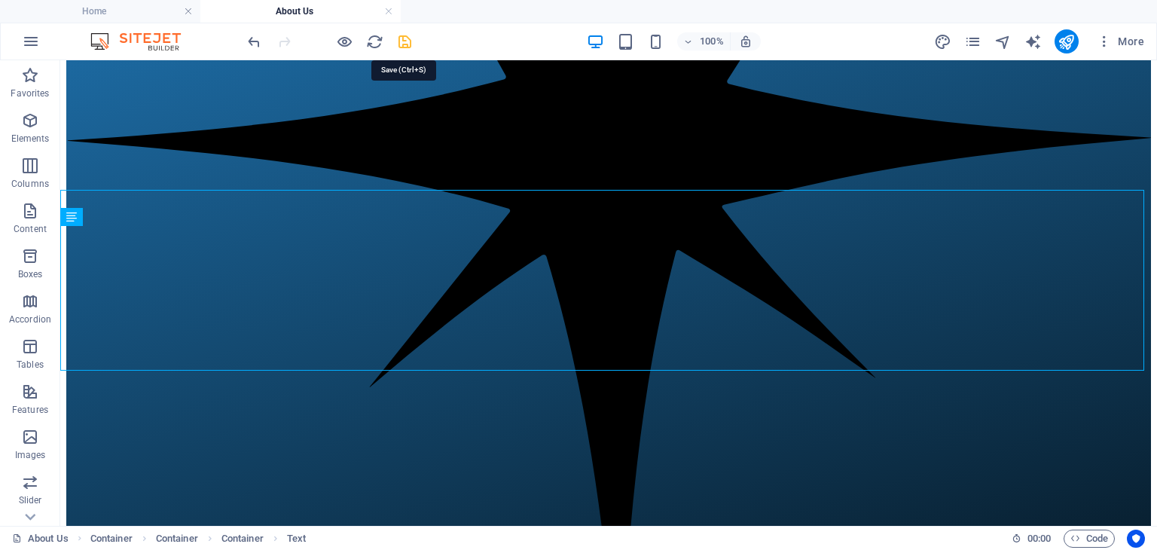
click at [404, 39] on icon "save" at bounding box center [404, 41] width 17 height 17
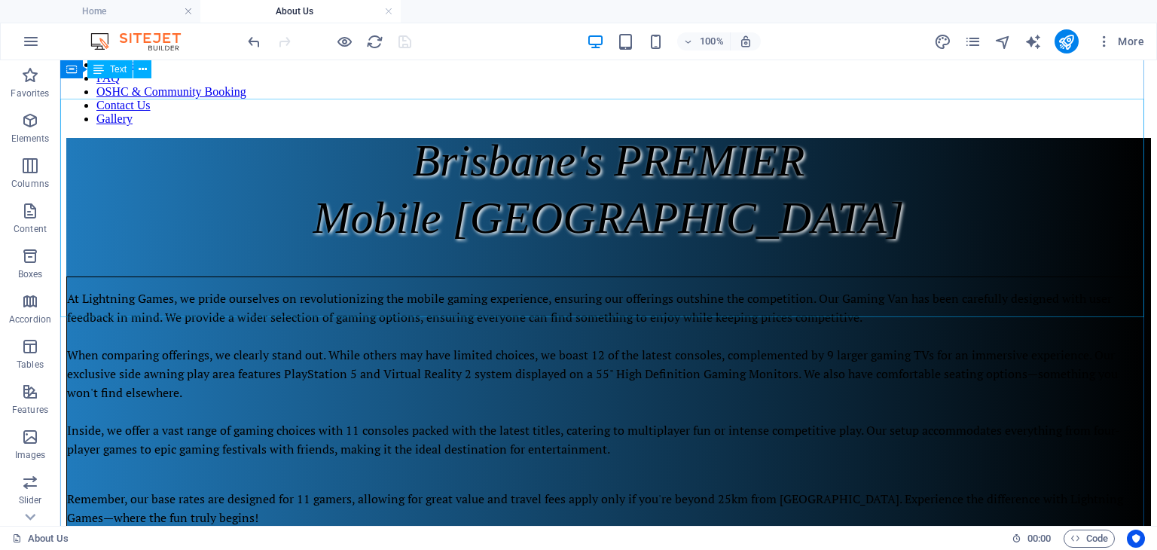
scroll to position [72, 0]
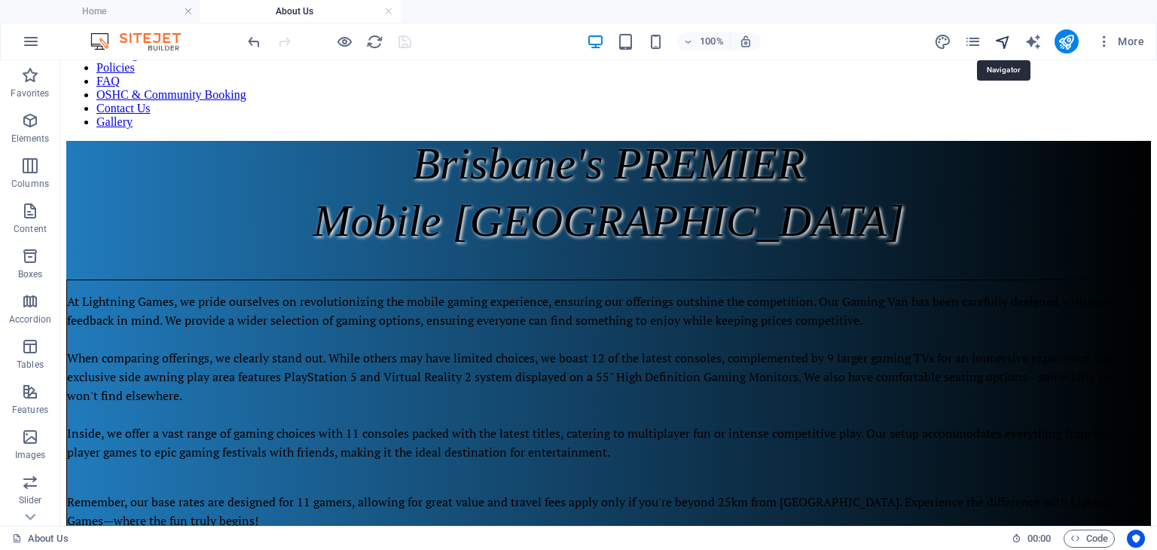
click at [1006, 39] on icon "navigator" at bounding box center [1002, 41] width 17 height 17
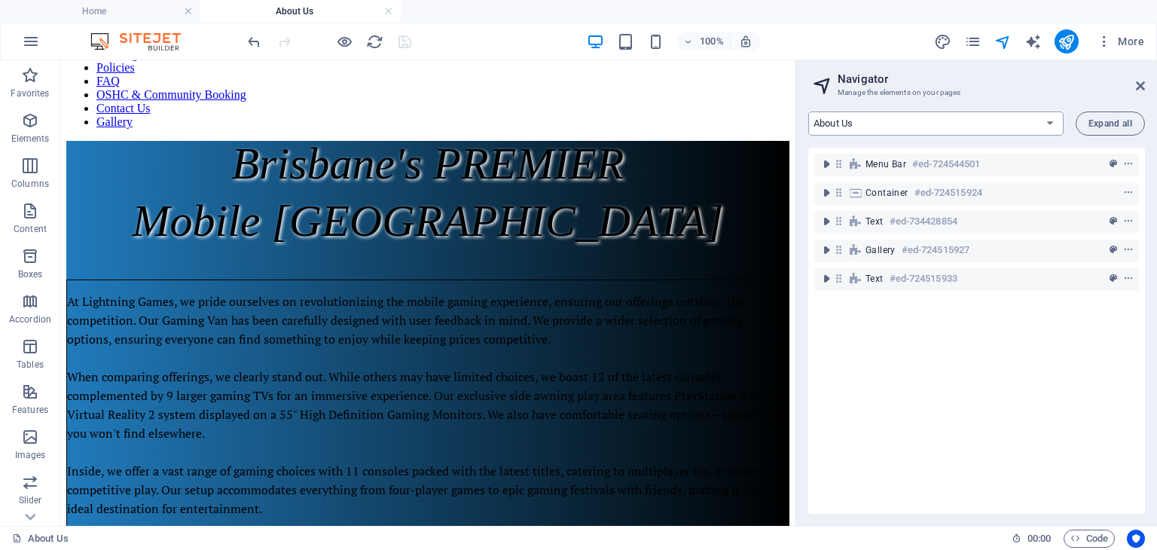
click at [904, 123] on select "Home About Us Service Area Bookings Policies FAQ OSHC & Community Booking Conta…" at bounding box center [935, 123] width 255 height 24
select select "14075862-en"
click at [808, 111] on select "Home About Us Service Area Bookings Policies FAQ OSHC & Community Booking Conta…" at bounding box center [935, 123] width 255 height 24
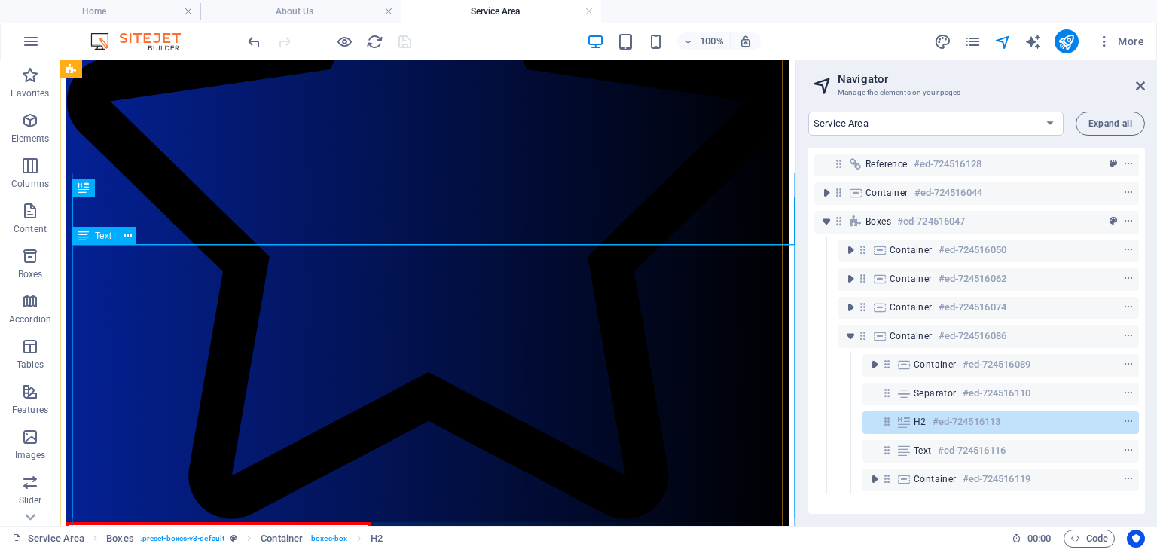
scroll to position [582, 0]
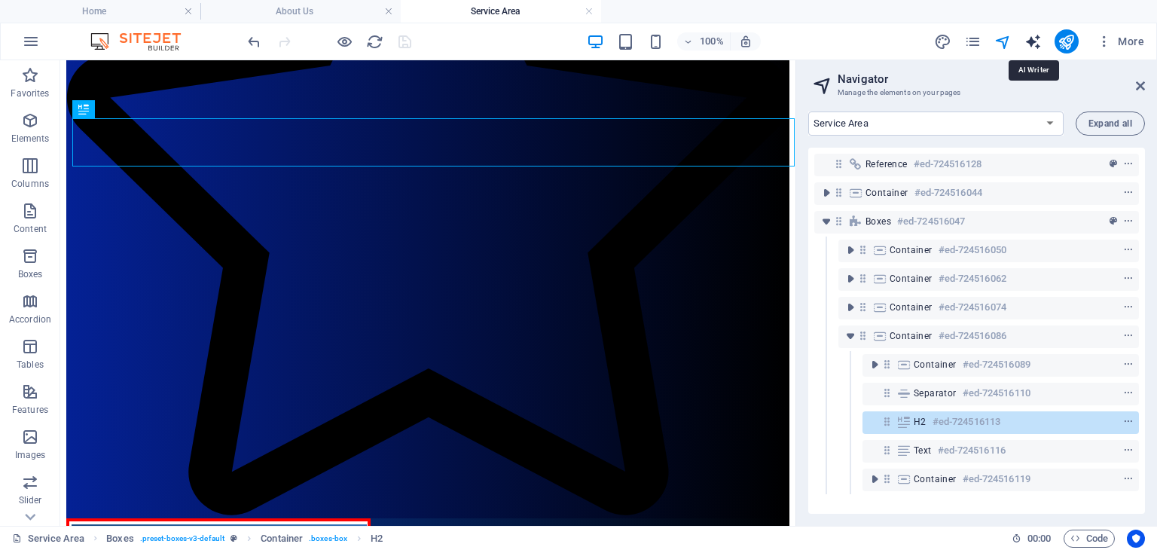
click at [1032, 36] on icon "text_generator" at bounding box center [1033, 41] width 17 height 17
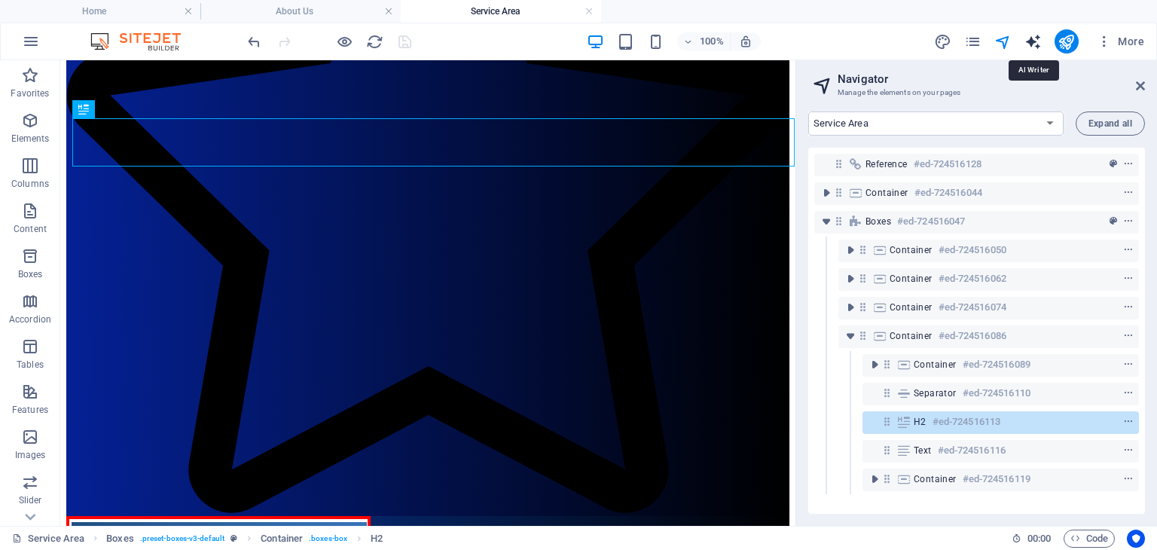
select select "English"
select select "Adult"
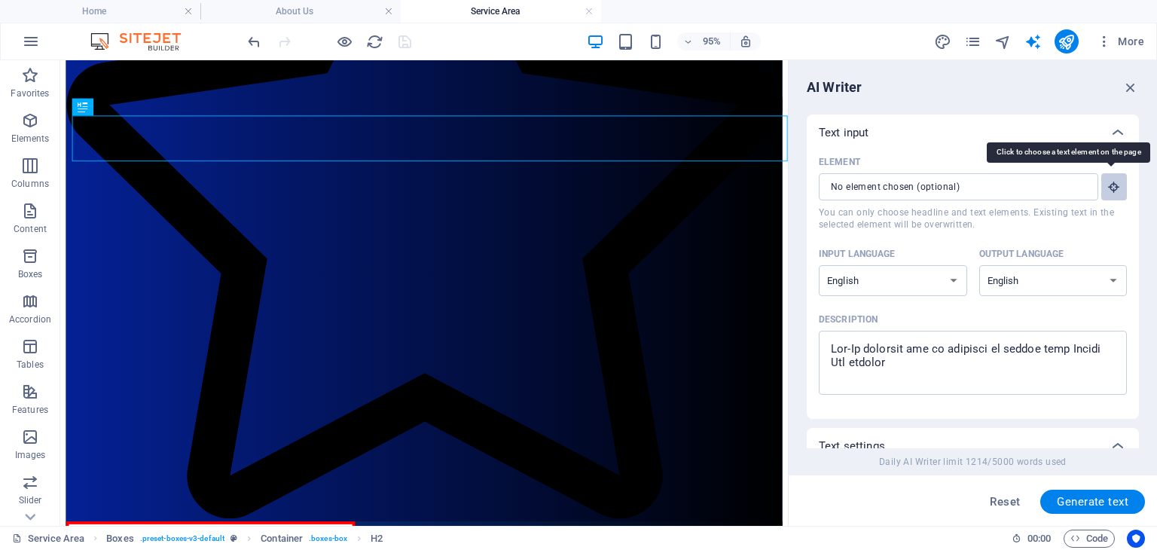
click at [1111, 188] on icon "button" at bounding box center [1114, 187] width 14 height 14
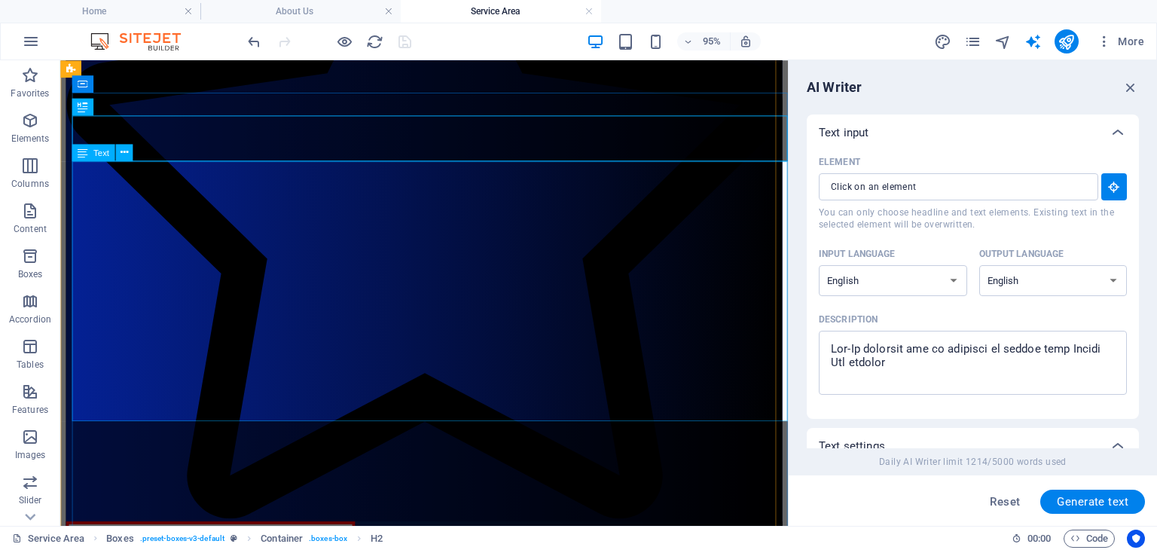
type input "#ed-724516116"
type textarea "x"
type input "176"
type textarea "x"
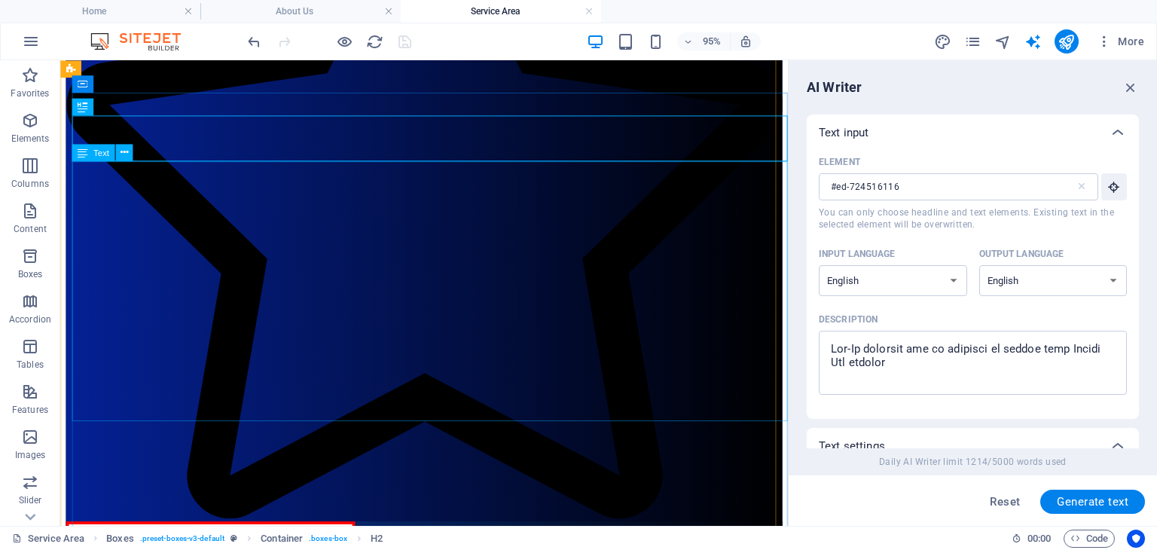
drag, startPoint x: 139, startPoint y: 201, endPoint x: 195, endPoint y: 255, distance: 77.8
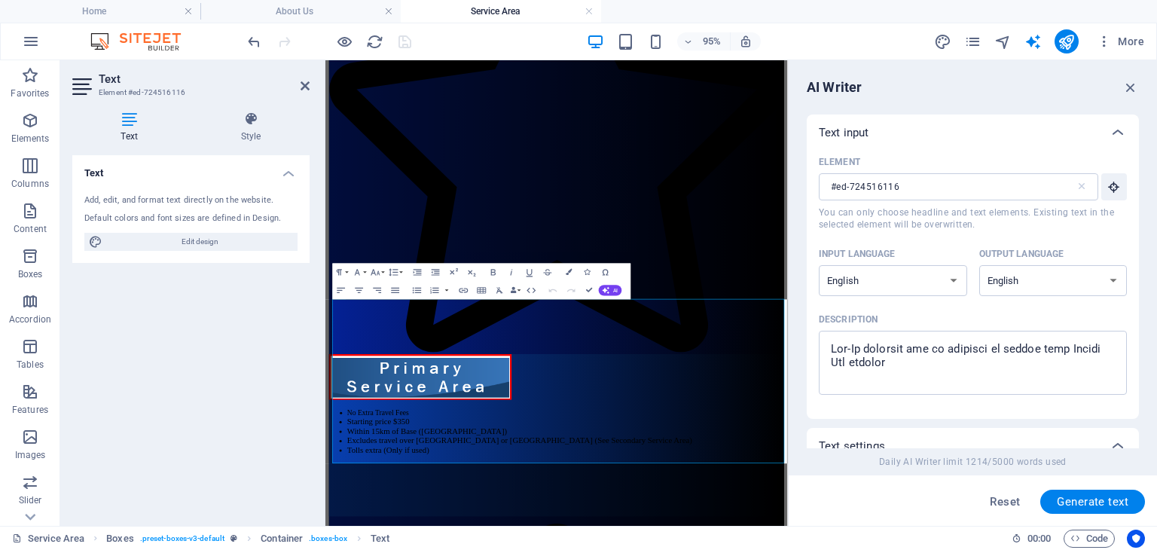
scroll to position [292, 0]
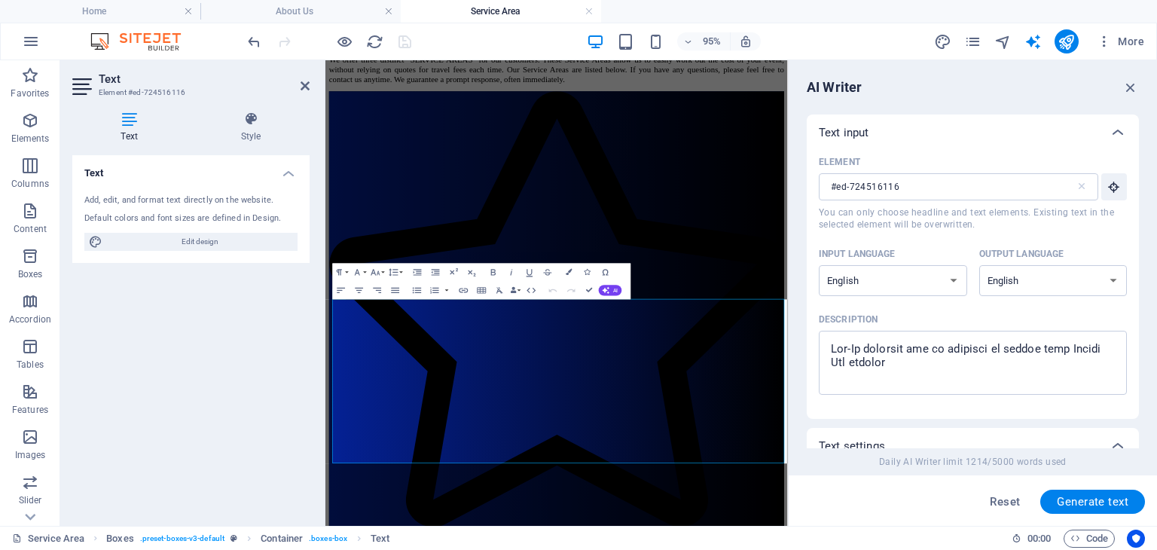
click at [135, 195] on div "Add, edit, and format text directly on the website." at bounding box center [190, 200] width 213 height 13
drag, startPoint x: 337, startPoint y: 470, endPoint x: 439, endPoint y: 709, distance: 259.9
copy div "Lo ipsu dol sita CONSECT ADIP, elits do eiu tem in utlabo et dol magn, aliqua "…"
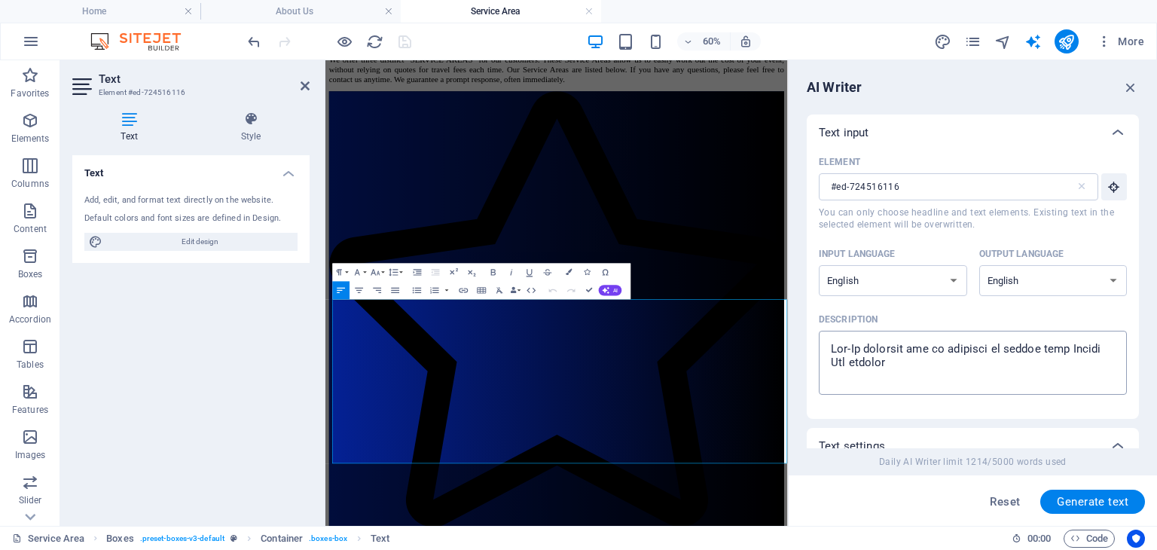
type textarea "x"
drag, startPoint x: 943, startPoint y: 368, endPoint x: 816, endPoint y: 331, distance: 132.6
click at [816, 331] on div "Element #ed-724516116 ​ You can only choose headline and text elements. Existin…" at bounding box center [973, 285] width 332 height 268
type textarea "High Speed 5G Internet, where no internet router port is available. Note, whils…"
type textarea "x"
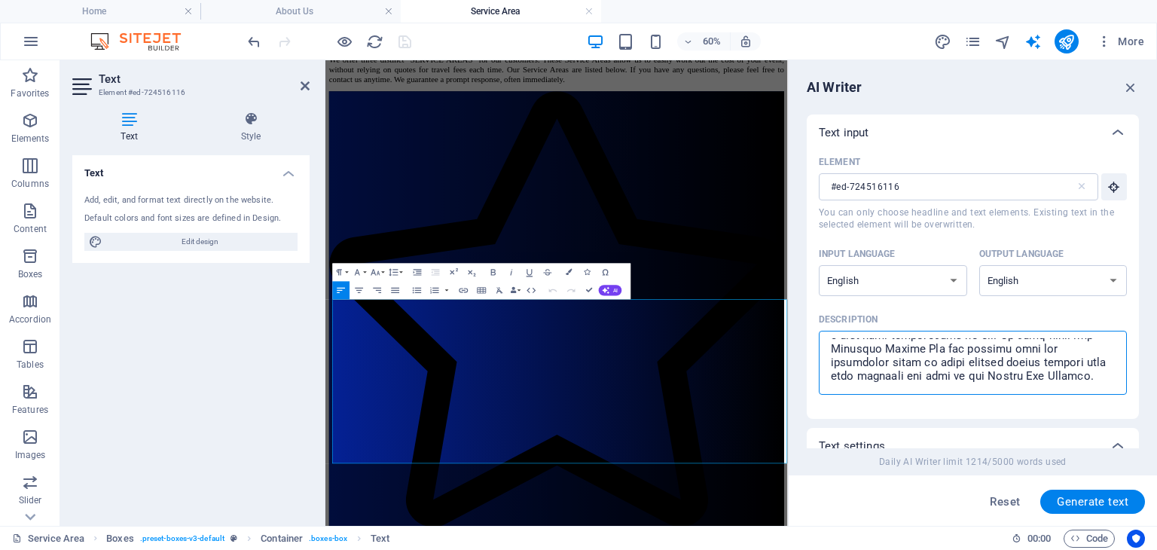
scroll to position [505, 0]
type textarea "x"
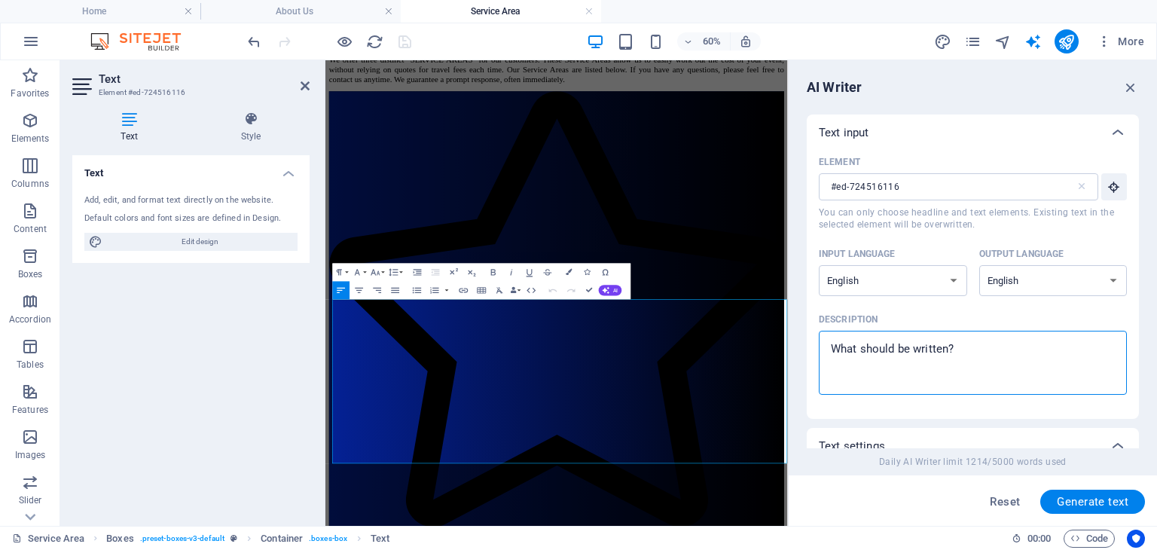
scroll to position [0, 0]
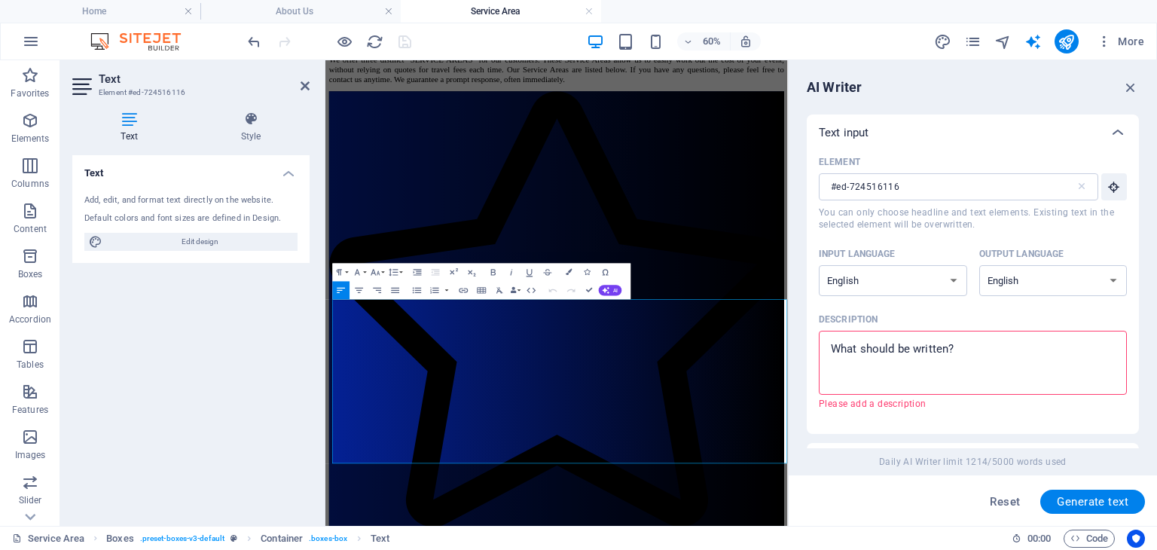
paste textarea "To work out your SERVICE AREA, click on the map at bottom of the page, select "…"
type textarea "To work out your SERVICE AREA, click on the map at bottom of the page, select "…"
type textarea "x"
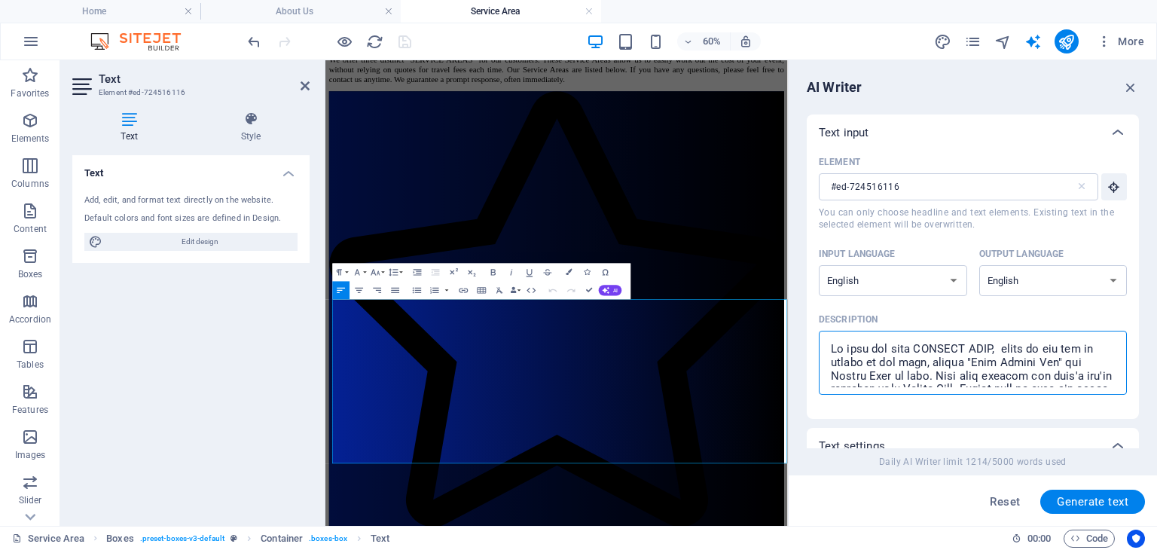
type textarea "To work out your SERVICE AREA, click on the map at bottom of the page, select "…"
drag, startPoint x: 817, startPoint y: 334, endPoint x: 832, endPoint y: 335, distance: 15.1
click at [822, 335] on div "Element #ed-724516116 ​ You can only choose headline and text elements. Existin…" at bounding box center [973, 285] width 332 height 268
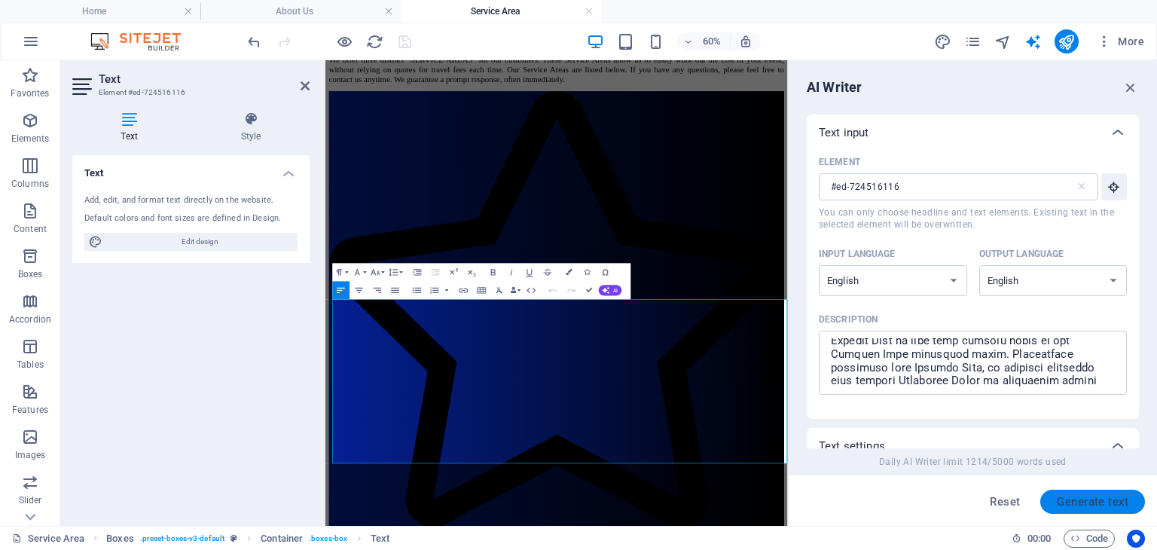
click at [1092, 496] on span "Generate text" at bounding box center [1093, 502] width 72 height 12
type textarea "x"
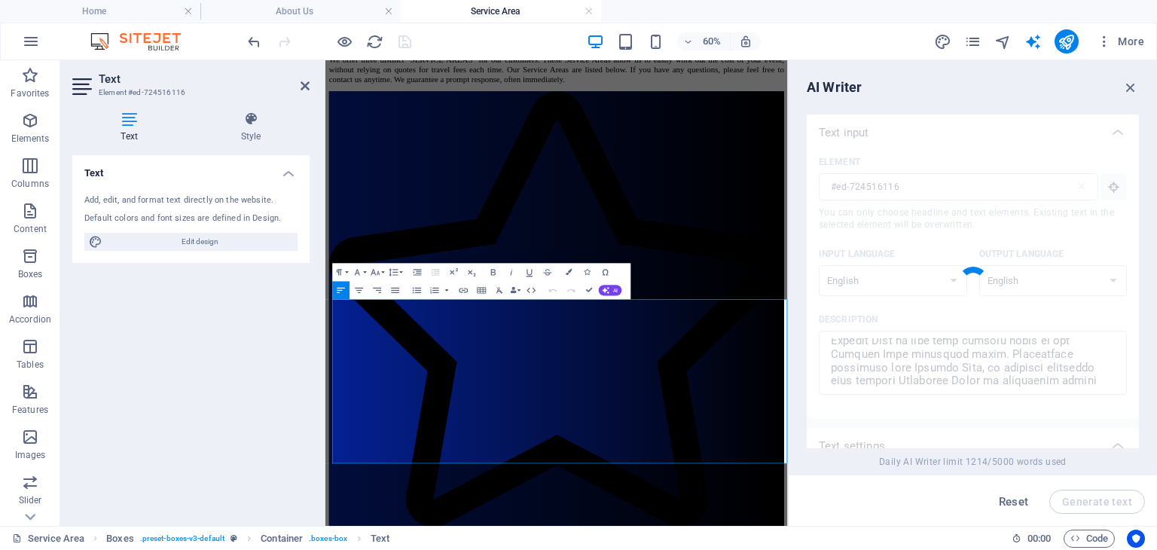
type textarea "x"
type textarea "Navigating your service area is simple! Start by clicking on the map at the bot…"
type textarea "x"
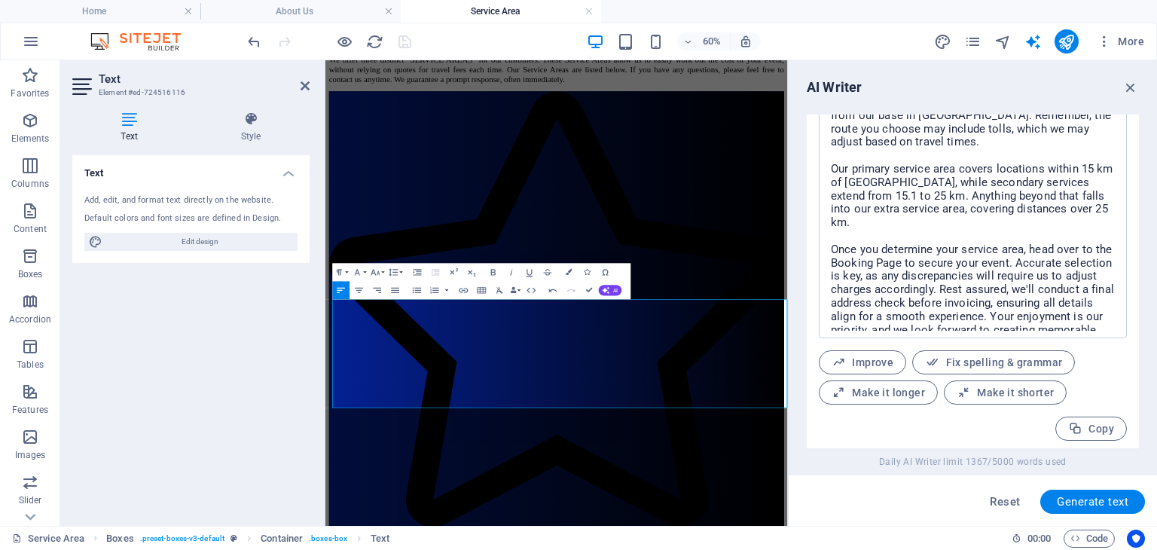
scroll to position [680, 0]
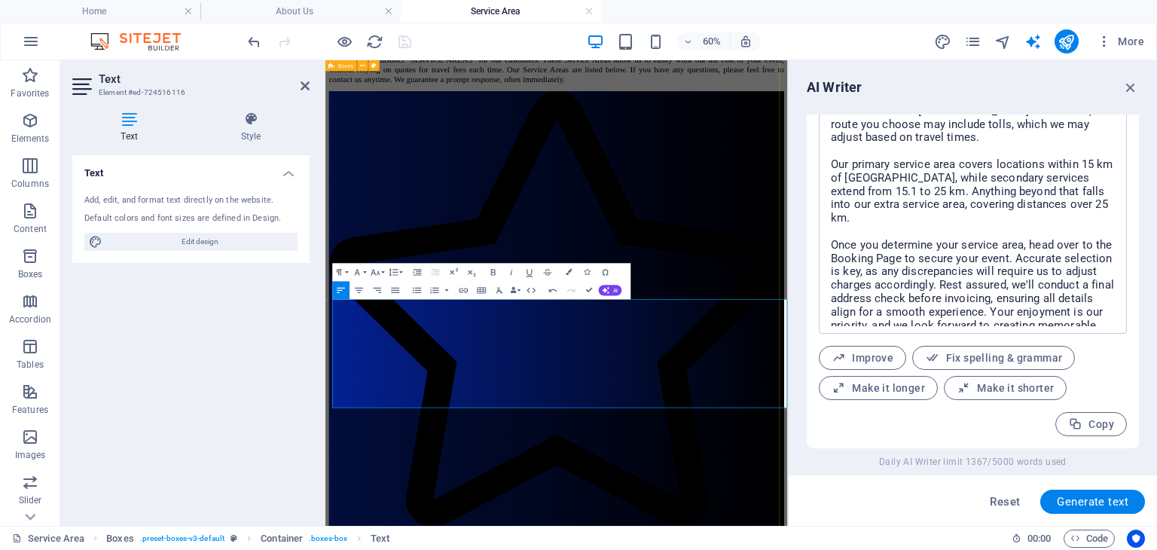
drag, startPoint x: 870, startPoint y: 606, endPoint x: 333, endPoint y: 461, distance: 556.3
copy p "Navigating your service area is simple! Start by clicking on the map at the bot…"
click at [1081, 420] on span "Copy" at bounding box center [1091, 424] width 46 height 14
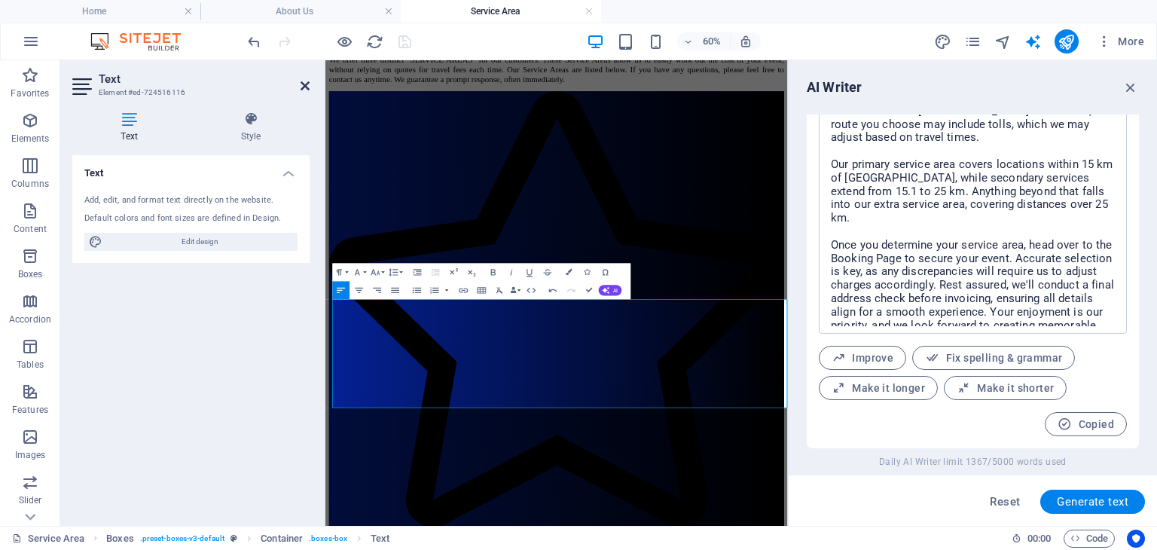
click at [304, 85] on icon at bounding box center [305, 86] width 9 height 12
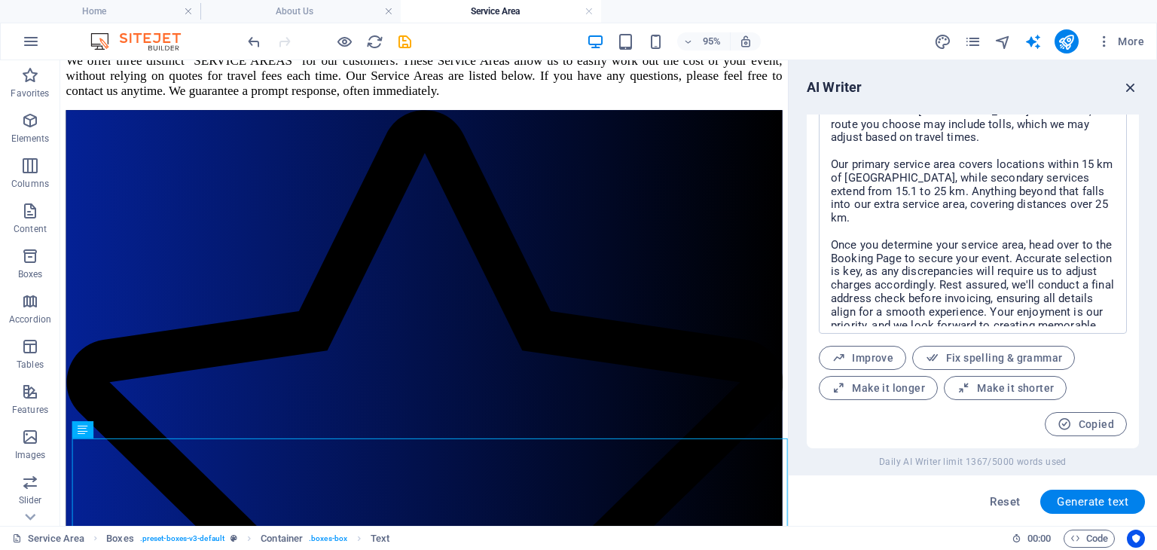
drag, startPoint x: 1130, startPoint y: 85, endPoint x: 1062, endPoint y: 32, distance: 85.9
click at [1130, 85] on icon "button" at bounding box center [1130, 87] width 17 height 17
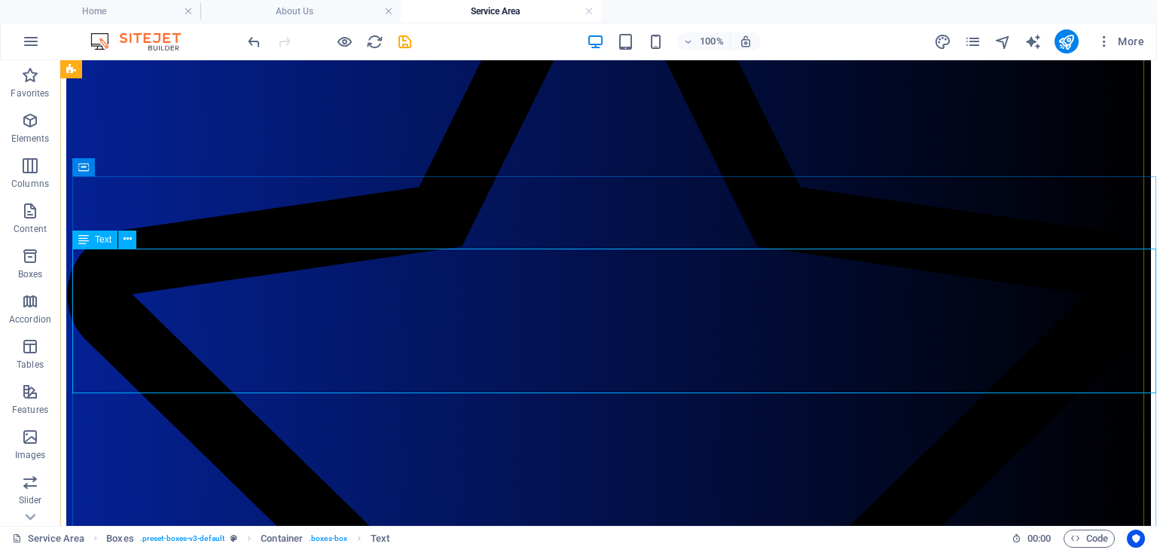
scroll to position [553, 0]
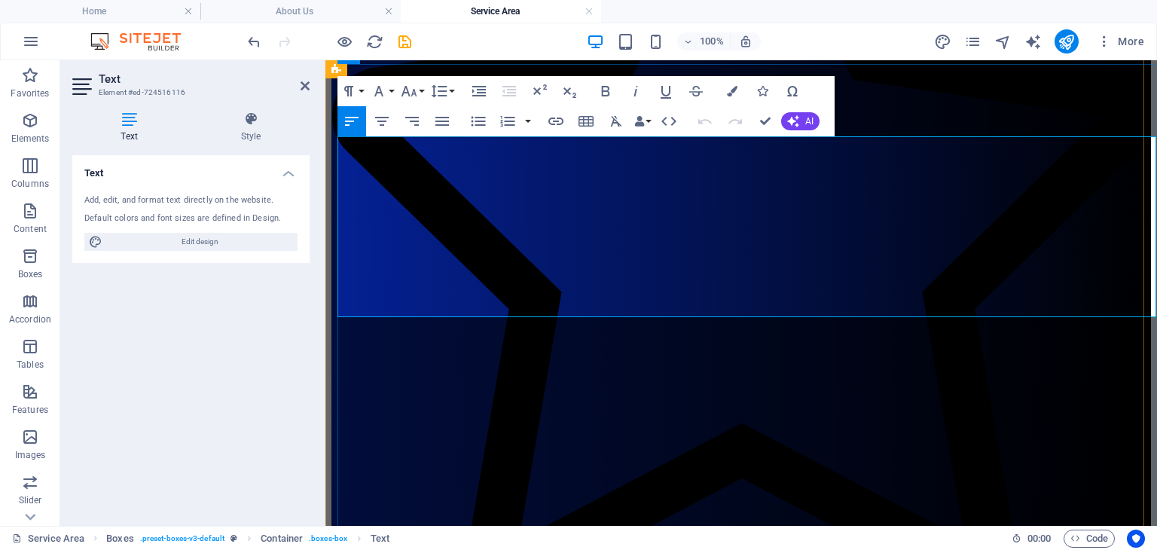
drag, startPoint x: 548, startPoint y: 145, endPoint x: 621, endPoint y: 142, distance: 72.4
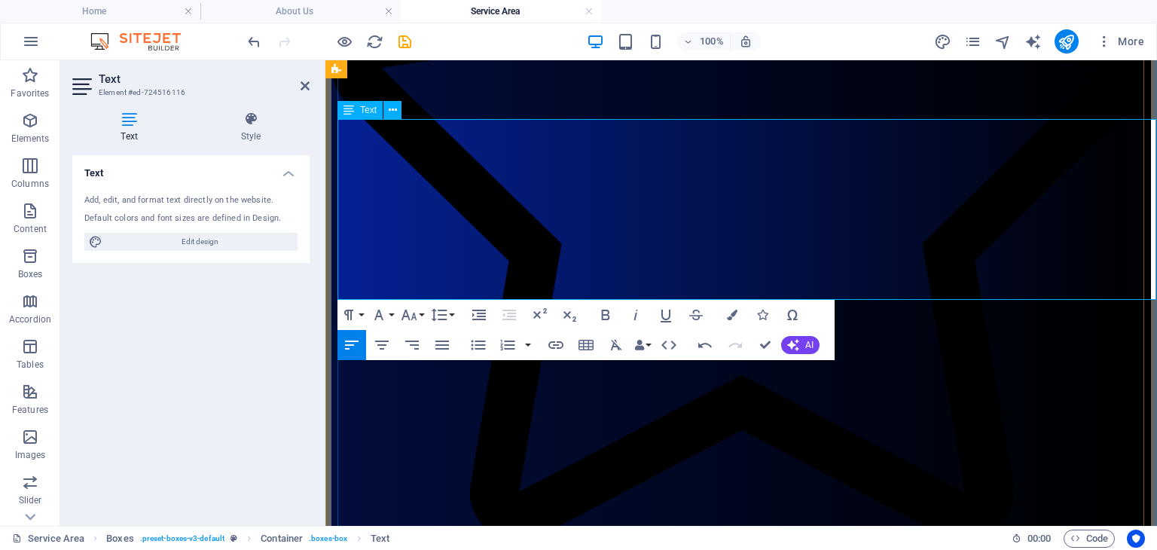
scroll to position [675, 0]
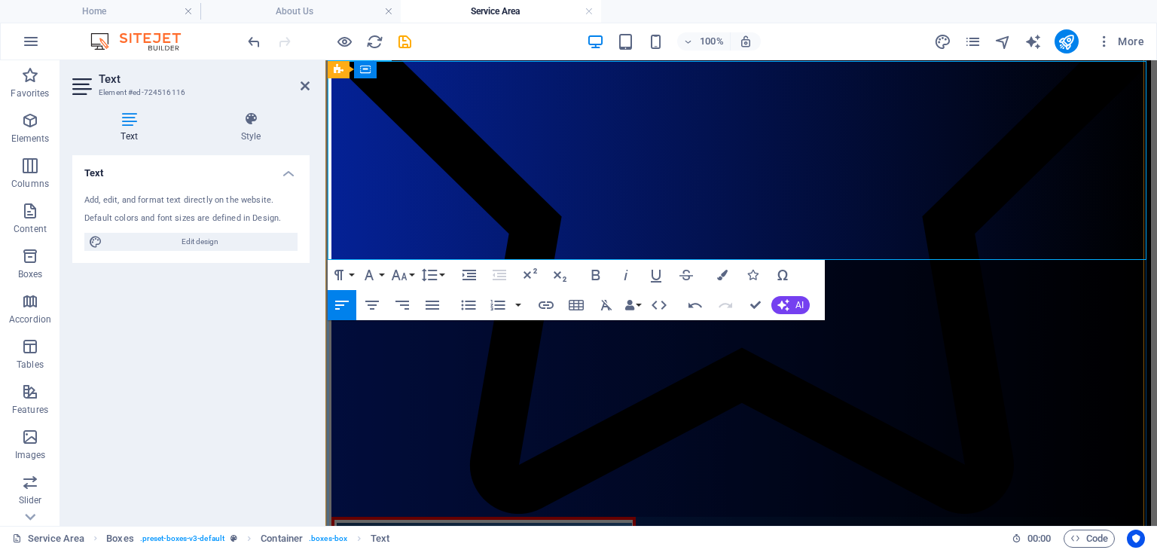
scroll to position [750, 0]
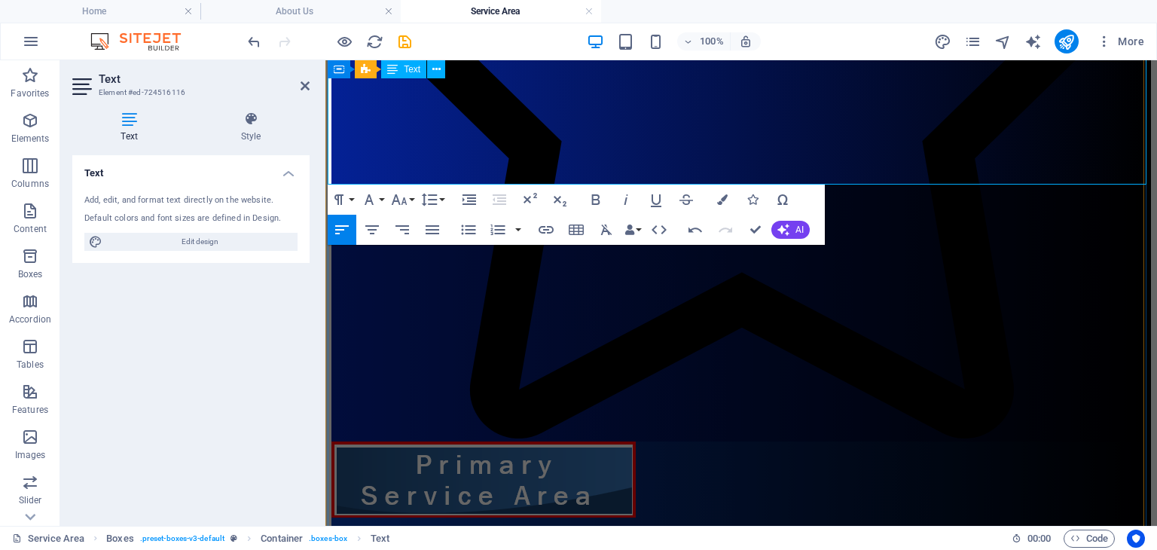
drag, startPoint x: 696, startPoint y: 139, endPoint x: 626, endPoint y: 142, distance: 70.1
click at [543, 230] on icon "button" at bounding box center [546, 230] width 18 height 18
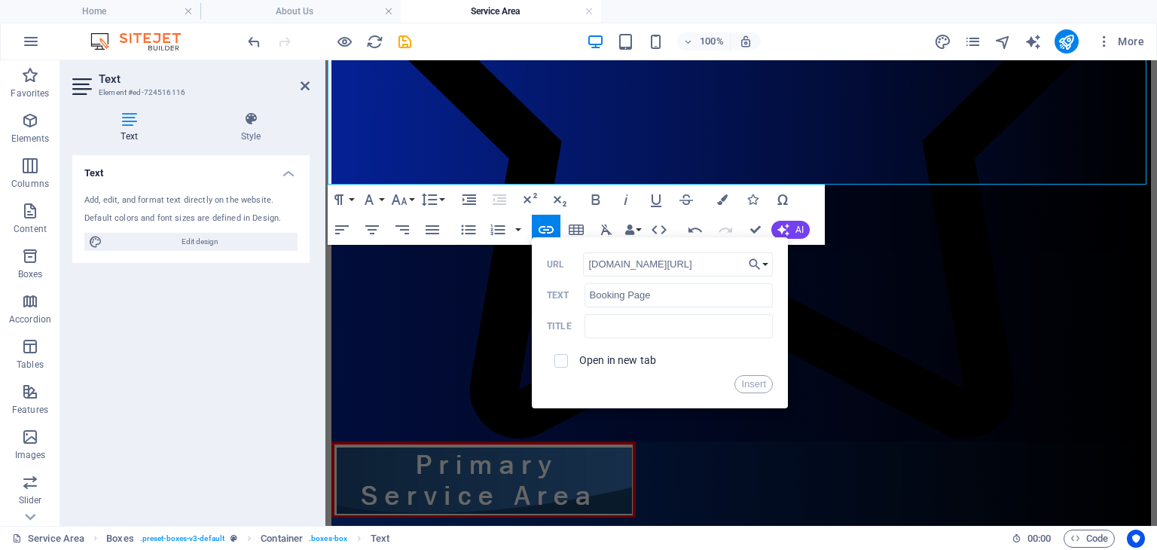
scroll to position [0, 14]
click at [756, 383] on button "Insert" at bounding box center [754, 384] width 38 height 18
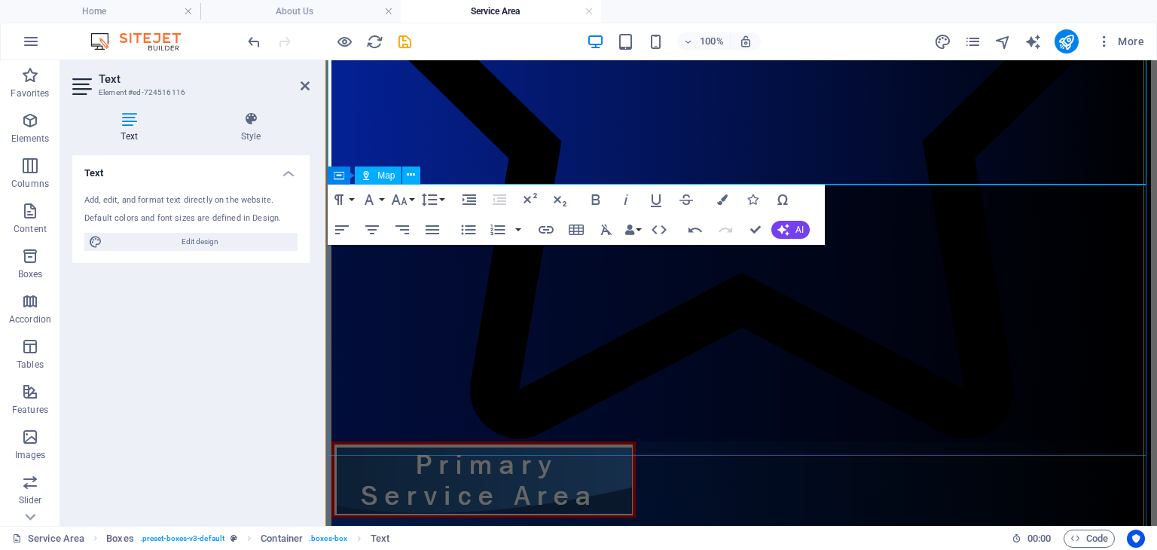
scroll to position [0, 0]
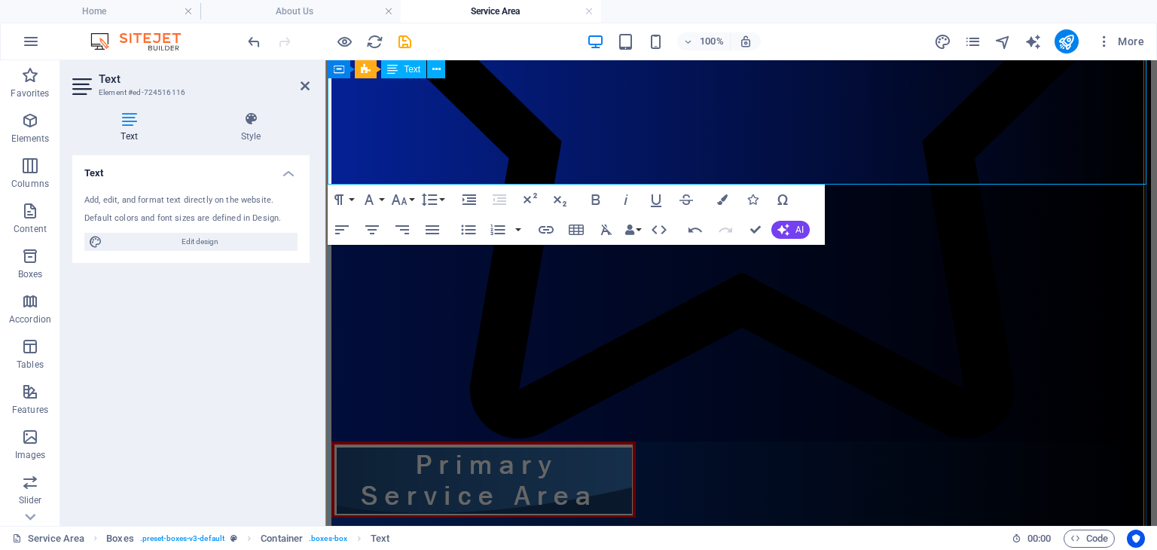
drag, startPoint x: 697, startPoint y: 139, endPoint x: 625, endPoint y: 139, distance: 72.3
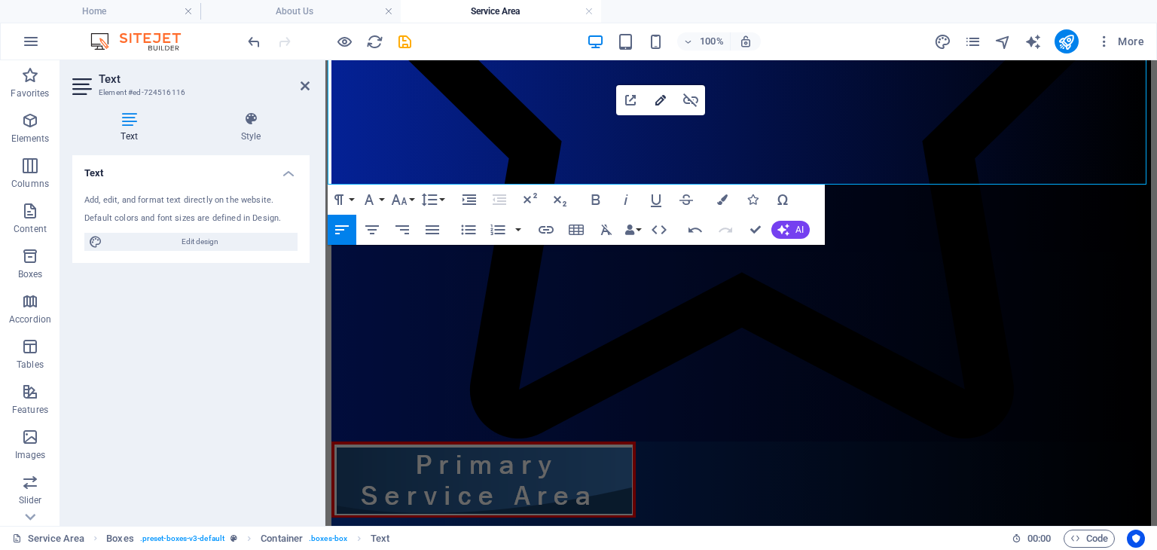
click at [660, 100] on icon "button" at bounding box center [661, 100] width 18 height 18
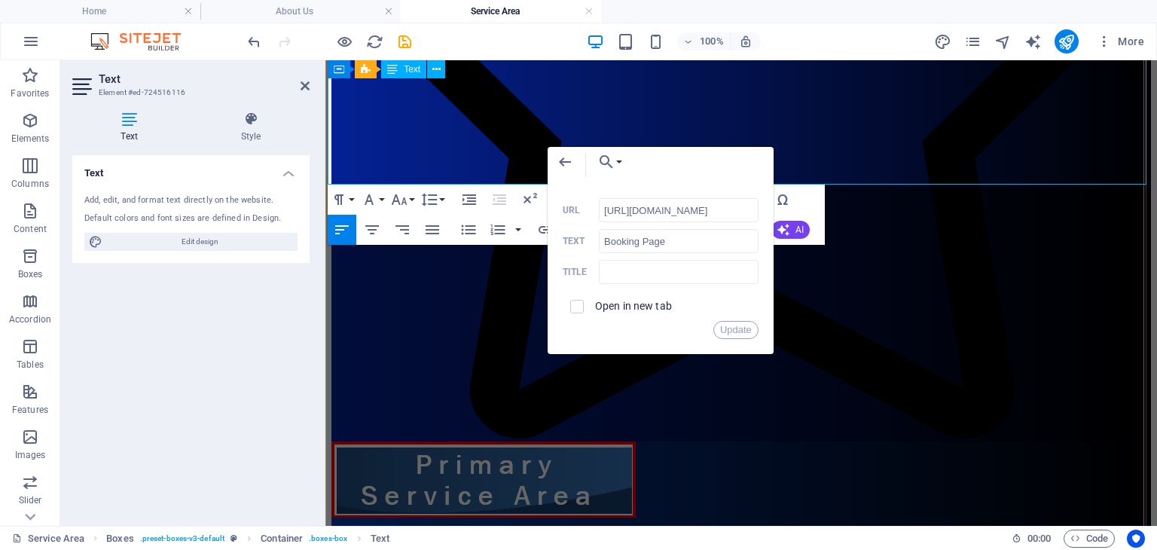
scroll to position [0, 41]
click at [563, 160] on icon "button" at bounding box center [565, 162] width 18 height 18
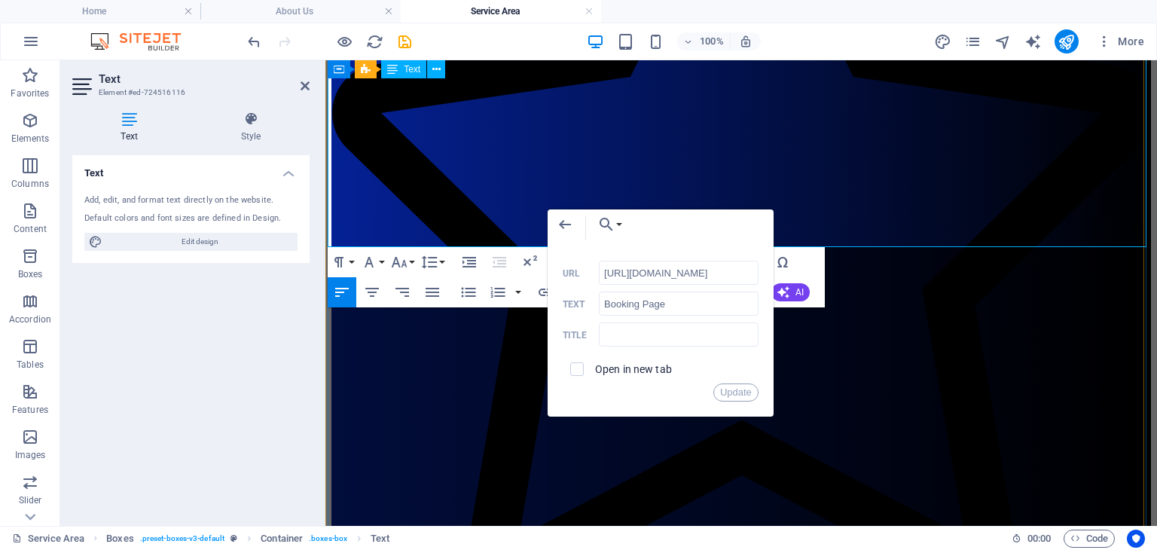
scroll to position [600, 0]
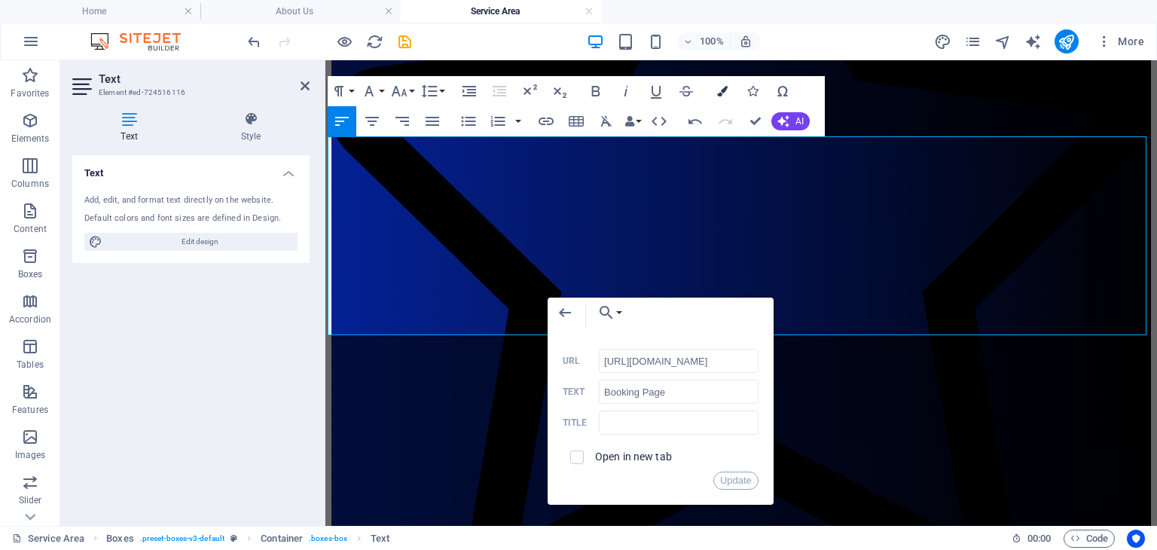
click at [723, 88] on icon "button" at bounding box center [722, 91] width 11 height 11
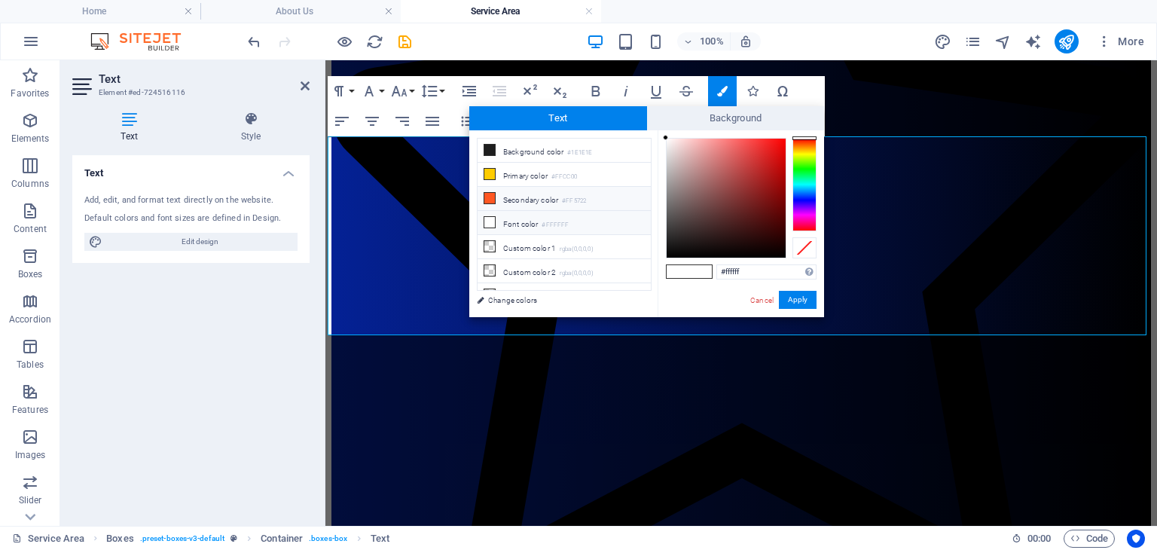
click at [488, 193] on icon at bounding box center [489, 198] width 11 height 11
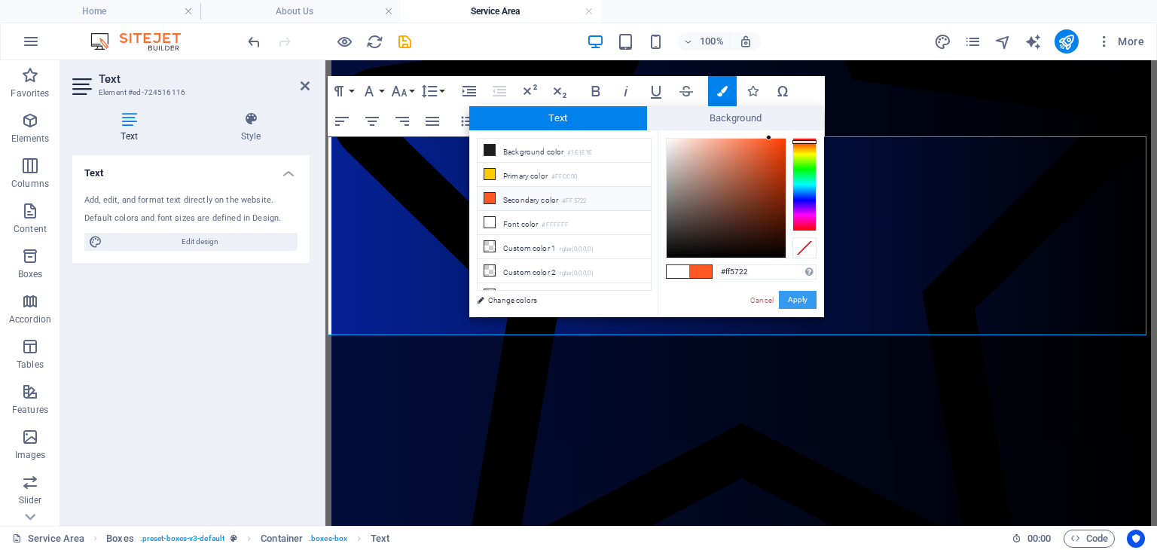
drag, startPoint x: 789, startPoint y: 296, endPoint x: 493, endPoint y: 215, distance: 307.0
click at [789, 296] on button "Apply" at bounding box center [798, 300] width 38 height 18
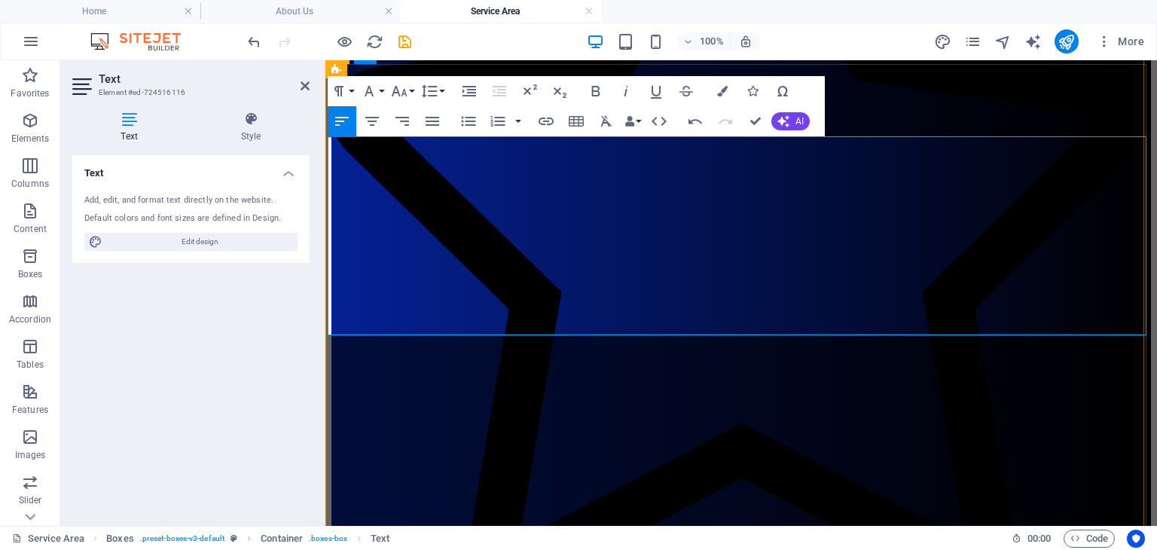
drag, startPoint x: 419, startPoint y: 307, endPoint x: 380, endPoint y: 304, distance: 39.3
click at [405, 36] on icon "save" at bounding box center [404, 41] width 17 height 17
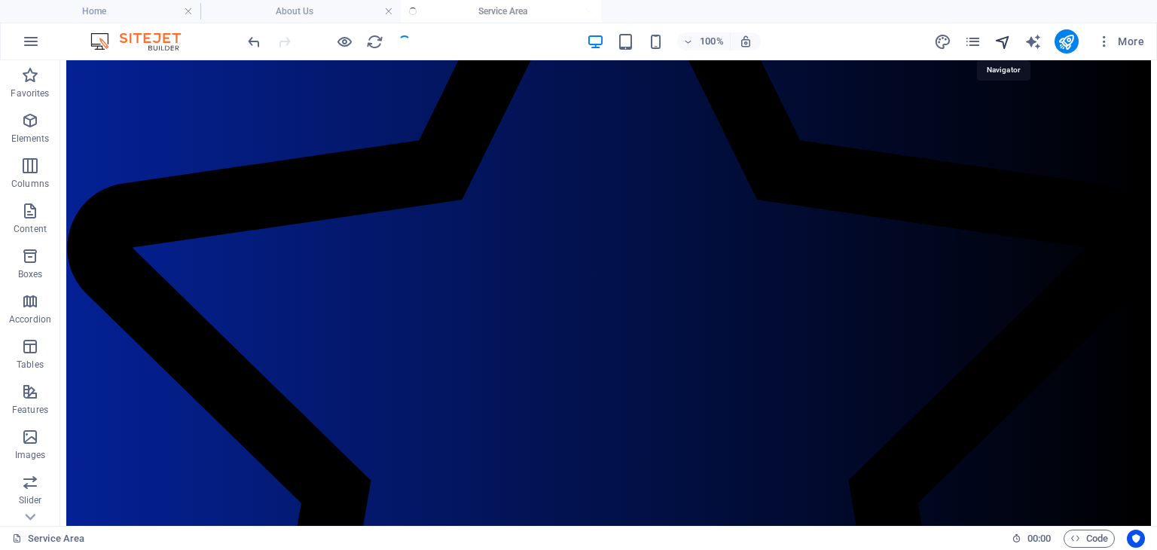
click at [1003, 36] on icon "navigator" at bounding box center [1002, 41] width 17 height 17
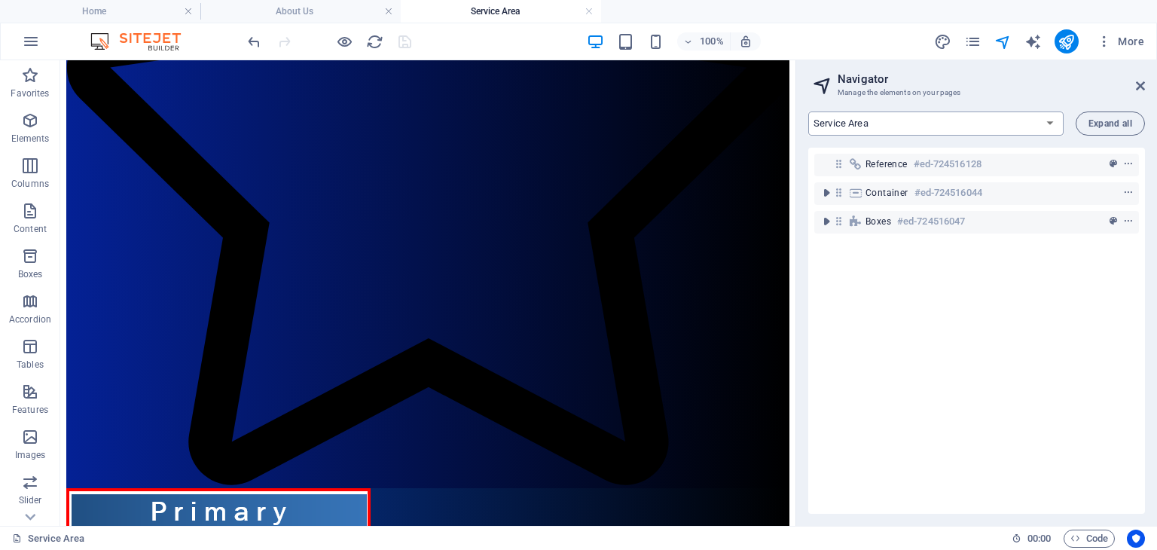
click at [944, 126] on select "Home About Us Service Area Bookings Policies FAQ OSHC & Community Booking Conta…" at bounding box center [935, 123] width 255 height 24
click at [808, 111] on select "Home About Us Service Area Bookings Policies FAQ OSHC & Community Booking Conta…" at bounding box center [935, 123] width 255 height 24
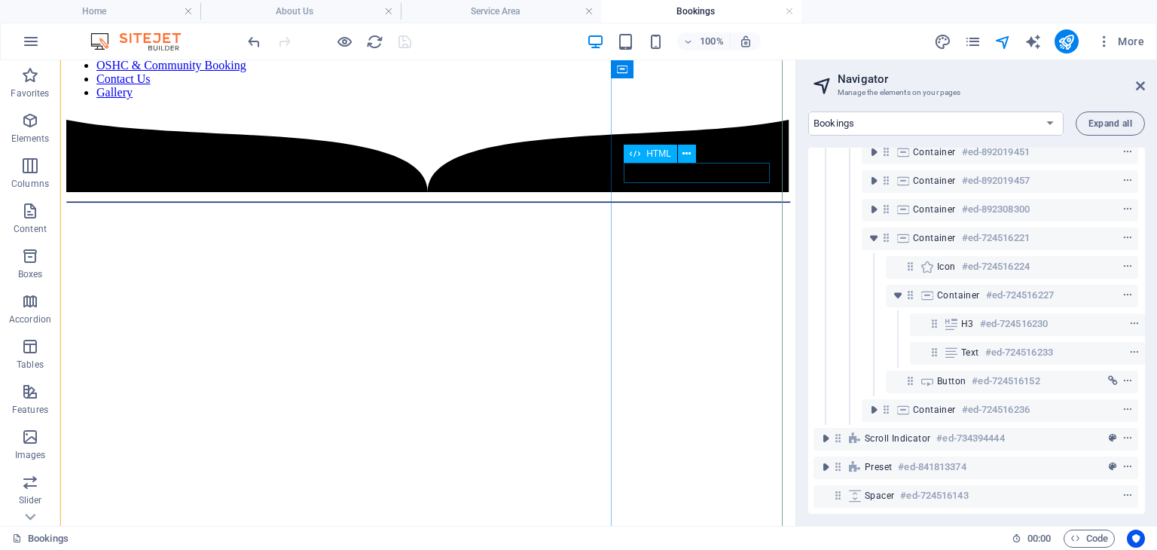
scroll to position [93, 0]
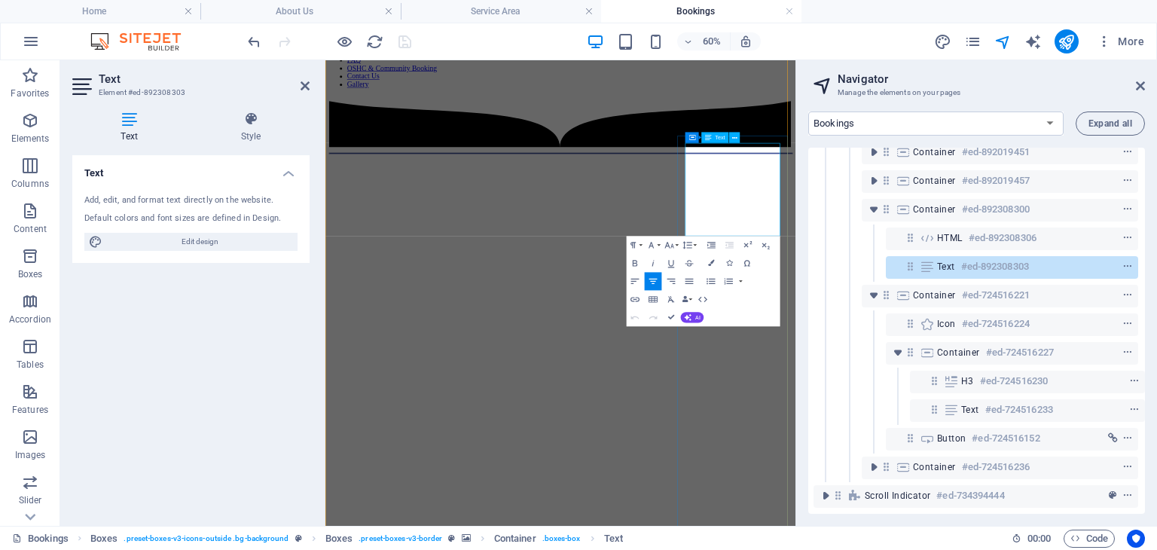
drag, startPoint x: 999, startPoint y: 244, endPoint x: 939, endPoint y: 246, distance: 60.3
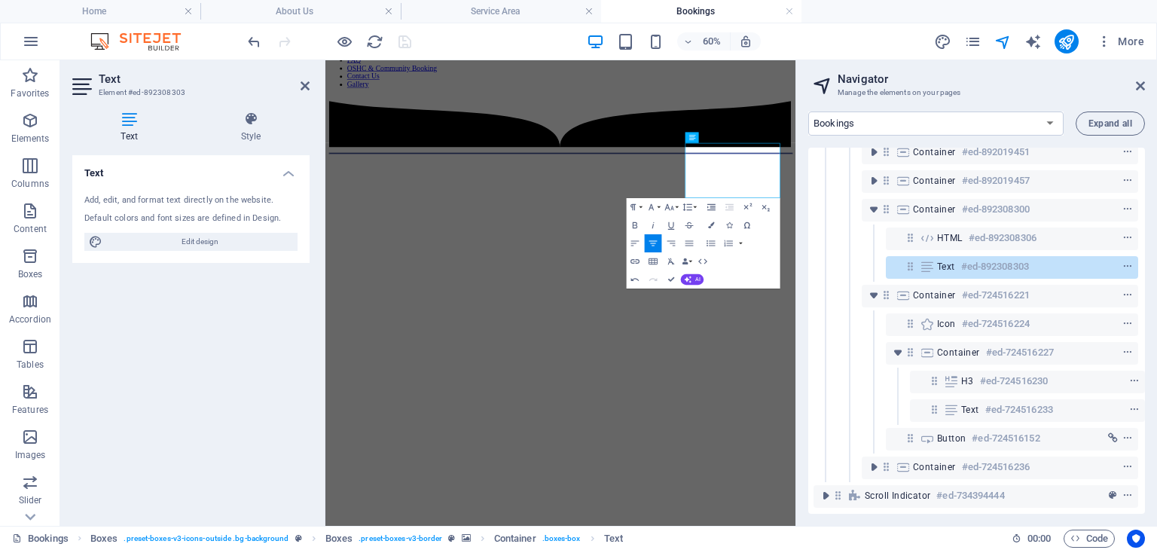
click at [842, 14] on ul "Home About Us Service Area Bookings" at bounding box center [578, 11] width 1157 height 23
click at [838, 10] on ul "Home About Us Service Area Bookings" at bounding box center [578, 11] width 1157 height 23
click at [1027, 124] on select "Home About Us Service Area Bookings Policies FAQ OSHC & Community Booking Conta…" at bounding box center [935, 123] width 255 height 24
click at [808, 111] on select "Home About Us Service Area Bookings Policies FAQ OSHC & Community Booking Conta…" at bounding box center [935, 123] width 255 height 24
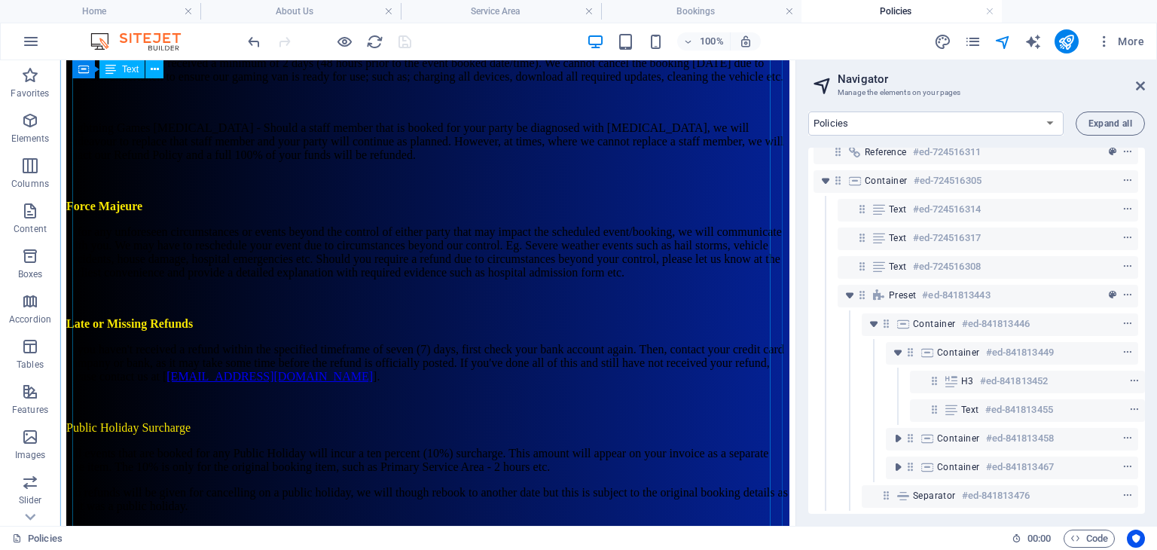
scroll to position [2041, 0]
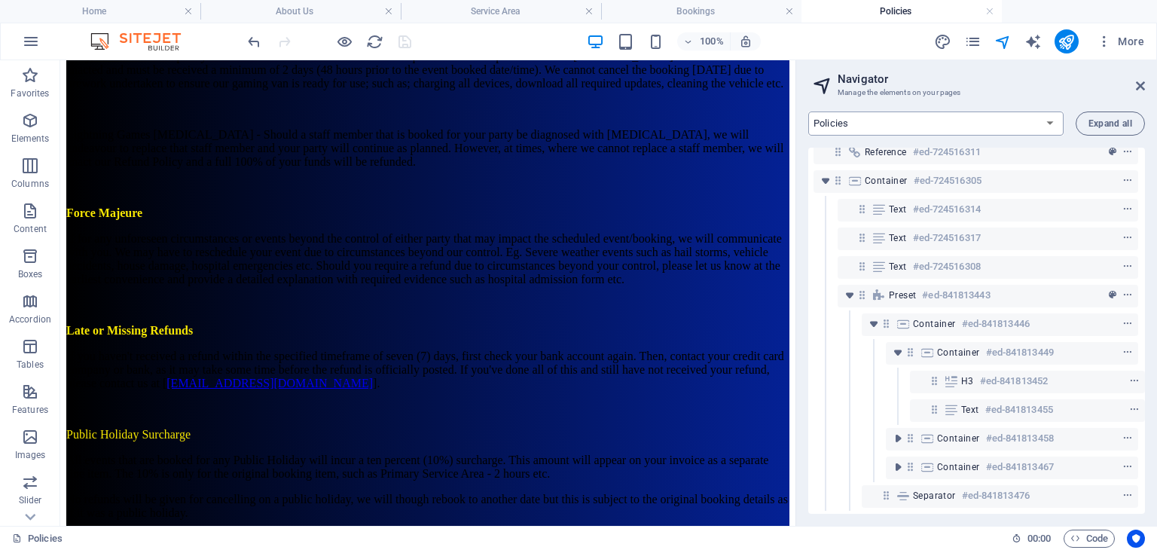
click at [929, 121] on select "Home About Us Service Area Bookings Policies FAQ OSHC & Community Booking Conta…" at bounding box center [935, 123] width 255 height 24
click at [808, 111] on select "Home About Us Service Area Bookings Policies FAQ OSHC & Community Booking Conta…" at bounding box center [935, 123] width 255 height 24
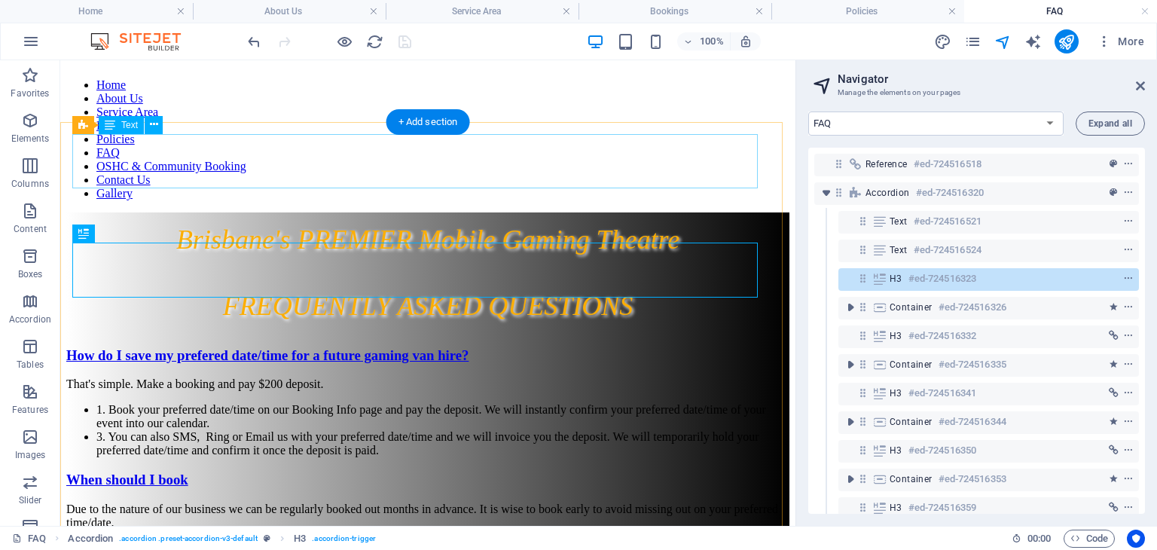
scroll to position [0, 0]
click at [940, 121] on select "Home About Us Service Area Bookings Policies FAQ OSHC & Community Booking Conta…" at bounding box center [935, 123] width 255 height 24
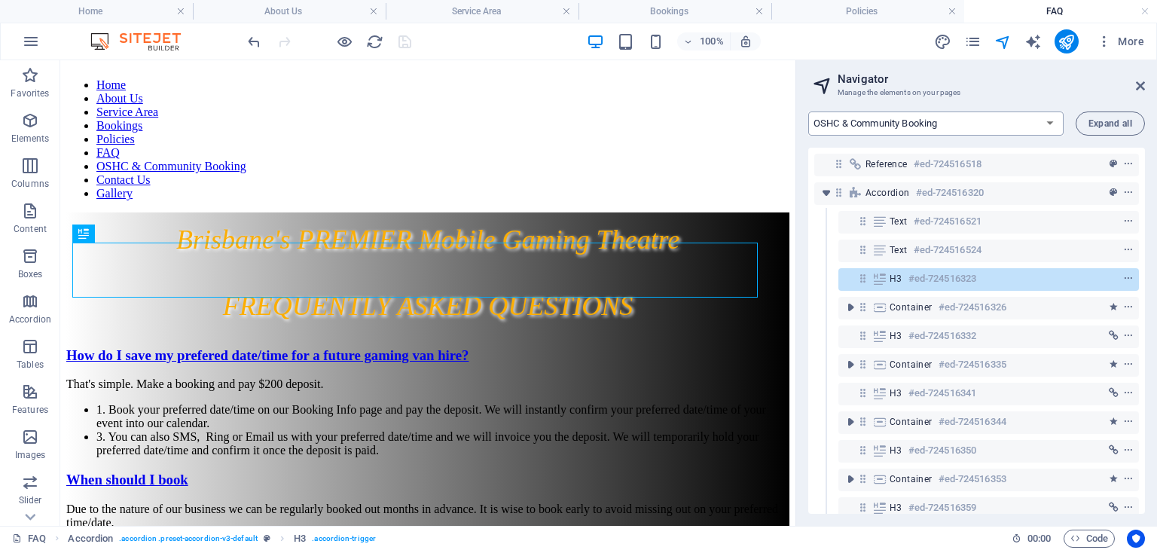
click at [808, 111] on select "Home About Us Service Area Bookings Policies FAQ OSHC & Community Booking Conta…" at bounding box center [935, 123] width 255 height 24
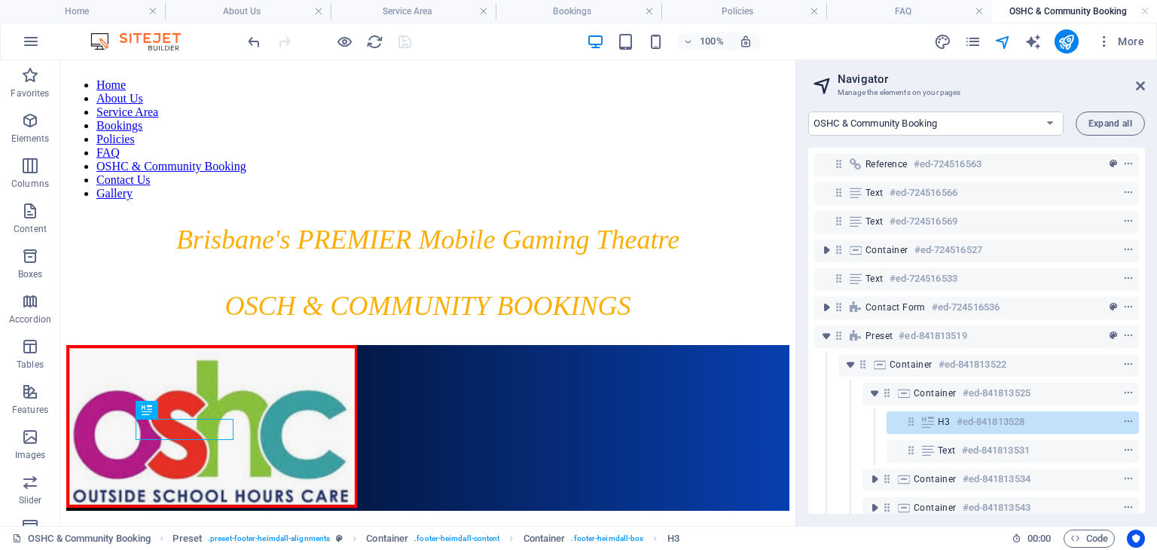
scroll to position [1318, 0]
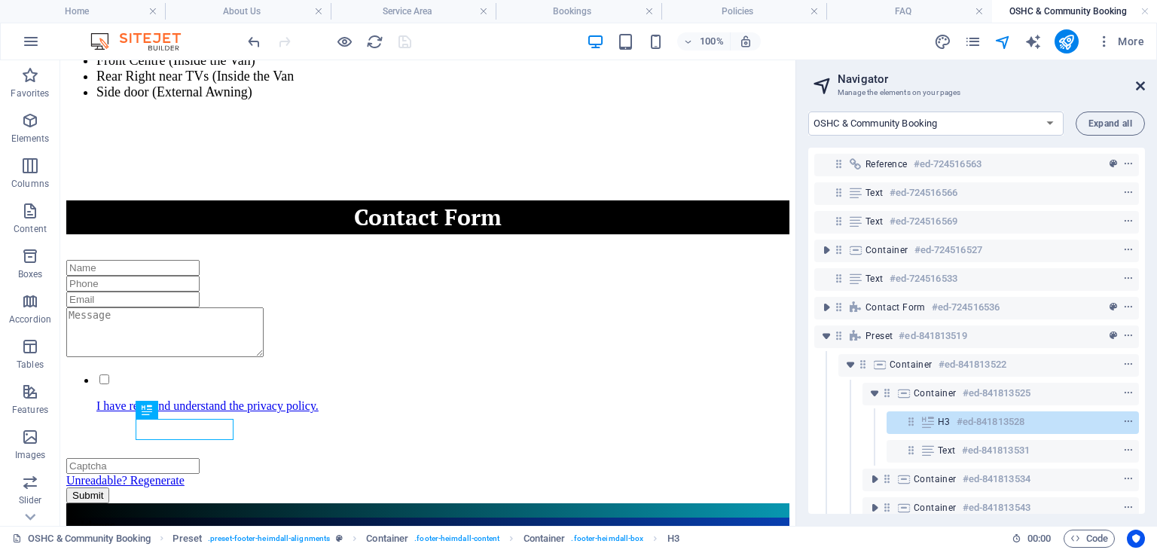
click at [1141, 85] on icon at bounding box center [1140, 86] width 9 height 12
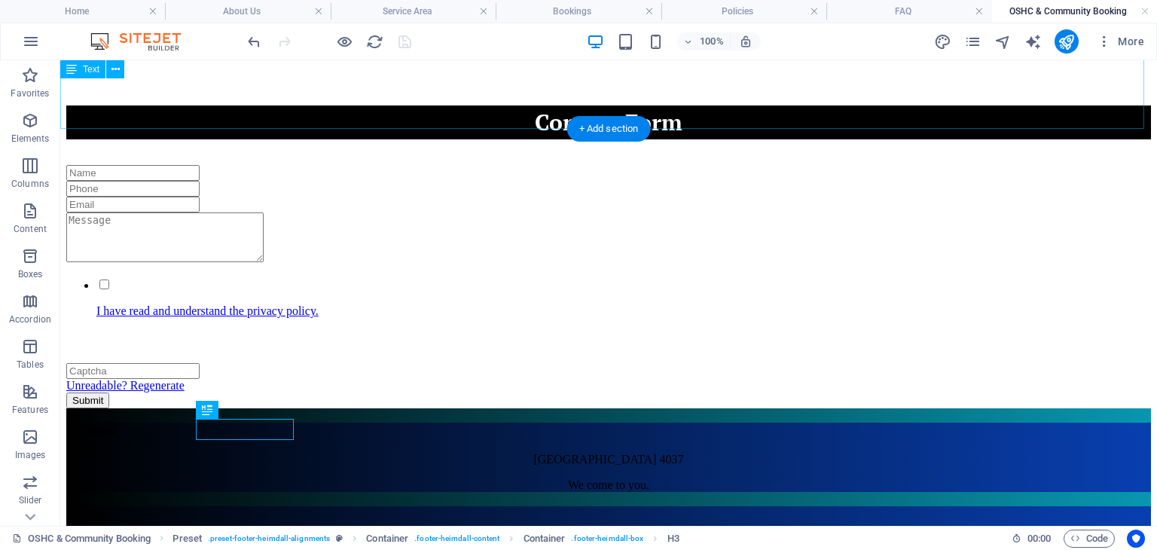
scroll to position [1216, 0]
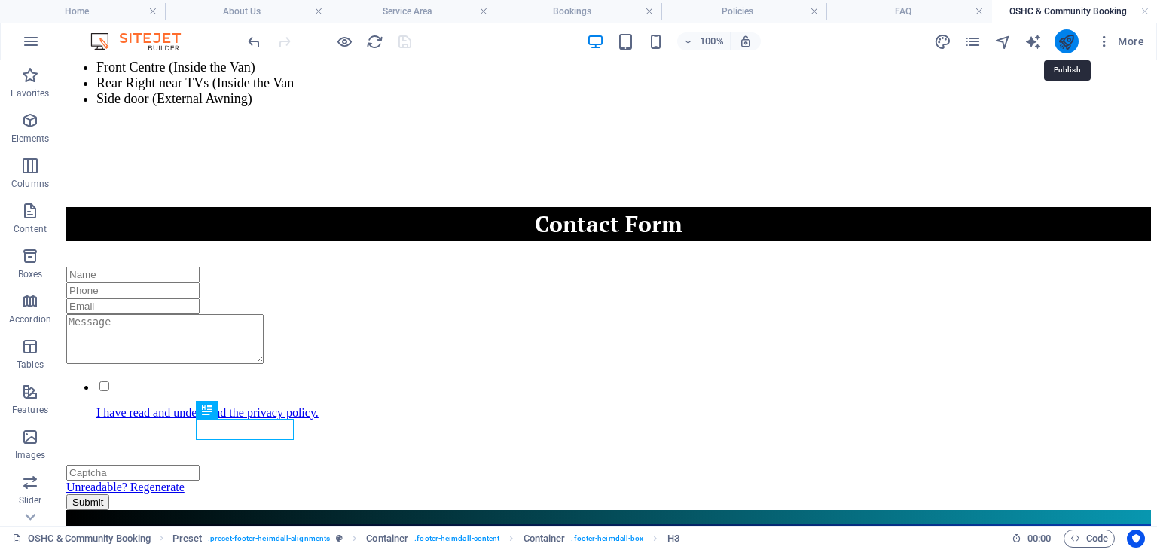
click at [1067, 35] on icon "publish" at bounding box center [1066, 41] width 17 height 17
